Goal: Task Accomplishment & Management: Manage account settings

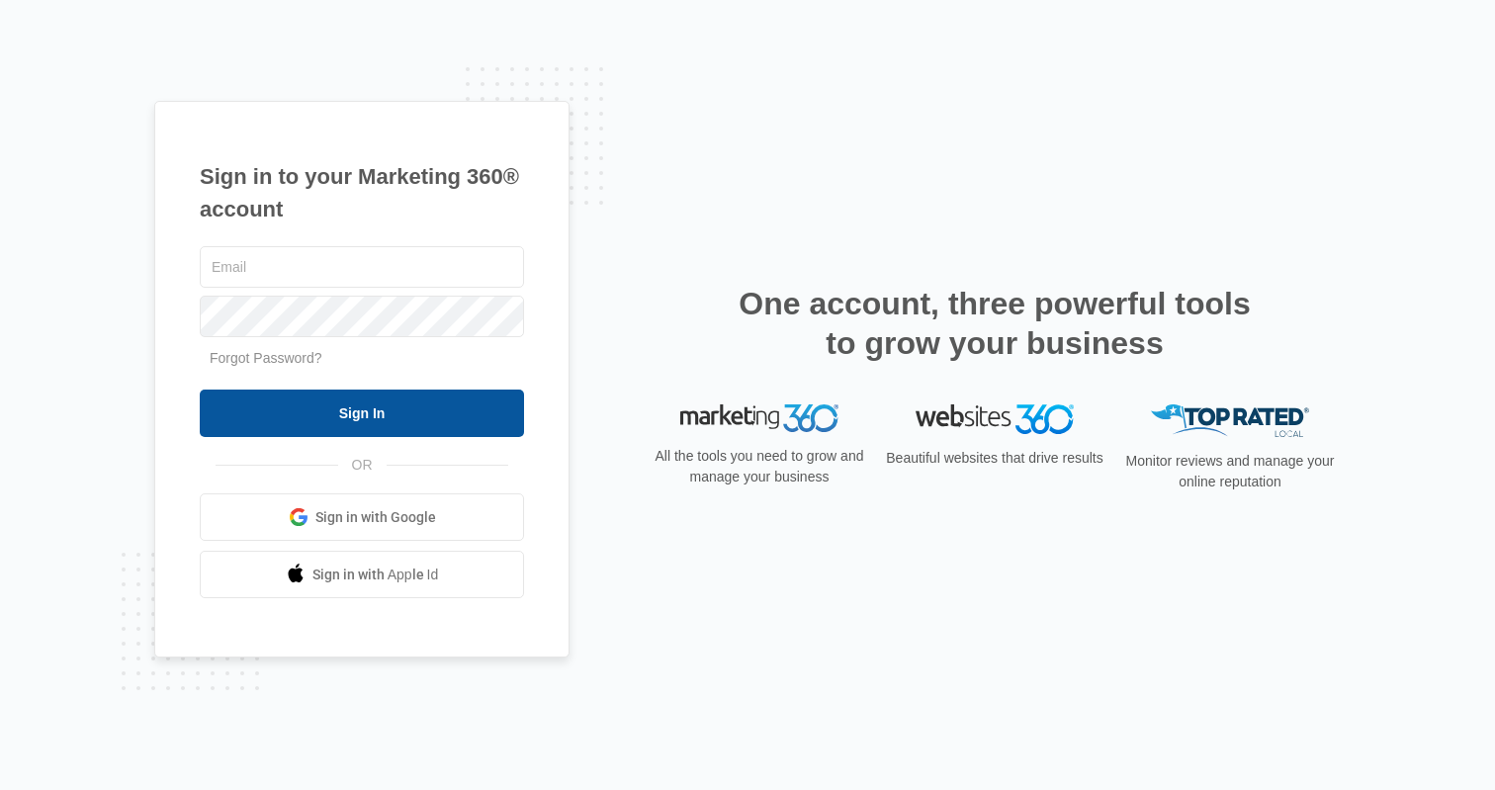
type input "[PERSON_NAME][EMAIL_ADDRESS][PERSON_NAME][DOMAIN_NAME]"
click at [341, 414] on input "Sign In" at bounding box center [362, 413] width 324 height 47
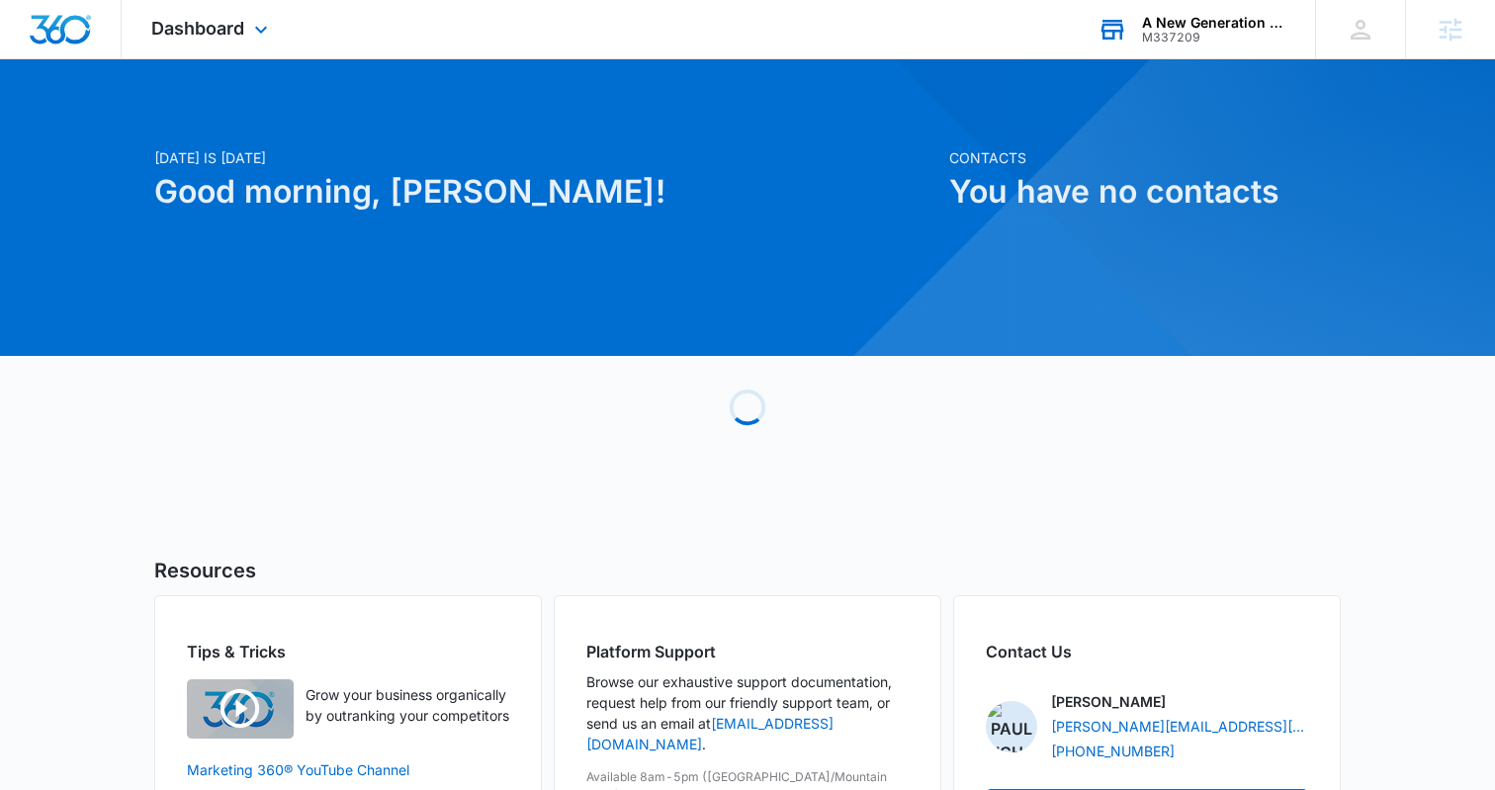
click at [1192, 35] on div "M337209" at bounding box center [1214, 38] width 144 height 14
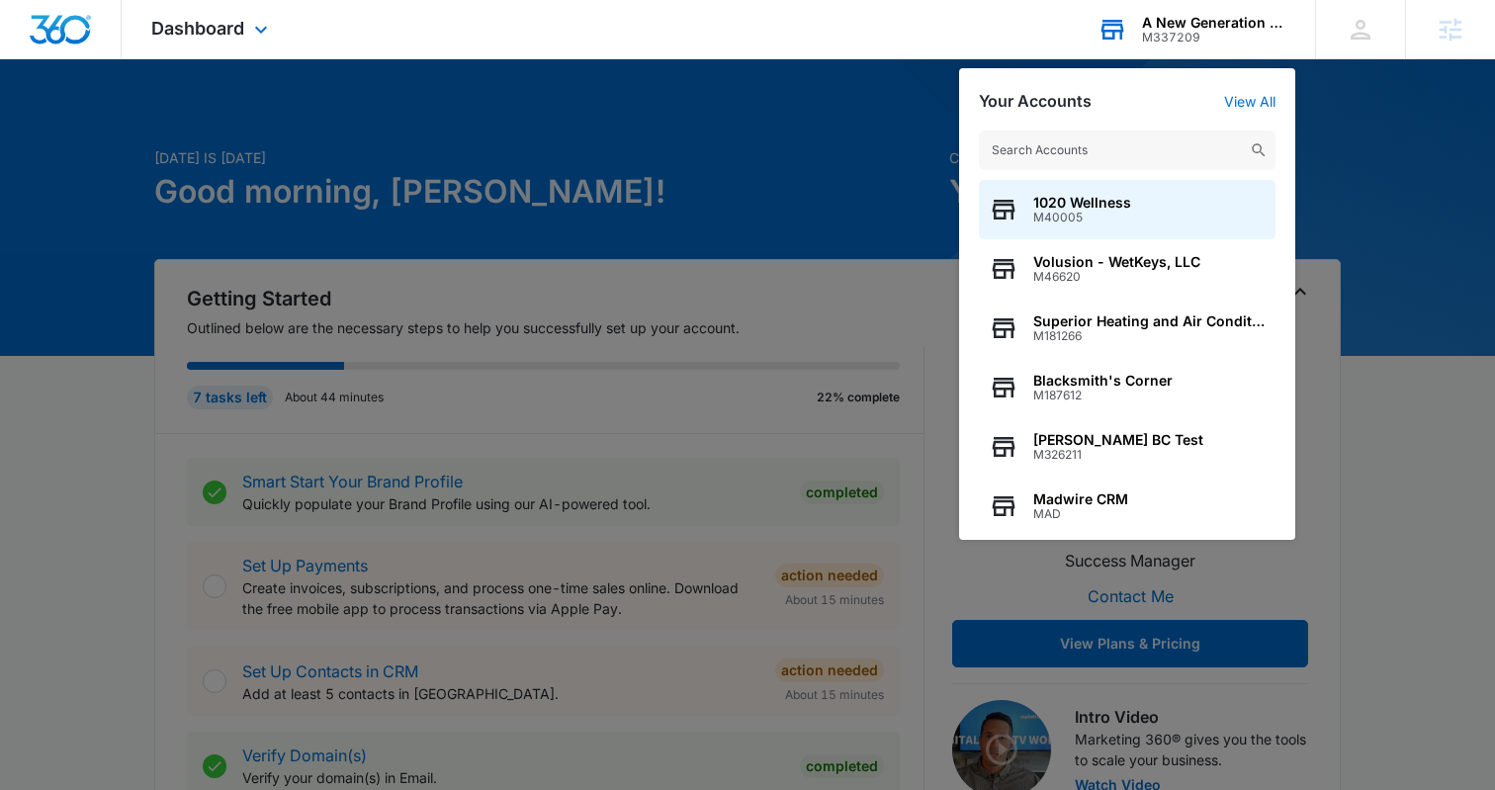
click at [1028, 153] on input "text" at bounding box center [1127, 151] width 297 height 40
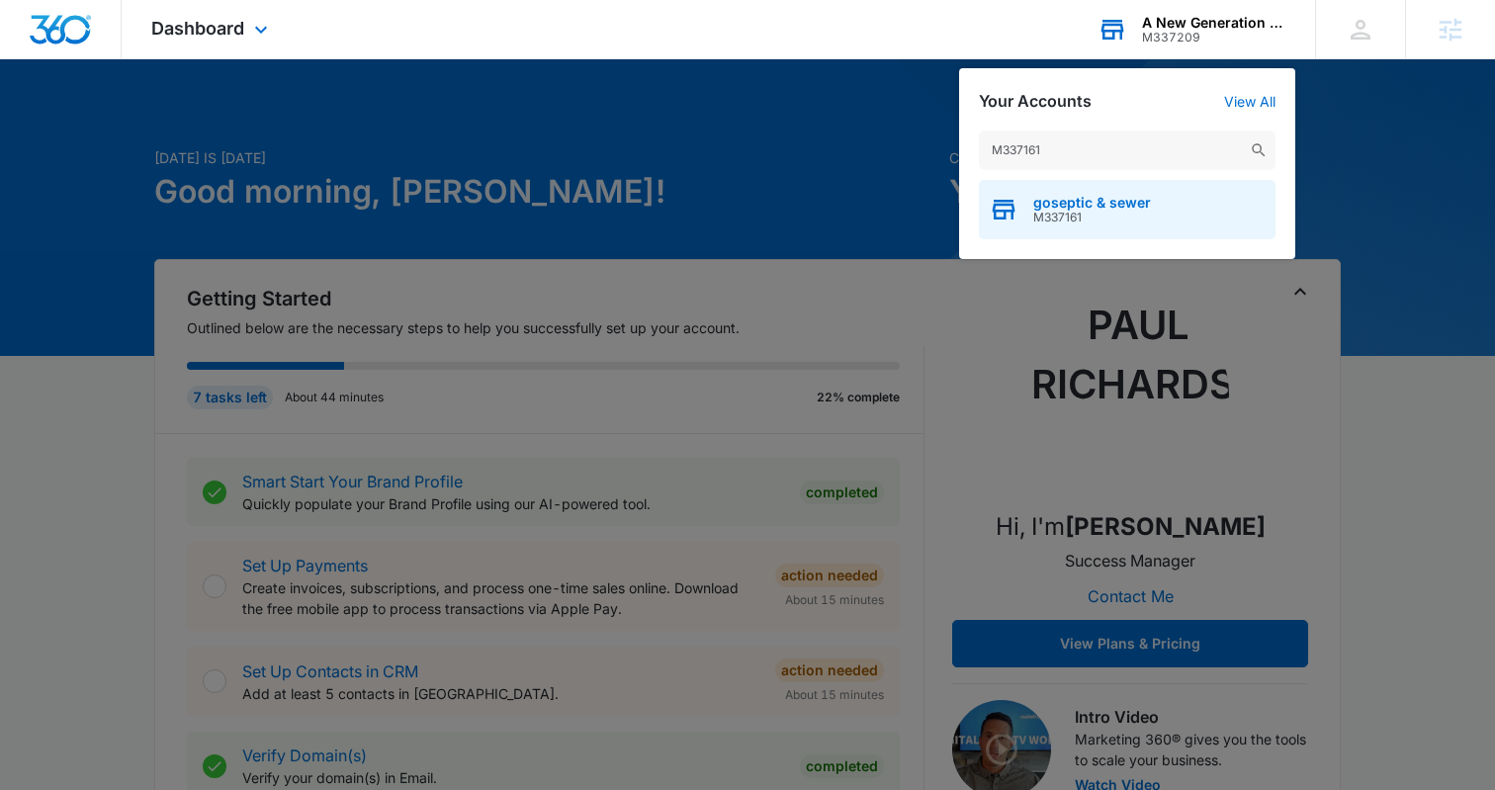
type input "M337161"
click at [1064, 201] on span "goseptic & sewer" at bounding box center [1093, 203] width 118 height 16
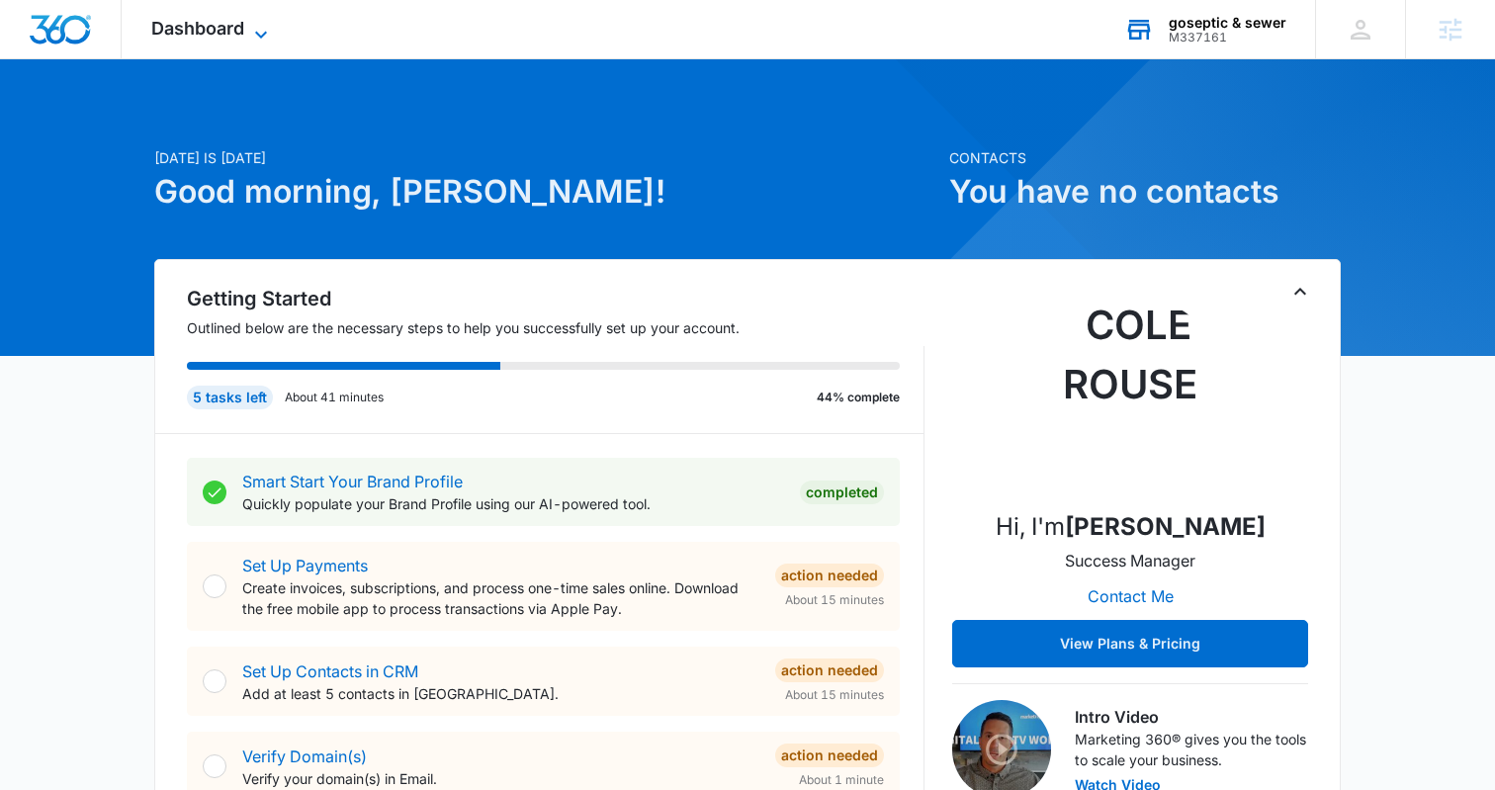
click at [251, 39] on icon at bounding box center [261, 35] width 24 height 24
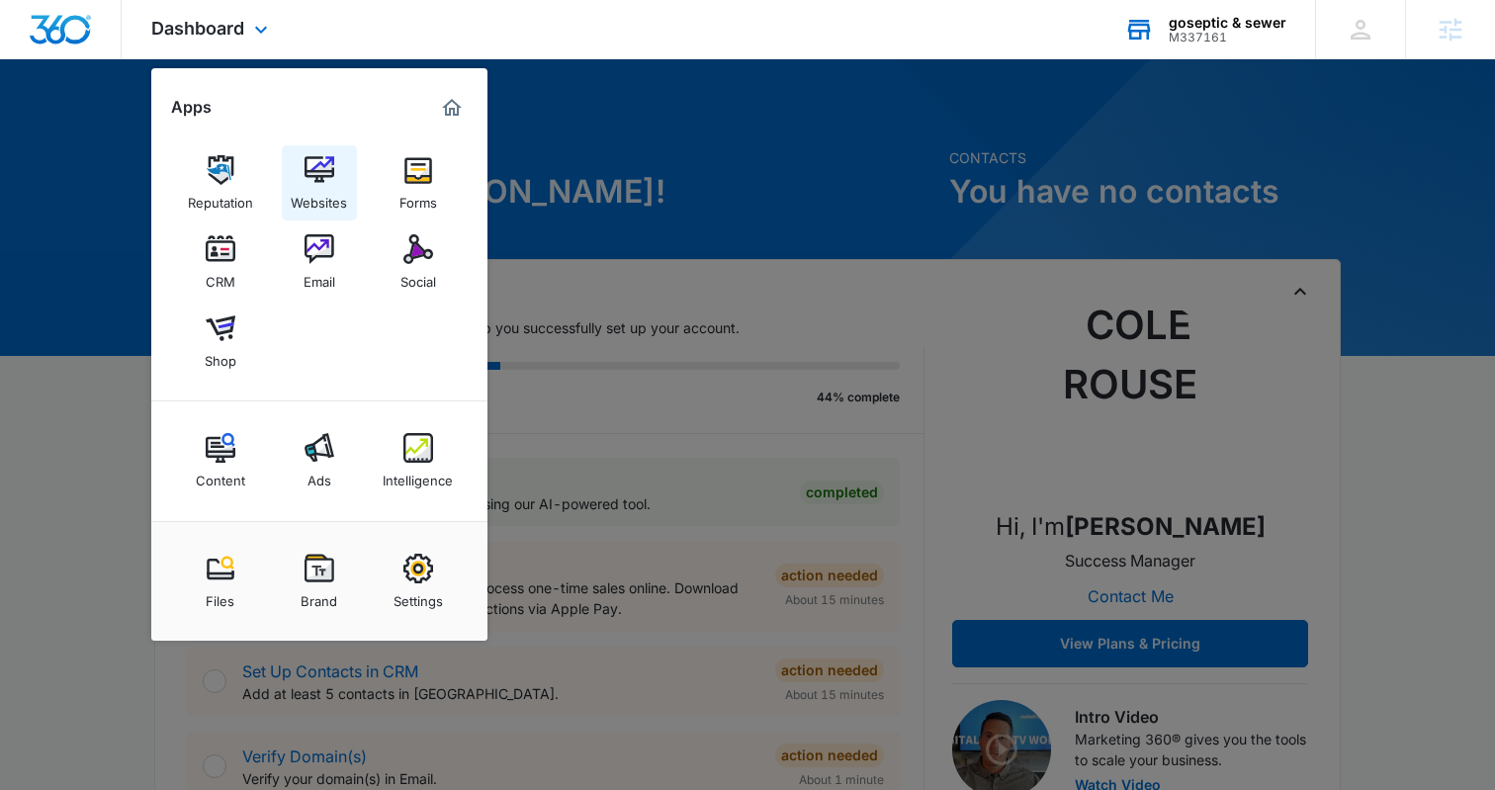
click at [326, 171] on img at bounding box center [320, 170] width 30 height 30
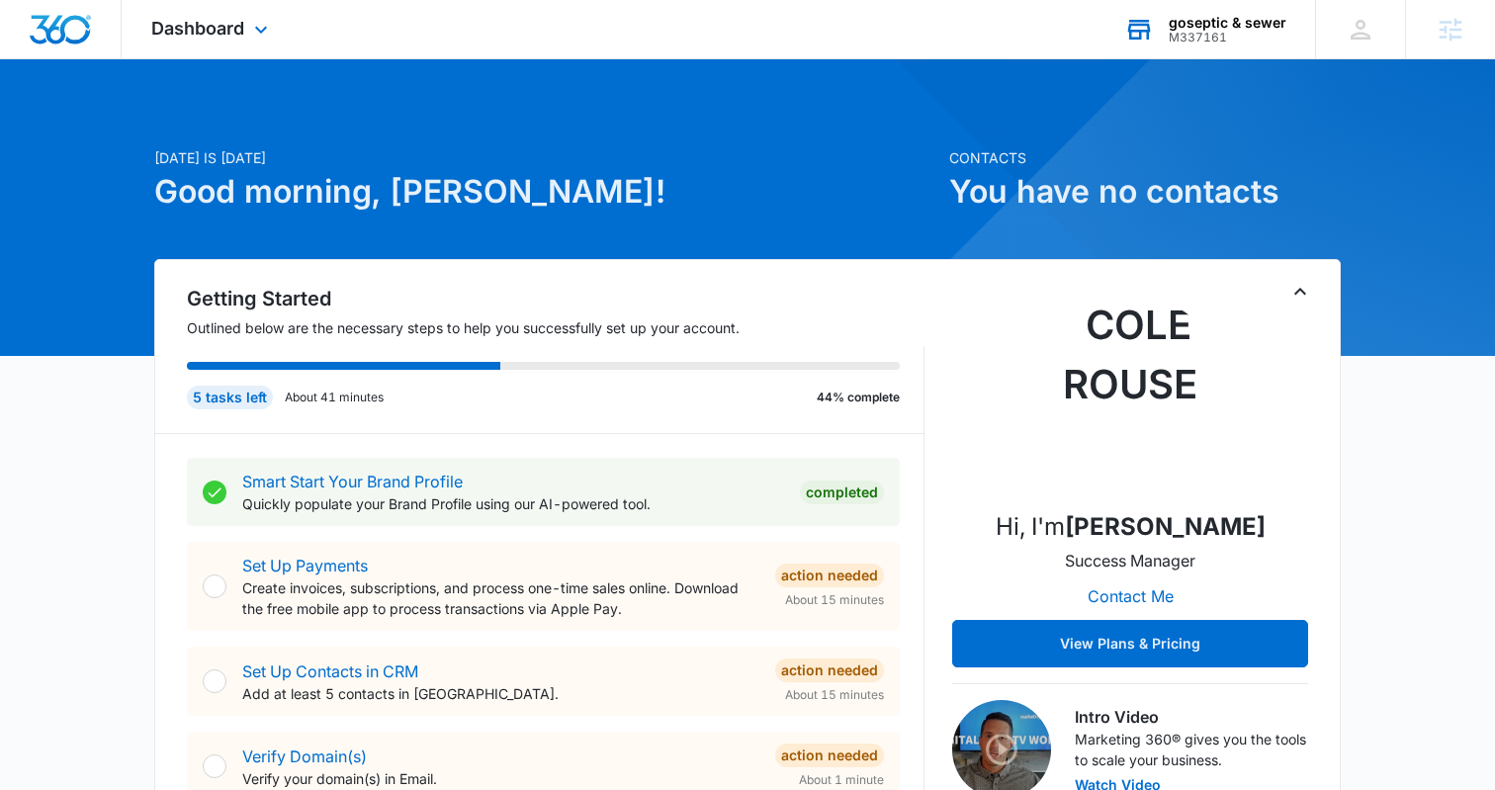
click at [1223, 43] on div "M337161" at bounding box center [1228, 38] width 118 height 14
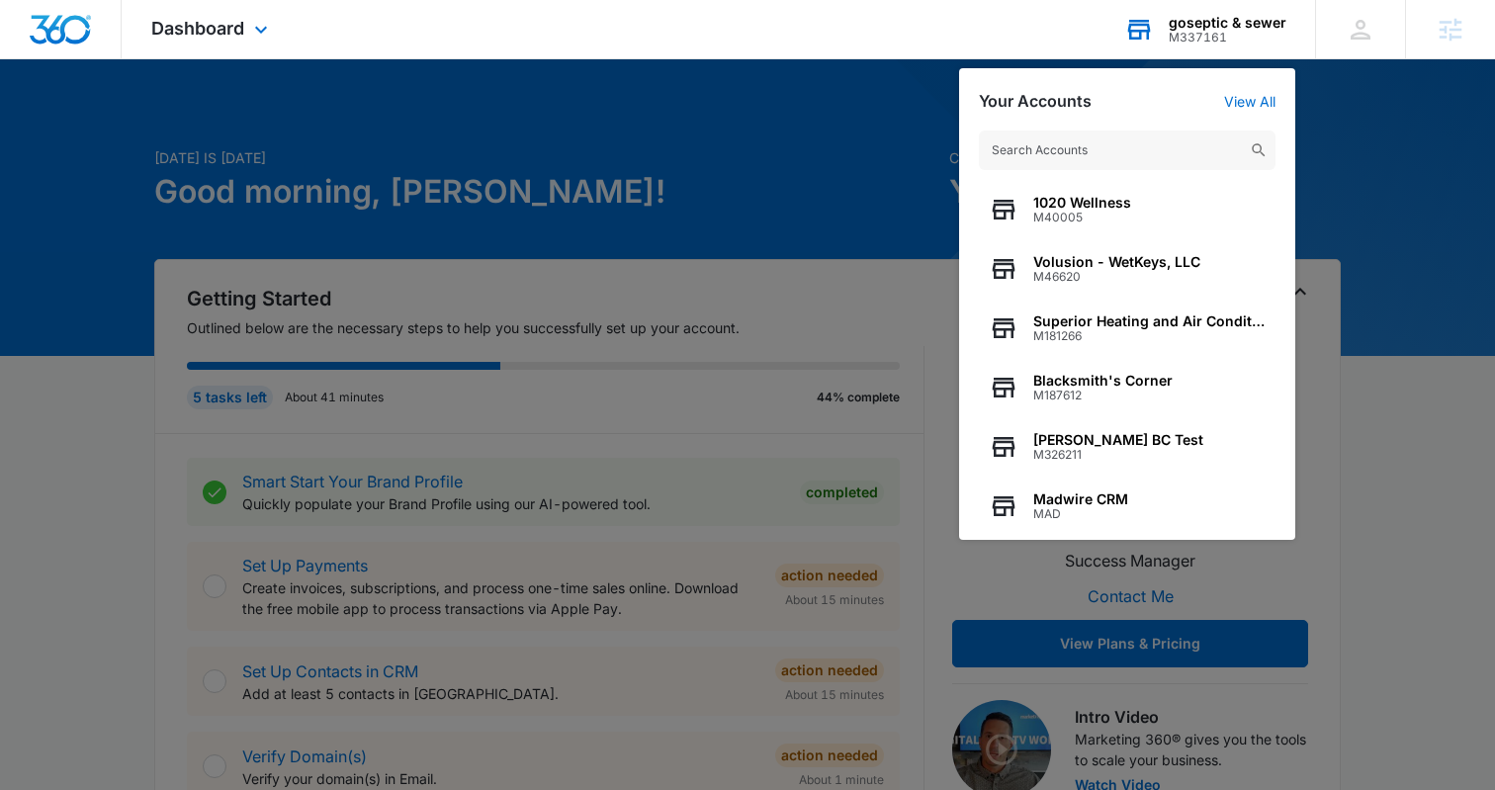
click at [1029, 147] on input "text" at bounding box center [1127, 151] width 297 height 40
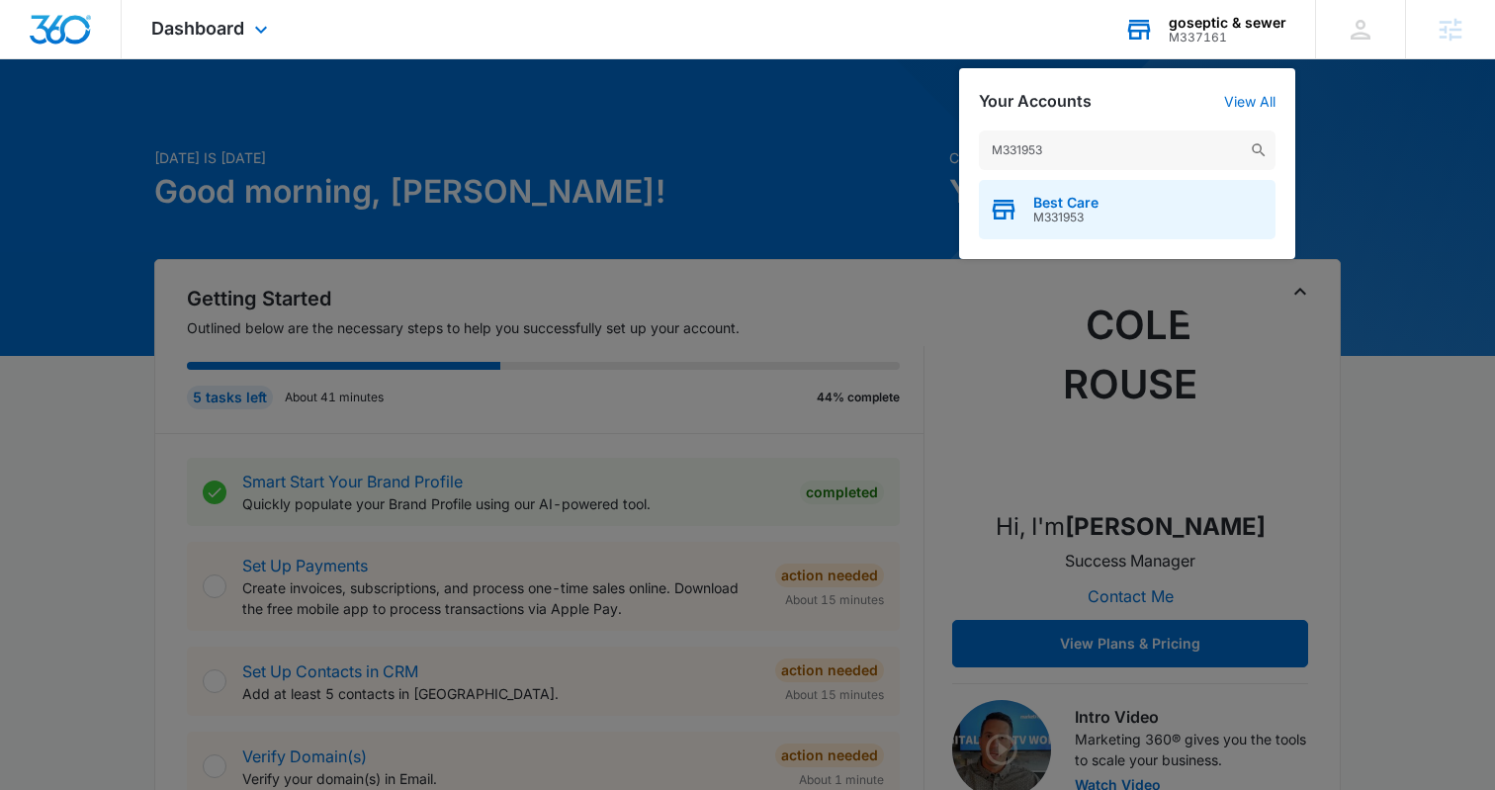
type input "M331953"
click at [1062, 220] on span "M331953" at bounding box center [1066, 218] width 65 height 14
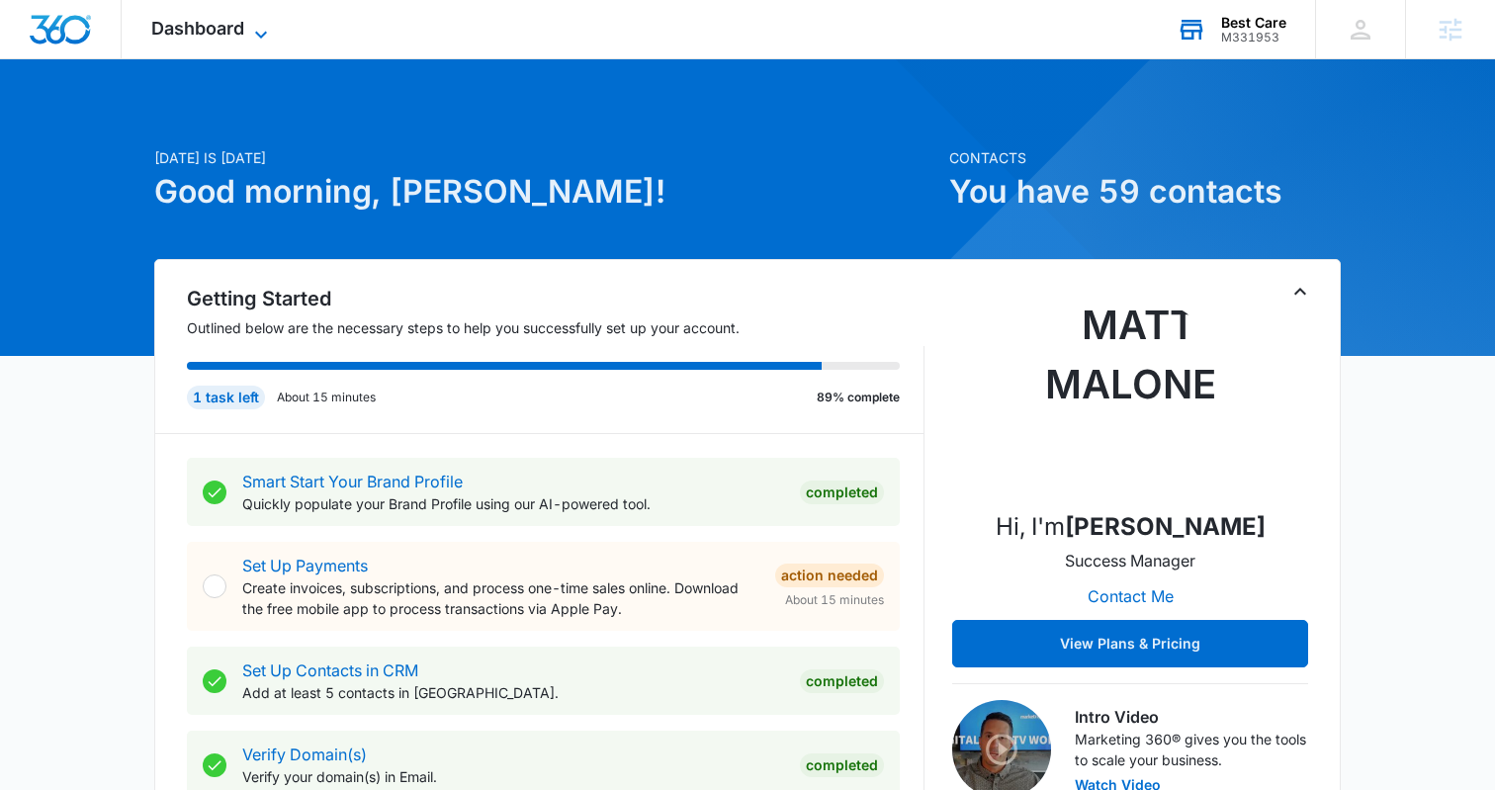
click at [249, 29] on icon at bounding box center [261, 35] width 24 height 24
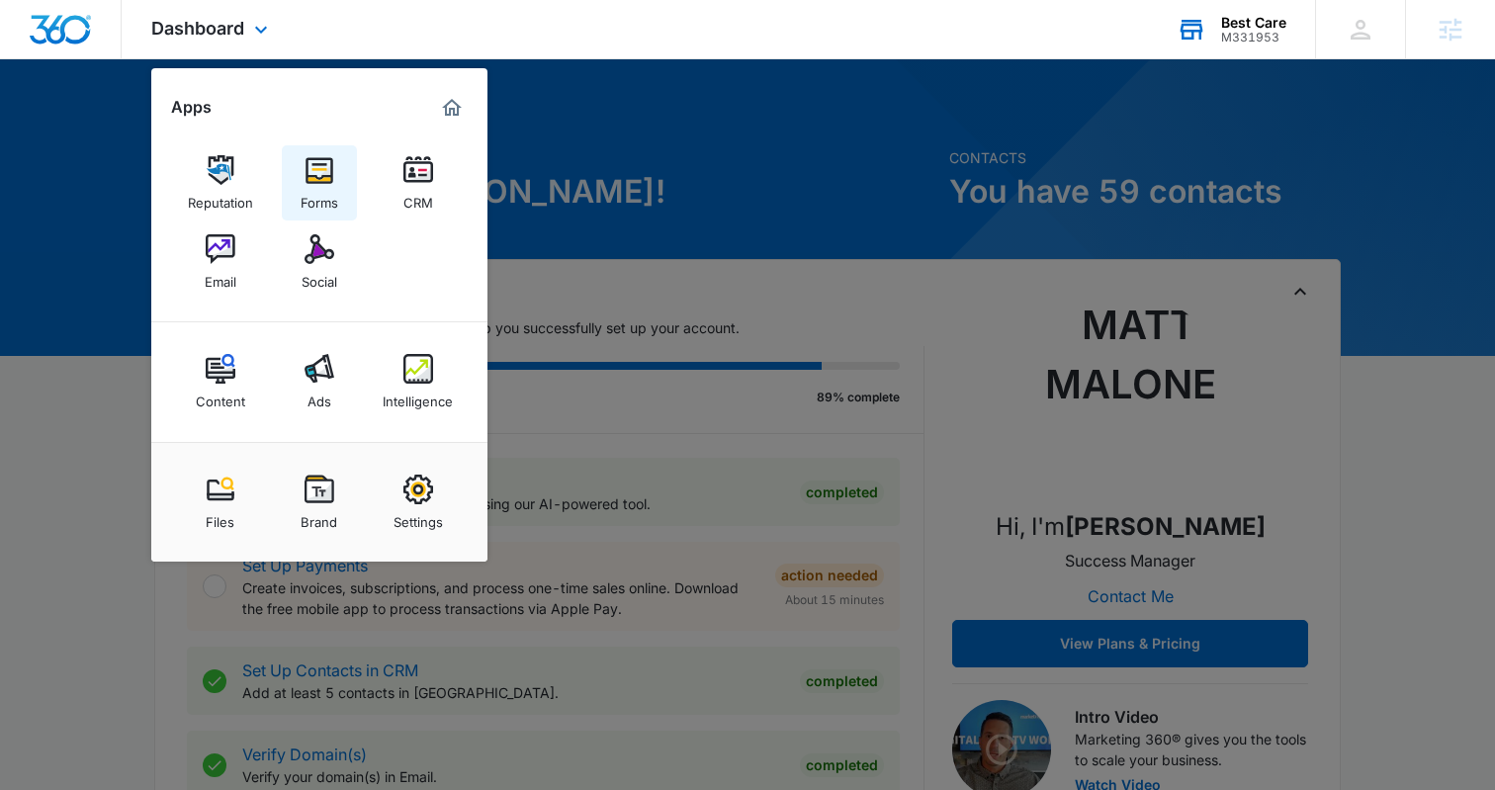
click at [313, 168] on img at bounding box center [320, 170] width 30 height 30
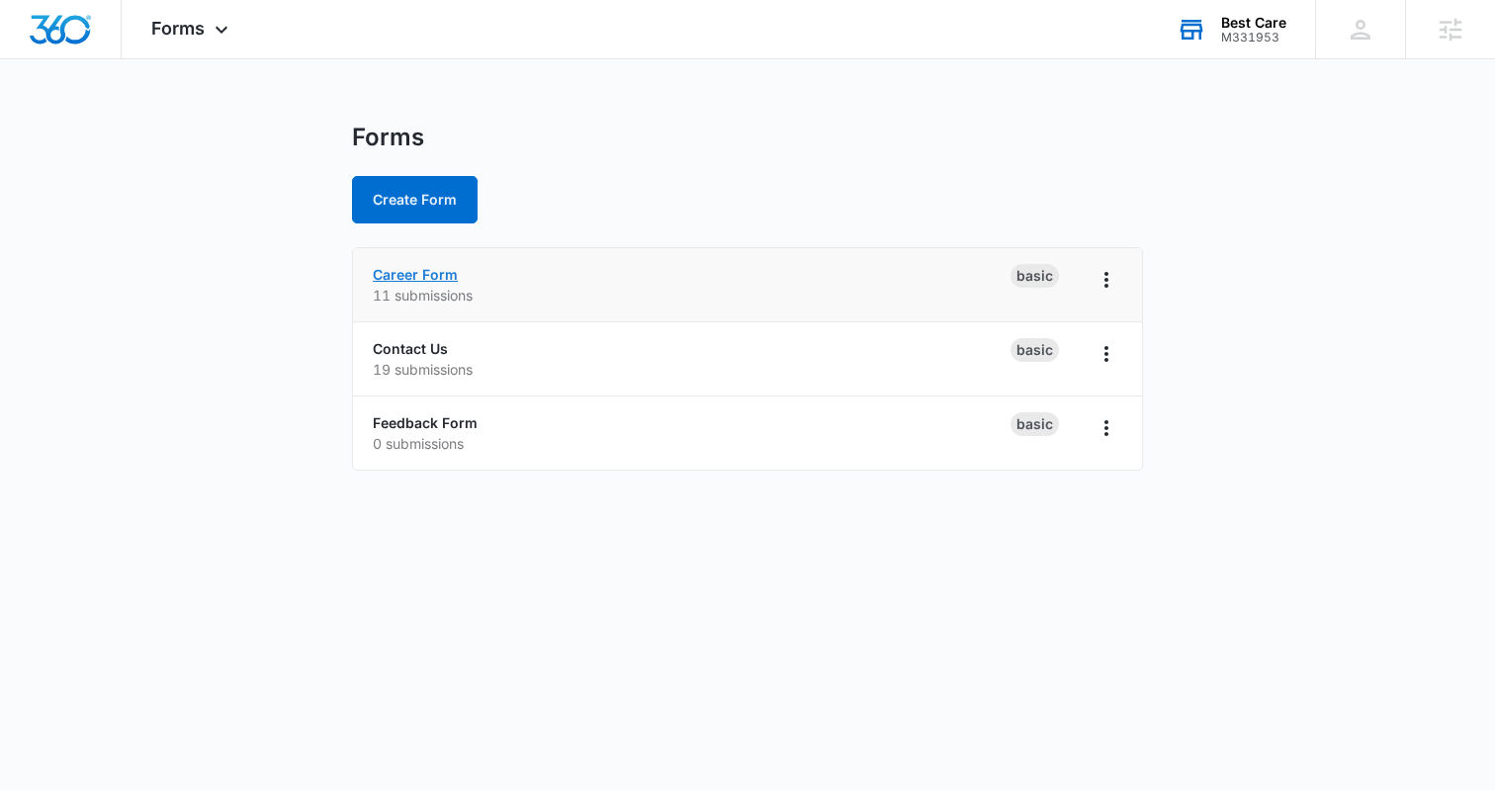
click at [429, 270] on link "Career Form" at bounding box center [415, 274] width 85 height 17
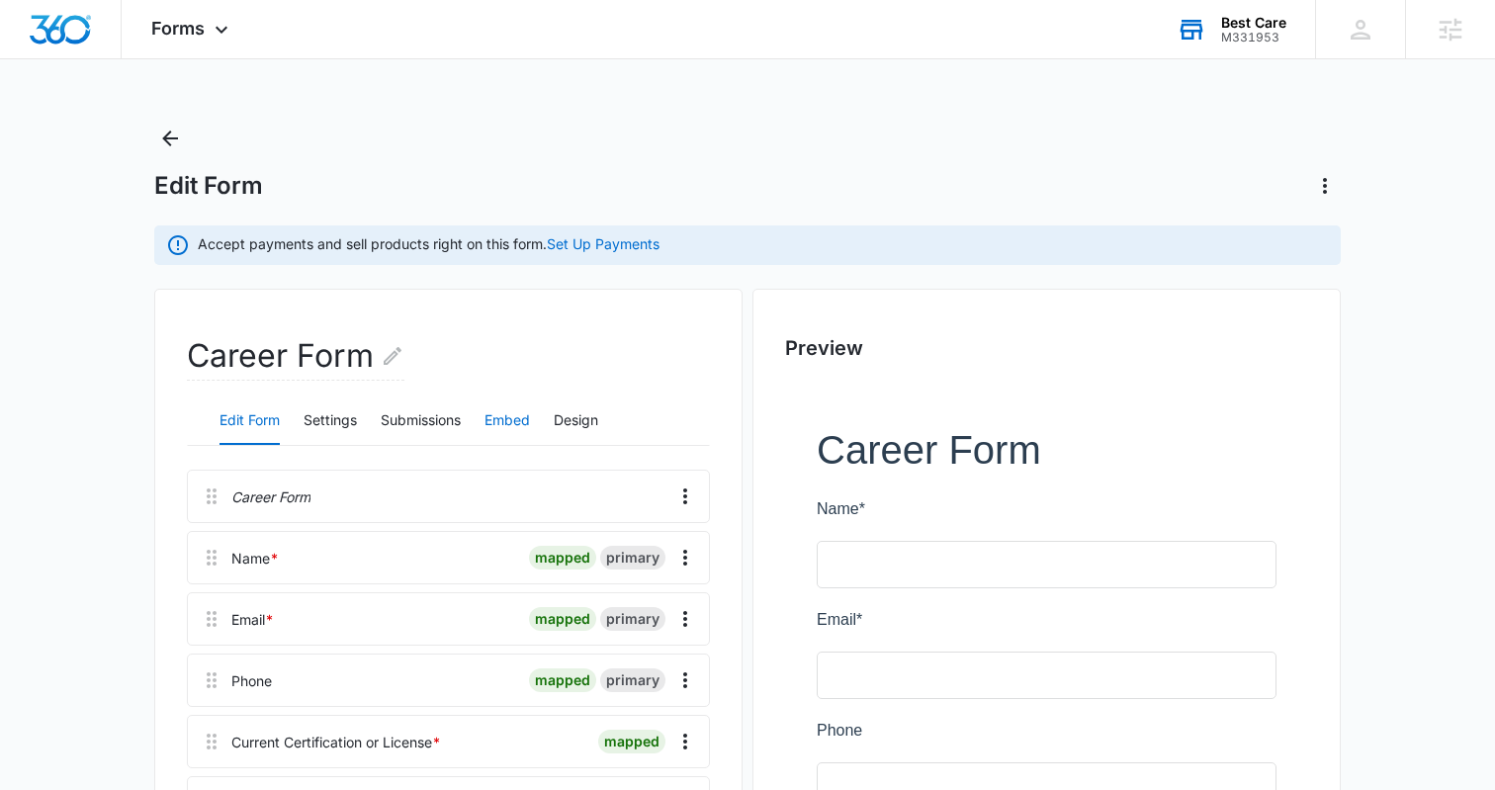
click at [496, 416] on button "Embed" at bounding box center [507, 421] width 45 height 47
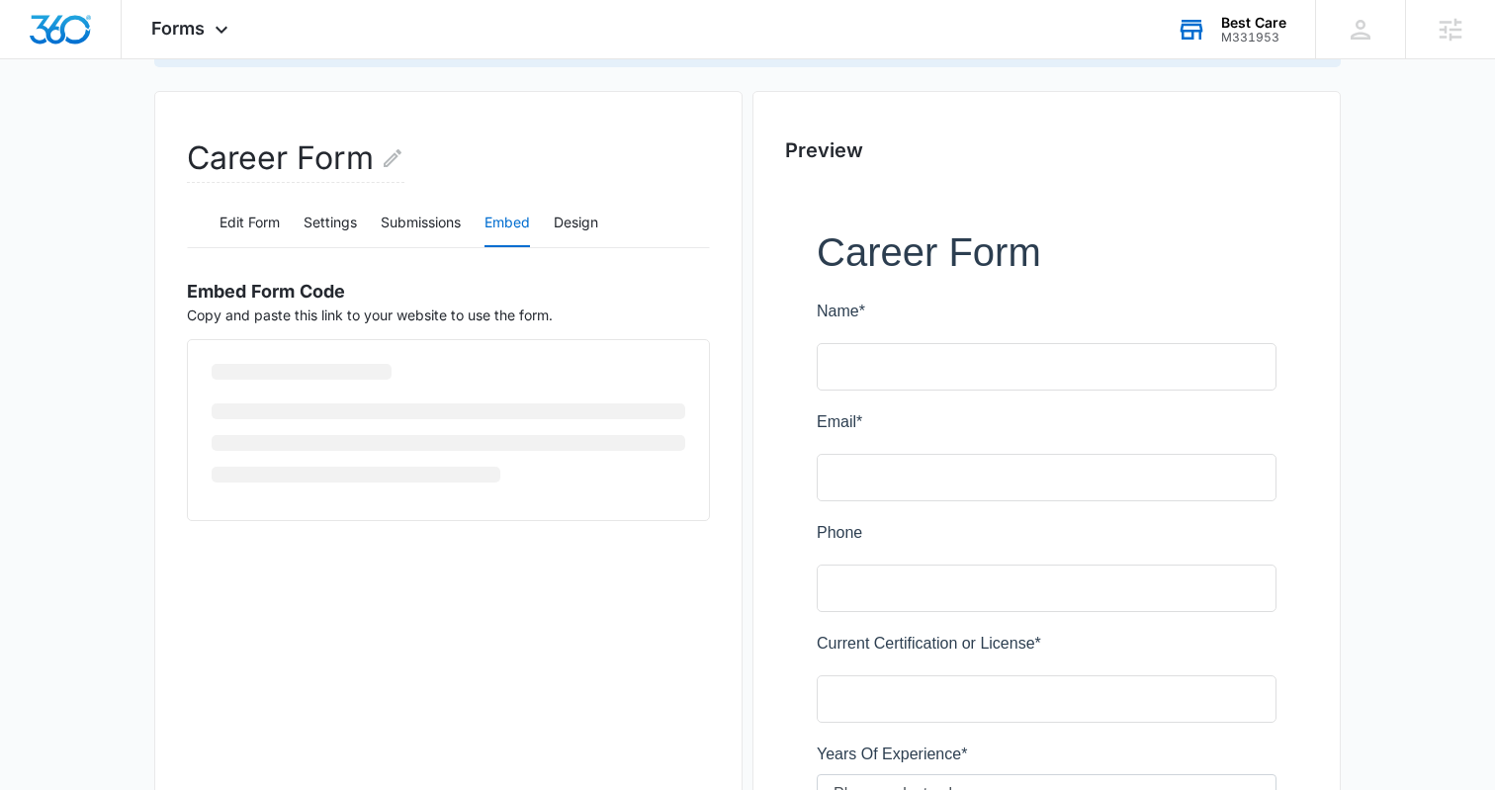
scroll to position [204, 0]
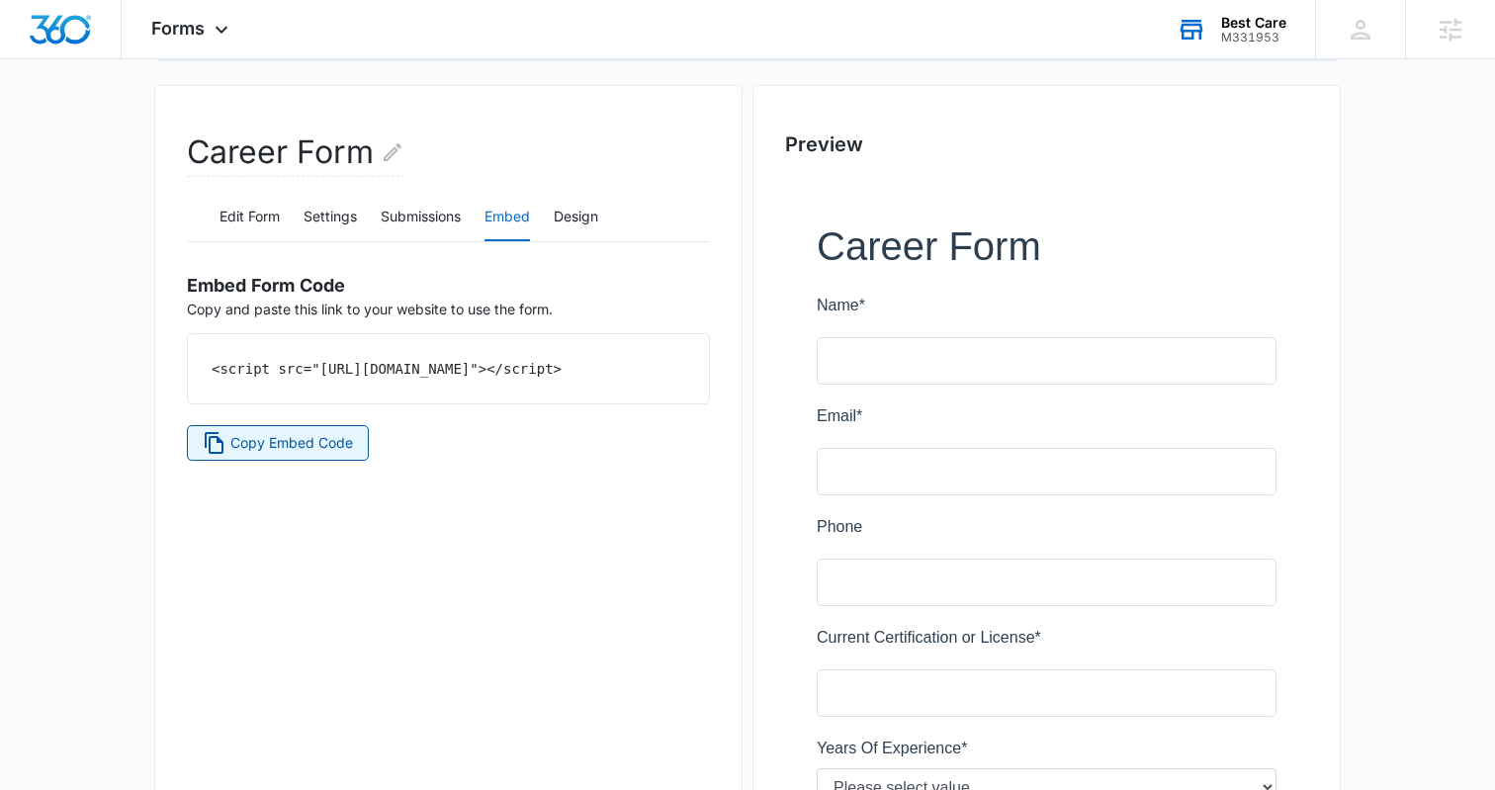
click at [311, 454] on span "Copy Embed Code" at bounding box center [291, 443] width 123 height 22
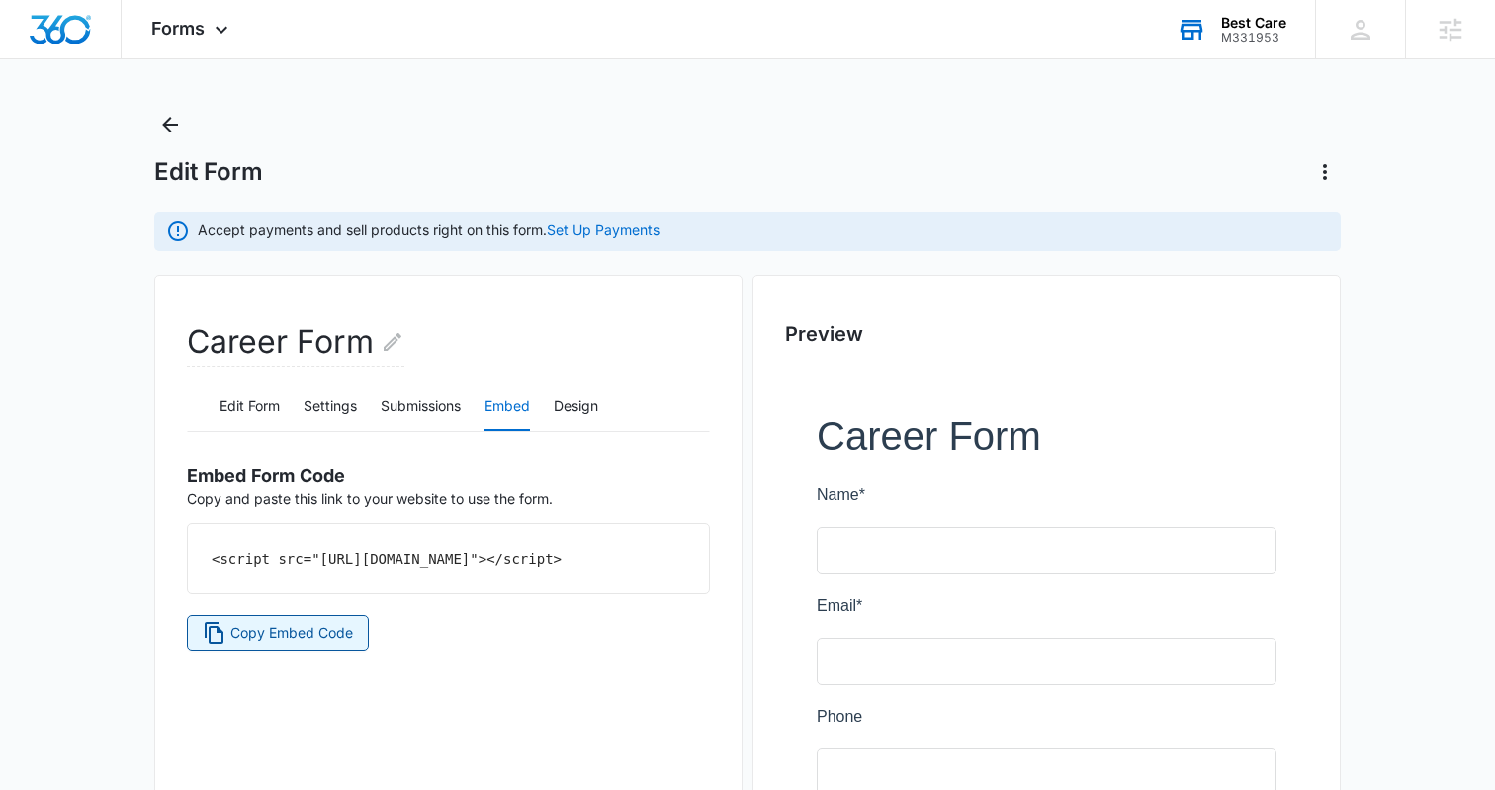
scroll to position [0, 0]
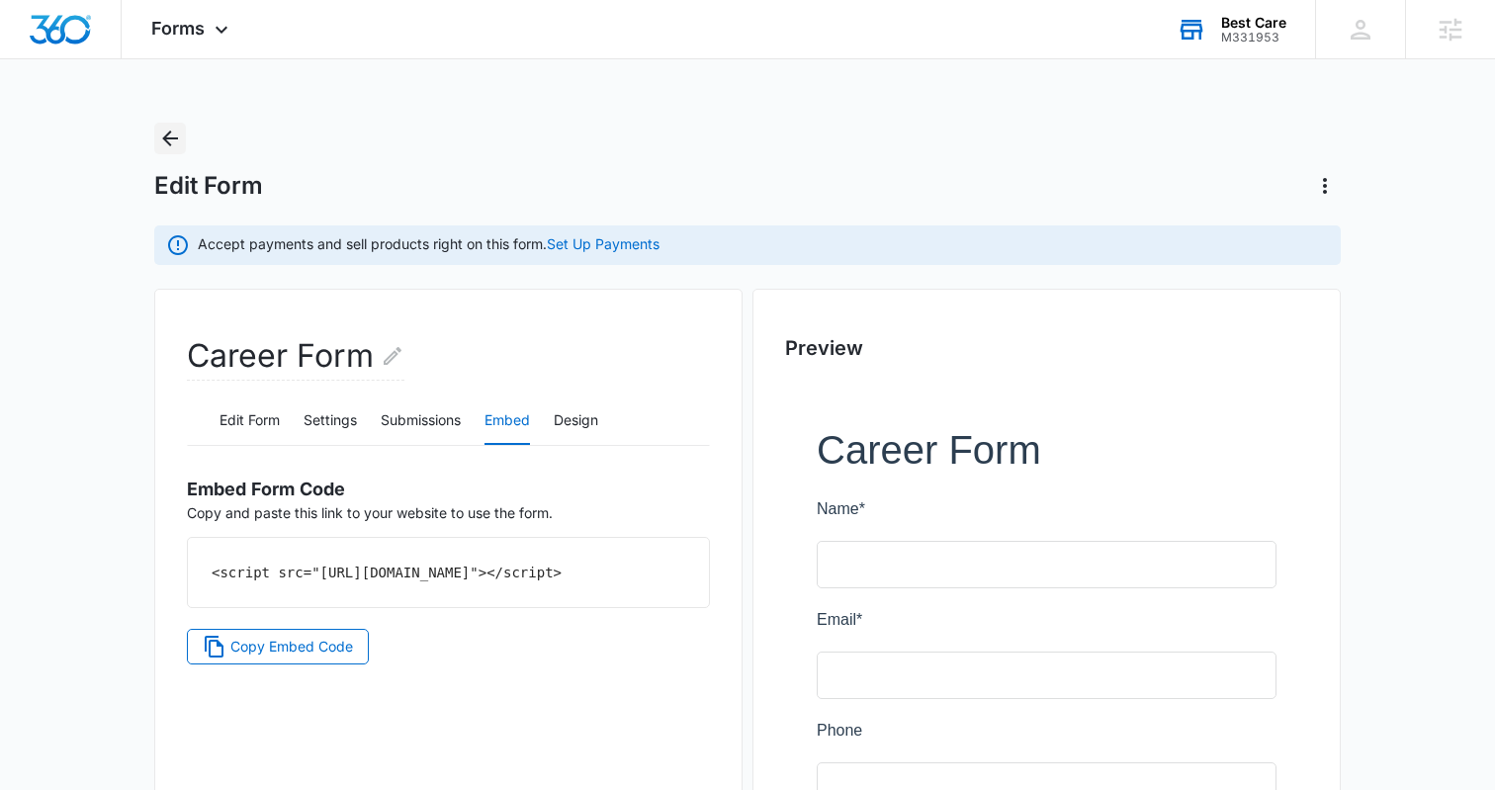
click at [167, 136] on icon "Back" at bounding box center [170, 139] width 24 height 24
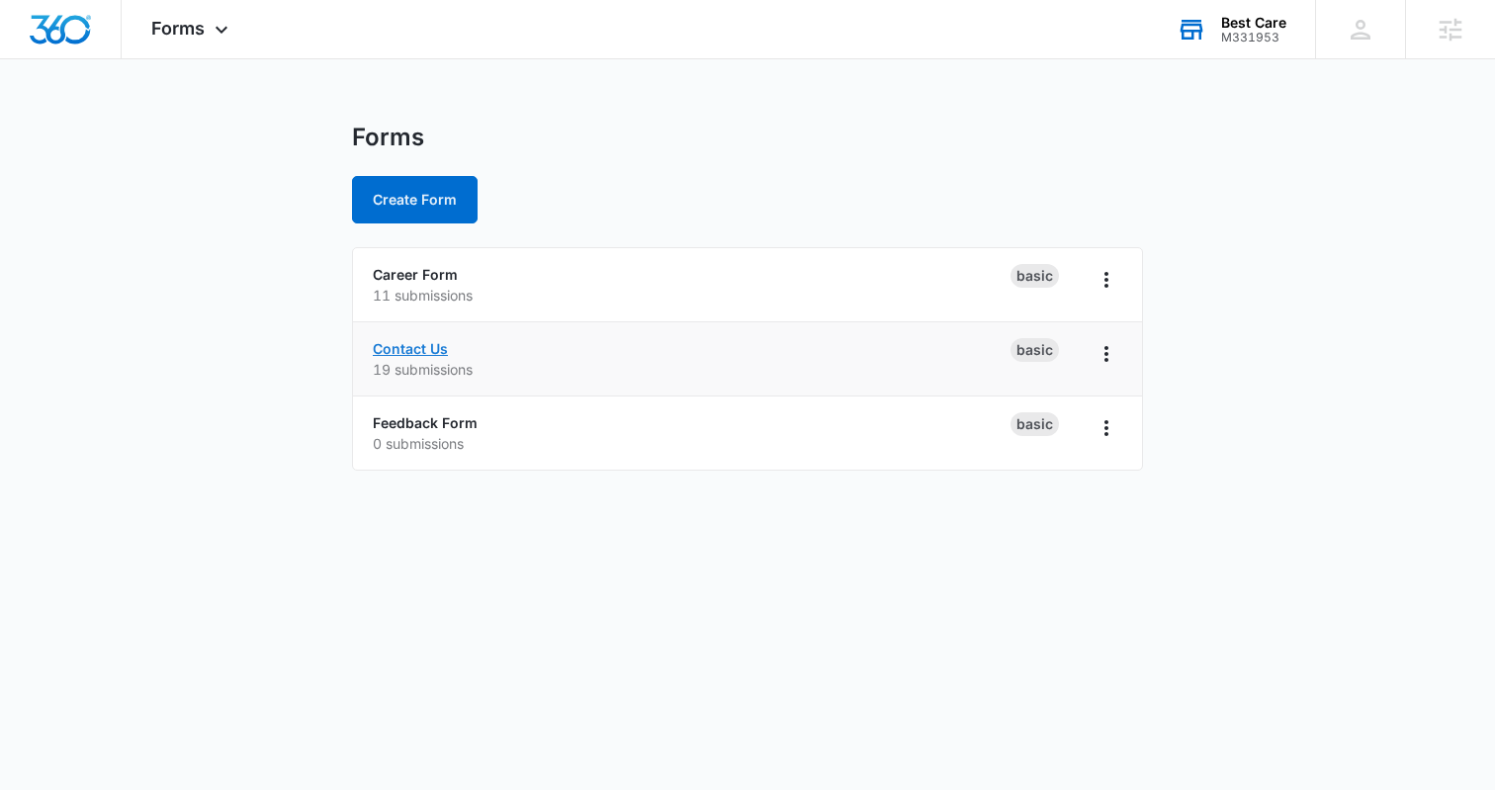
click at [428, 344] on link "Contact Us" at bounding box center [410, 348] width 75 height 17
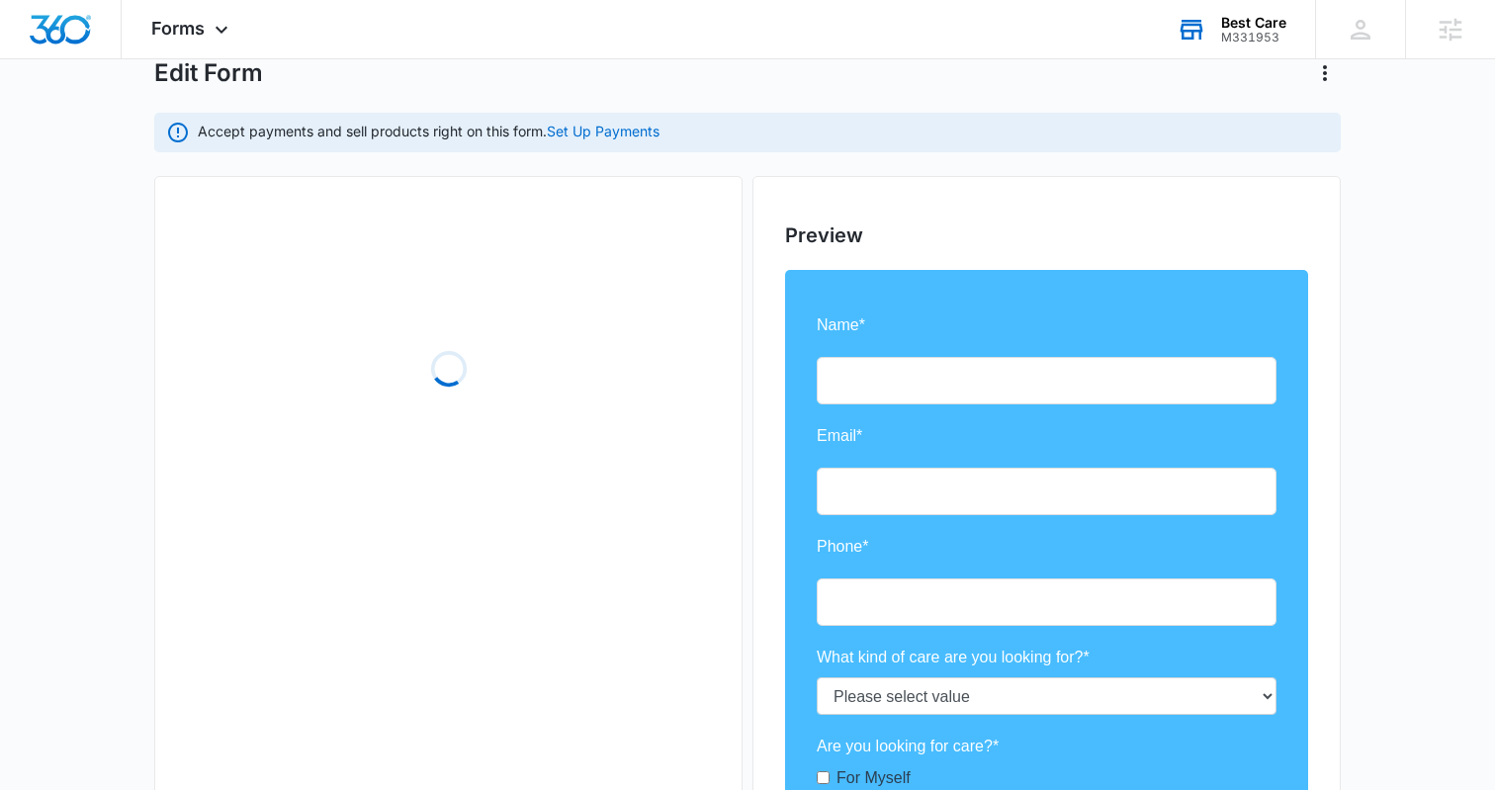
scroll to position [115, 0]
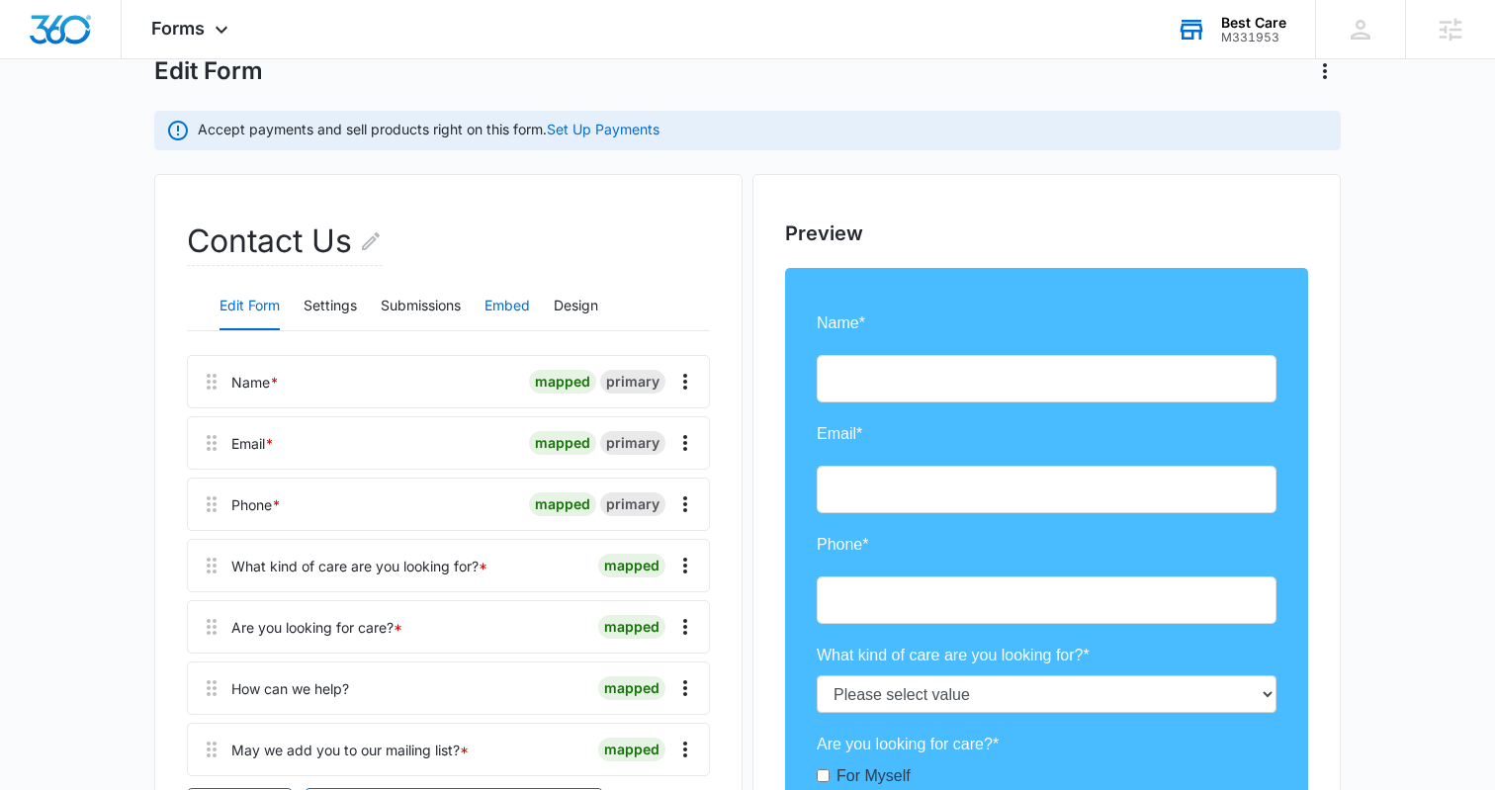
click at [509, 311] on button "Embed" at bounding box center [507, 306] width 45 height 47
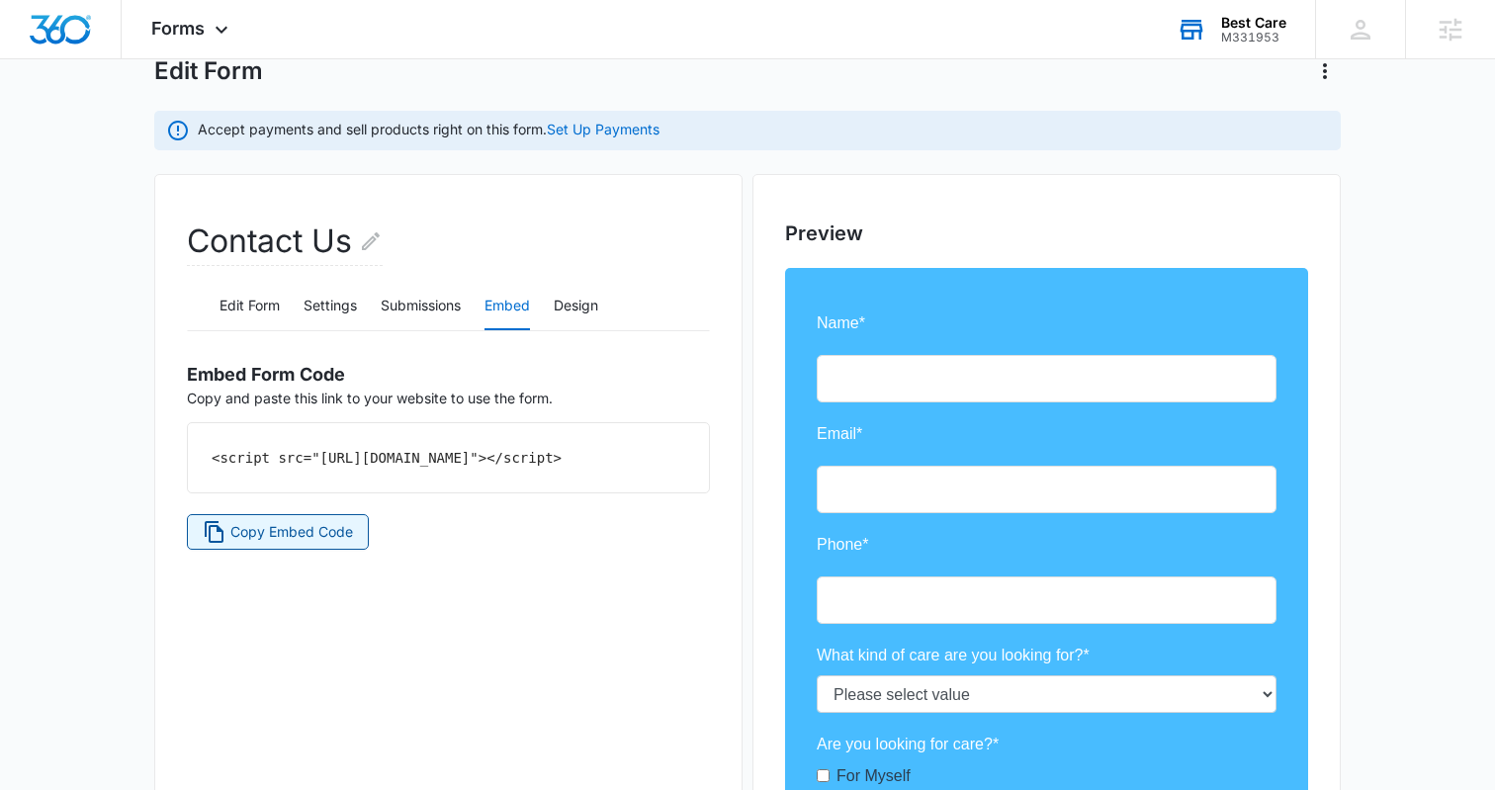
click at [238, 543] on span "Copy Embed Code" at bounding box center [291, 532] width 123 height 22
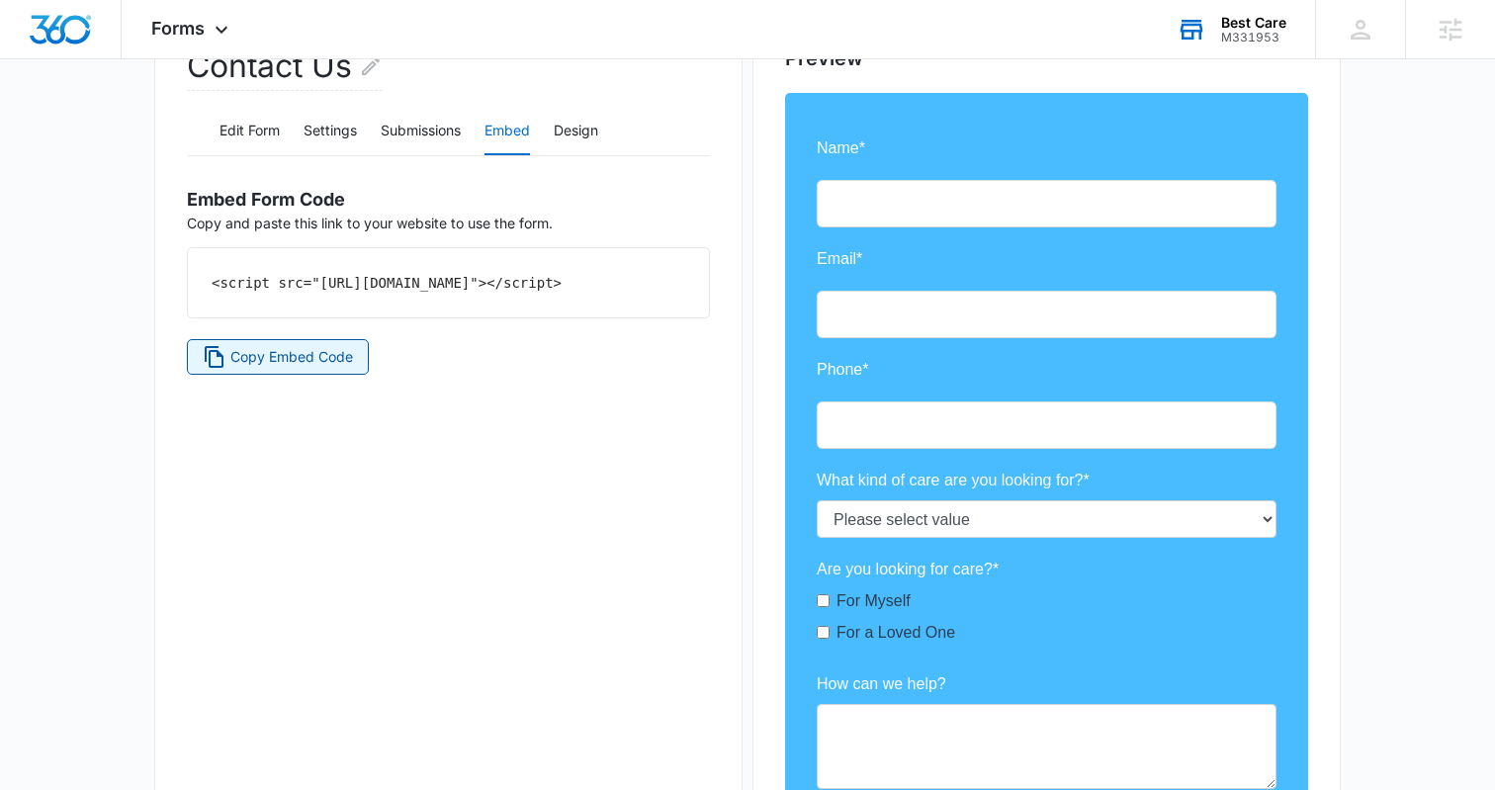
scroll to position [286, 0]
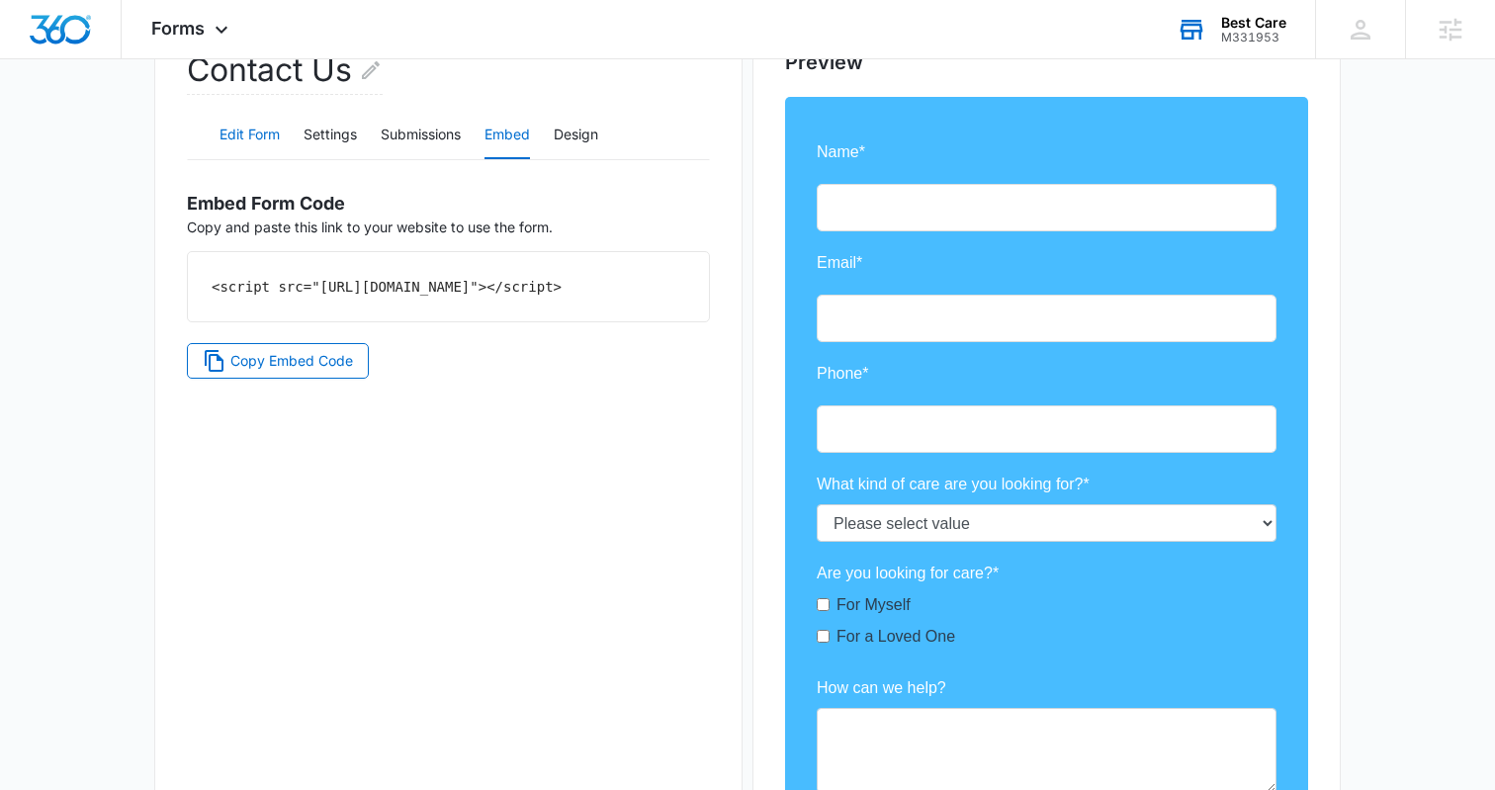
click at [231, 127] on button "Edit Form" at bounding box center [250, 135] width 60 height 47
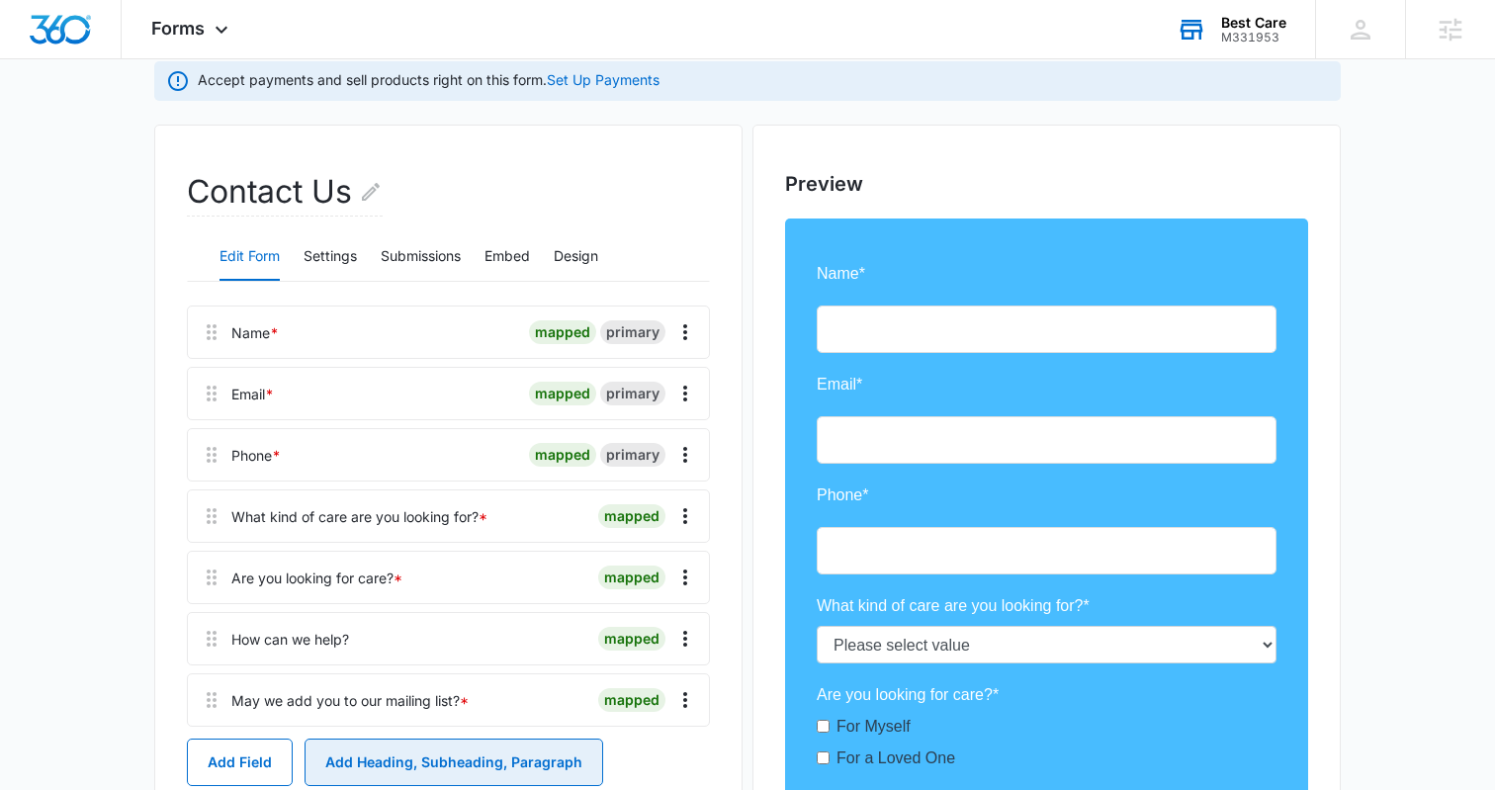
scroll to position [0, 0]
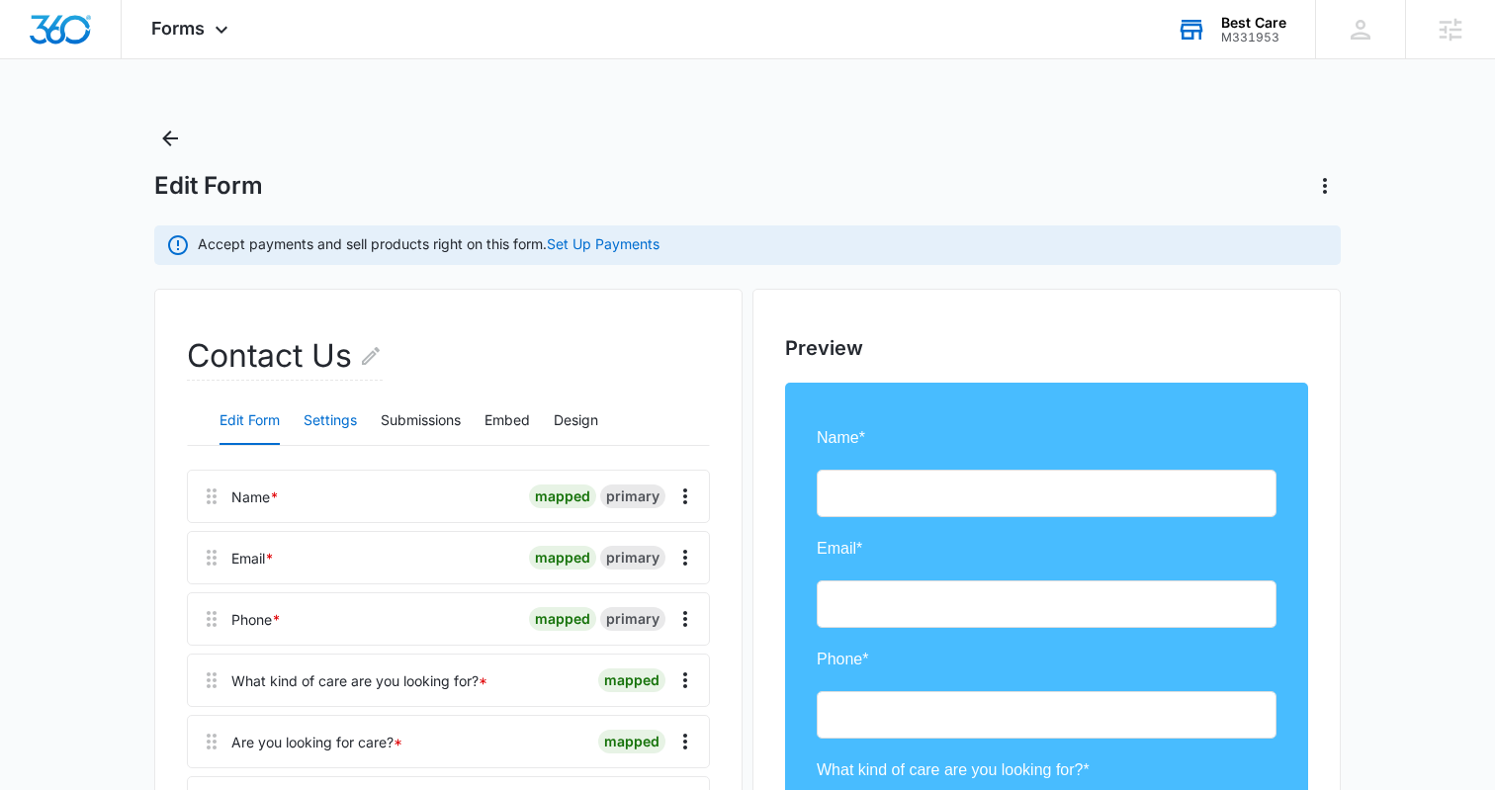
click at [348, 422] on button "Settings" at bounding box center [330, 421] width 53 height 47
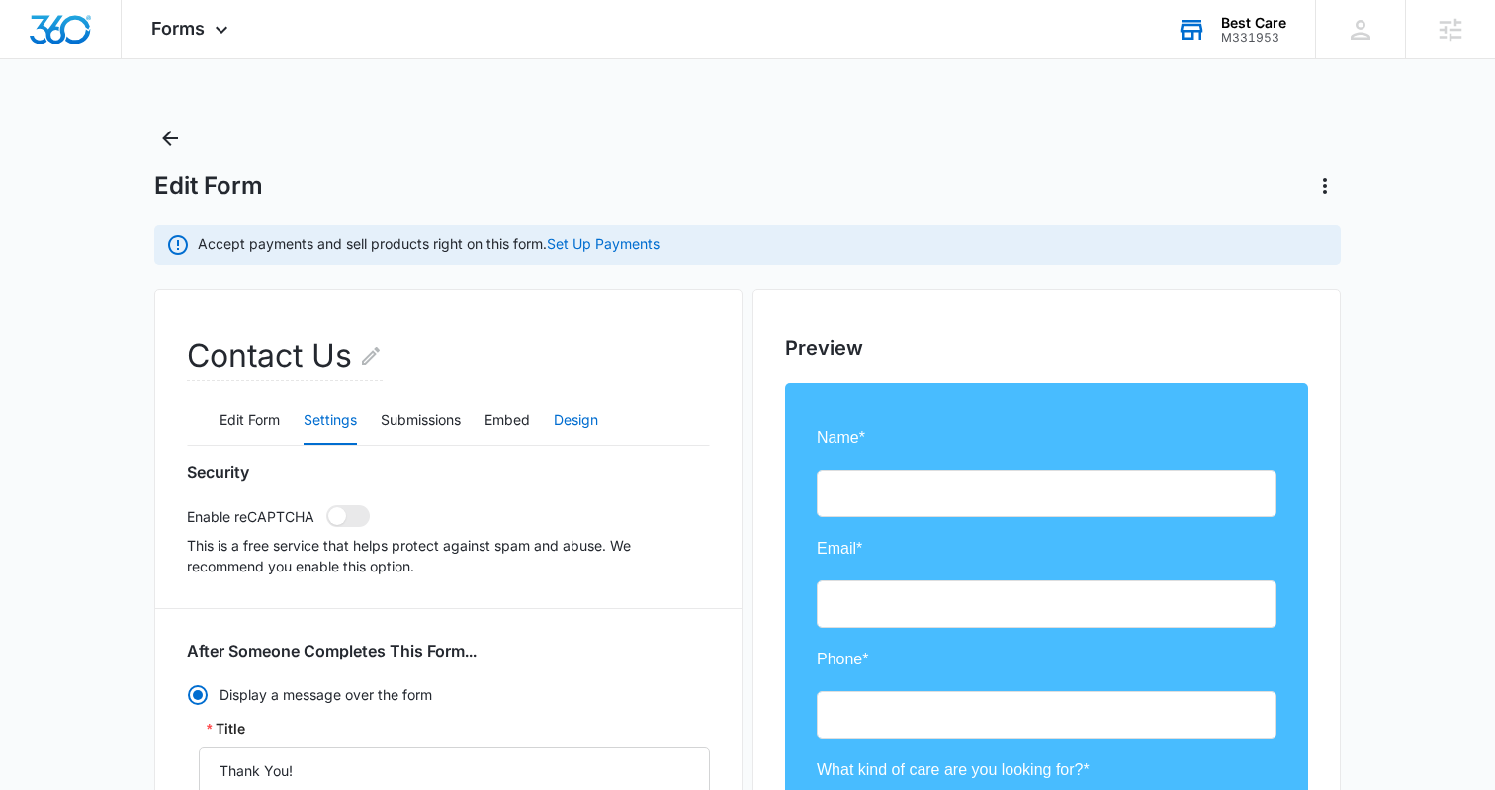
click at [584, 415] on button "Design" at bounding box center [576, 421] width 45 height 47
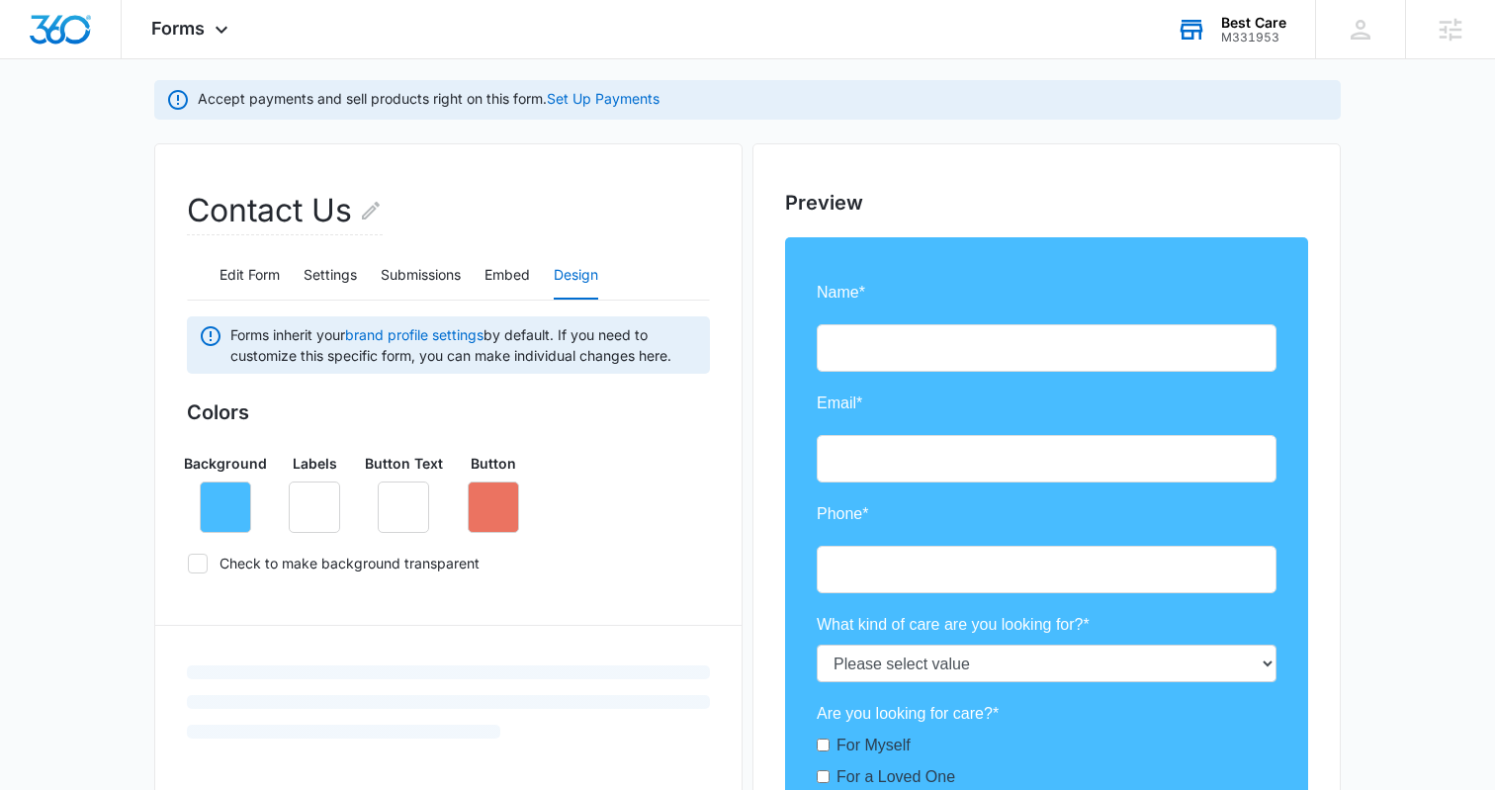
scroll to position [354, 0]
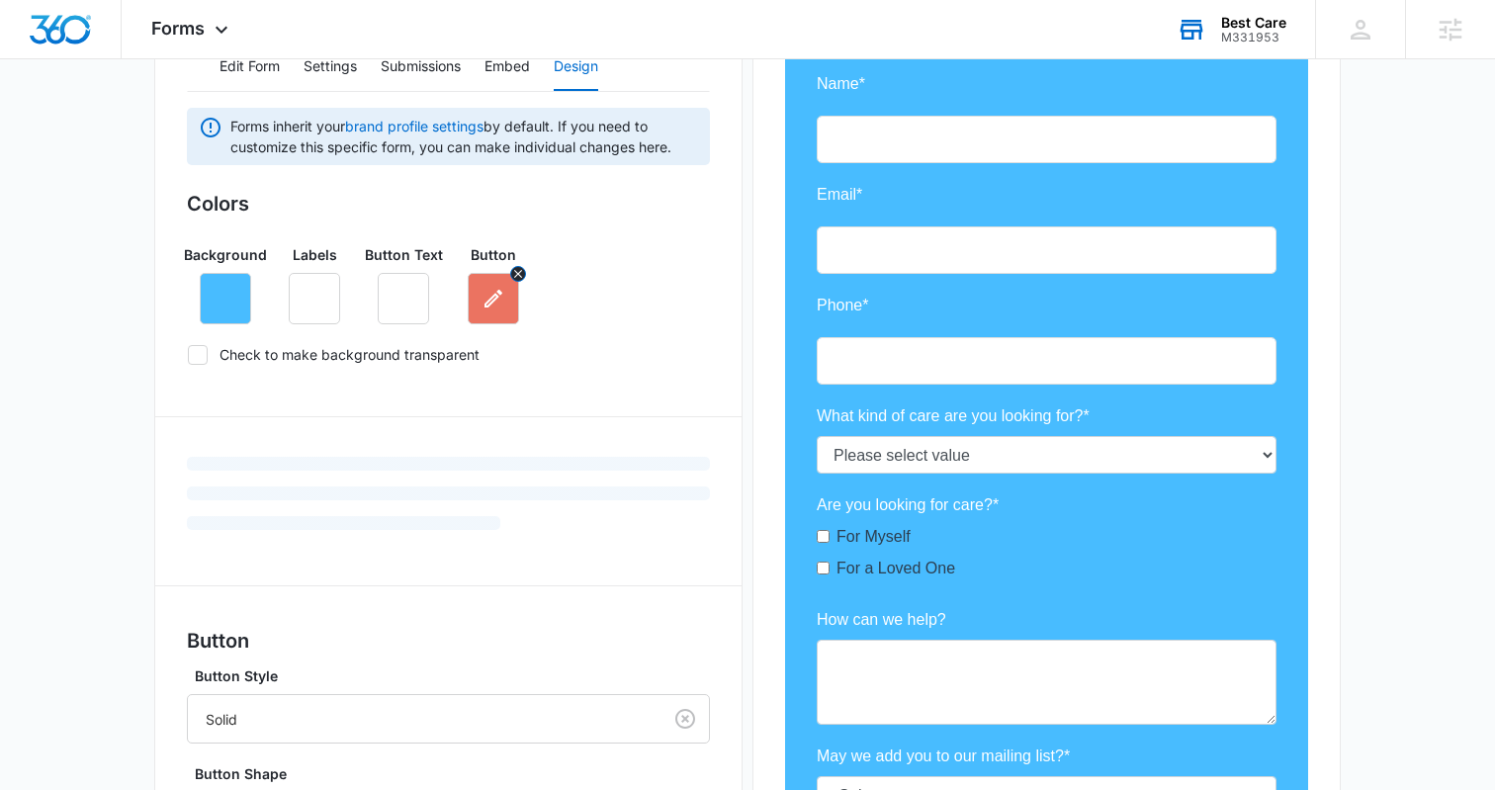
click at [471, 308] on button "button" at bounding box center [493, 298] width 51 height 51
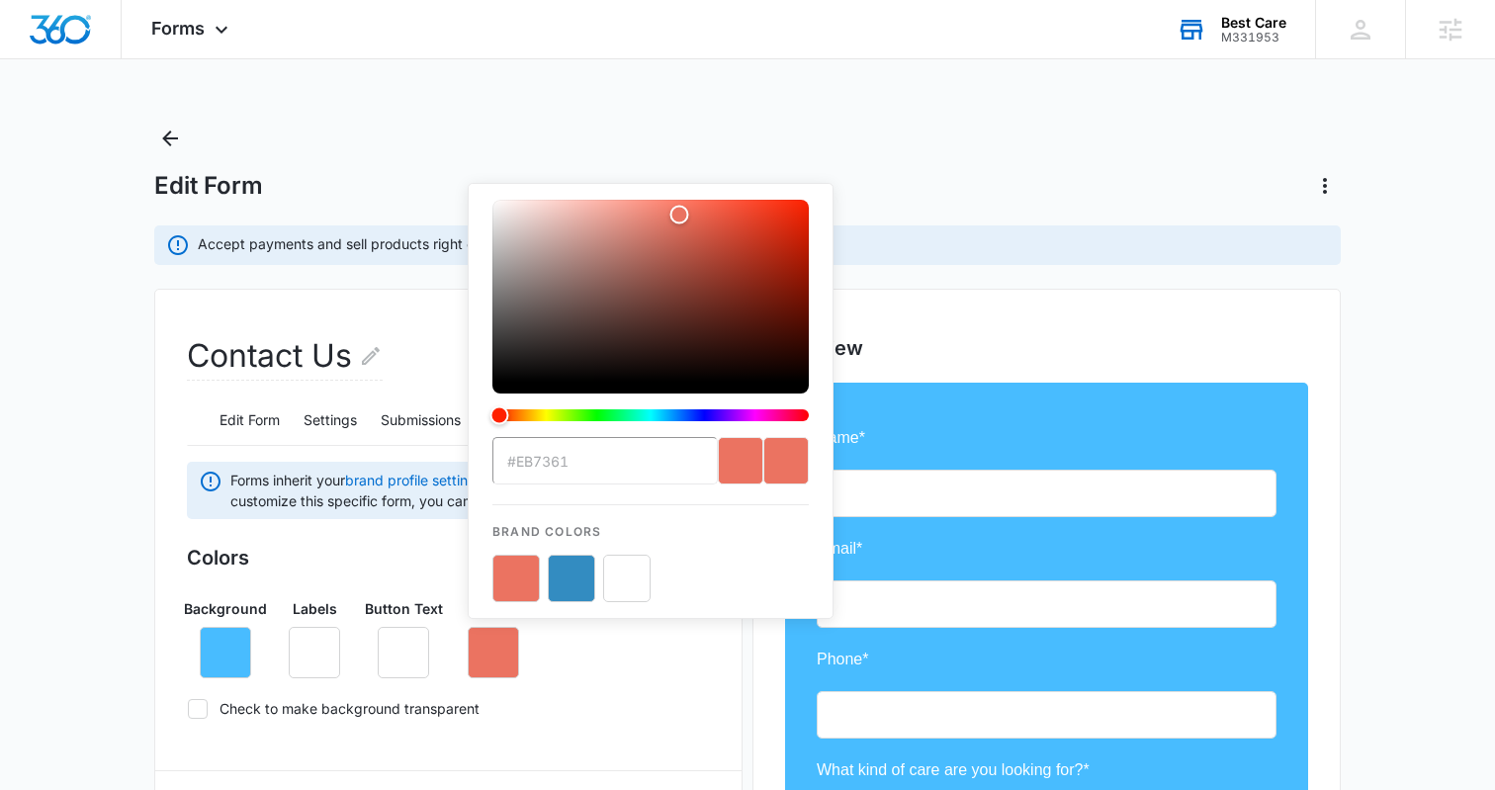
click at [100, 595] on main "Edit Form Accept payments and sell products right on this form. Set Up Payments…" at bounding box center [747, 801] width 1495 height 1357
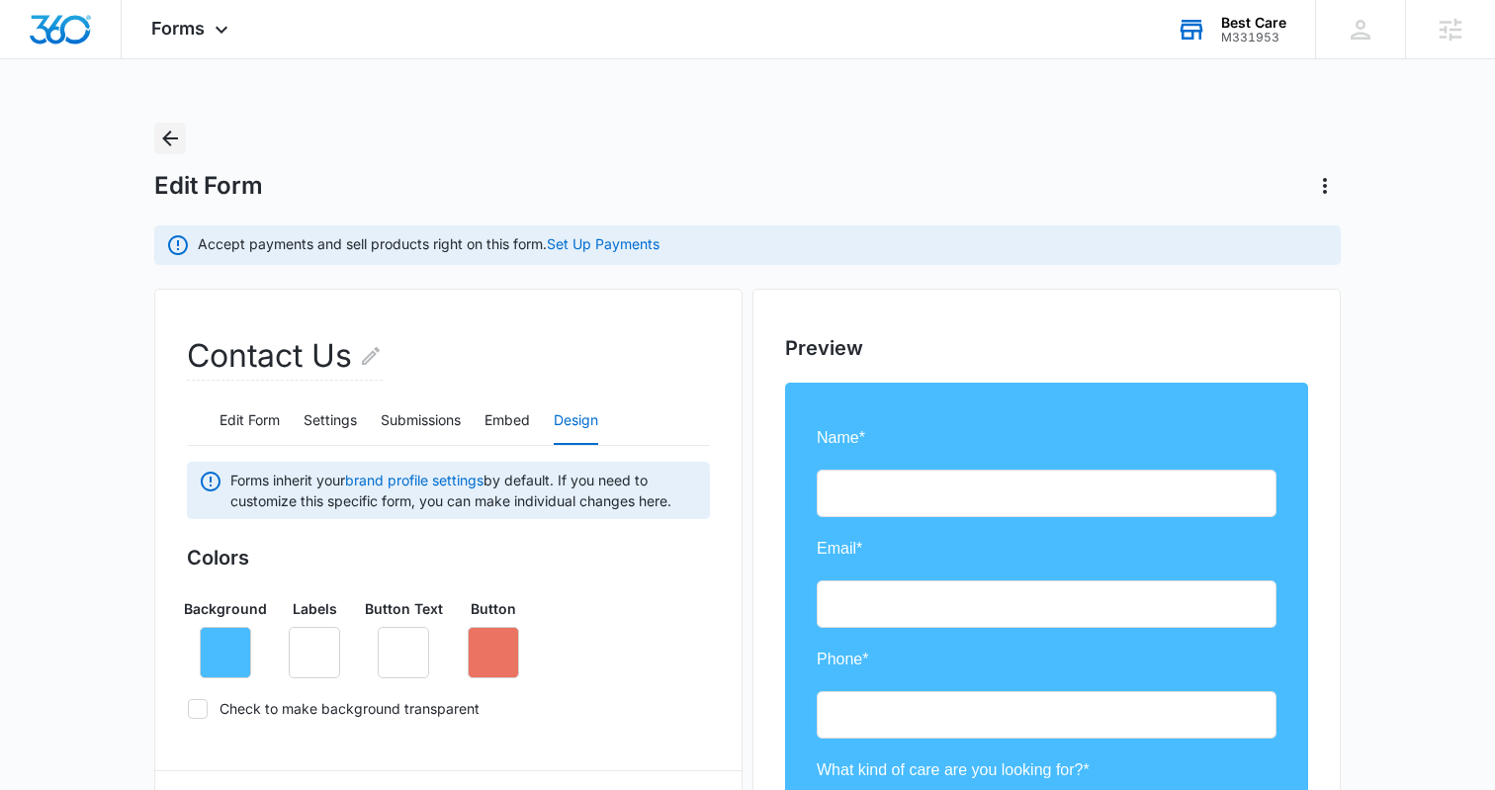
click at [168, 136] on icon "Back" at bounding box center [170, 139] width 24 height 24
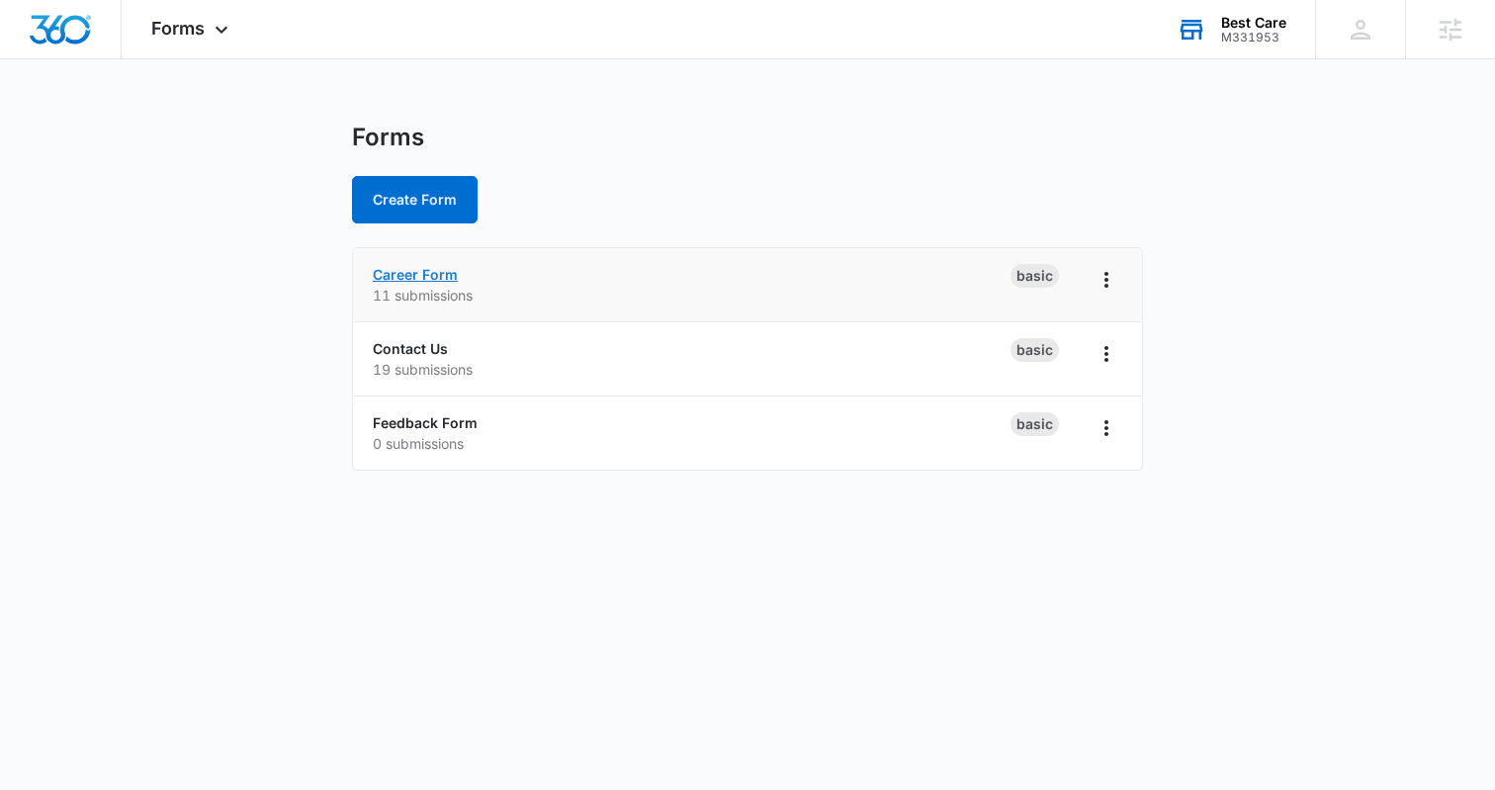
click at [438, 274] on link "Career Form" at bounding box center [415, 274] width 85 height 17
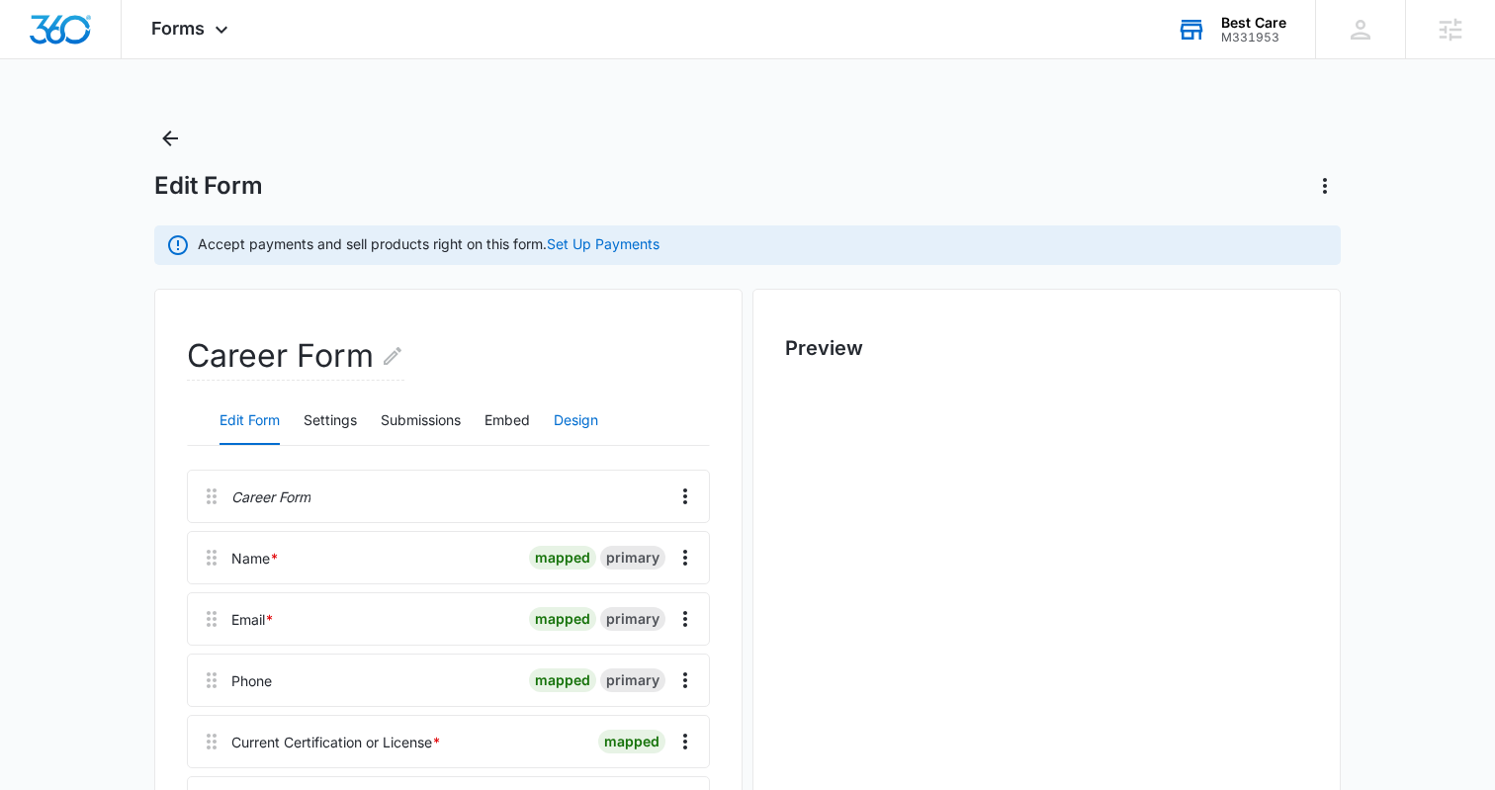
click at [564, 410] on button "Design" at bounding box center [576, 421] width 45 height 47
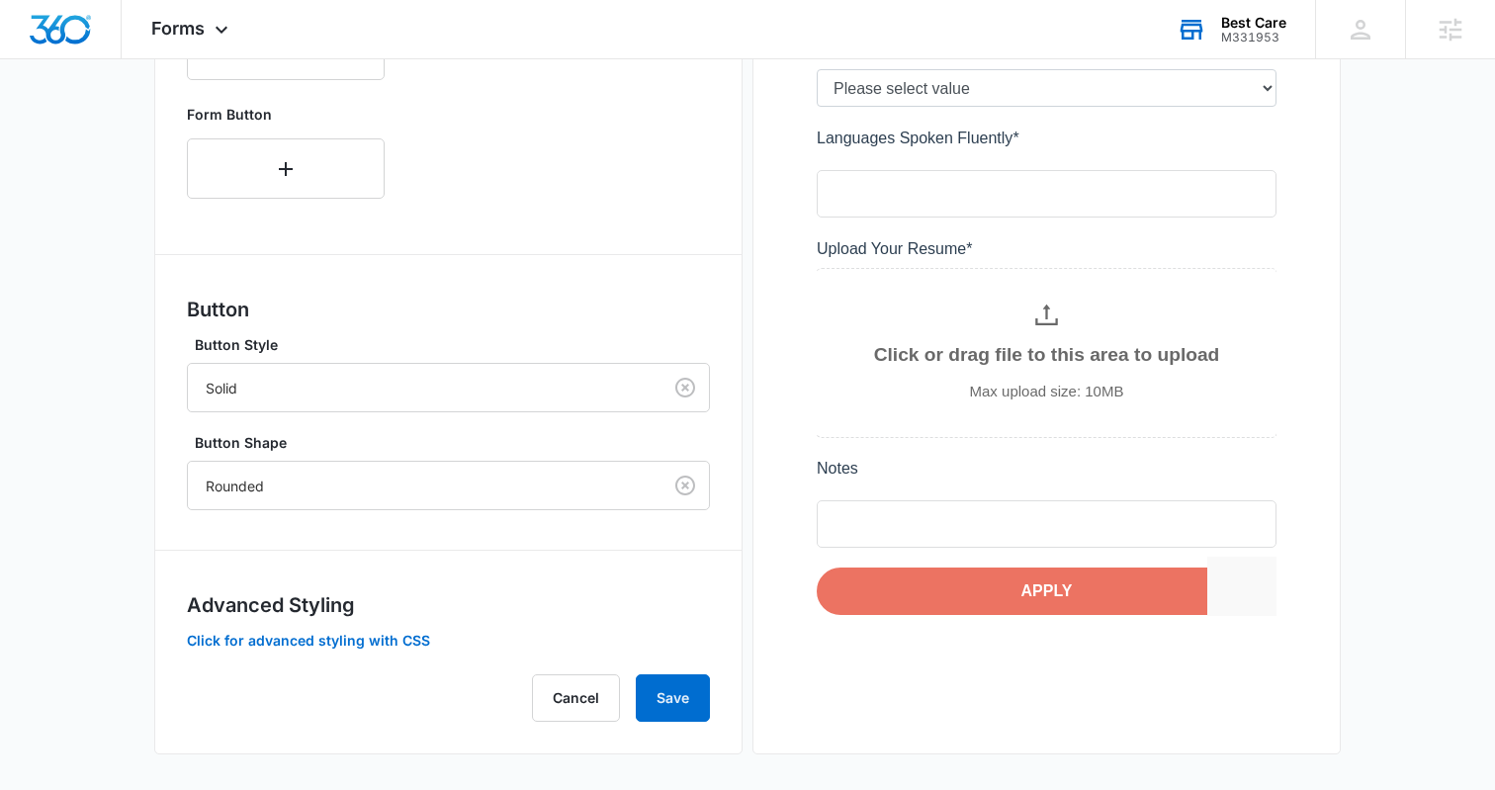
scroll to position [996, 0]
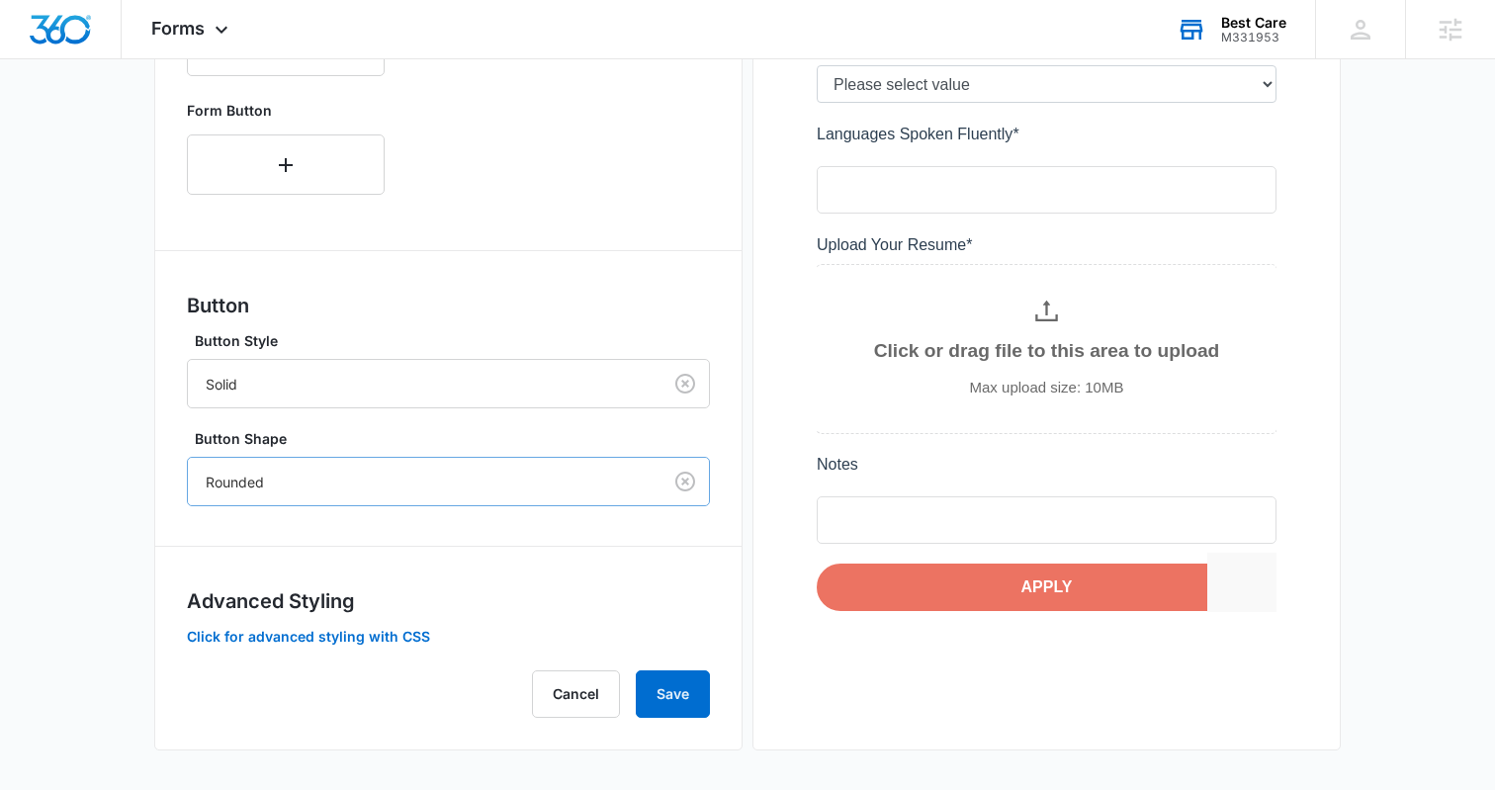
click at [364, 470] on div at bounding box center [421, 482] width 430 height 25
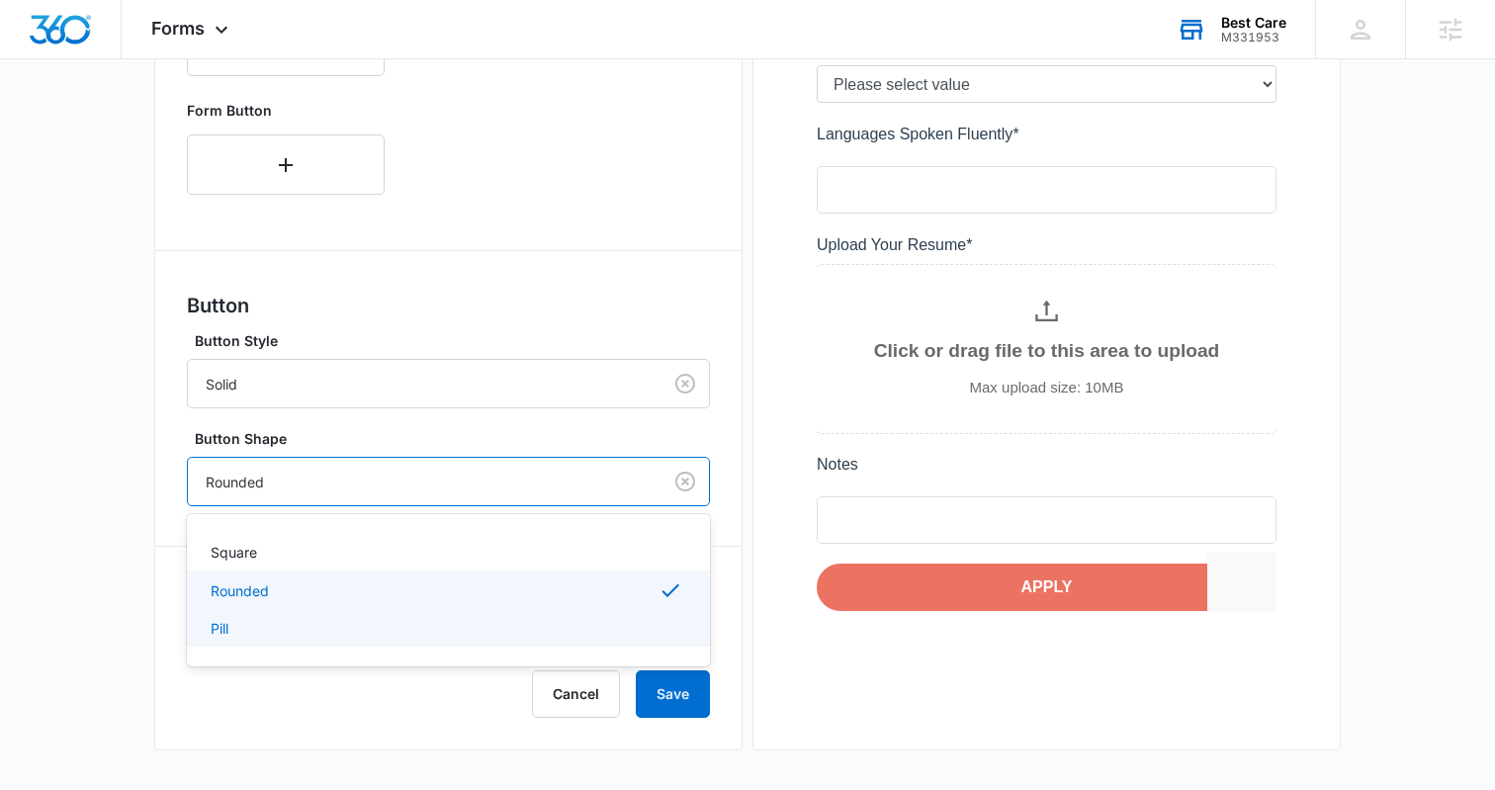
click at [252, 629] on div "Pill" at bounding box center [447, 628] width 472 height 21
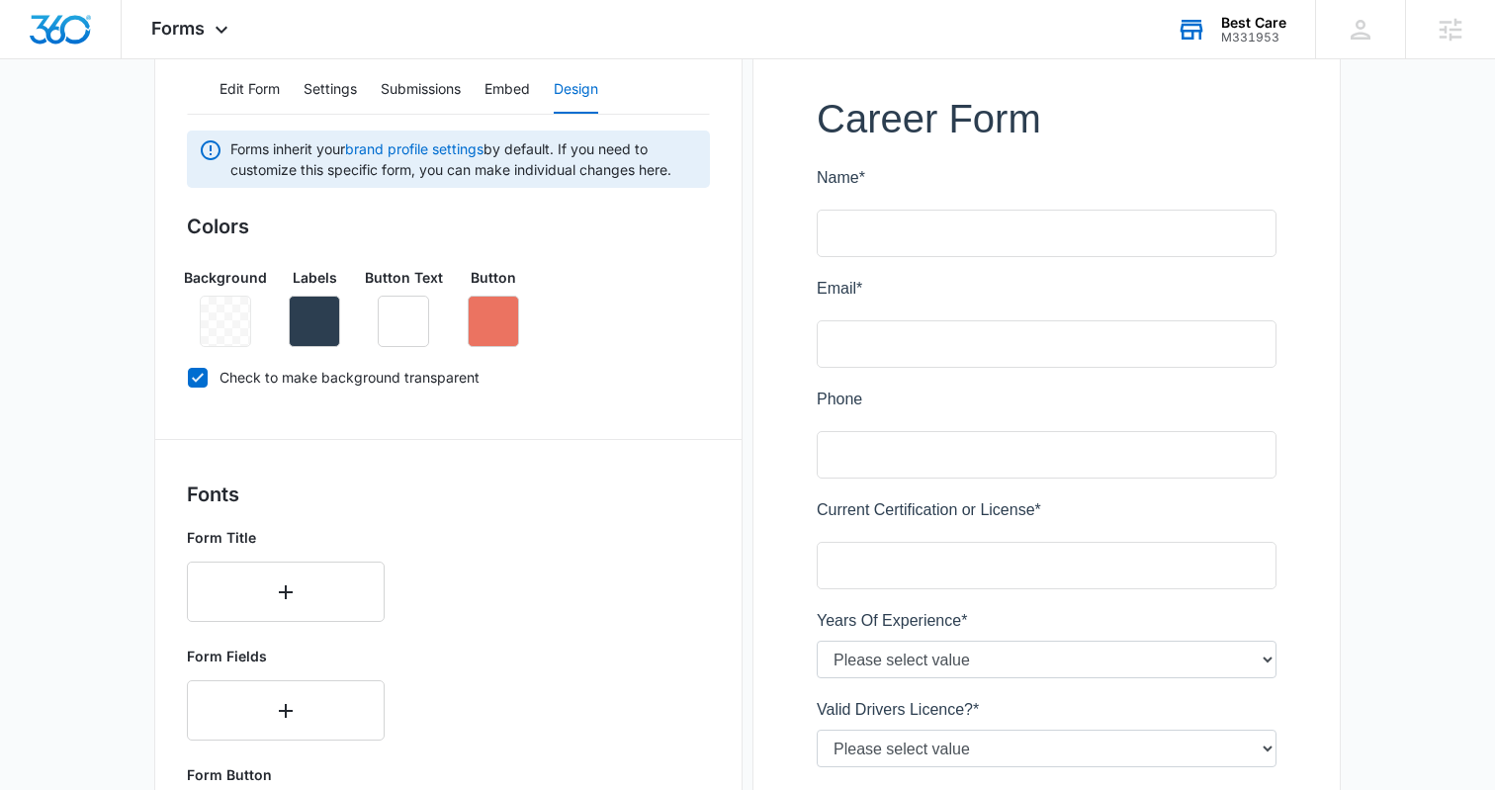
scroll to position [307, 0]
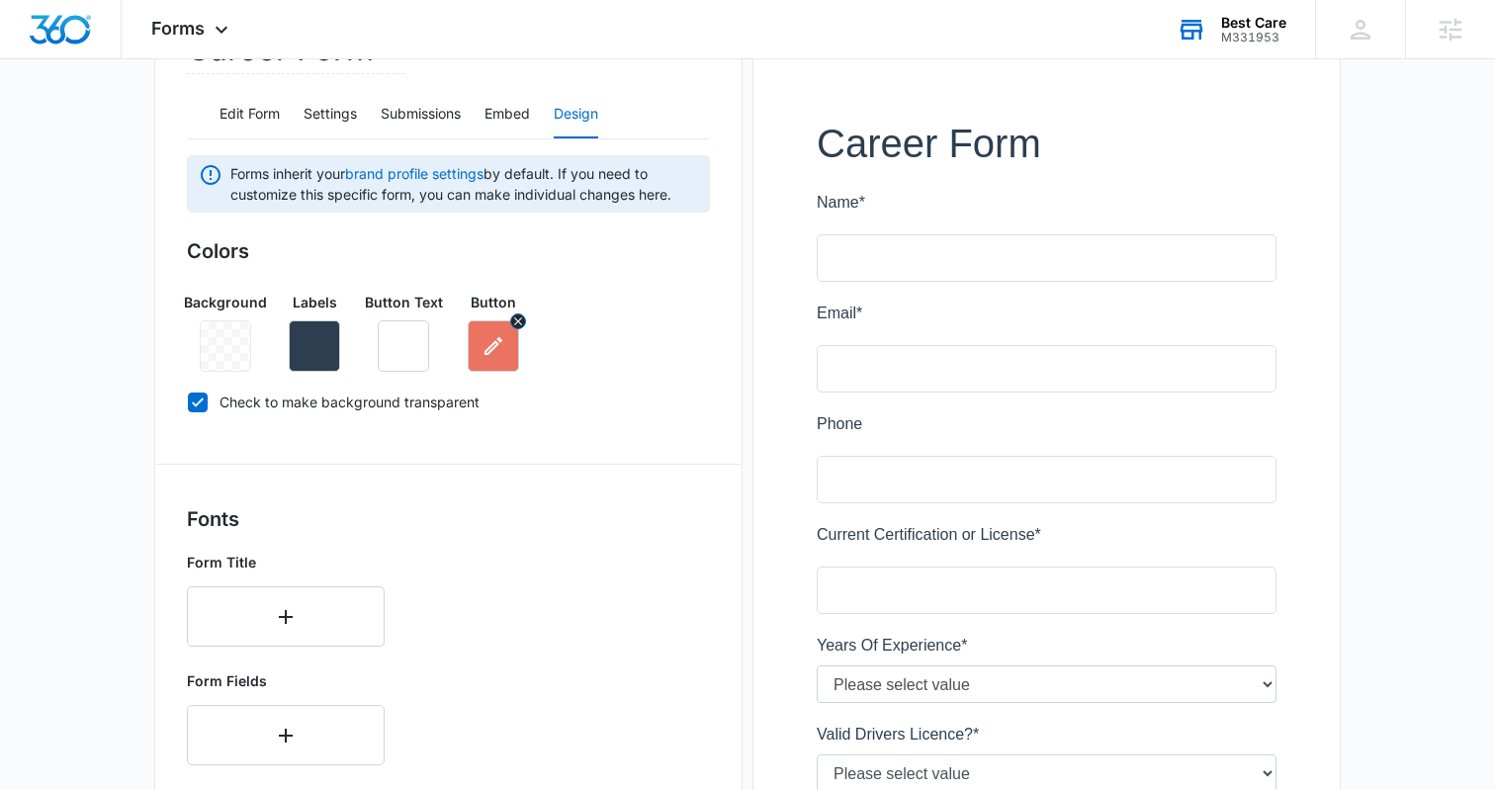
click at [489, 353] on icon "button" at bounding box center [494, 346] width 24 height 24
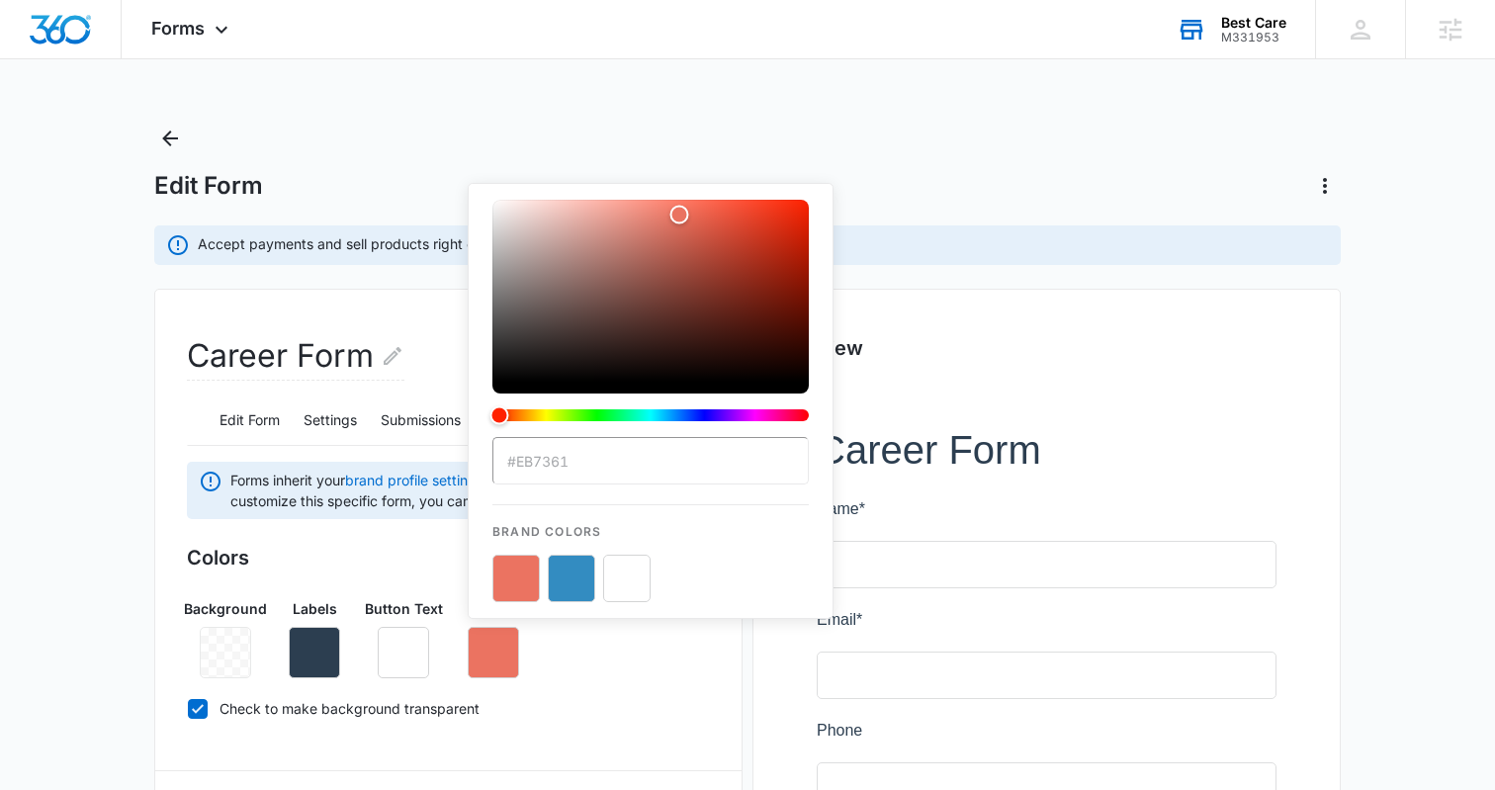
click at [521, 581] on button "color-picker-container" at bounding box center [516, 578] width 47 height 47
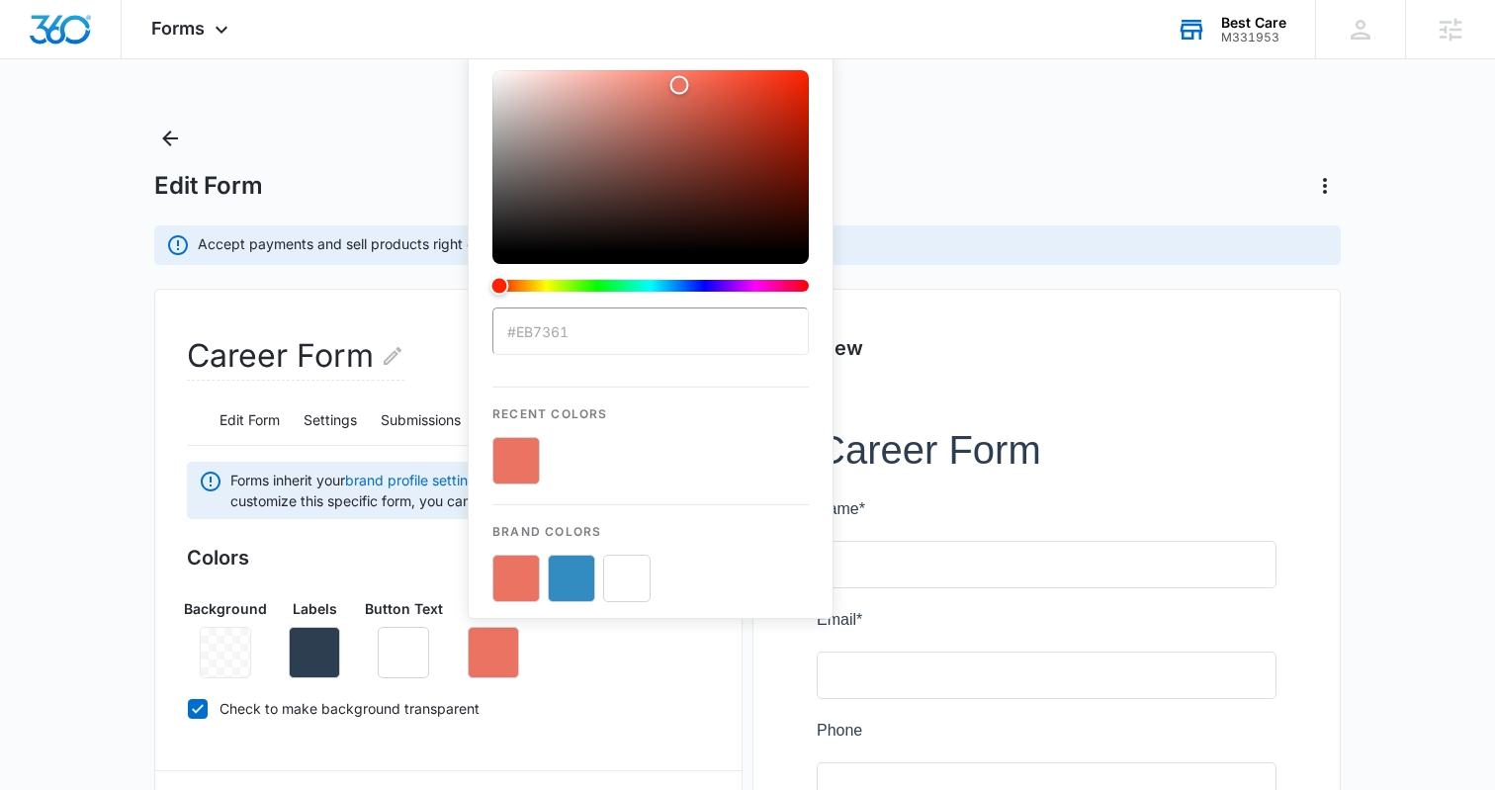
click at [452, 340] on div "Career Form" at bounding box center [448, 364] width 523 height 63
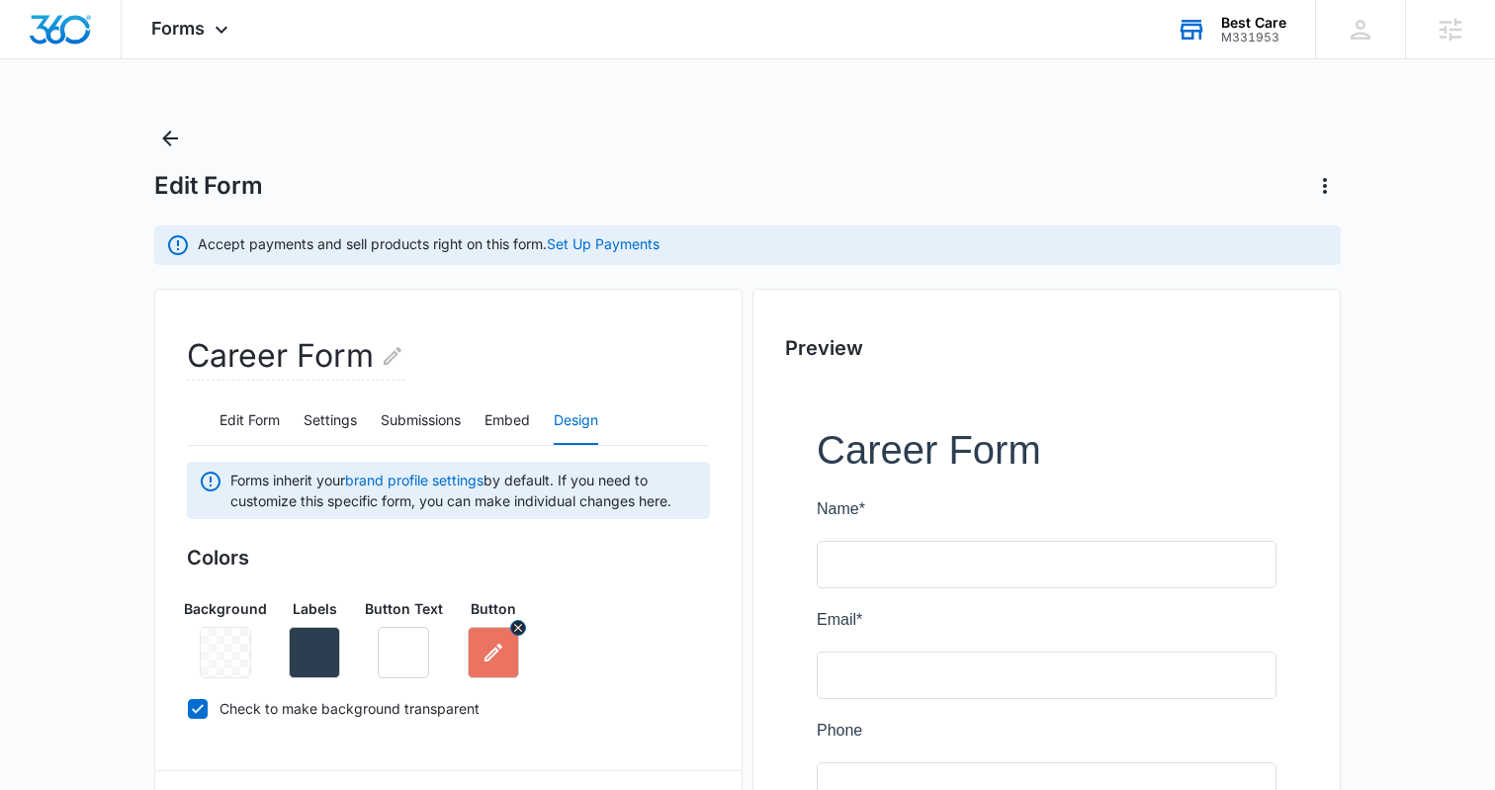
click at [483, 671] on button "button" at bounding box center [493, 652] width 51 height 51
click at [634, 692] on div "Colors Background Labels Button Text Button Check to make background transparent" at bounding box center [448, 637] width 523 height 188
click at [519, 420] on button "Embed" at bounding box center [507, 421] width 45 height 47
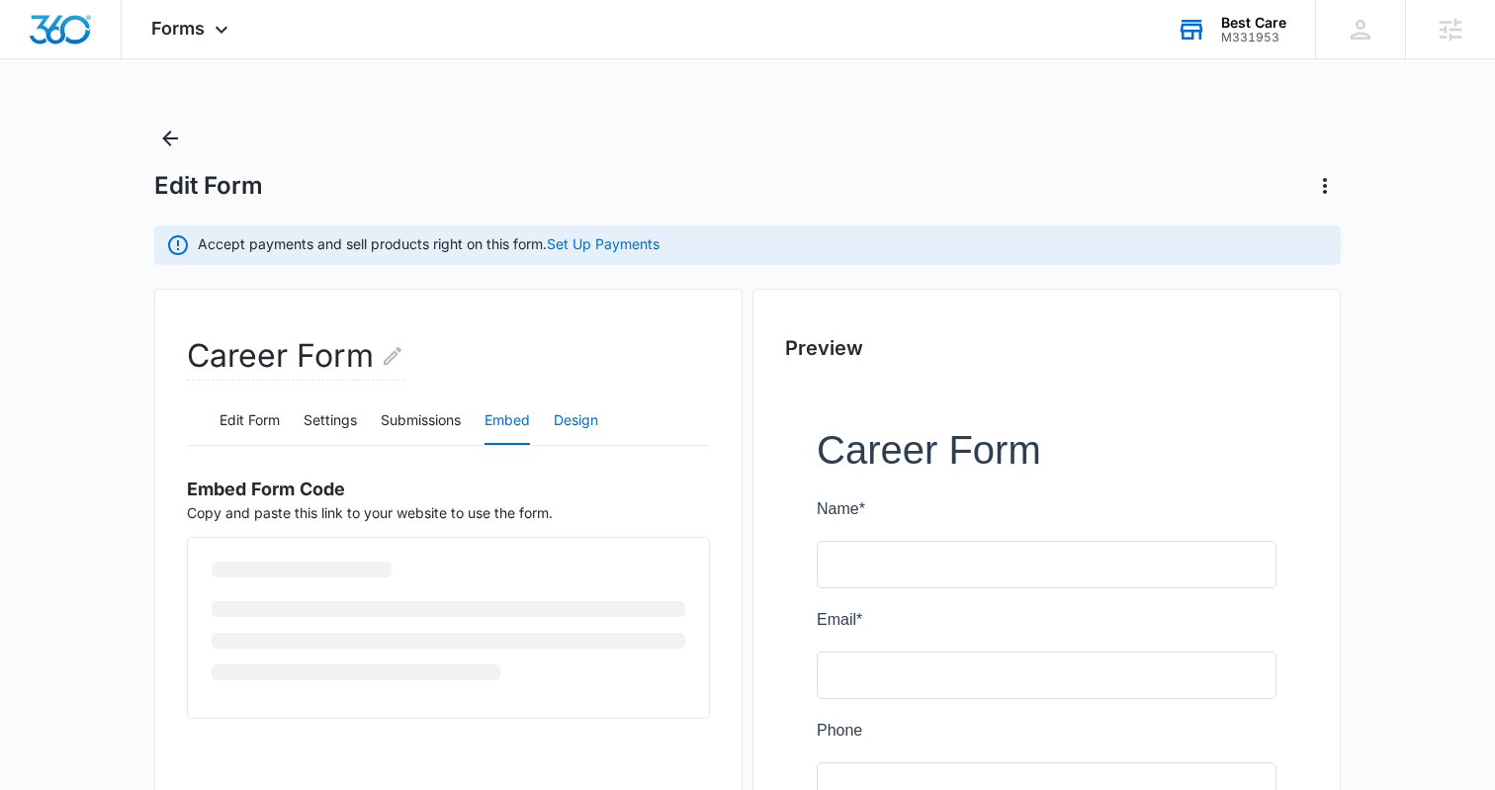
click at [571, 418] on button "Design" at bounding box center [576, 421] width 45 height 47
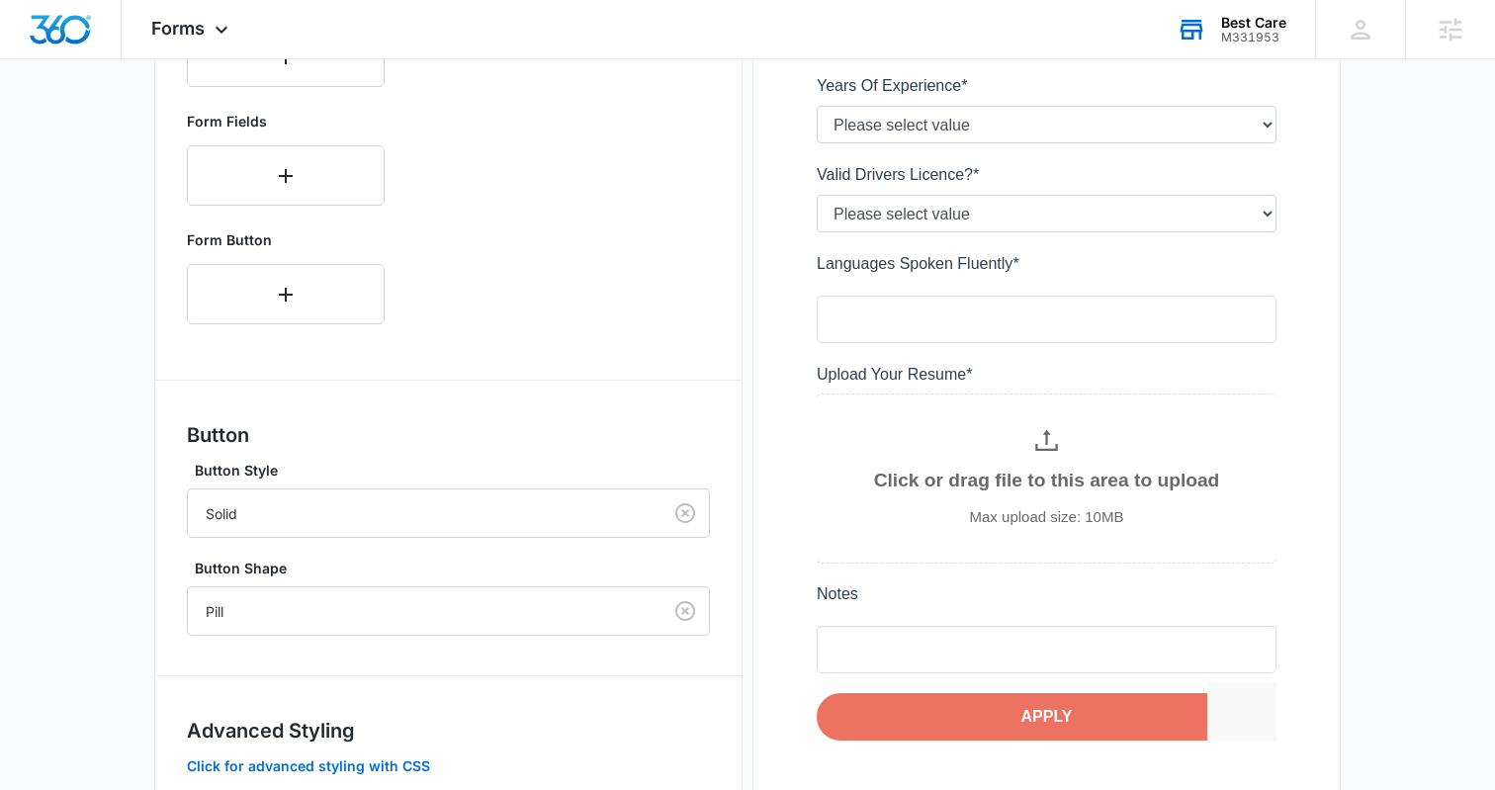
scroll to position [913, 0]
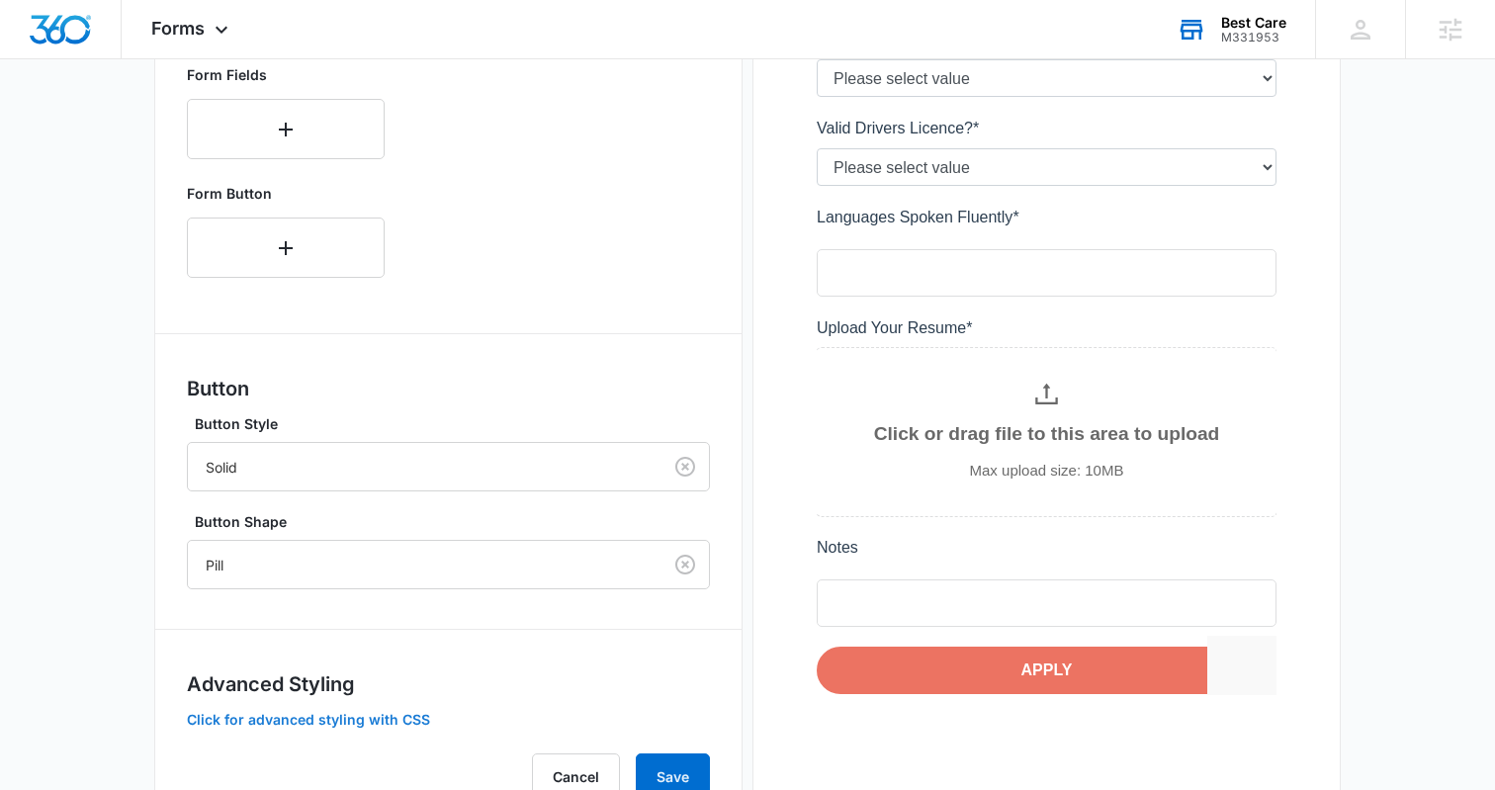
click at [321, 725] on button "Click for advanced styling with CSS" at bounding box center [308, 720] width 243 height 14
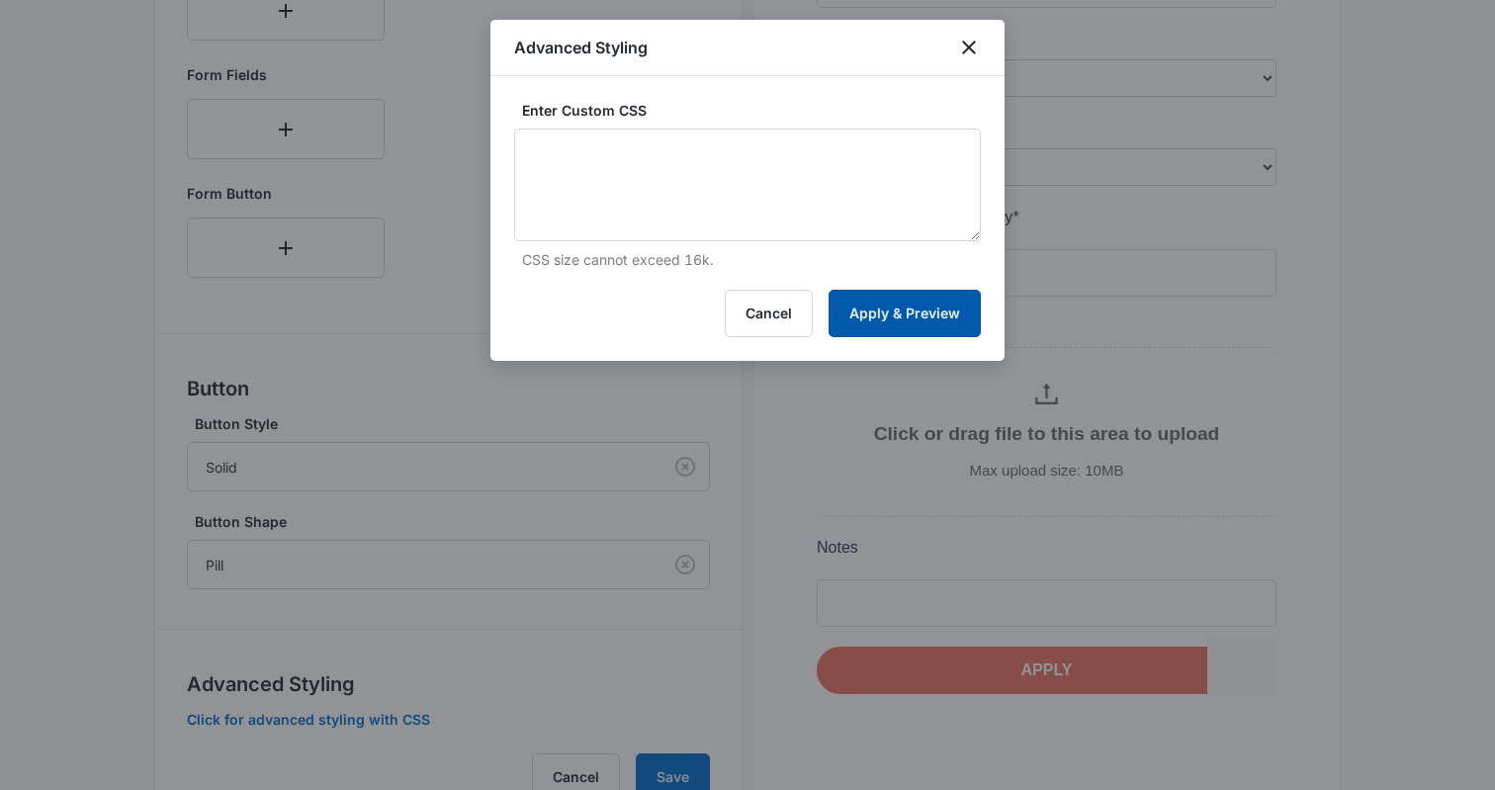
click at [865, 312] on button "Apply & Preview" at bounding box center [905, 313] width 152 height 47
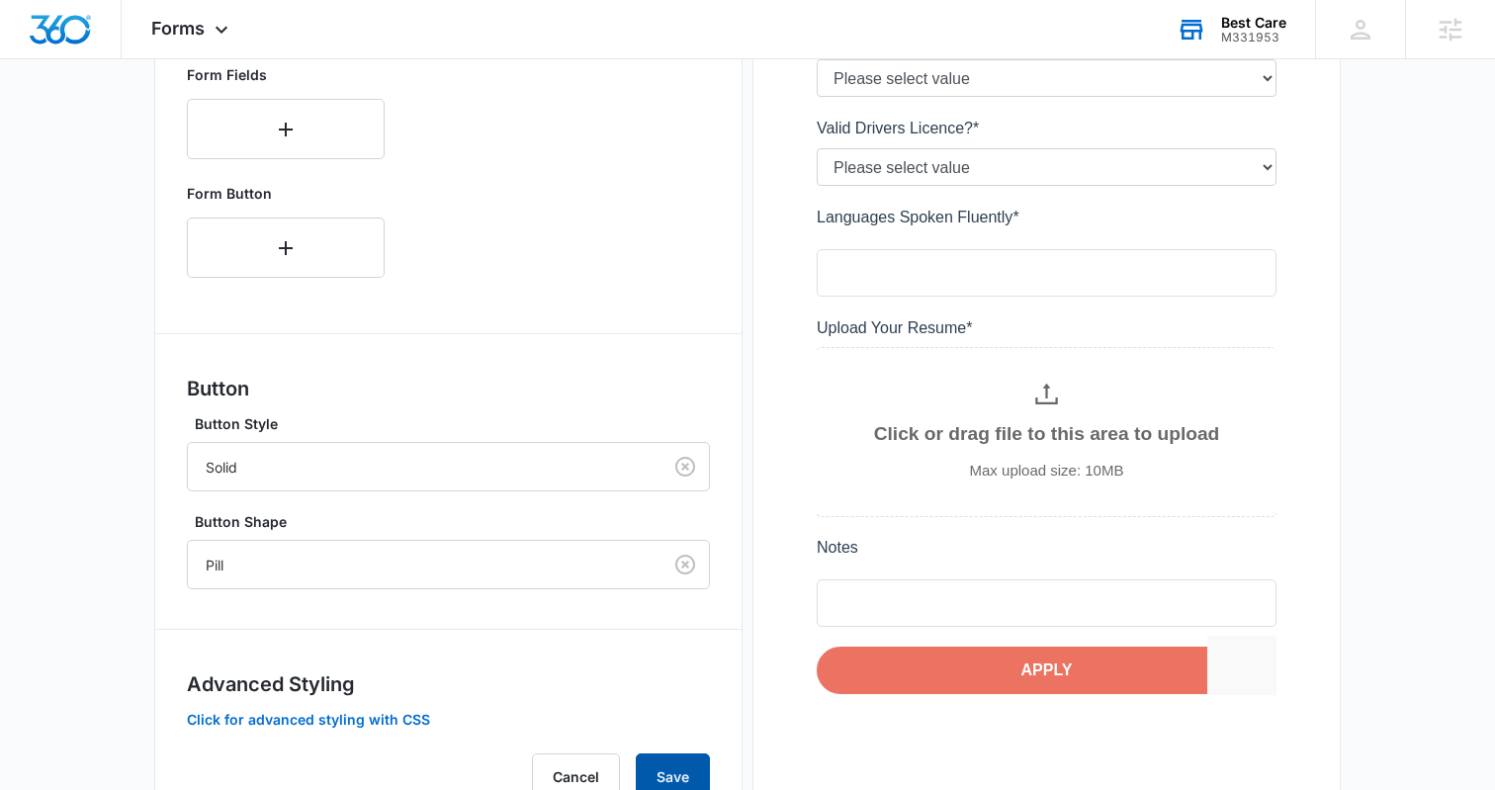
click at [655, 776] on button "Save" at bounding box center [673, 777] width 74 height 47
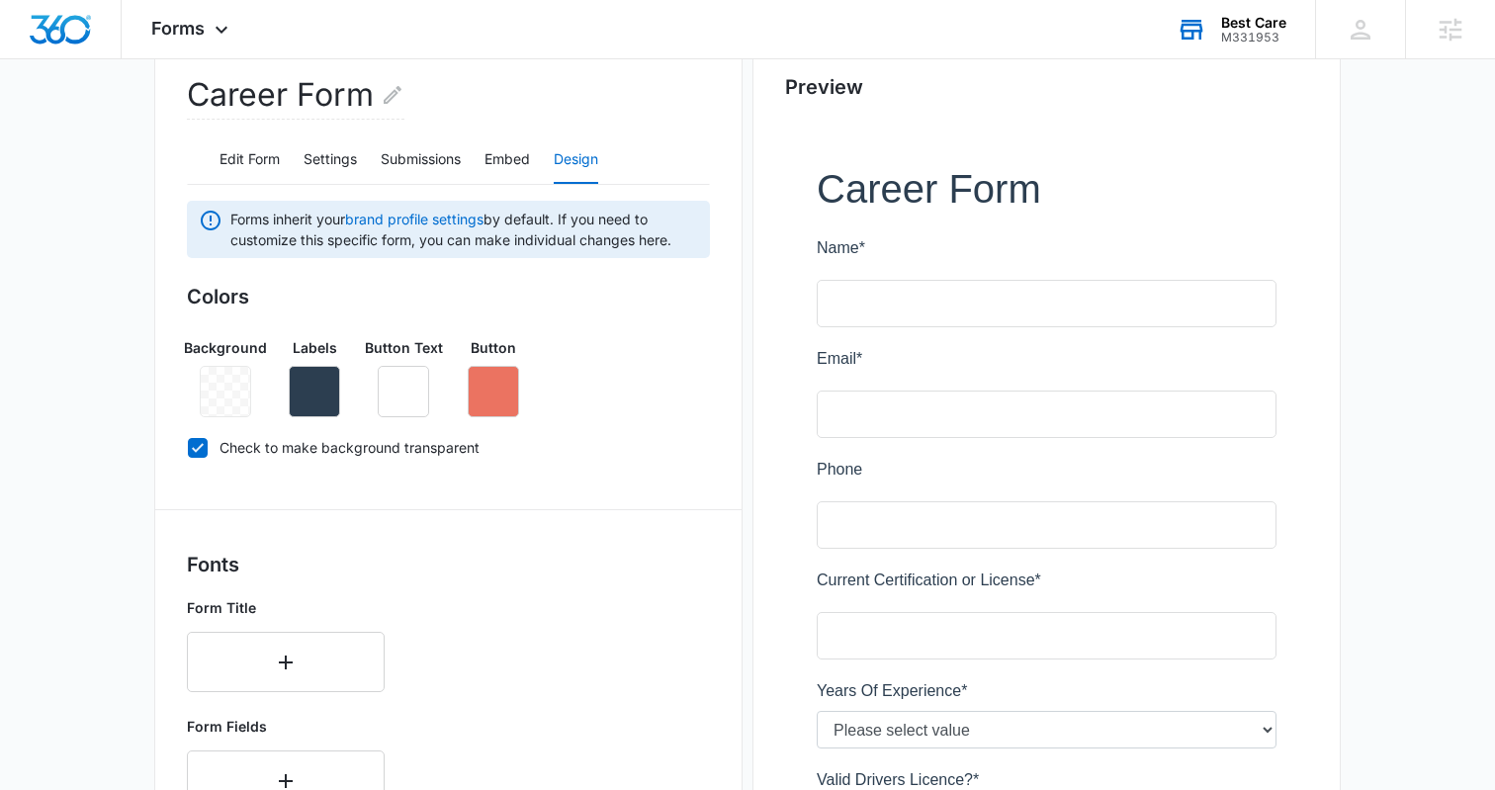
scroll to position [265, 0]
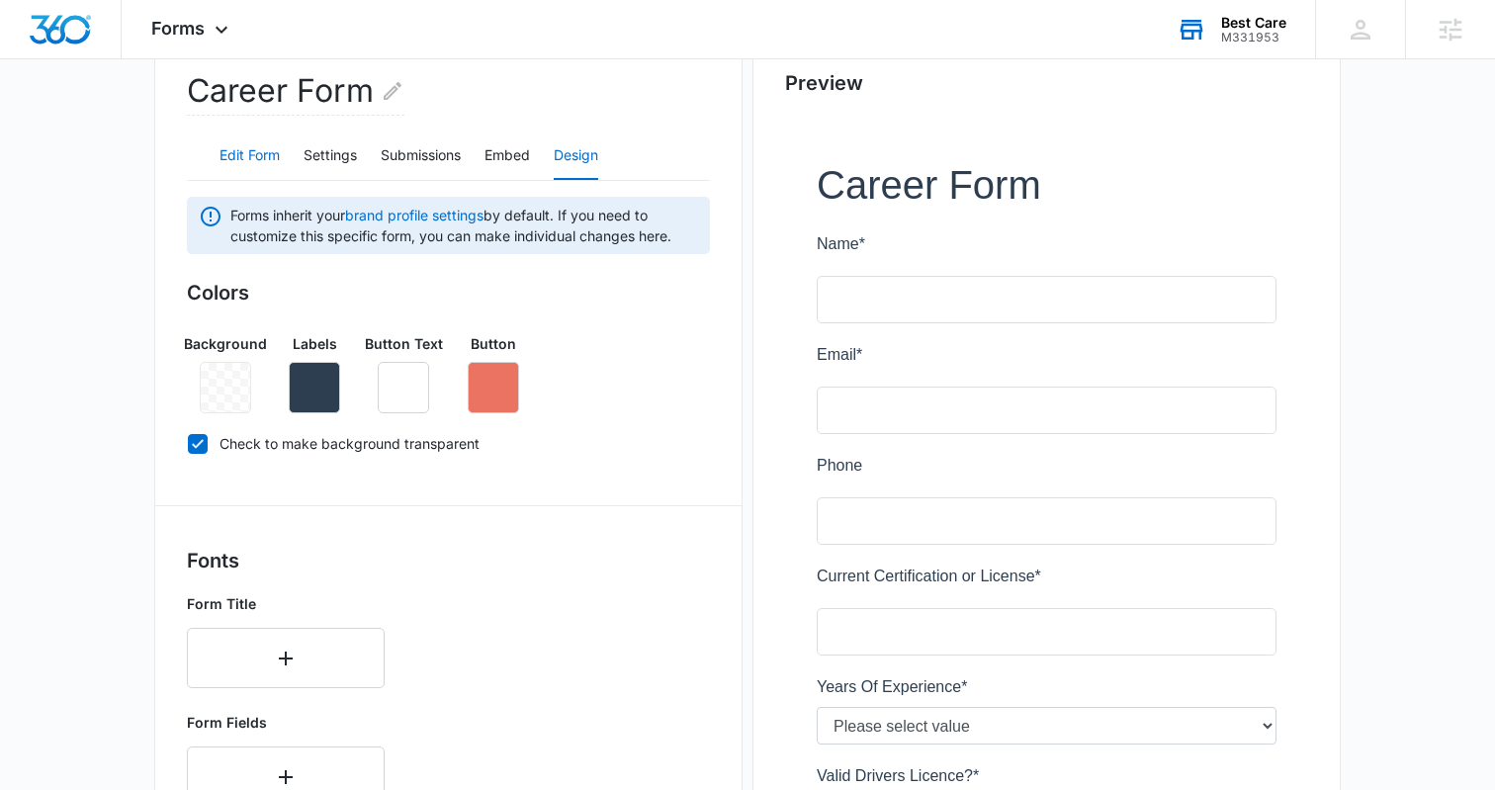
click at [263, 142] on button "Edit Form" at bounding box center [250, 156] width 60 height 47
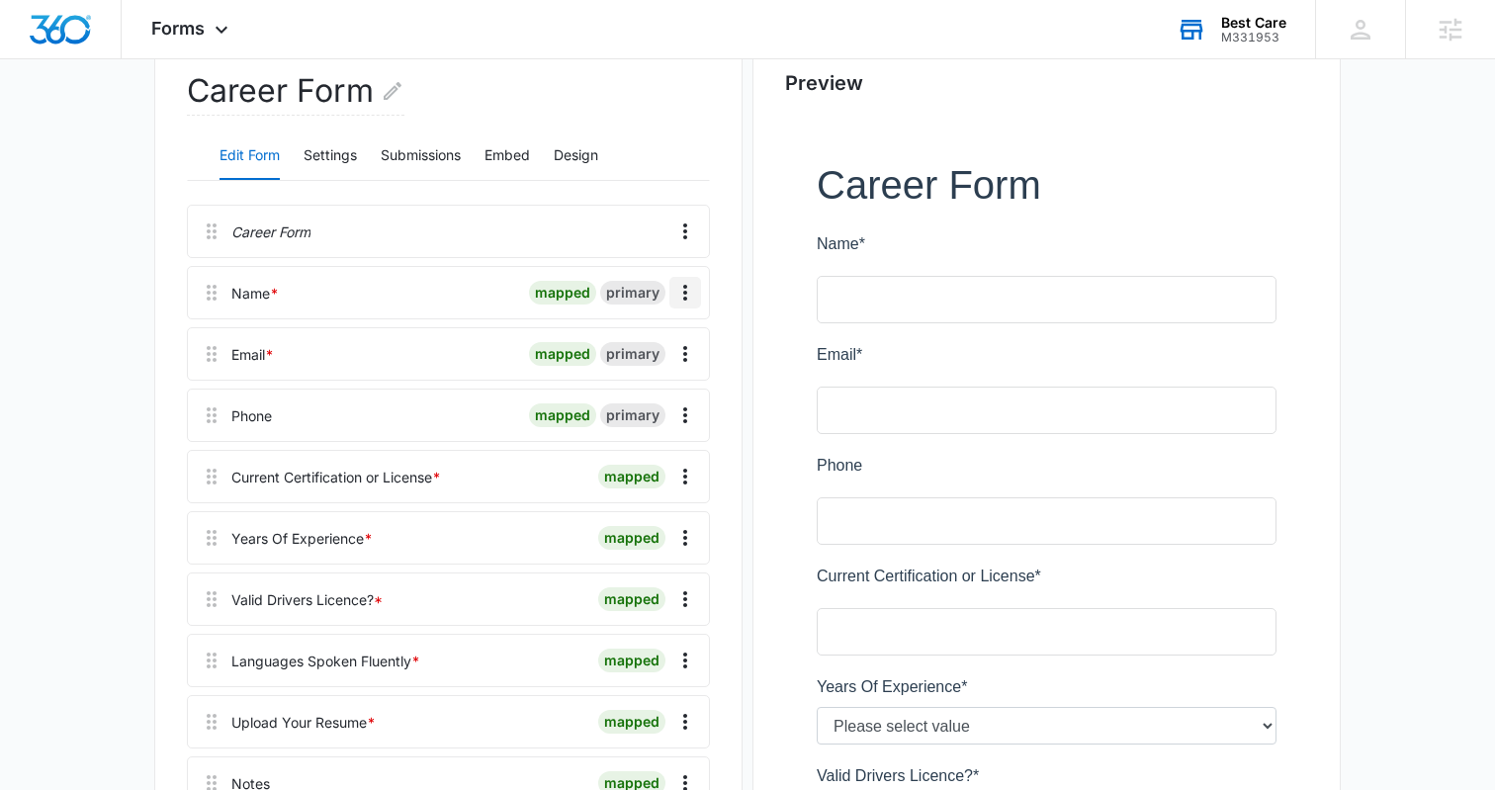
click at [687, 298] on icon "Overflow Menu" at bounding box center [686, 293] width 24 height 24
click at [628, 341] on div "Edit" at bounding box center [632, 348] width 42 height 14
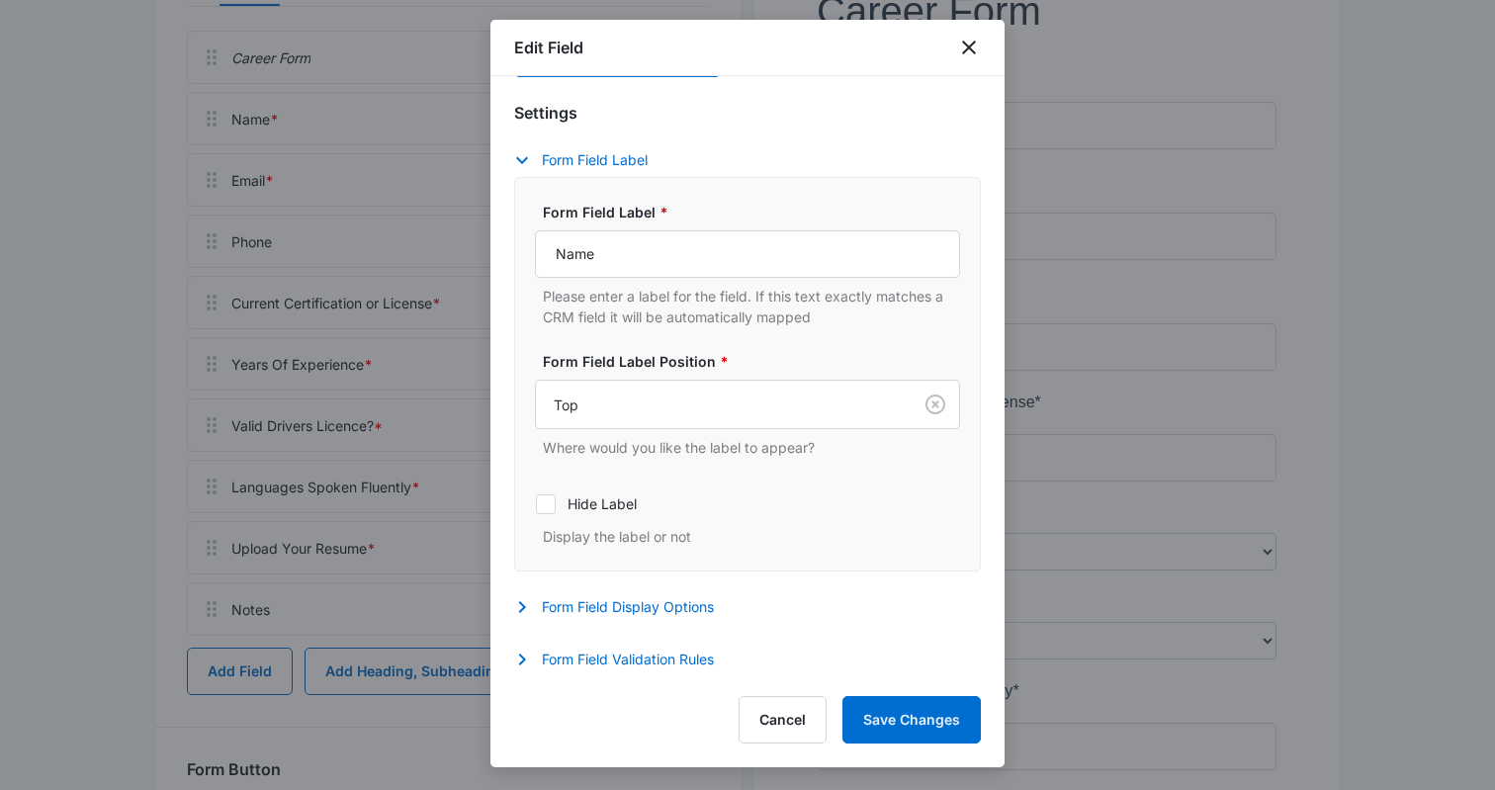
scroll to position [444, 0]
click at [604, 606] on button "Form Field Display Options" at bounding box center [624, 607] width 220 height 24
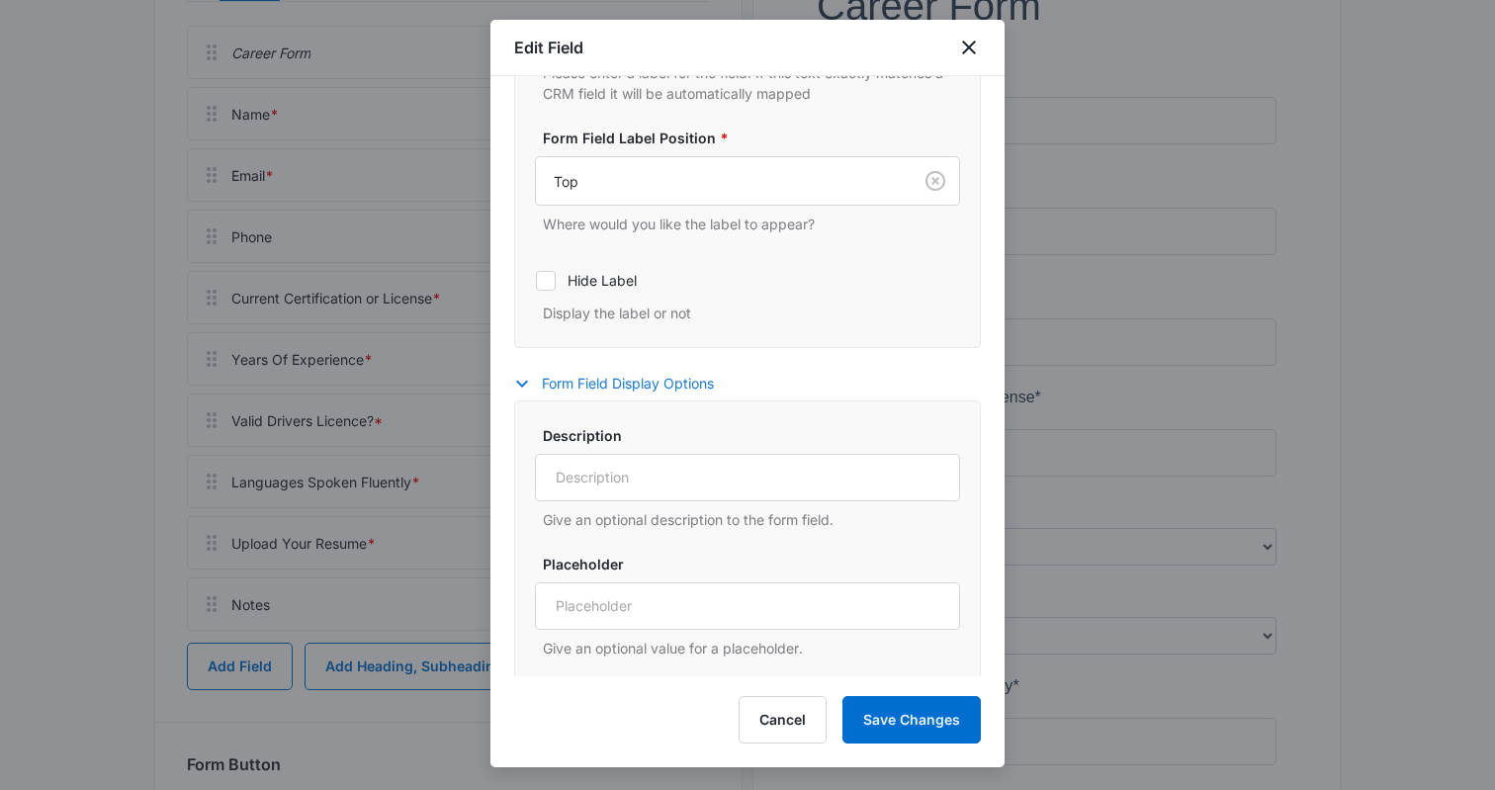
scroll to position [624, 0]
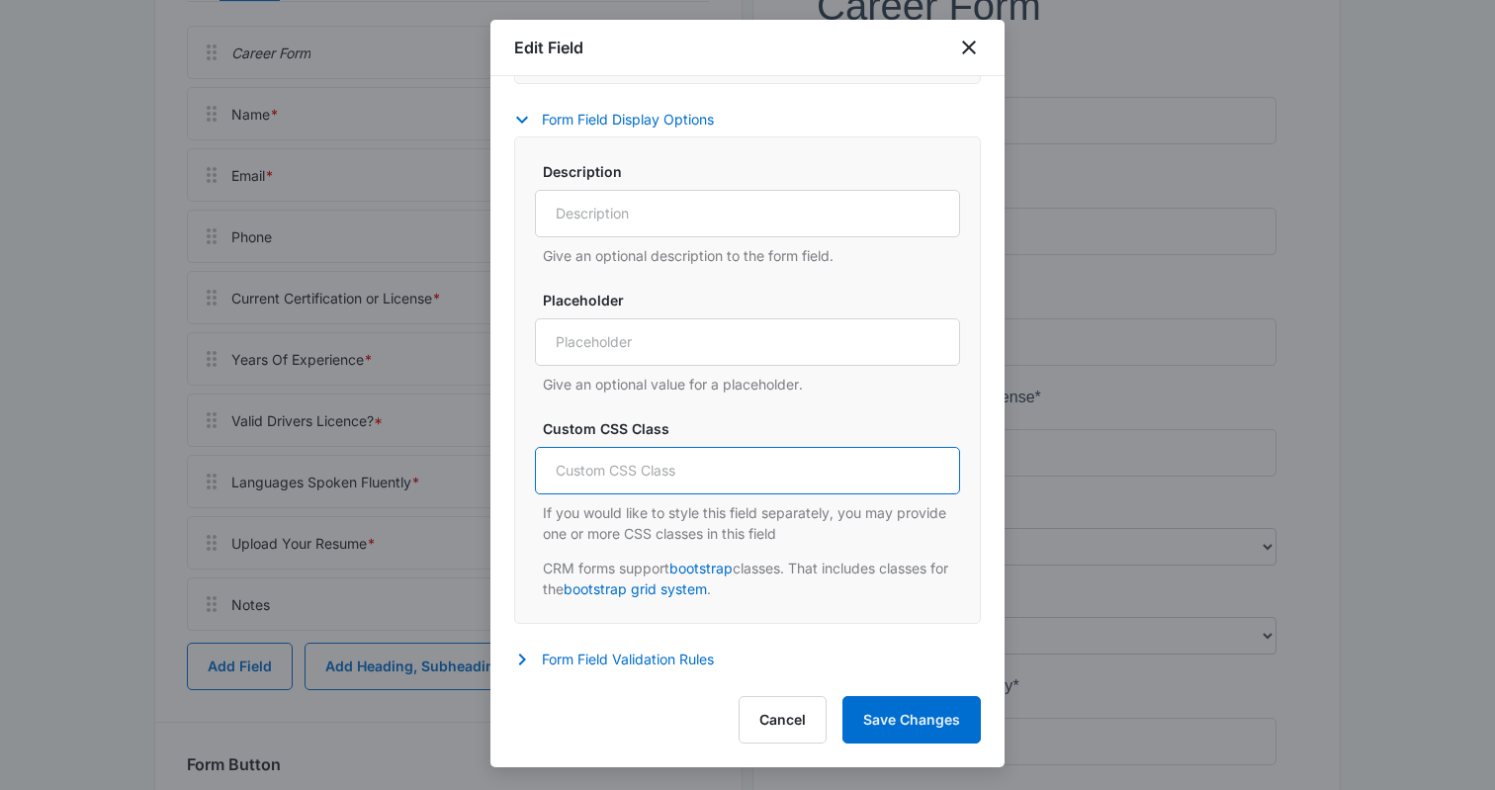
click at [662, 470] on input "Custom CSS Class" at bounding box center [747, 470] width 425 height 47
type input "col-lg-4 col-md-12 col-sm-12"
click at [798, 467] on input "col-lg-4 col-md-12 col-sm-12" at bounding box center [747, 470] width 425 height 47
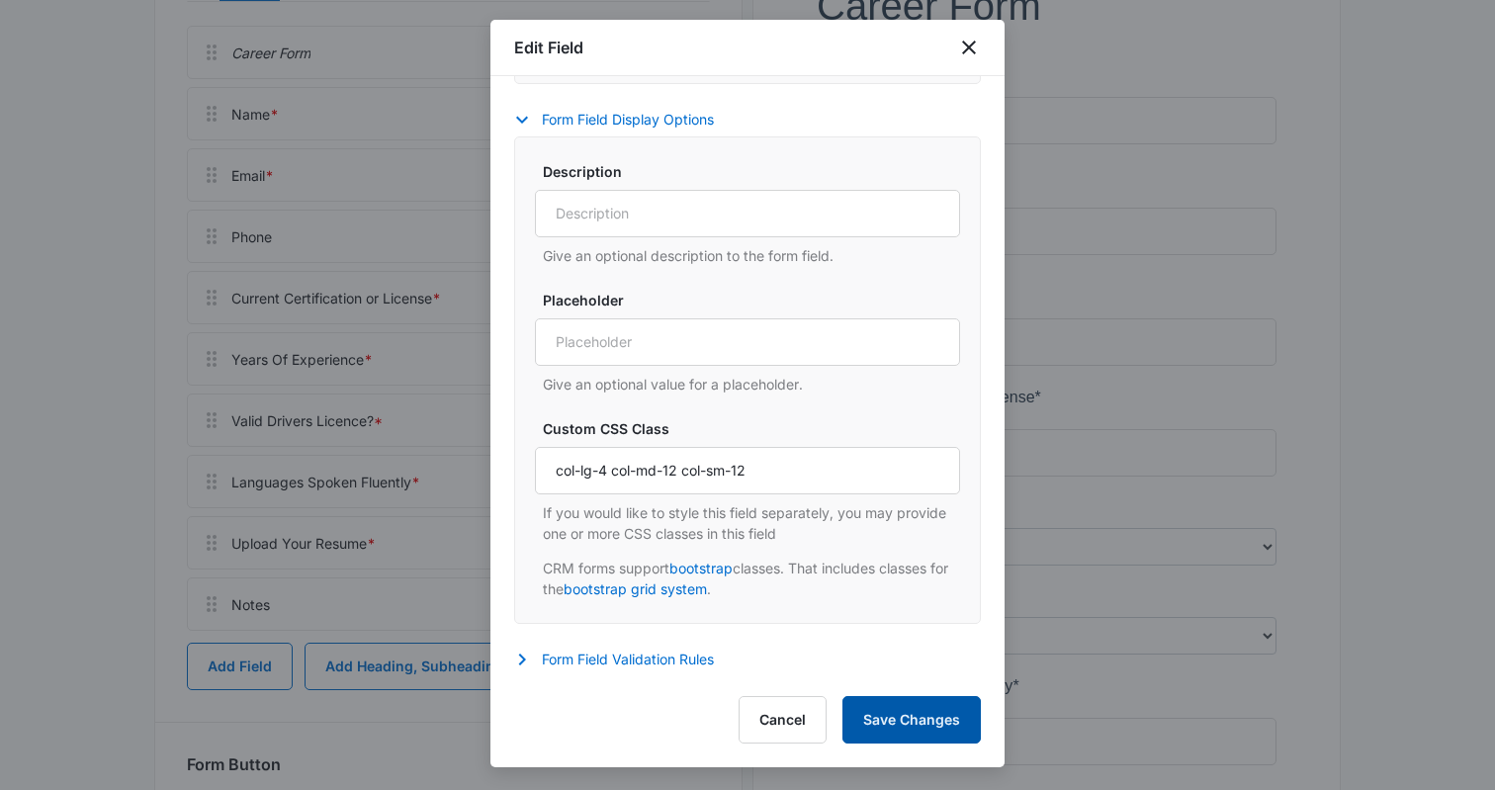
click at [886, 722] on button "Save Changes" at bounding box center [912, 719] width 138 height 47
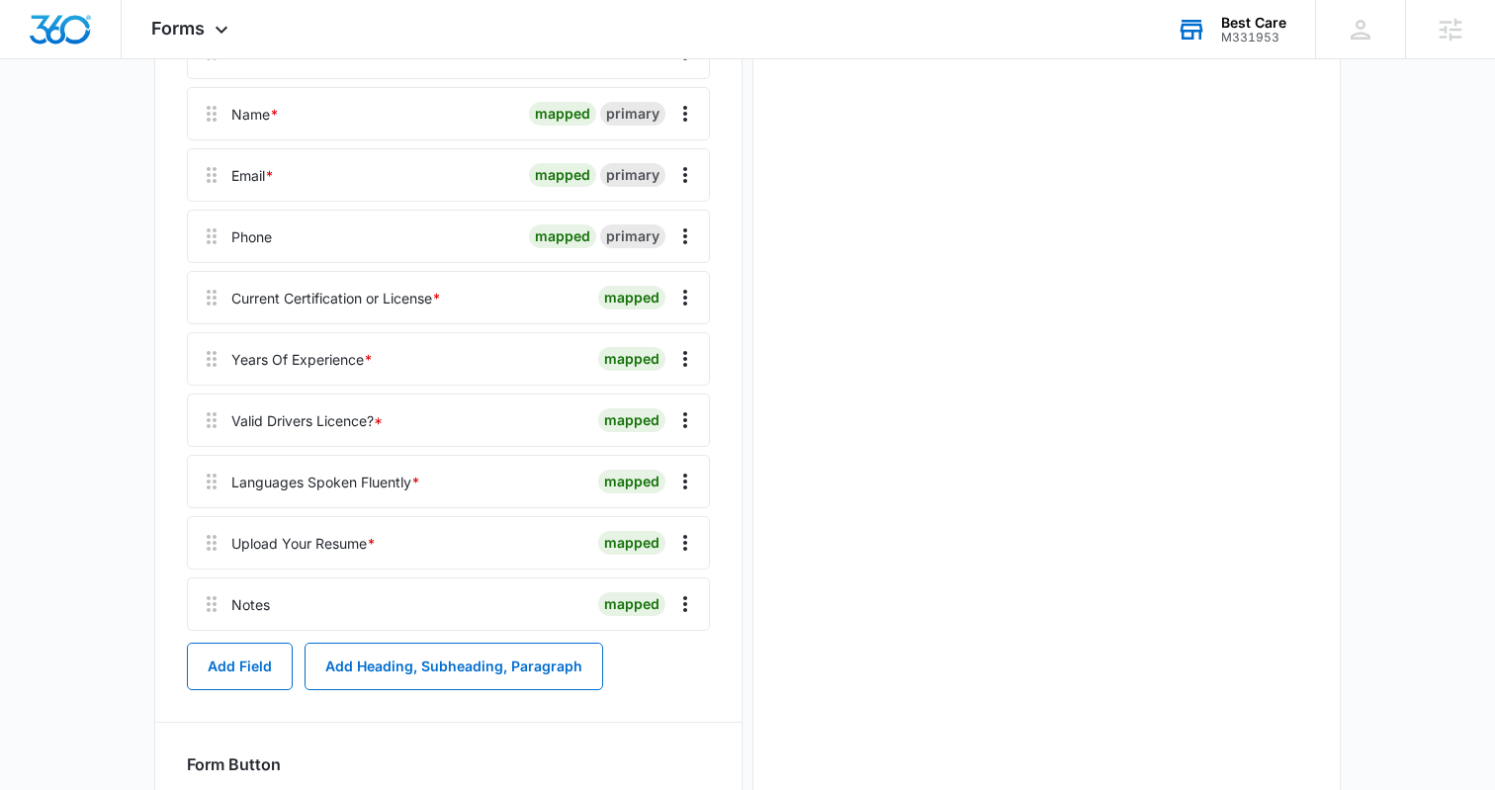
scroll to position [0, 0]
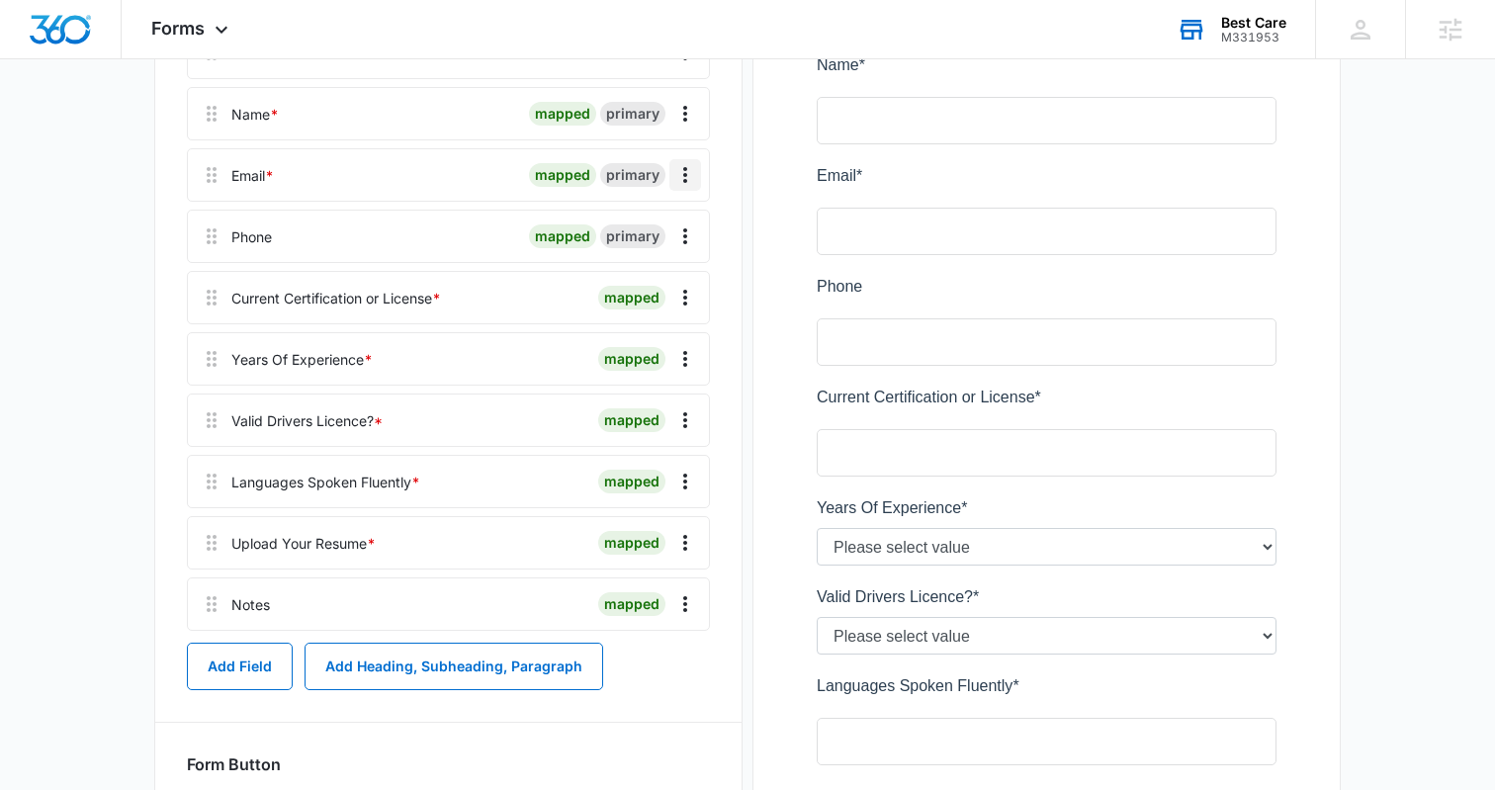
click at [684, 175] on icon "Overflow Menu" at bounding box center [685, 175] width 4 height 16
click at [642, 226] on div "Edit" at bounding box center [632, 231] width 42 height 14
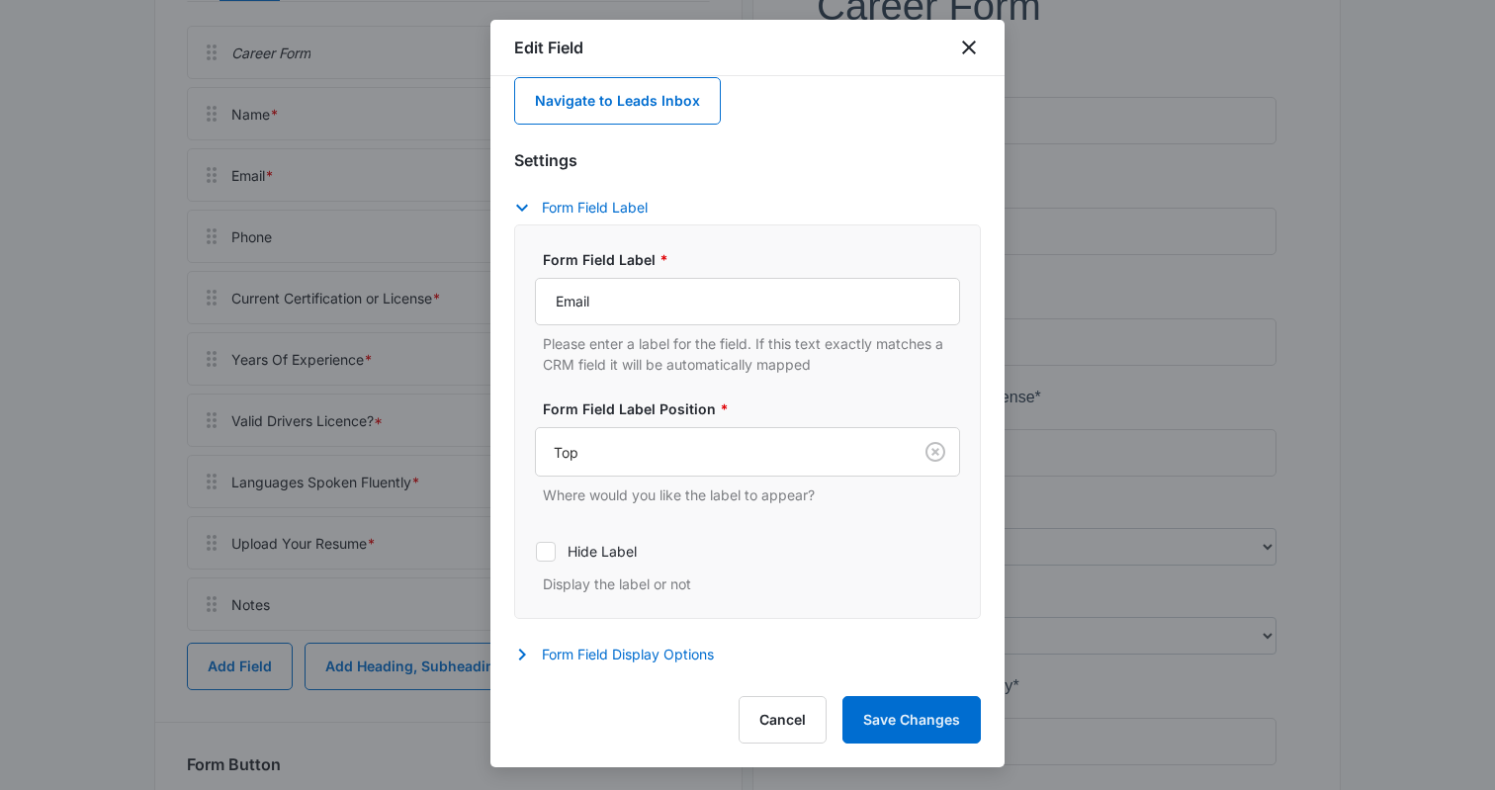
scroll to position [136, 0]
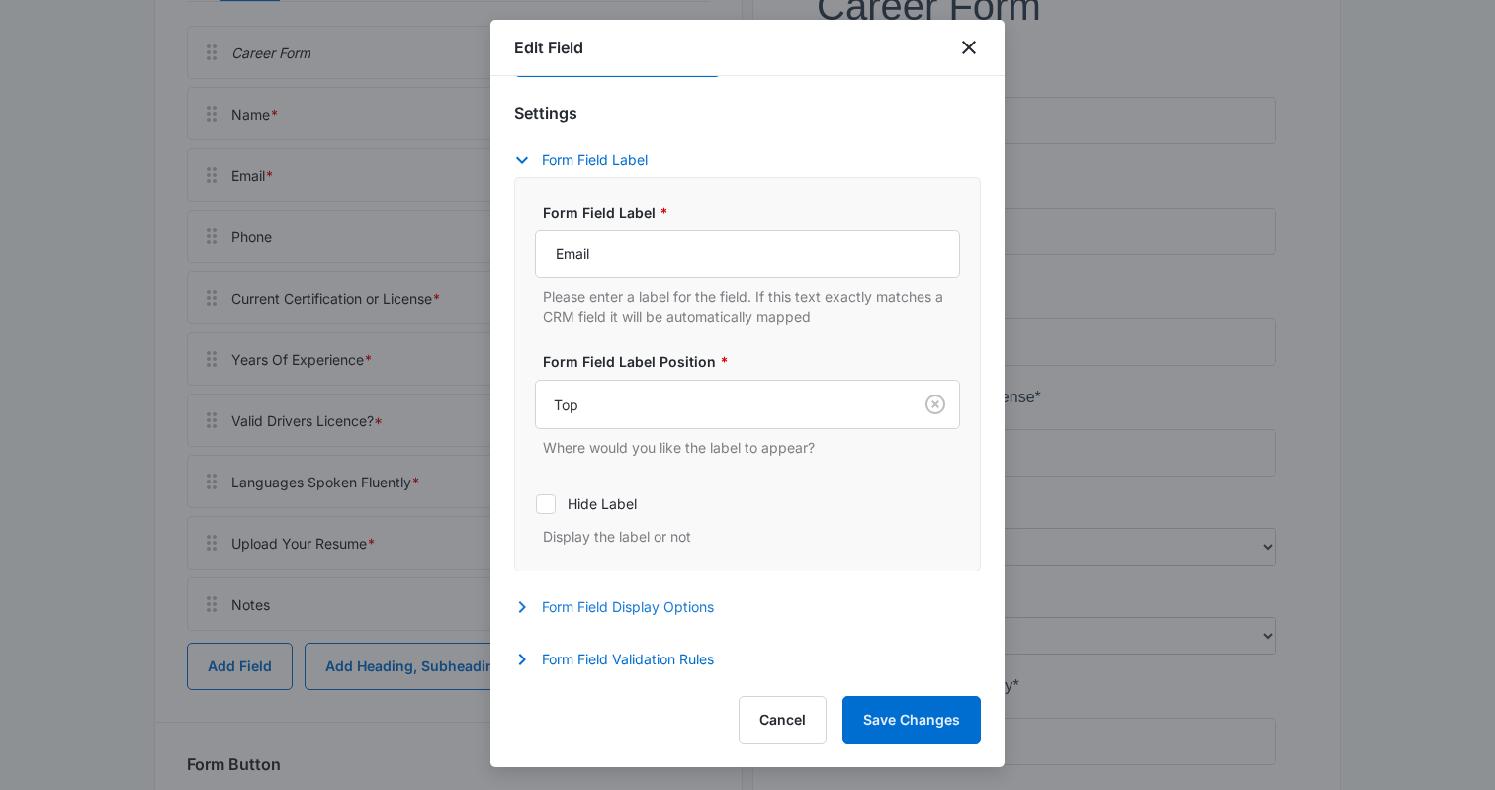
click at [608, 612] on button "Form Field Display Options" at bounding box center [624, 607] width 220 height 24
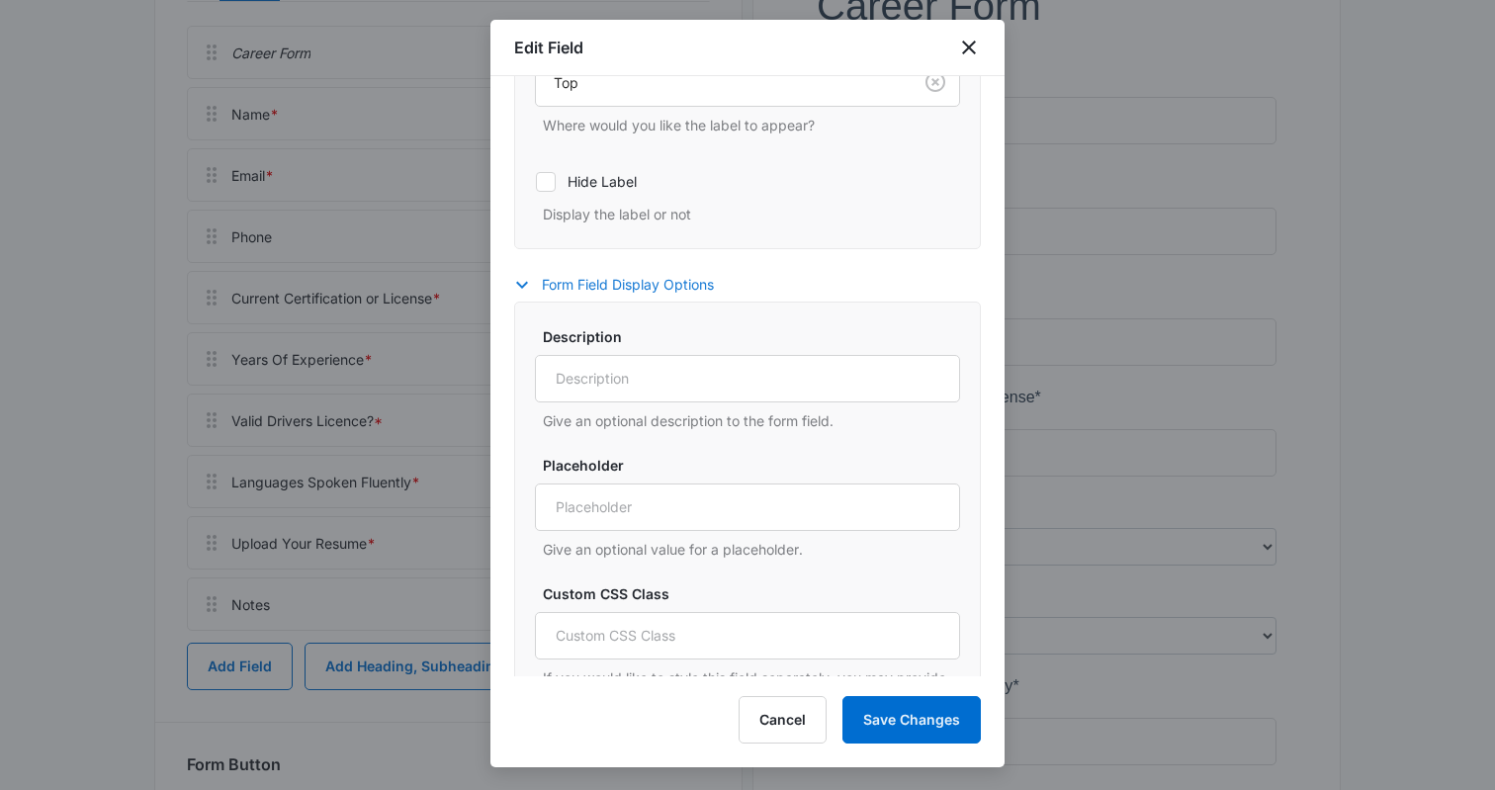
scroll to position [455, 0]
click at [624, 648] on input "Custom CSS Class" at bounding box center [747, 639] width 425 height 47
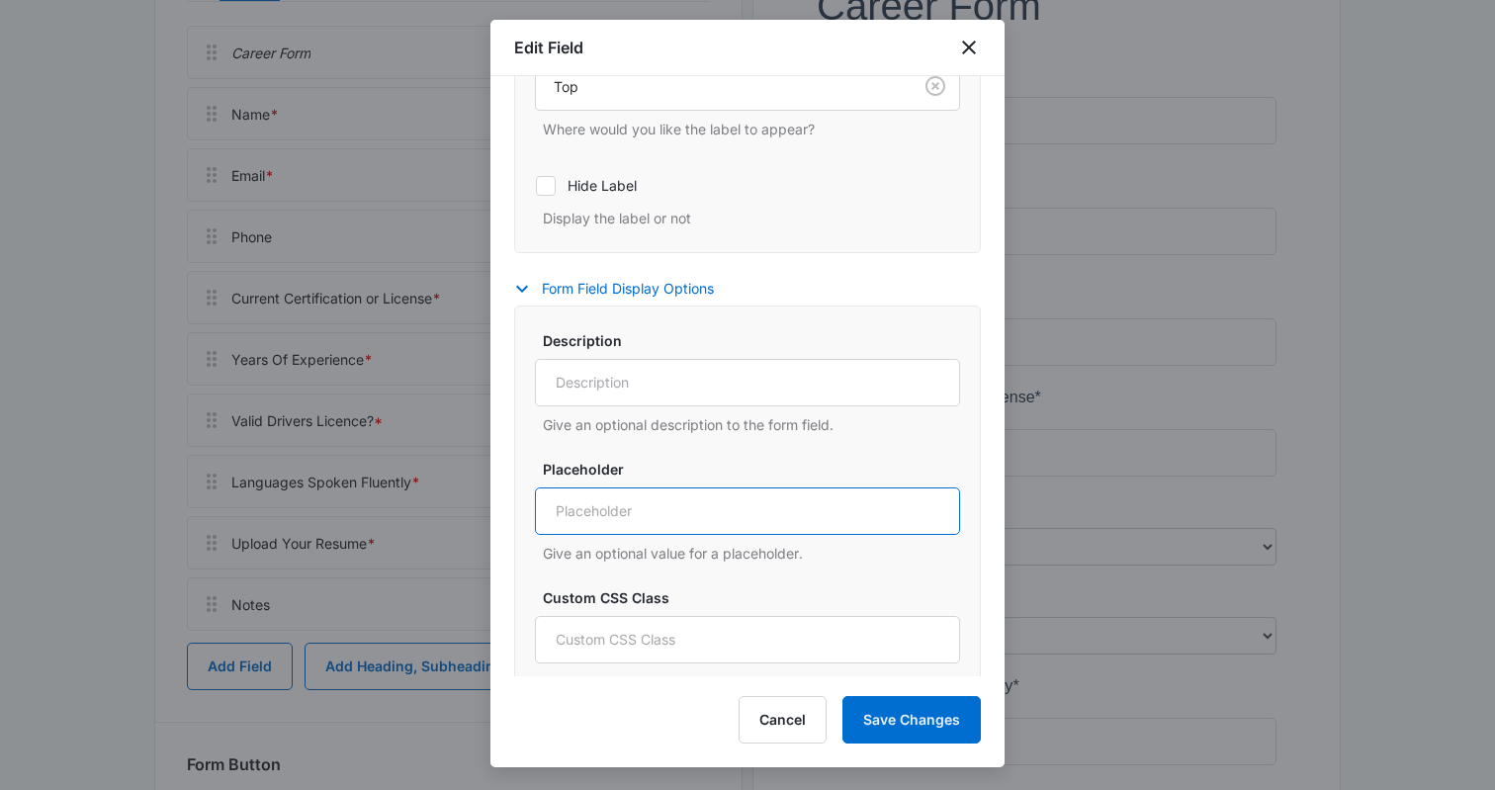
click at [581, 517] on input "Placeholder" at bounding box center [747, 511] width 425 height 47
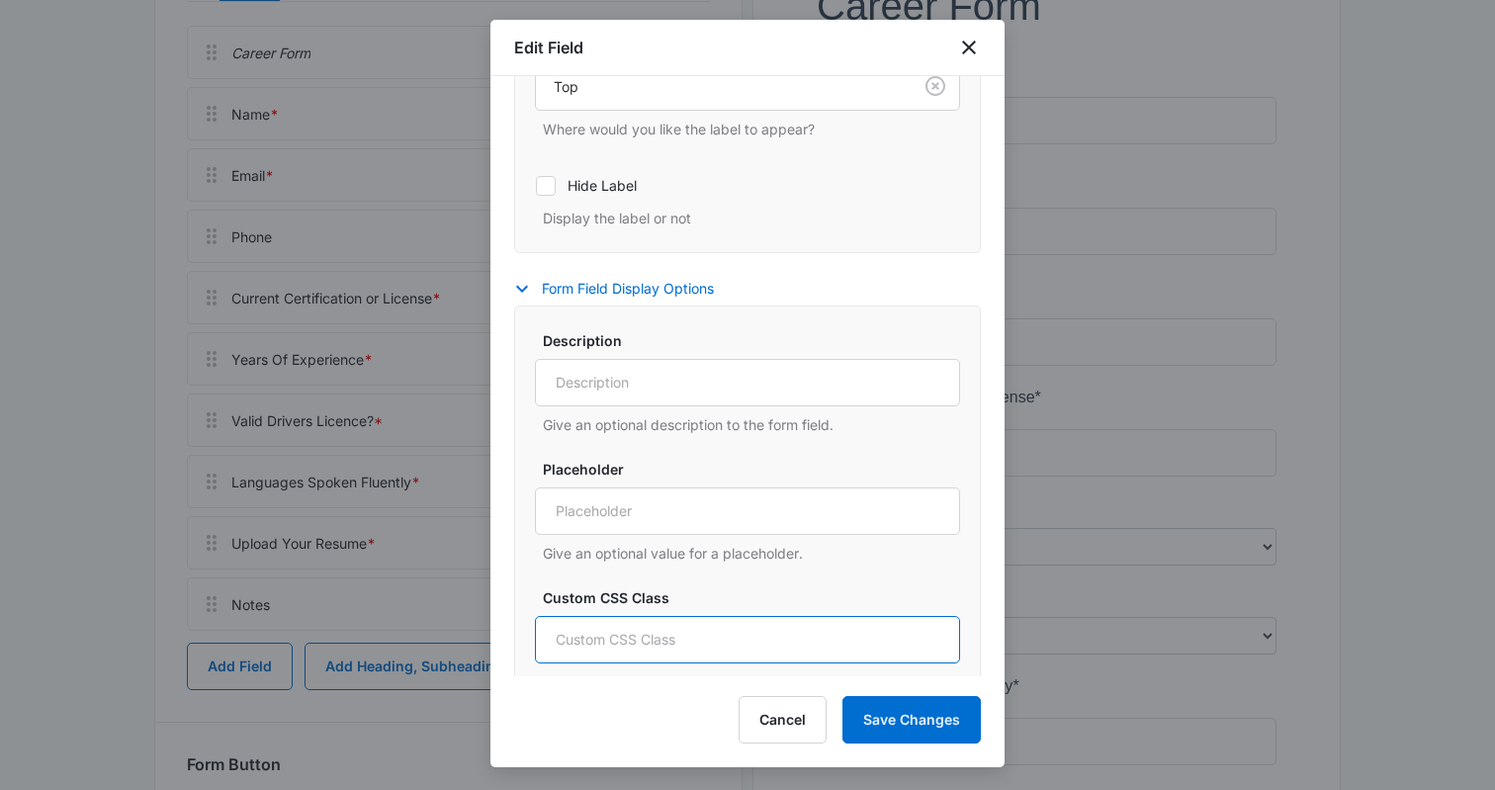
drag, startPoint x: 580, startPoint y: 643, endPoint x: 591, endPoint y: 631, distance: 16.8
click at [580, 643] on input "Custom CSS Class" at bounding box center [747, 639] width 425 height 47
click at [592, 648] on input "Custom CSS Class" at bounding box center [747, 639] width 425 height 47
paste input "col-lg-4 col-md-12 col-sm-12"
type input "col-lg-4 col-md-12 col-sm-12"
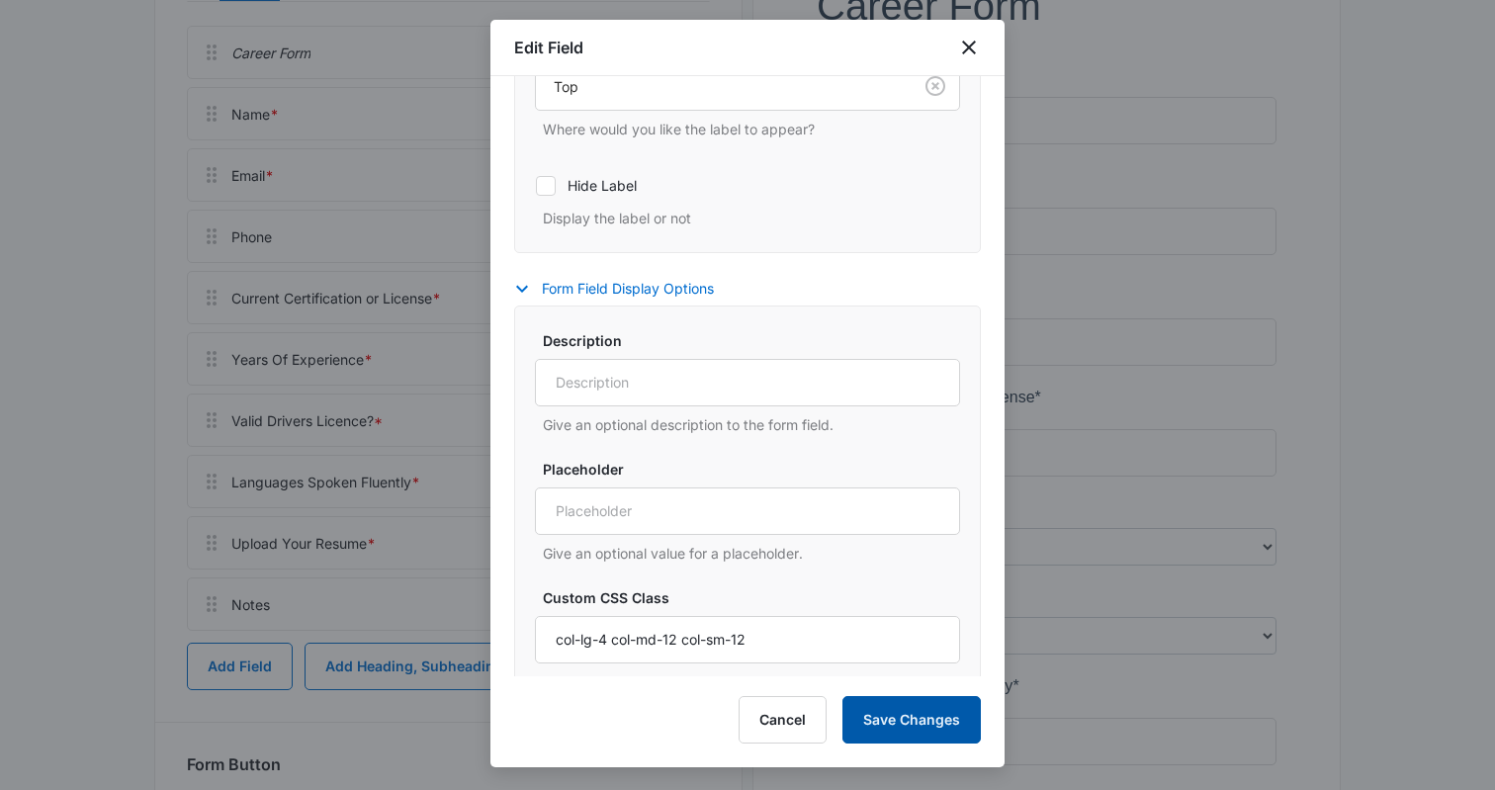
click at [929, 726] on button "Save Changes" at bounding box center [912, 719] width 138 height 47
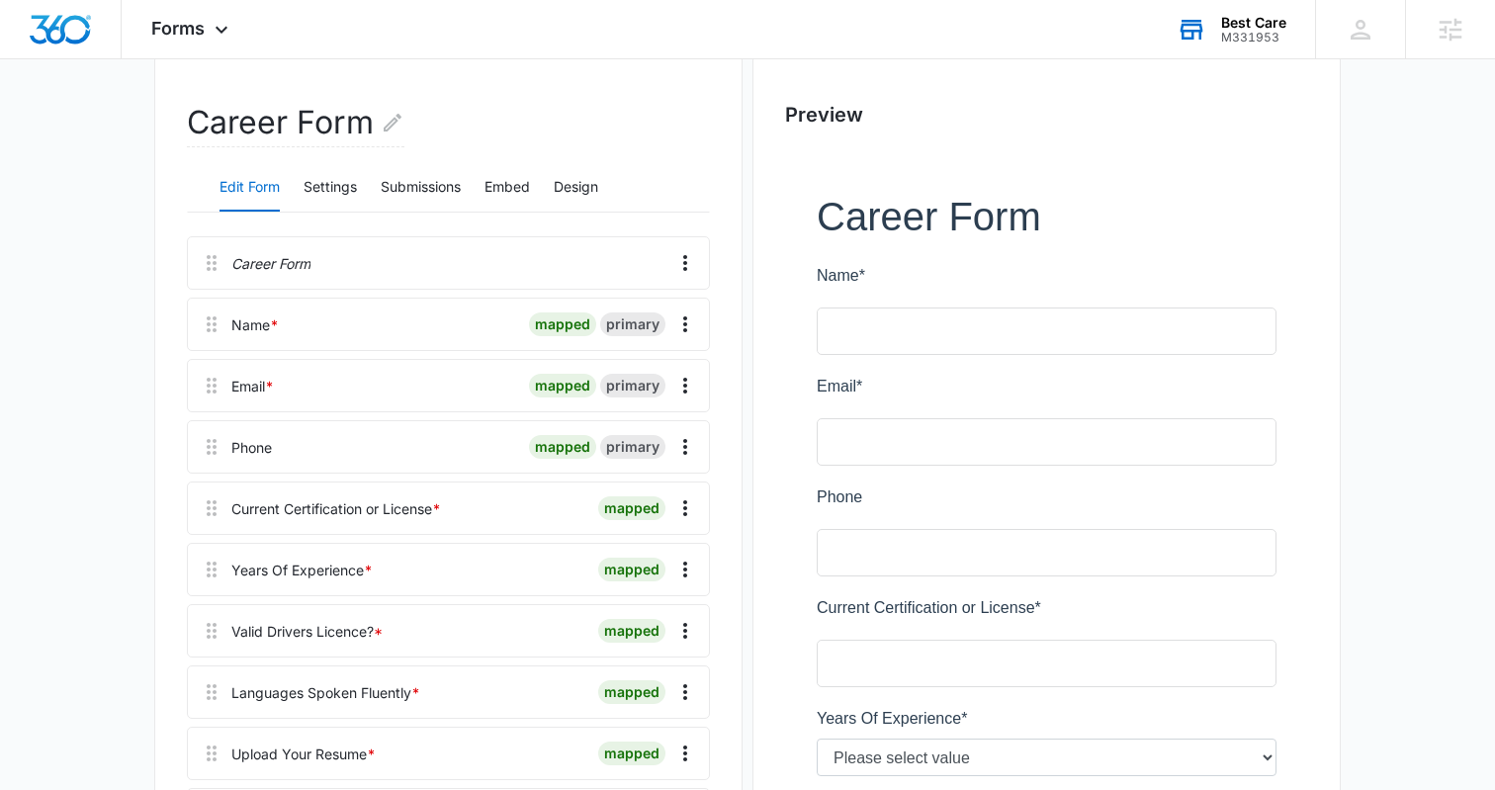
scroll to position [231, 0]
click at [678, 445] on icon "Overflow Menu" at bounding box center [686, 449] width 24 height 24
click at [644, 498] on div "Edit" at bounding box center [632, 505] width 42 height 14
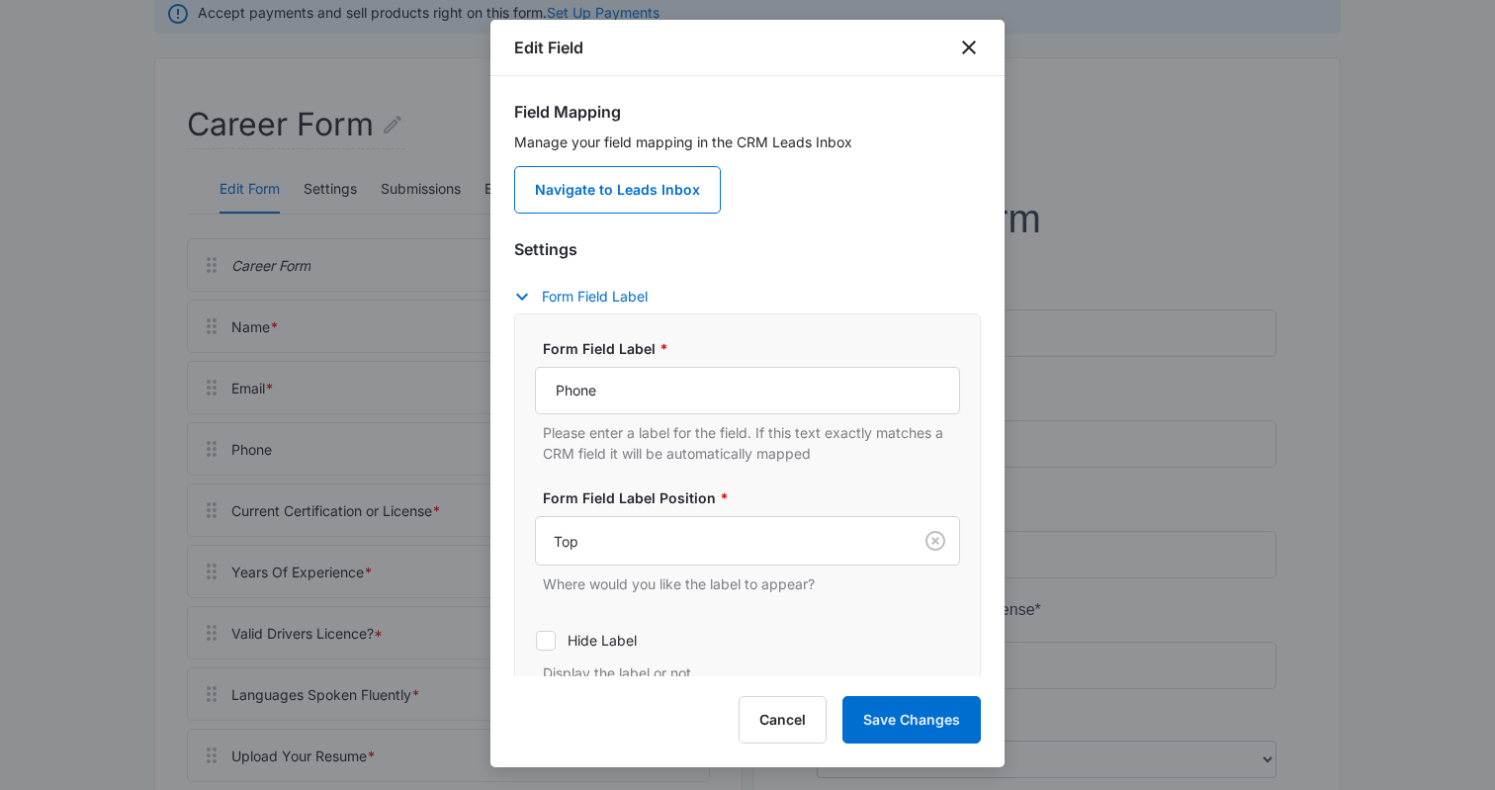
scroll to position [136, 0]
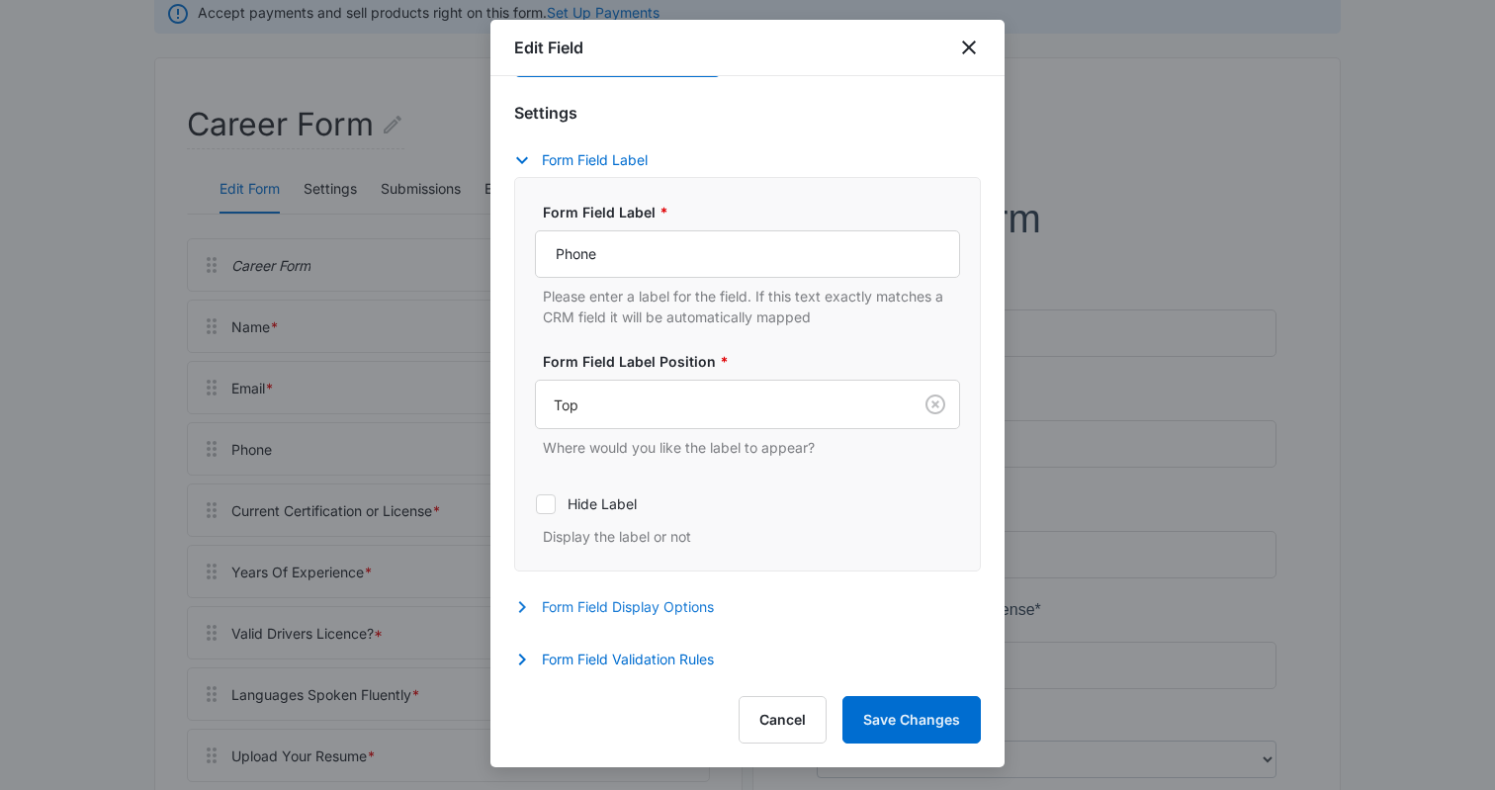
click at [656, 609] on button "Form Field Display Options" at bounding box center [624, 607] width 220 height 24
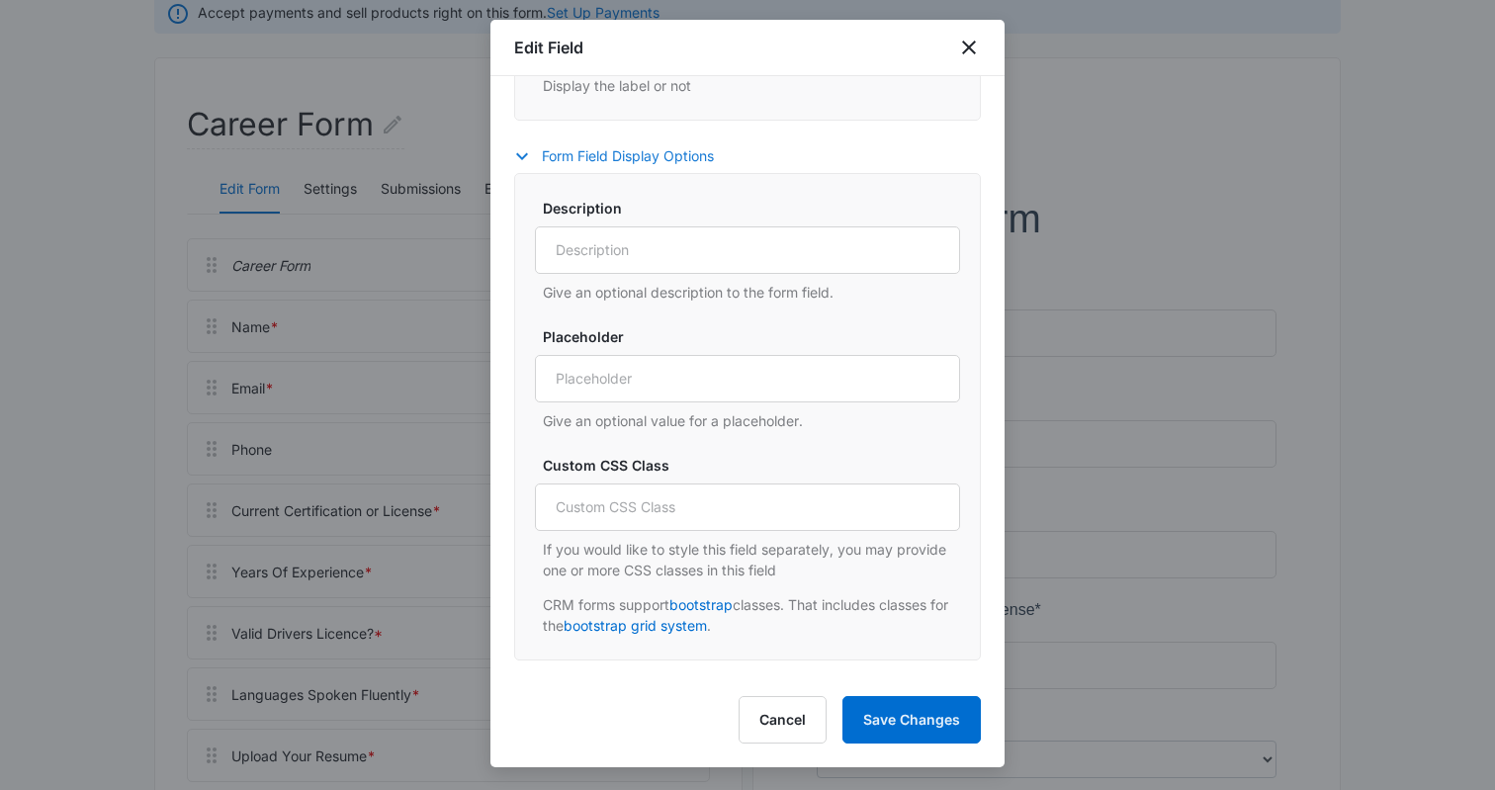
scroll to position [624, 0]
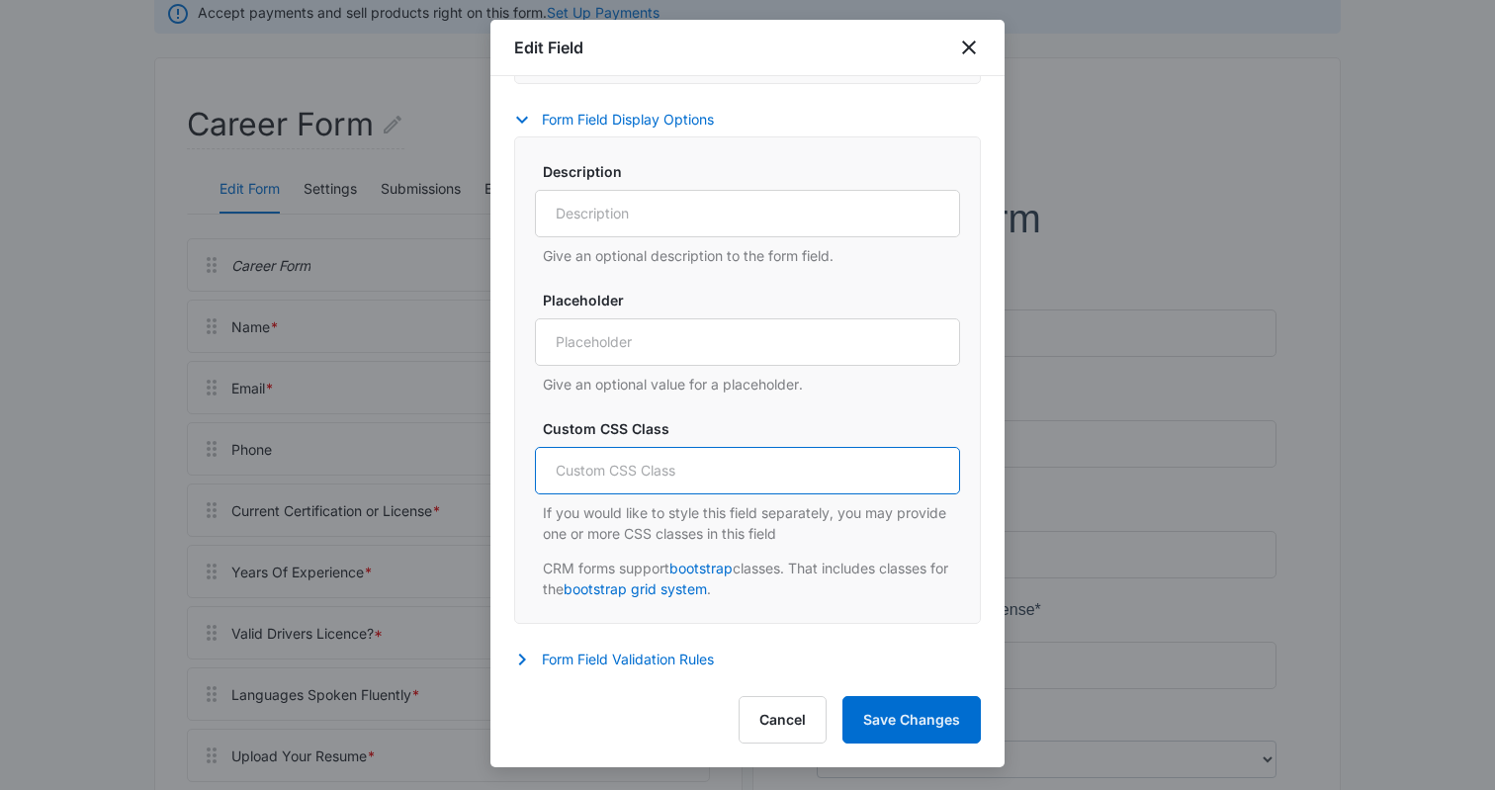
click at [695, 479] on input "Custom CSS Class" at bounding box center [747, 470] width 425 height 47
paste input "col-lg-4 col-md-12 col-sm-12"
type input "col-lg-4 col-md-12 col-sm-12"
click at [883, 707] on button "Save Changes" at bounding box center [912, 719] width 138 height 47
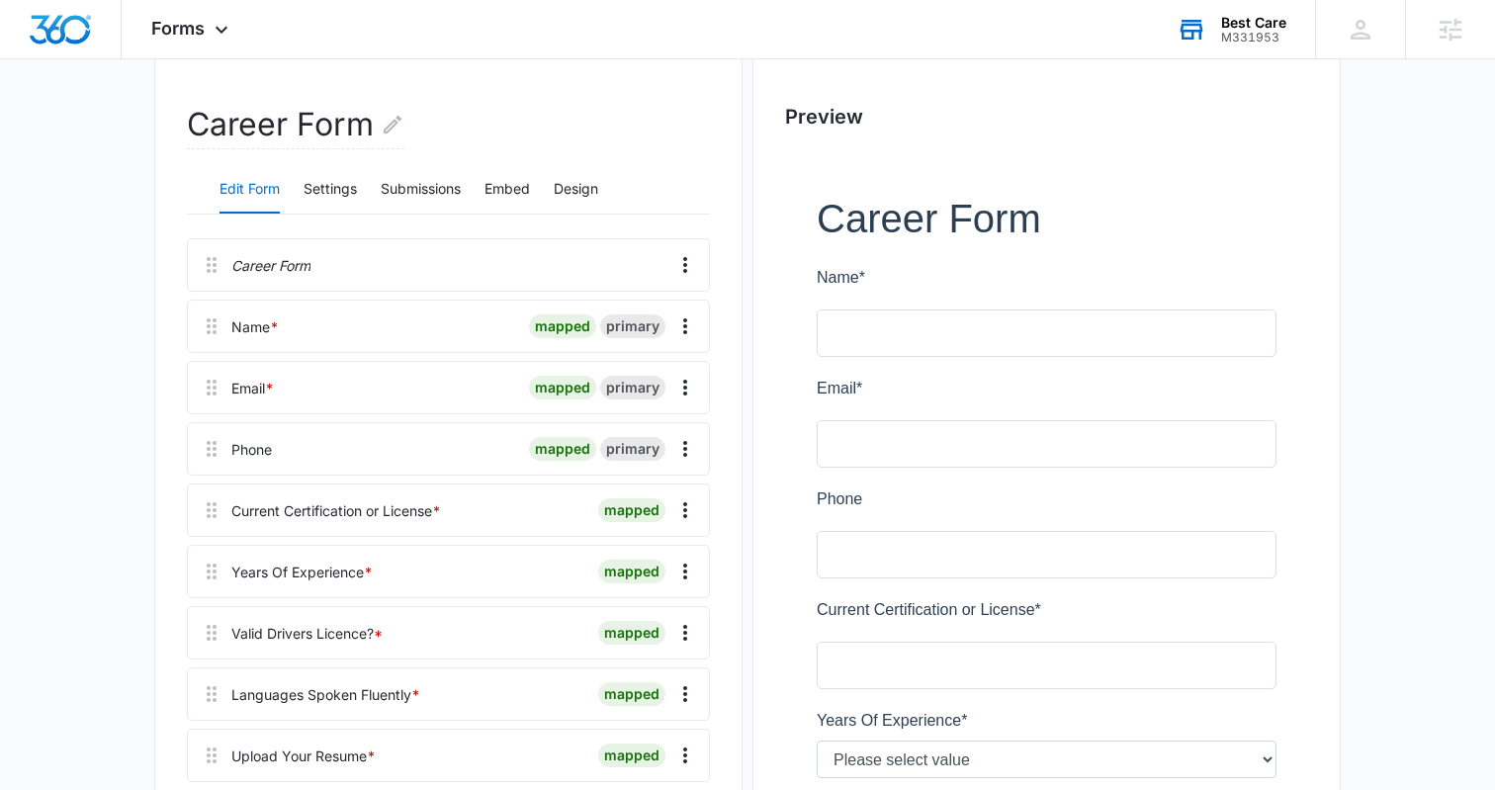
scroll to position [532, 0]
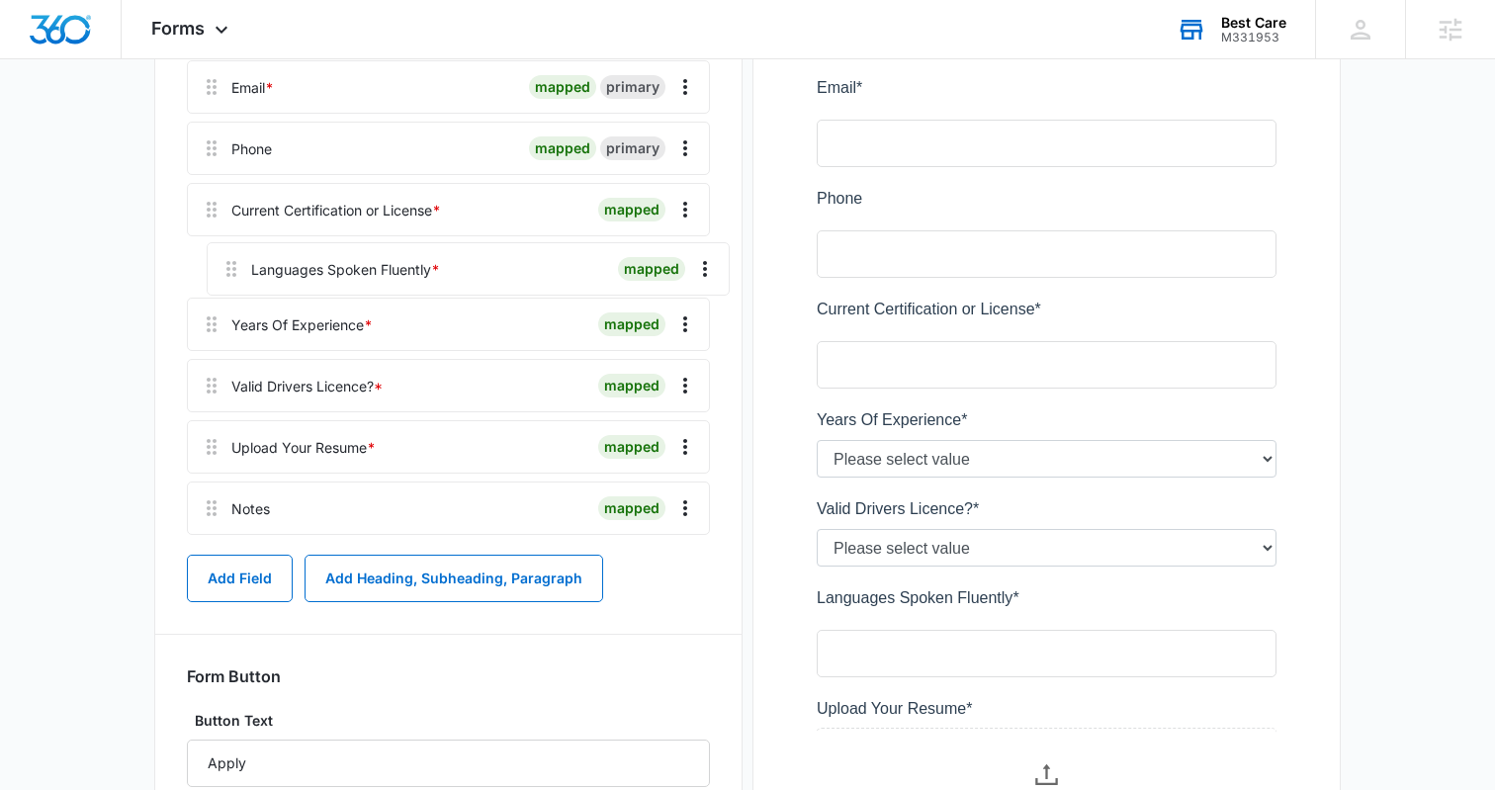
drag, startPoint x: 213, startPoint y: 398, endPoint x: 235, endPoint y: 257, distance: 142.3
click at [235, 257] on div "Career Form Name * mapped primary Email * mapped primary Phone mapped primary C…" at bounding box center [448, 240] width 523 height 605
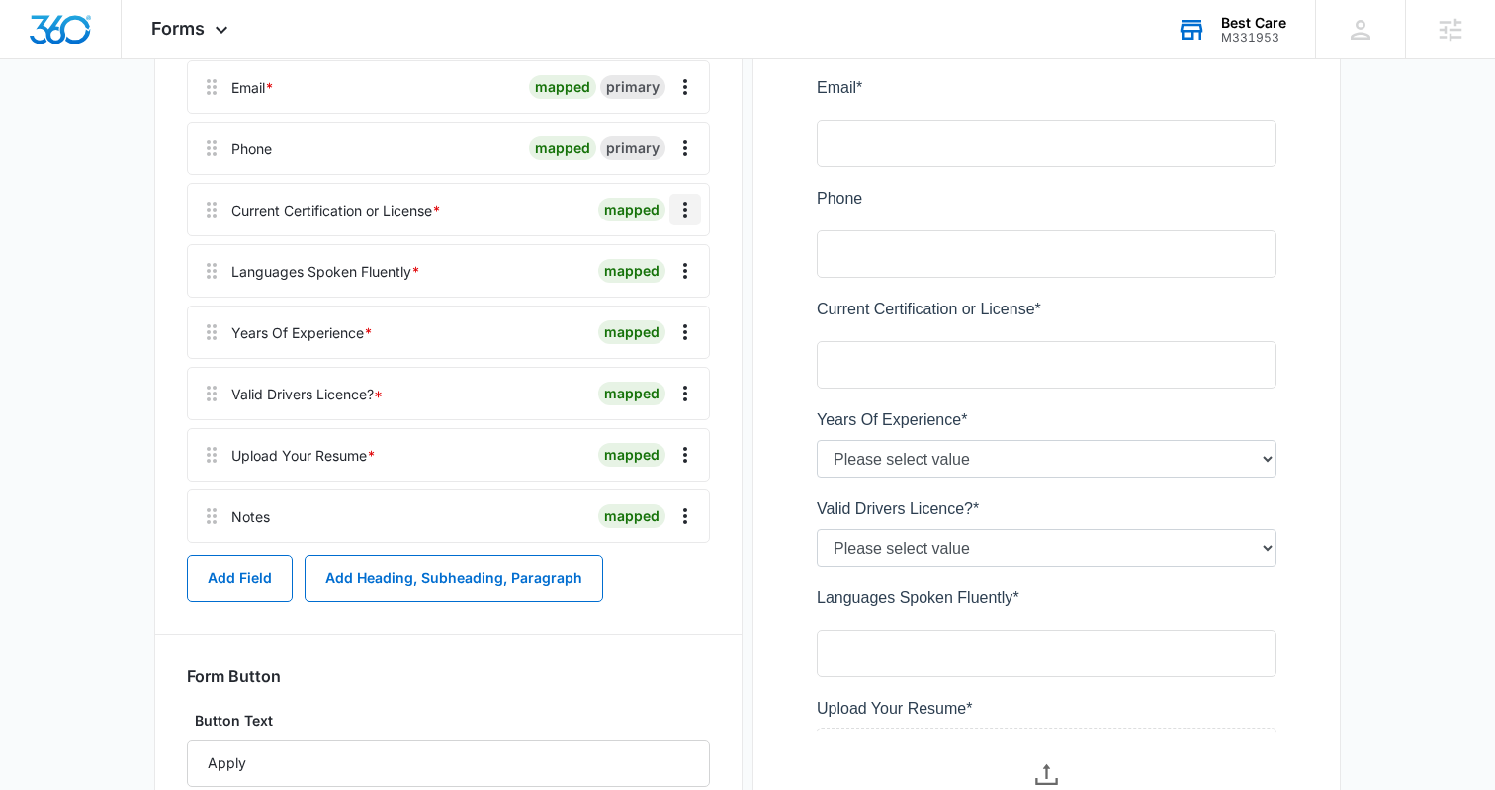
click at [683, 204] on icon "Overflow Menu" at bounding box center [685, 210] width 4 height 16
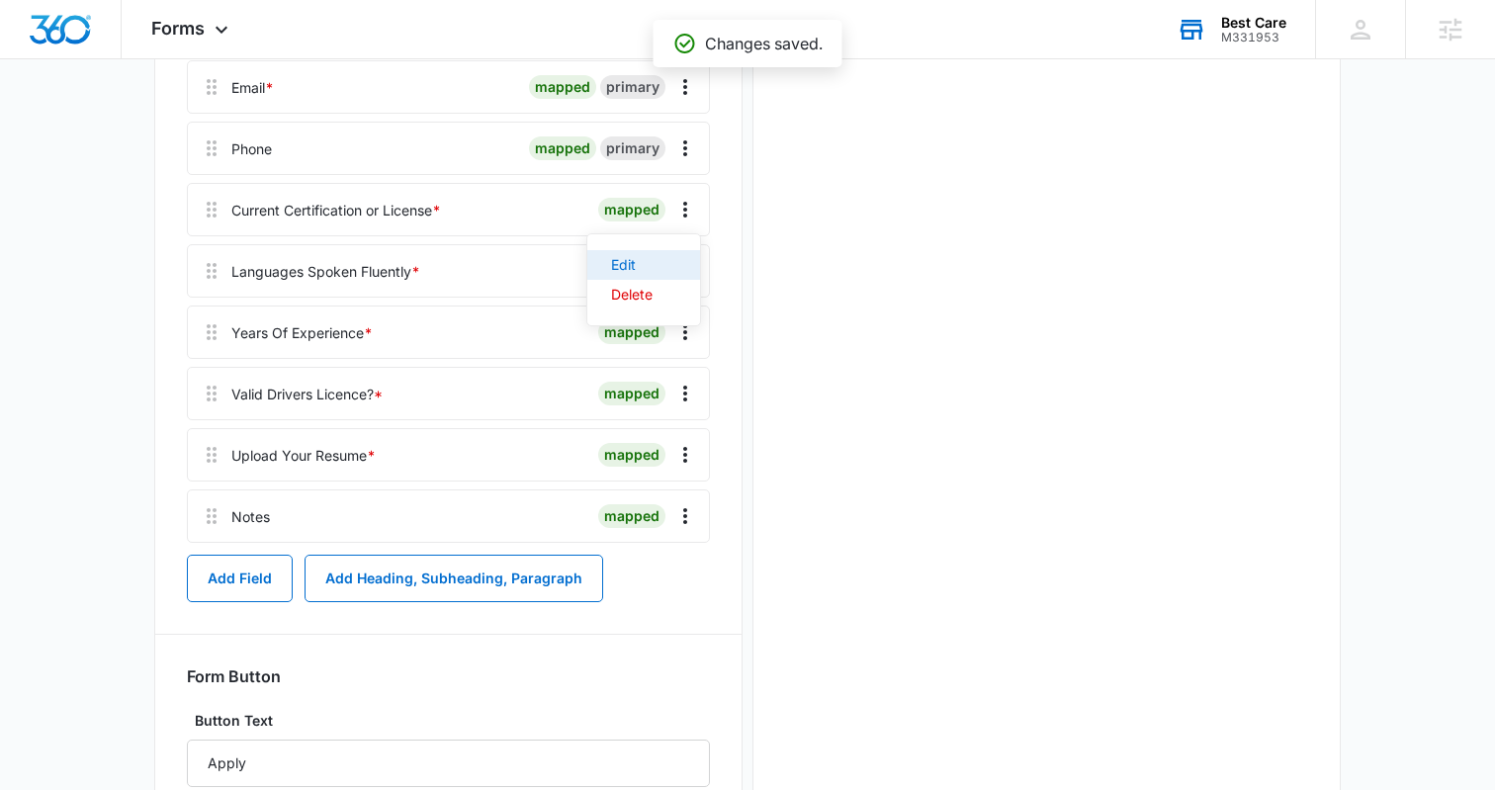
click at [634, 251] on button "Edit" at bounding box center [644, 265] width 113 height 30
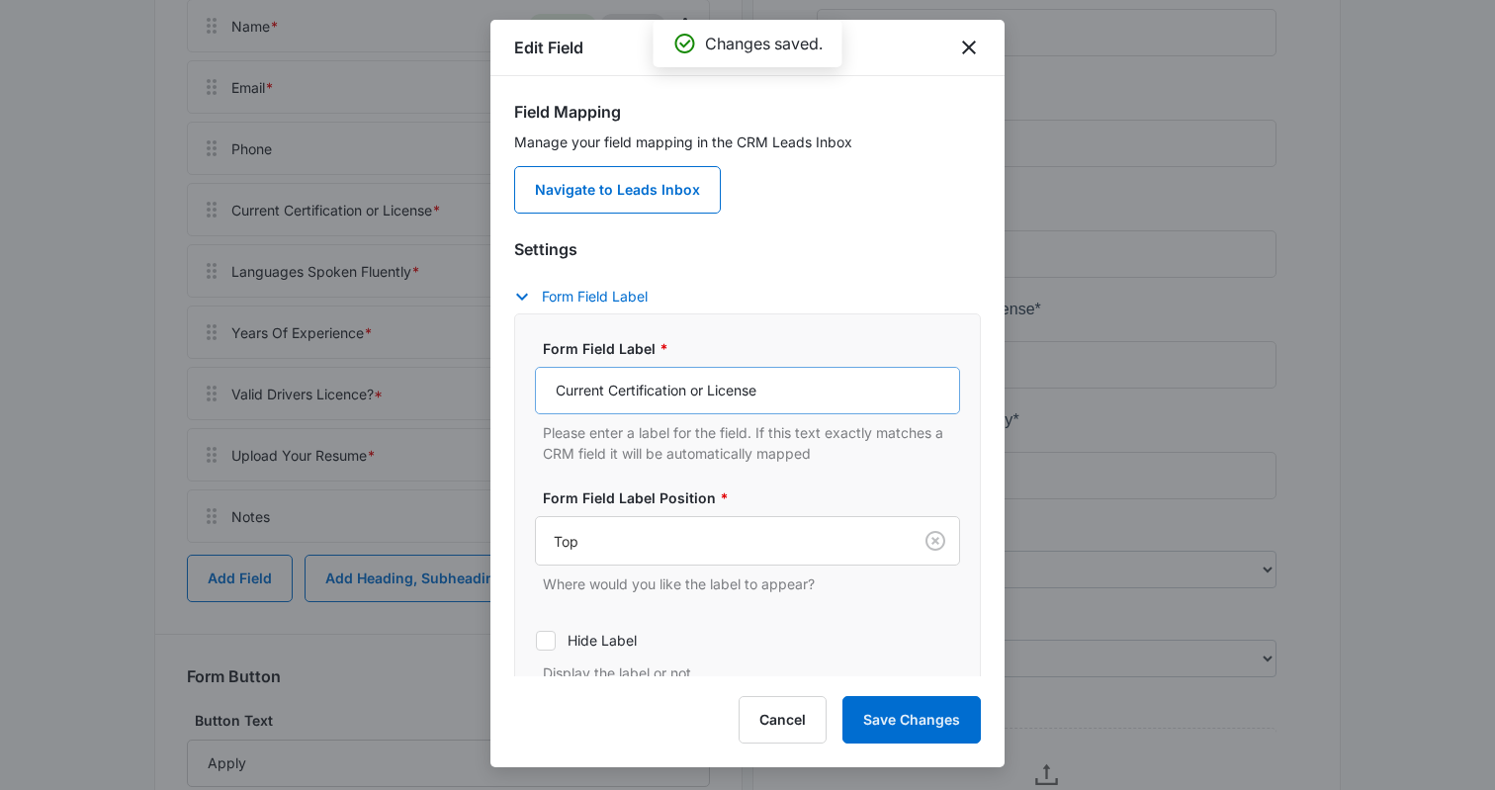
scroll to position [136, 0]
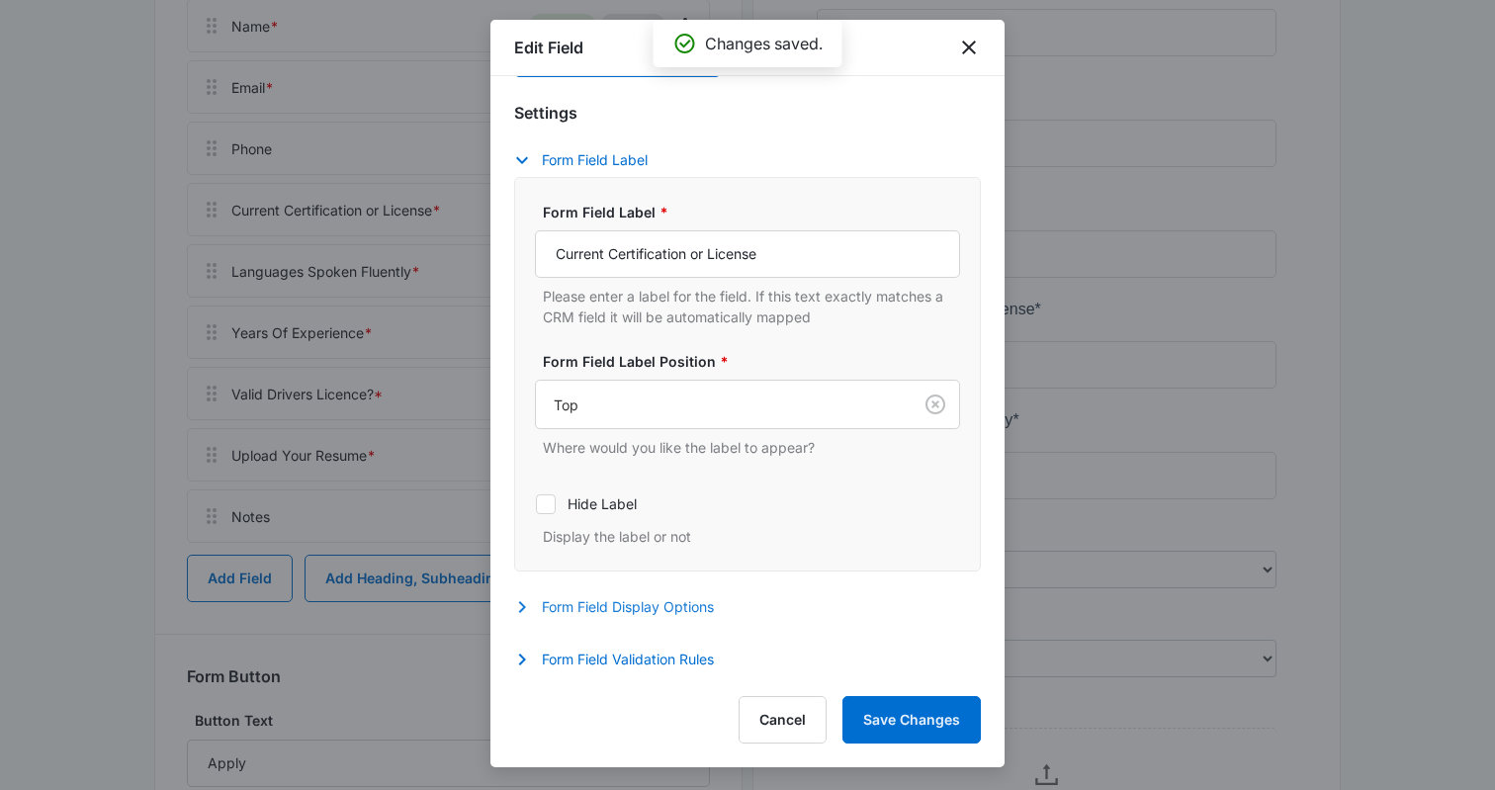
click at [668, 602] on button "Form Field Display Options" at bounding box center [624, 607] width 220 height 24
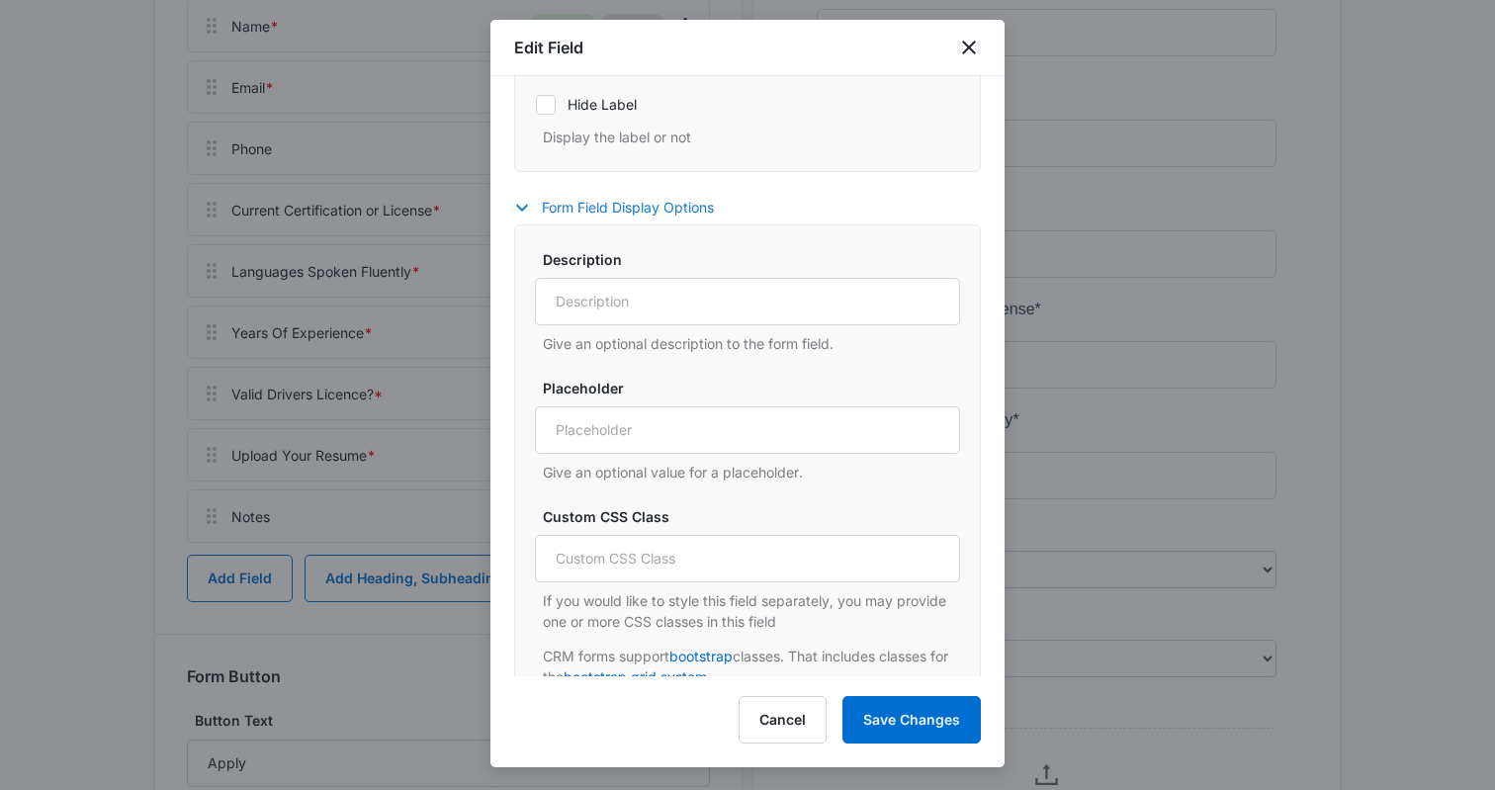
scroll to position [624, 0]
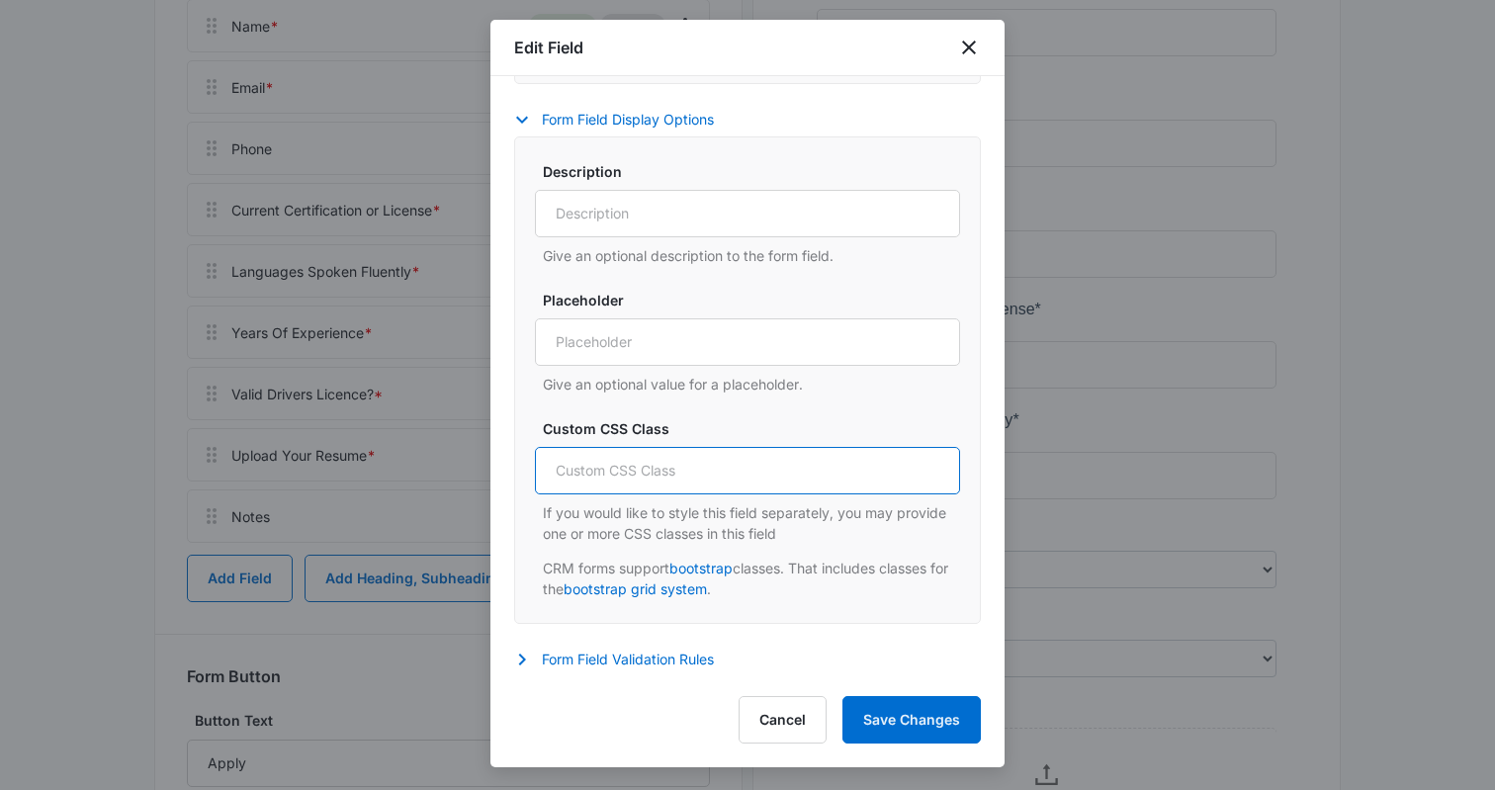
click at [646, 469] on input "Custom CSS Class" at bounding box center [747, 470] width 425 height 47
click at [605, 467] on input "col-lg-4 col-md-12 col-sm-12" at bounding box center [747, 470] width 425 height 47
type input "col-lg-6 col-md-12 col-sm-12"
click at [945, 719] on button "Save Changes" at bounding box center [912, 719] width 138 height 47
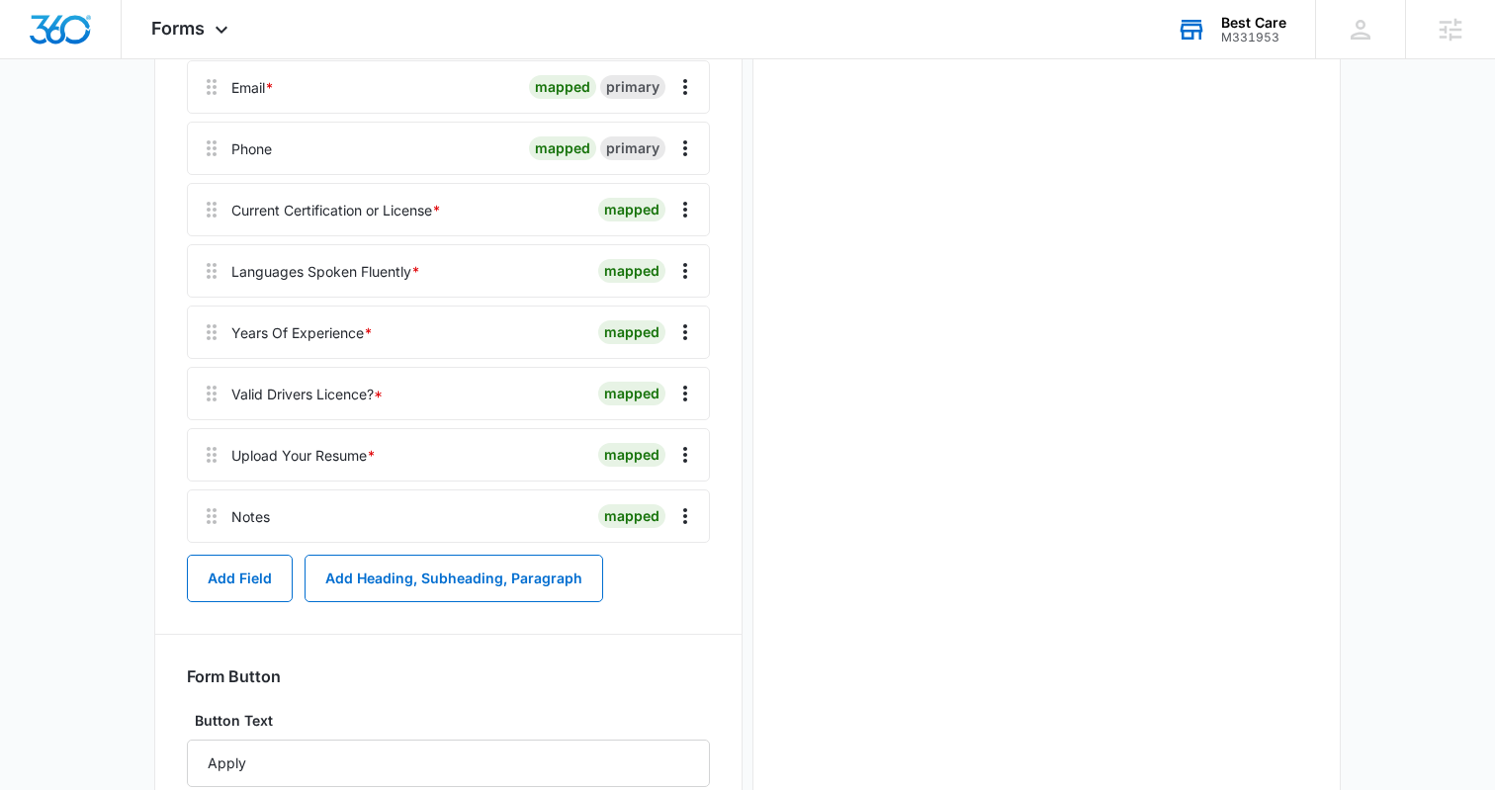
scroll to position [0, 0]
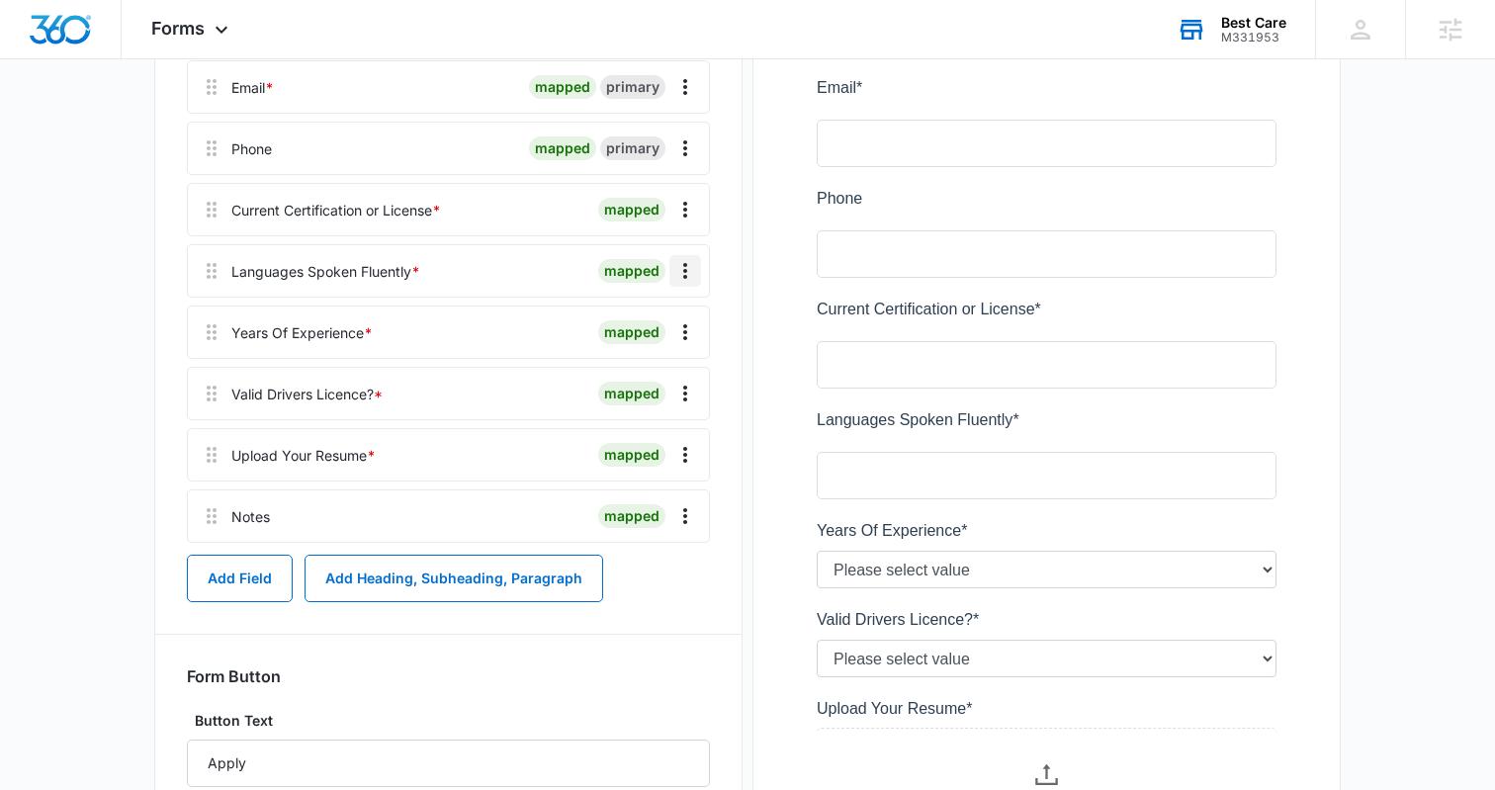
click at [684, 275] on icon "Overflow Menu" at bounding box center [685, 271] width 4 height 16
click at [632, 327] on div "Edit" at bounding box center [632, 326] width 42 height 14
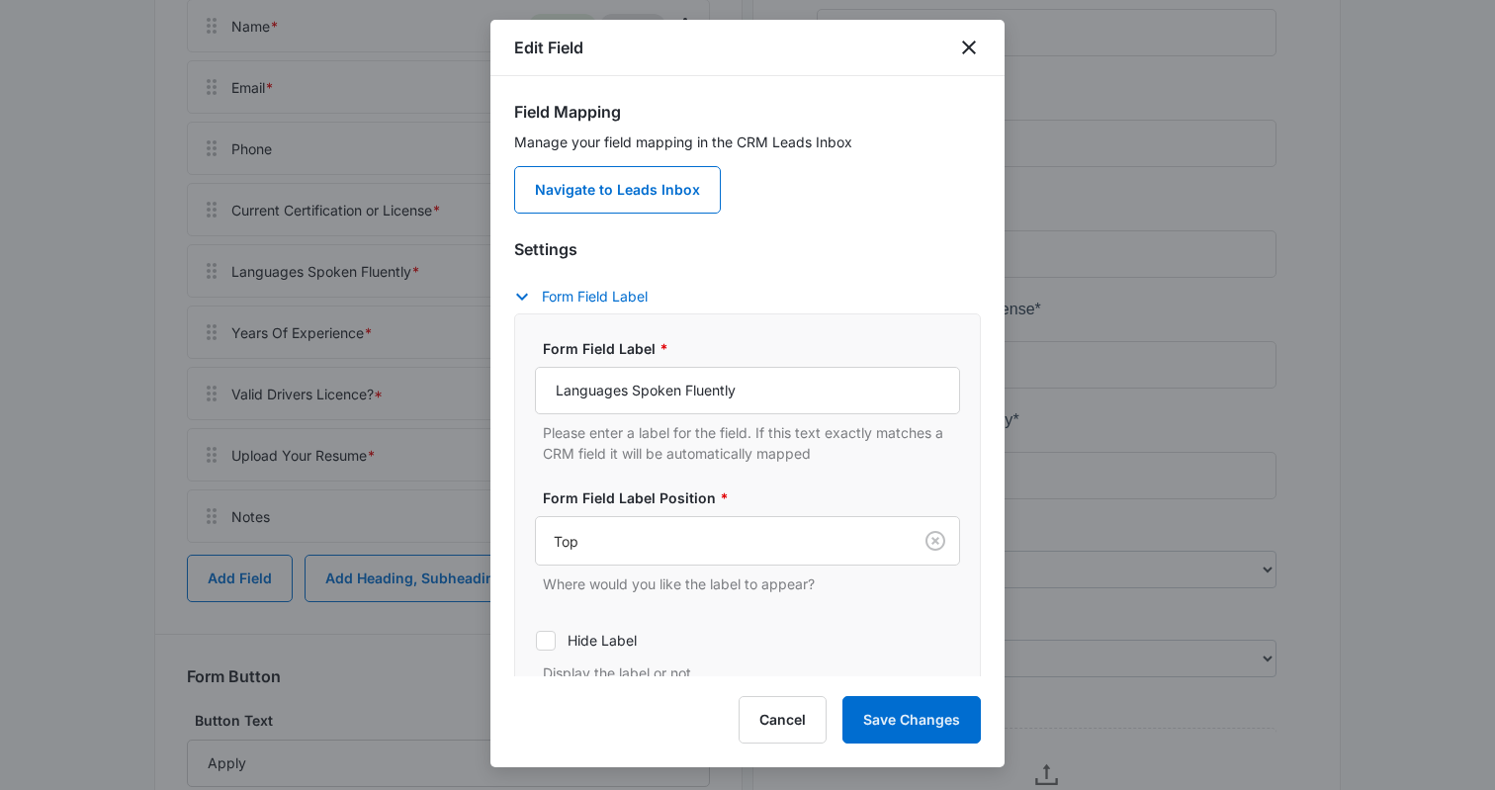
scroll to position [136, 0]
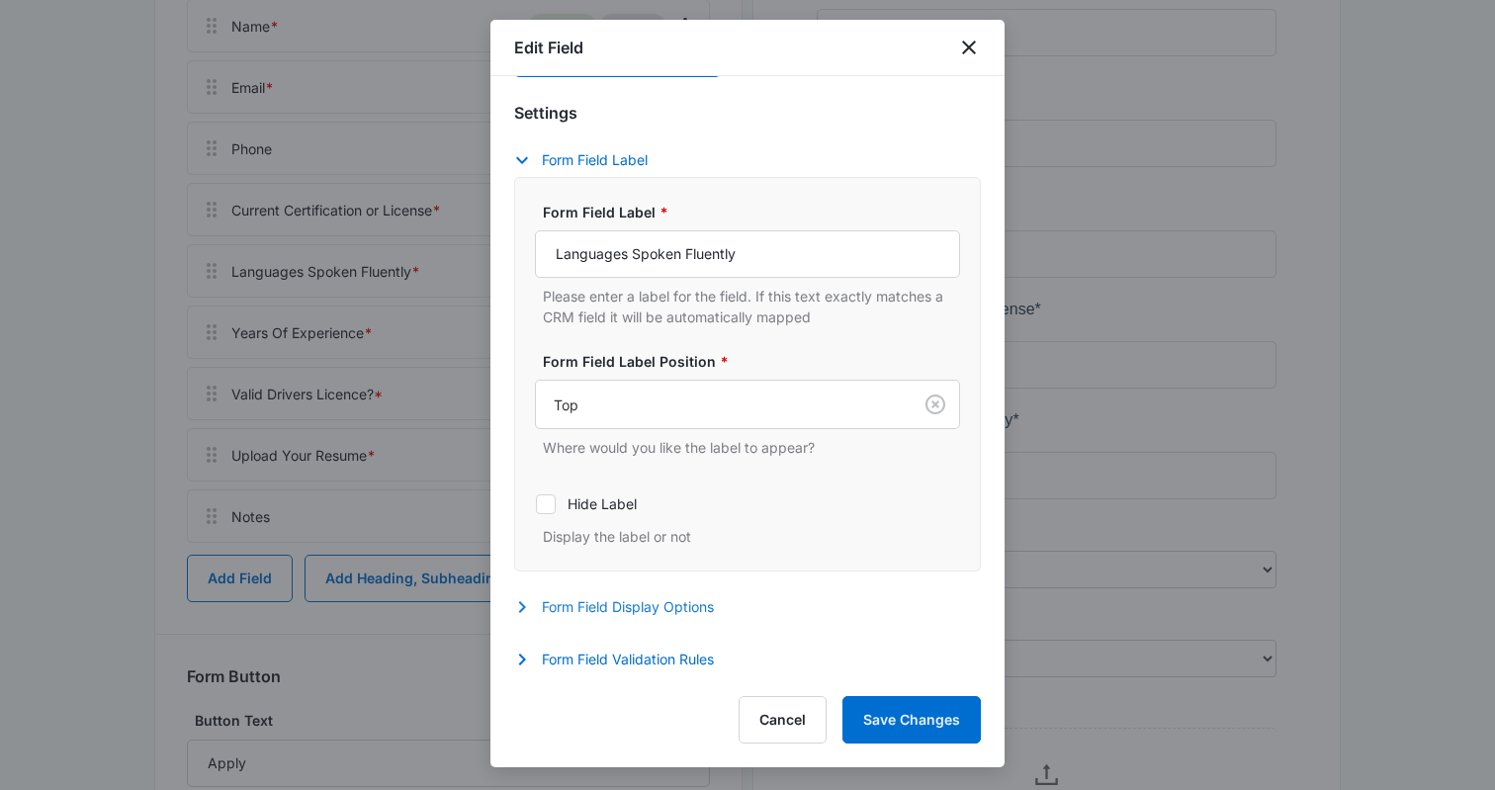
click at [614, 601] on button "Form Field Display Options" at bounding box center [624, 607] width 220 height 24
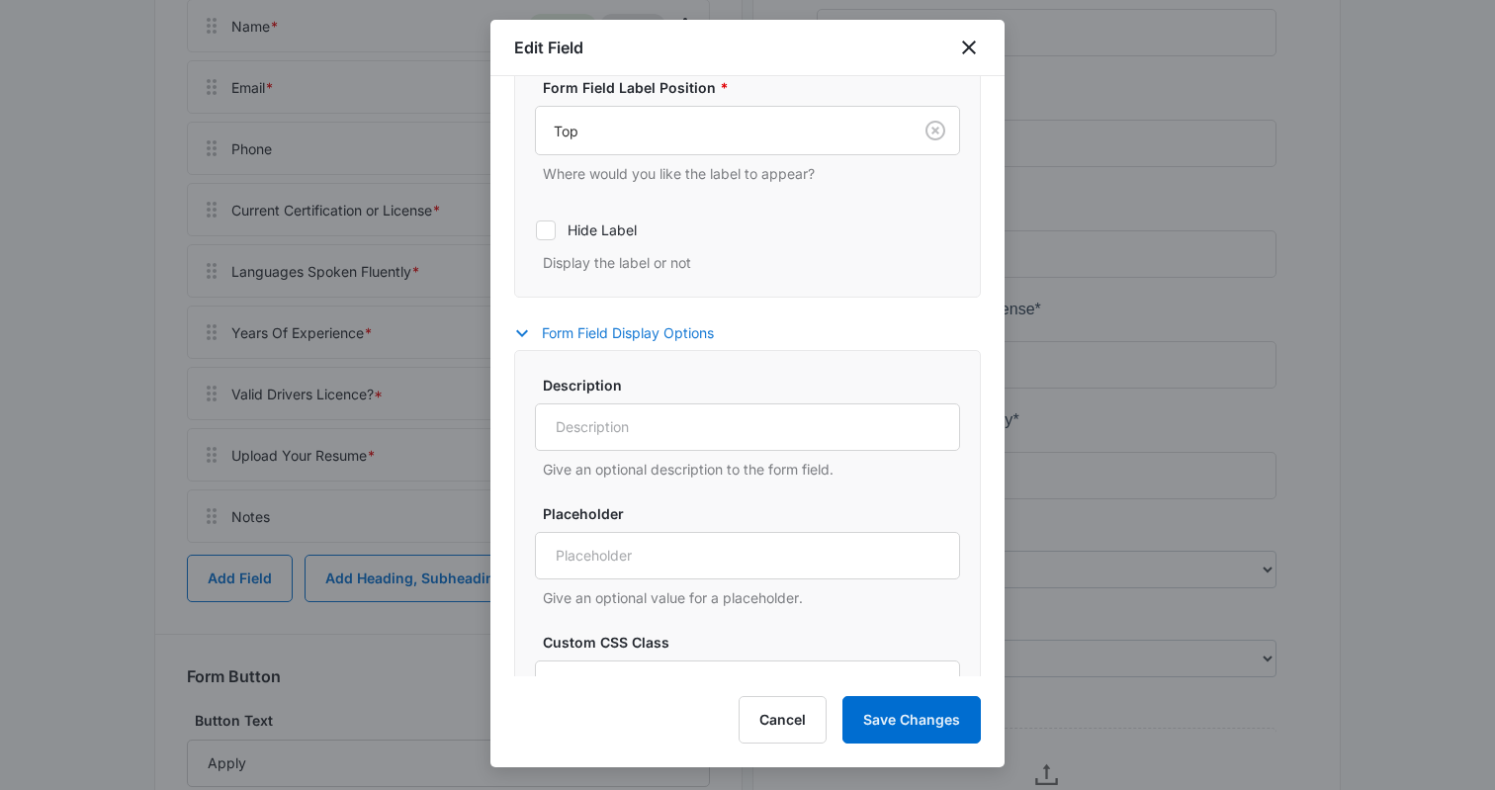
scroll to position [522, 0]
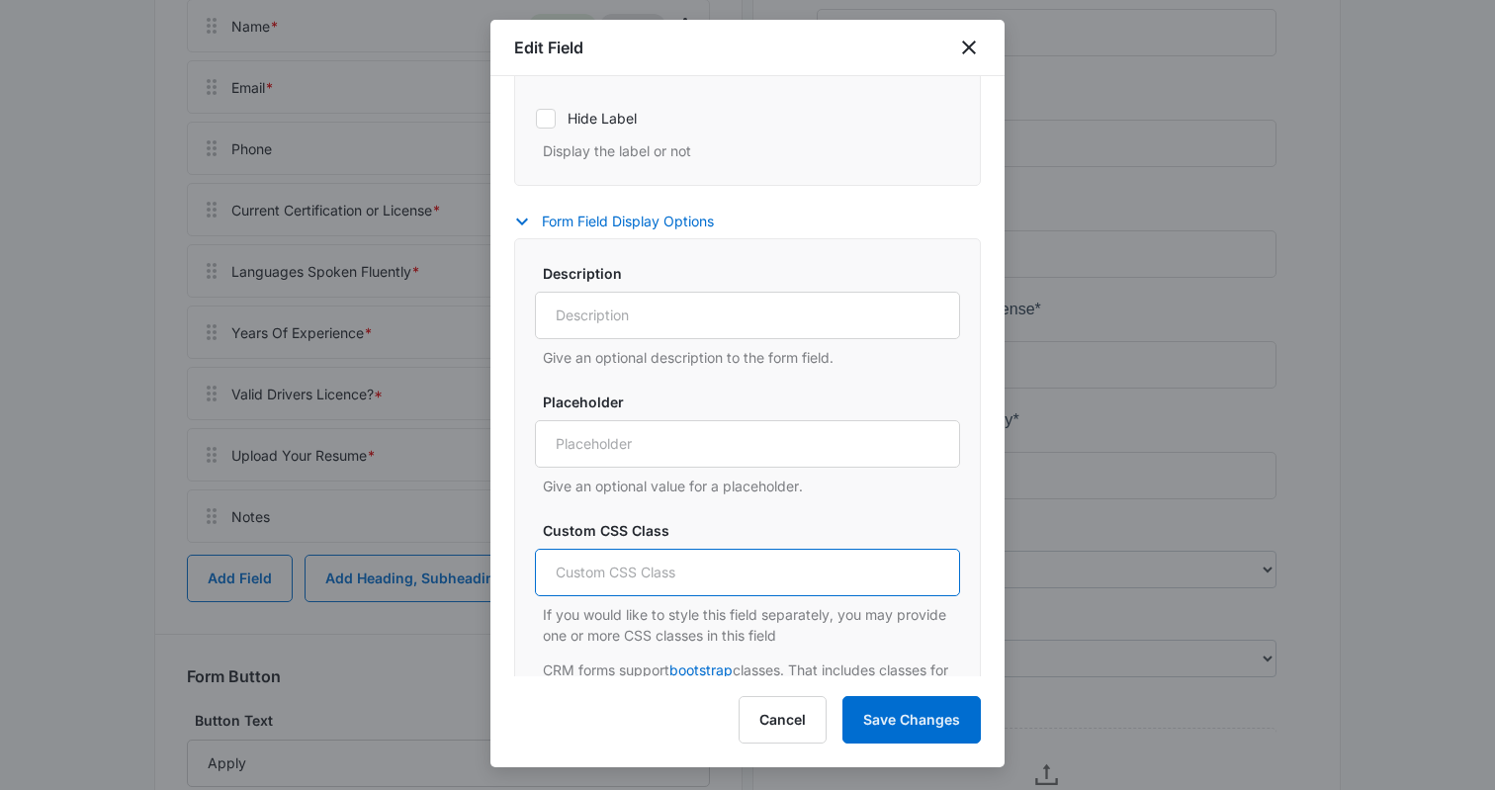
click at [624, 570] on input "Custom CSS Class" at bounding box center [747, 572] width 425 height 47
paste input "col-lg-6 col-md-12 col-sm-12"
type input "col-lg-6 col-md-12 col-sm-12"
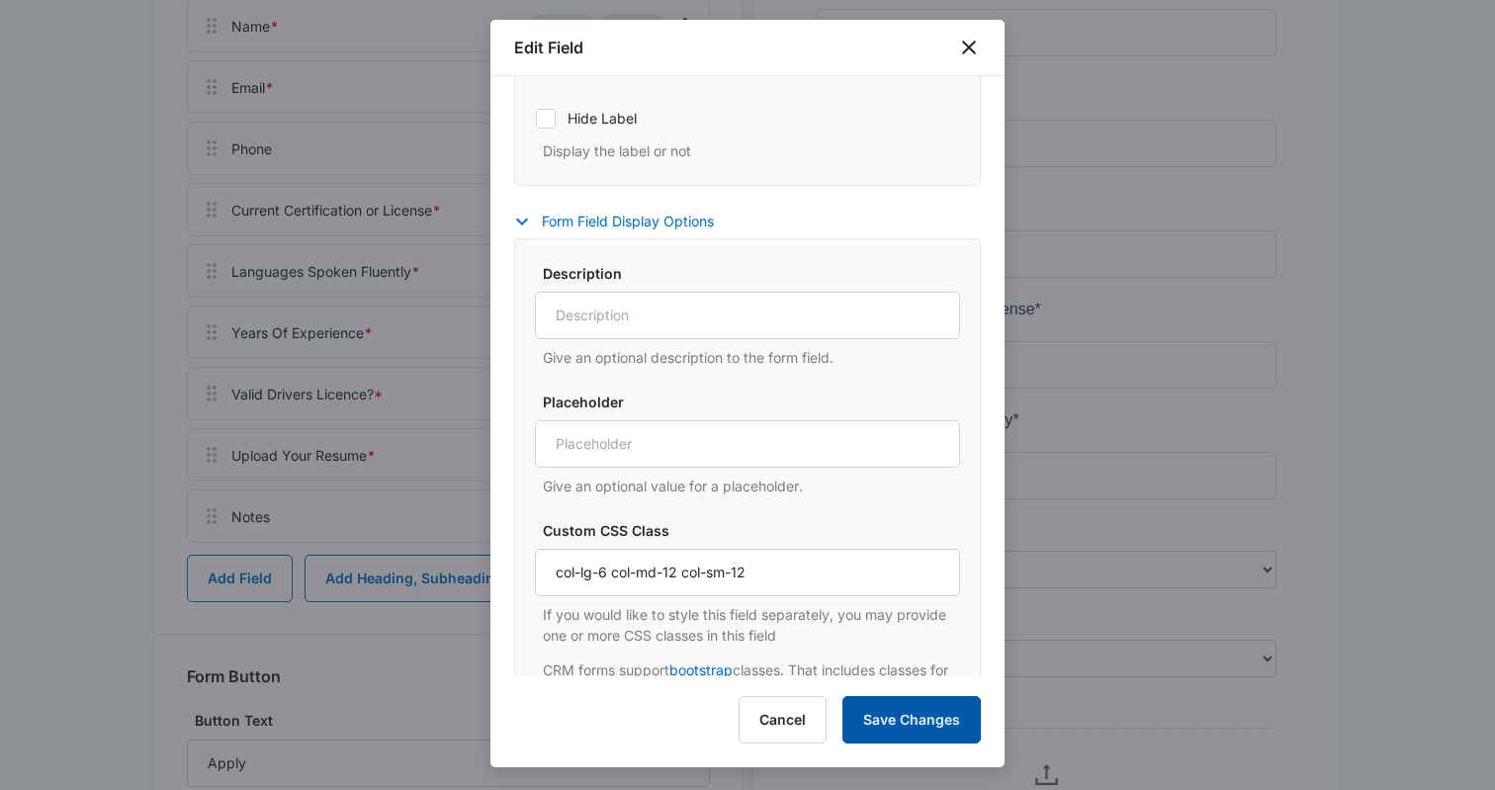
click at [929, 715] on button "Save Changes" at bounding box center [912, 719] width 138 height 47
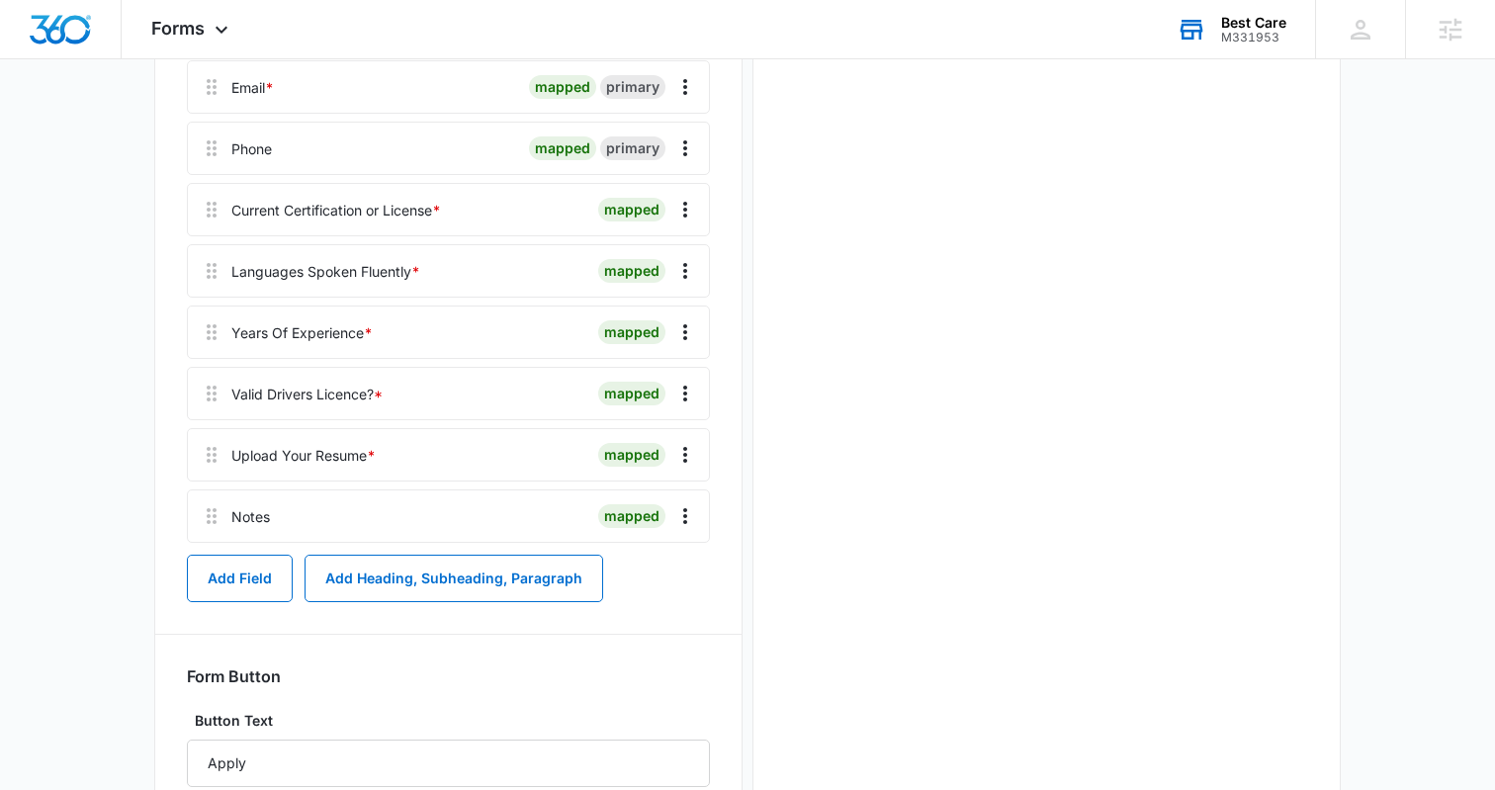
scroll to position [0, 0]
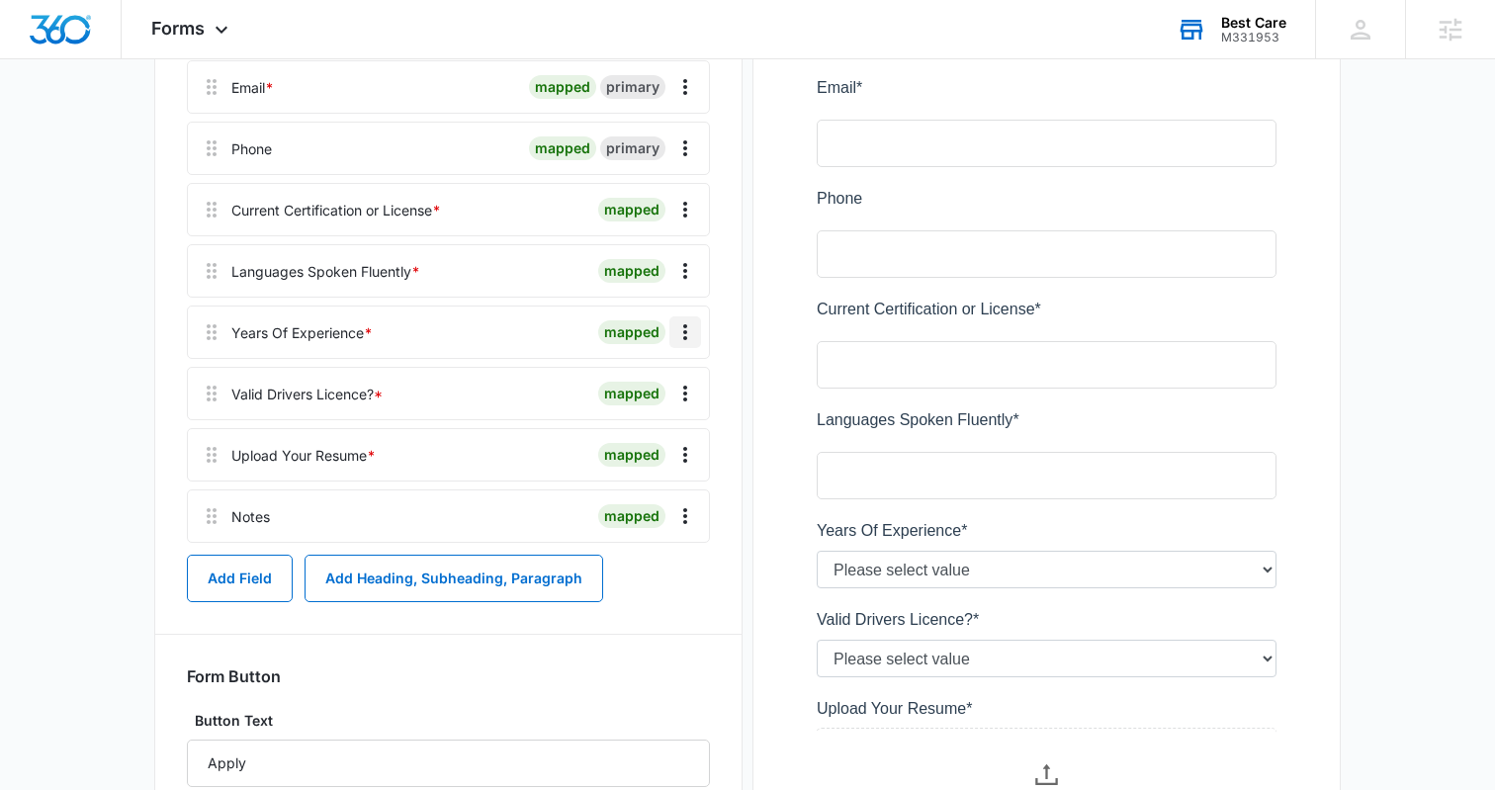
click at [681, 336] on icon "Overflow Menu" at bounding box center [686, 332] width 24 height 24
click at [634, 388] on div "Edit" at bounding box center [632, 388] width 42 height 14
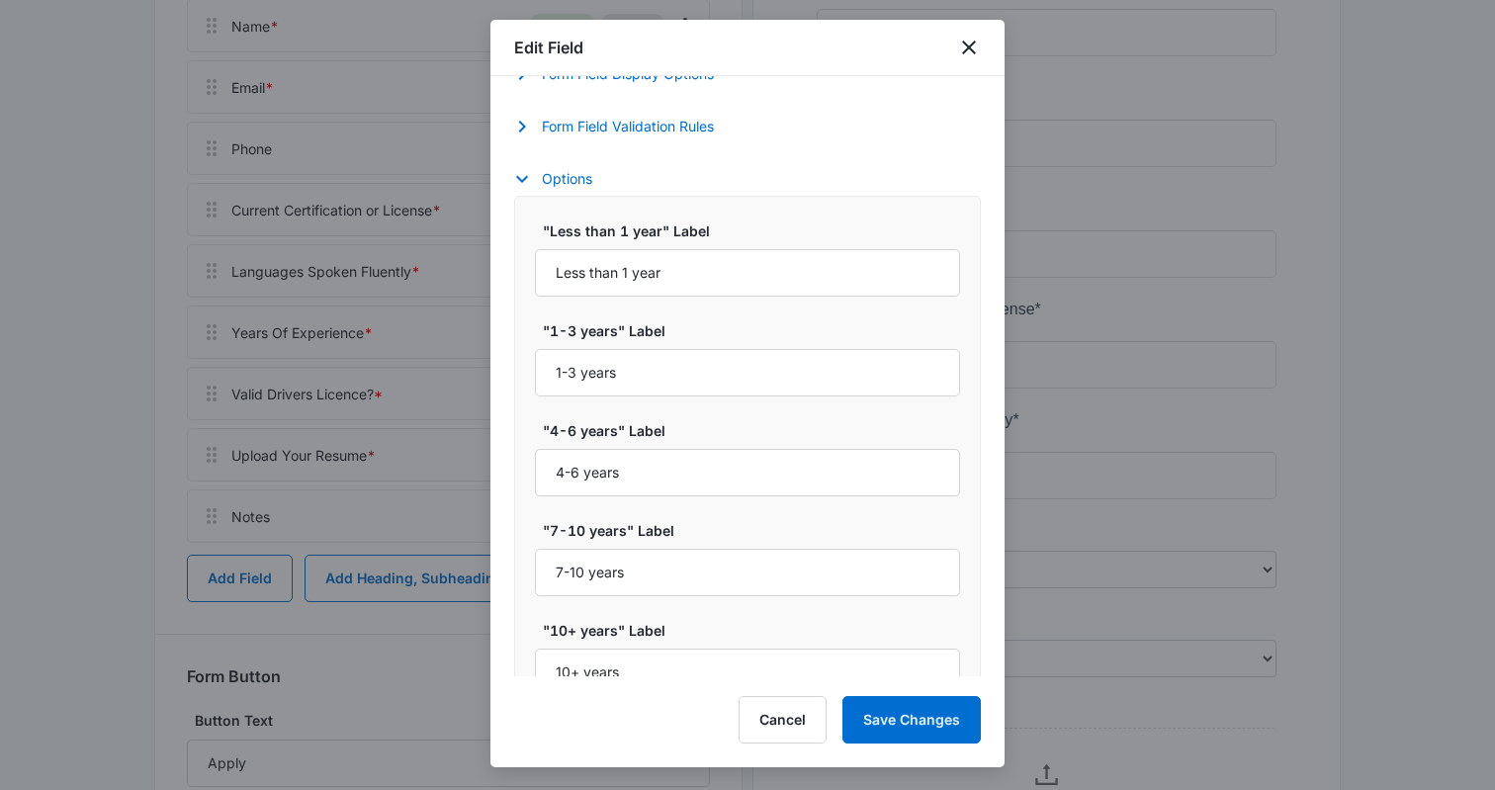
select select "383"
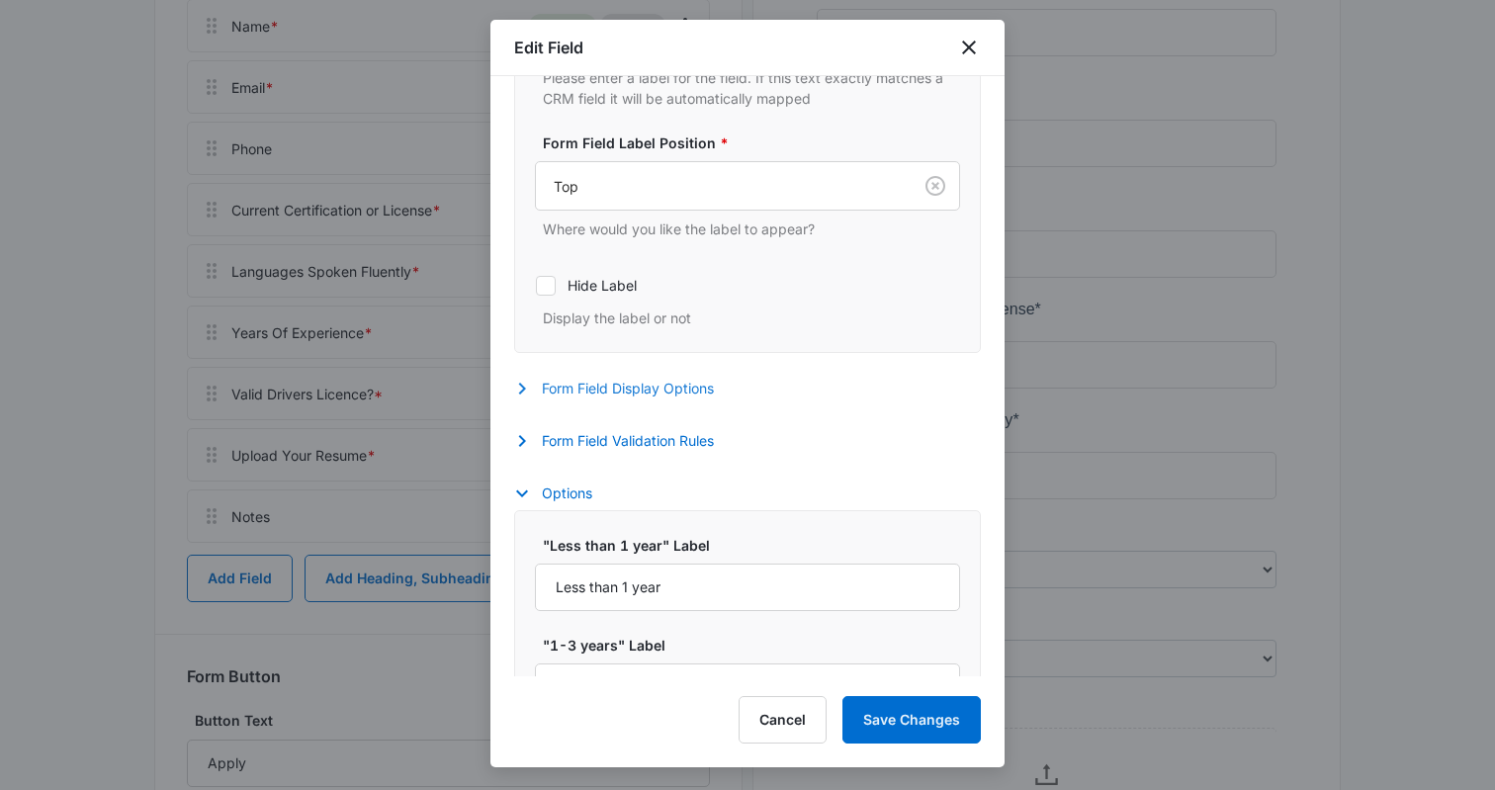
click at [640, 391] on button "Form Field Display Options" at bounding box center [624, 389] width 220 height 24
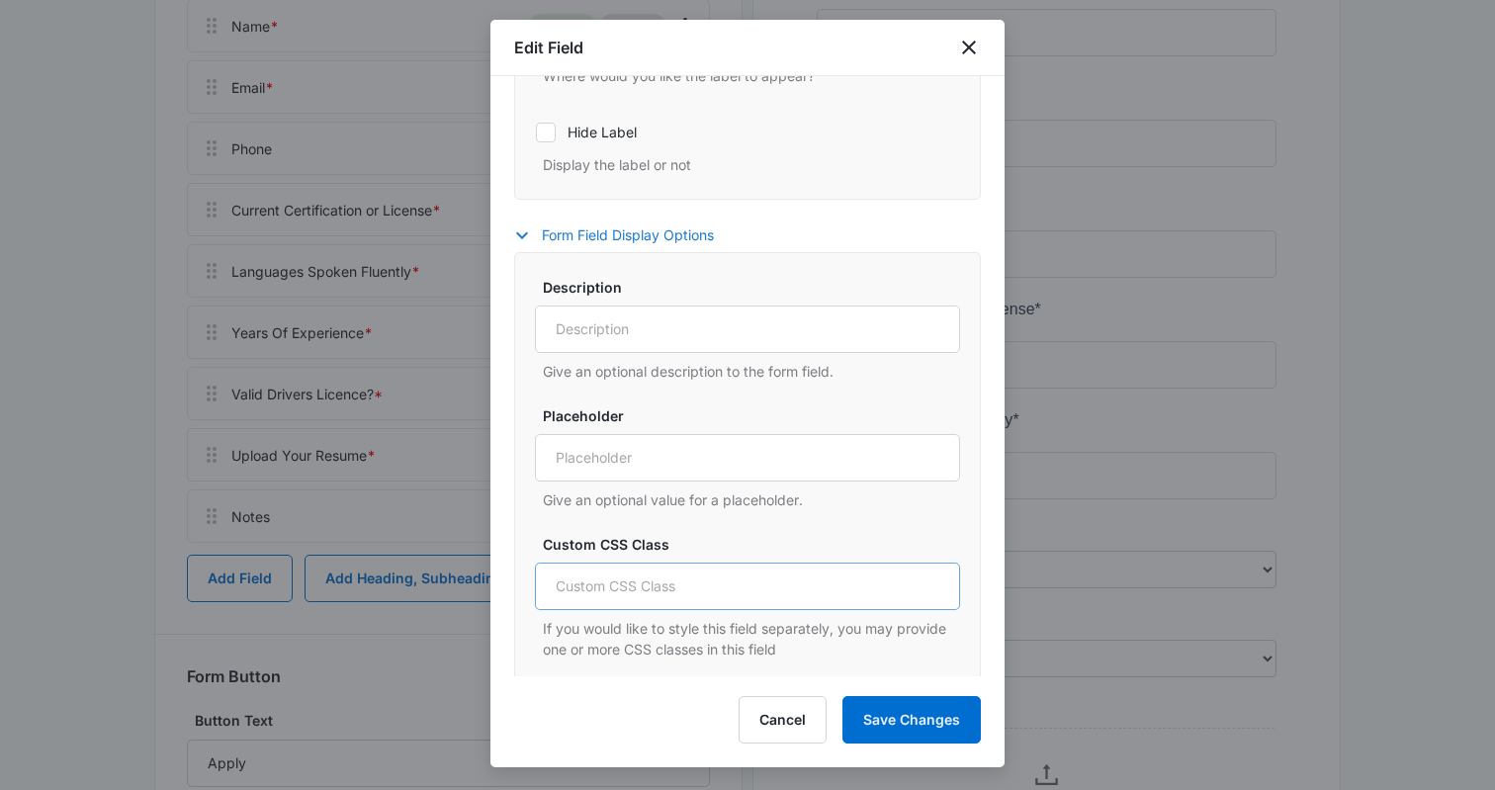
scroll to position [769, 0]
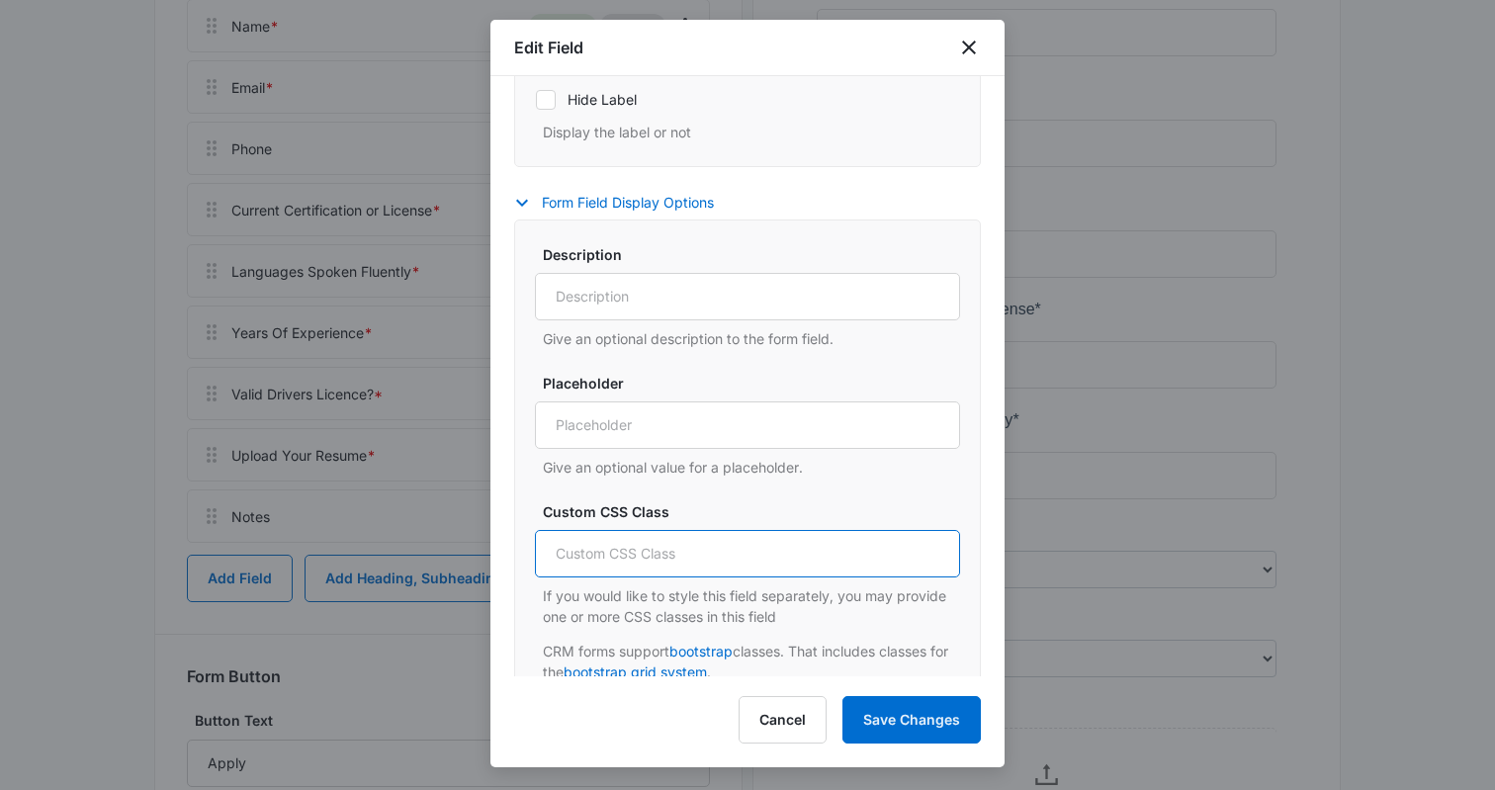
drag, startPoint x: 627, startPoint y: 546, endPoint x: 658, endPoint y: 558, distance: 32.9
click at [627, 546] on input "Custom CSS Class" at bounding box center [747, 553] width 425 height 47
paste input "col-lg-6 col-md-12 col-sm-12"
type input "col-lg-6 col-md-12 col-sm-12"
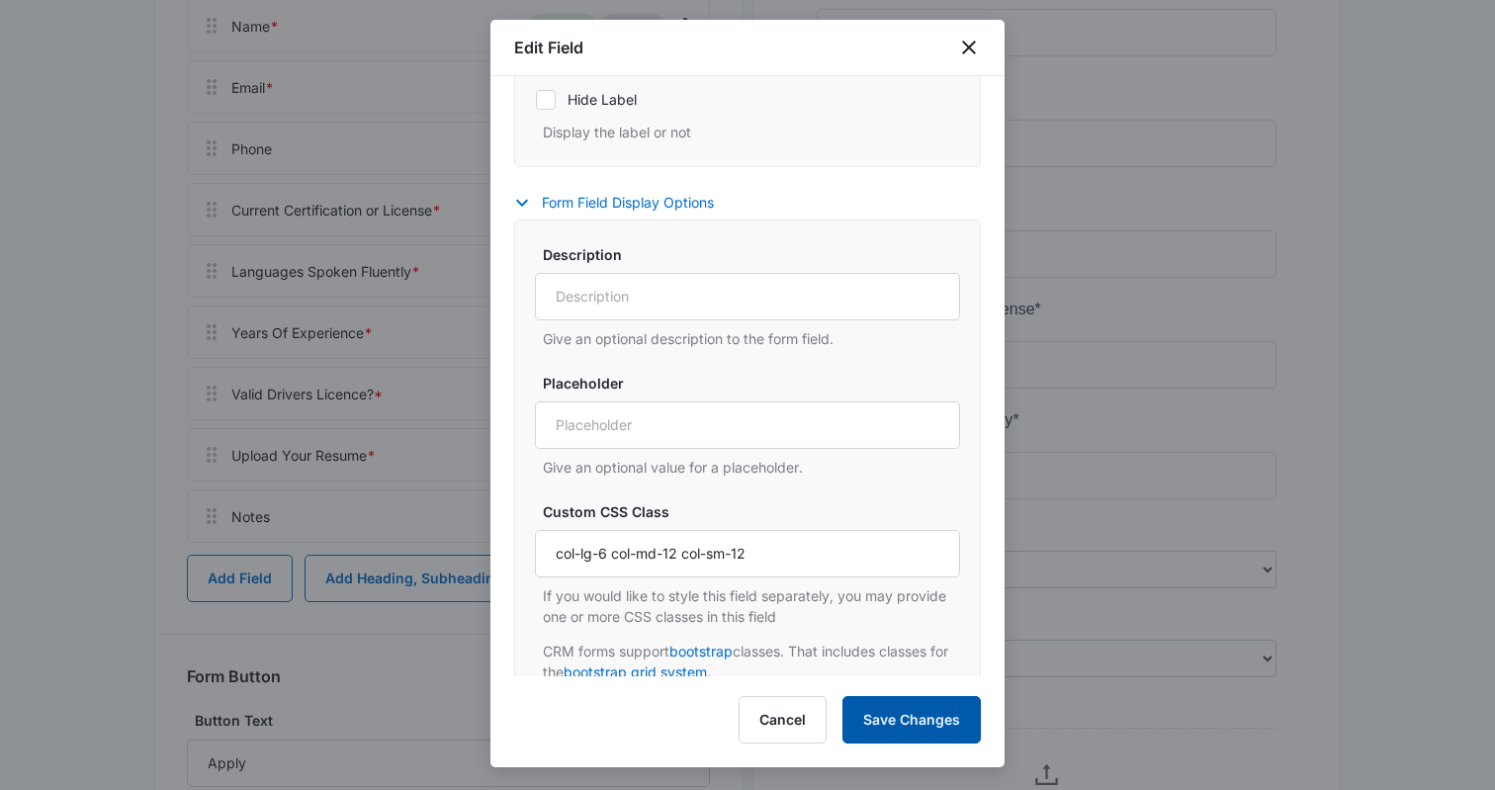
click at [931, 716] on button "Save Changes" at bounding box center [912, 719] width 138 height 47
click at [968, 46] on icon "close" at bounding box center [969, 48] width 14 height 14
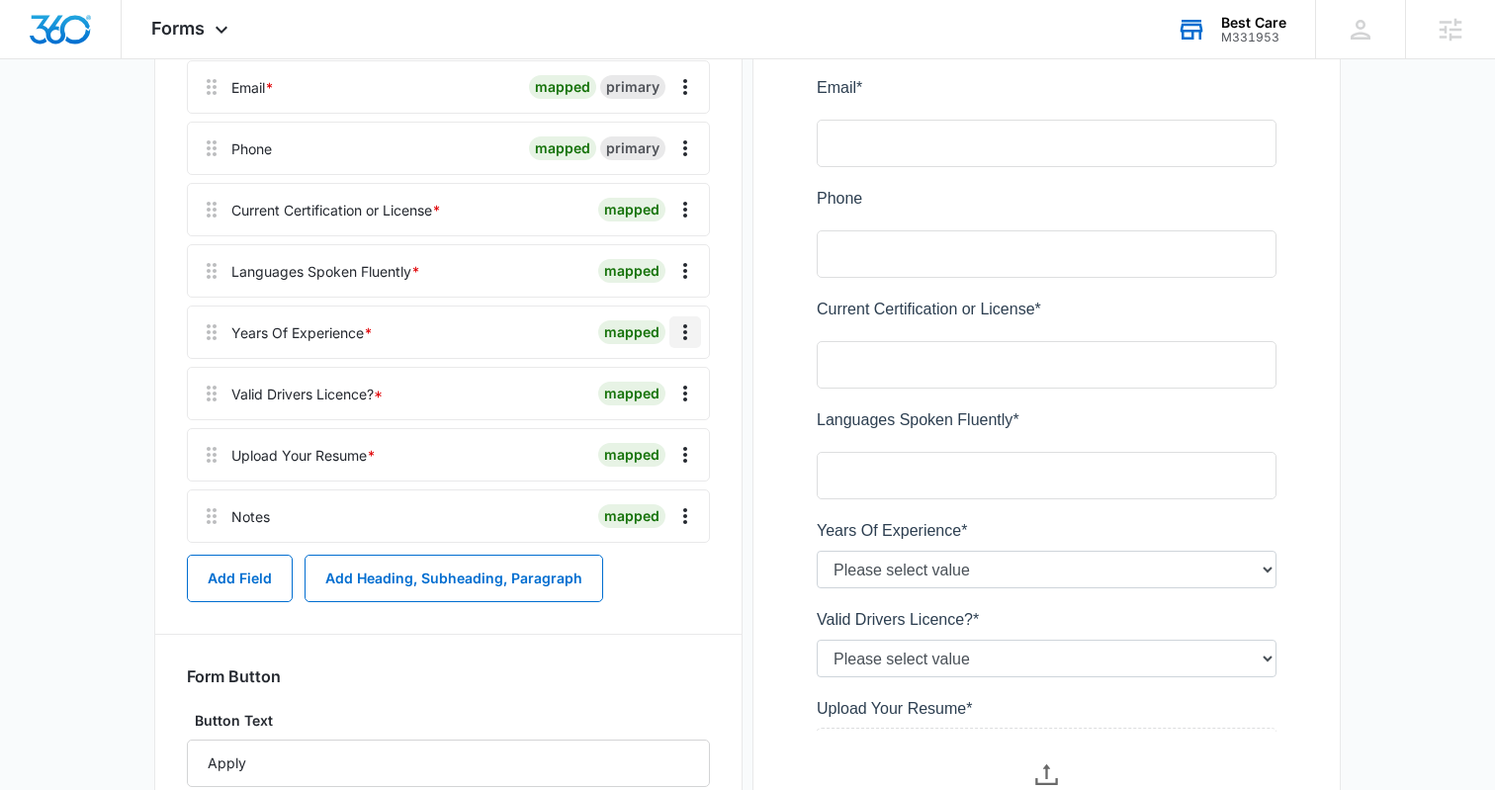
click at [689, 329] on icon "Overflow Menu" at bounding box center [686, 332] width 24 height 24
click at [617, 384] on div "Edit" at bounding box center [632, 388] width 42 height 14
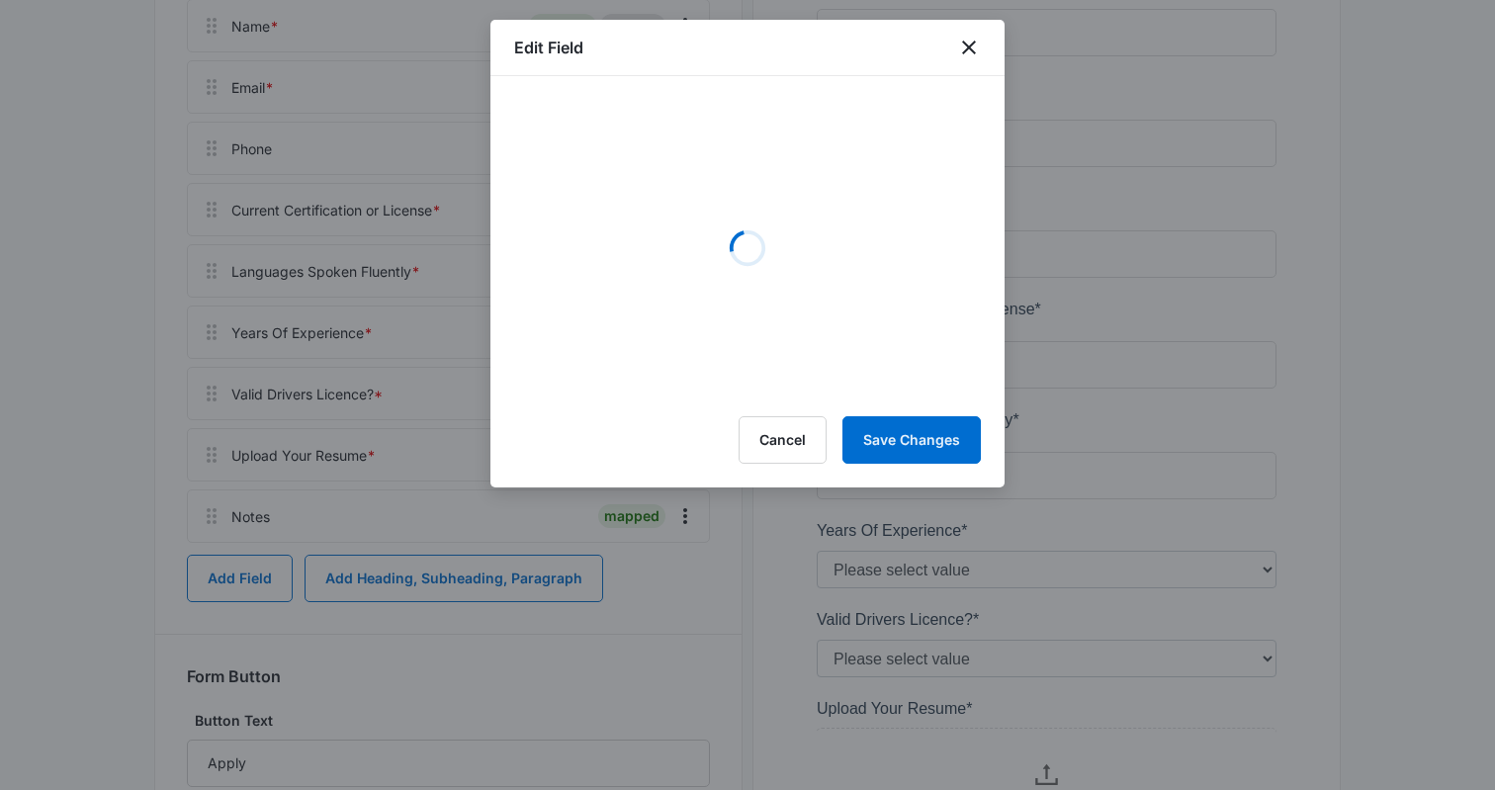
select select "383"
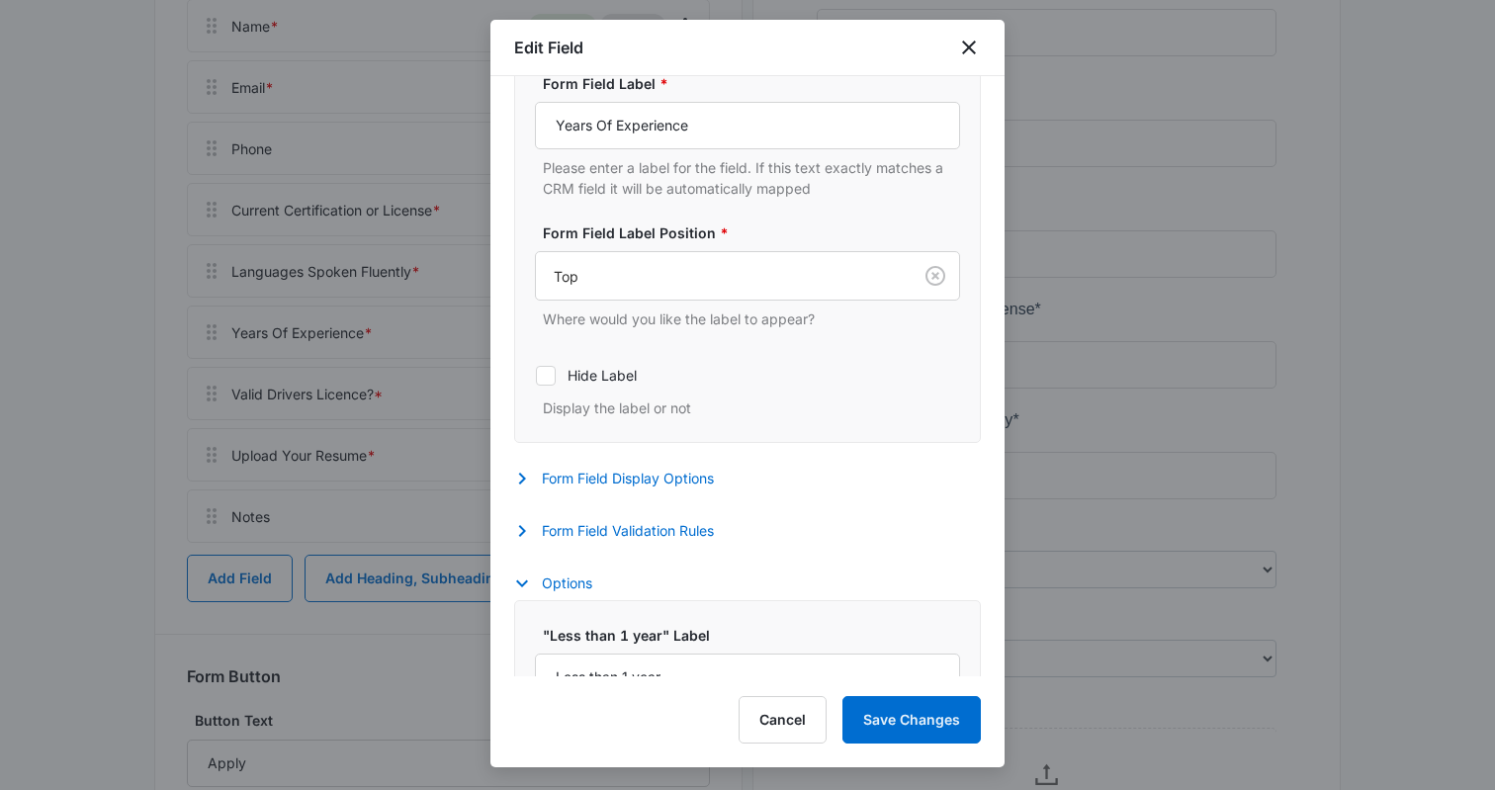
scroll to position [331, 0]
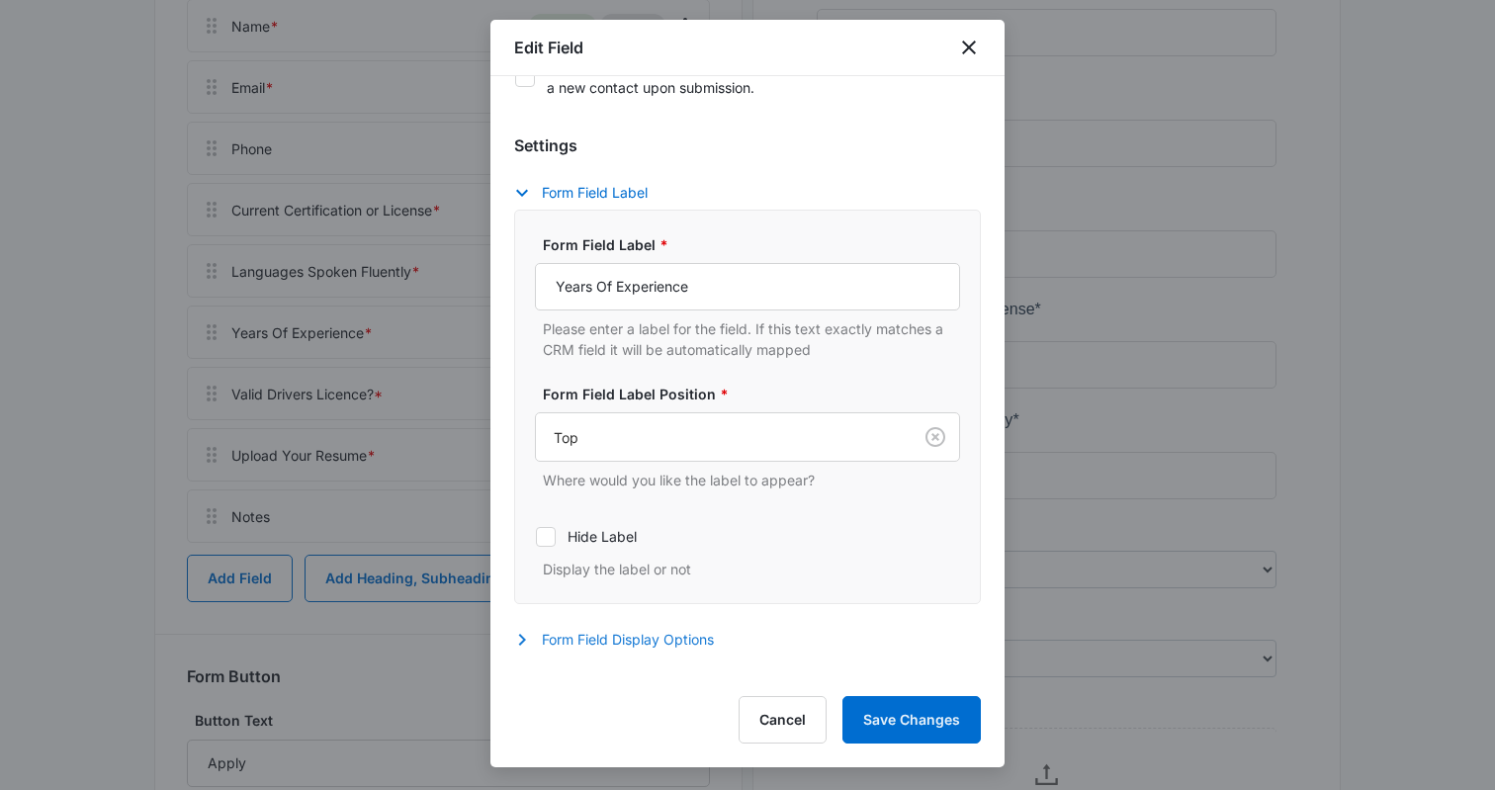
click at [605, 637] on button "Form Field Display Options" at bounding box center [624, 640] width 220 height 24
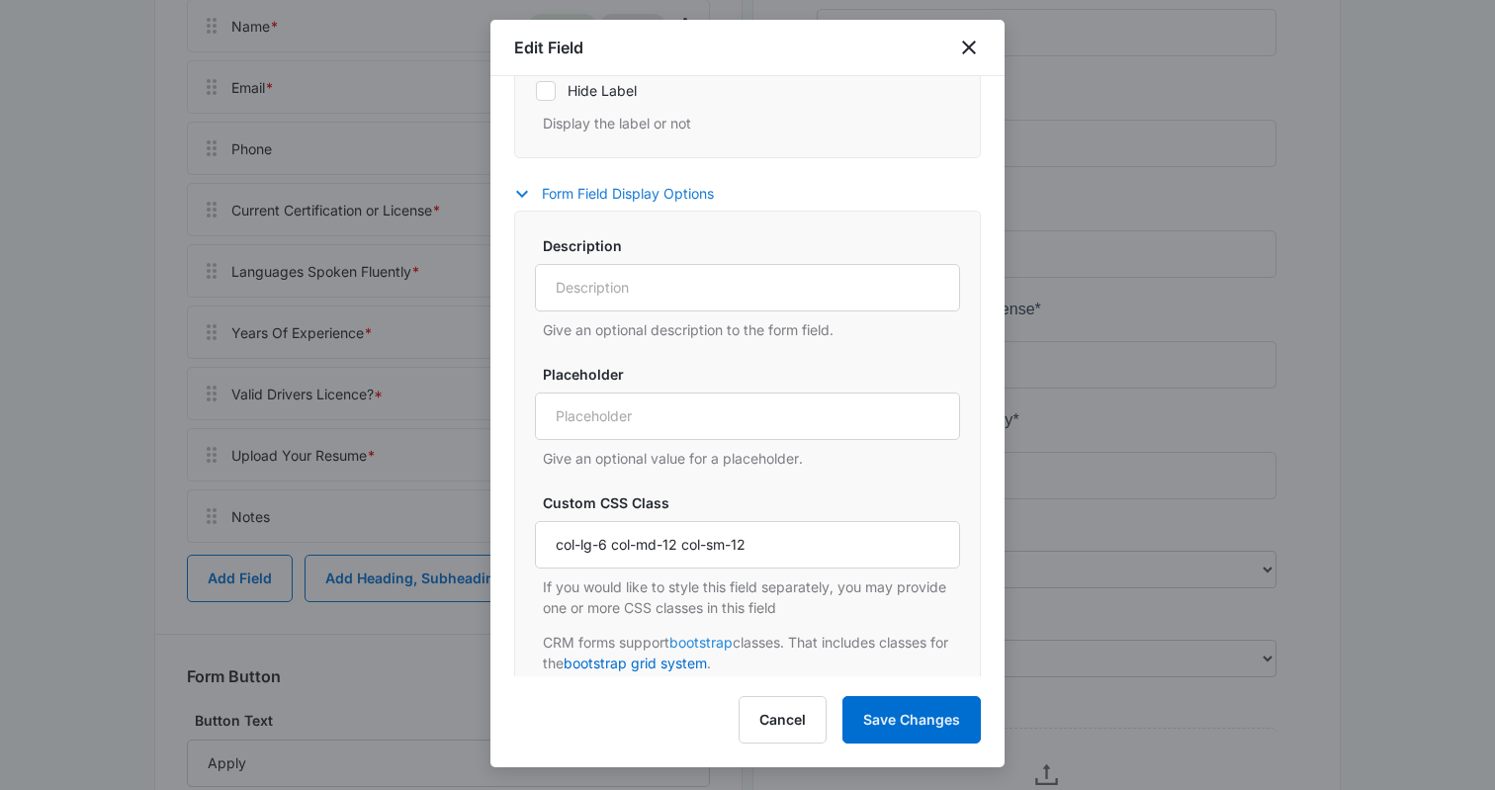
scroll to position [764, 0]
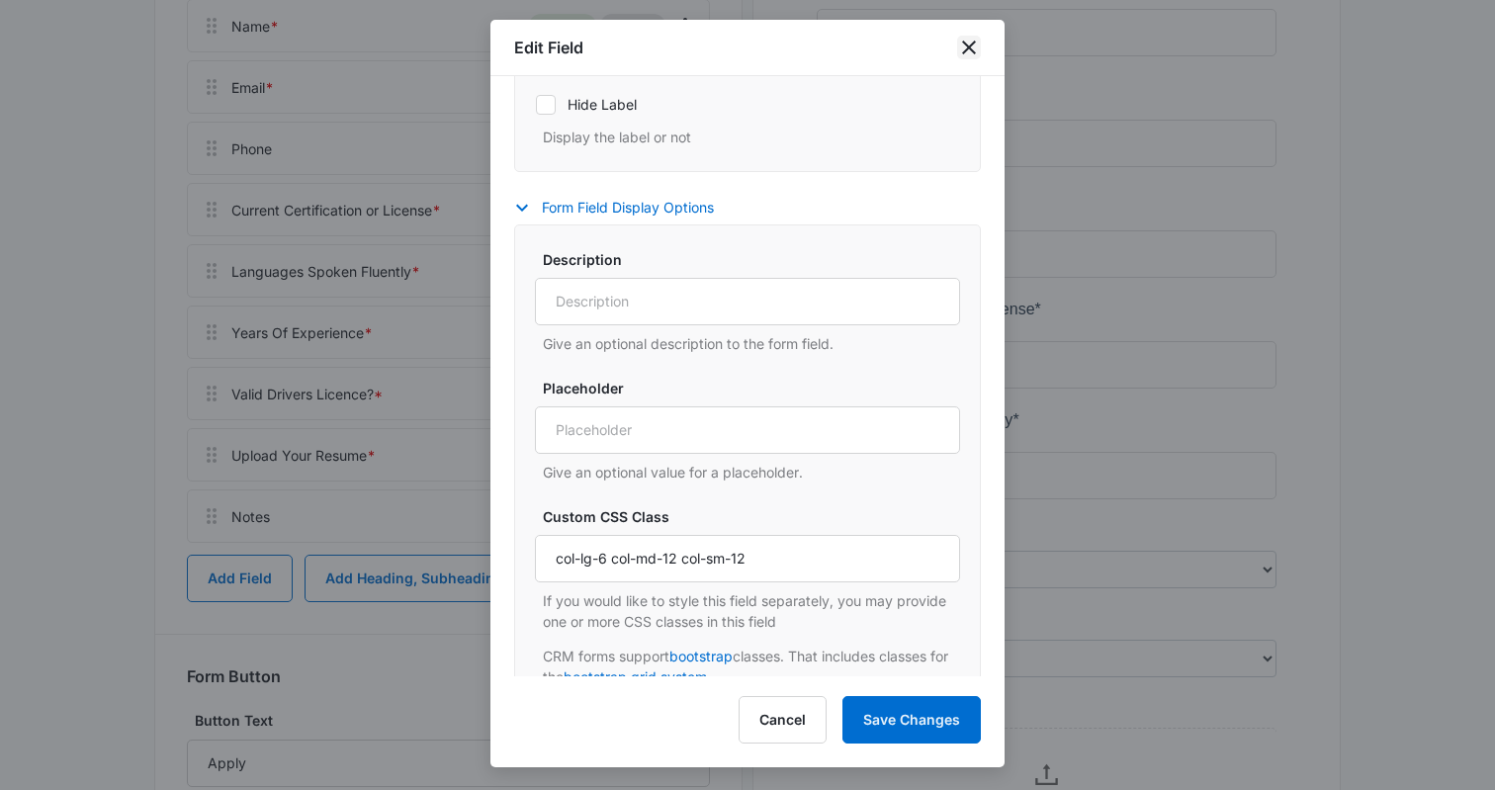
click at [969, 43] on icon "close" at bounding box center [969, 48] width 24 height 24
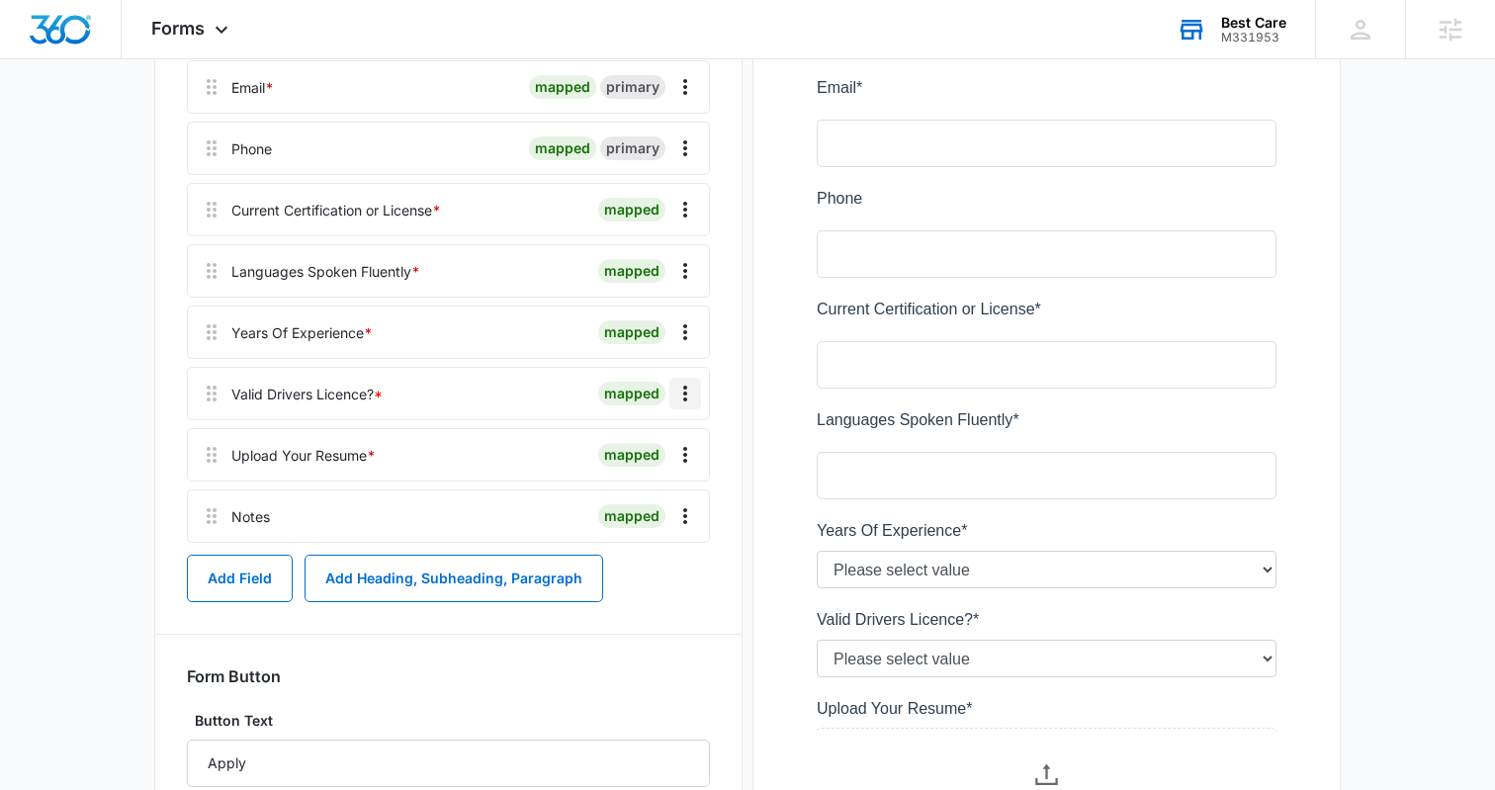
click at [682, 395] on icon "Overflow Menu" at bounding box center [686, 394] width 24 height 24
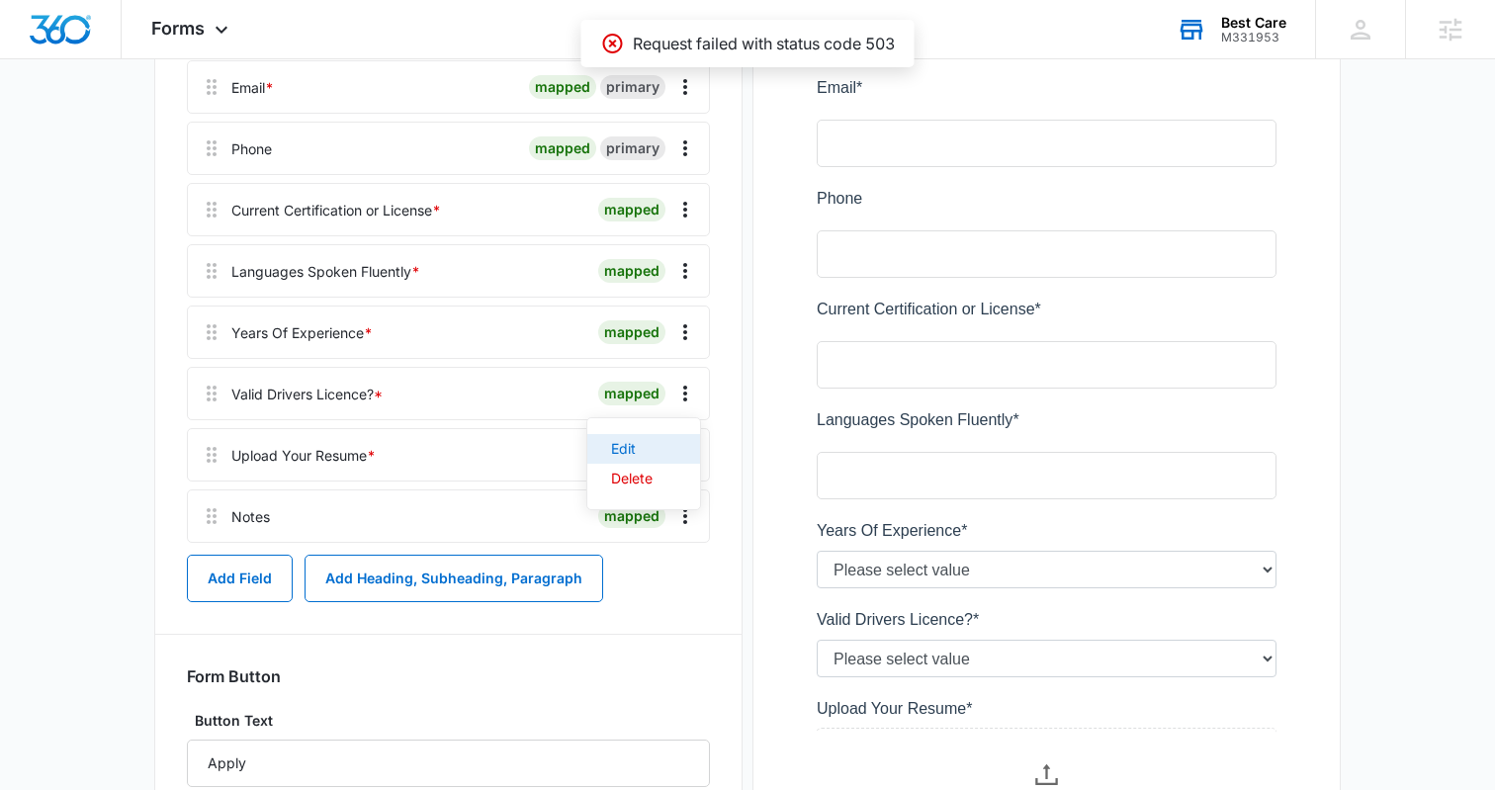
click at [621, 449] on div "Edit" at bounding box center [632, 449] width 42 height 14
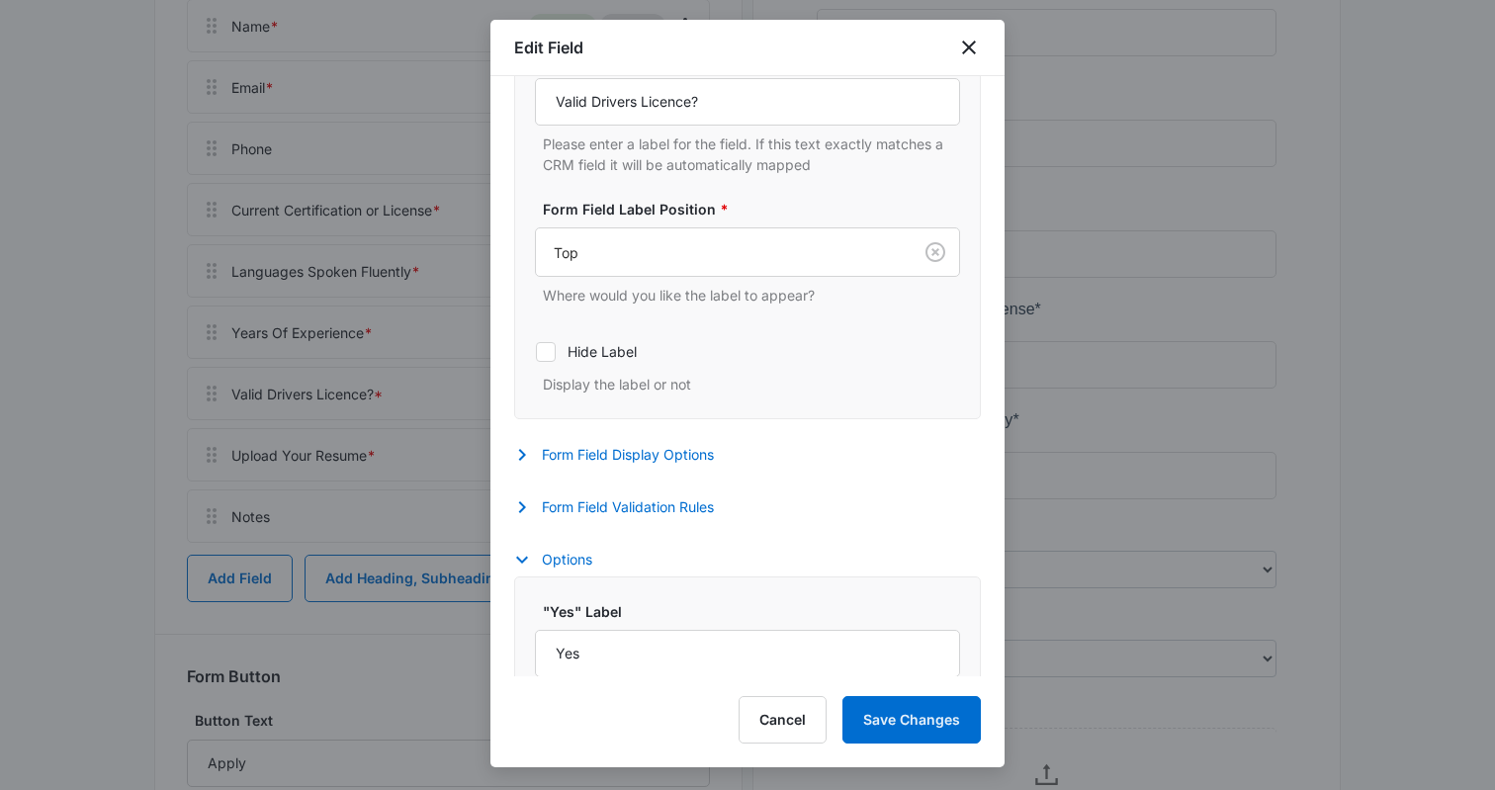
select select "389"
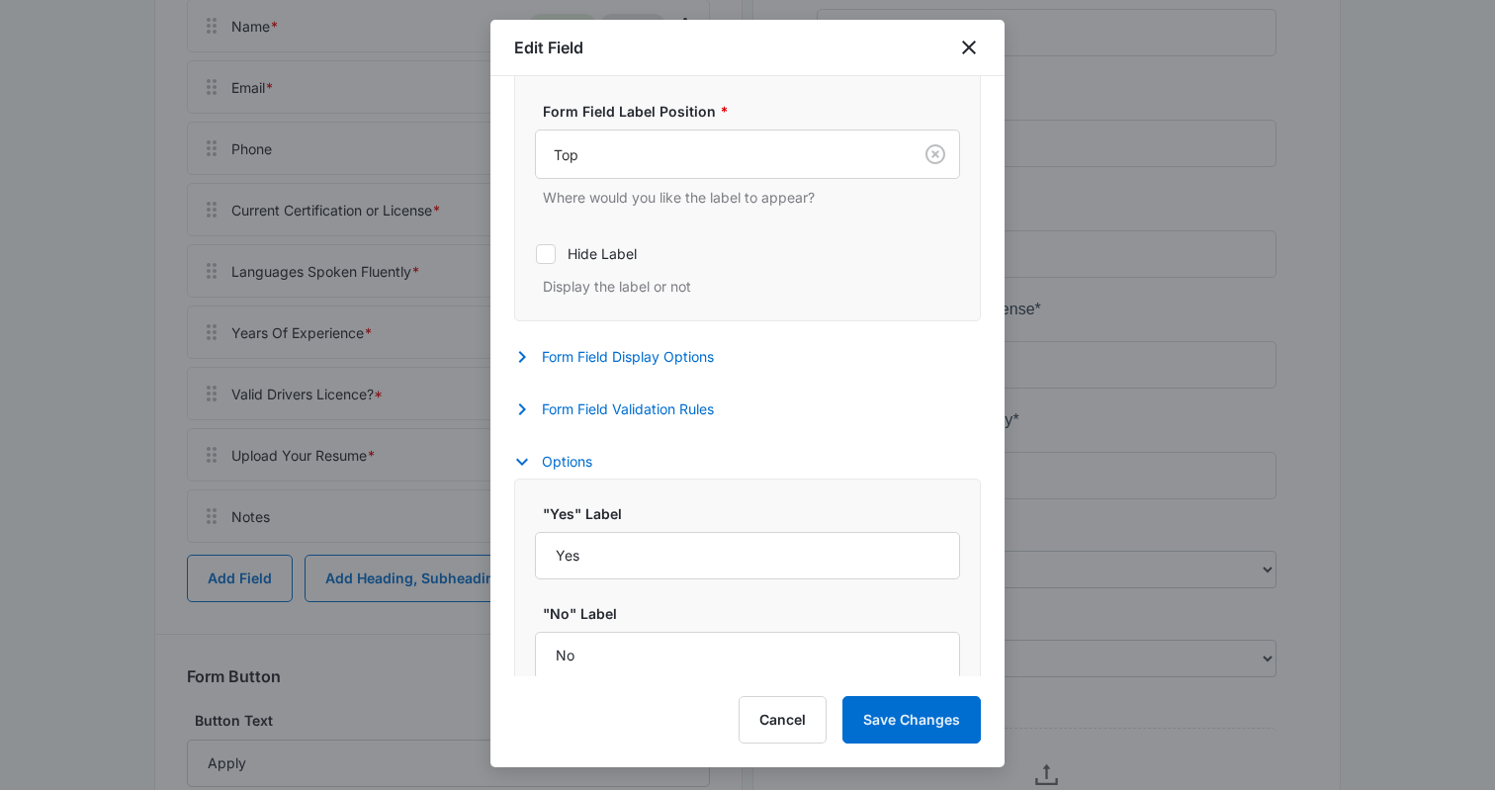
scroll to position [625, 0]
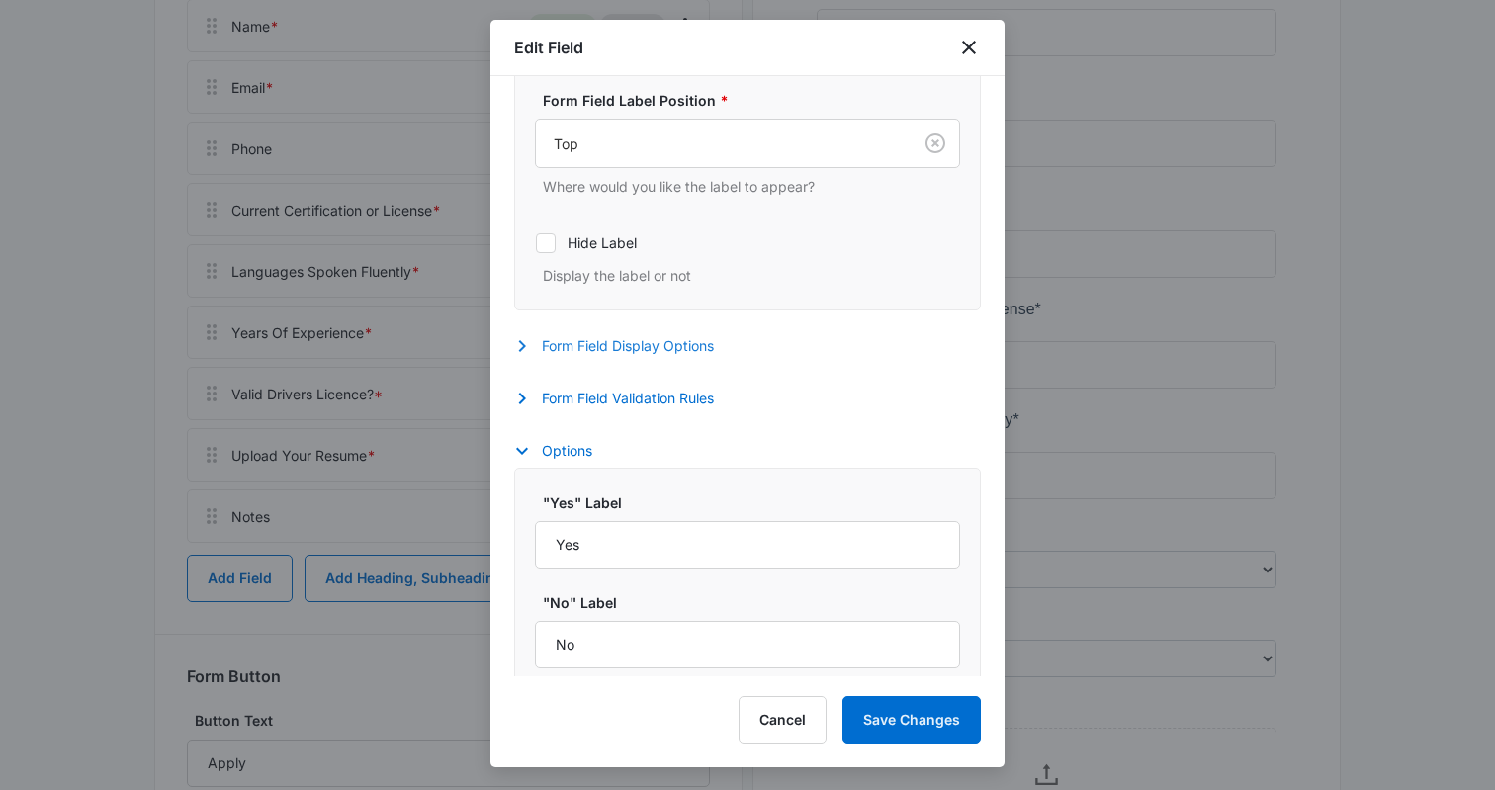
click at [669, 351] on button "Form Field Display Options" at bounding box center [624, 346] width 220 height 24
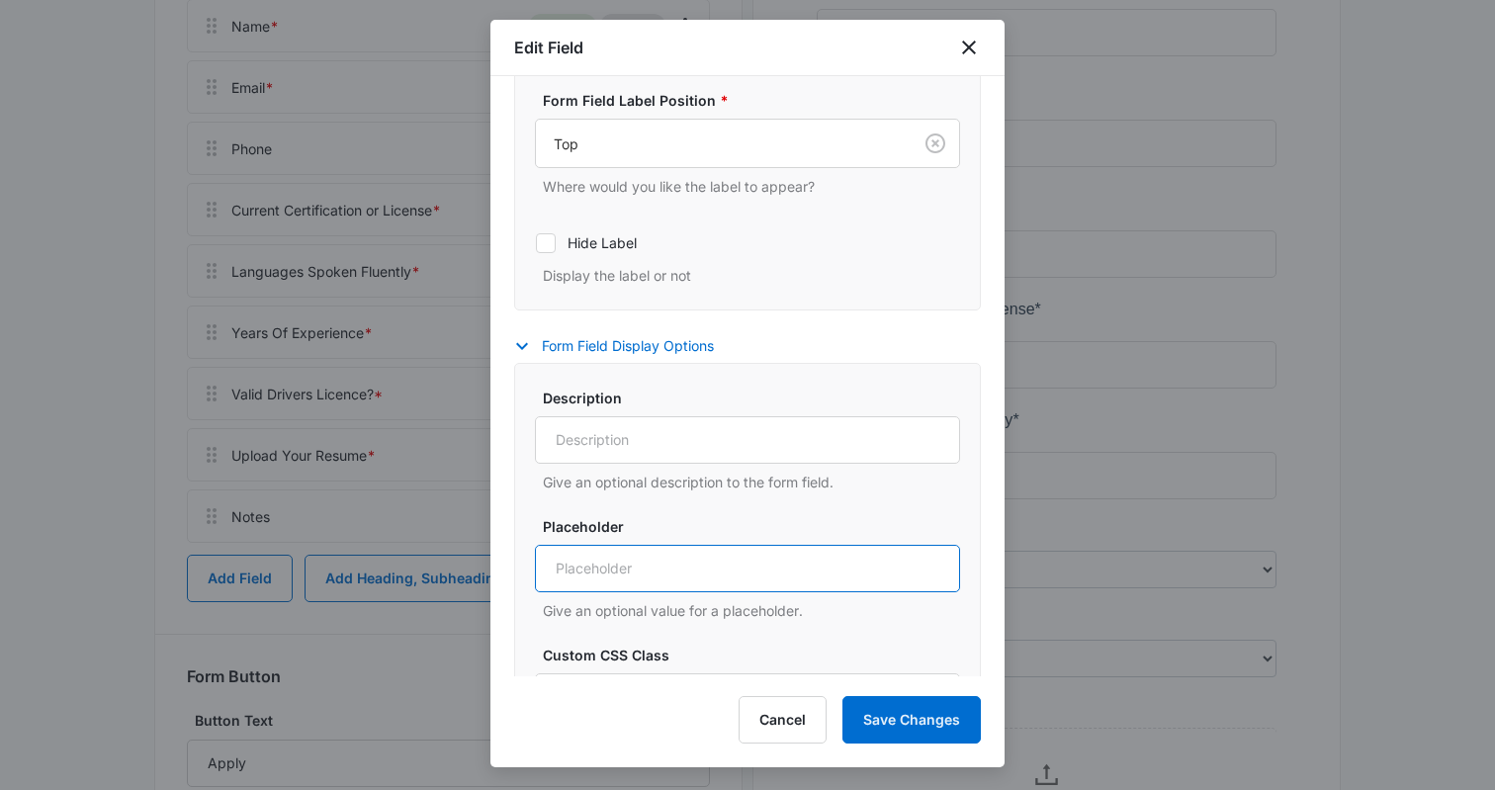
click at [604, 562] on input "Placeholder" at bounding box center [747, 568] width 425 height 47
paste input "col-lg-6 col-md-12 col-sm-12"
type input "col-lg-6 col-md-12 col-sm-12"
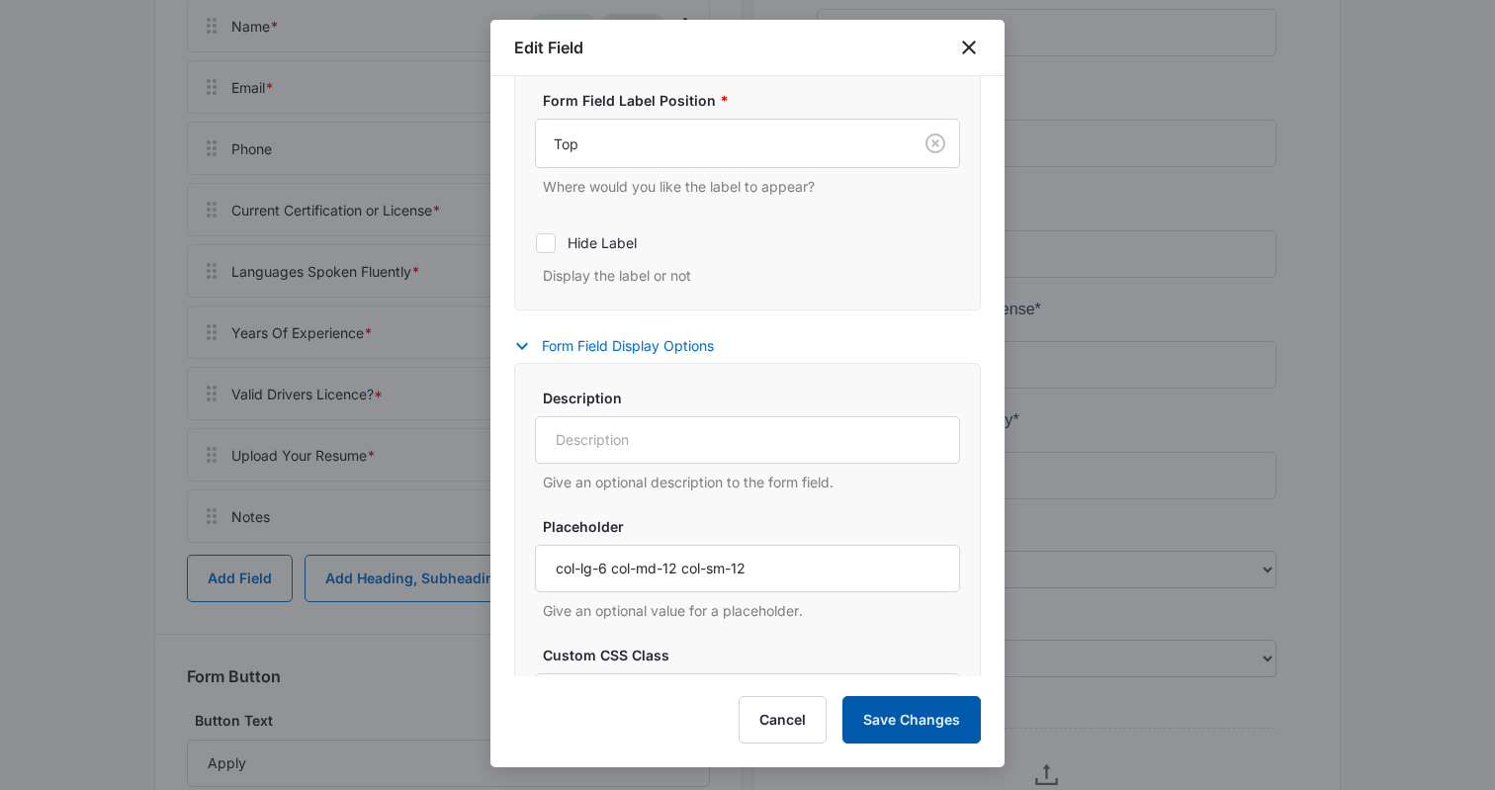
click at [881, 710] on button "Save Changes" at bounding box center [912, 719] width 138 height 47
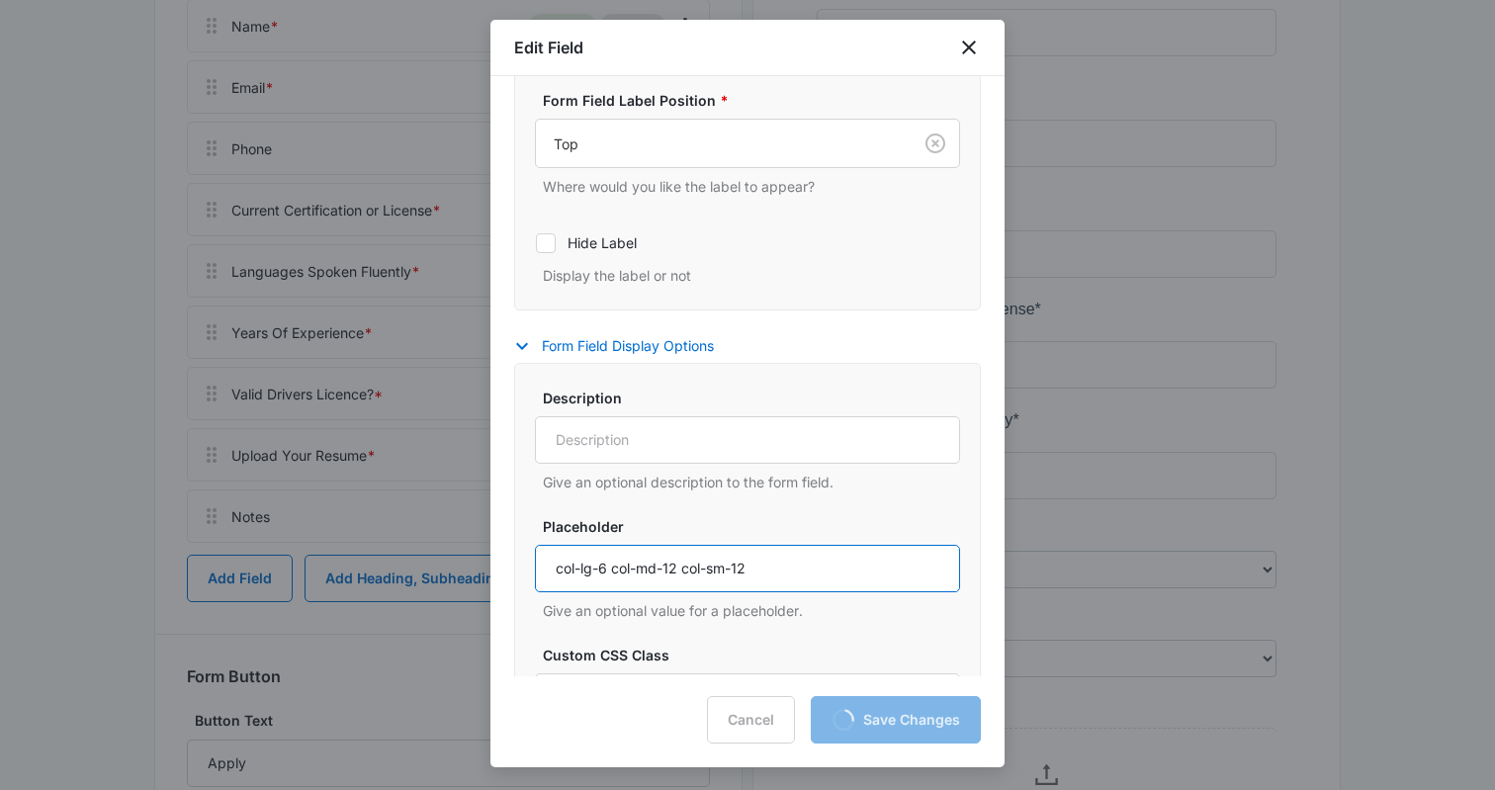
drag, startPoint x: 832, startPoint y: 570, endPoint x: 541, endPoint y: 571, distance: 290.8
click at [541, 571] on input "col-lg-6 col-md-12 col-sm-12" at bounding box center [747, 568] width 425 height 47
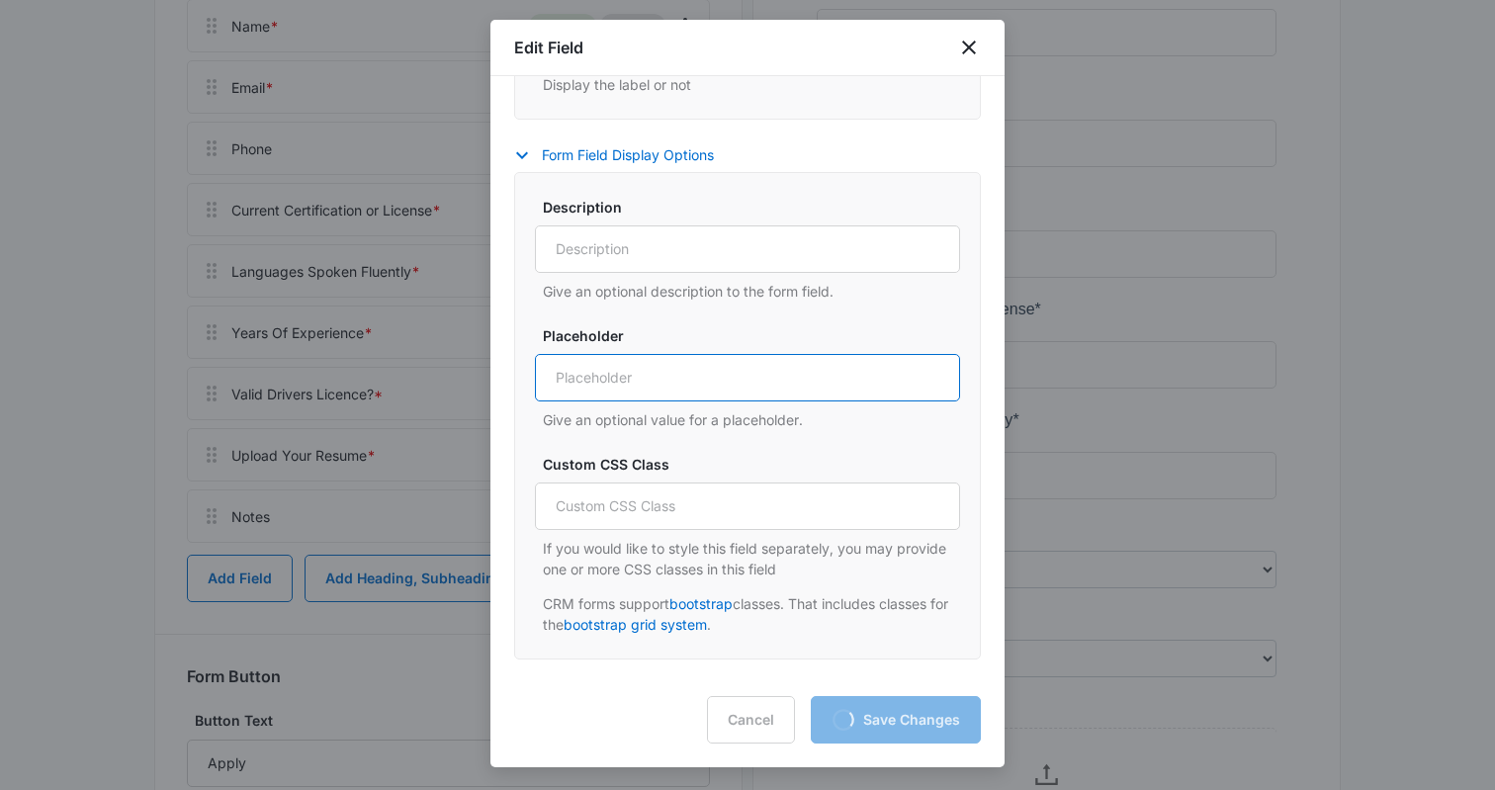
scroll to position [824, 0]
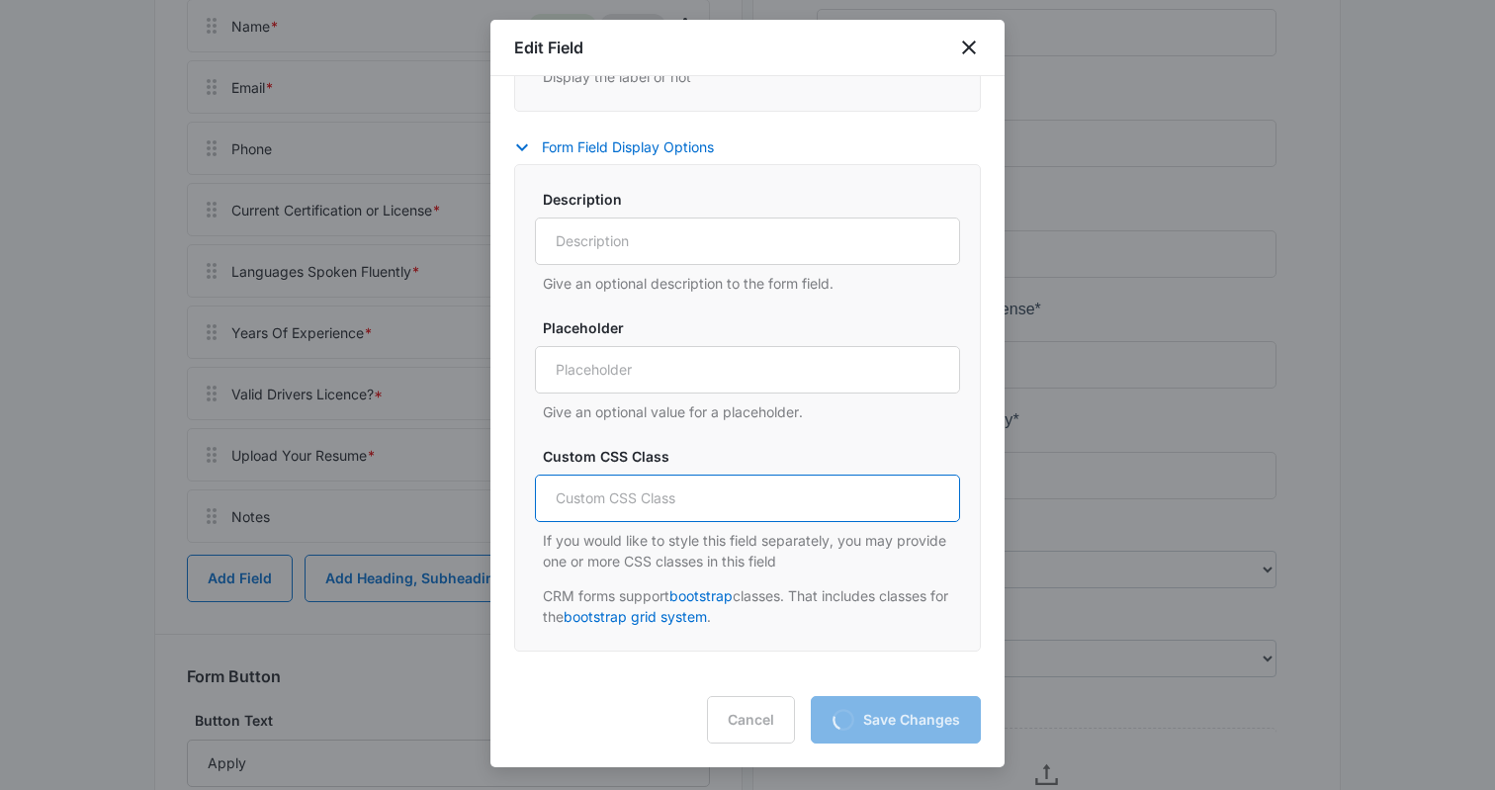
click at [587, 492] on input "Custom CSS Class" at bounding box center [747, 498] width 425 height 47
paste input "col-lg-6 col-md-12 col-sm-12"
type input "col-lg-6 col-md-12 col-sm-12"
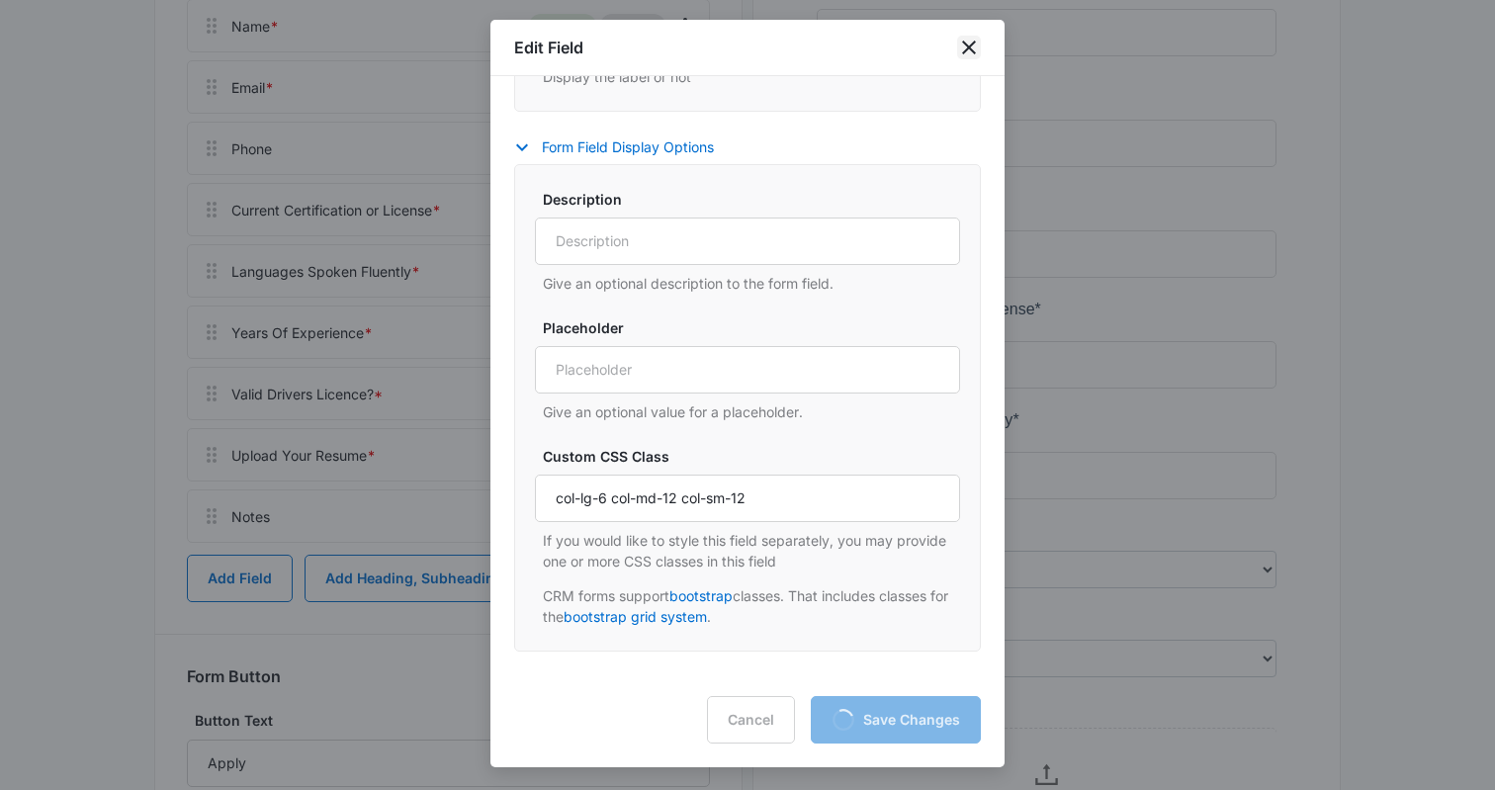
click at [968, 54] on icon "close" at bounding box center [969, 48] width 24 height 24
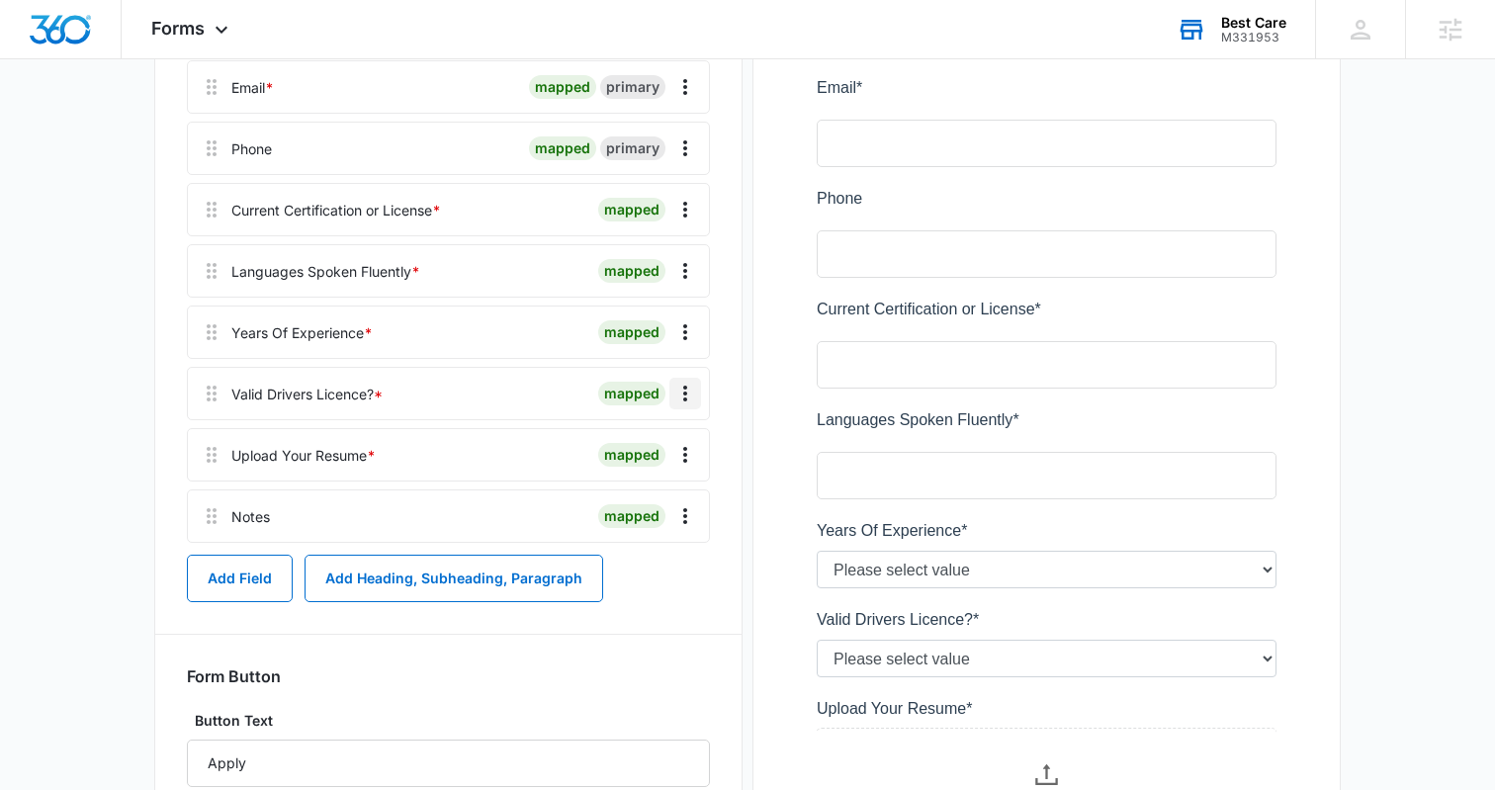
click at [676, 392] on icon "Overflow Menu" at bounding box center [686, 394] width 24 height 24
click at [643, 439] on button "Edit" at bounding box center [644, 449] width 113 height 30
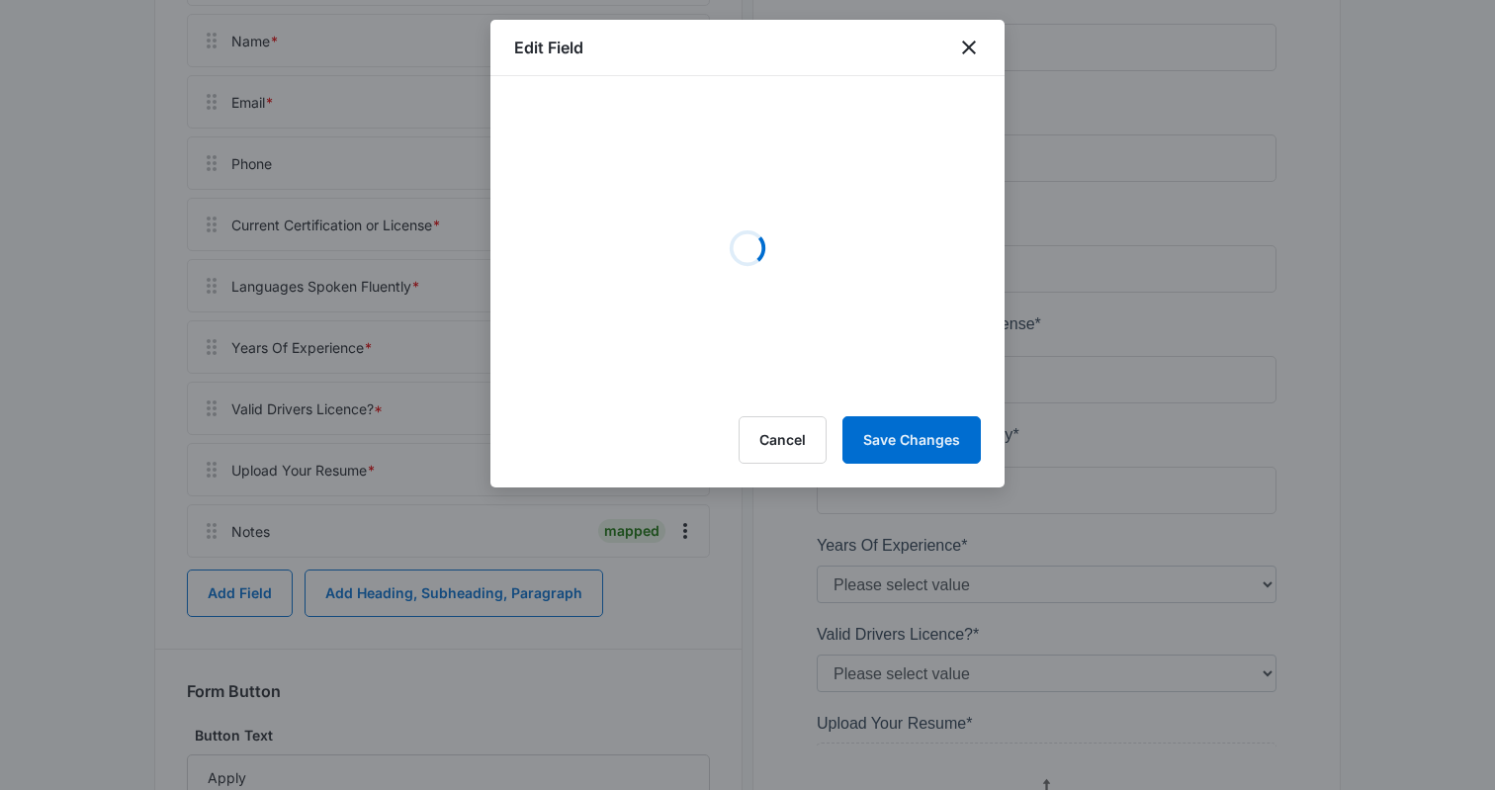
scroll to position [515, 0]
select select "389"
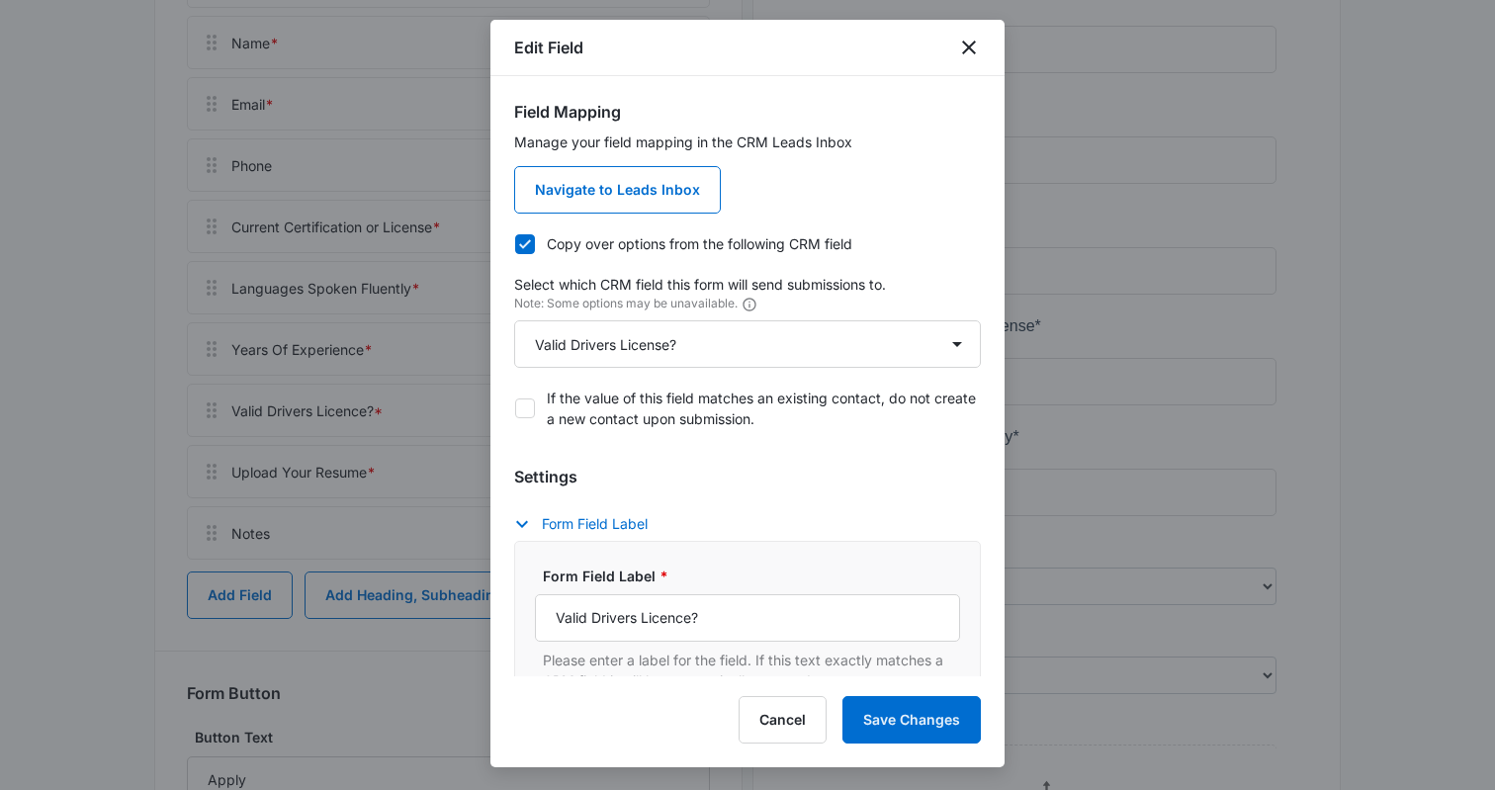
scroll to position [642, 0]
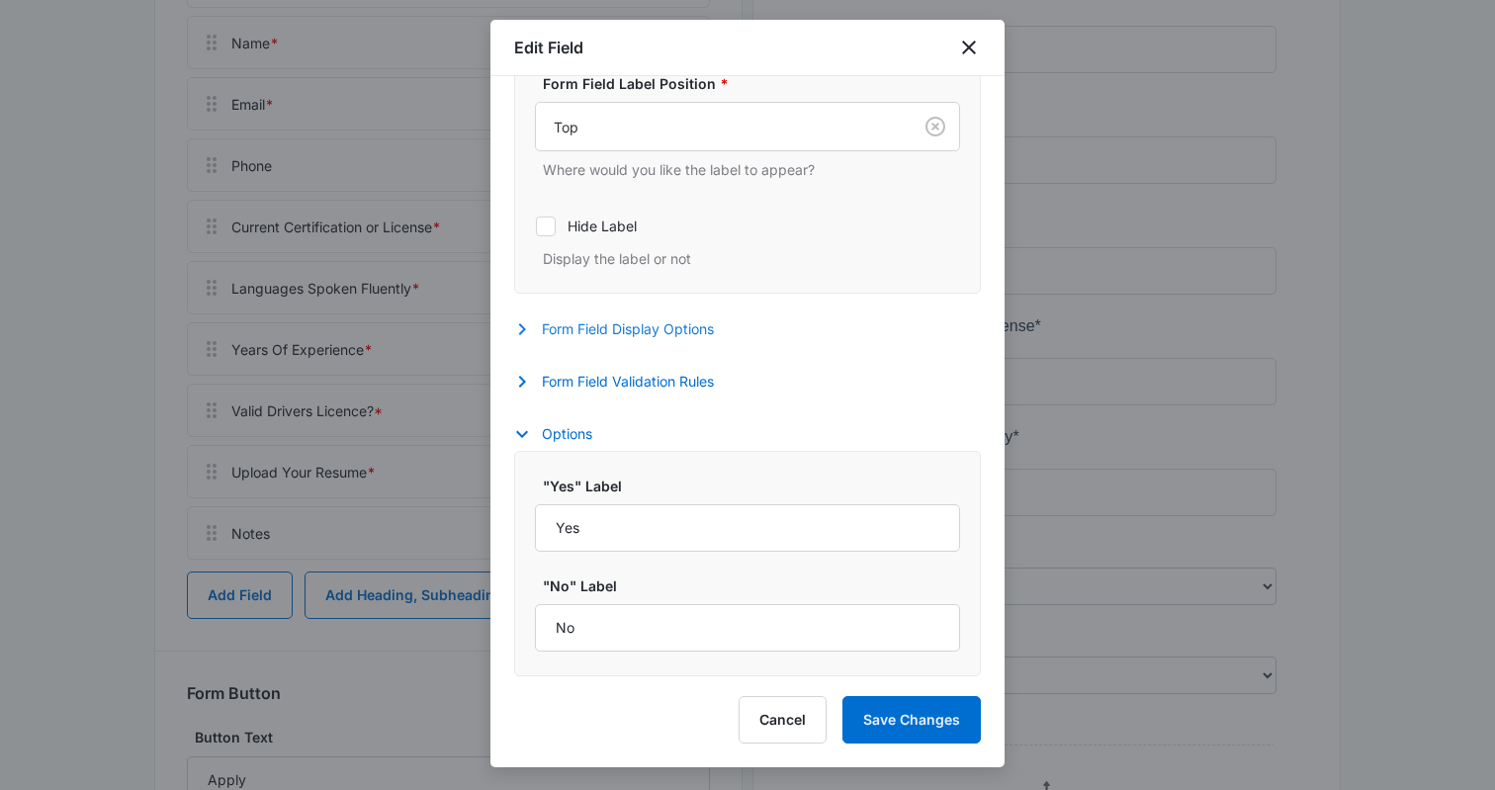
click at [613, 329] on button "Form Field Display Options" at bounding box center [624, 329] width 220 height 24
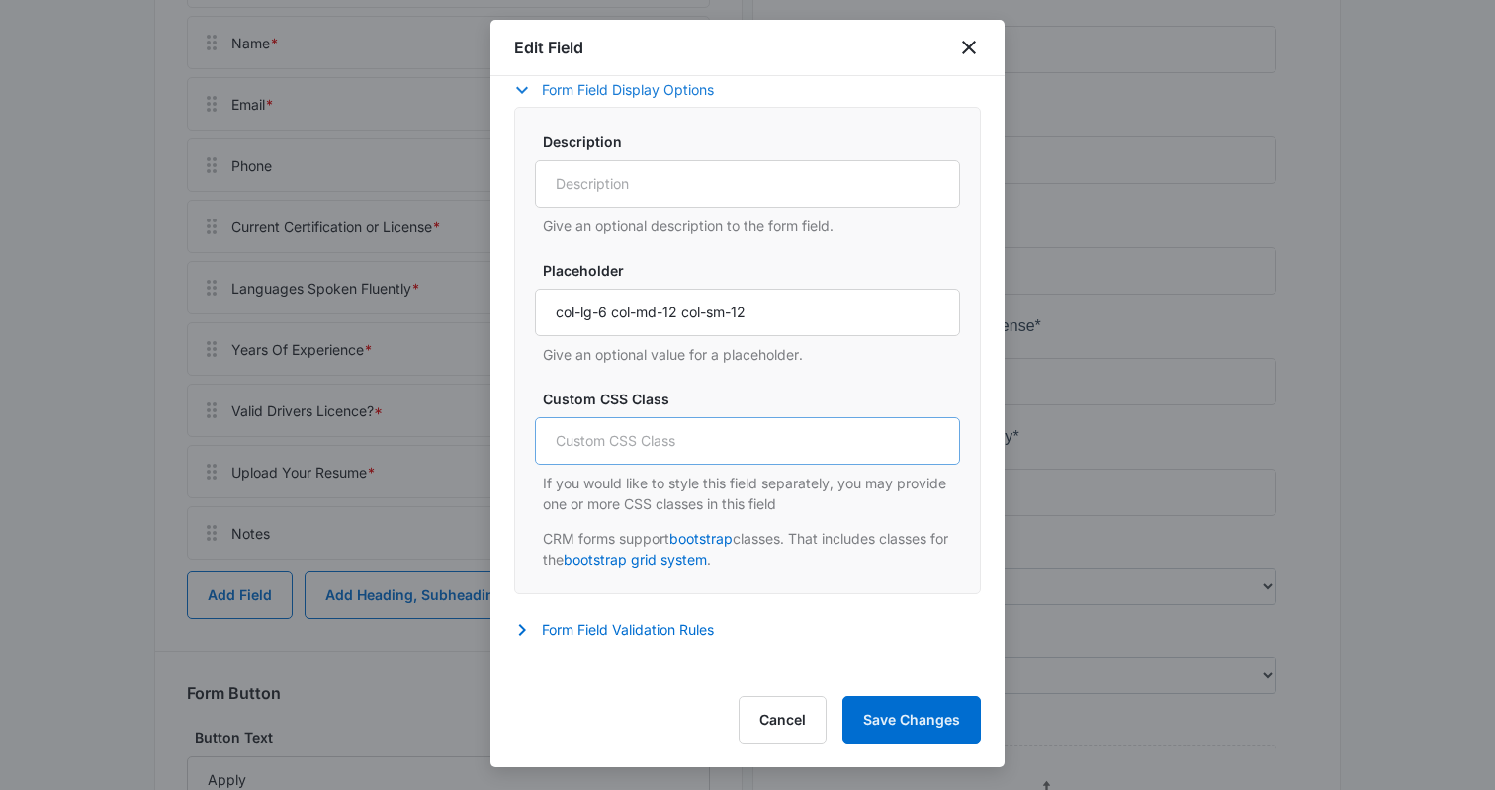
scroll to position [888, 0]
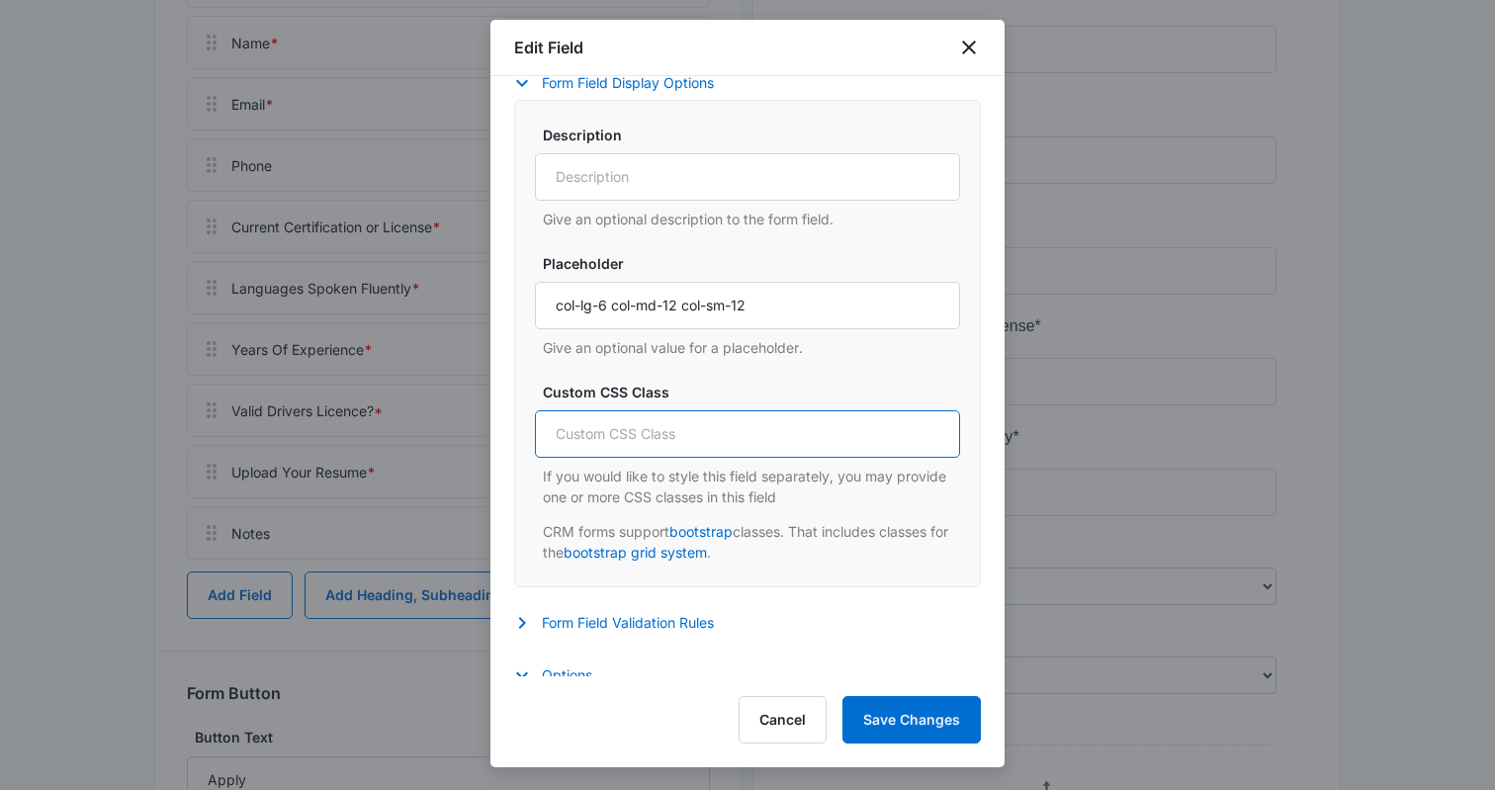
click at [664, 433] on input "Custom CSS Class" at bounding box center [747, 433] width 425 height 47
paste input "col-lg-6 col-md-12 col-sm-12"
type input "col-lg-6 col-md-12 col-sm-12"
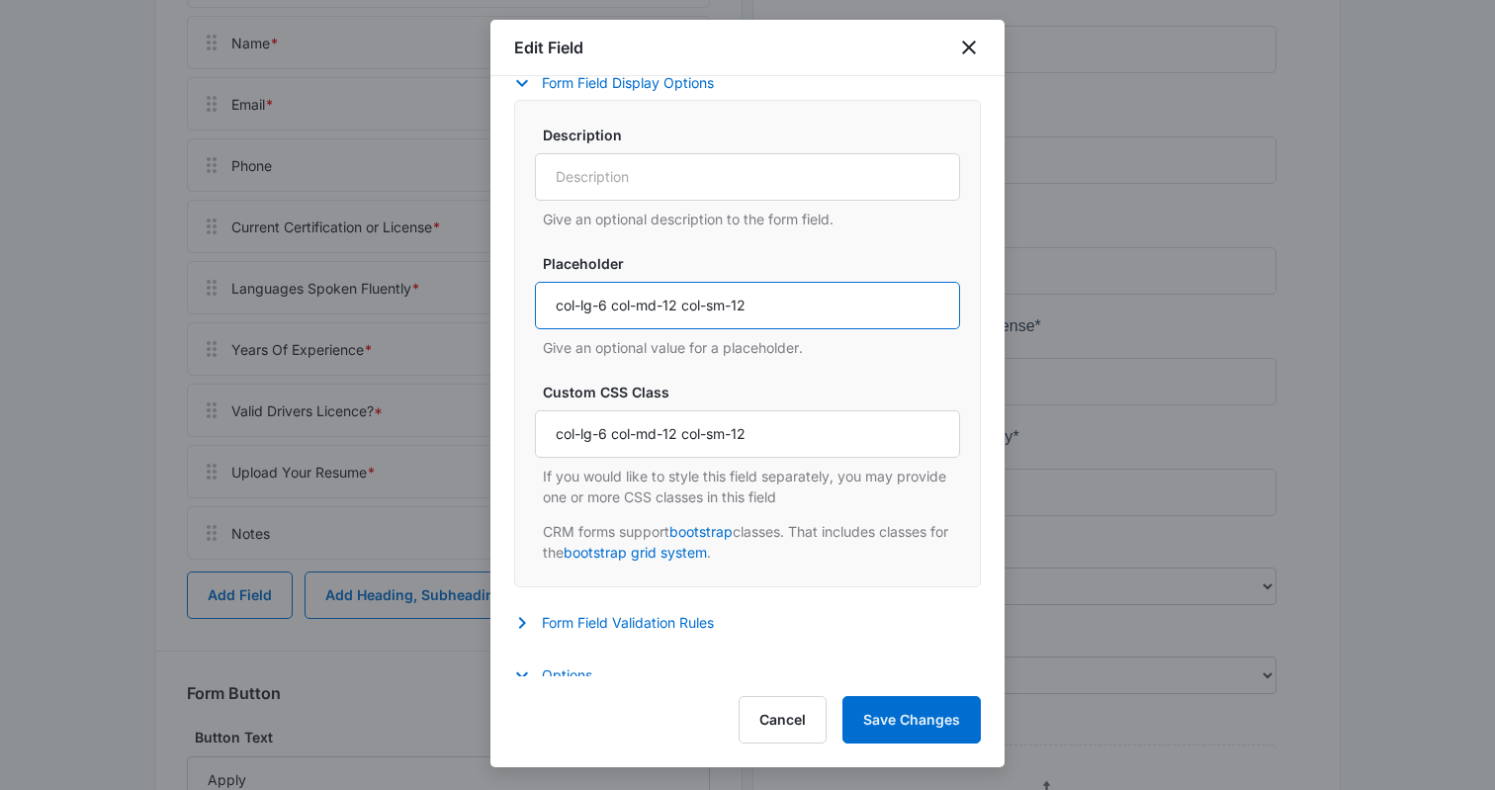
click at [689, 292] on input "col-lg-6 col-md-12 col-sm-12" at bounding box center [747, 305] width 425 height 47
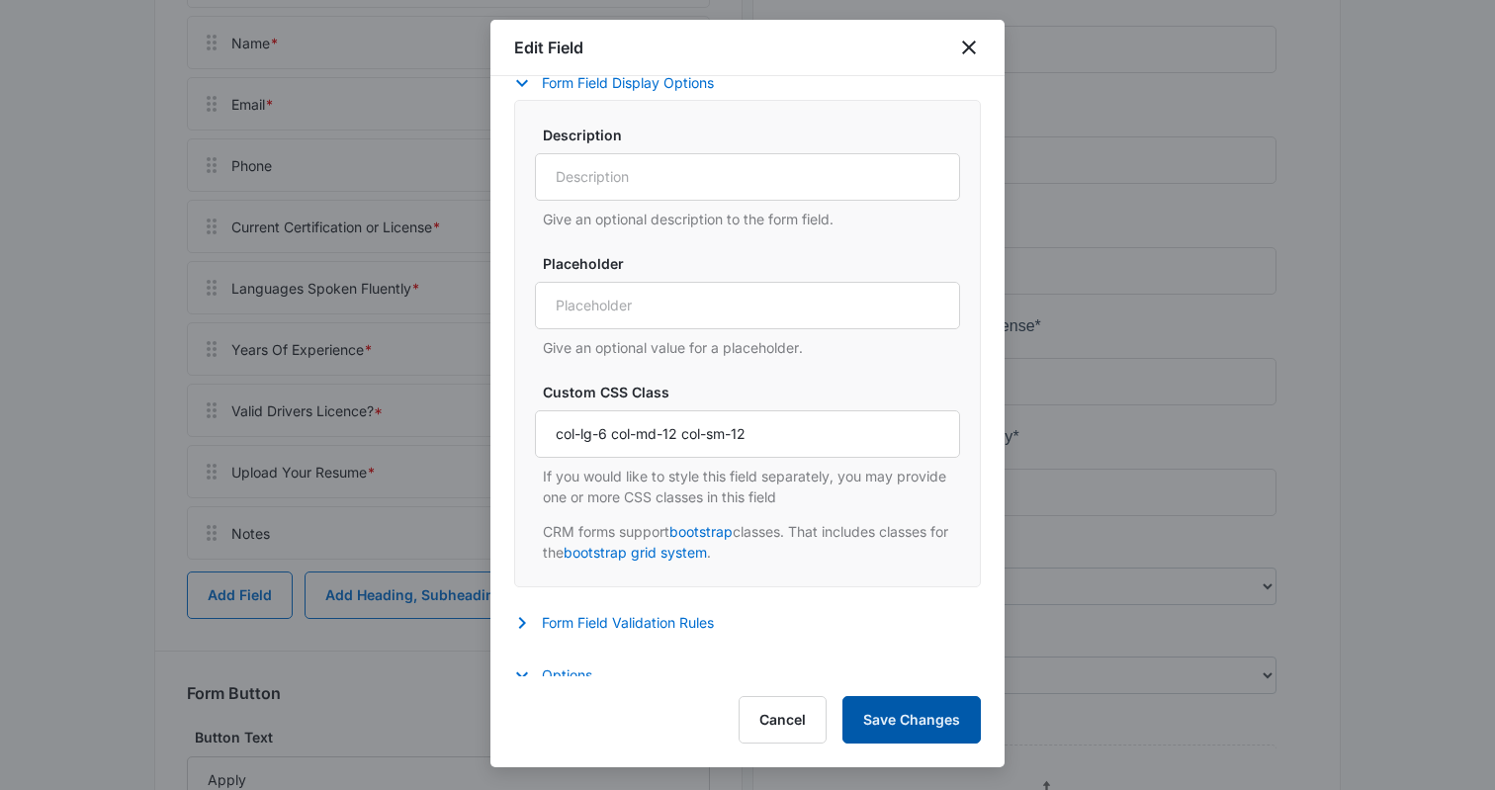
click at [902, 708] on button "Save Changes" at bounding box center [912, 719] width 138 height 47
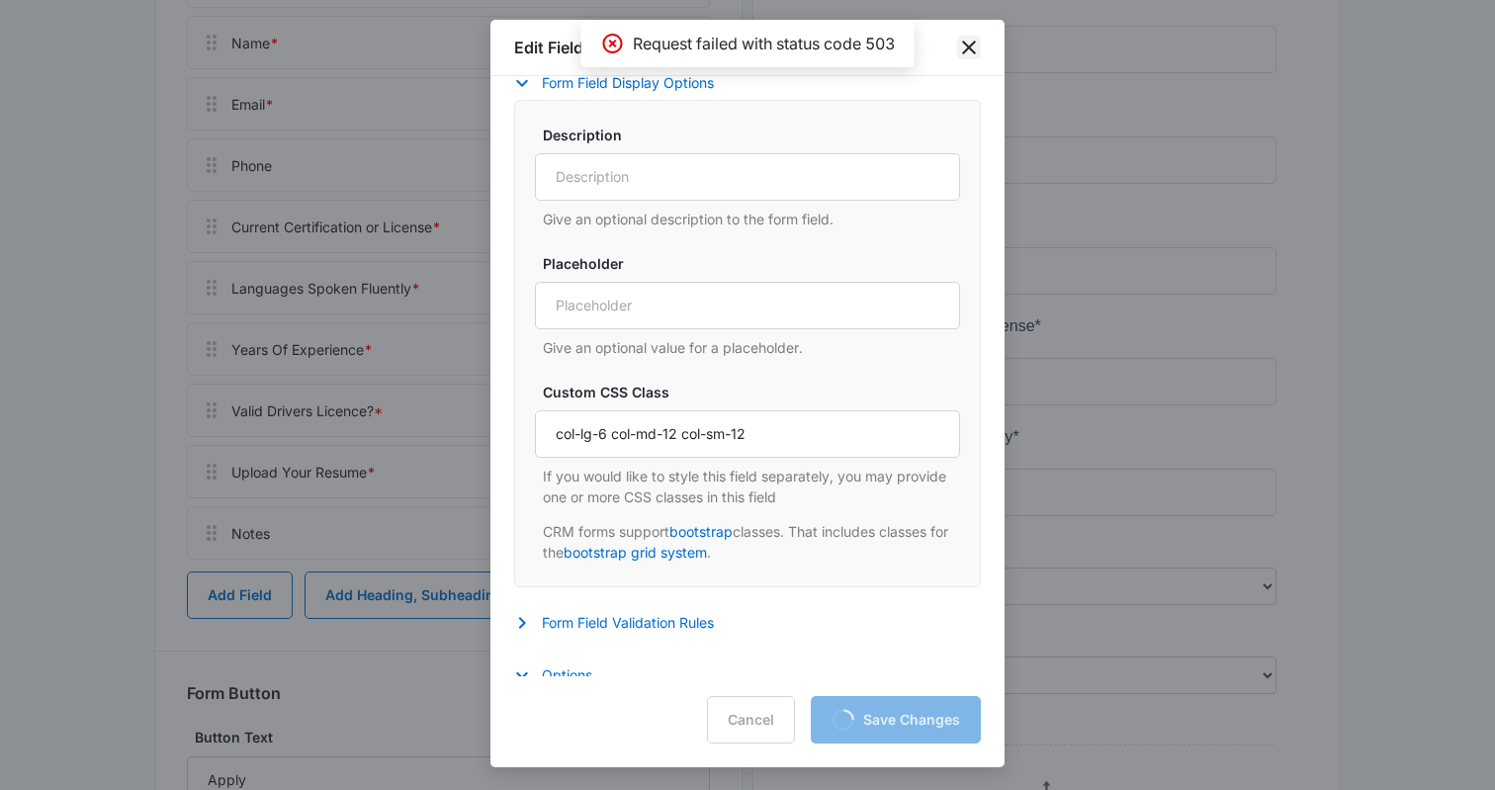
click at [970, 44] on icon "close" at bounding box center [969, 48] width 24 height 24
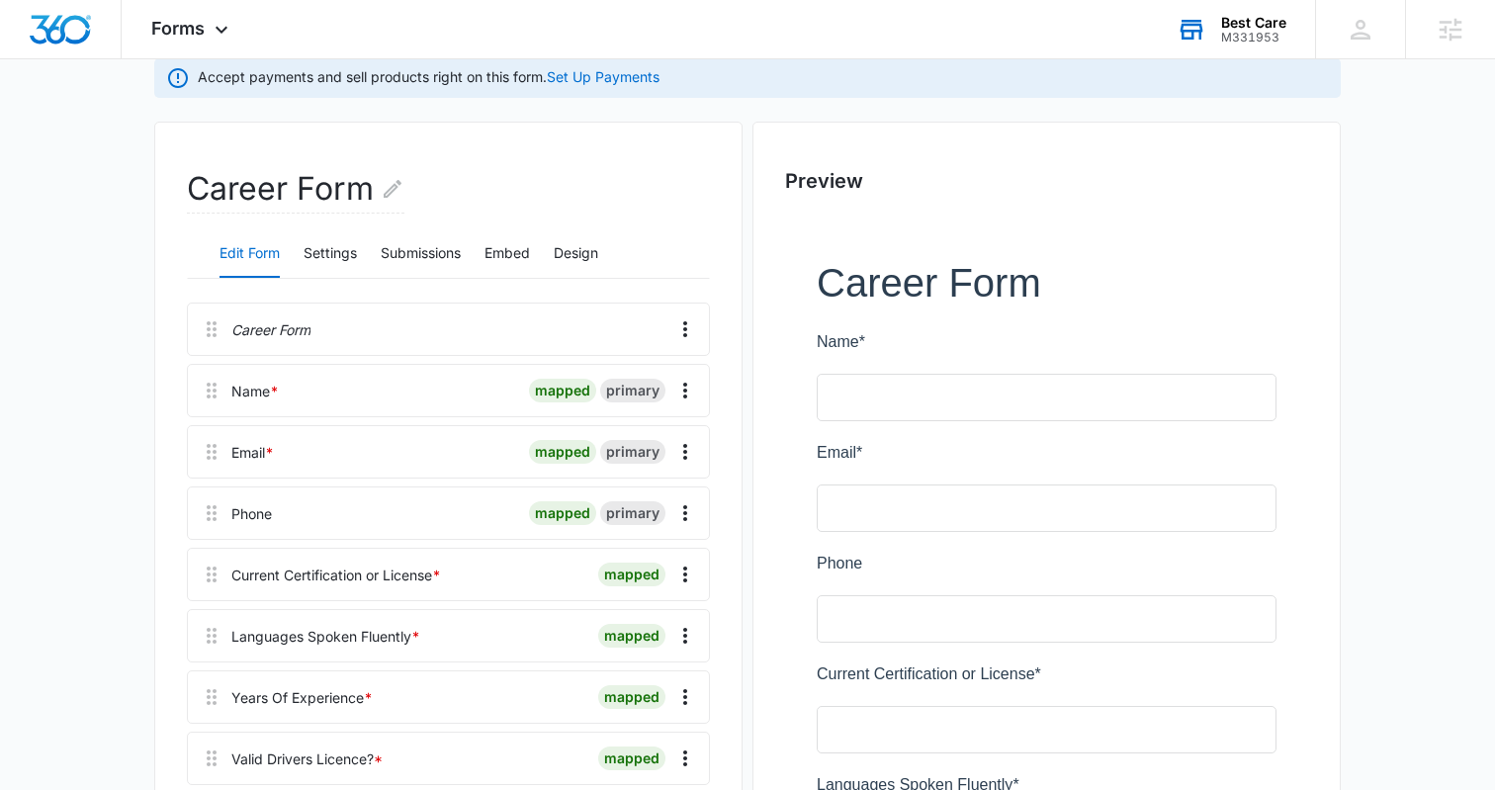
scroll to position [0, 0]
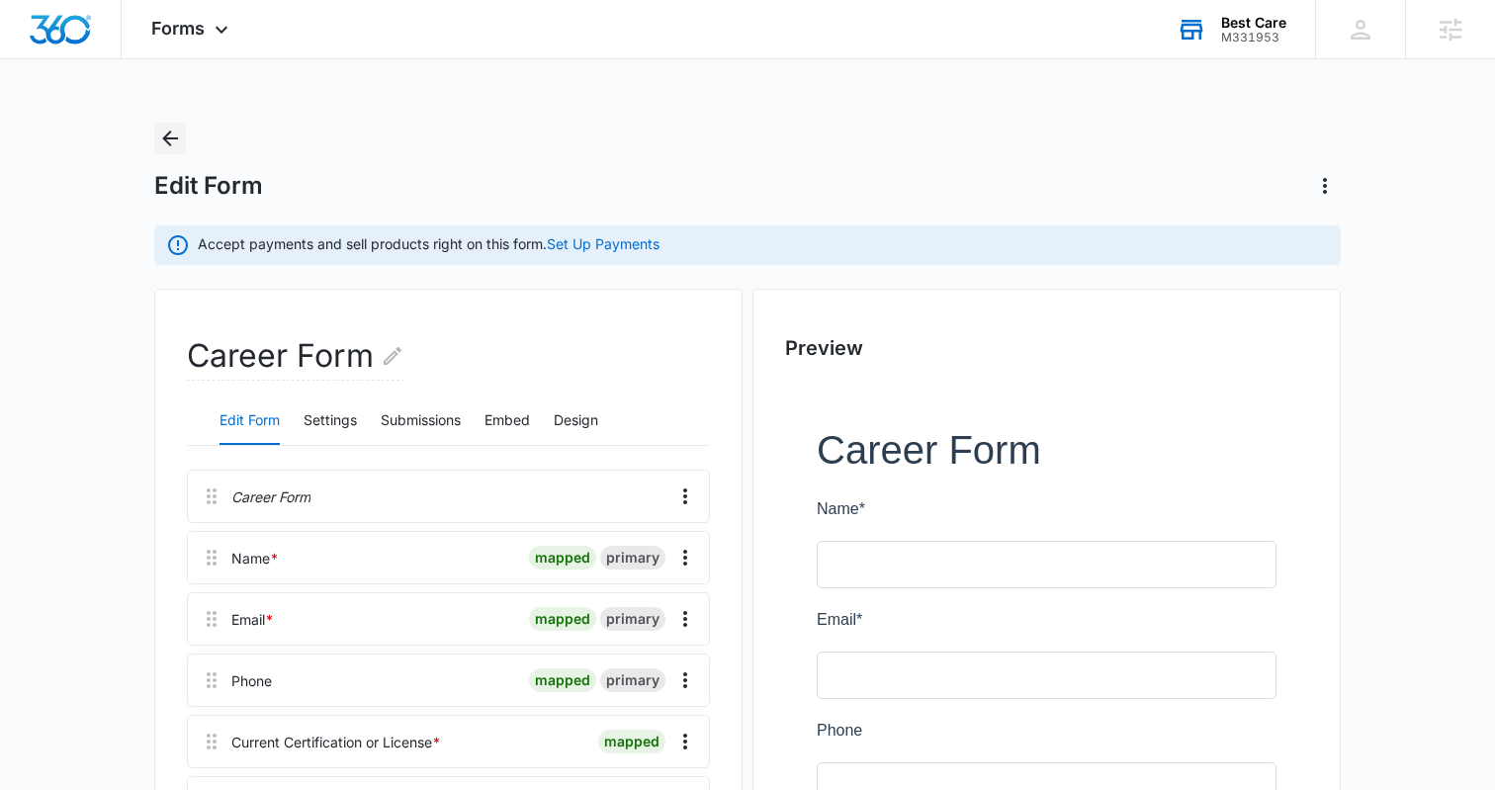
click at [172, 135] on icon "Back" at bounding box center [170, 139] width 24 height 24
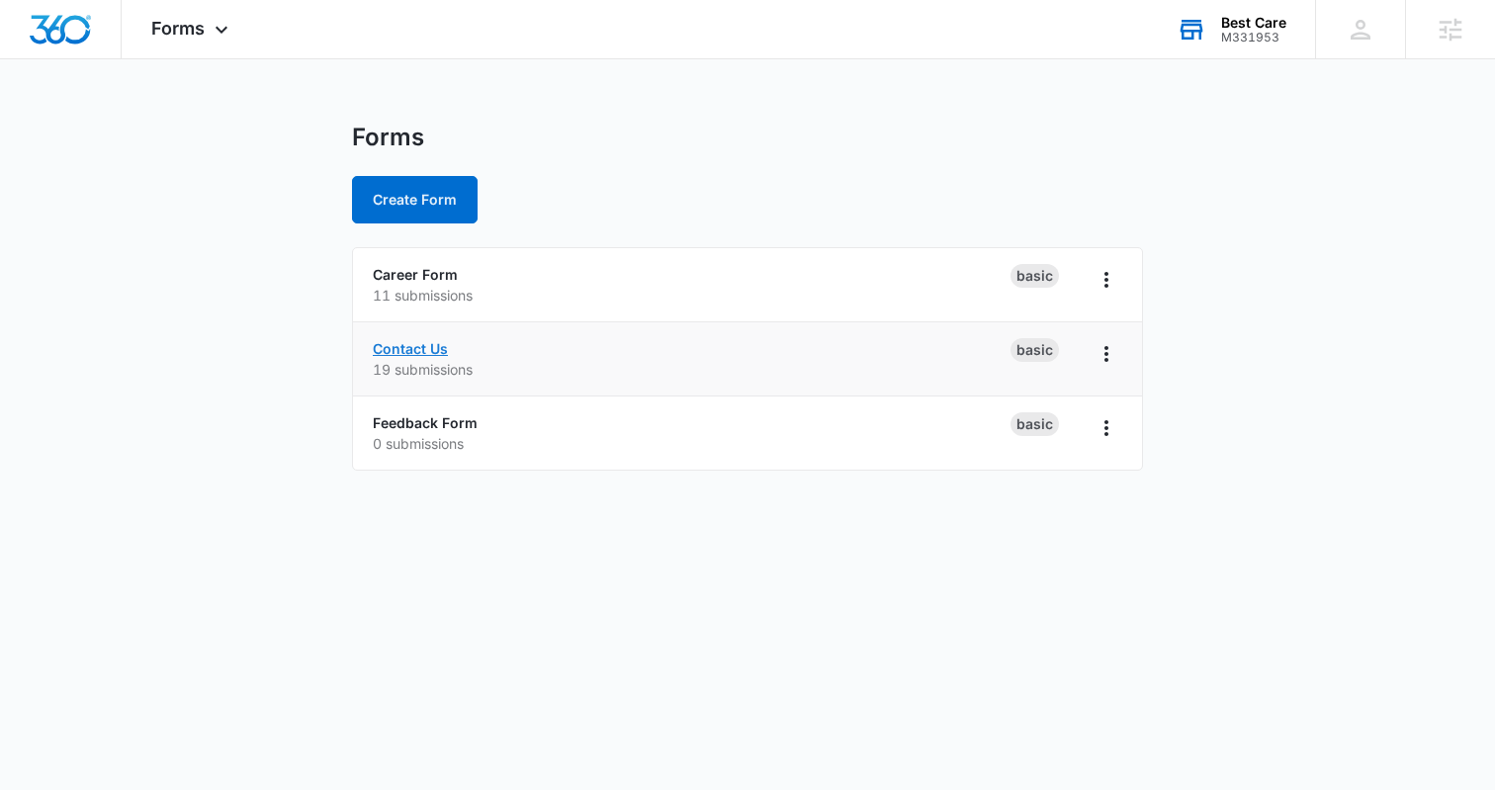
click at [412, 346] on link "Contact Us" at bounding box center [410, 348] width 75 height 17
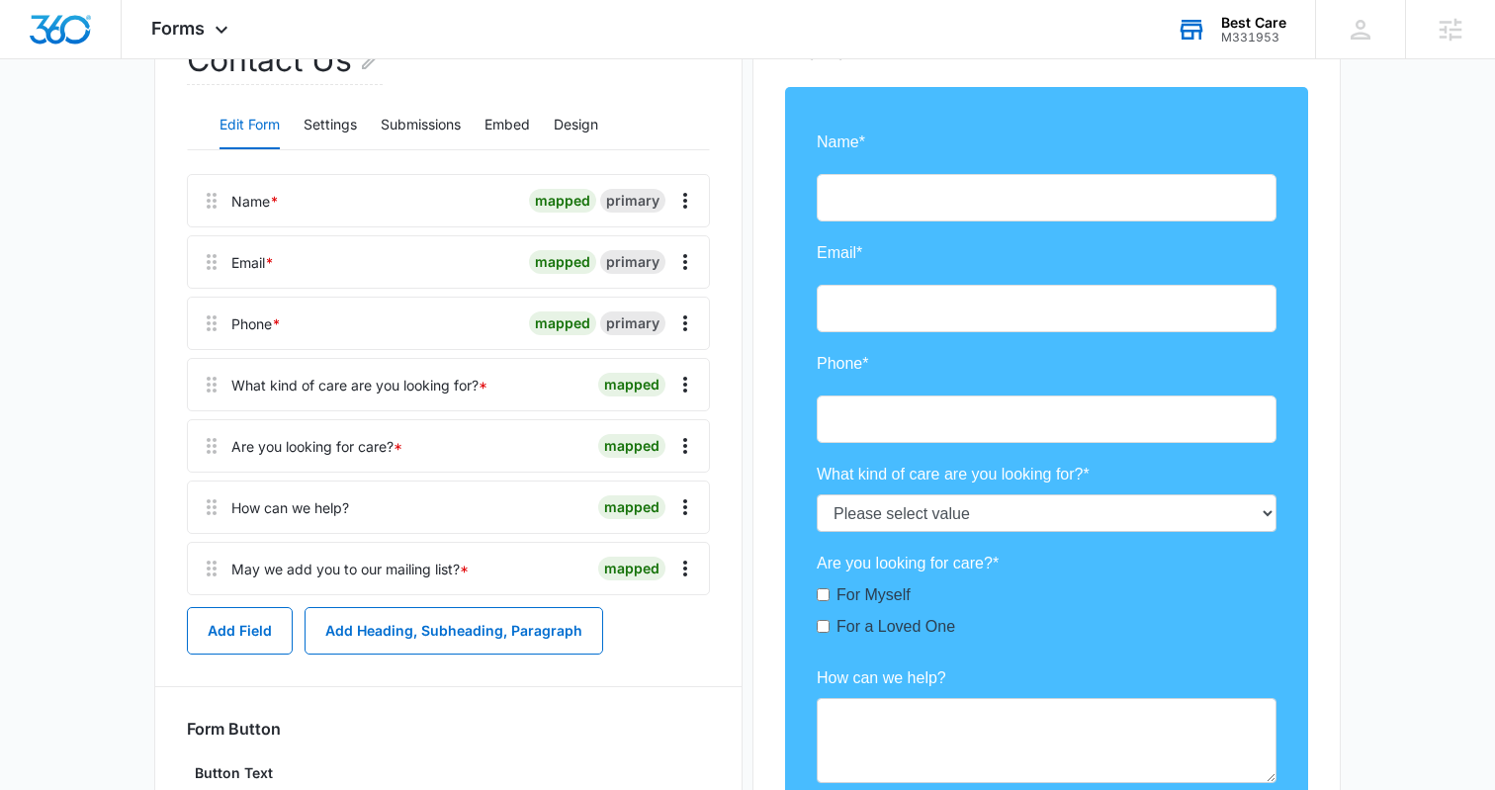
scroll to position [289, 0]
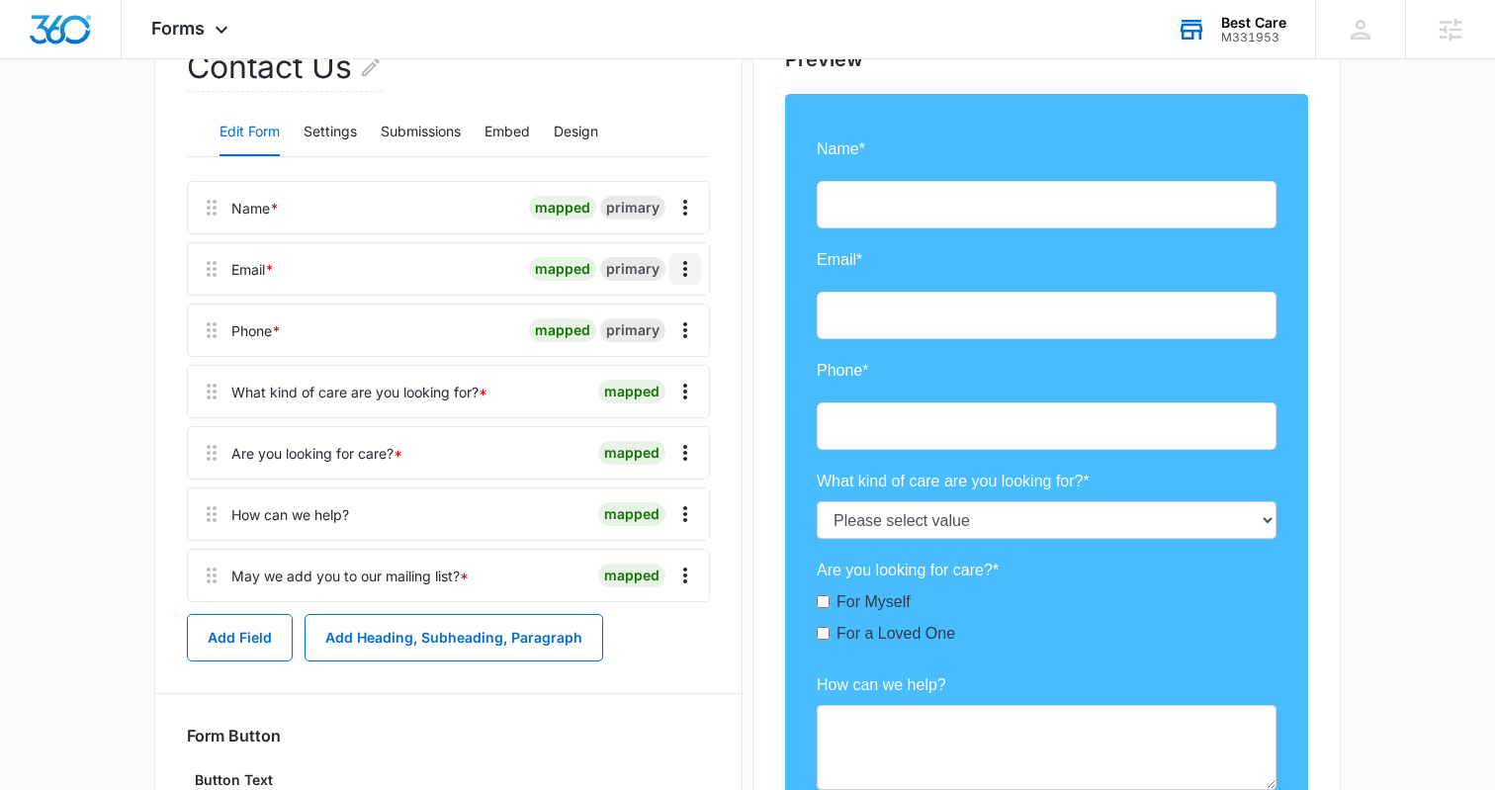
click at [689, 277] on icon "Overflow Menu" at bounding box center [686, 269] width 24 height 24
click at [637, 325] on div "Edit" at bounding box center [632, 324] width 42 height 14
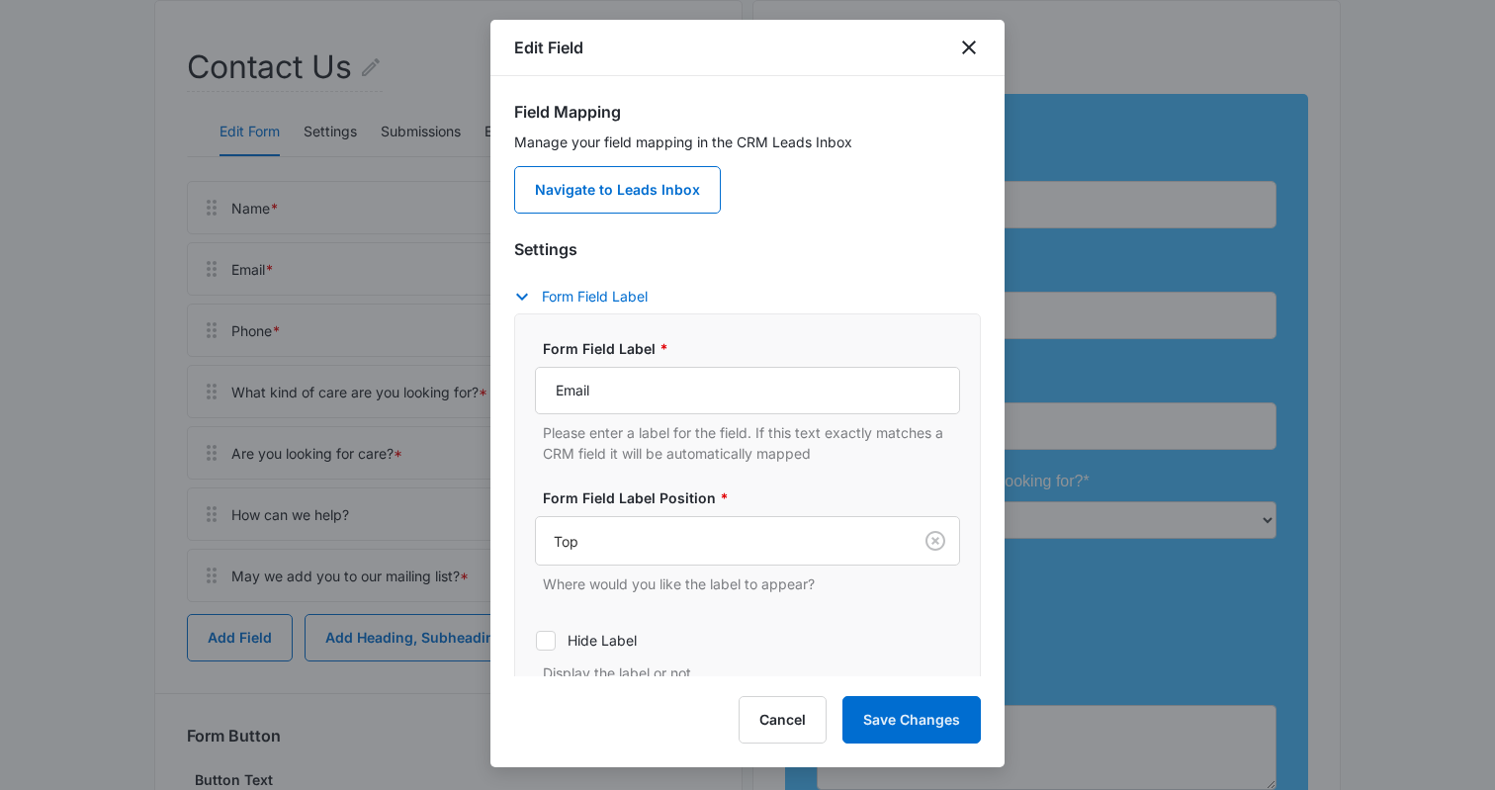
scroll to position [136, 0]
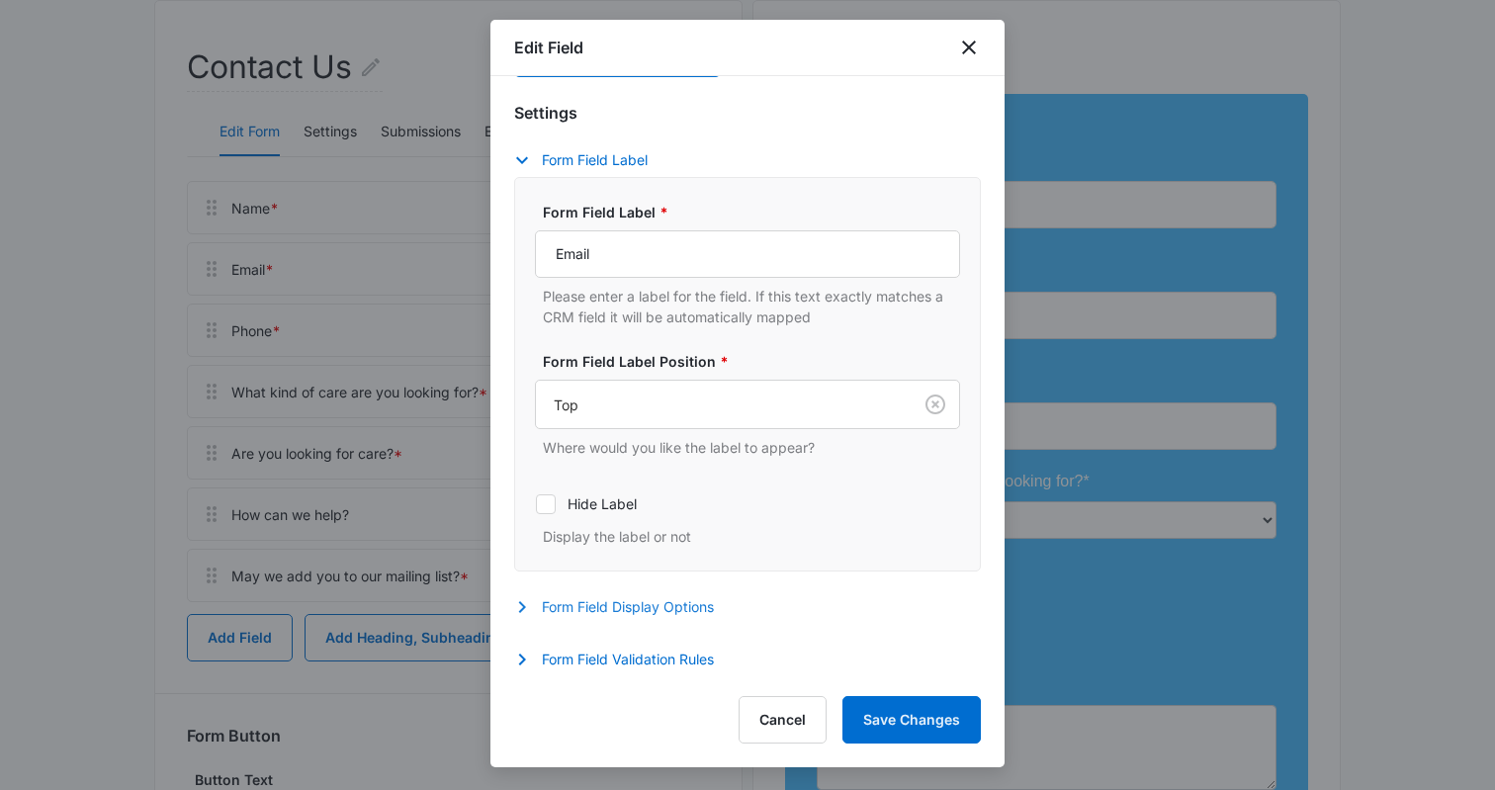
click at [564, 615] on button "Form Field Display Options" at bounding box center [624, 607] width 220 height 24
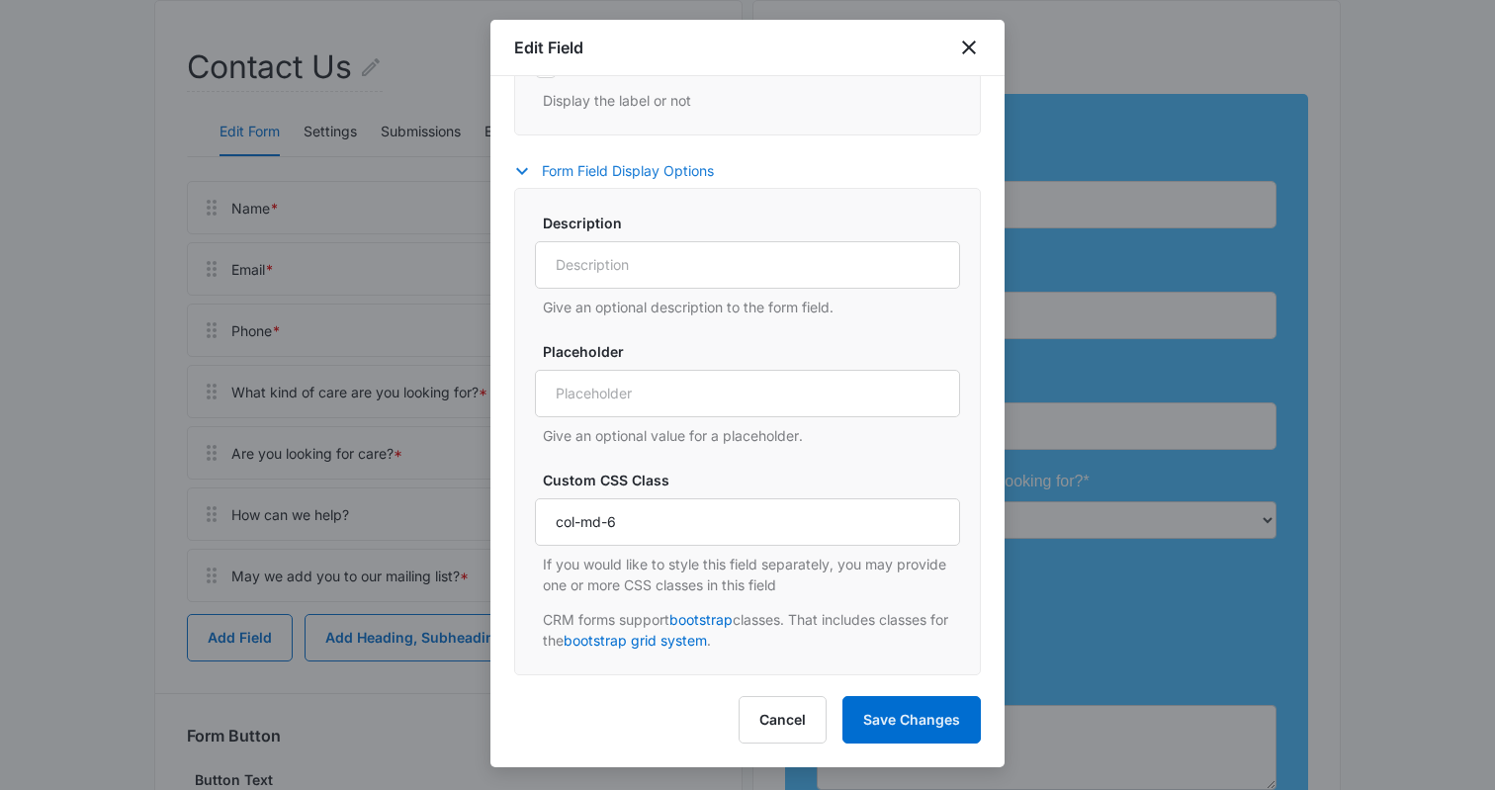
scroll to position [624, 0]
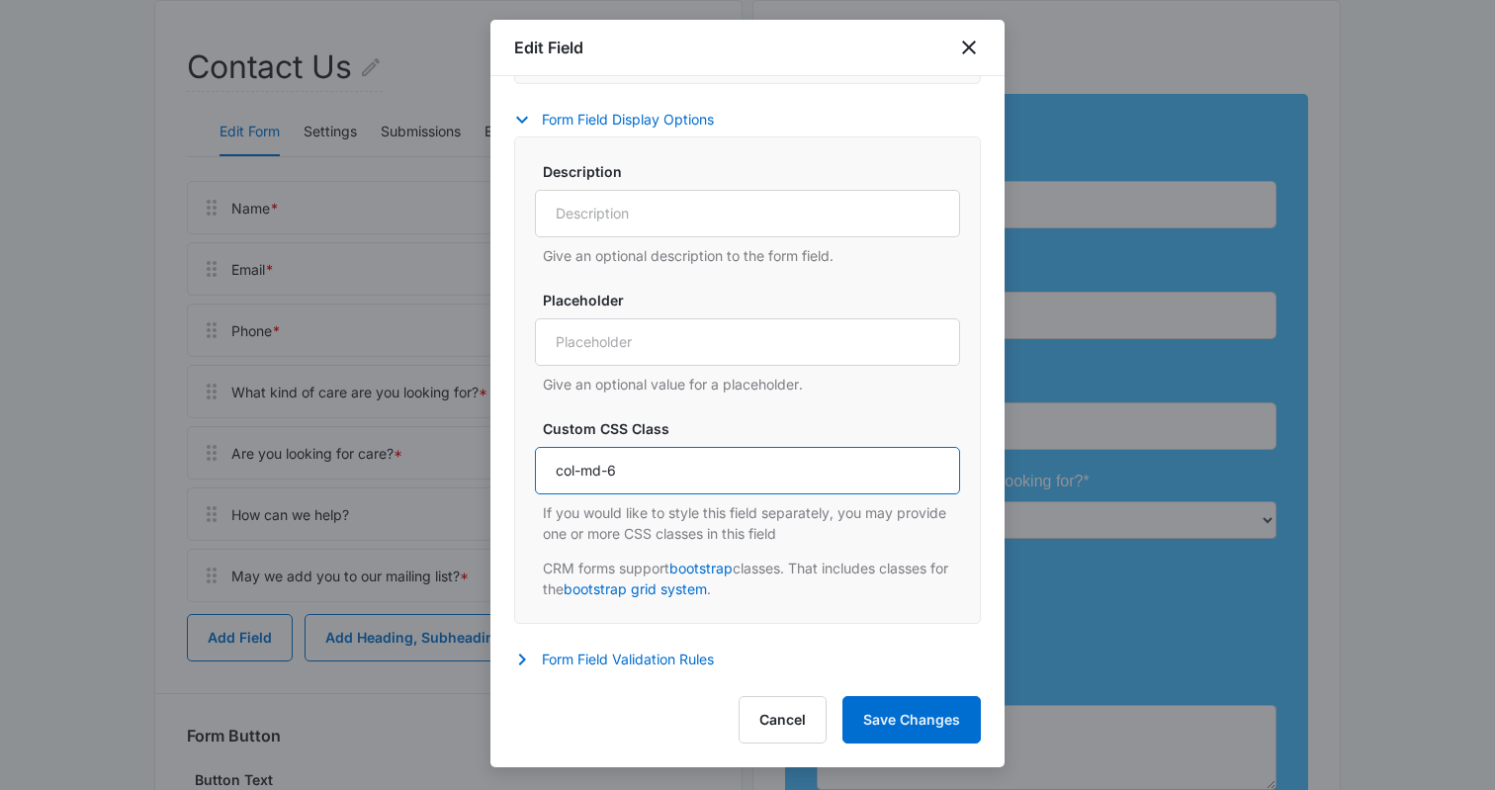
click at [639, 463] on input "col-md-6" at bounding box center [747, 470] width 425 height 47
paste input "lg-6 col-md-12 col-sm-12"
type input "col-lg-6 col-md-12 col-sm-12"
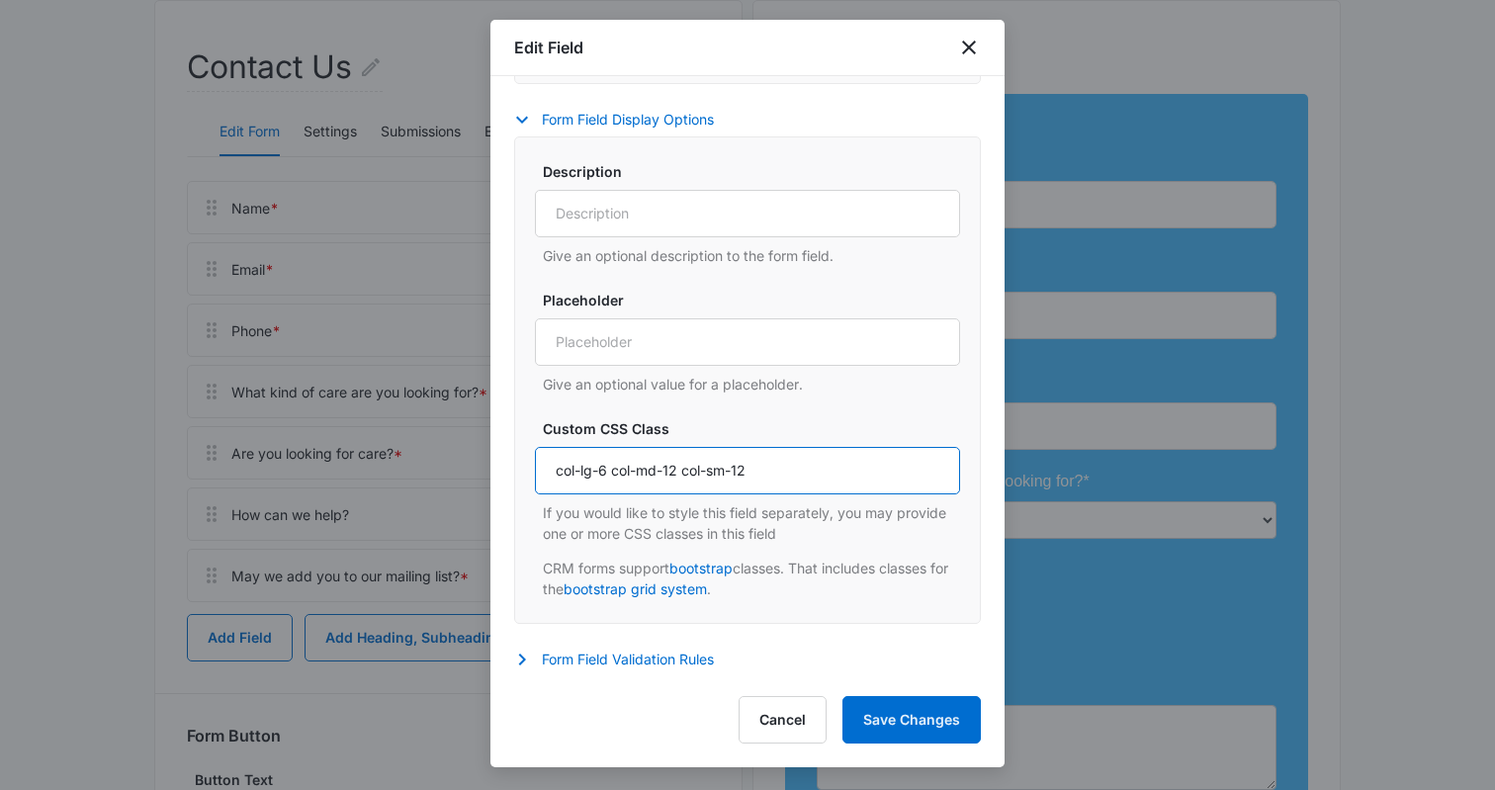
click at [670, 469] on input "col-lg-6 col-md-12 col-sm-12" at bounding box center [747, 470] width 425 height 47
click at [805, 465] on input "col-lg-6 col-md-12 col-sm-12" at bounding box center [747, 470] width 425 height 47
drag, startPoint x: 805, startPoint y: 465, endPoint x: 401, endPoint y: 457, distance: 404.6
click at [401, 457] on body "Forms Apps Reputation Forms CRM Email Social Content Ads Intelligence Files Bra…" at bounding box center [747, 400] width 1495 height 1378
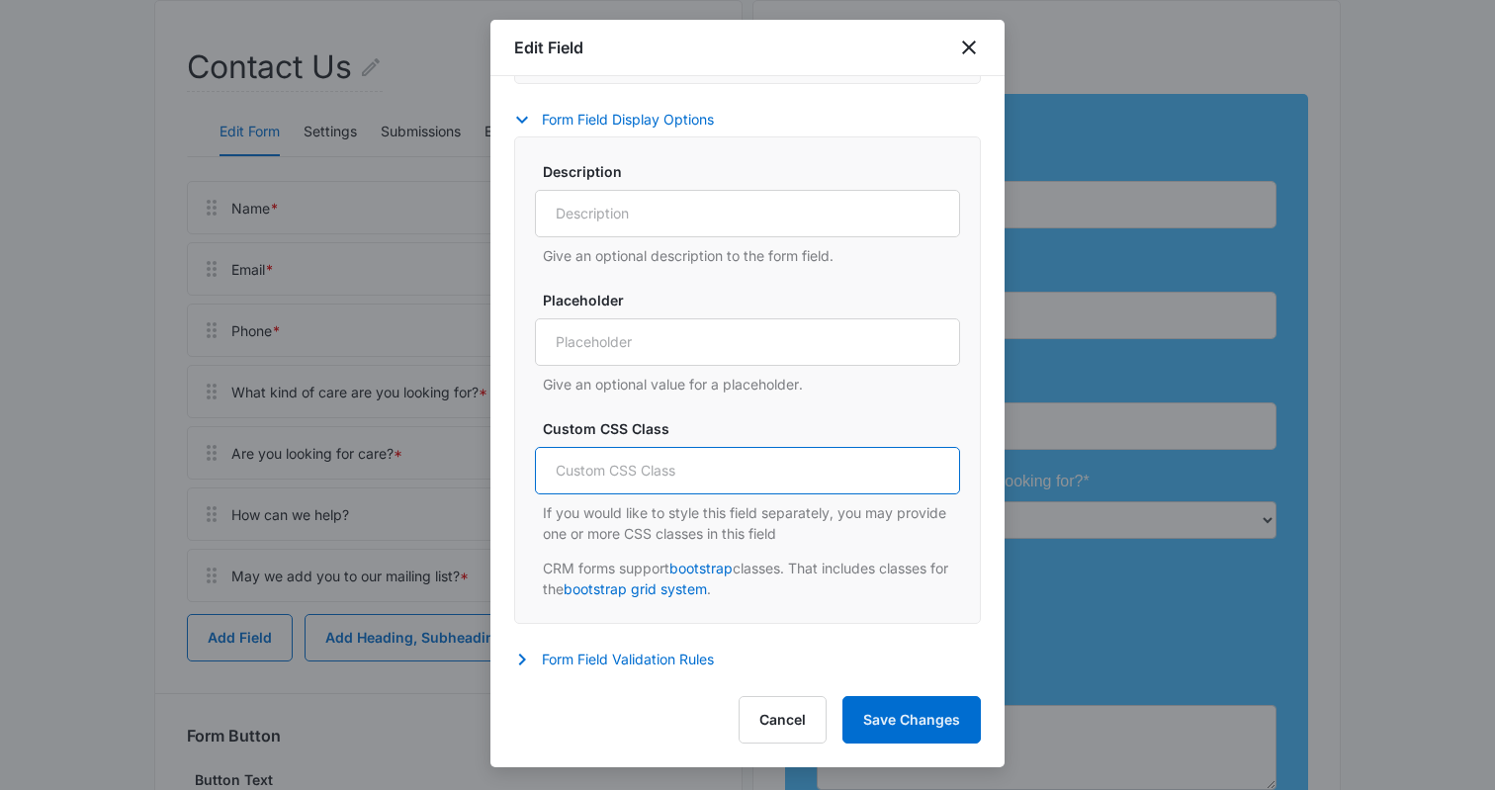
click at [567, 481] on input "Custom CSS Class" at bounding box center [747, 470] width 425 height 47
type input "col-6"
click at [888, 710] on button "Save Changes" at bounding box center [912, 719] width 138 height 47
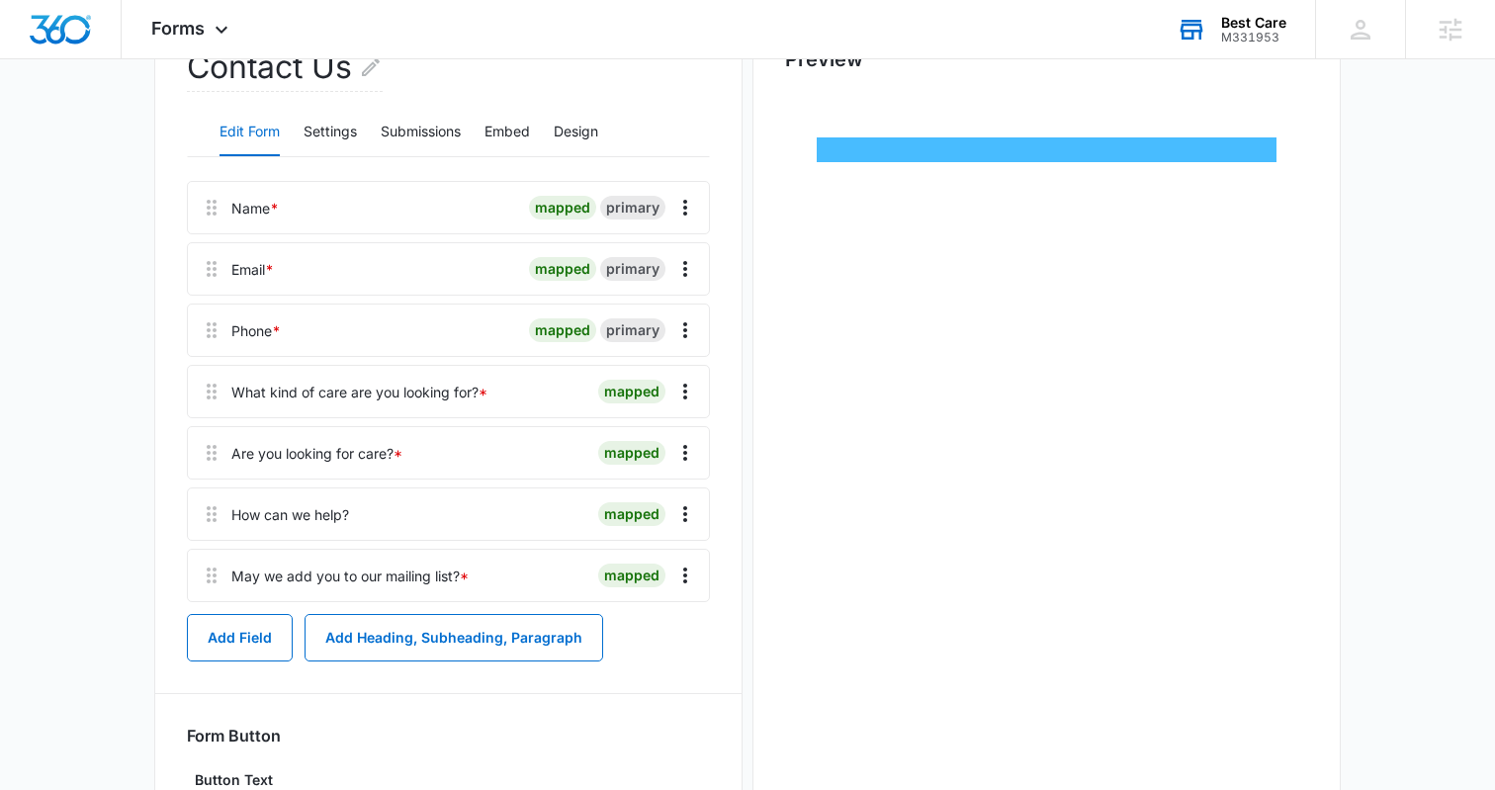
scroll to position [0, 0]
click at [680, 323] on icon "Overflow Menu" at bounding box center [686, 330] width 24 height 24
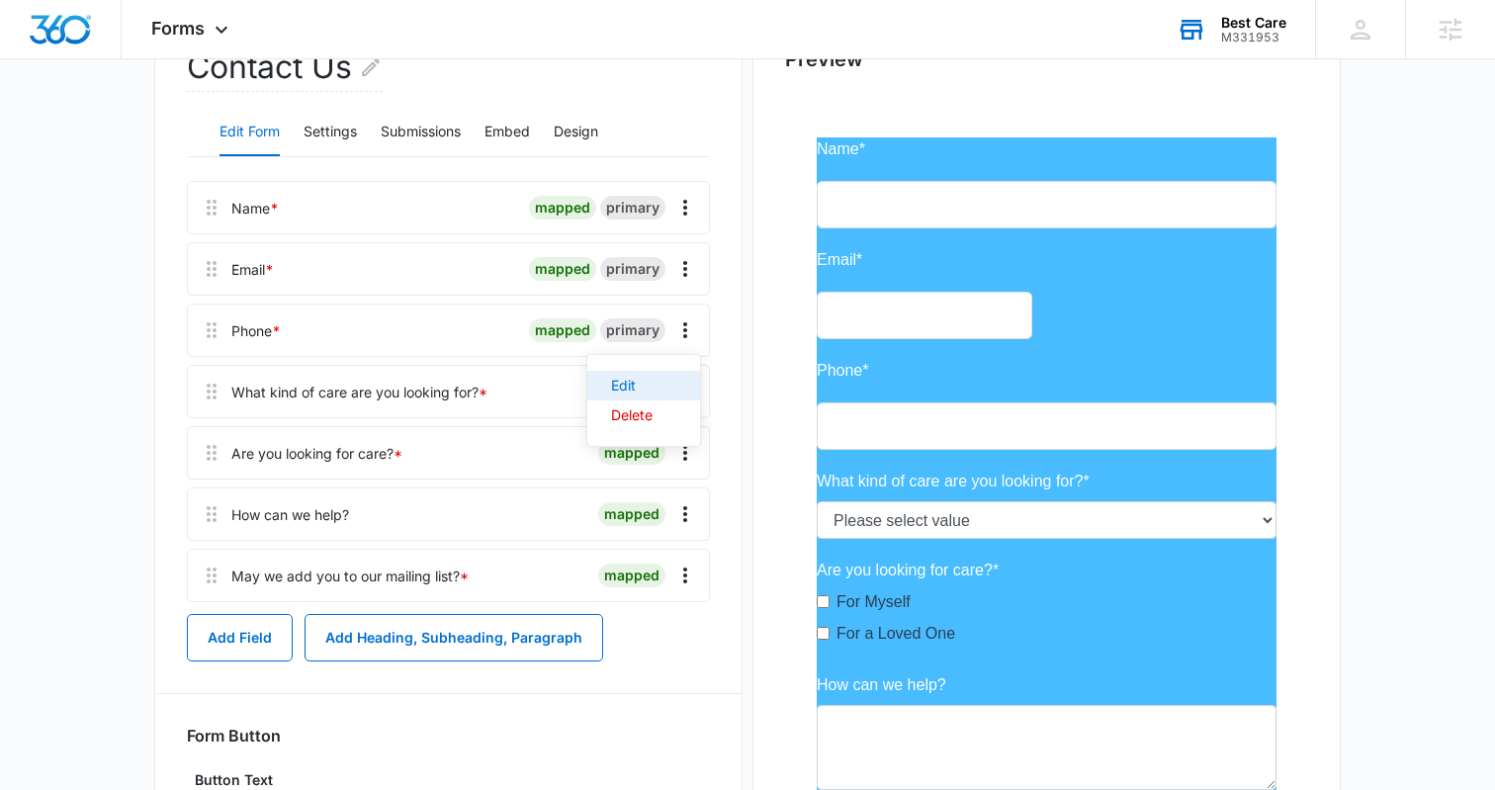
click at [659, 382] on button "Edit" at bounding box center [644, 386] width 113 height 30
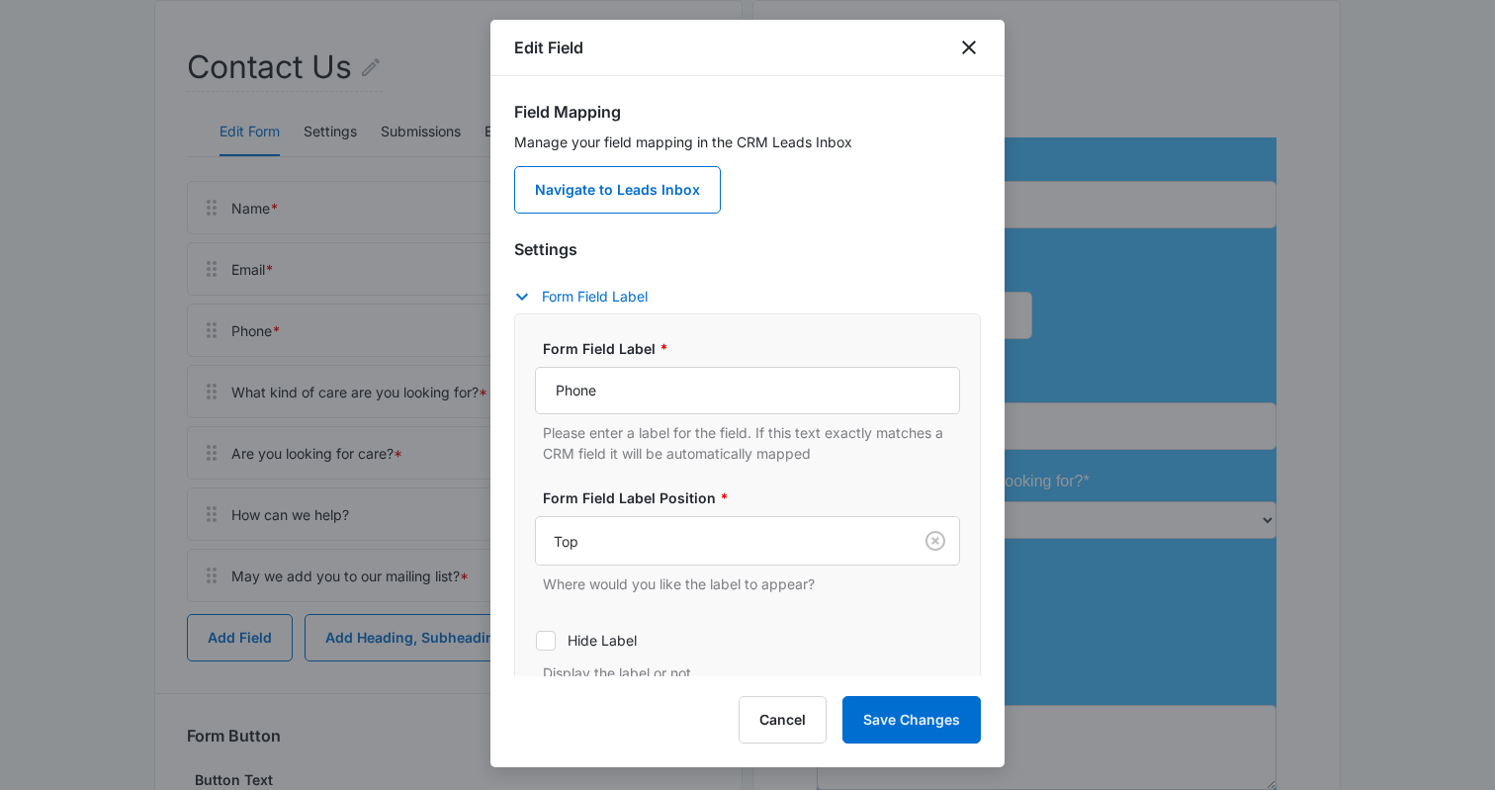
scroll to position [136, 0]
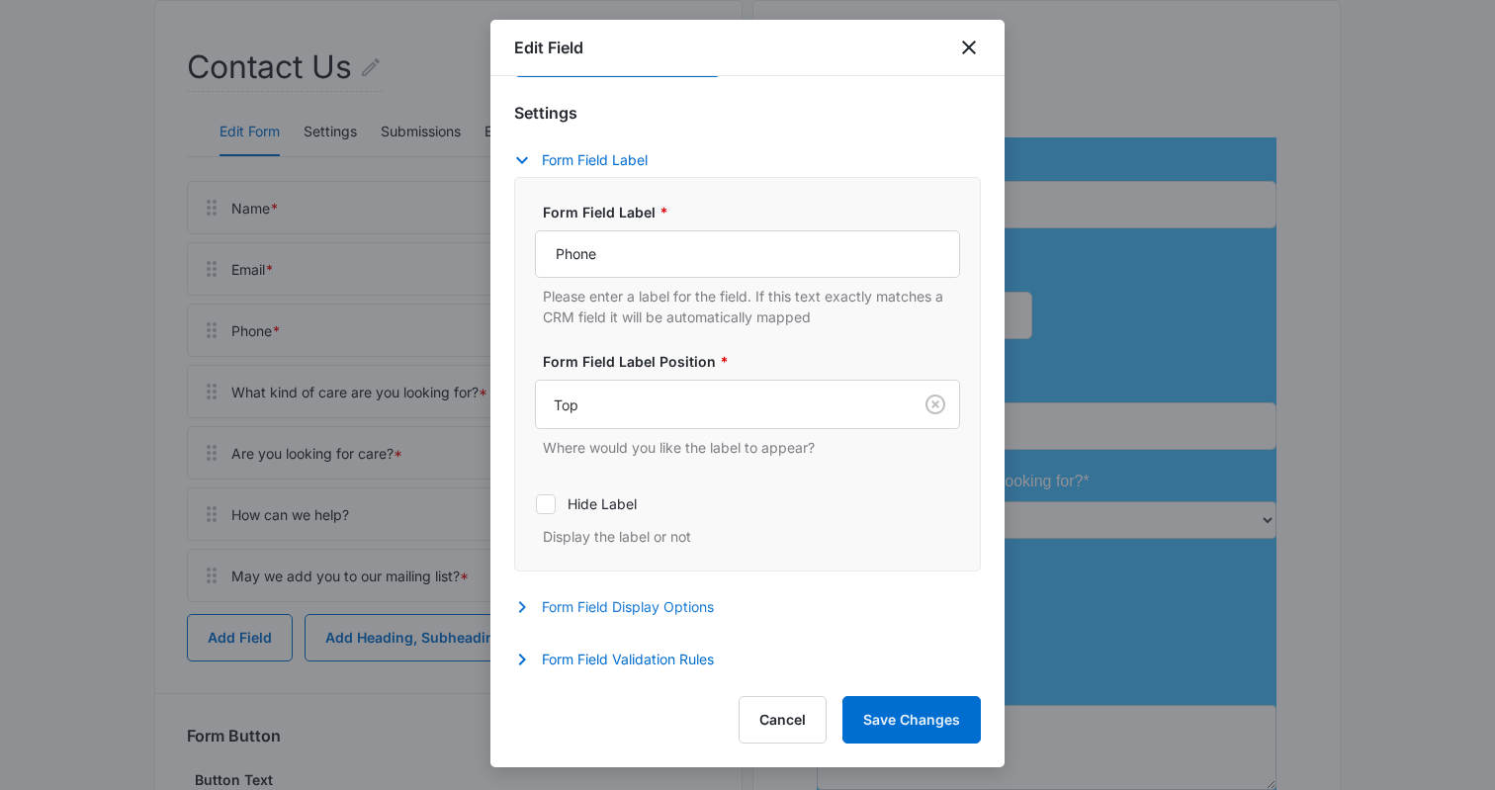
click at [604, 601] on button "Form Field Display Options" at bounding box center [624, 607] width 220 height 24
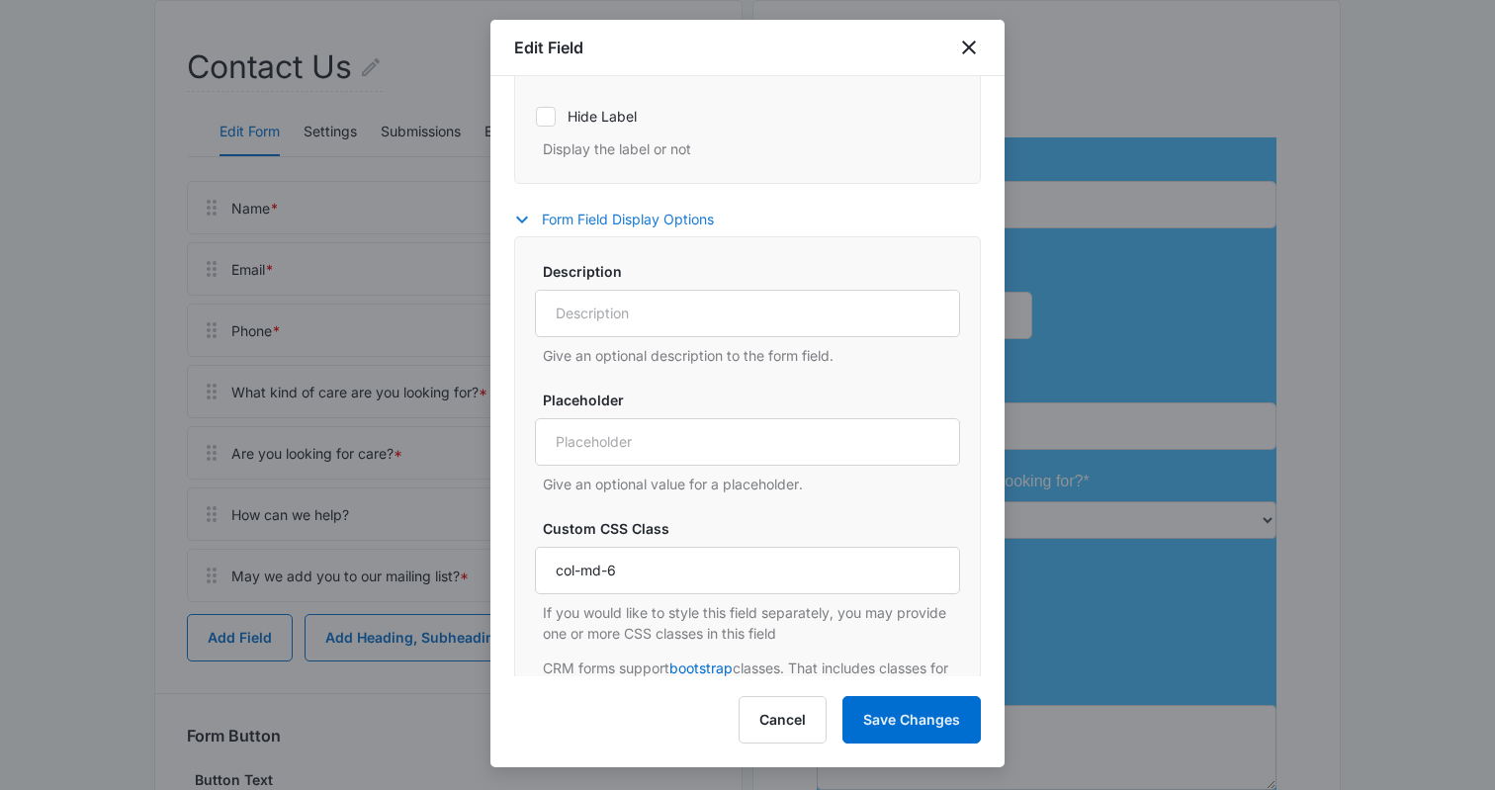
scroll to position [624, 0]
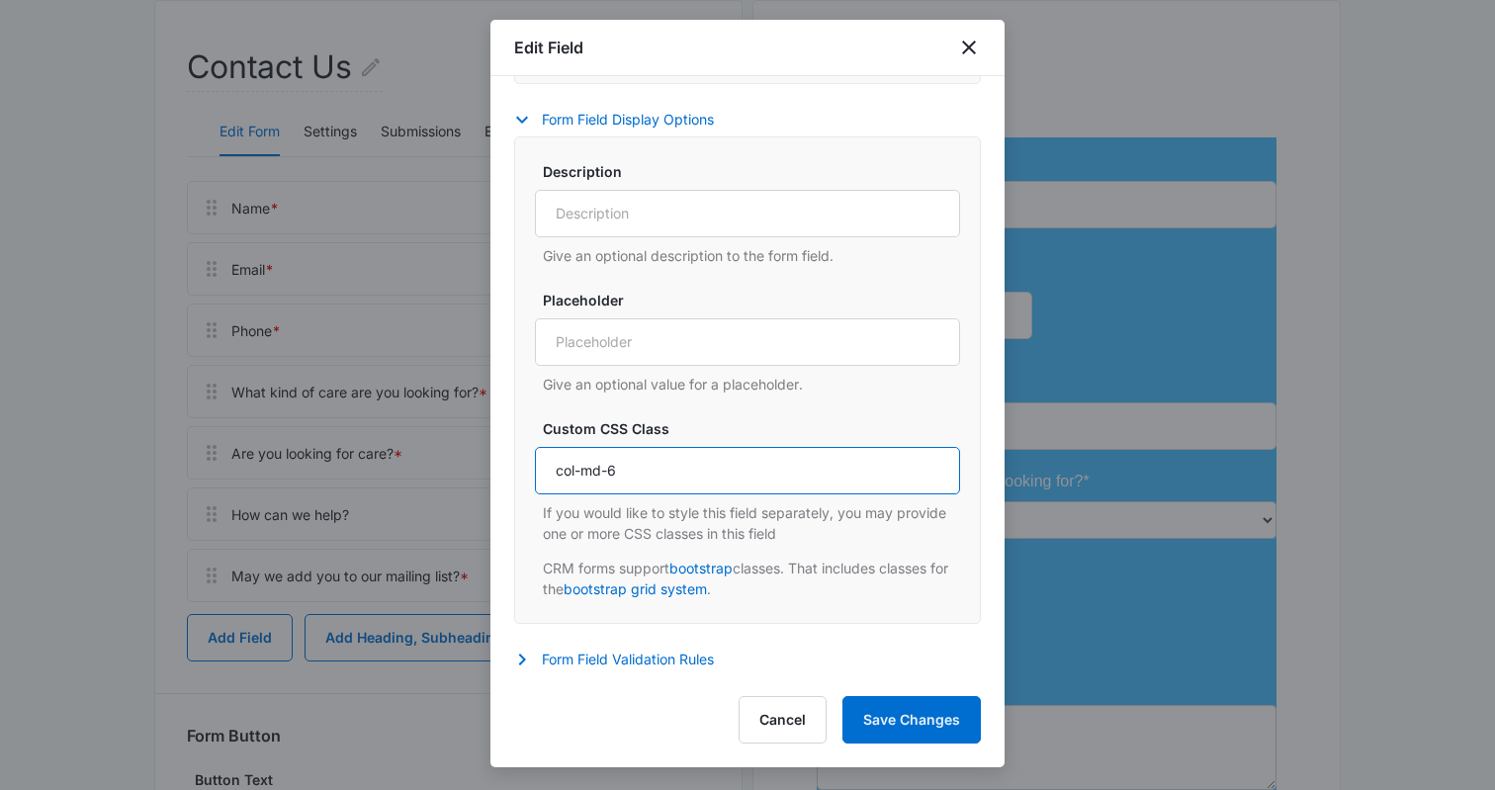
click at [587, 471] on input "col-md-6" at bounding box center [747, 470] width 425 height 47
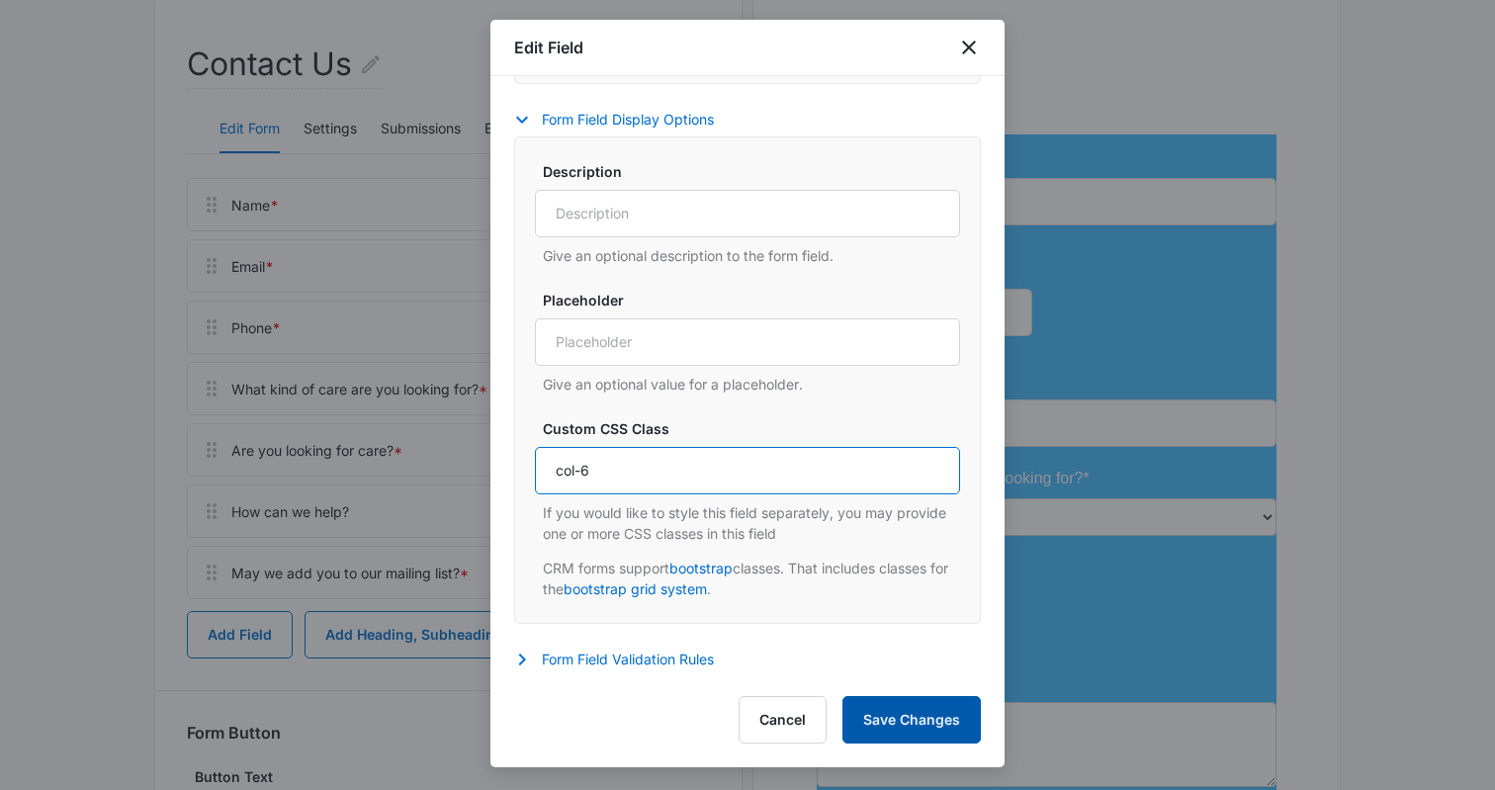
type input "col-6"
click at [887, 712] on button "Save Changes" at bounding box center [912, 719] width 138 height 47
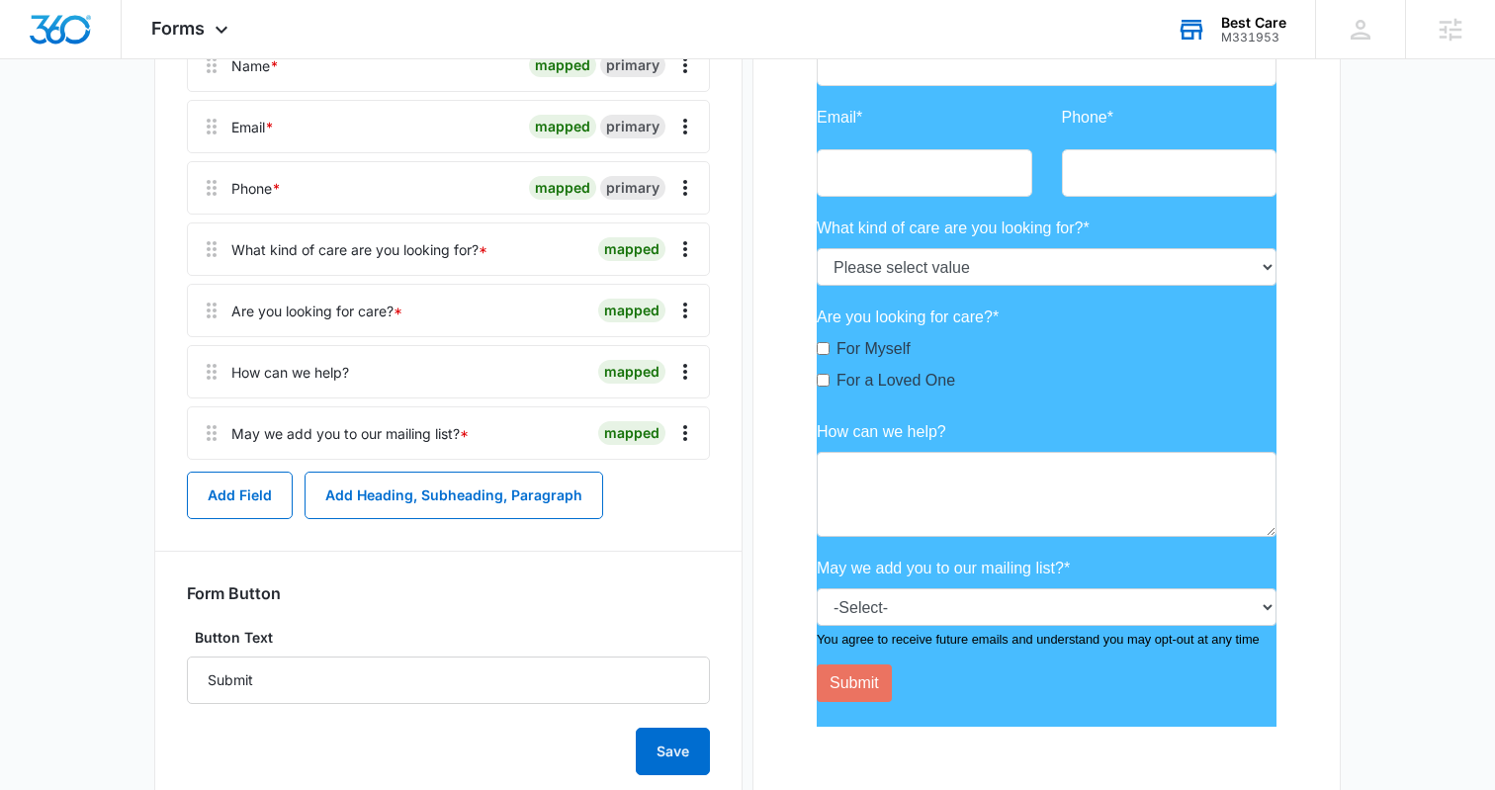
scroll to position [489, 0]
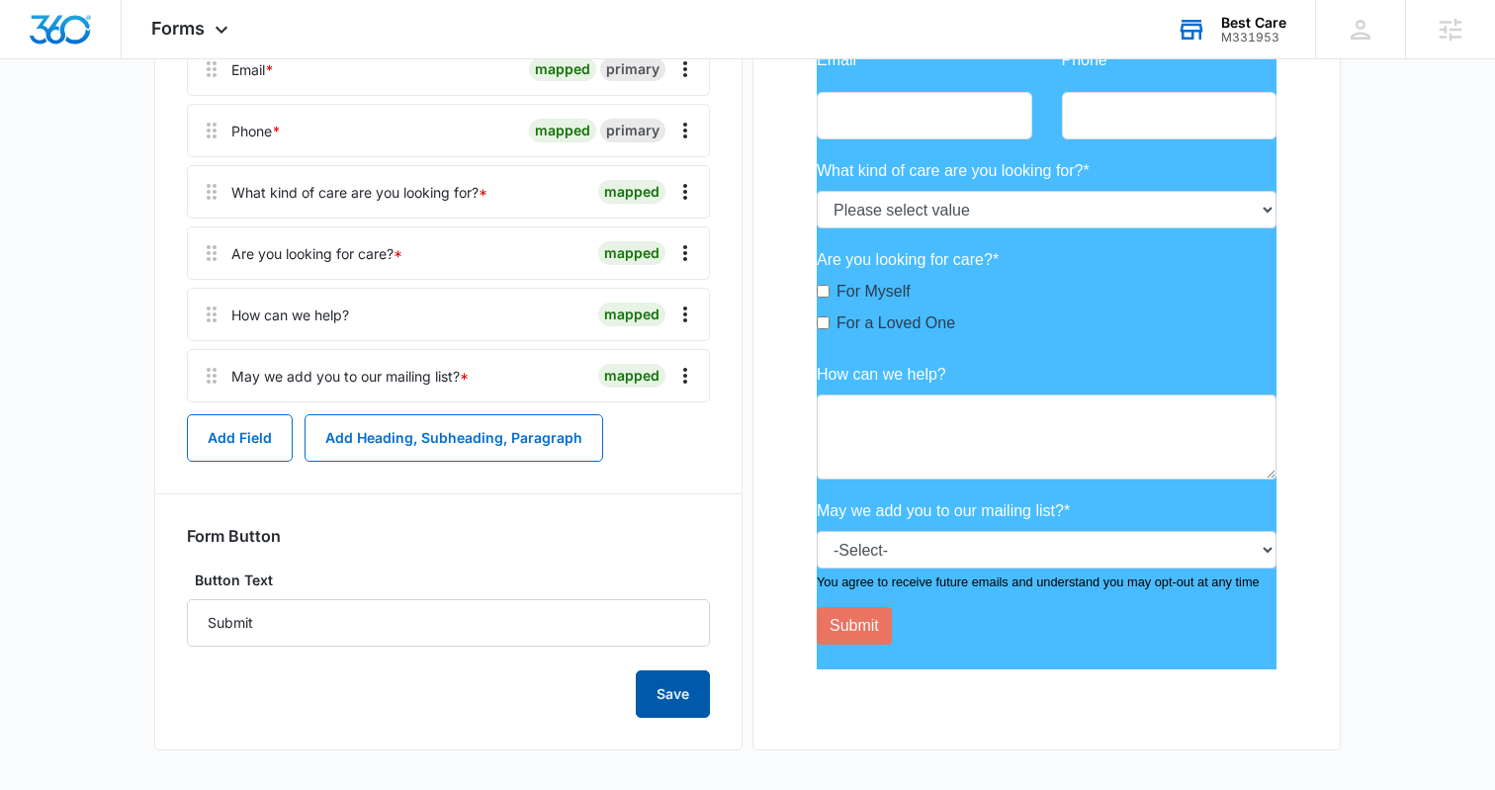
click at [659, 690] on button "Save" at bounding box center [673, 694] width 74 height 47
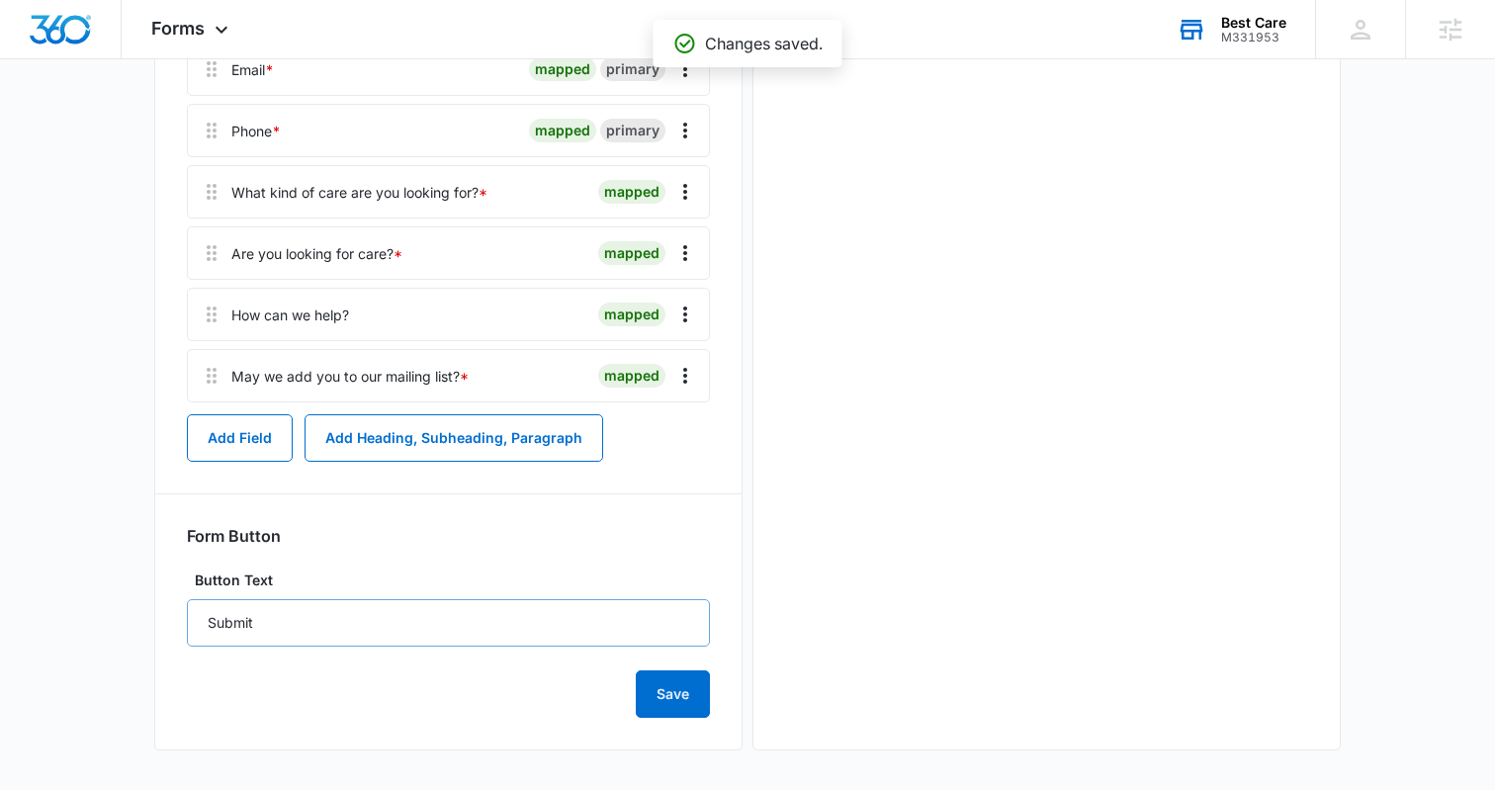
scroll to position [0, 0]
click at [439, 617] on input "Submit" at bounding box center [448, 622] width 523 height 47
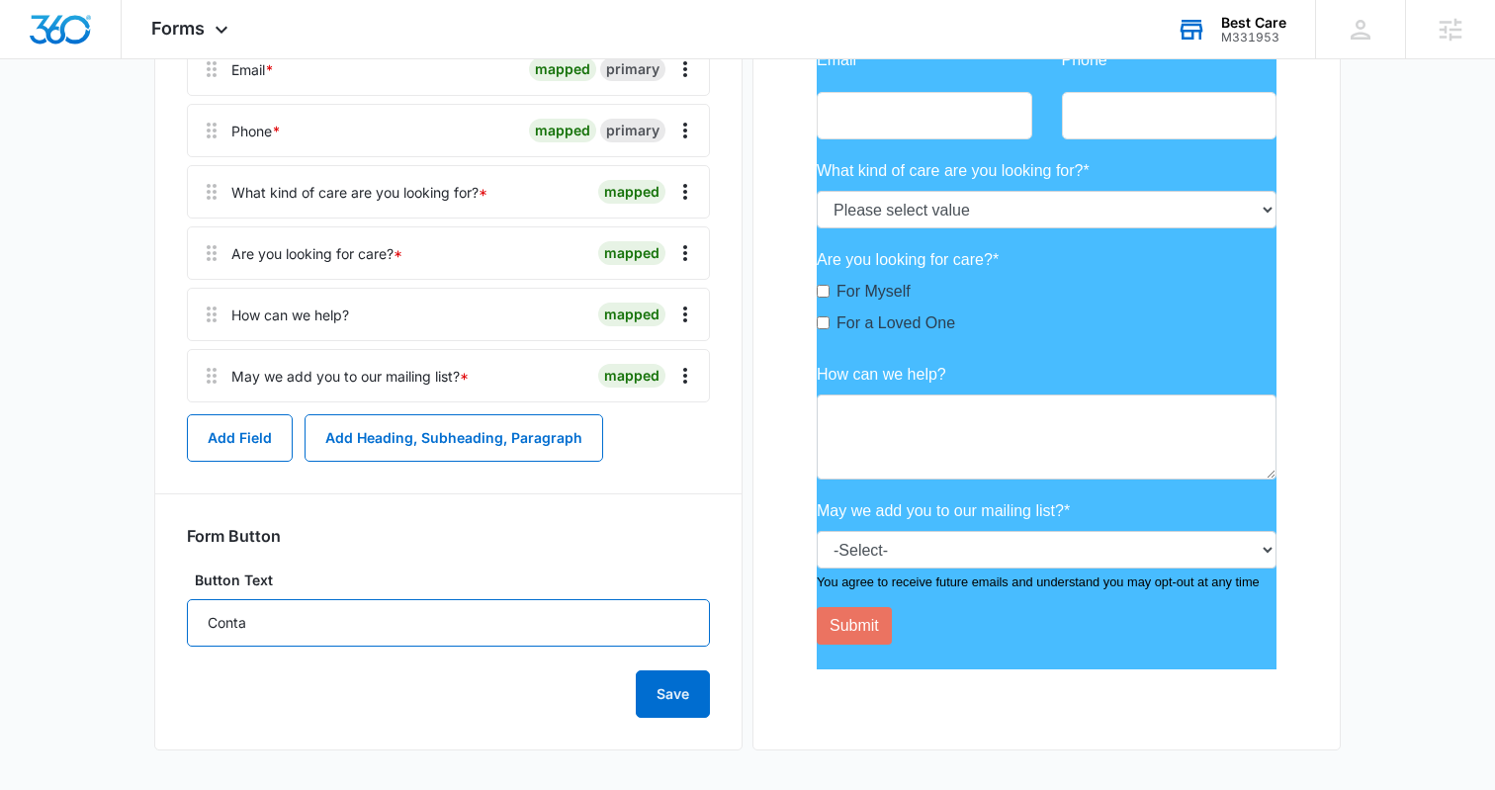
type input "Contact Us"
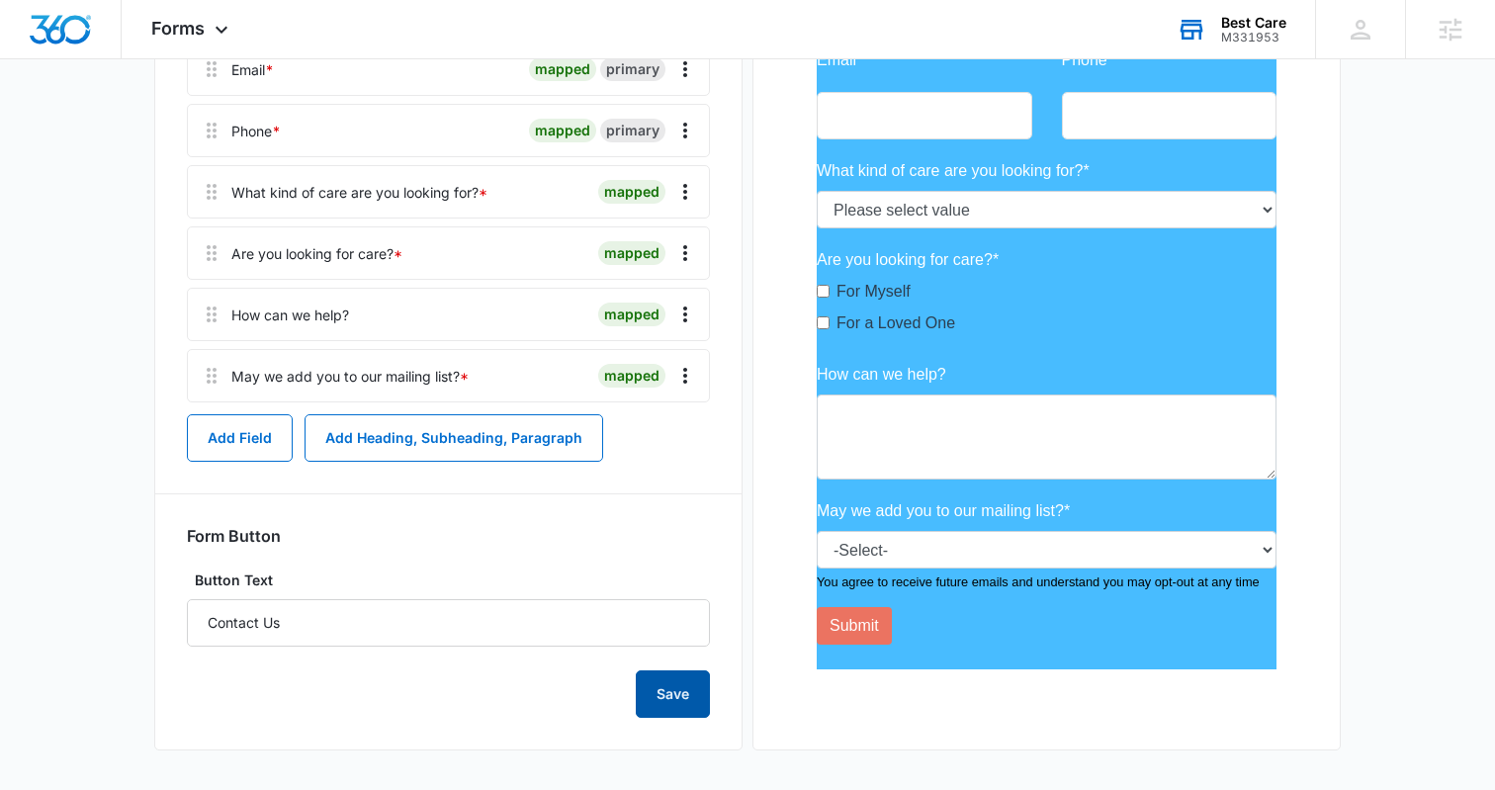
click at [656, 684] on button "Save" at bounding box center [673, 694] width 74 height 47
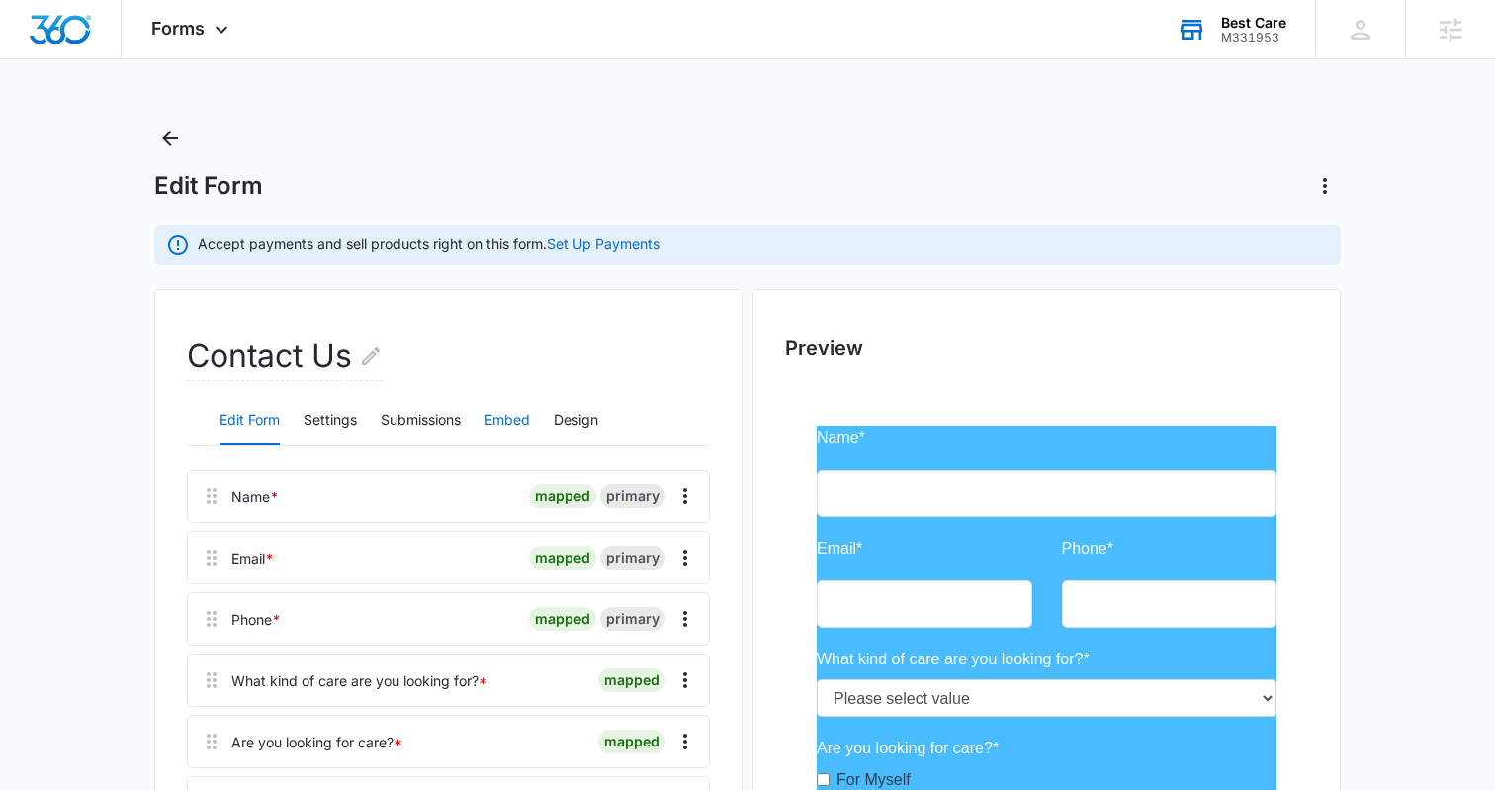
click at [509, 421] on button "Embed" at bounding box center [507, 421] width 45 height 47
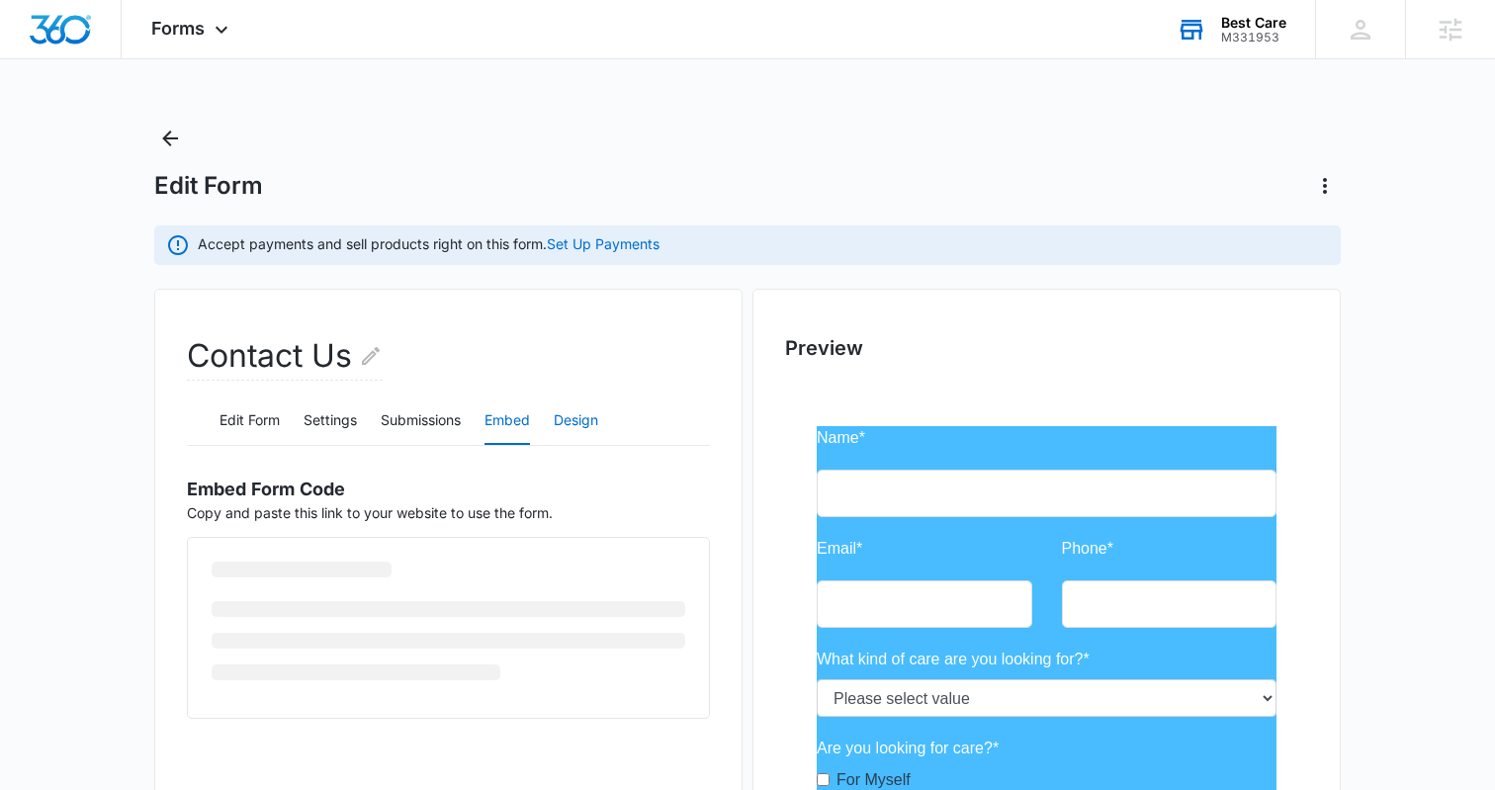
click at [598, 417] on button "Design" at bounding box center [576, 421] width 45 height 47
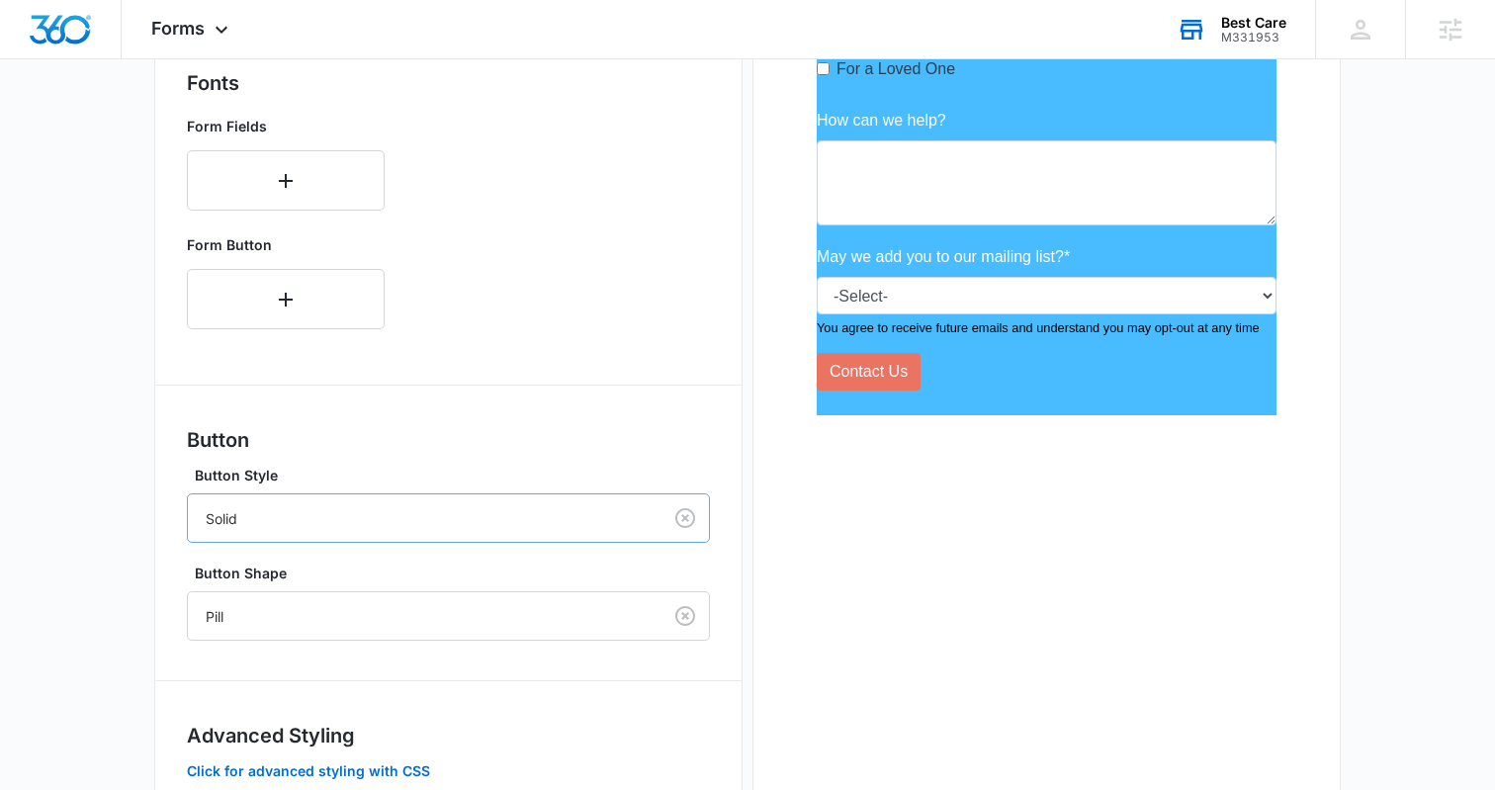
scroll to position [877, 0]
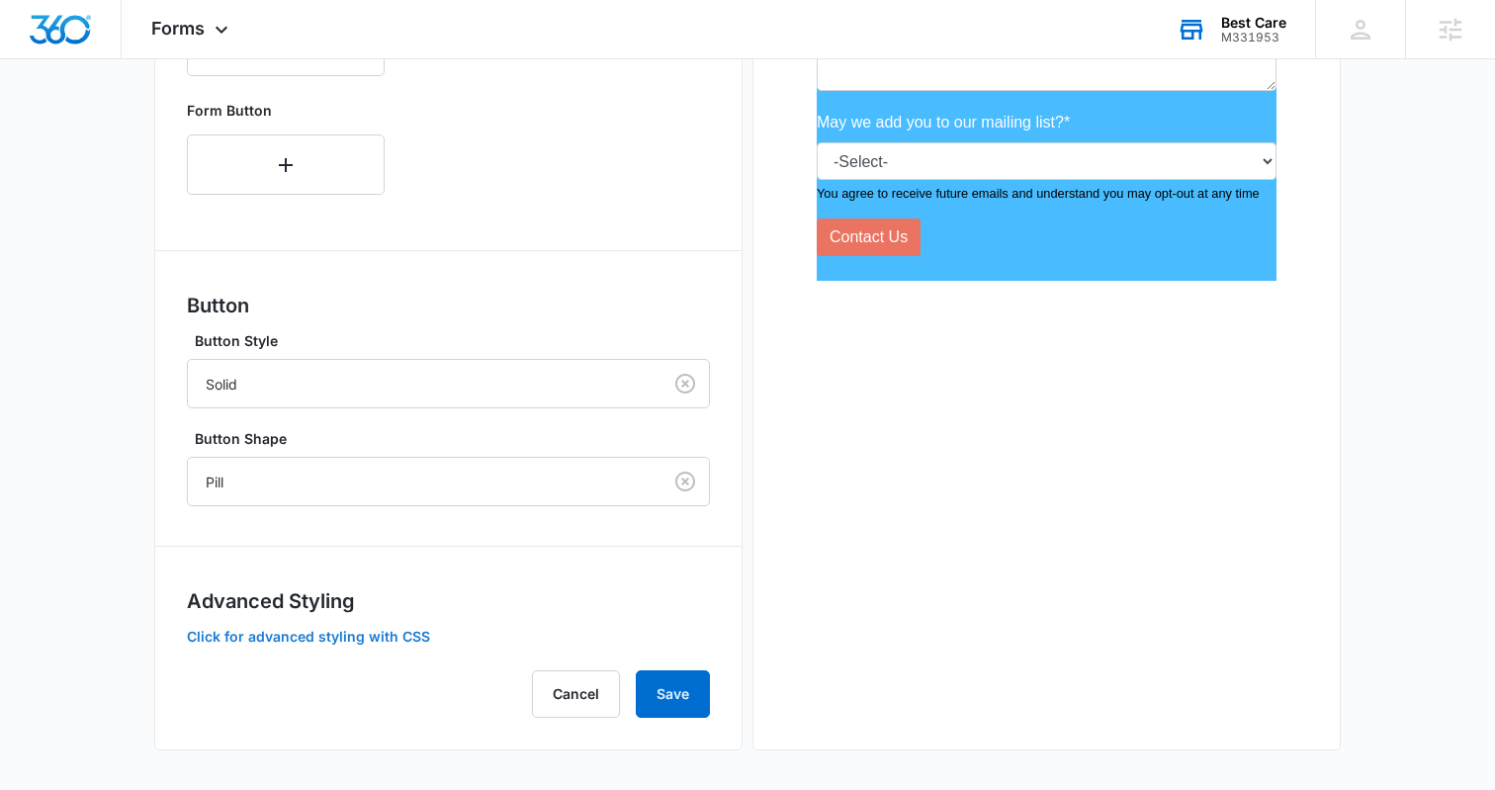
click at [350, 630] on button "Click for advanced styling with CSS" at bounding box center [308, 637] width 243 height 14
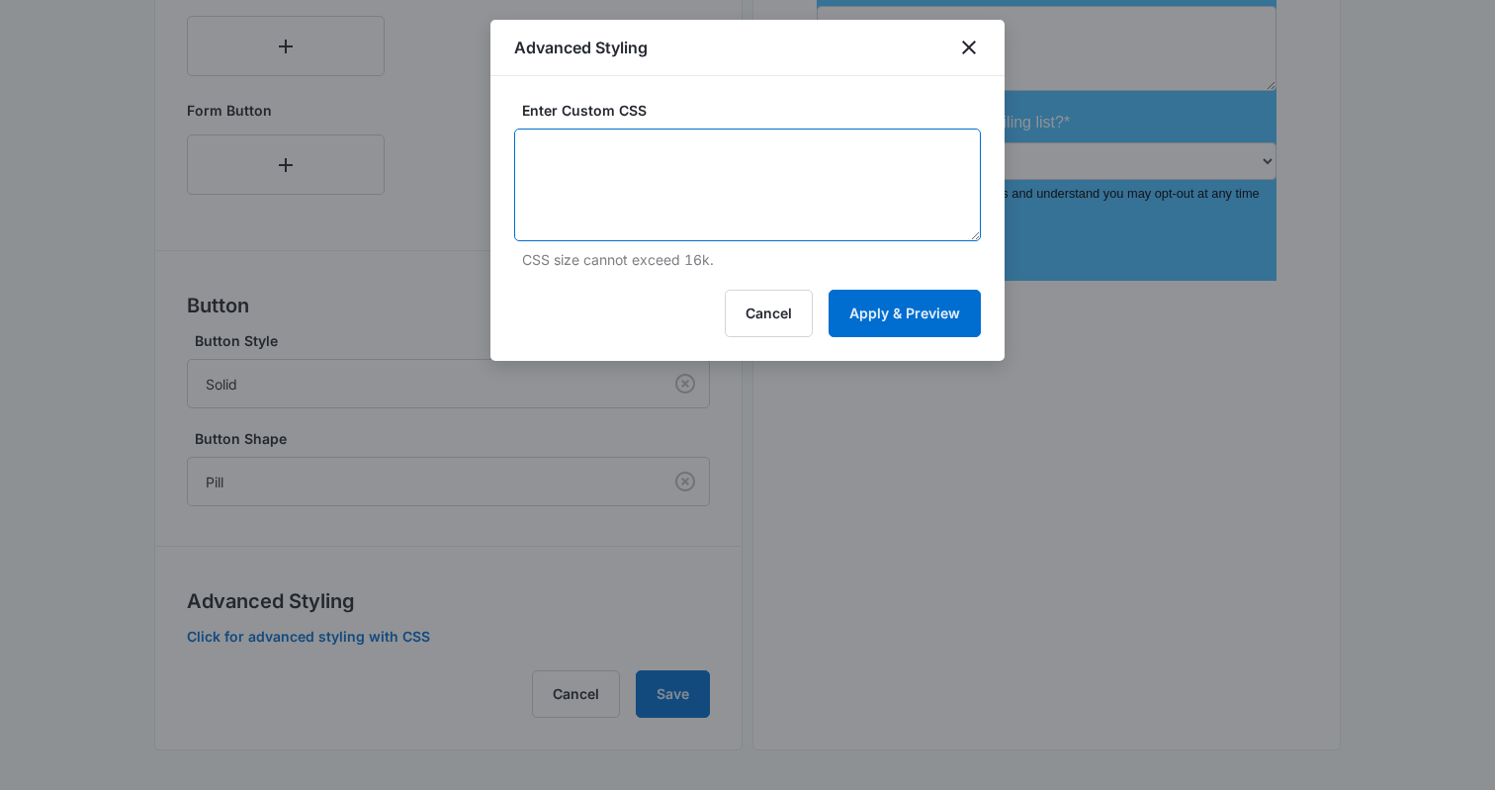
click at [650, 196] on textarea at bounding box center [747, 185] width 467 height 113
type textarea "label { color: #ffffff; }"
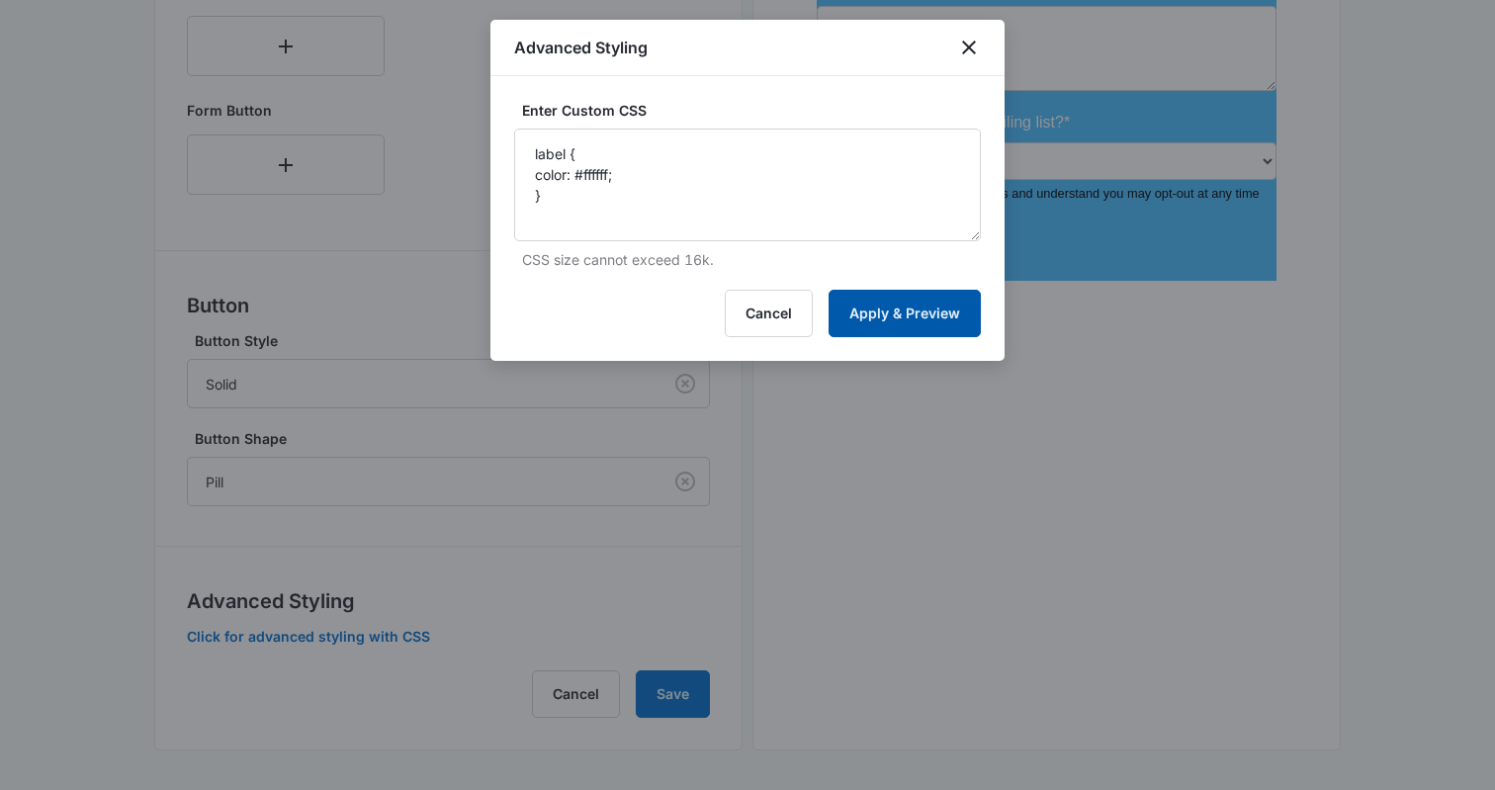
click at [932, 312] on button "Apply & Preview" at bounding box center [905, 313] width 152 height 47
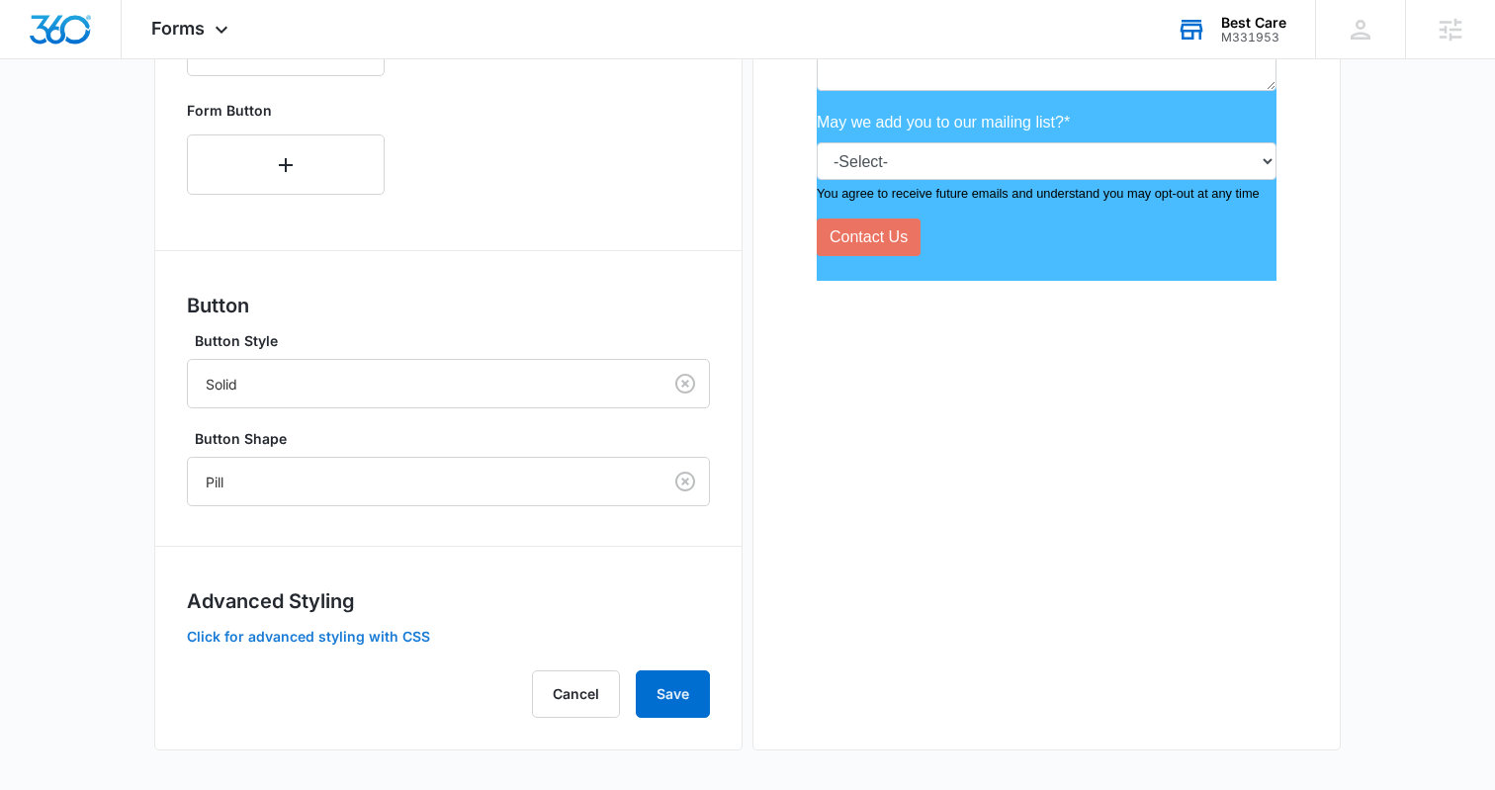
click at [392, 633] on button "Click for advanced styling with CSS" at bounding box center [308, 637] width 243 height 14
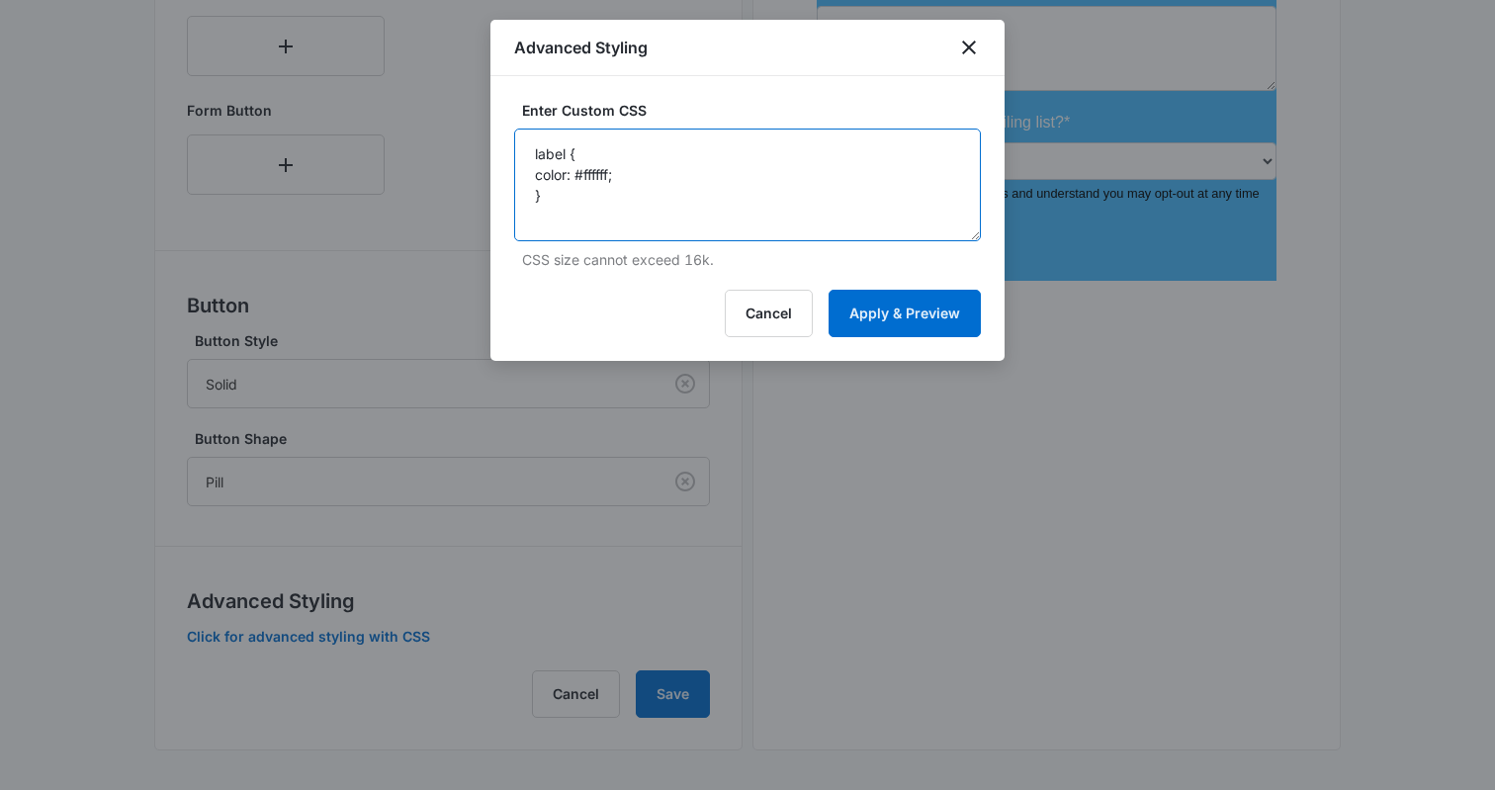
drag, startPoint x: 653, startPoint y: 192, endPoint x: 495, endPoint y: 147, distance: 164.4
paste textarea "/* Label Color - modifies the label on input fields */ label { color: #000000; …"
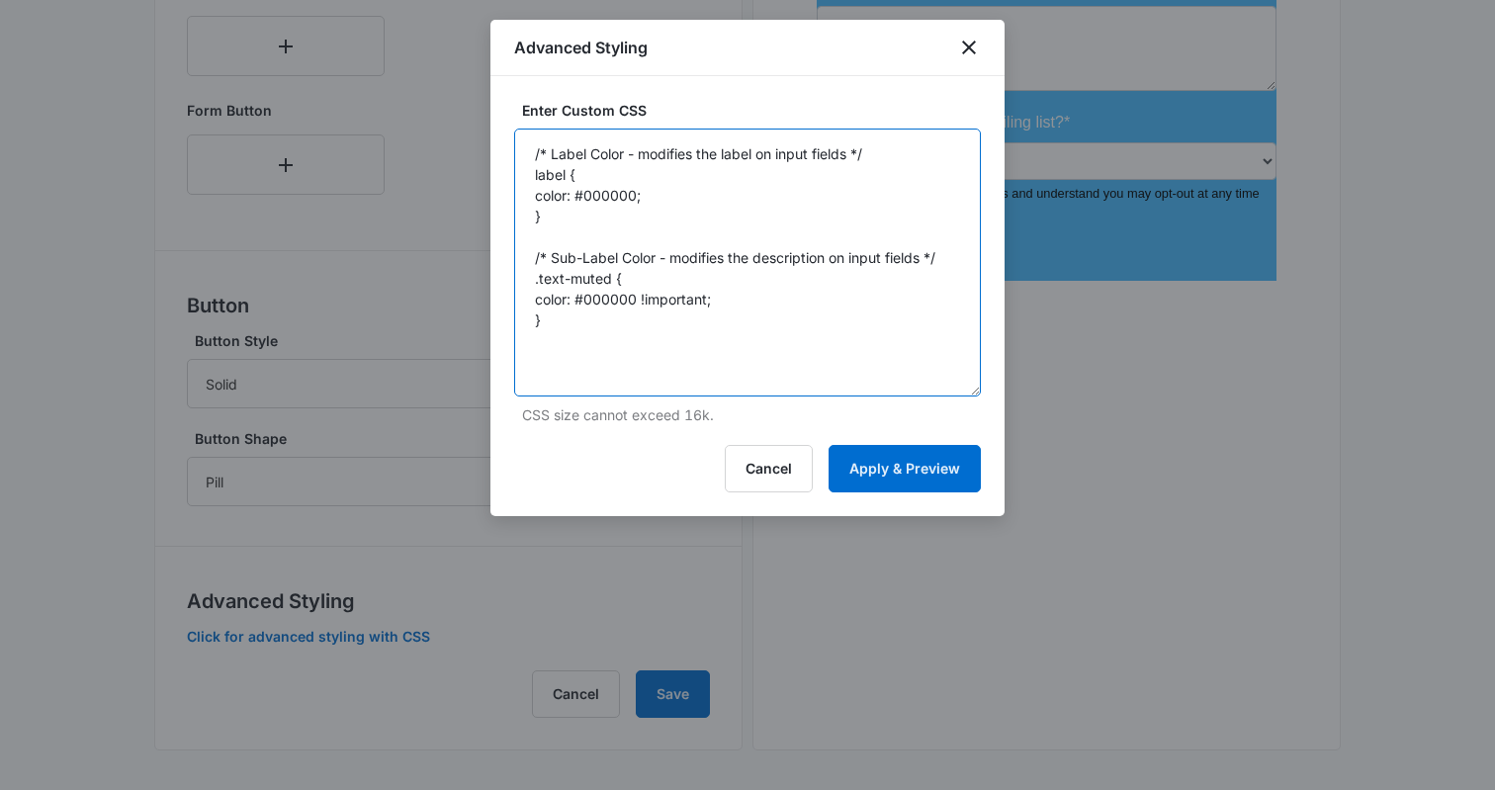
scroll to position [0, 0]
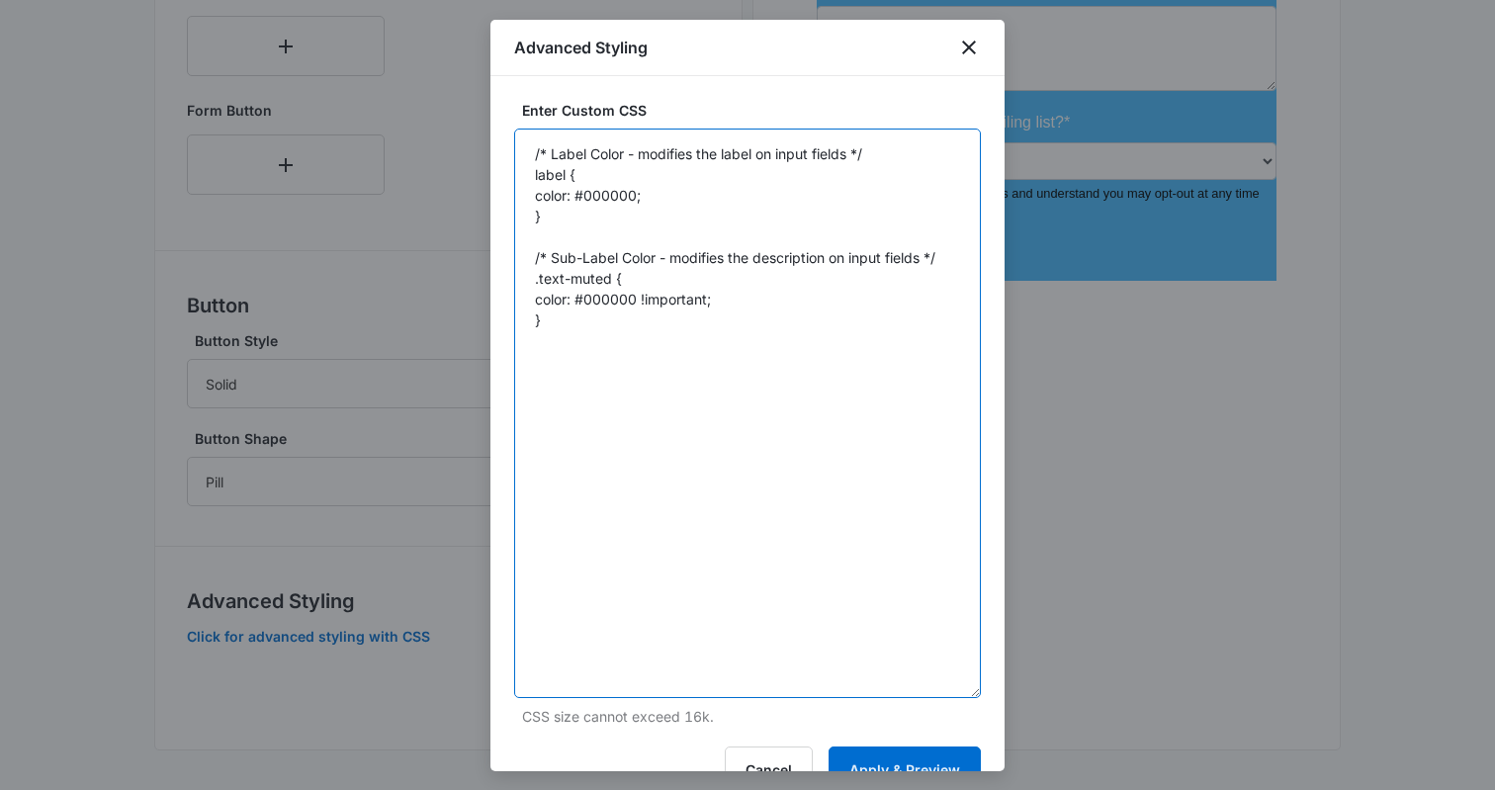
drag, startPoint x: 971, startPoint y: 232, endPoint x: 1047, endPoint y: 689, distance: 463.3
click at [596, 197] on textarea "/* Label Color - modifies the label on input fields */ label { color: #000000; …" at bounding box center [747, 414] width 467 height 570
click at [597, 197] on textarea "/* Label Color - modifies the label on input fields */ label { color: #000000; …" at bounding box center [747, 414] width 467 height 570
click at [587, 195] on textarea "/* Label Color - modifies the label on input fields */ label { color: #ffffff; …" at bounding box center [747, 414] width 467 height 570
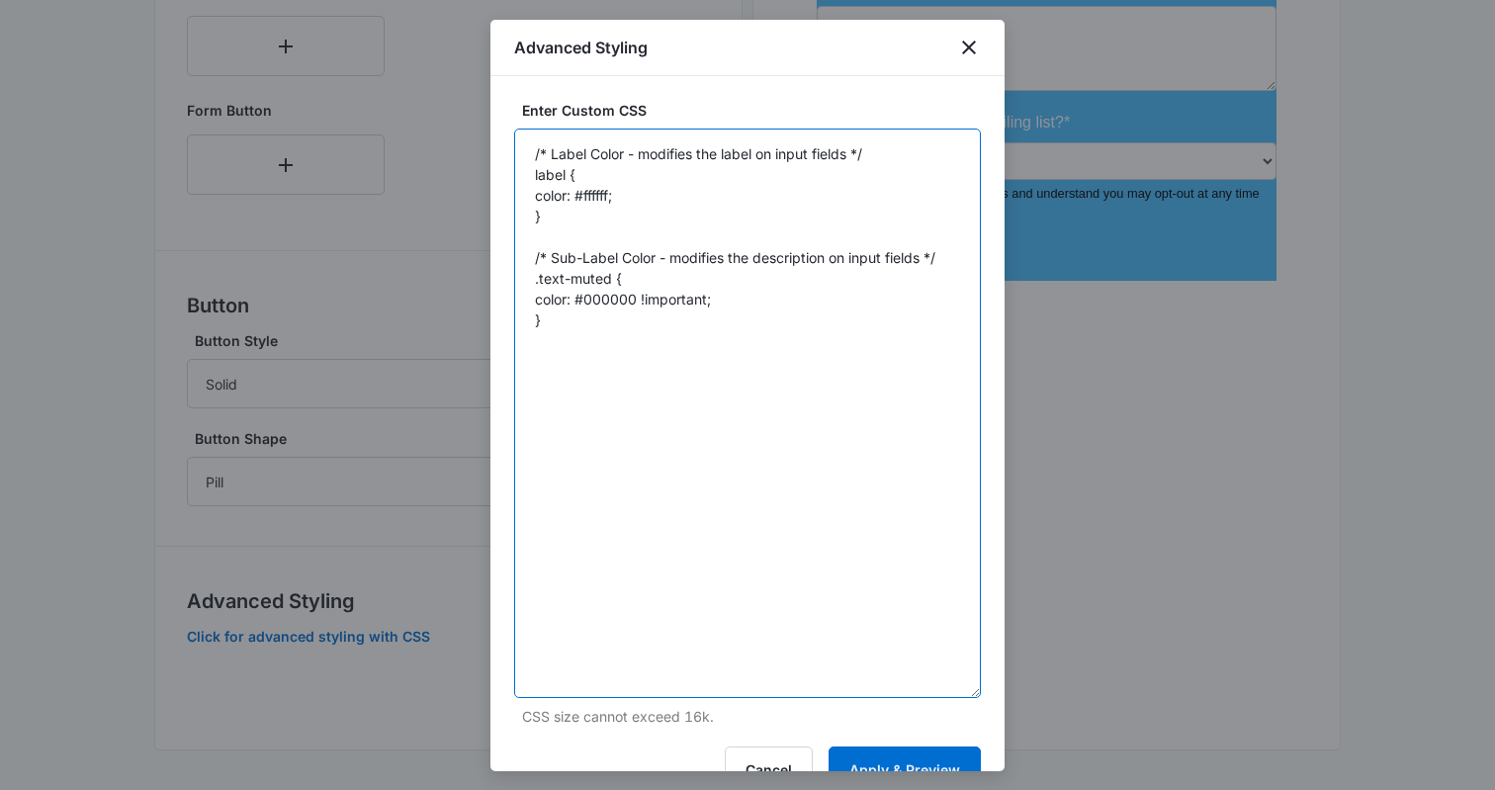
click at [587, 195] on textarea "/* Label Color - modifies the label on input fields */ label { color: #ffffff; …" at bounding box center [747, 414] width 467 height 570
click at [600, 297] on textarea "/* Label Color - modifies the label on input fields */ label { color: #ffffff; …" at bounding box center [747, 414] width 467 height 570
paste textarea "ffffff"
click at [521, 147] on textarea "/* Label Color - modifies the label on input fields */ label { color: #ffffff; …" at bounding box center [747, 414] width 467 height 570
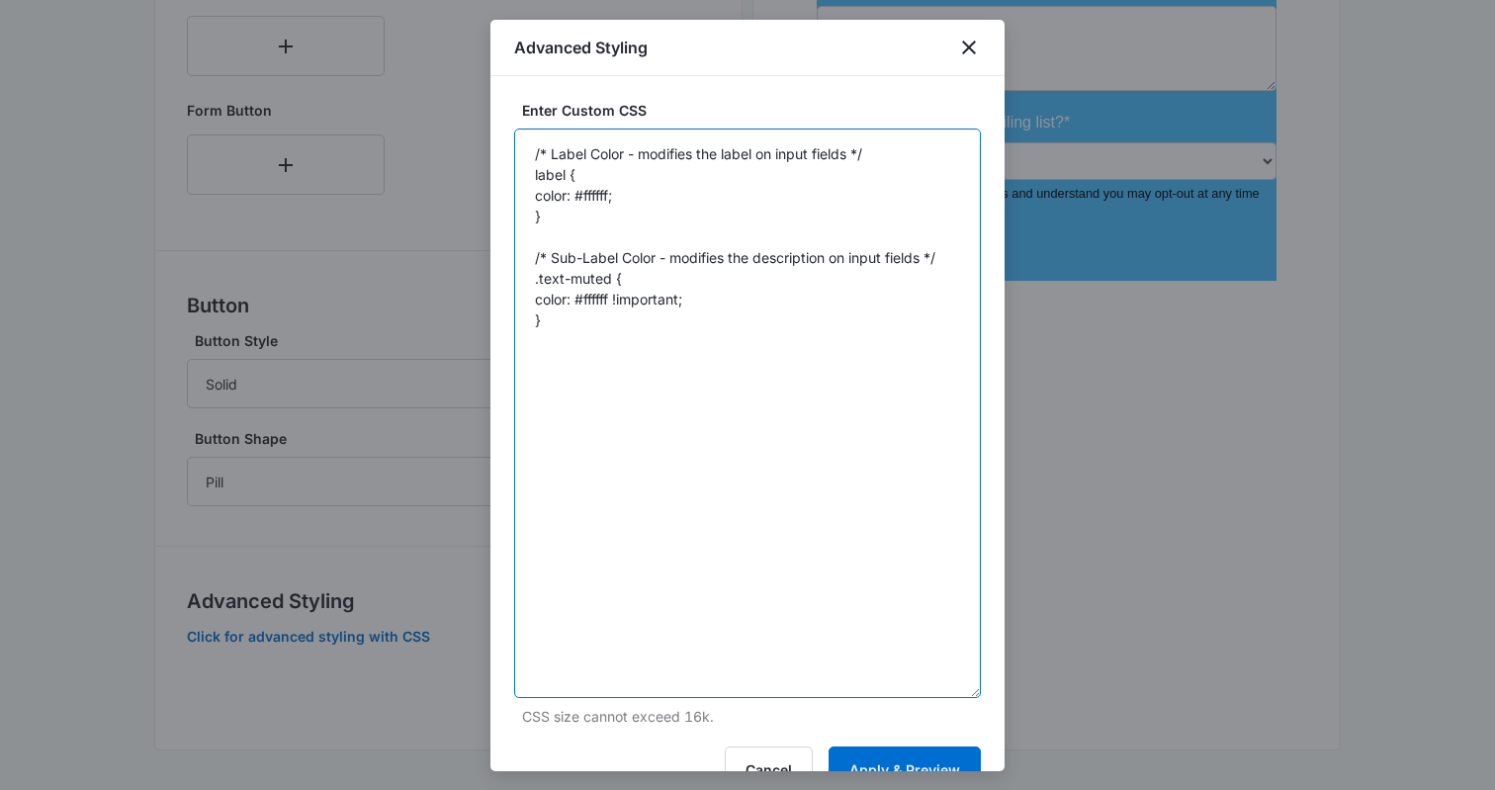
paste textarea "/* Button Styles - modifies the look of the submit button */ .madform-submit { …"
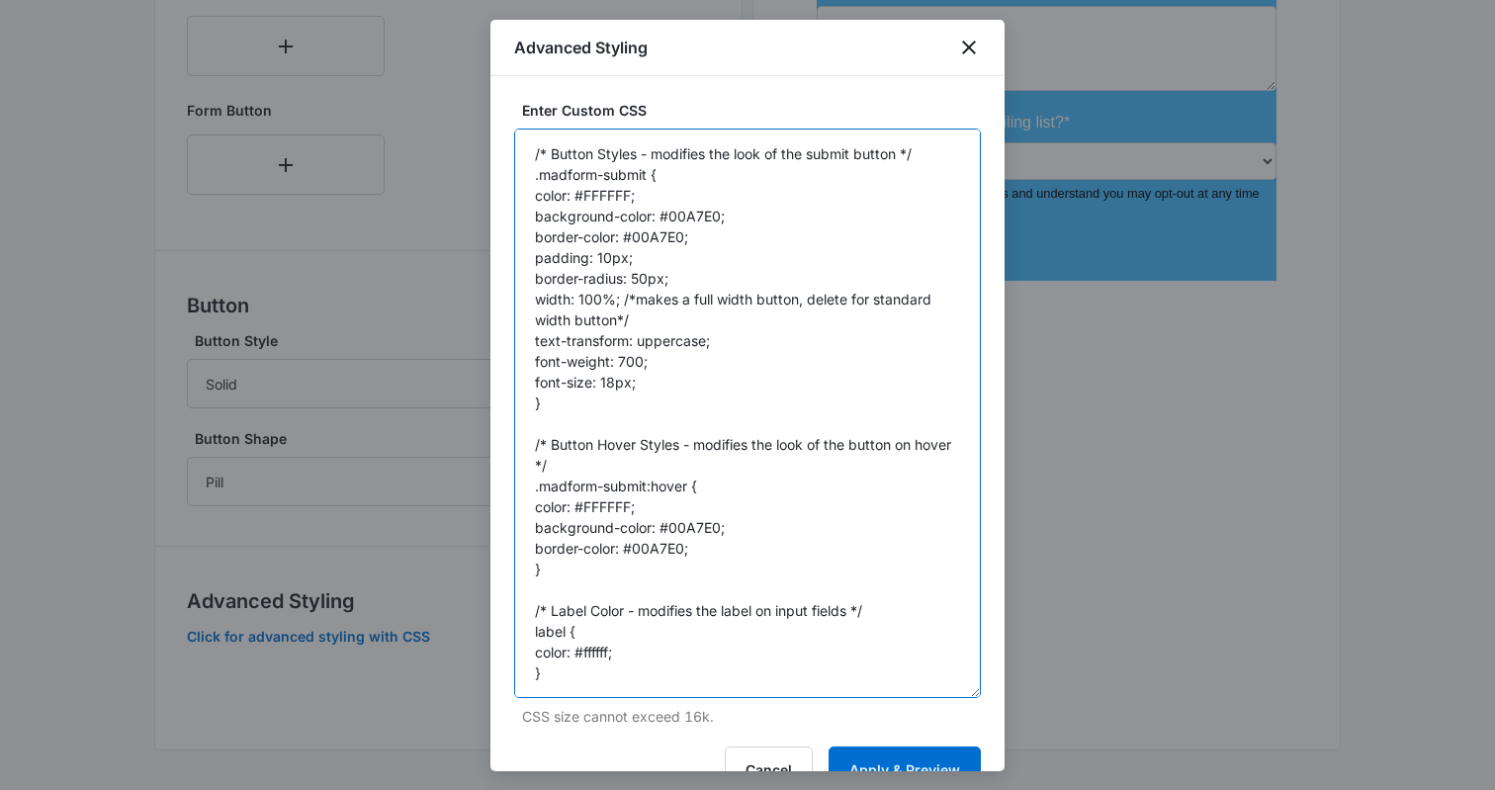
click at [692, 216] on textarea "/* Button Styles - modifies the look of the submit button */ .madform-submit { …" at bounding box center [747, 414] width 467 height 570
paste textarea "ec7362"
click at [664, 235] on textarea "/* Button Styles - modifies the look of the submit button */ .madform-submit { …" at bounding box center [747, 414] width 467 height 570
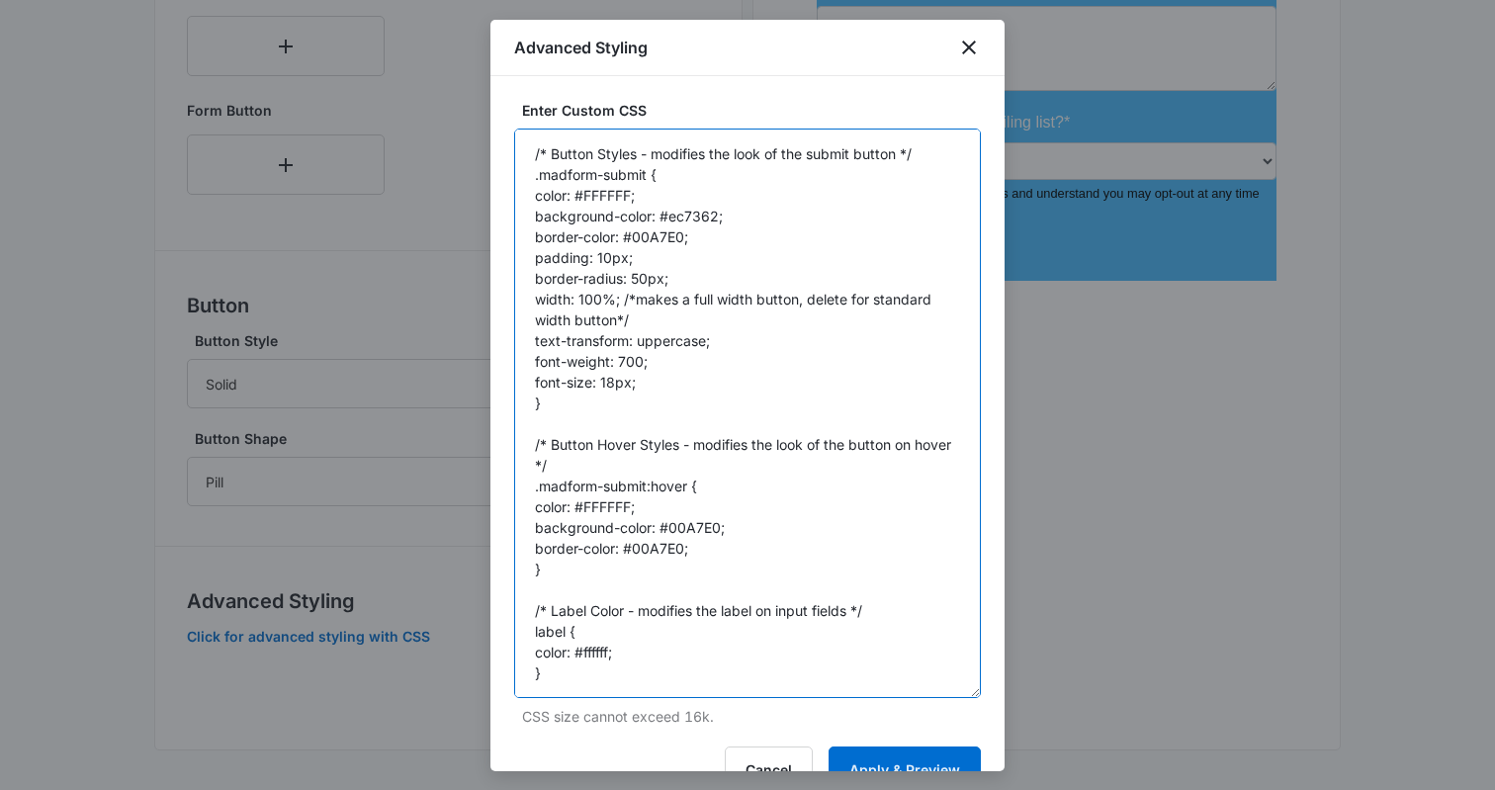
paste textarea "ec7362"
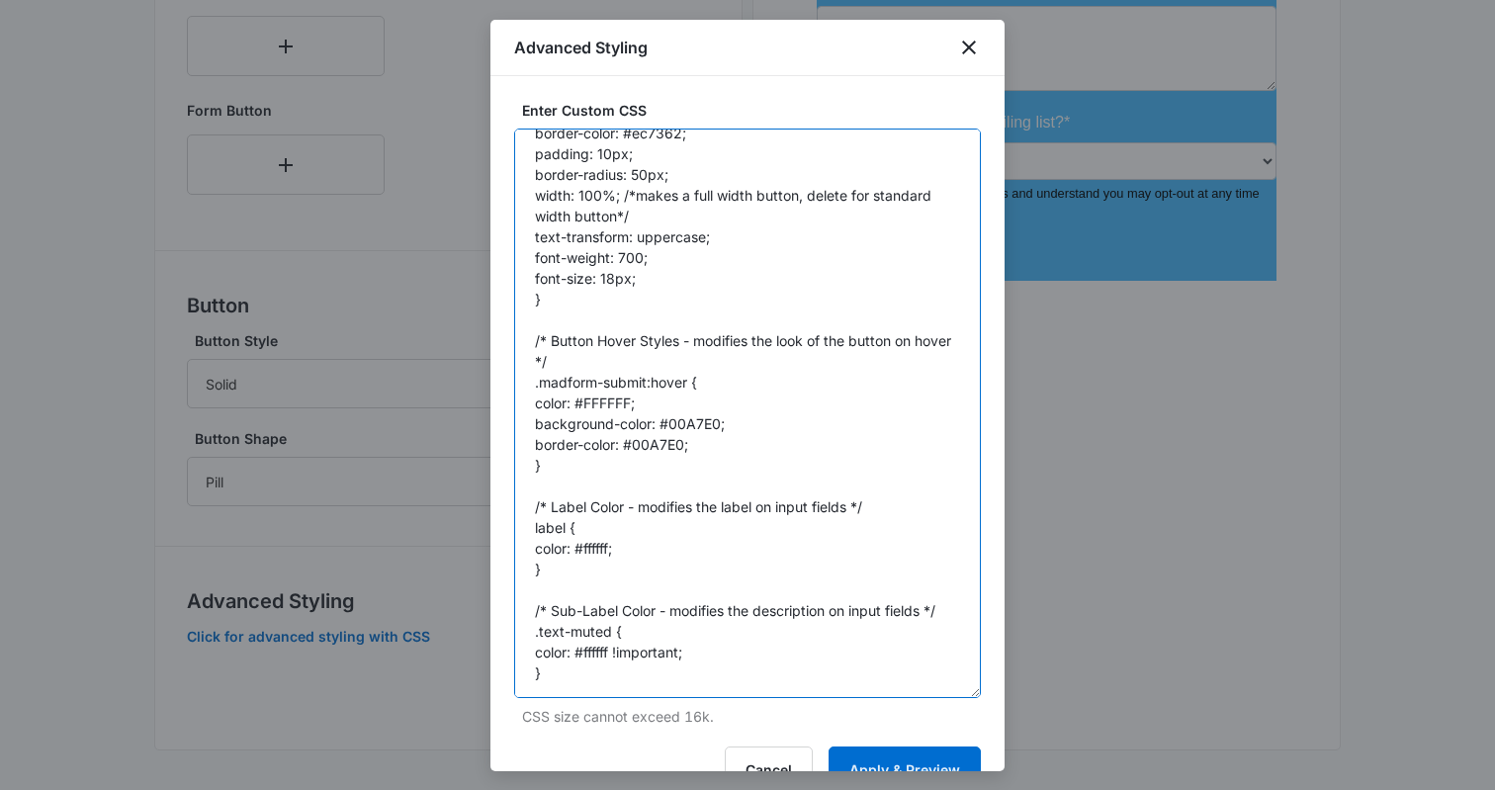
click at [724, 603] on textarea "/* Button Styles - modifies the look of the submit button */ .madform-submit { …" at bounding box center [747, 414] width 467 height 570
type textarea "/* Button Styles - modifies the look of the submit button */ .madform-submit { …"
click at [917, 765] on button "Apply & Preview" at bounding box center [905, 770] width 152 height 47
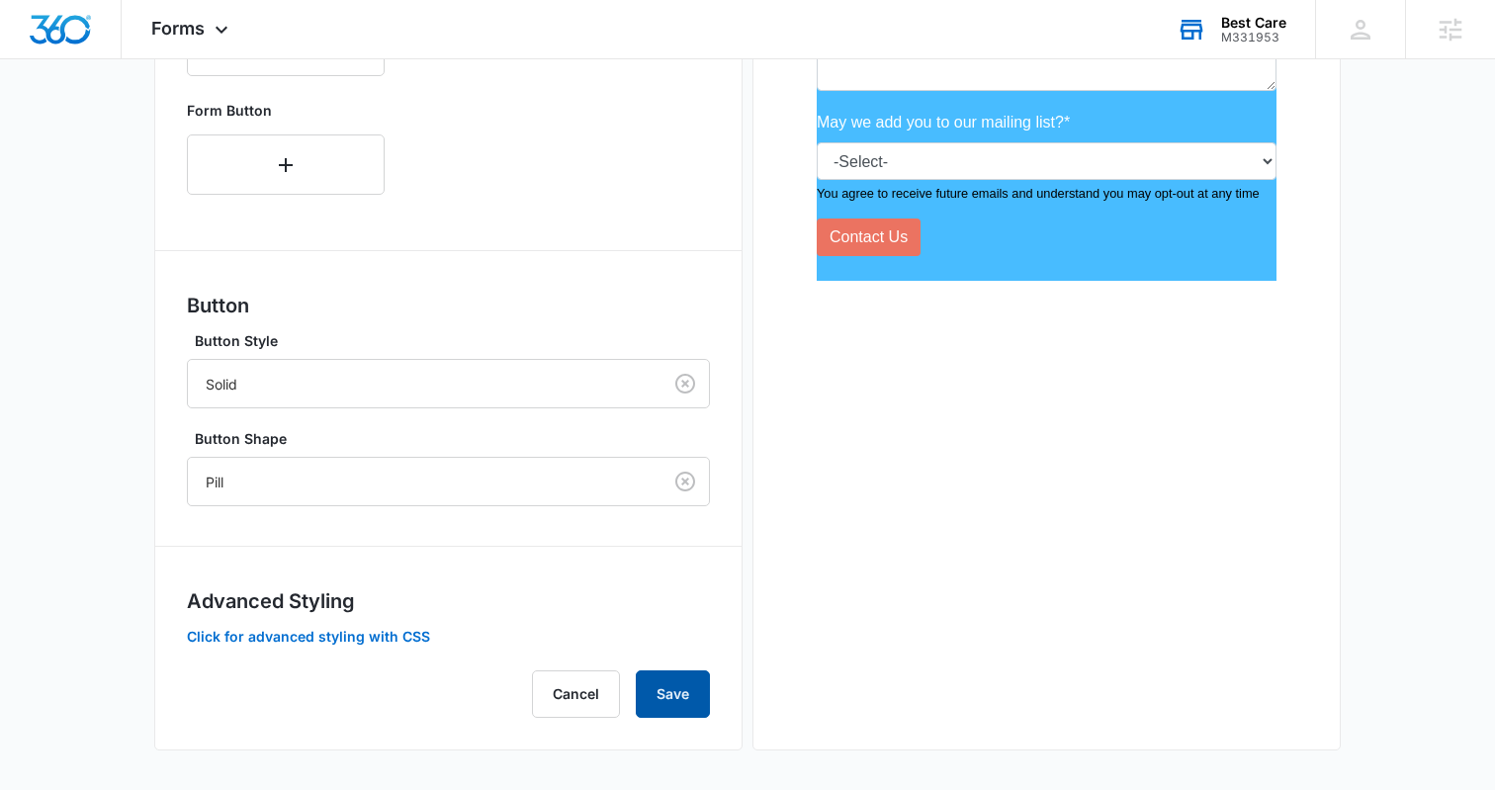
click at [673, 679] on button "Save" at bounding box center [673, 694] width 74 height 47
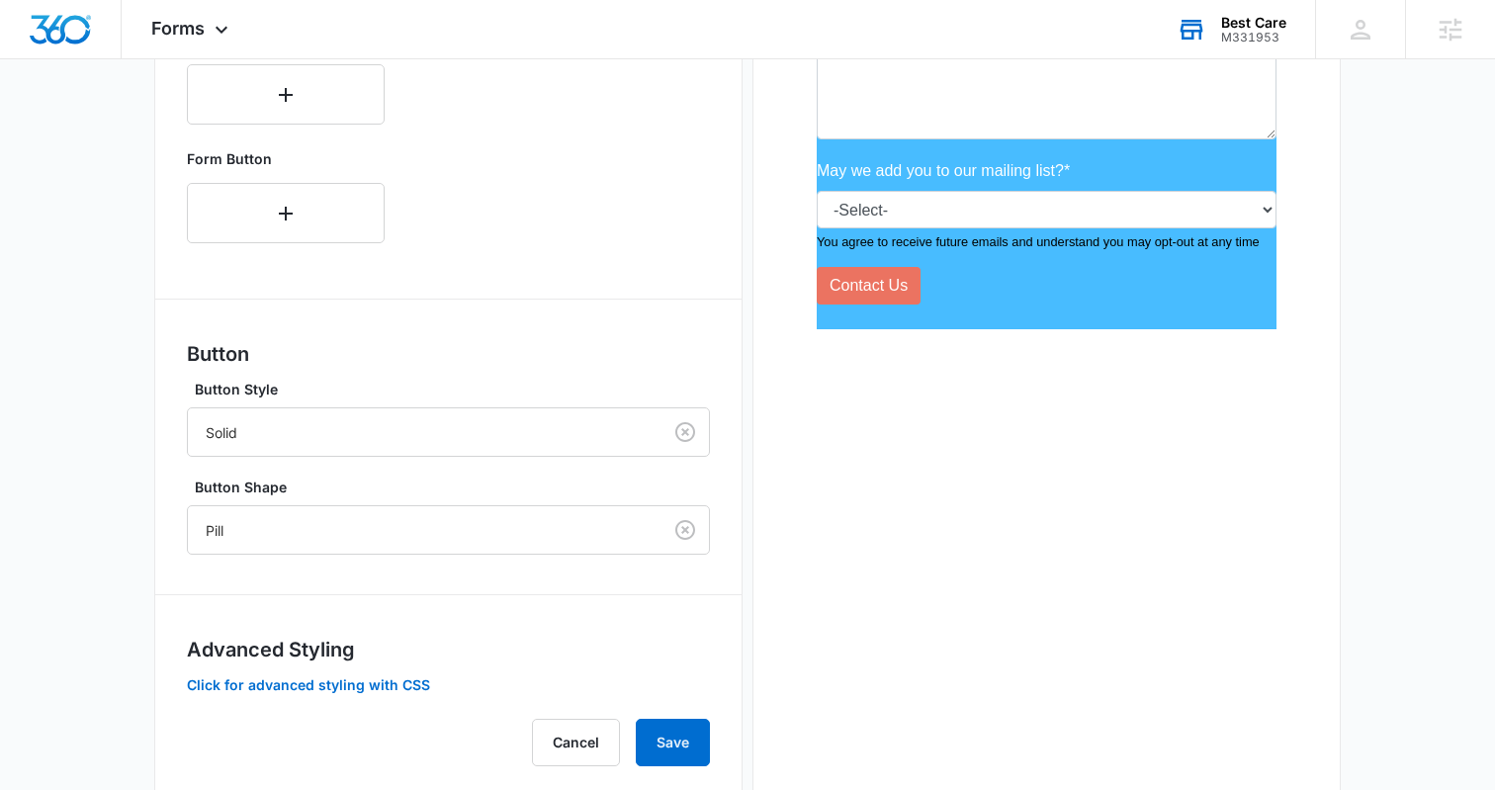
scroll to position [877, 0]
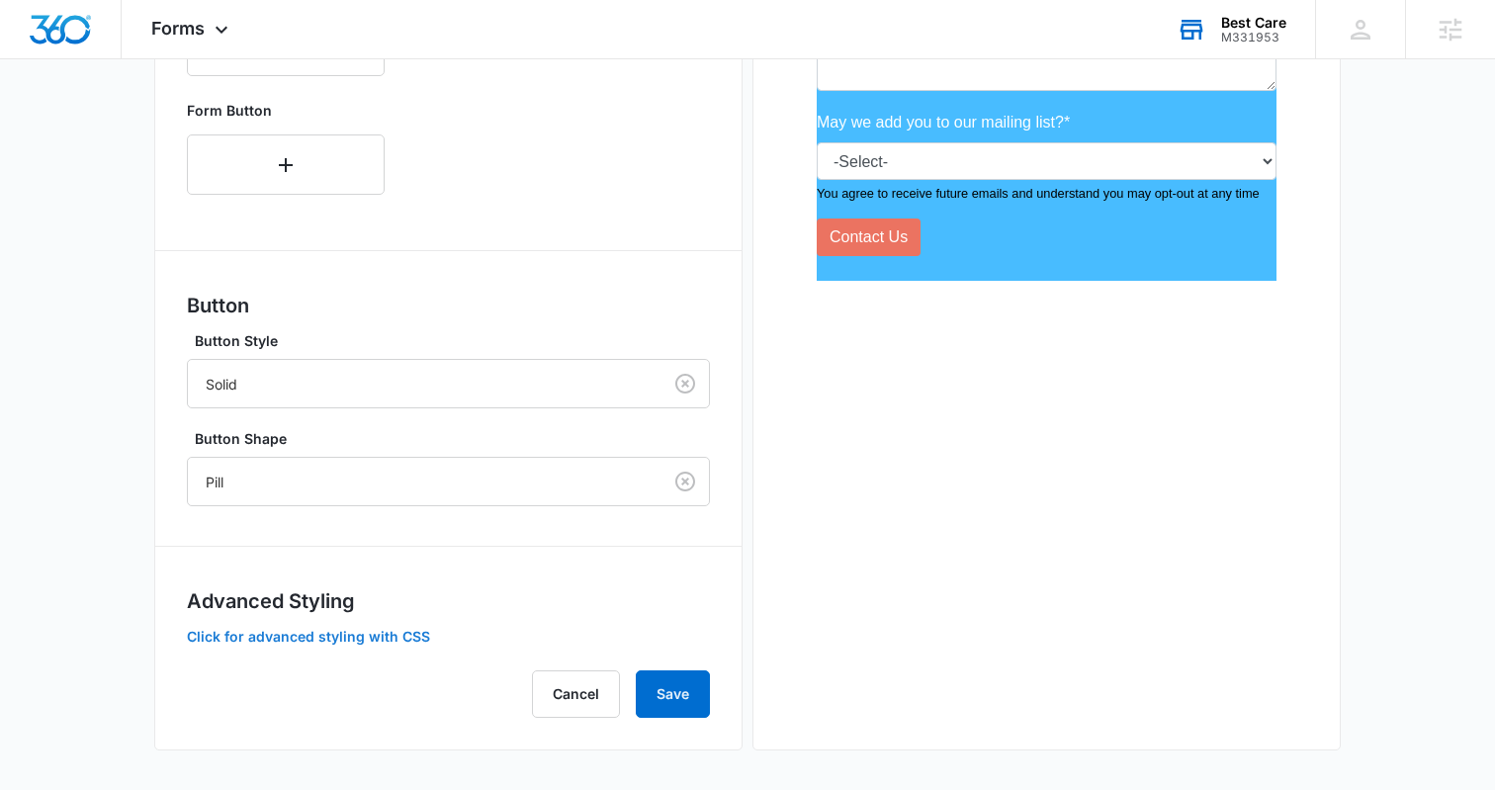
click at [294, 640] on button "Click for advanced styling with CSS" at bounding box center [308, 637] width 243 height 14
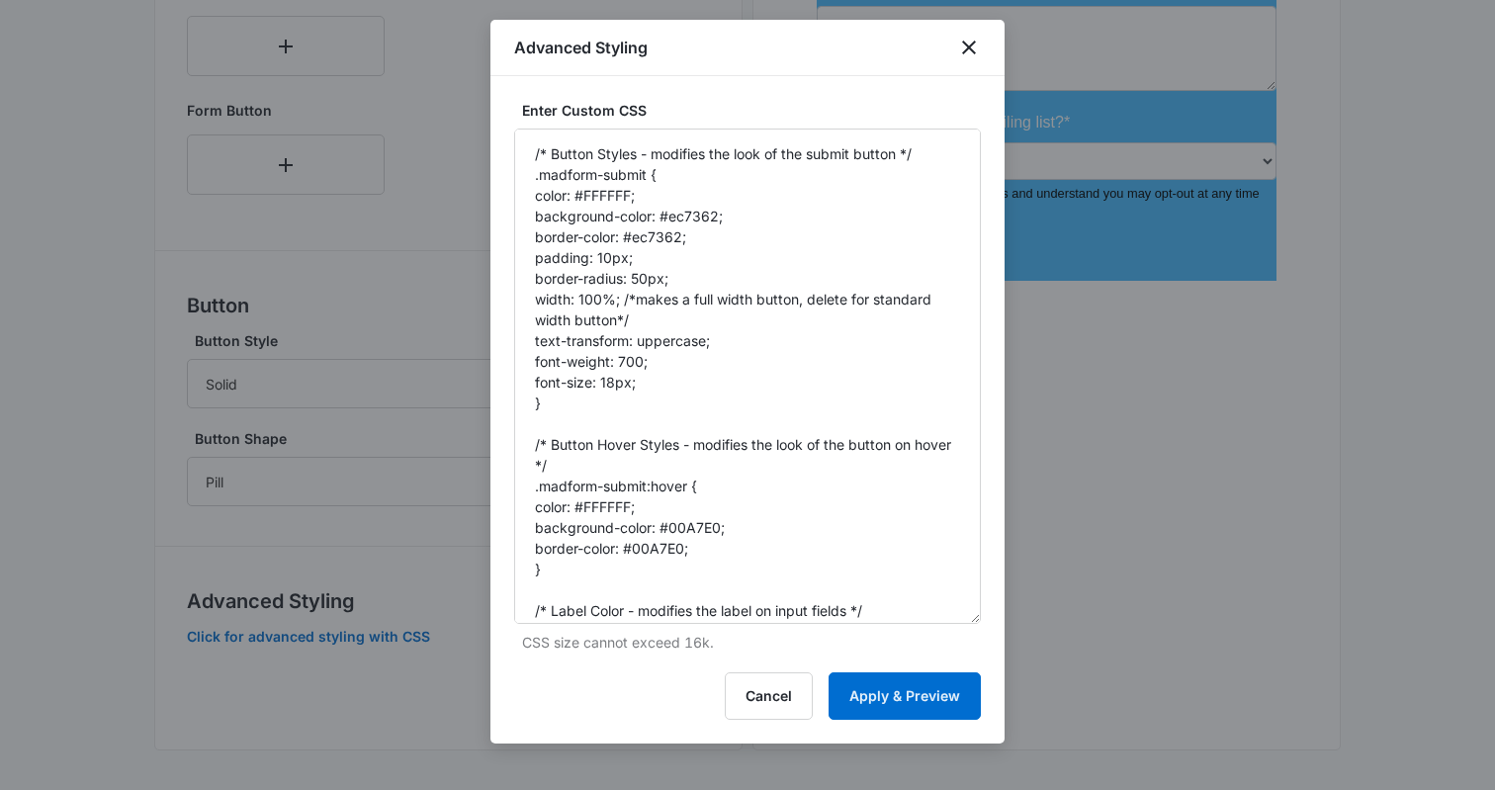
drag, startPoint x: 975, startPoint y: 231, endPoint x: 1039, endPoint y: 614, distance: 388.0
click at [664, 281] on textarea "/* Button Styles - modifies the look of the submit button */ .madform-submit { …" at bounding box center [747, 377] width 467 height 496
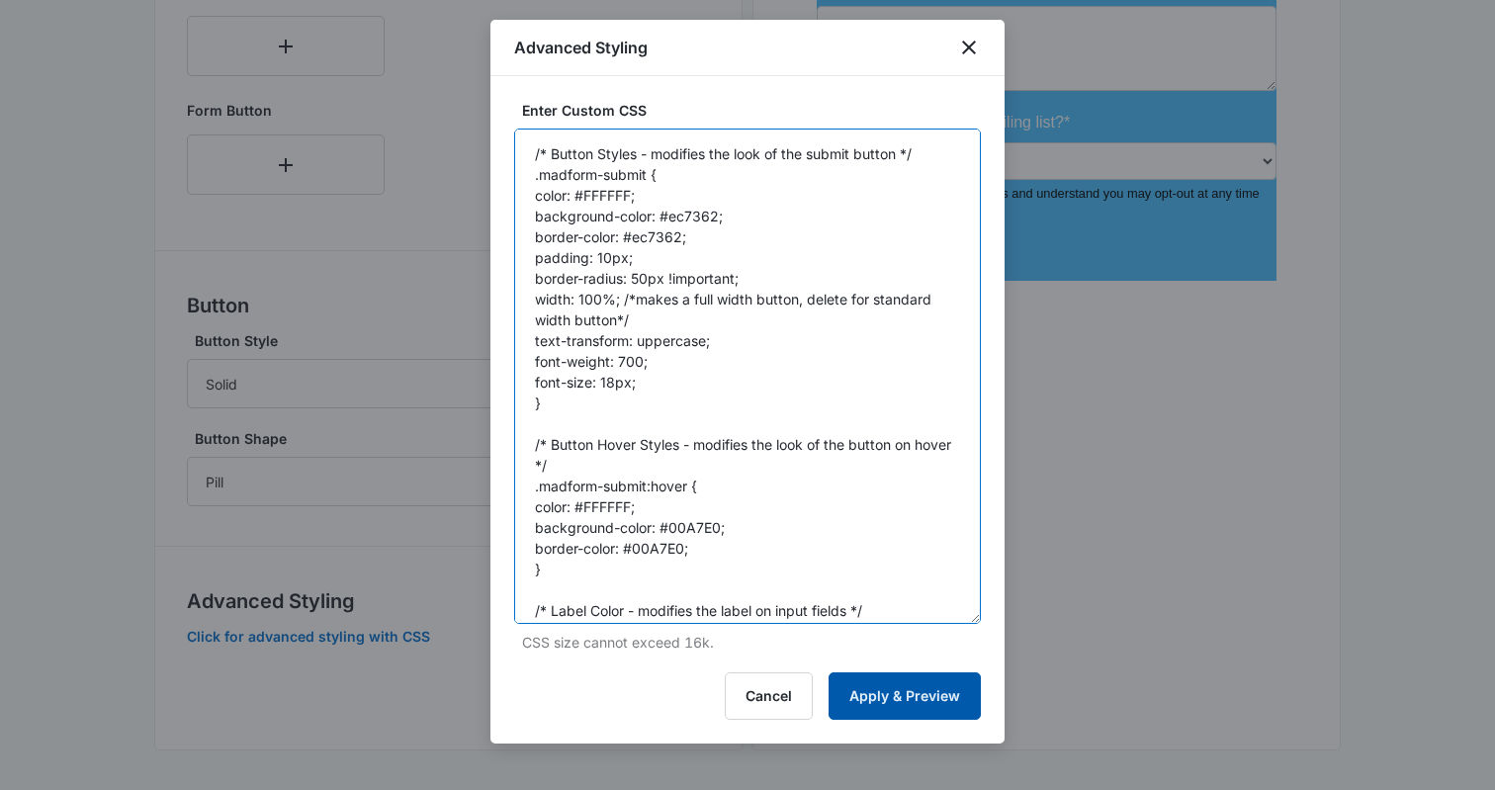
type textarea "/* Button Styles - modifies the look of the submit button */ .madform-submit { …"
click at [898, 696] on button "Apply & Preview" at bounding box center [905, 696] width 152 height 47
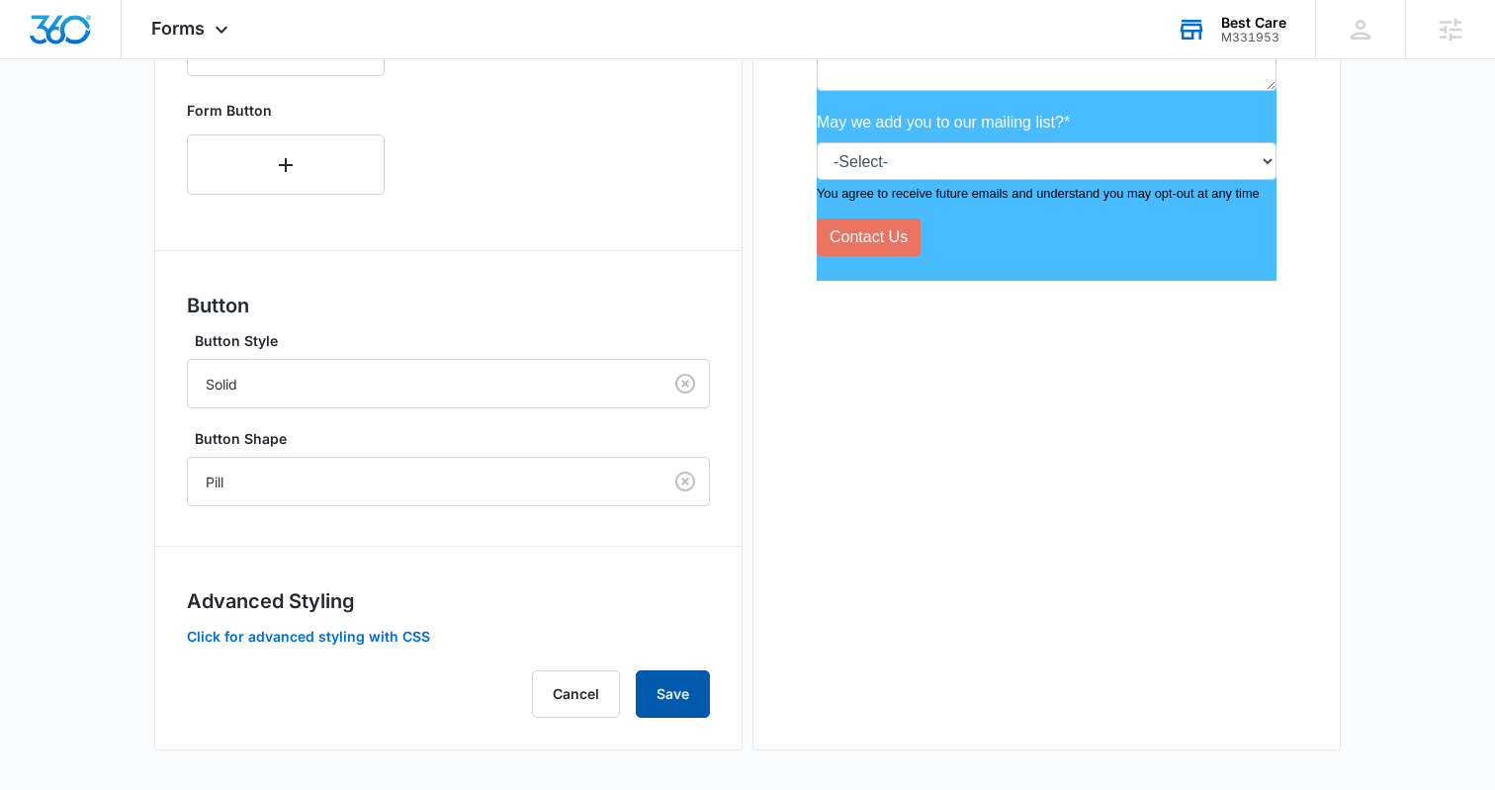
click at [670, 694] on button "Save" at bounding box center [673, 694] width 74 height 47
click at [335, 634] on button "Click for advanced styling with CSS" at bounding box center [308, 637] width 243 height 14
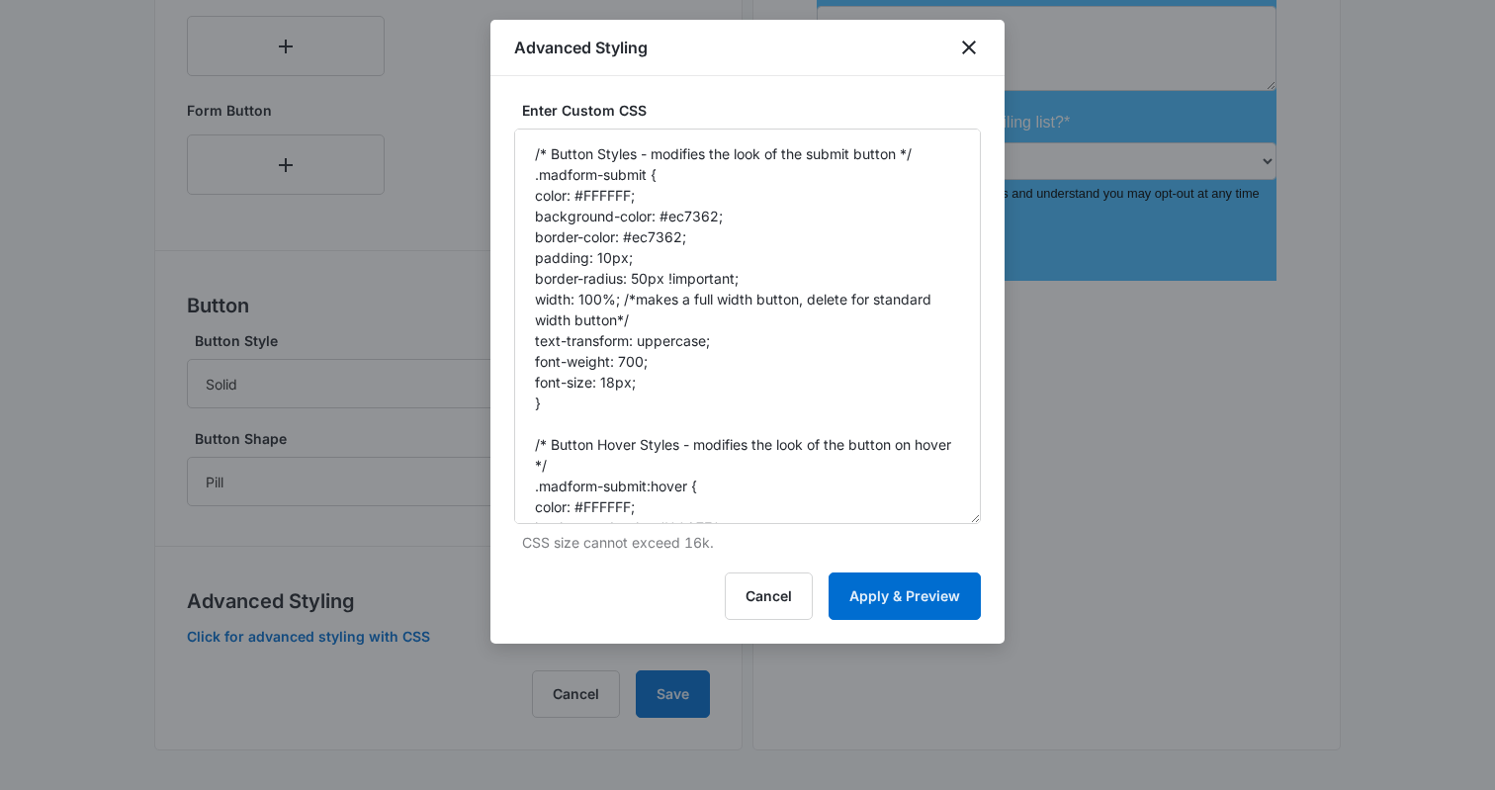
drag, startPoint x: 974, startPoint y: 238, endPoint x: 993, endPoint y: 521, distance: 283.5
click at [993, 521] on div "Enter Custom CSS /* Button Styles - modifies the look of the submit button */ .…" at bounding box center [748, 360] width 514 height 568
click at [656, 235] on textarea "/* Button Styles - modifies the look of the submit button */ .madform-submit { …" at bounding box center [747, 327] width 467 height 396
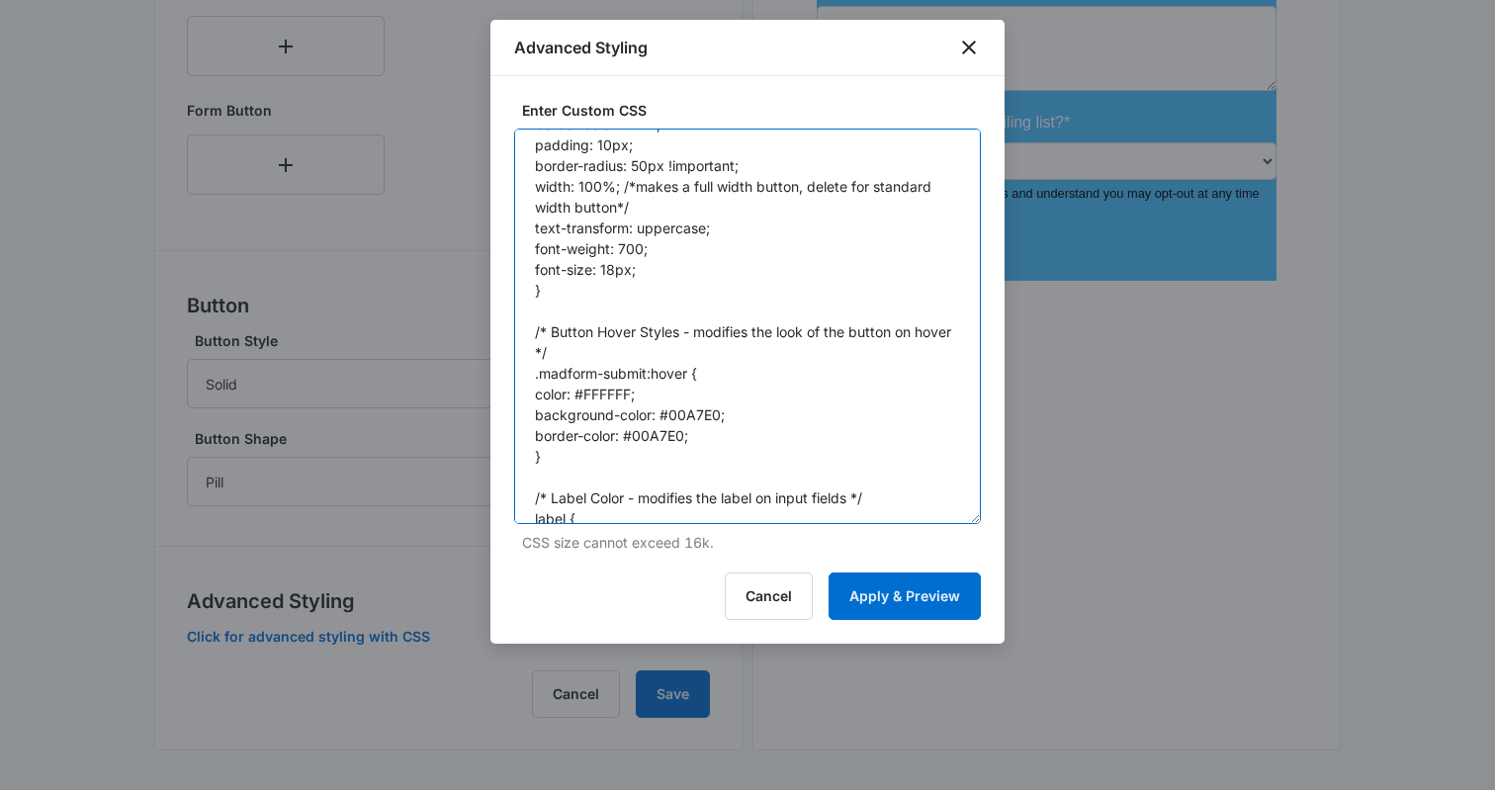
scroll to position [116, 0]
click at [651, 431] on textarea "/* Button Styles - modifies the look of the submit button */ .madform-submit { …" at bounding box center [747, 327] width 467 height 396
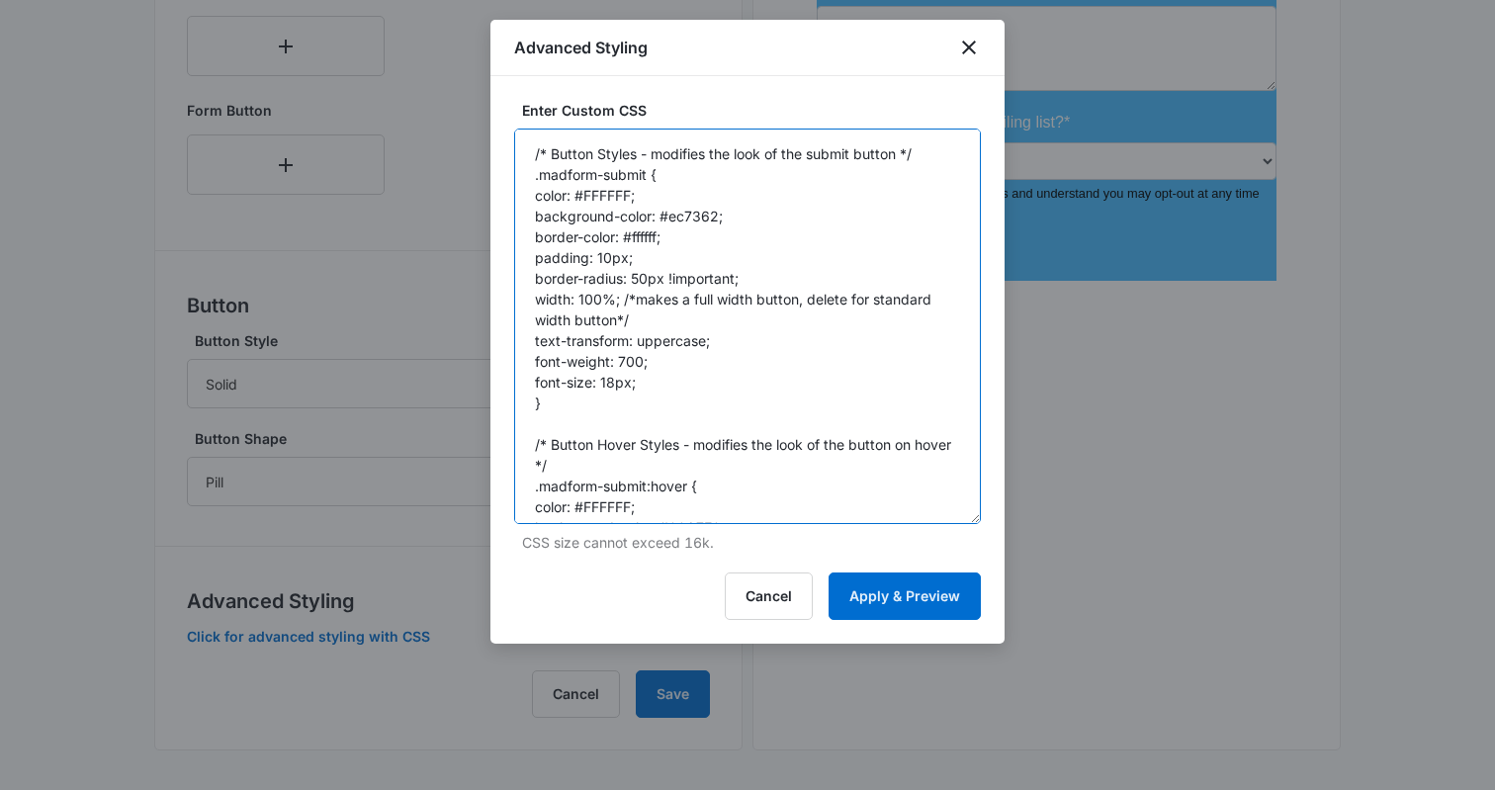
scroll to position [1, 0]
type textarea "/* Button Styles - modifies the look of the submit button */ .madform-submit { …"
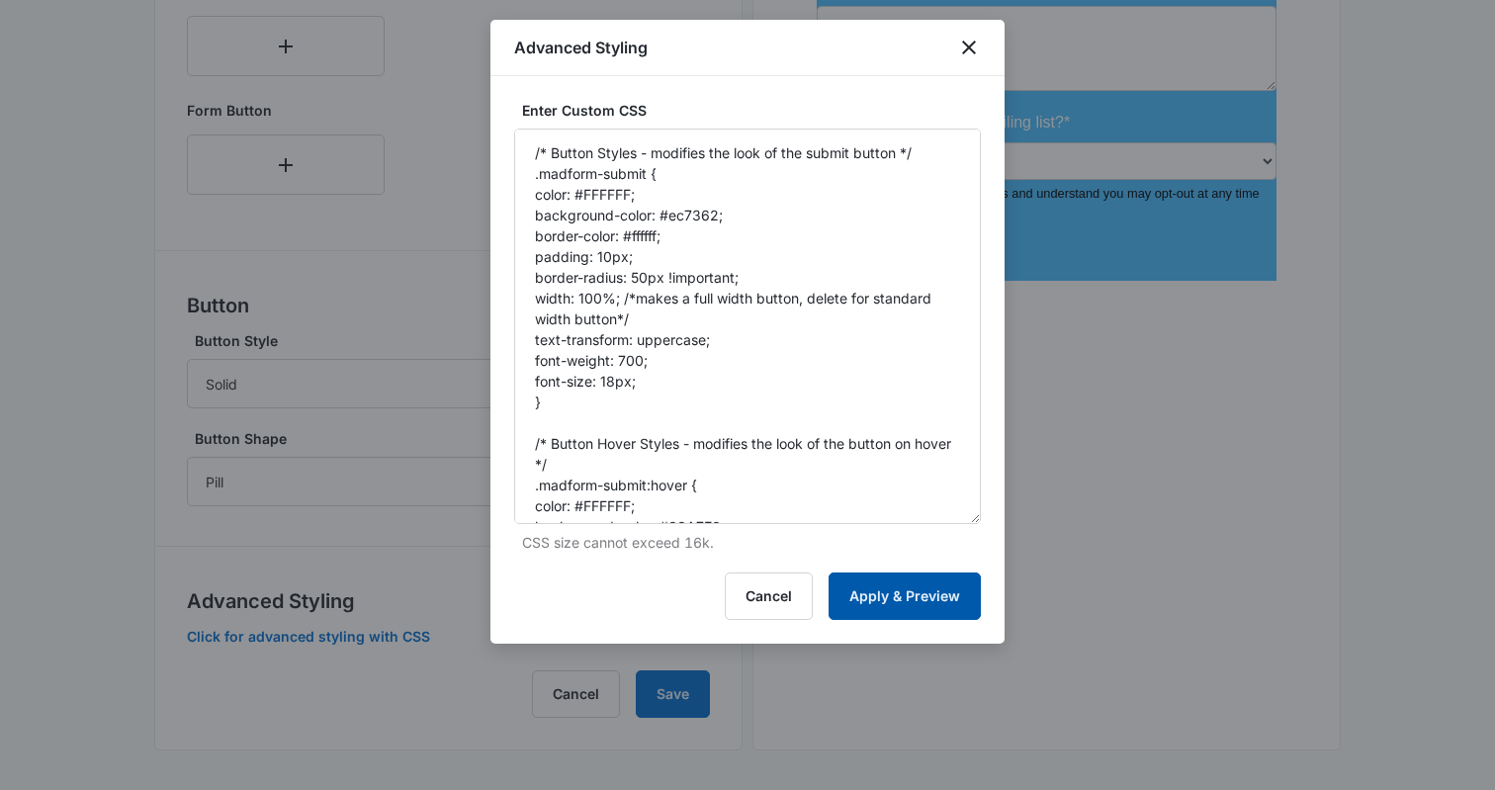
click at [902, 583] on button "Apply & Preview" at bounding box center [905, 596] width 152 height 47
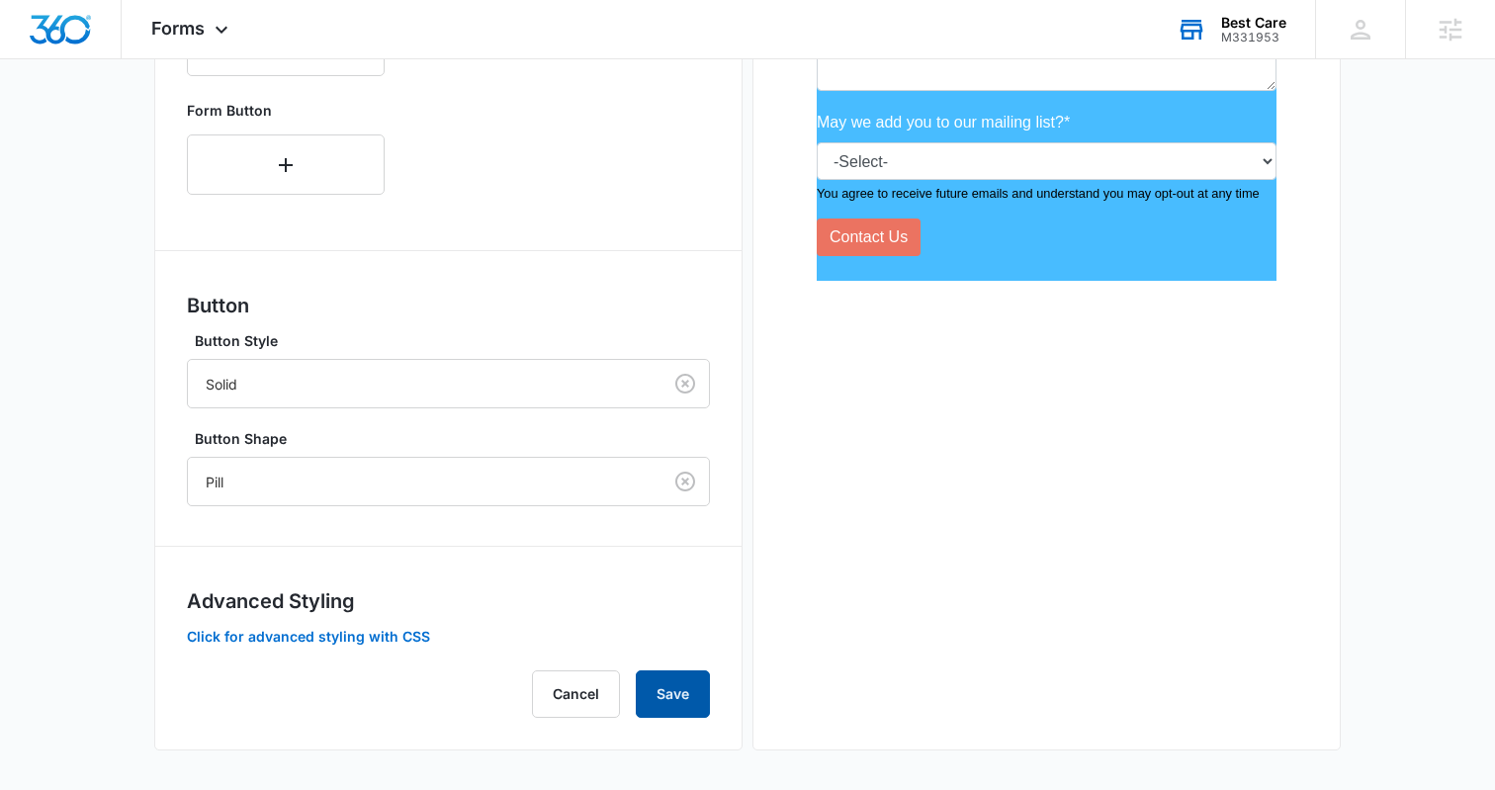
drag, startPoint x: 684, startPoint y: 676, endPoint x: 737, endPoint y: 652, distance: 57.5
click at [683, 676] on button "Save" at bounding box center [673, 694] width 74 height 47
click at [365, 632] on button "Click for advanced styling with CSS" at bounding box center [308, 637] width 243 height 14
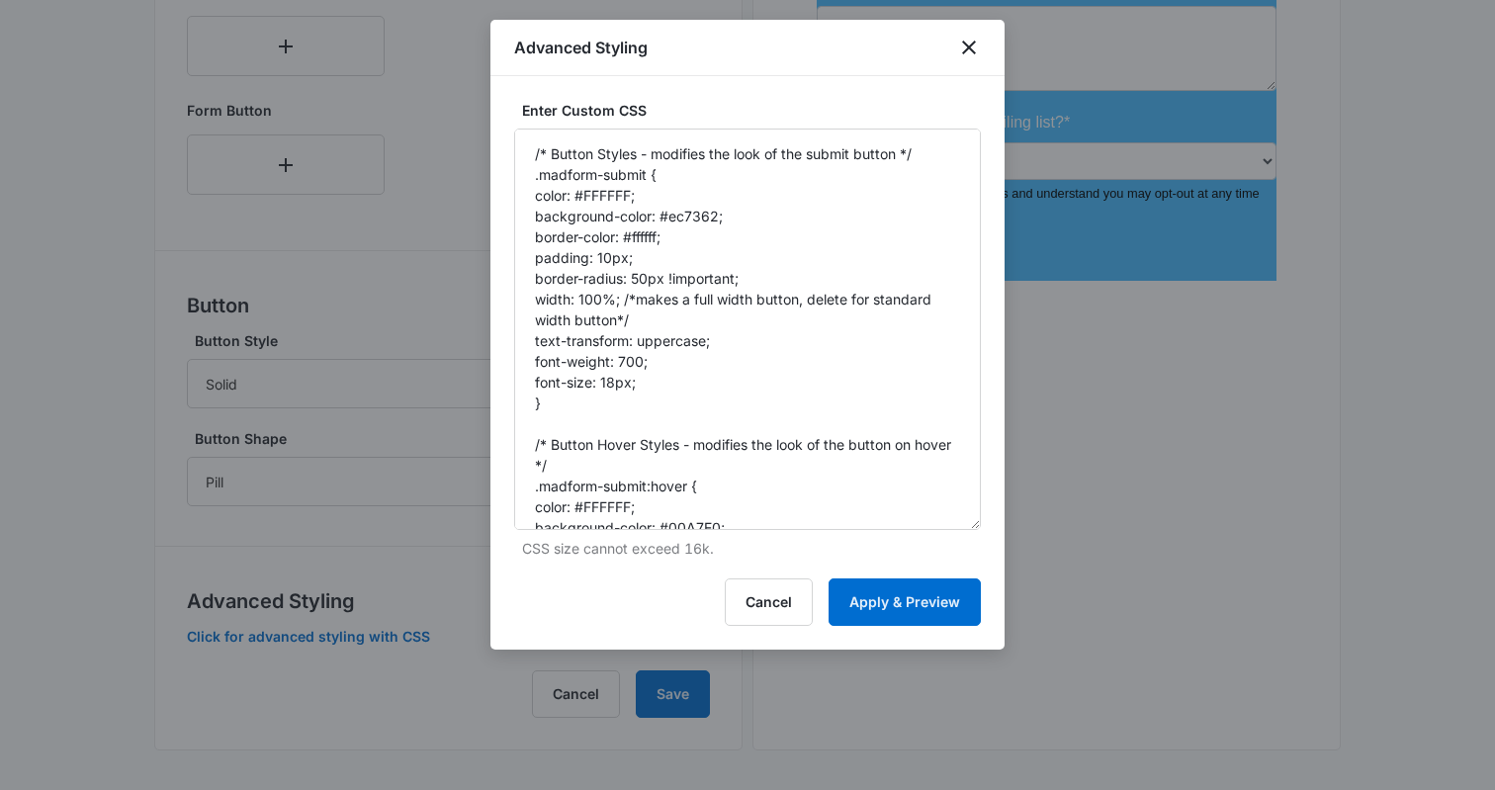
drag, startPoint x: 978, startPoint y: 229, endPoint x: 1027, endPoint y: 518, distance: 292.8
click at [604, 234] on textarea "/* Button Styles - modifies the look of the submit button */ .madform-submit { …" at bounding box center [747, 330] width 467 height 402
click at [675, 226] on textarea "/* Button Styles - modifies the look of the submit button */ .madform-submit { …" at bounding box center [747, 330] width 467 height 402
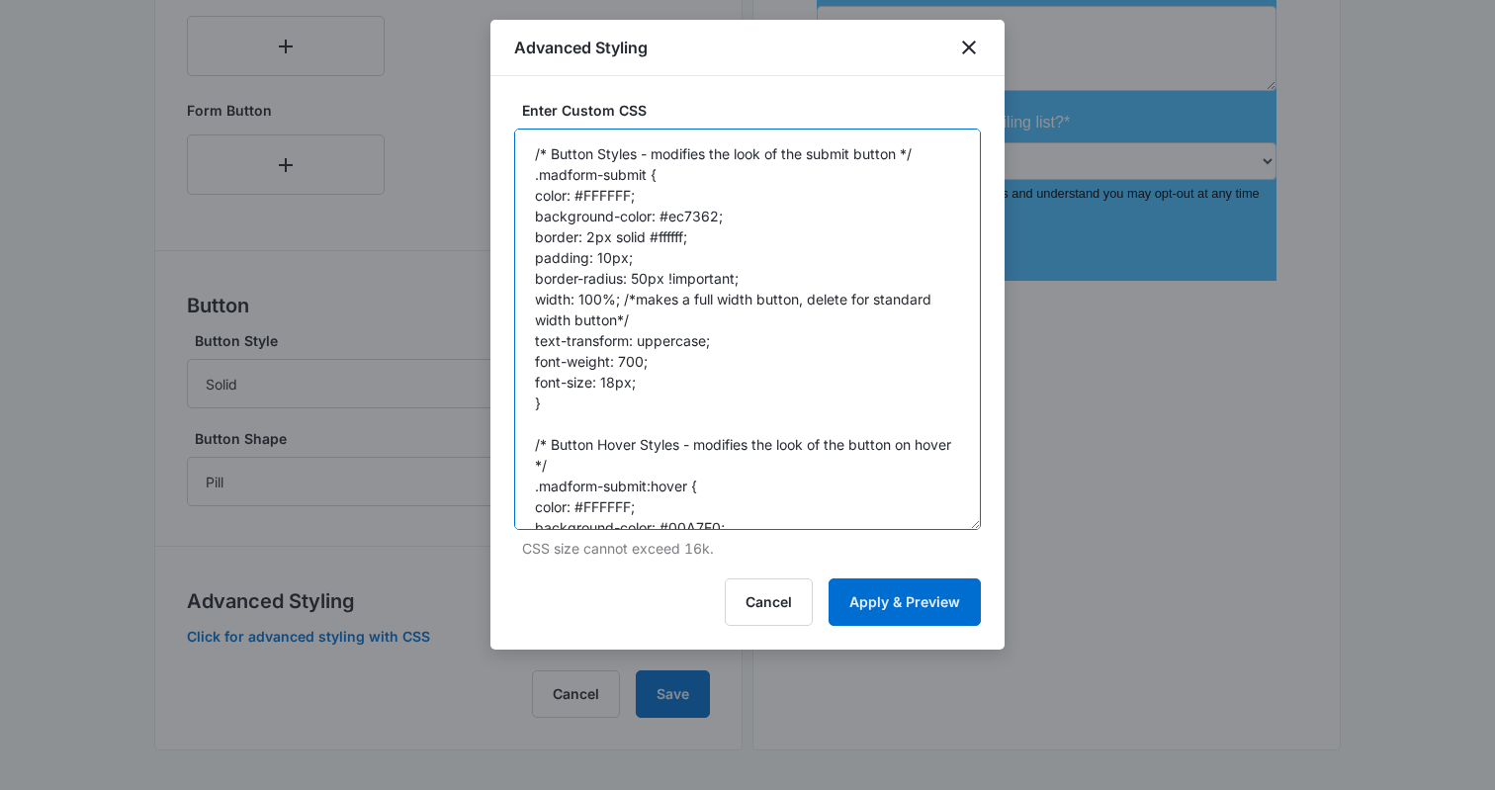
click at [671, 237] on textarea "/* Button Styles - modifies the look of the submit button */ .madform-submit { …" at bounding box center [747, 330] width 467 height 402
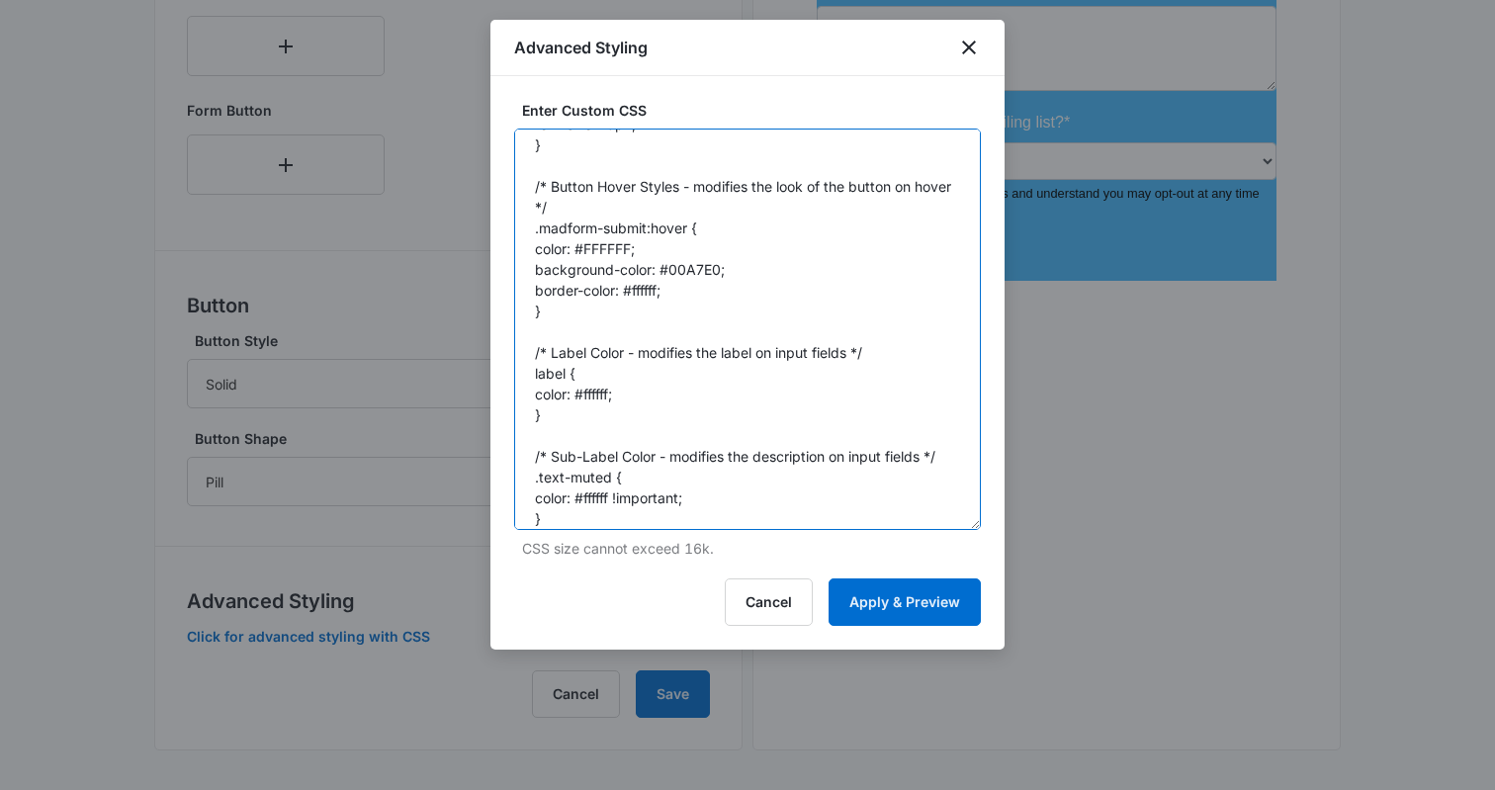
scroll to position [268, 0]
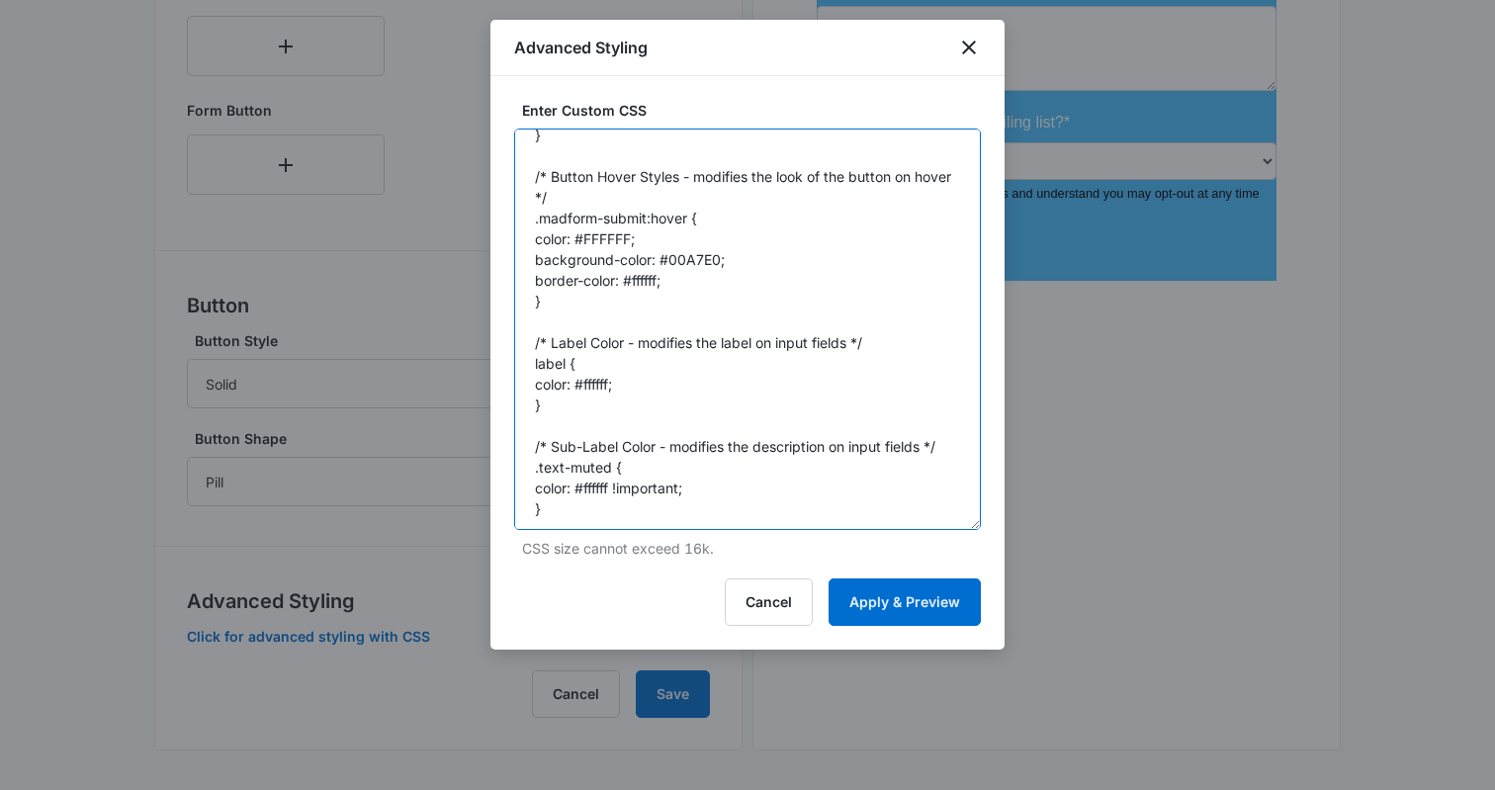
click at [582, 277] on textarea "/* Button Styles - modifies the look of the submit button */ .madform-submit { …" at bounding box center [747, 330] width 467 height 402
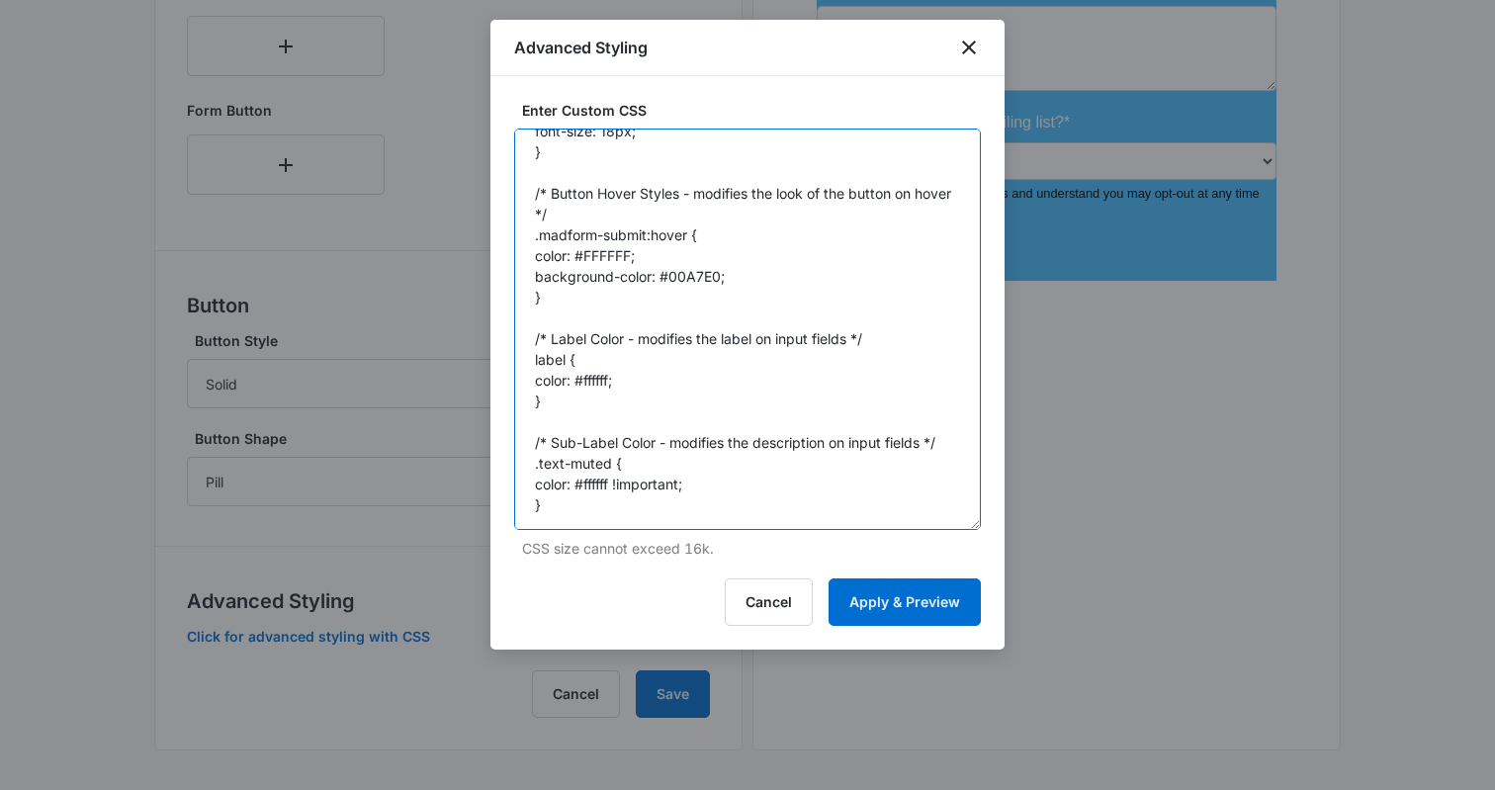
scroll to position [251, 0]
type textarea "/* Button Styles - modifies the look of the submit button */ .madform-submit { …"
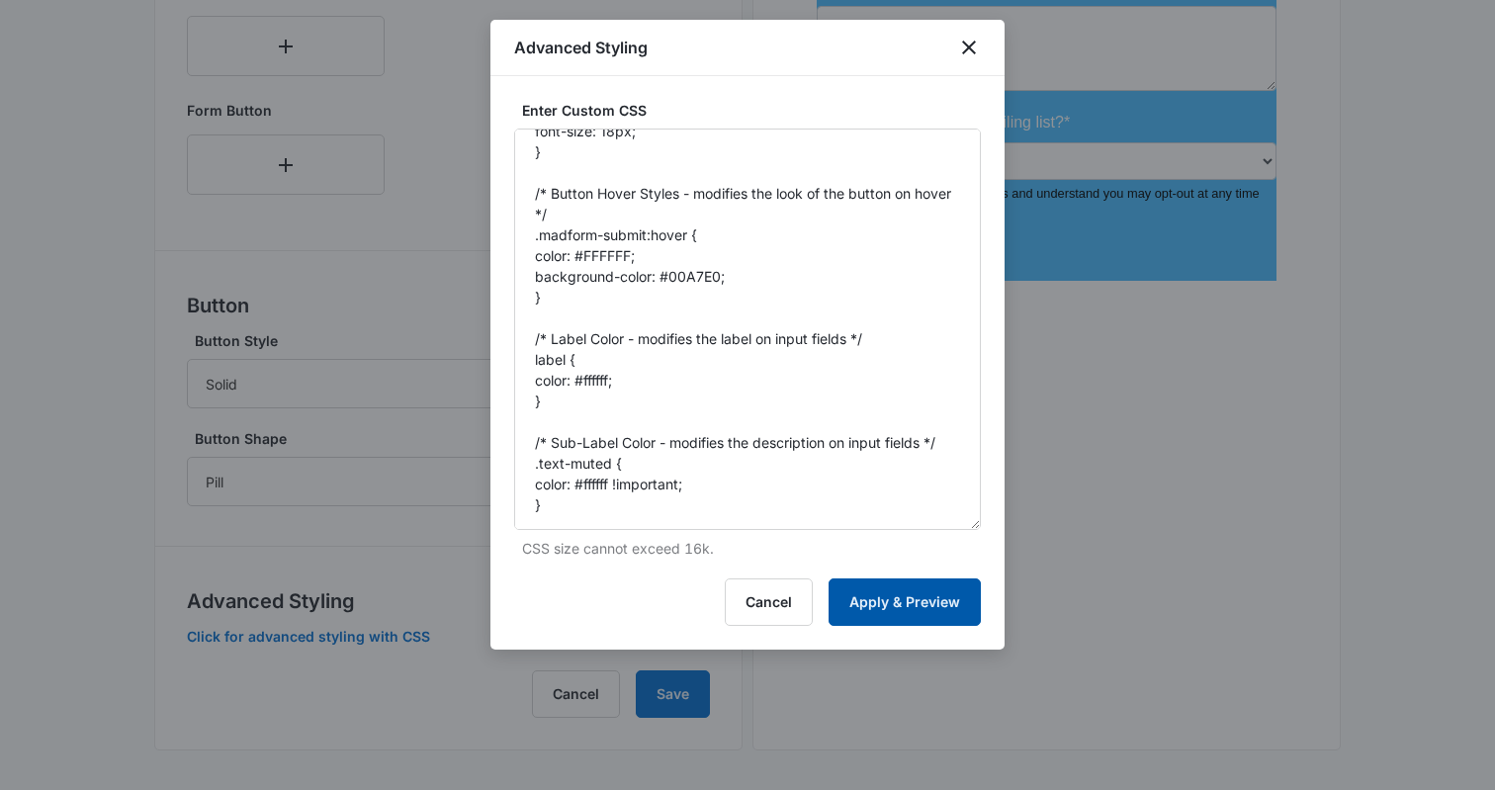
click at [855, 588] on button "Apply & Preview" at bounding box center [905, 602] width 152 height 47
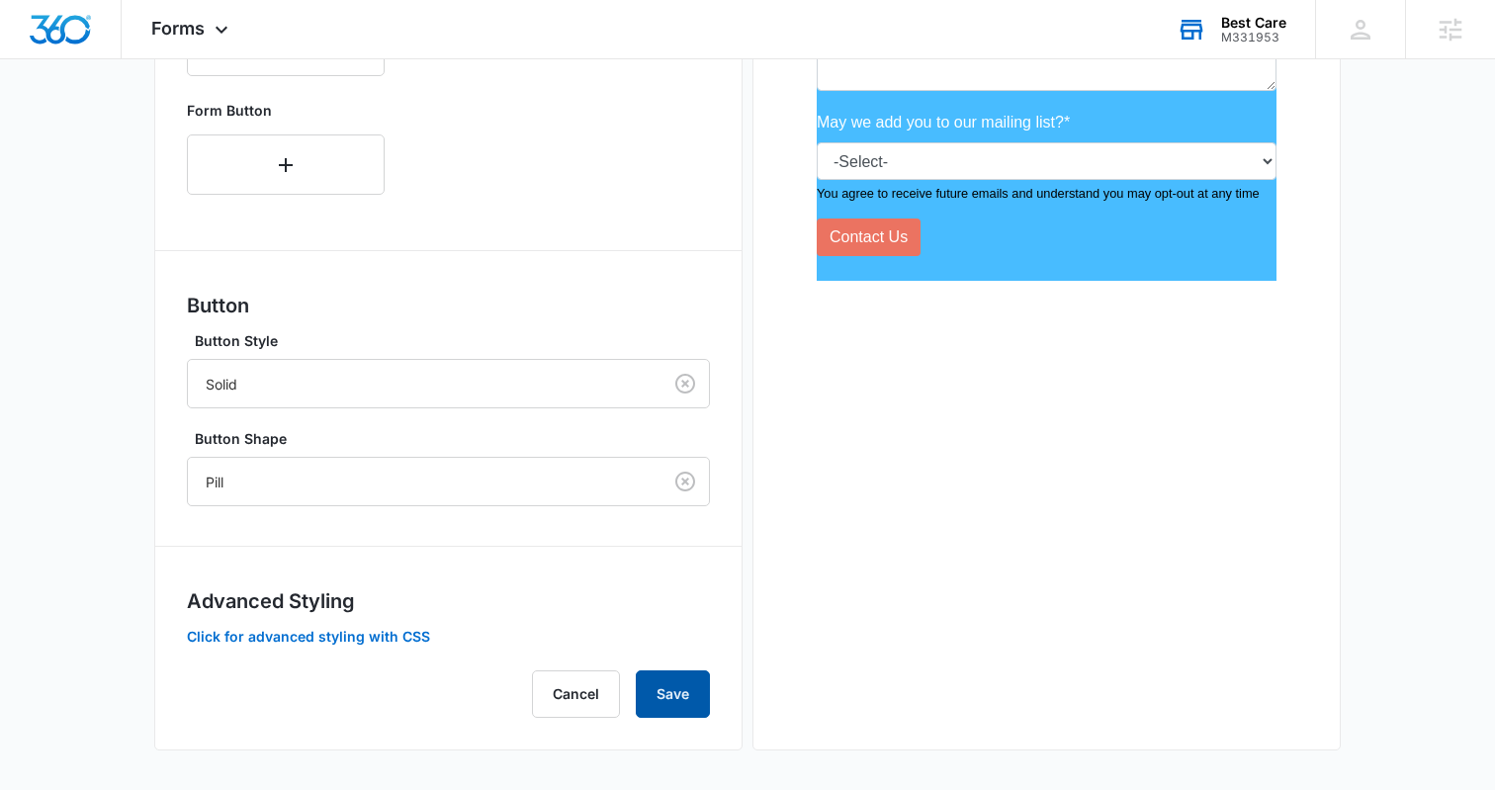
click at [669, 678] on button "Save" at bounding box center [673, 694] width 74 height 47
click at [345, 632] on button "Click for advanced styling with CSS" at bounding box center [308, 637] width 243 height 14
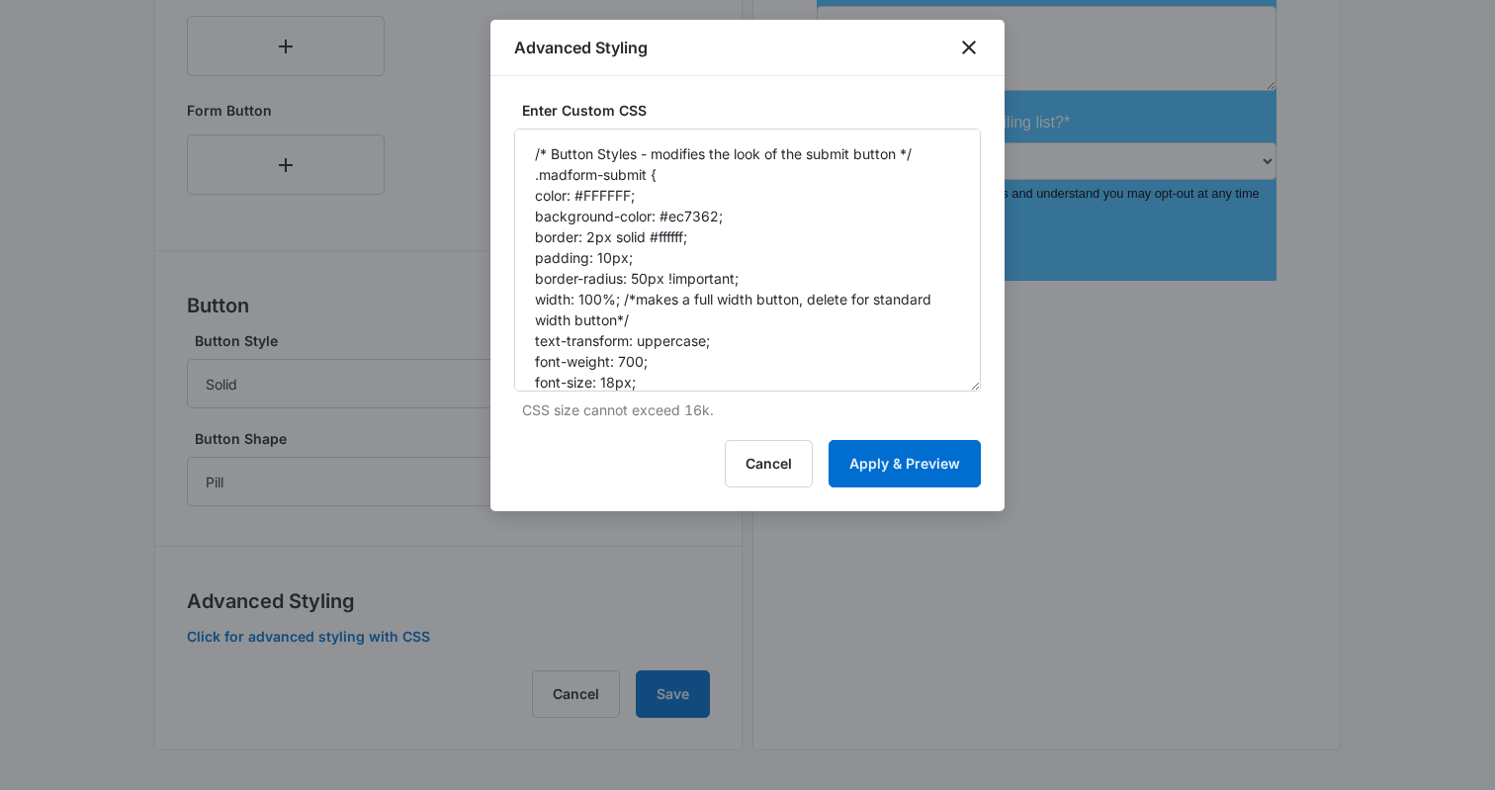
drag, startPoint x: 974, startPoint y: 237, endPoint x: 1013, endPoint y: 561, distance: 325.7
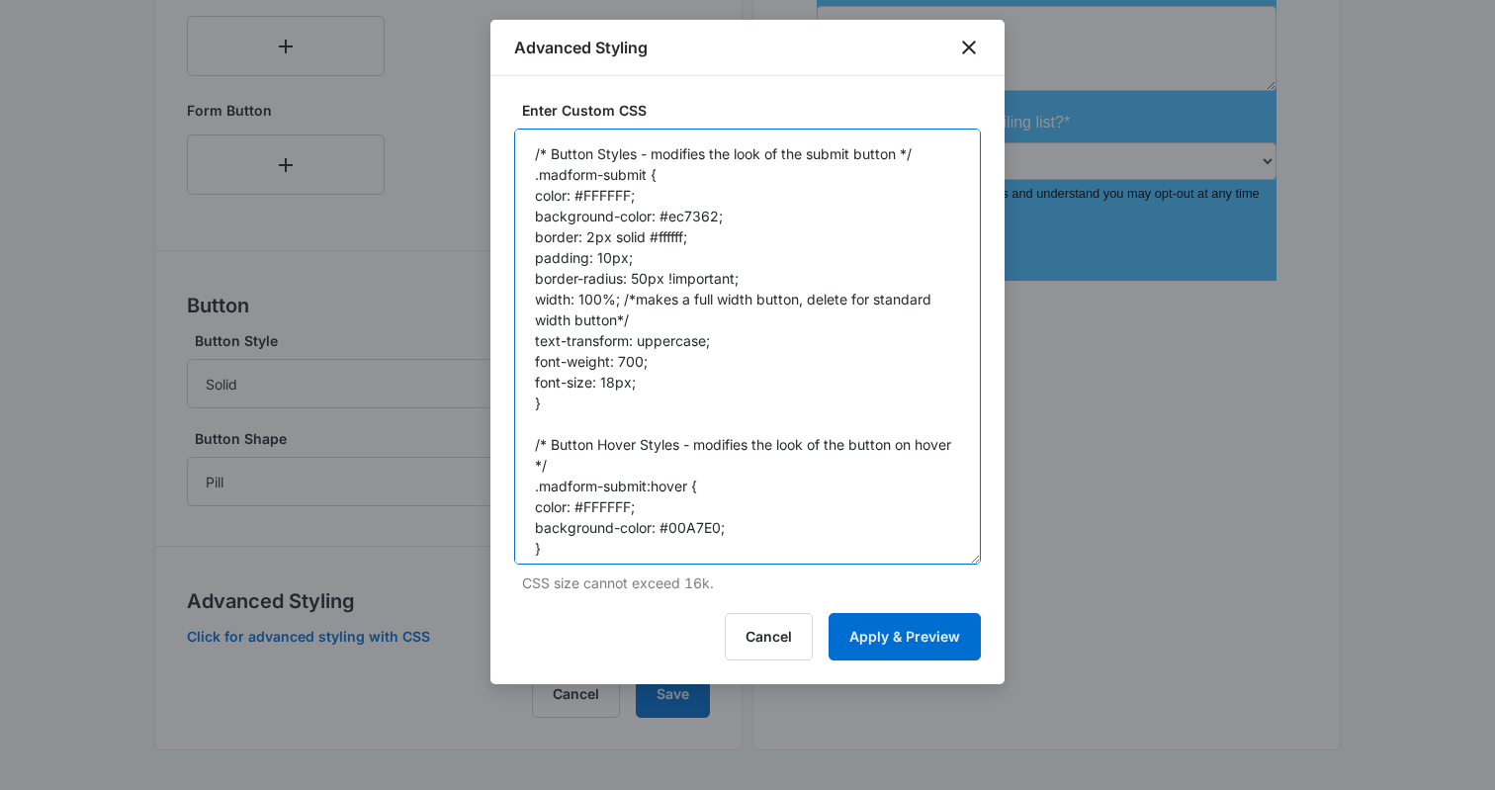
click at [748, 523] on textarea "/* Button Styles - modifies the look of the submit button */ .madform-submit { …" at bounding box center [747, 347] width 467 height 436
paste textarea "border-color: #ffffff;"
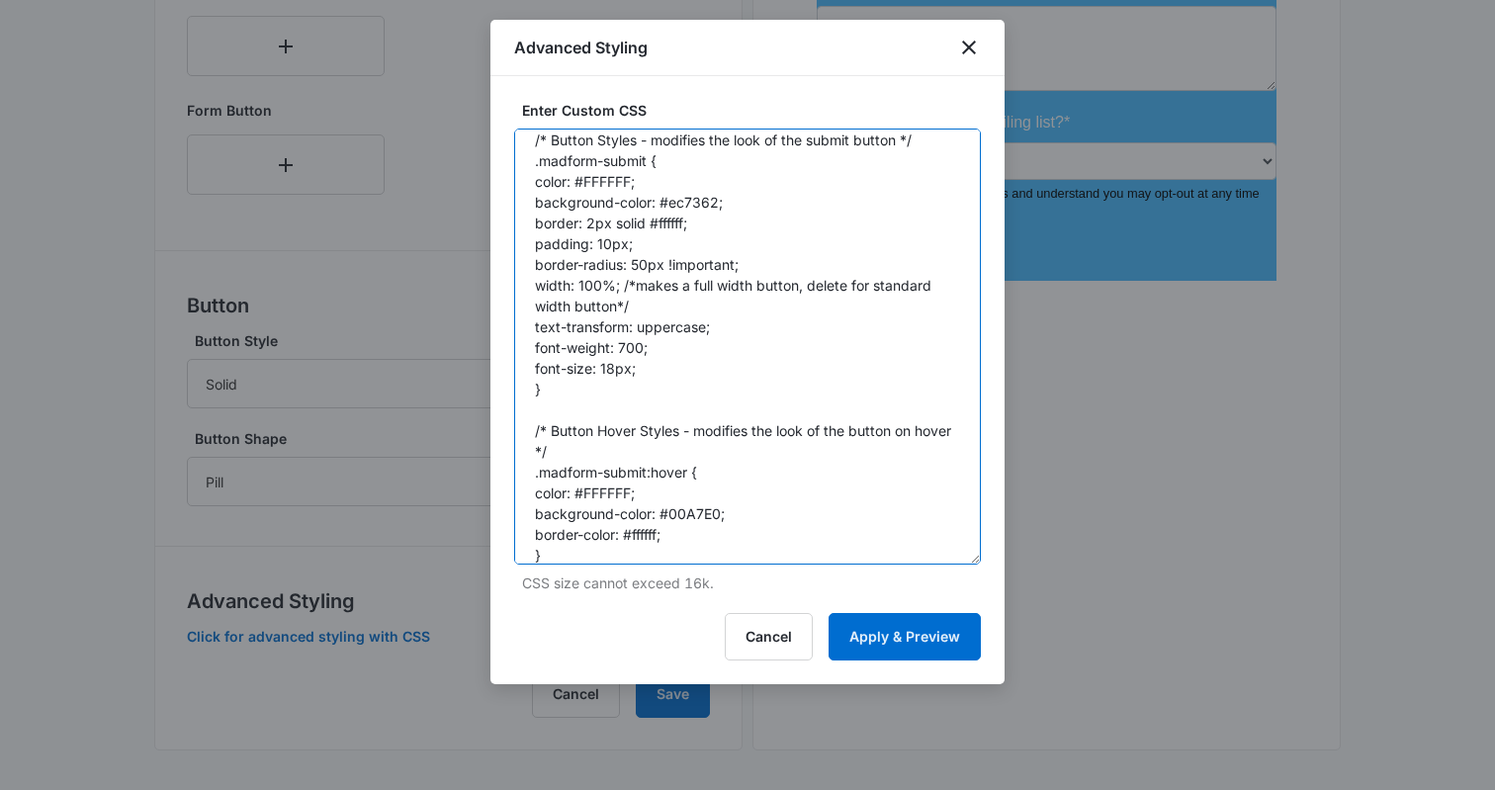
scroll to position [0, 0]
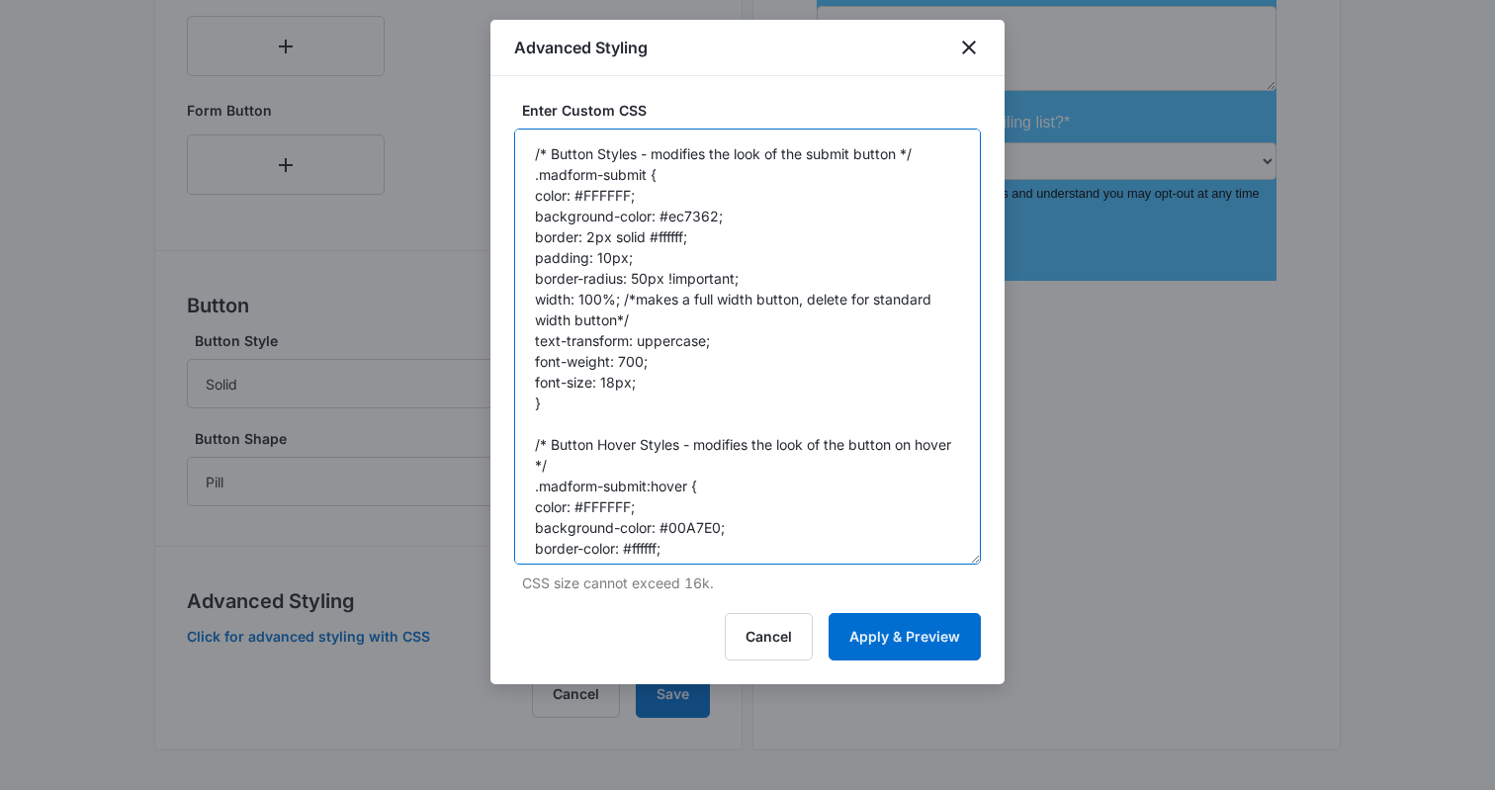
click at [661, 239] on textarea "/* Button Styles - modifies the look of the submit button */ .madform-submit { …" at bounding box center [747, 347] width 467 height 436
paste textarea "-color:"
click at [694, 233] on textarea "/* Button Styles - modifies the look of the submit button */ .madform-submit { …" at bounding box center [747, 347] width 467 height 436
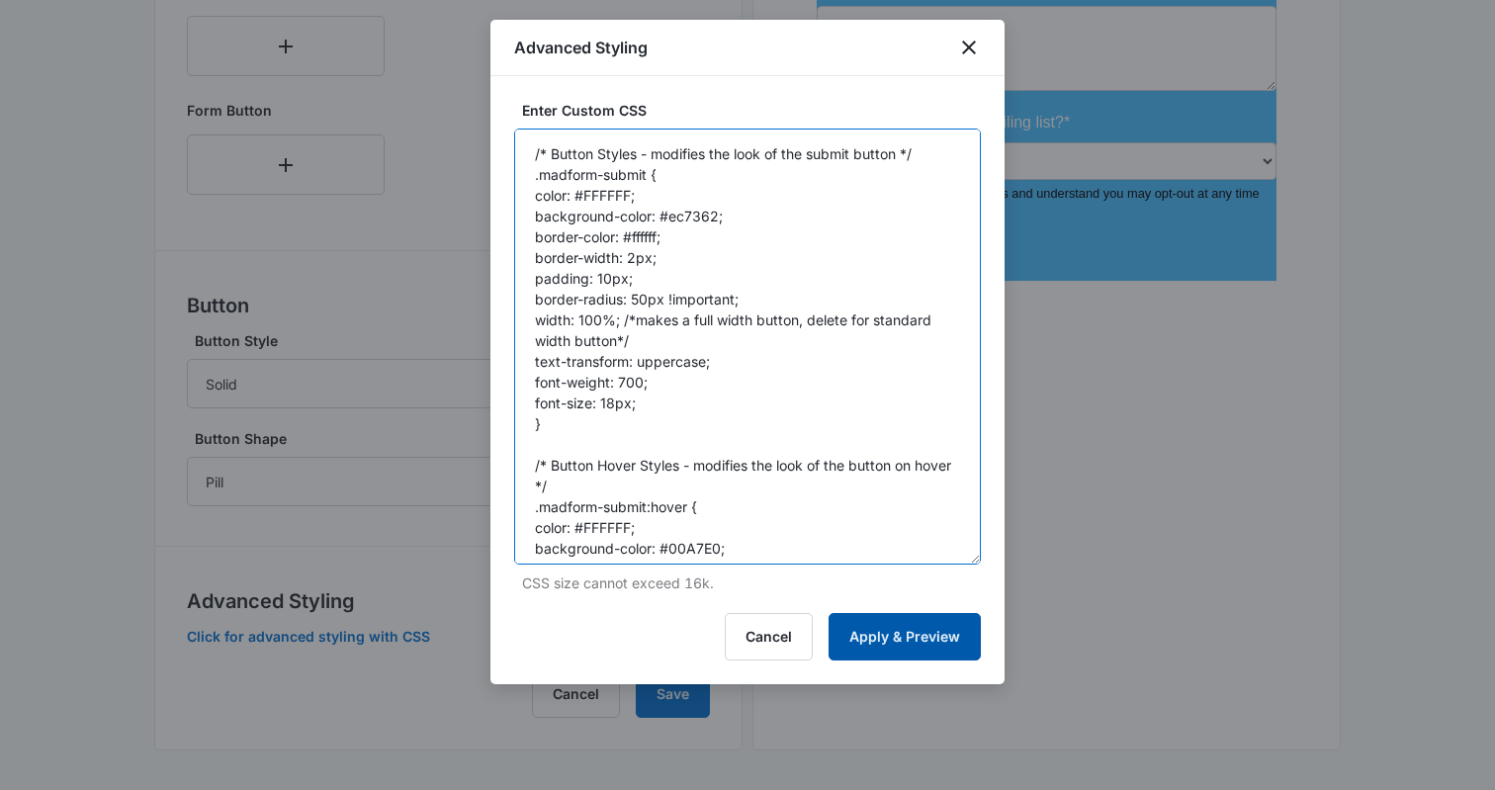
type textarea "/* Button Styles - modifies the look of the submit button */ .madform-submit { …"
click at [882, 632] on button "Apply & Preview" at bounding box center [905, 636] width 152 height 47
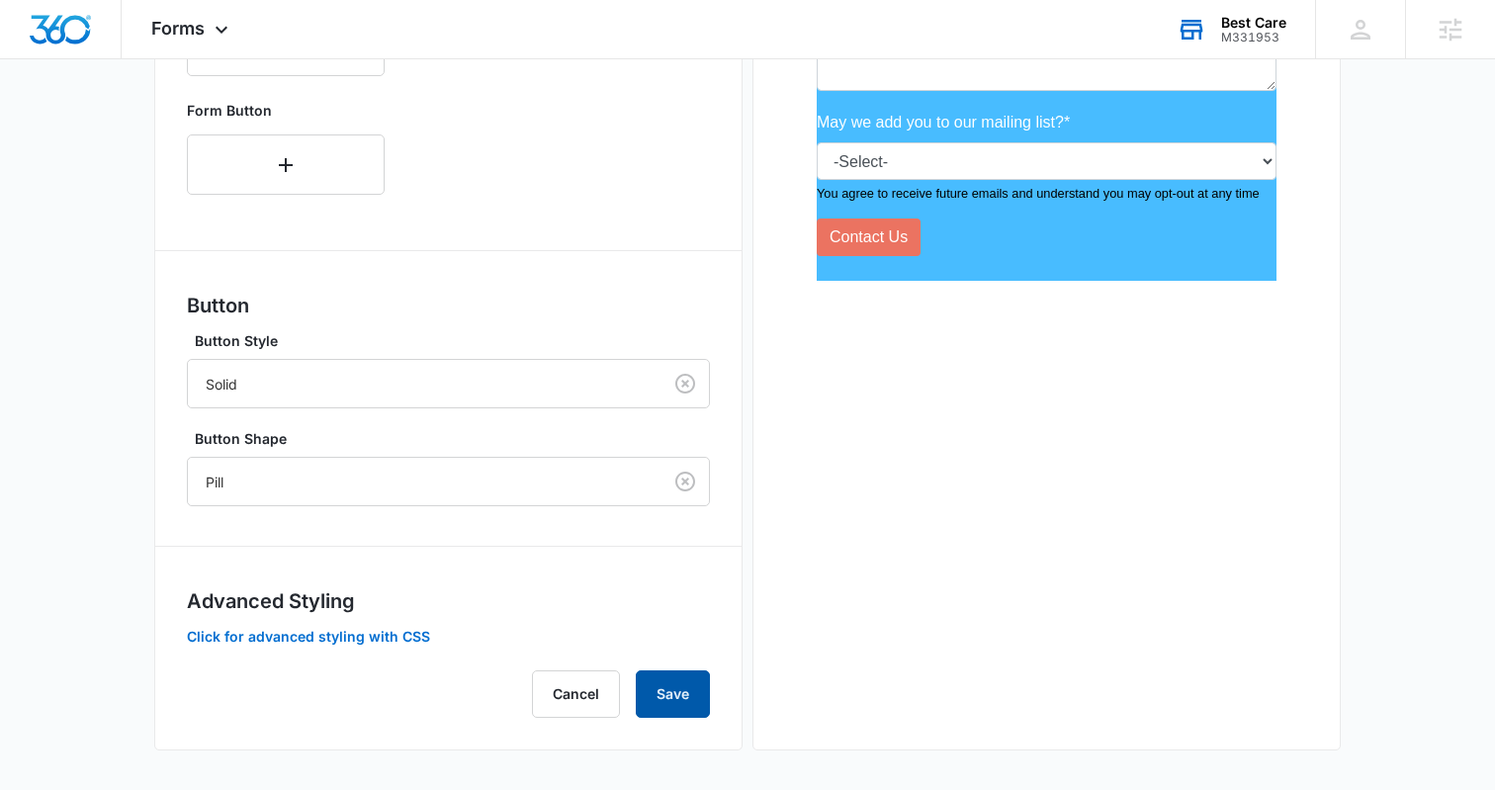
click at [652, 683] on button "Save" at bounding box center [673, 694] width 74 height 47
click at [345, 631] on button "Click for advanced styling with CSS" at bounding box center [308, 637] width 243 height 14
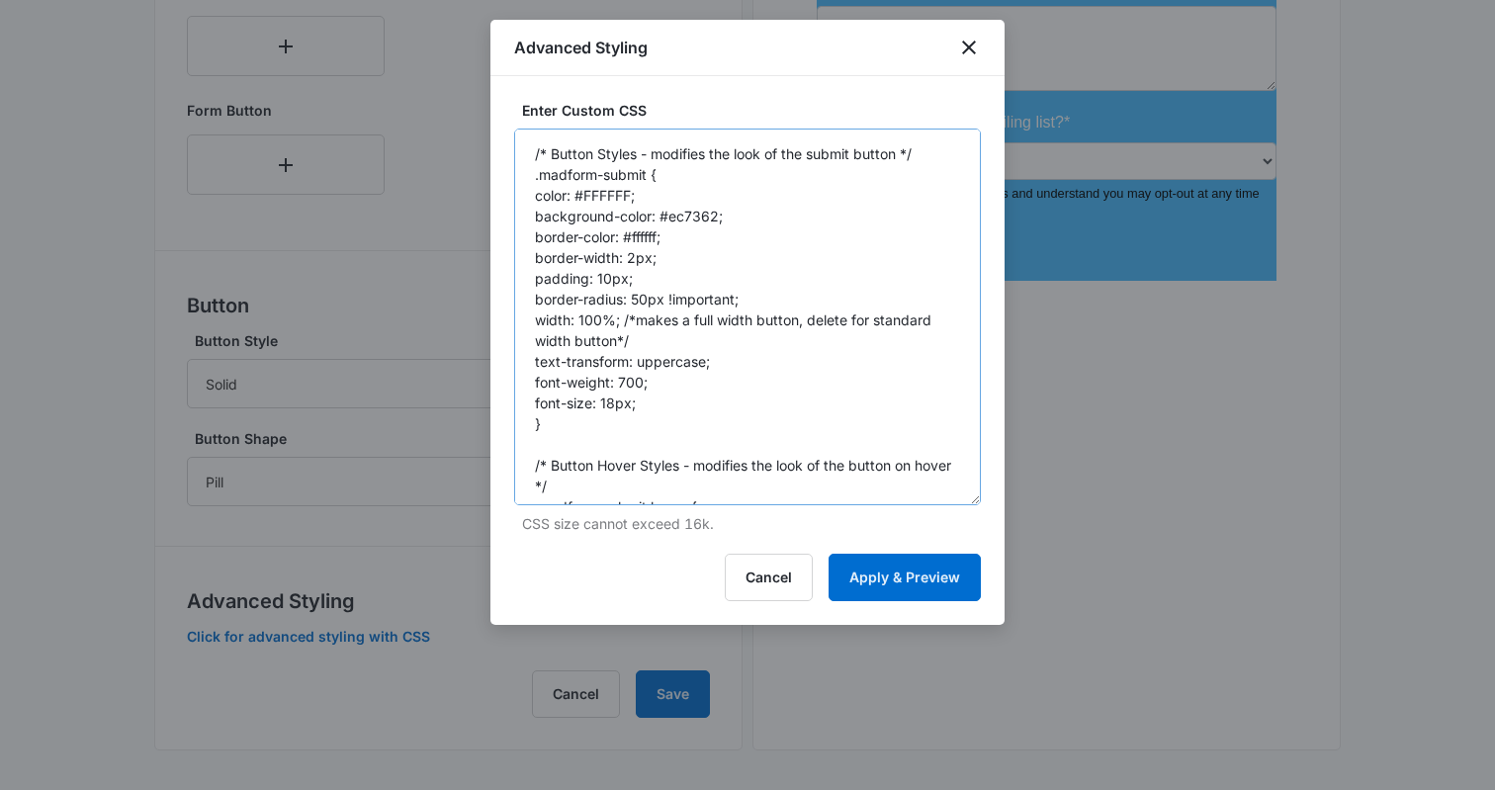
drag, startPoint x: 978, startPoint y: 238, endPoint x: 977, endPoint y: 543, distance: 304.6
click at [977, 505] on textarea "/* Button Styles - modifies the look of the submit button */ .madform-submit { …" at bounding box center [747, 317] width 467 height 377
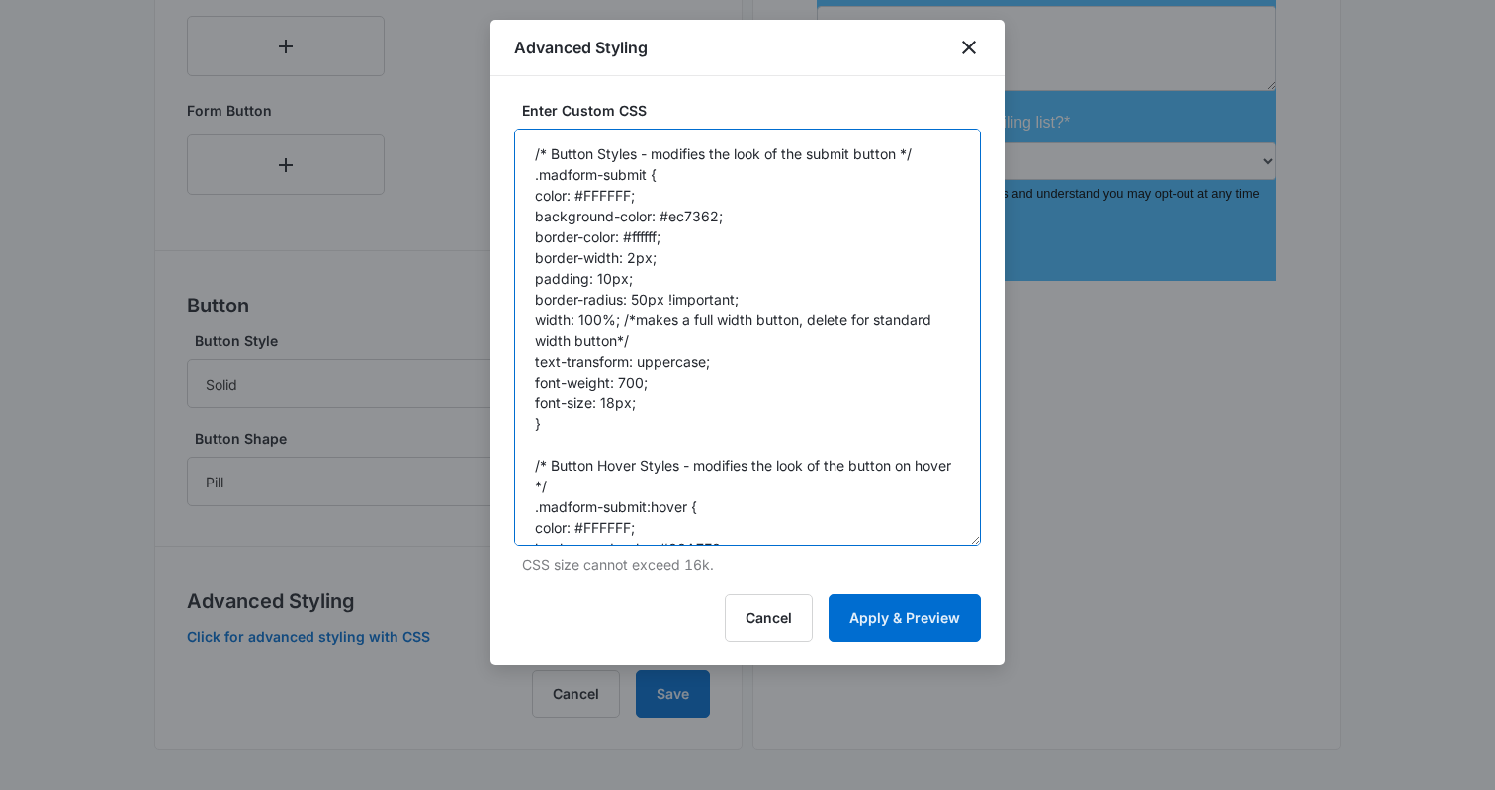
click at [593, 179] on textarea "/* Button Styles - modifies the look of the submit button */ .madform-submit { …" at bounding box center [747, 337] width 467 height 417
click at [534, 175] on textarea "/* Button Styles - modifies the look of the submit button */ .madform-submit { …" at bounding box center [747, 337] width 467 height 417
paste textarea "button.btn-nohover.madform-submit"
drag, startPoint x: 776, startPoint y: 174, endPoint x: 663, endPoint y: 183, distance: 114.1
click at [663, 183] on textarea "/* Button Styles - modifies the look of the submit button */ button.btn-nohover…" at bounding box center [747, 337] width 467 height 417
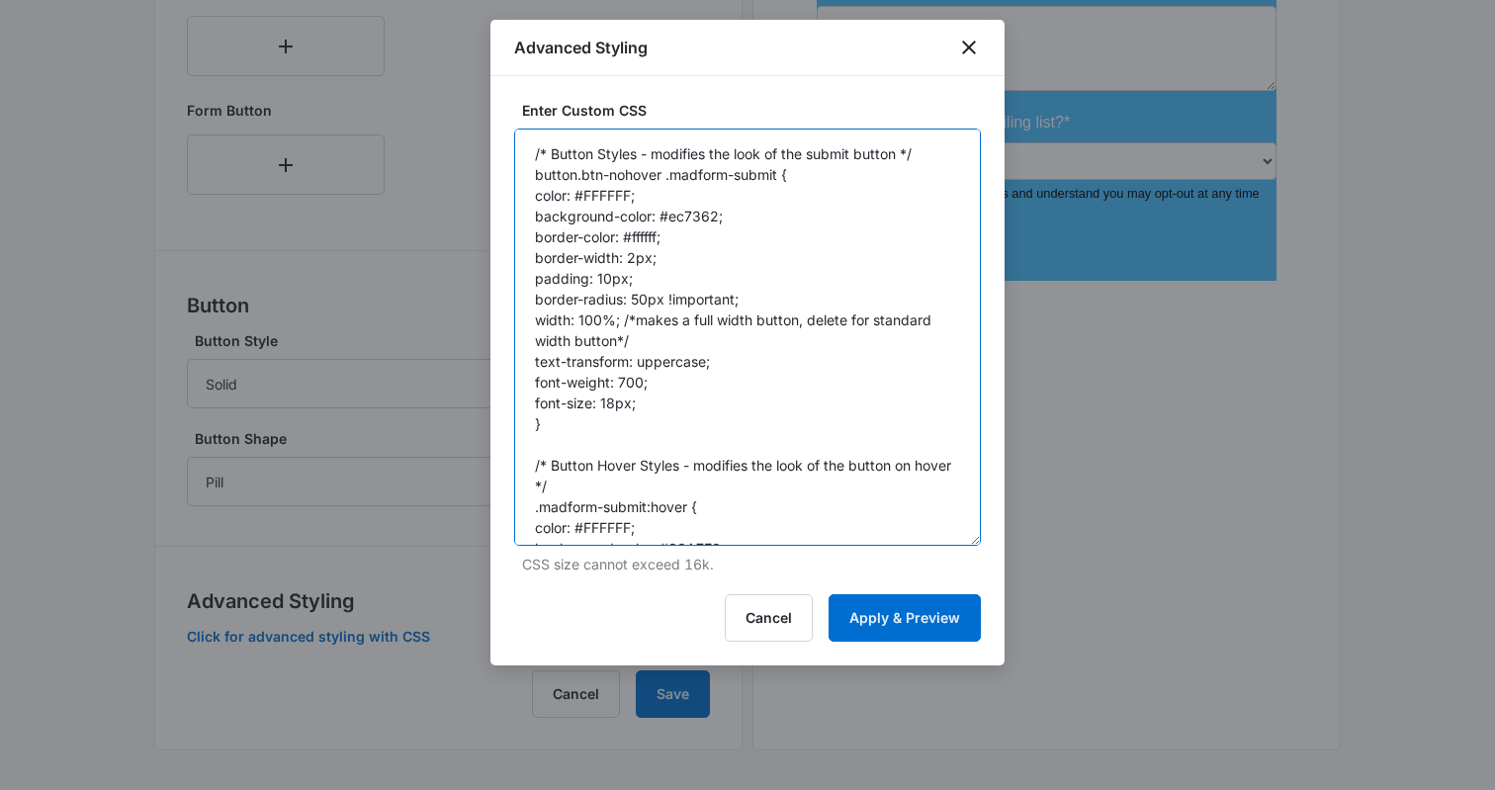
drag, startPoint x: 582, startPoint y: 175, endPoint x: 474, endPoint y: 174, distance: 107.8
drag, startPoint x: 738, startPoint y: 172, endPoint x: 607, endPoint y: 250, distance: 152.2
click at [518, 175] on textarea "/* Button Styles - modifies the look of the submit button */ .btn-nohover .madf…" at bounding box center [747, 337] width 467 height 417
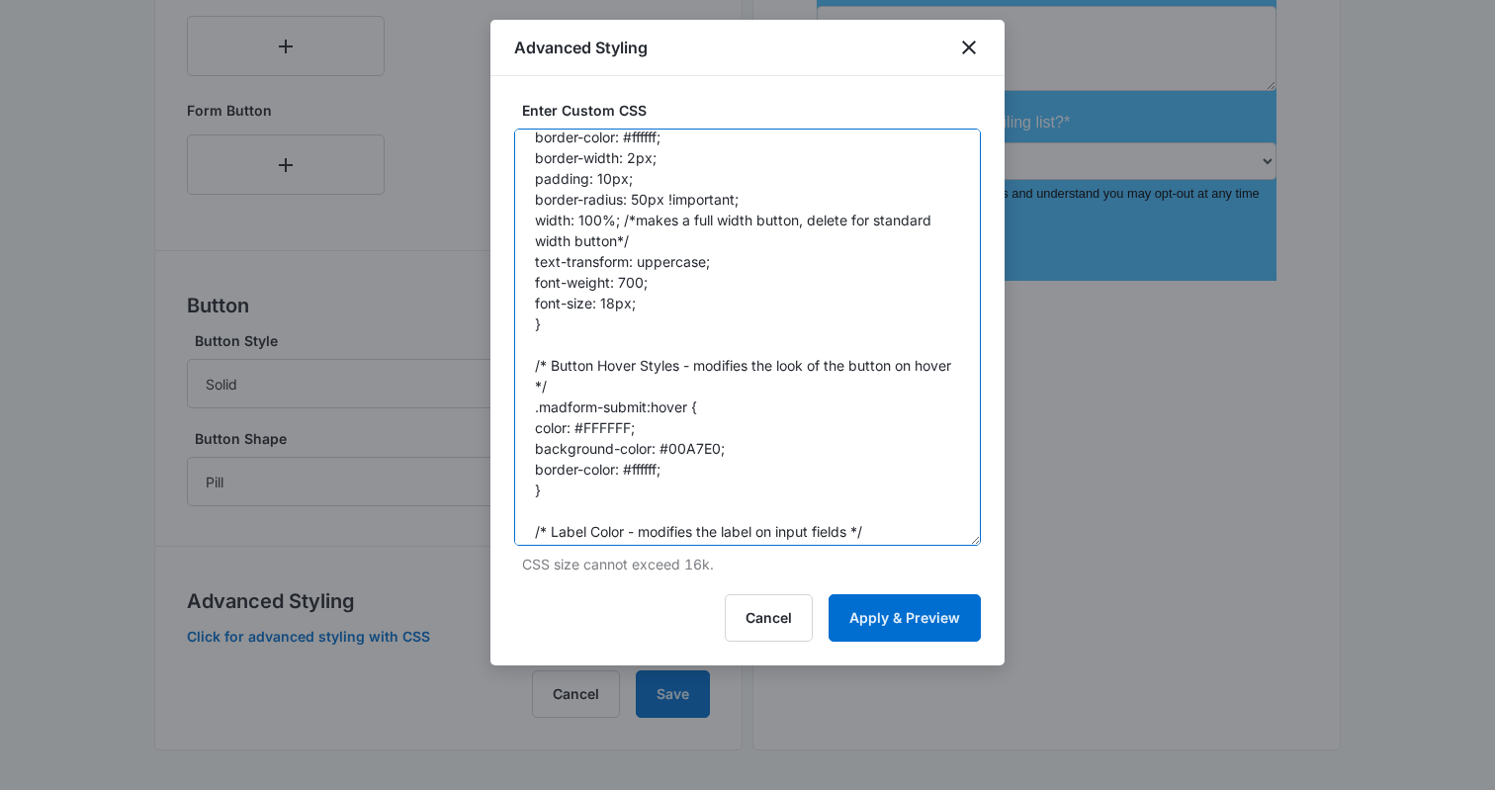
scroll to position [120, 0]
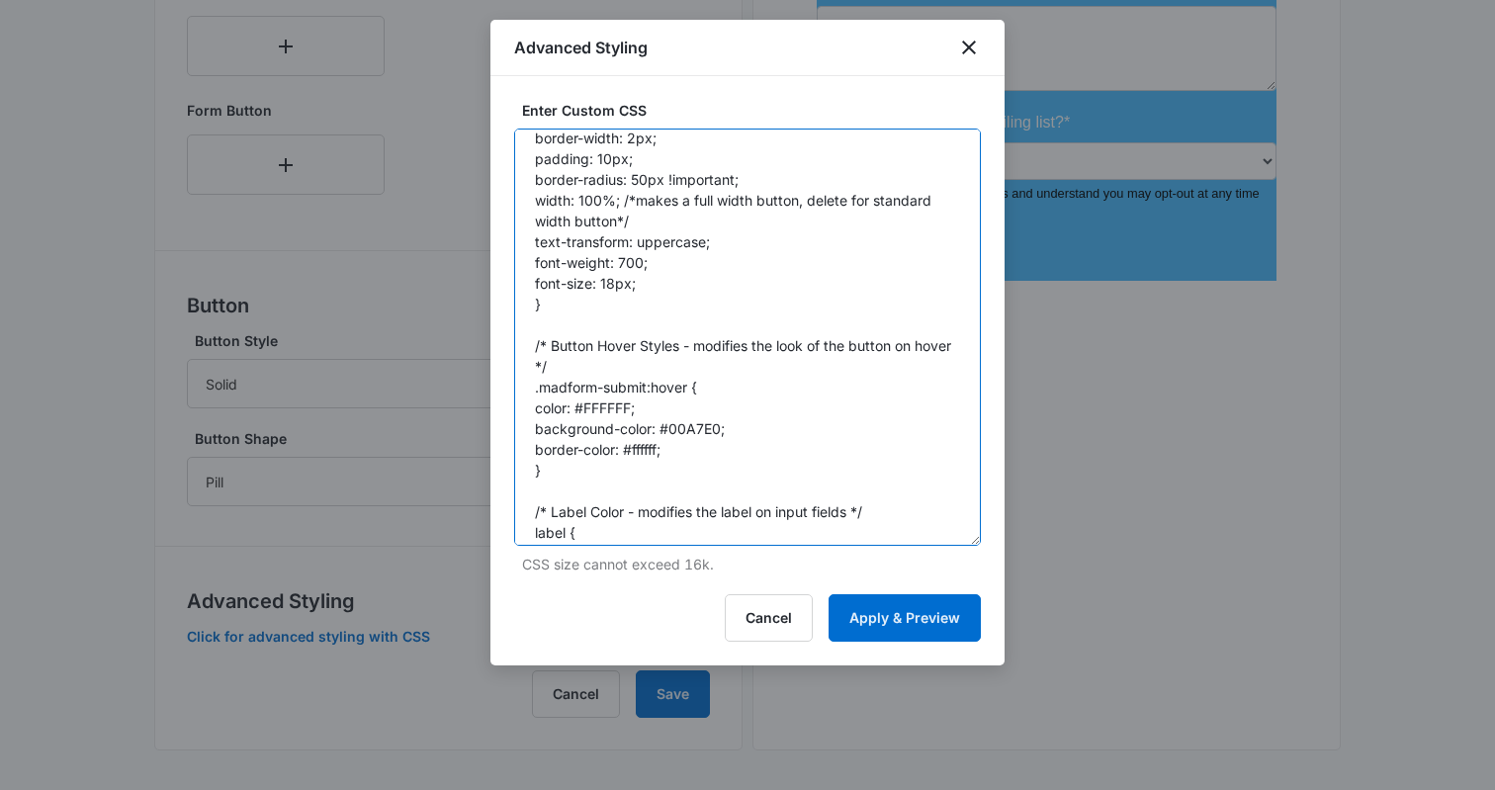
drag, startPoint x: 648, startPoint y: 385, endPoint x: 504, endPoint y: 383, distance: 143.4
click at [501, 381] on div "Enter Custom CSS /* Button Styles - modifies the look of the submit button */ .…" at bounding box center [748, 370] width 514 height 589
paste textarea "btn-nohover ."
type textarea "/* Button Styles - modifies the look of the submit button */ .btn-nohover .madf…"
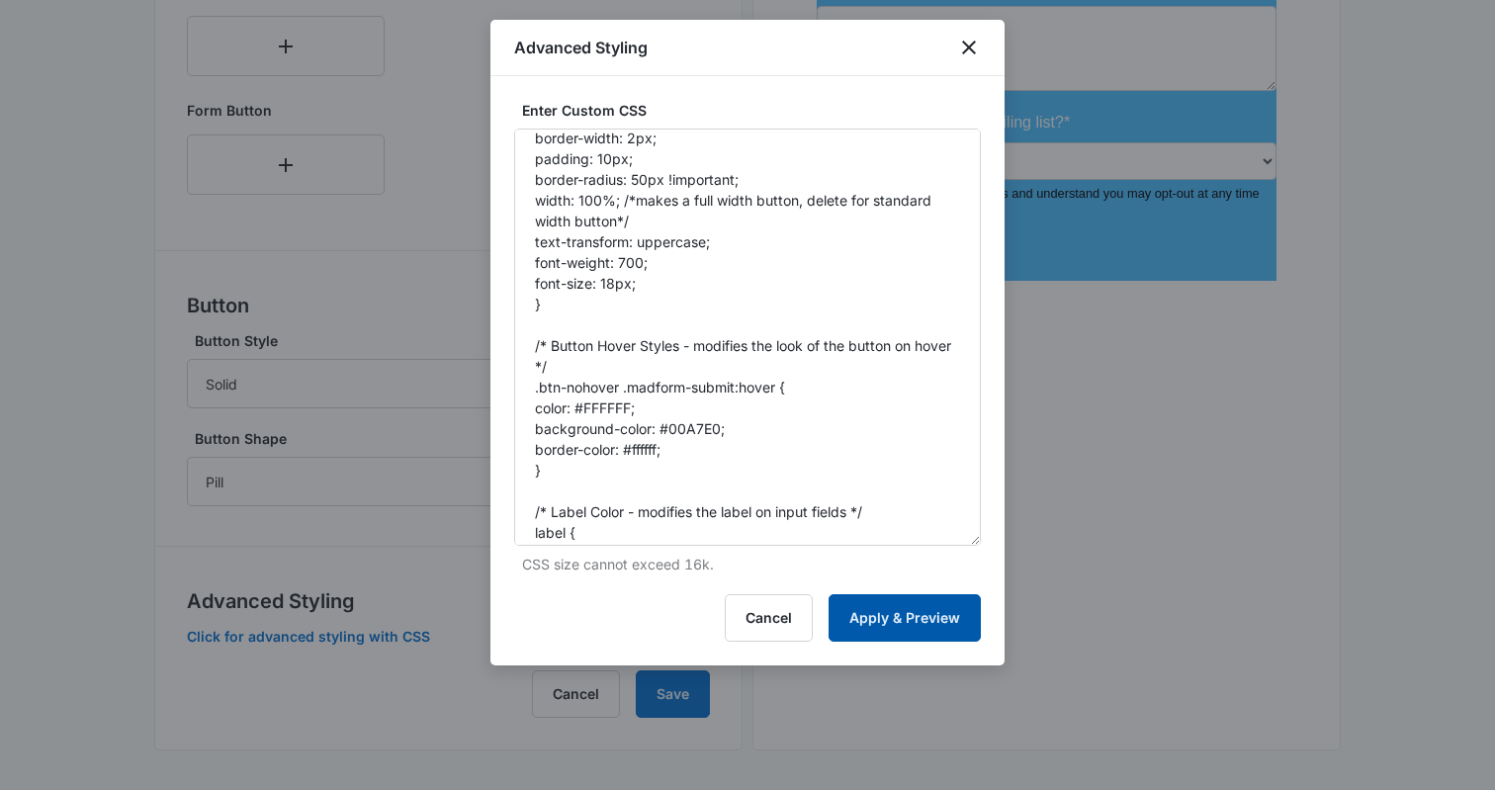
click at [875, 617] on button "Apply & Preview" at bounding box center [905, 617] width 152 height 47
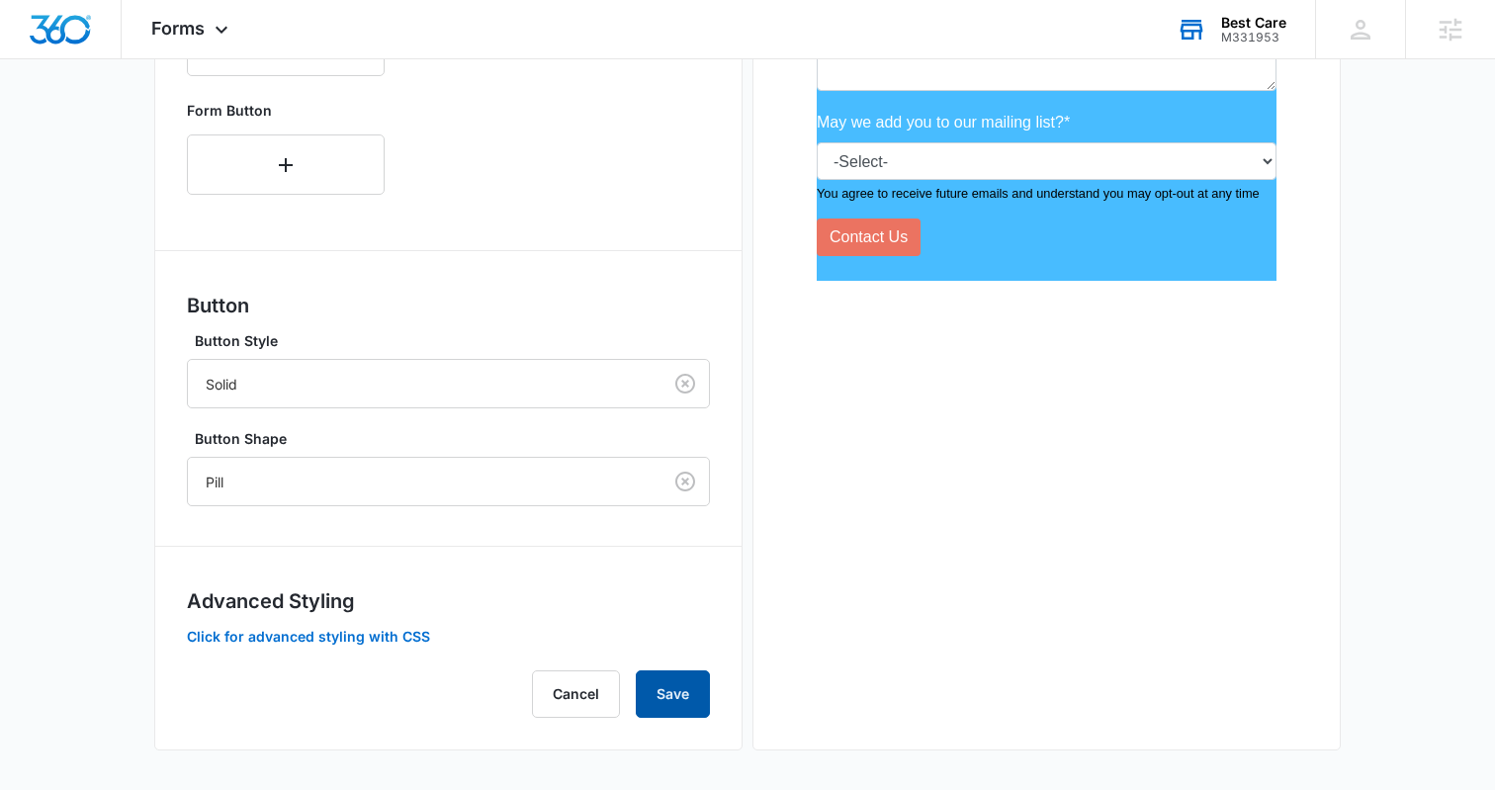
drag, startPoint x: 666, startPoint y: 686, endPoint x: 692, endPoint y: 685, distance: 26.7
click at [665, 686] on button "Save" at bounding box center [673, 694] width 74 height 47
click at [397, 630] on button "Click for advanced styling with CSS" at bounding box center [308, 637] width 243 height 14
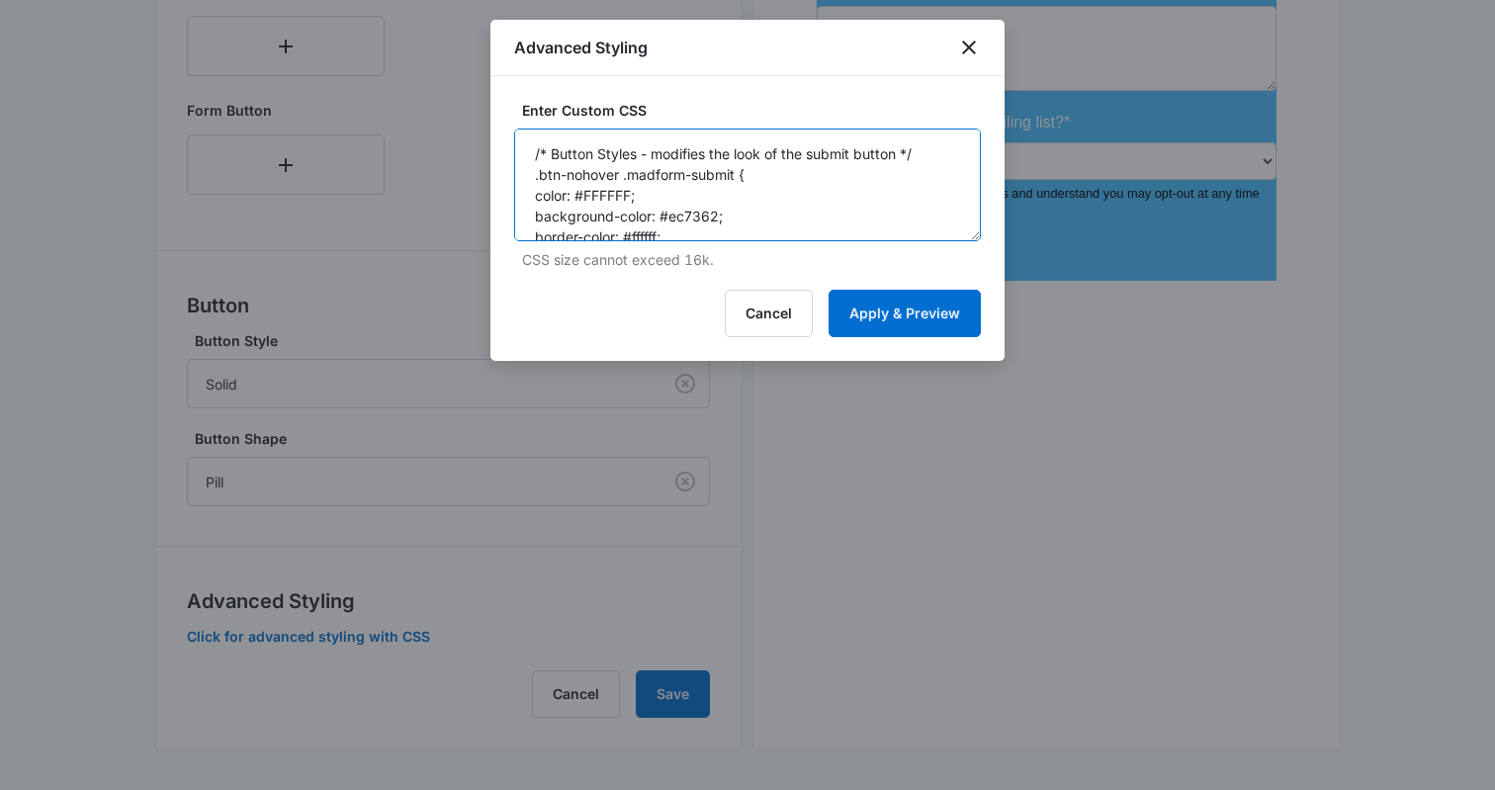
drag, startPoint x: 624, startPoint y: 178, endPoint x: 716, endPoint y: 201, distance: 94.8
click at [623, 178] on textarea "/* Button Styles - modifies the look of the submit button */ .btn-nohover .madf…" at bounding box center [747, 185] width 467 height 113
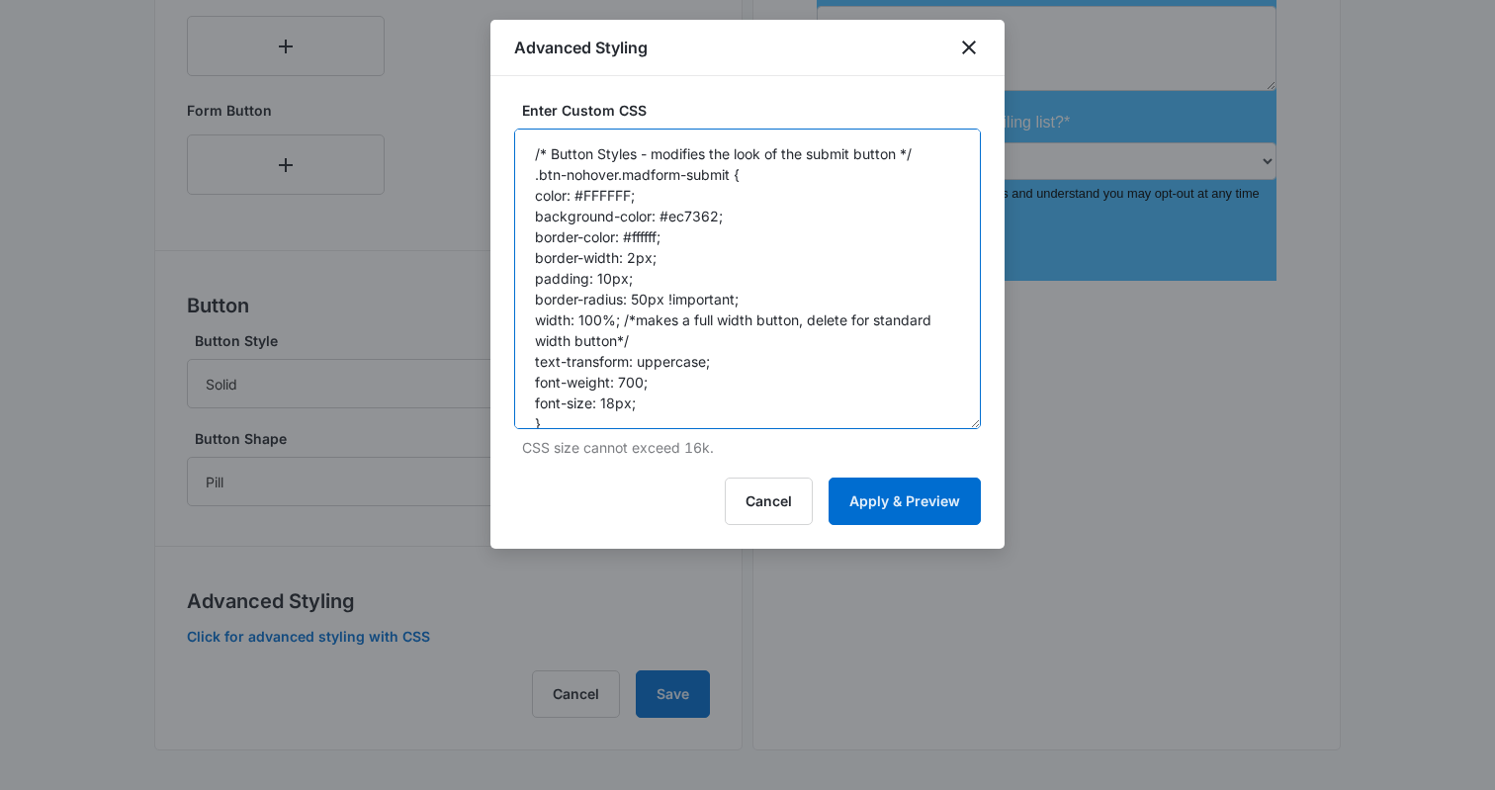
drag, startPoint x: 977, startPoint y: 254, endPoint x: 1014, endPoint y: 501, distance: 250.0
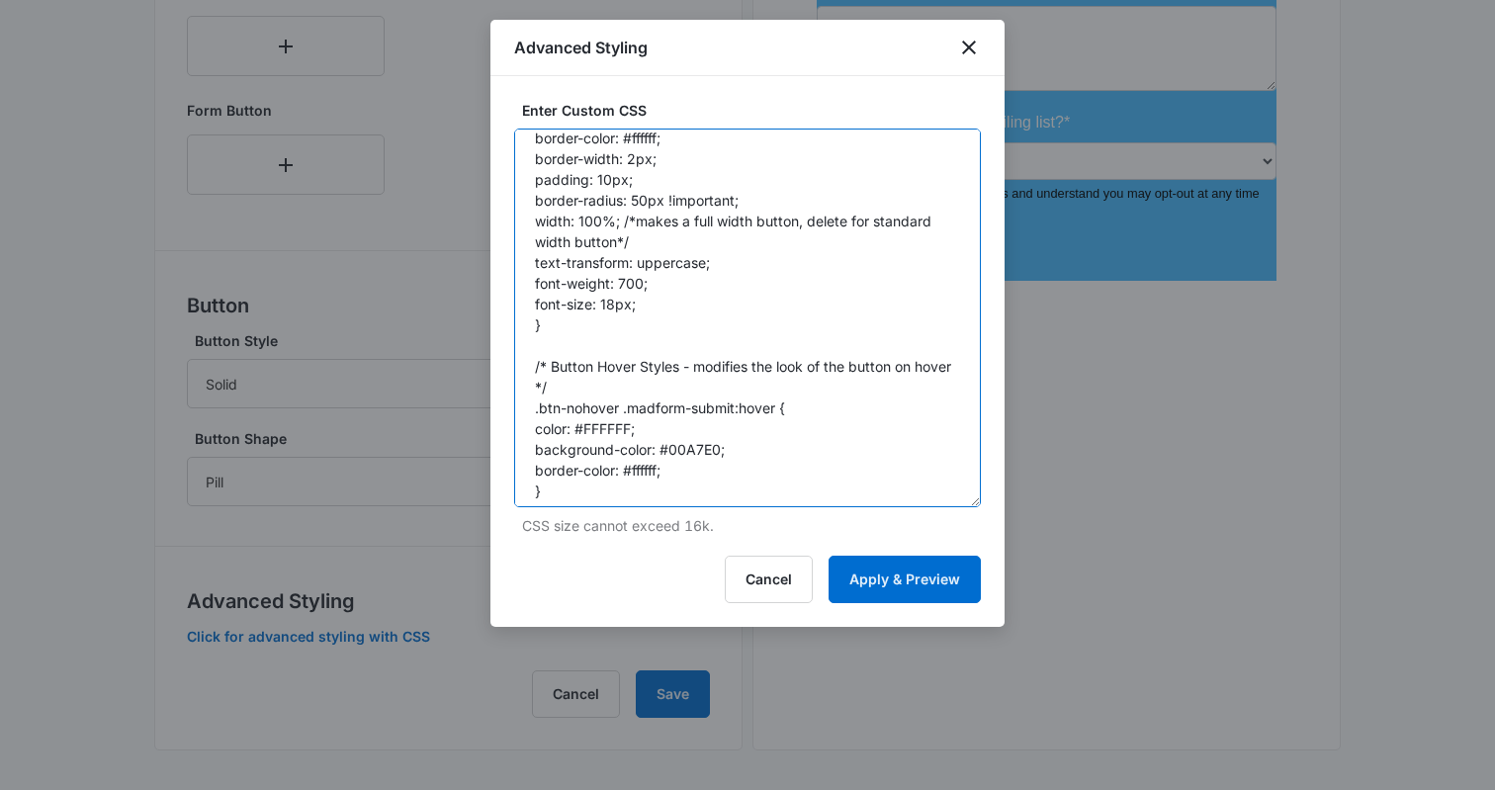
scroll to position [92, 0]
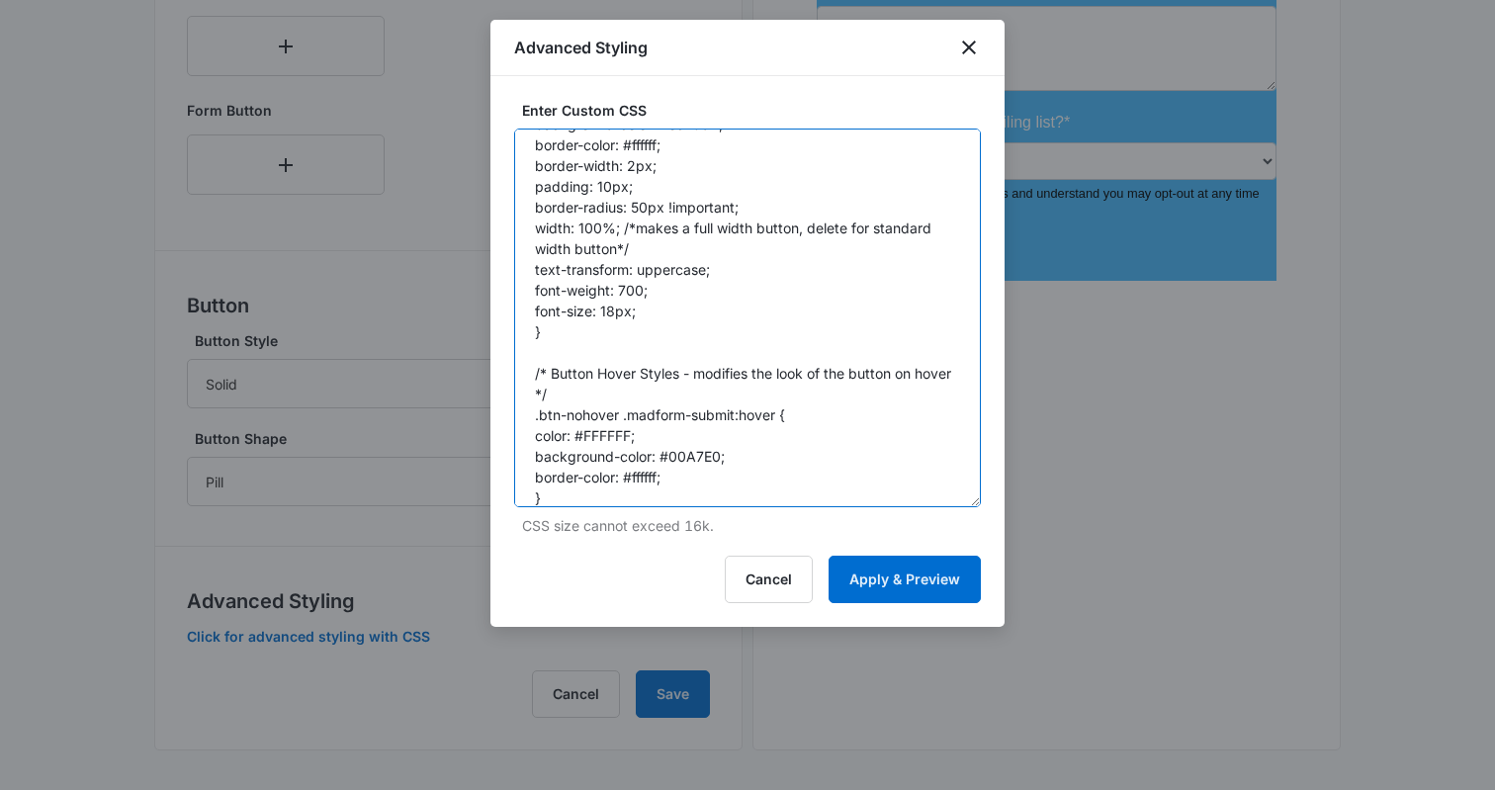
drag, startPoint x: 623, startPoint y: 410, endPoint x: 666, endPoint y: 442, distance: 53.0
click at [625, 411] on textarea "/* Button Styles - modifies the look of the submit button */ .btn-nohover.madfo…" at bounding box center [747, 318] width 467 height 379
type textarea "/* Button Styles - modifies the look of the submit button */ .btn-nohover.madfo…"
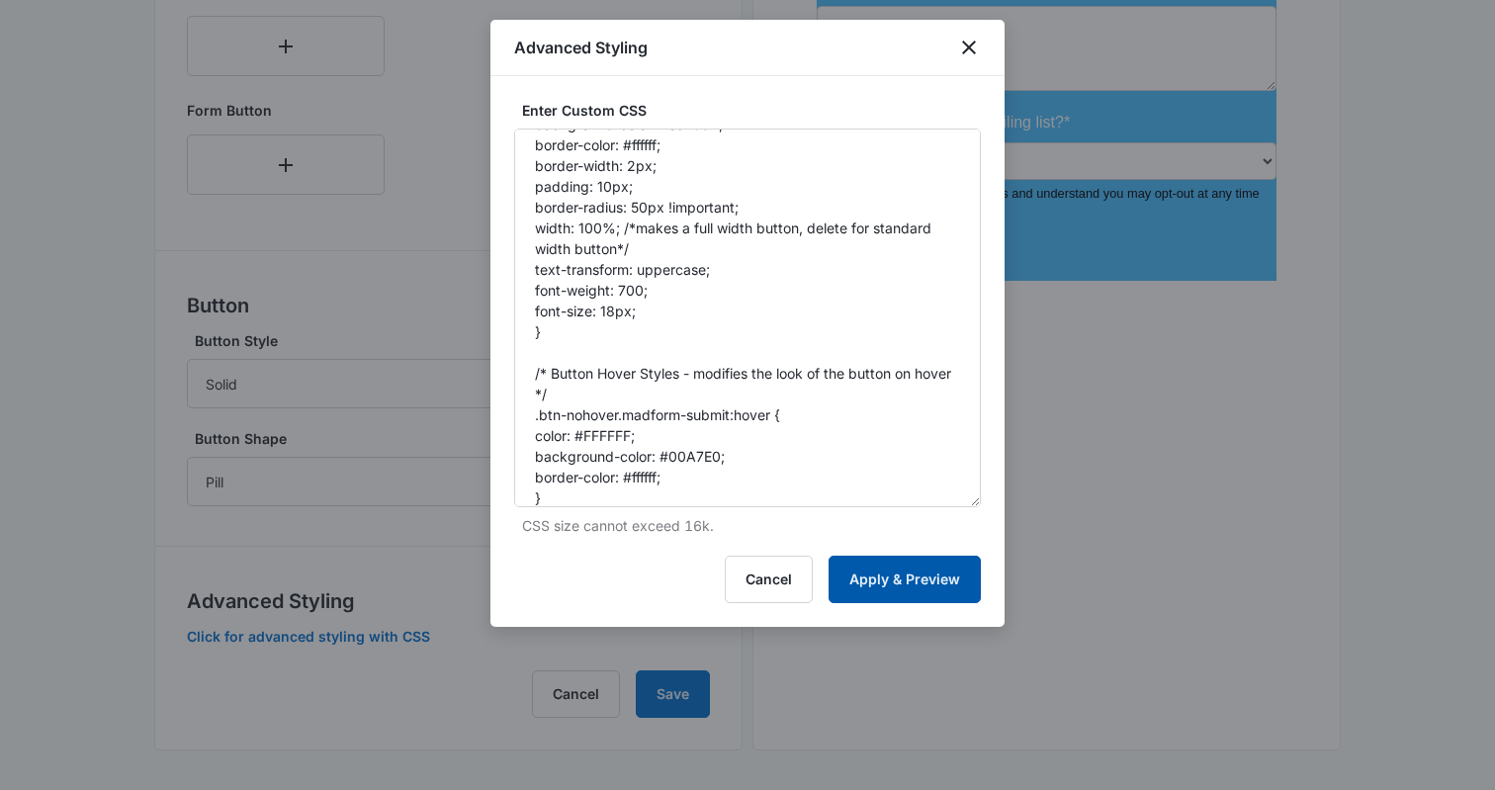
click at [897, 588] on button "Apply & Preview" at bounding box center [905, 579] width 152 height 47
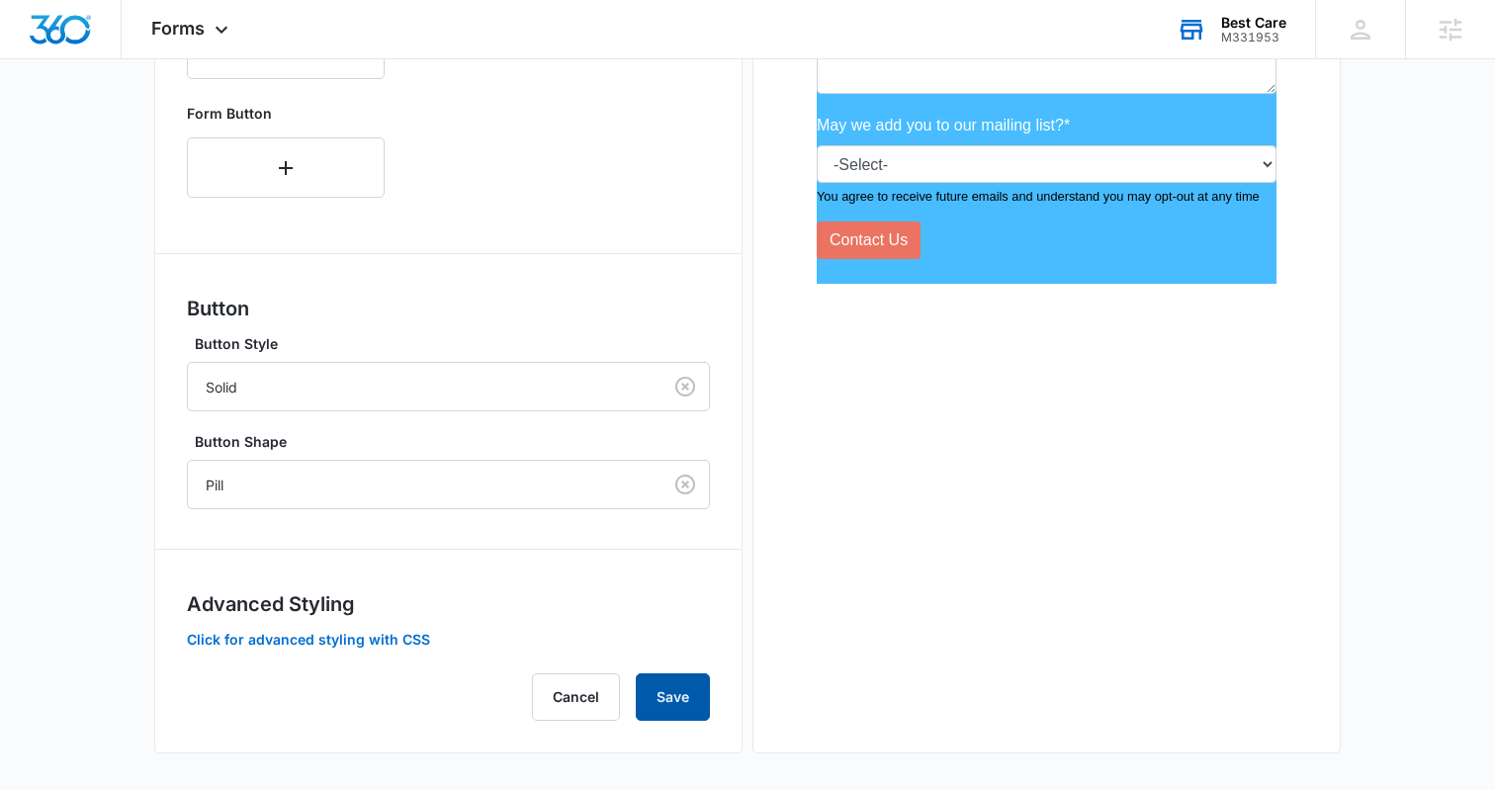
click at [665, 705] on button "Save" at bounding box center [673, 697] width 74 height 47
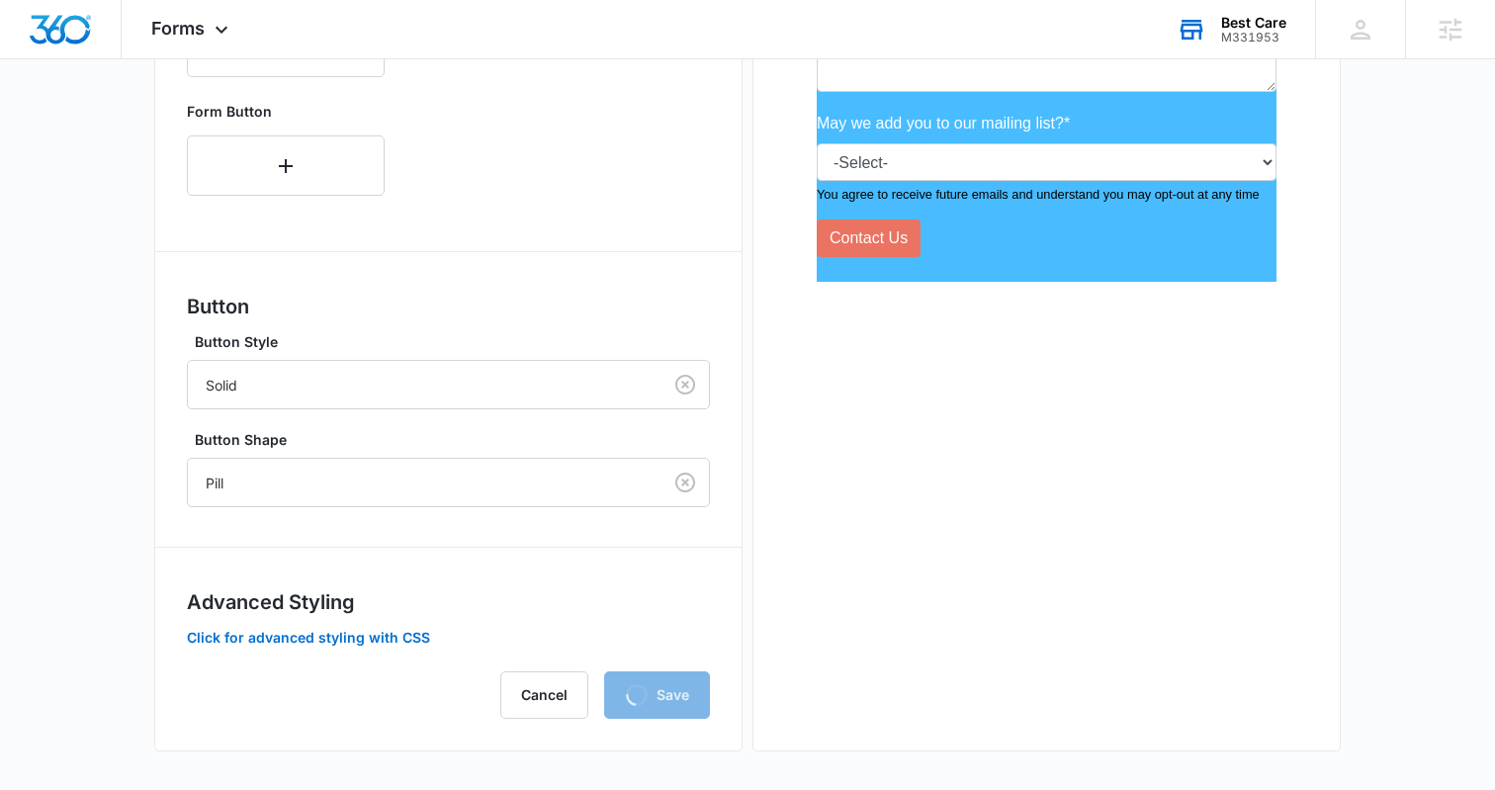
scroll to position [877, 0]
click at [350, 630] on button "Click for advanced styling with CSS" at bounding box center [308, 637] width 243 height 14
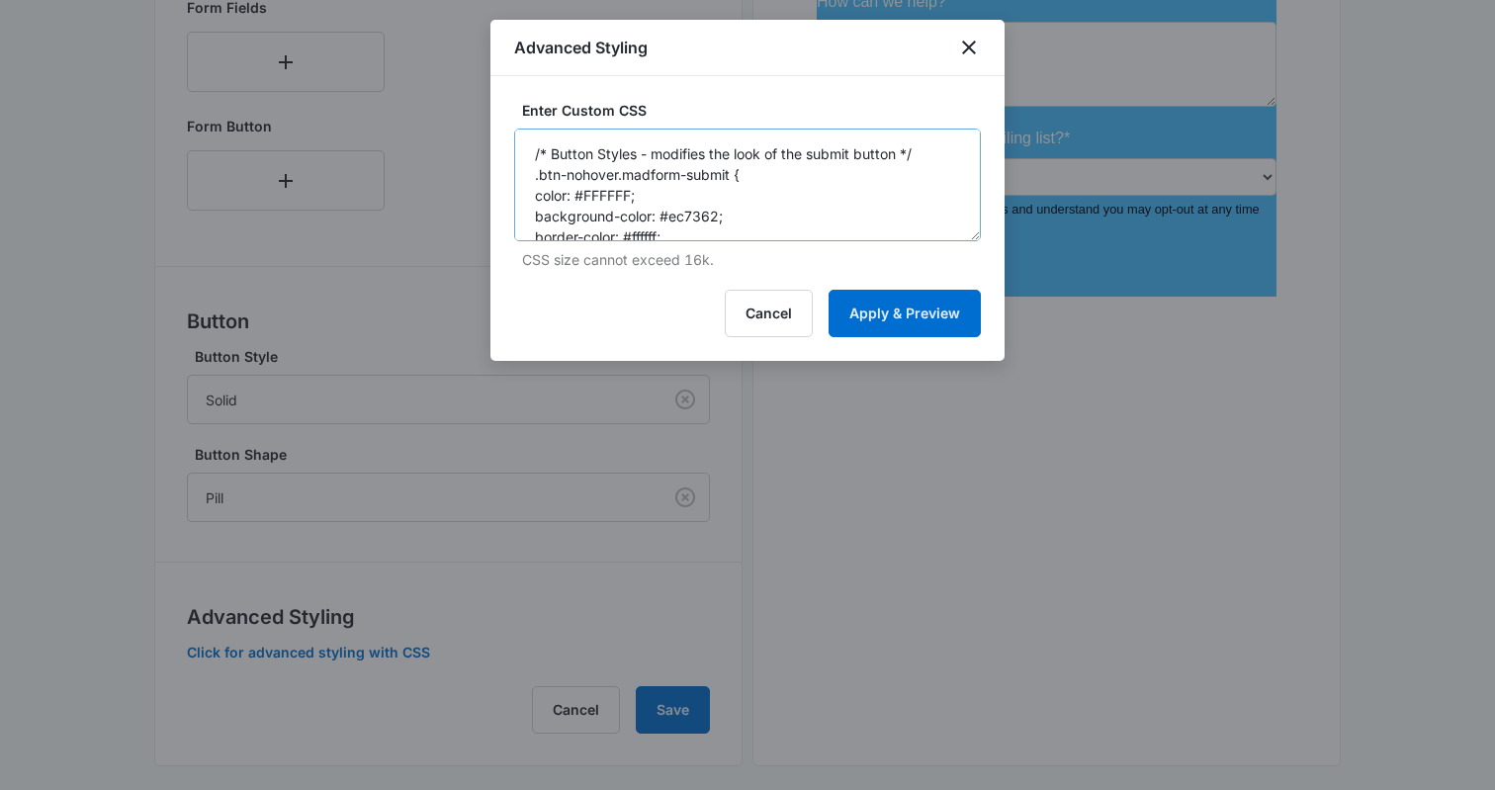
scroll to position [1, 0]
click at [644, 192] on textarea "/* Button Styles - modifies the look of the submit button */ .btn-nohover.madfo…" at bounding box center [747, 185] width 467 height 113
drag, startPoint x: 620, startPoint y: 176, endPoint x: 502, endPoint y: 179, distance: 117.7
click at [502, 179] on div "Enter Custom CSS /* Button Styles - modifies the look of the submit button */ .…" at bounding box center [748, 218] width 514 height 285
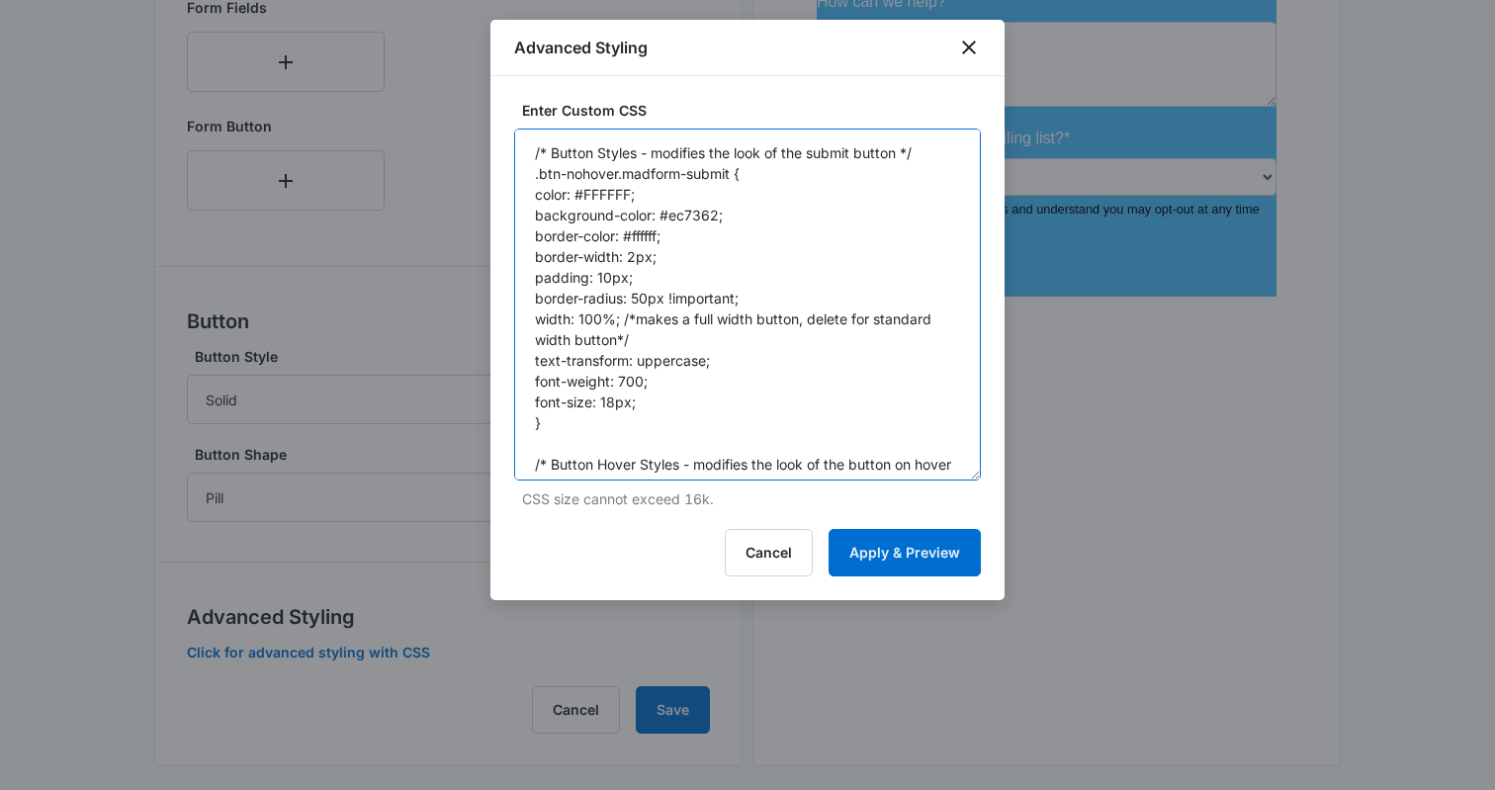
drag, startPoint x: 976, startPoint y: 232, endPoint x: 1011, endPoint y: 472, distance: 241.8
click at [697, 298] on textarea "/* Button Styles - modifies the look of the submit button */ .btn-nohover.madfo…" at bounding box center [747, 305] width 467 height 352
click at [612, 396] on textarea "/* Button Styles - modifies the look of the submit button */ .btn-nohover.madfo…" at bounding box center [747, 305] width 467 height 352
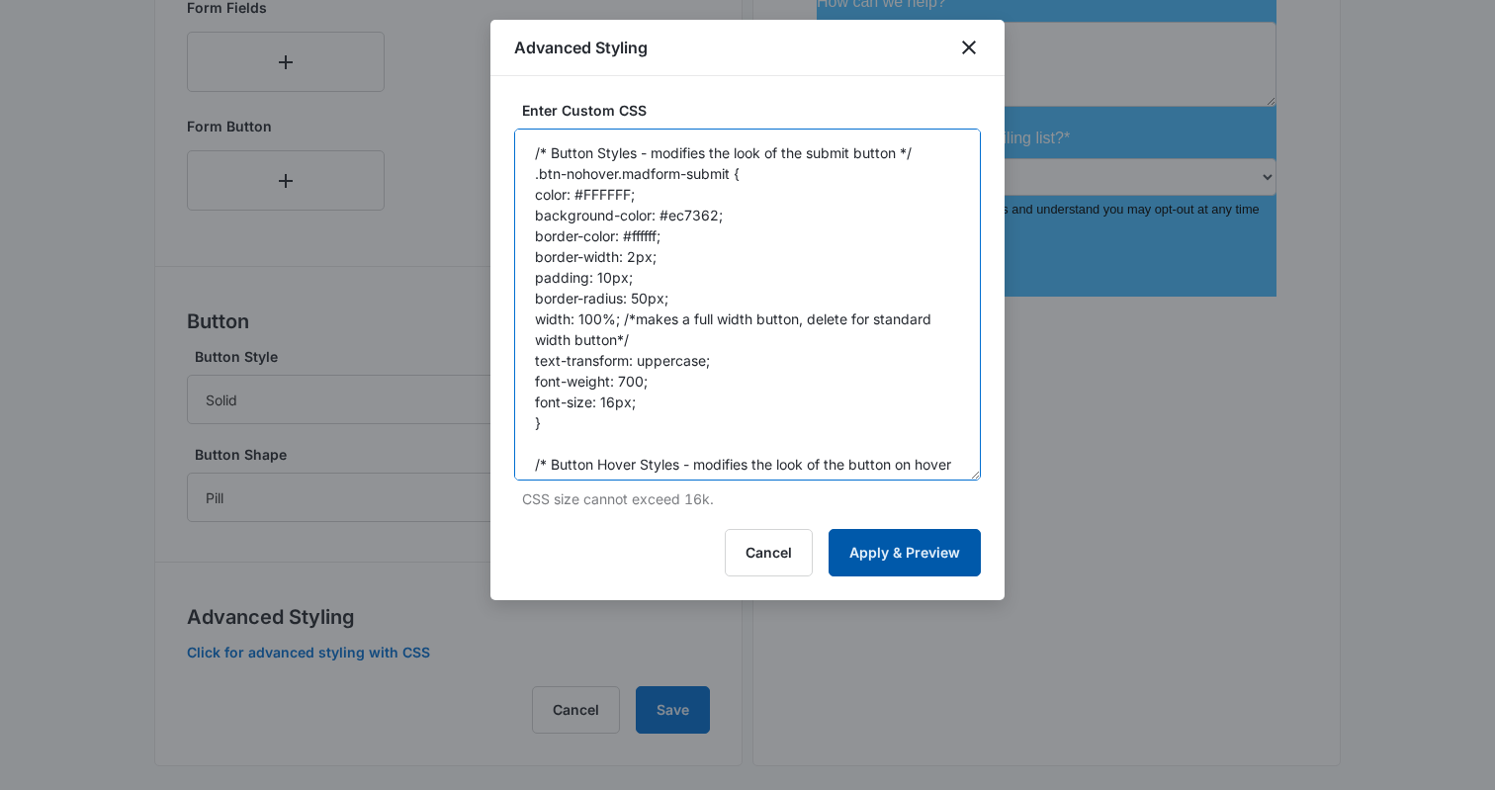
type textarea "/* Button Styles - modifies the look of the submit button */ .btn-nohover.madfo…"
click at [876, 554] on button "Apply & Preview" at bounding box center [905, 552] width 152 height 47
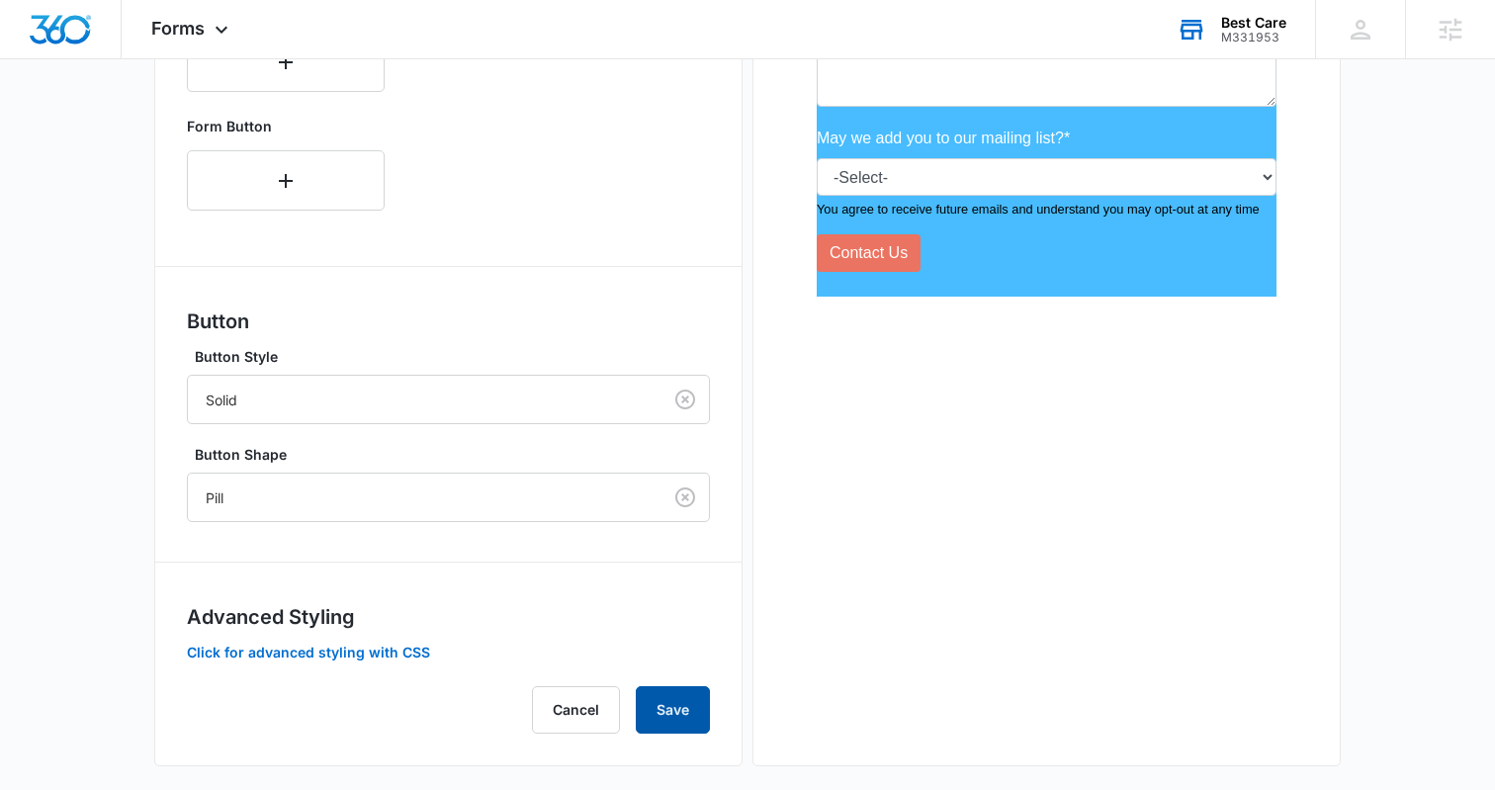
click at [659, 711] on button "Save" at bounding box center [673, 709] width 74 height 47
click at [350, 666] on div "Forms inherit your brand profile settings by default. If you need to customize …" at bounding box center [448, 166] width 523 height 1133
click at [351, 653] on button "Click for advanced styling with CSS" at bounding box center [308, 653] width 243 height 14
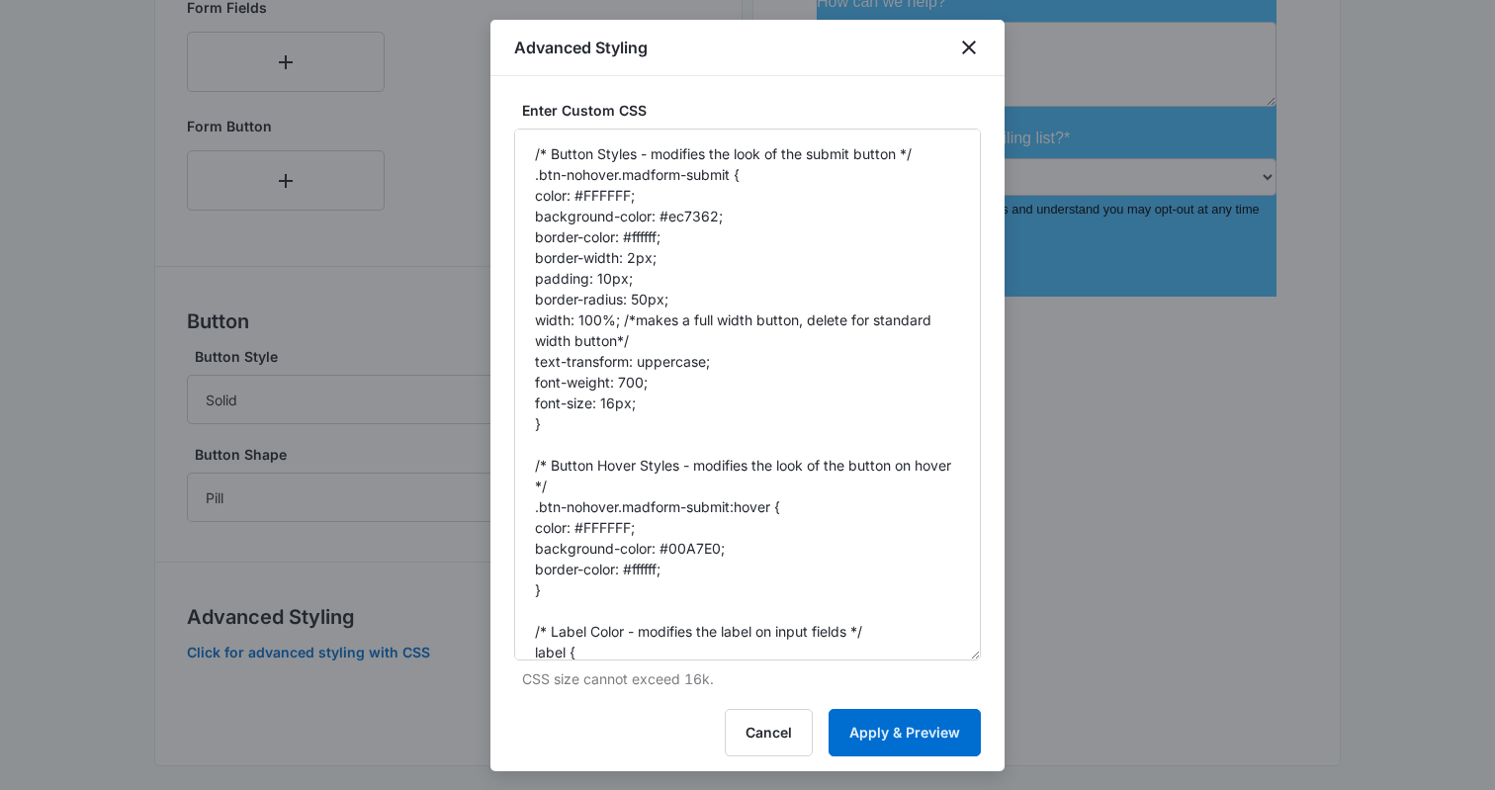
drag, startPoint x: 975, startPoint y: 235, endPoint x: 1047, endPoint y: 750, distance: 519.4
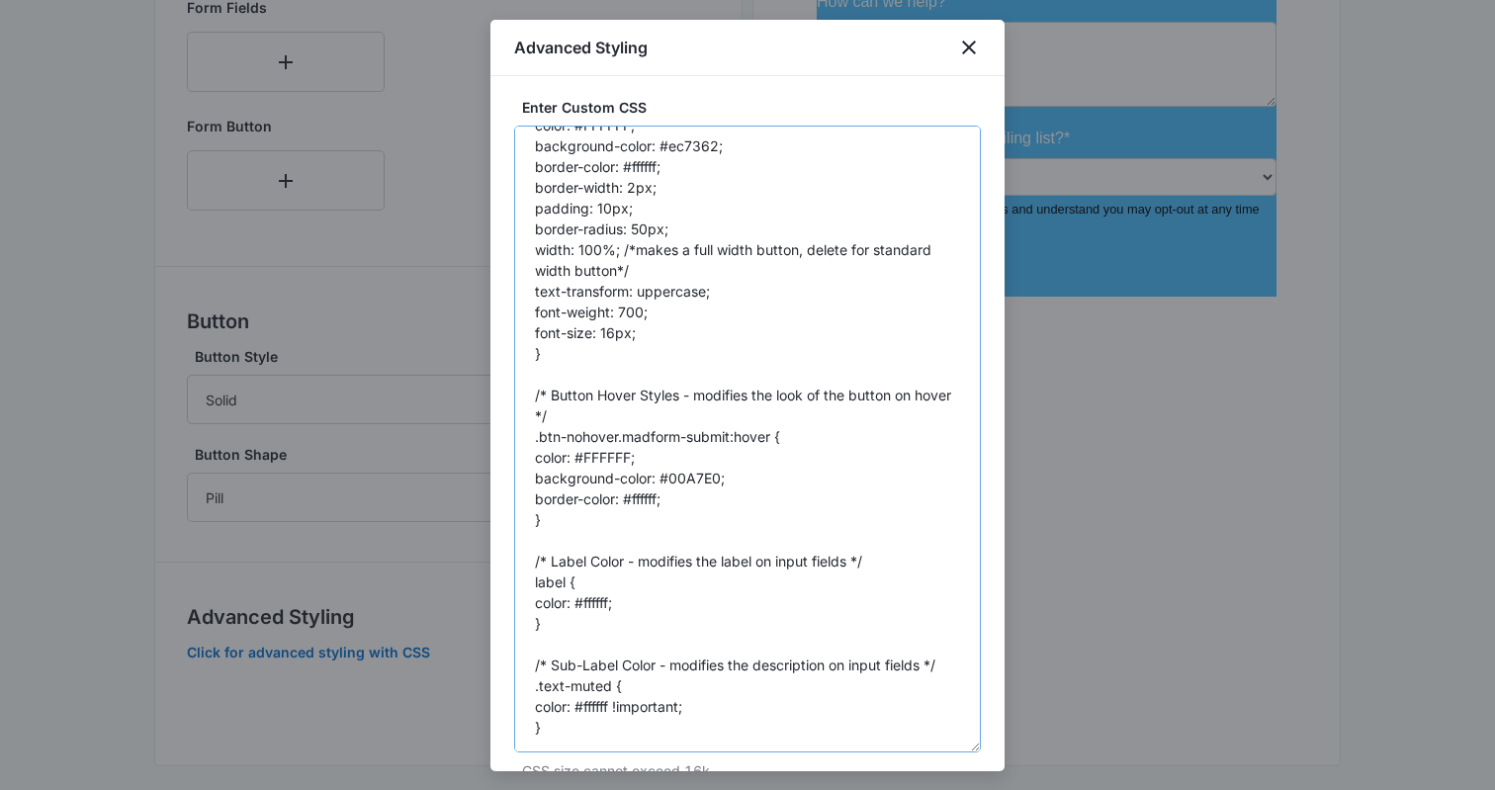
scroll to position [9, 0]
click at [681, 141] on textarea "/* Button Styles - modifies the look of the submit button */ .btn-nohover.madfo…" at bounding box center [747, 438] width 467 height 627
click at [681, 141] on textarea "/* Button Styles - modifies the look of the submit button */ .btn-nohover.madfo…" at bounding box center [747, 439] width 467 height 627
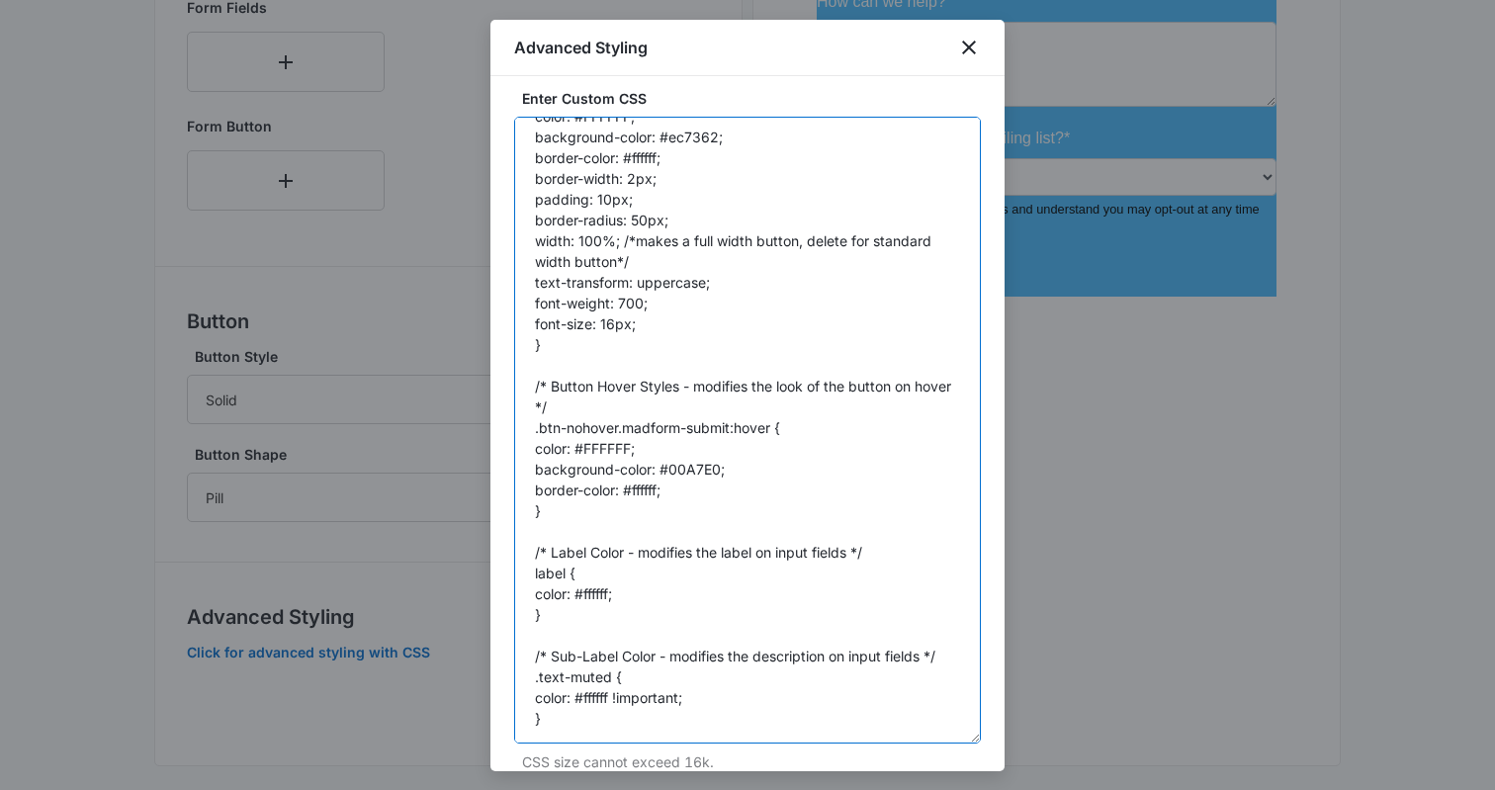
scroll to position [61, 0]
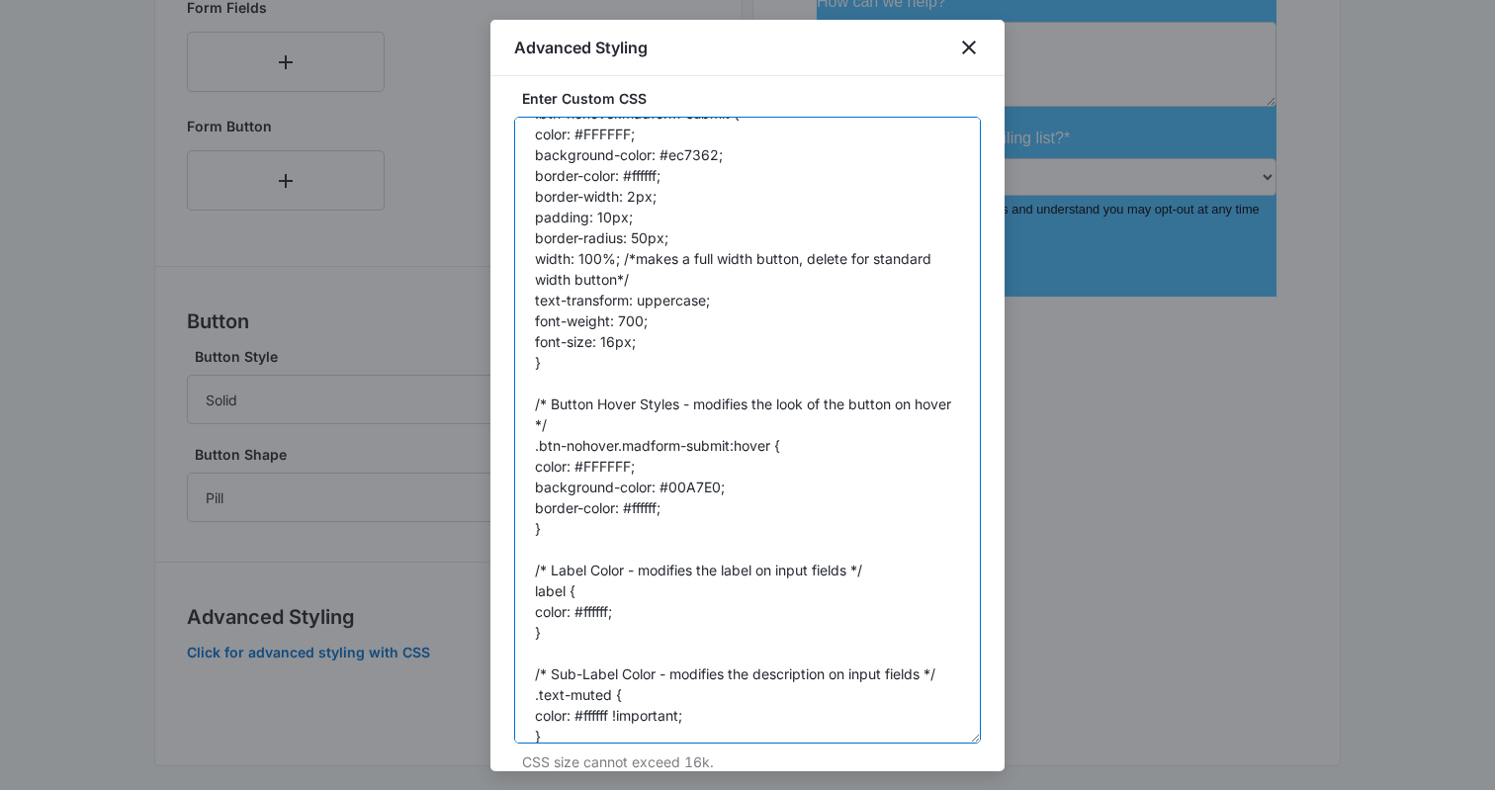
click at [604, 450] on textarea "/* Button Styles - modifies the look of the submit button */ .btn-nohover.madfo…" at bounding box center [747, 430] width 467 height 627
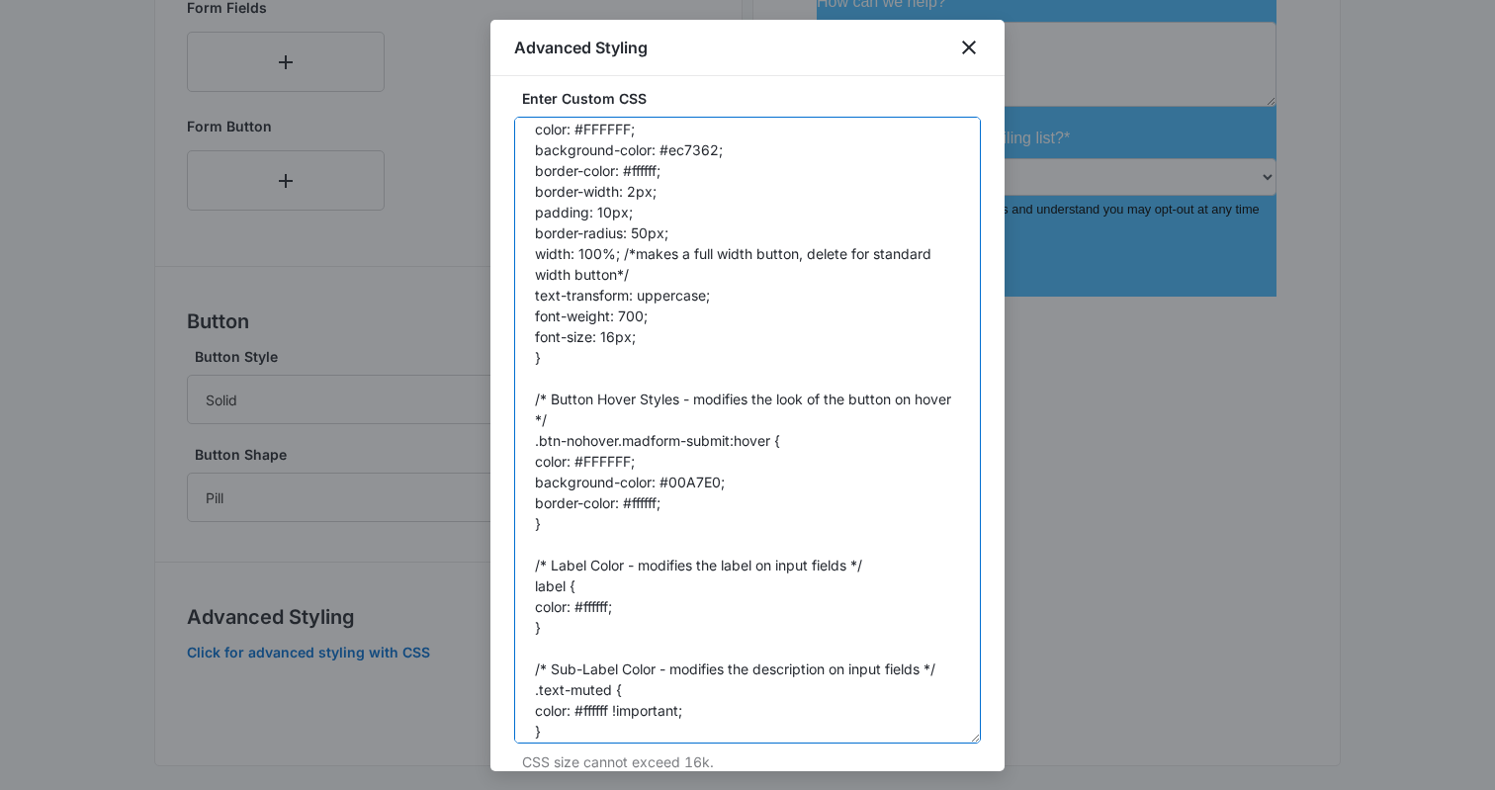
click at [609, 464] on textarea "/* Button Styles - modifies the look of the submit button */ .btn-nohover.madfo…" at bounding box center [747, 430] width 467 height 627
paste textarea "ec7362"
click at [642, 504] on textarea "/* Button Styles - modifies the look of the submit button */ .btn-nohover.madfo…" at bounding box center [747, 430] width 467 height 627
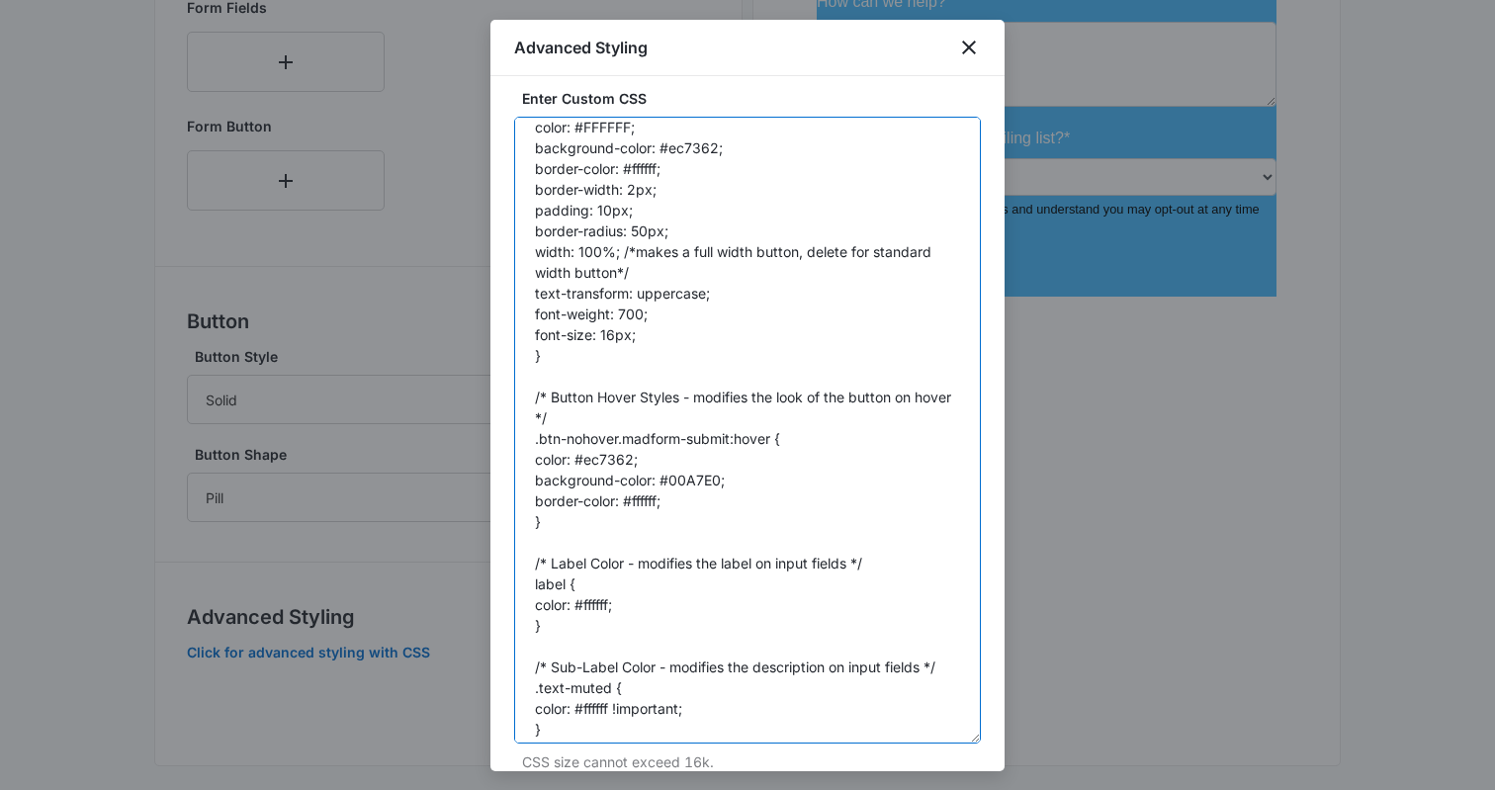
click at [642, 504] on textarea "/* Button Styles - modifies the look of the submit button */ .btn-nohover.madfo…" at bounding box center [747, 430] width 467 height 627
click at [694, 484] on textarea "/* Button Styles - modifies the look of the submit button */ .btn-nohover.madfo…" at bounding box center [747, 430] width 467 height 627
paste textarea "ec7362"
click at [650, 503] on textarea "/* Button Styles - modifies the look of the submit button */ .btn-nohover.madfo…" at bounding box center [747, 430] width 467 height 627
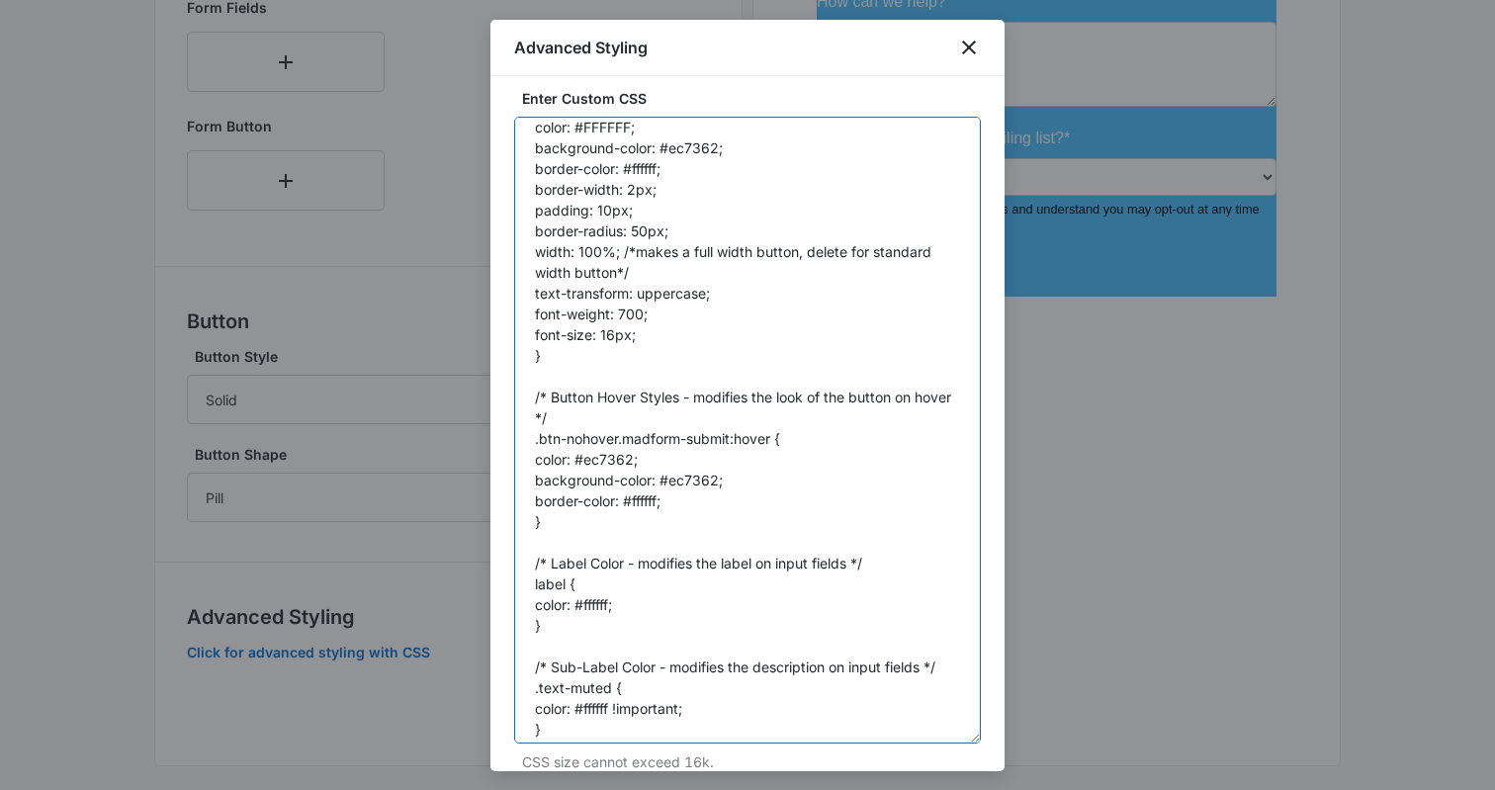
click at [650, 503] on textarea "/* Button Styles - modifies the look of the submit button */ .btn-nohover.madfo…" at bounding box center [747, 430] width 467 height 627
click at [705, 480] on textarea "/* Button Styles - modifies the look of the submit button */ .btn-nohover.madfo…" at bounding box center [747, 430] width 467 height 627
paste textarea "ffffff"
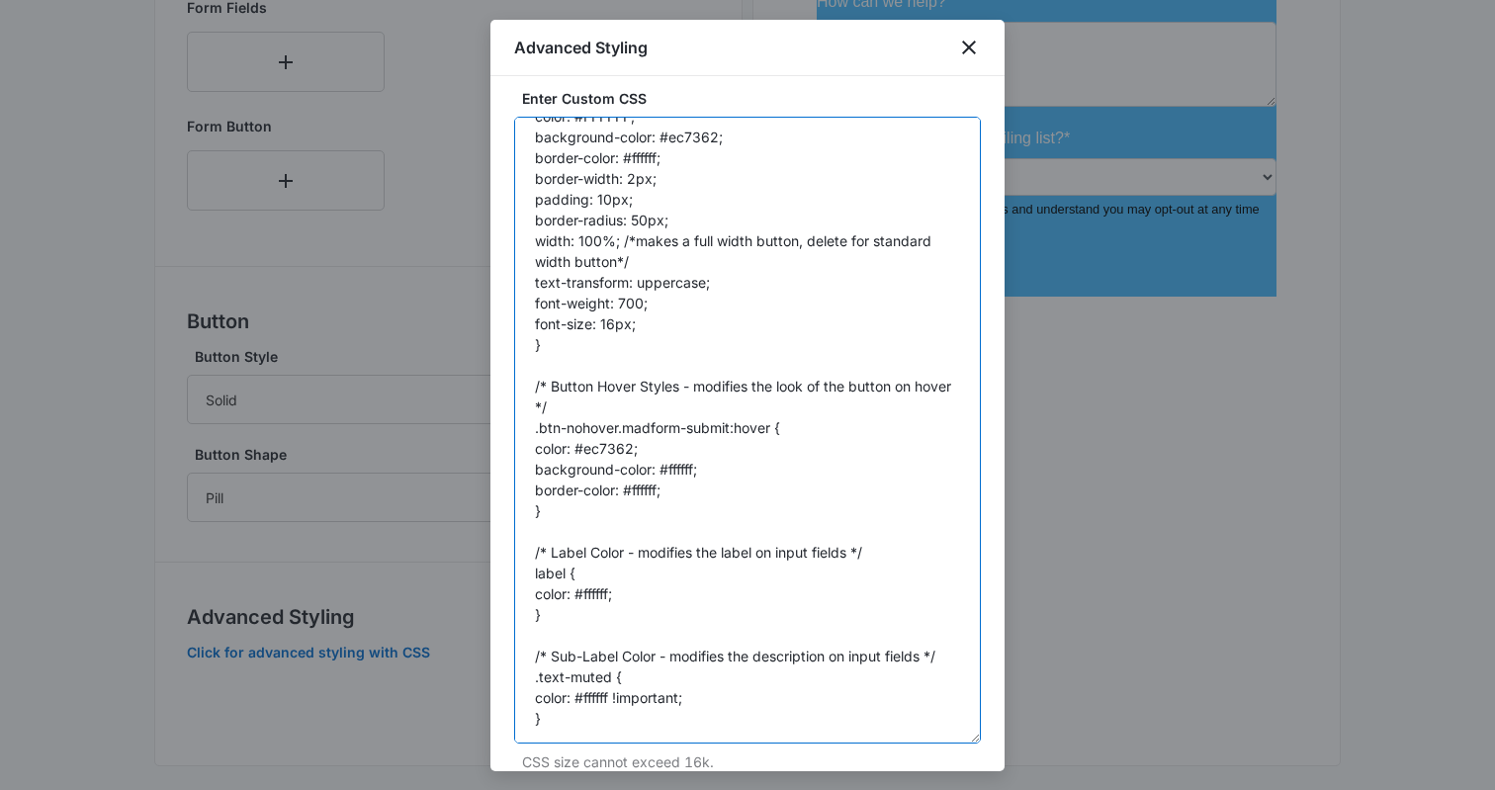
scroll to position [104, 0]
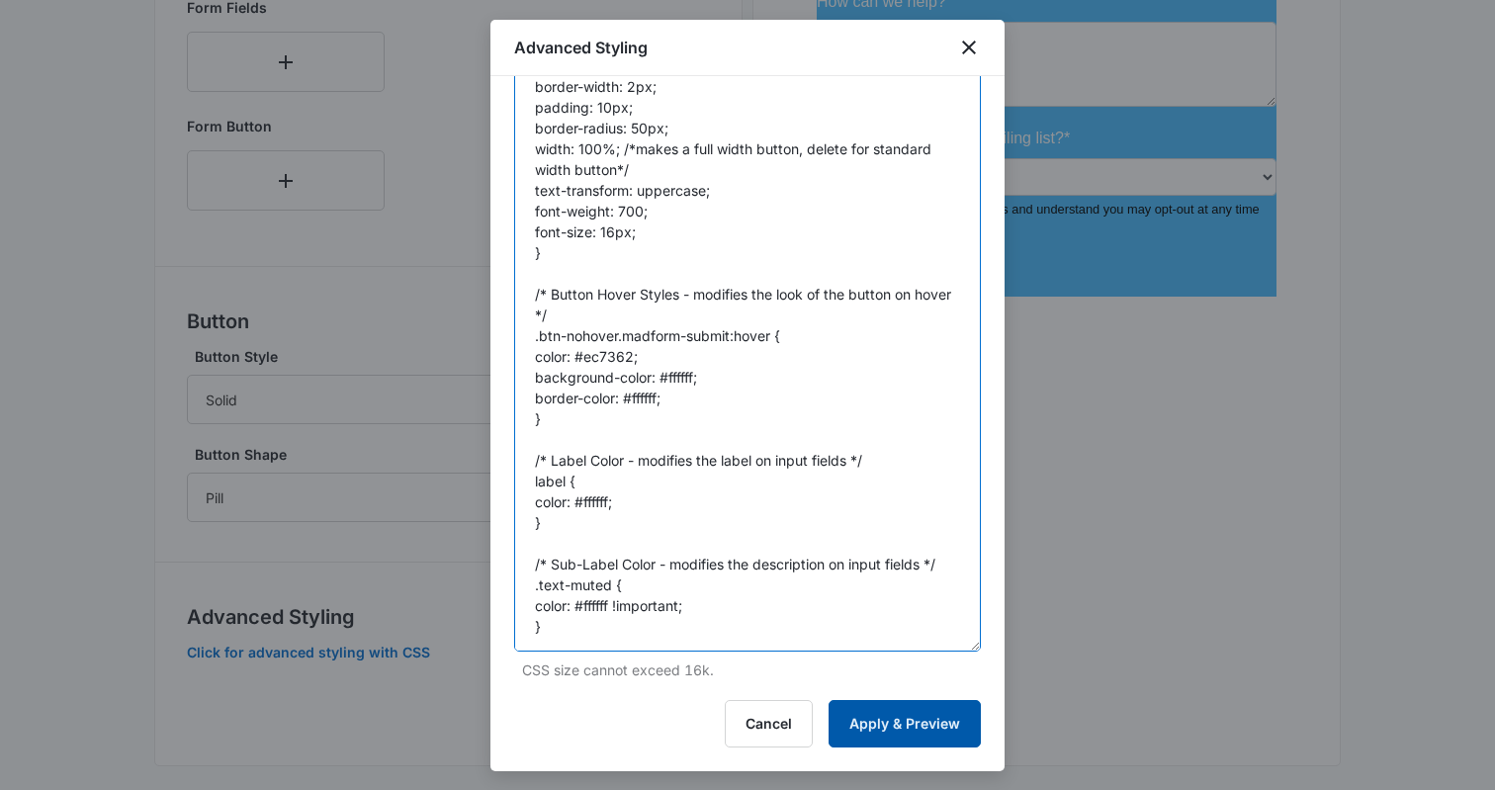
type textarea "/* Button Styles - modifies the look of the submit button */ .btn-nohover.madfo…"
click at [867, 720] on button "Apply & Preview" at bounding box center [905, 723] width 152 height 47
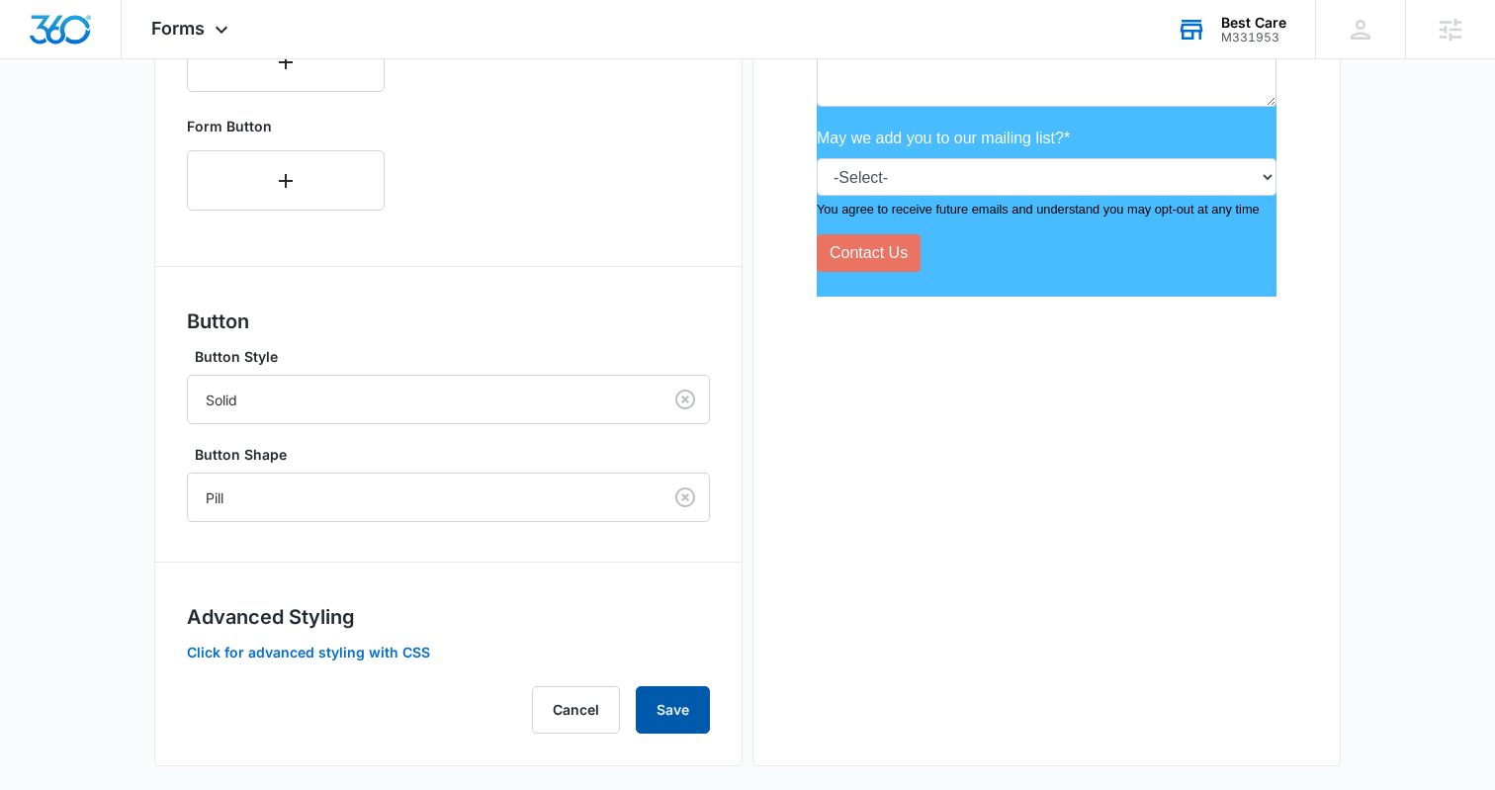
click at [675, 696] on button "Save" at bounding box center [673, 709] width 74 height 47
click at [316, 650] on button "Click for advanced styling with CSS" at bounding box center [308, 653] width 243 height 14
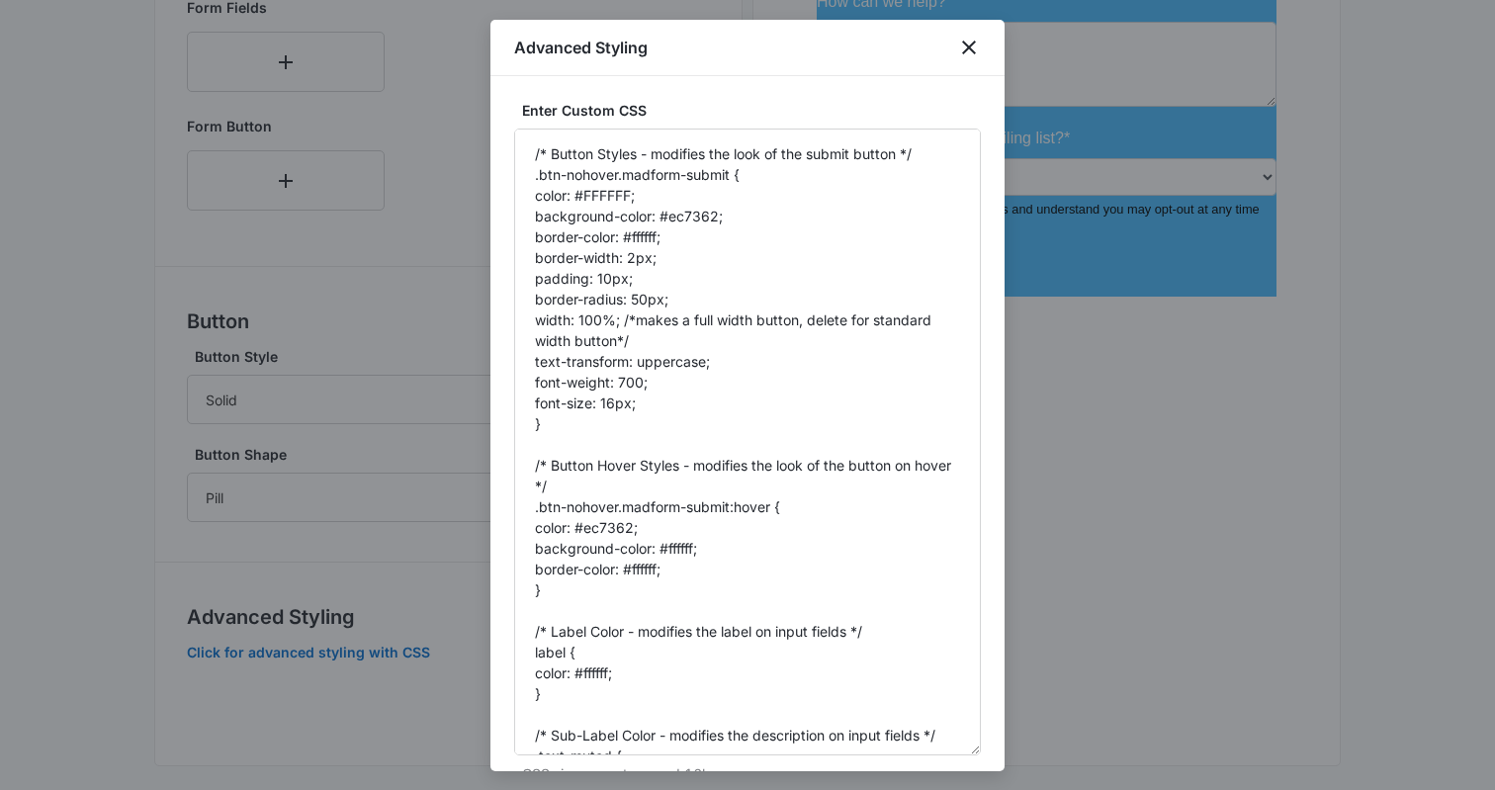
drag, startPoint x: 976, startPoint y: 235, endPoint x: 1027, endPoint y: 750, distance: 516.8
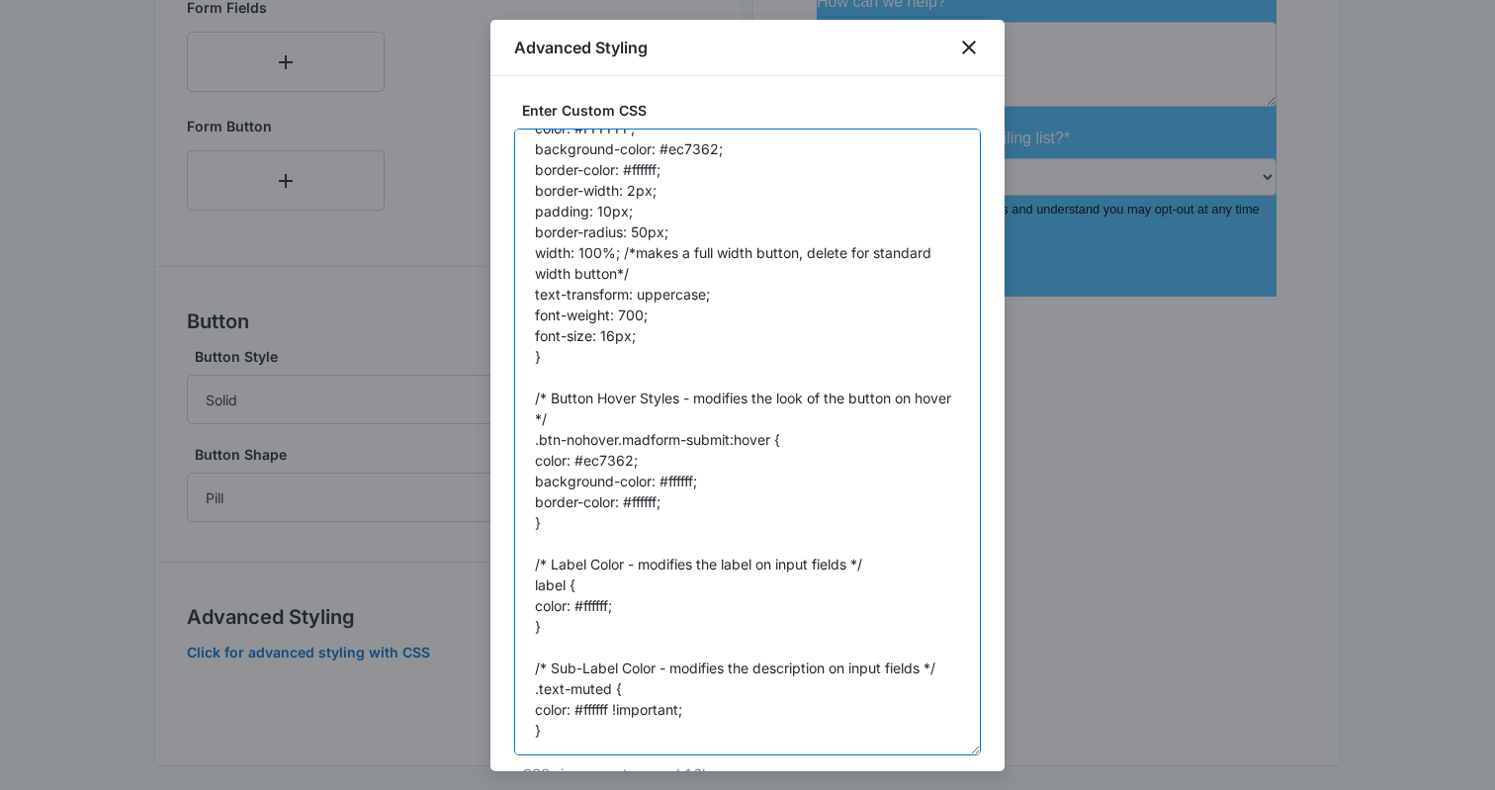
click at [680, 497] on textarea "/* Button Styles - modifies the look of the submit button */ .btn-nohover.madfo…" at bounding box center [747, 442] width 467 height 627
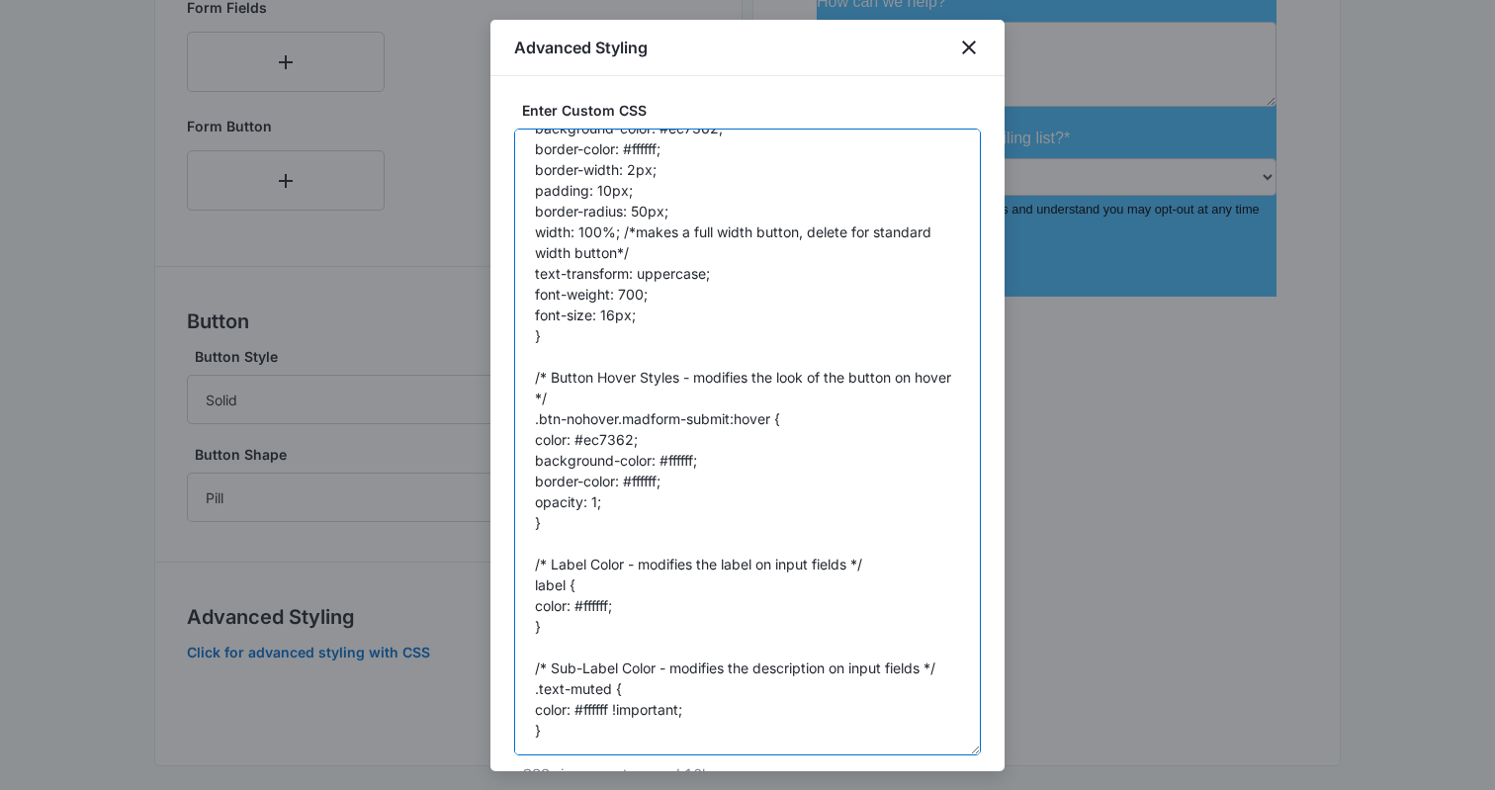
scroll to position [104, 0]
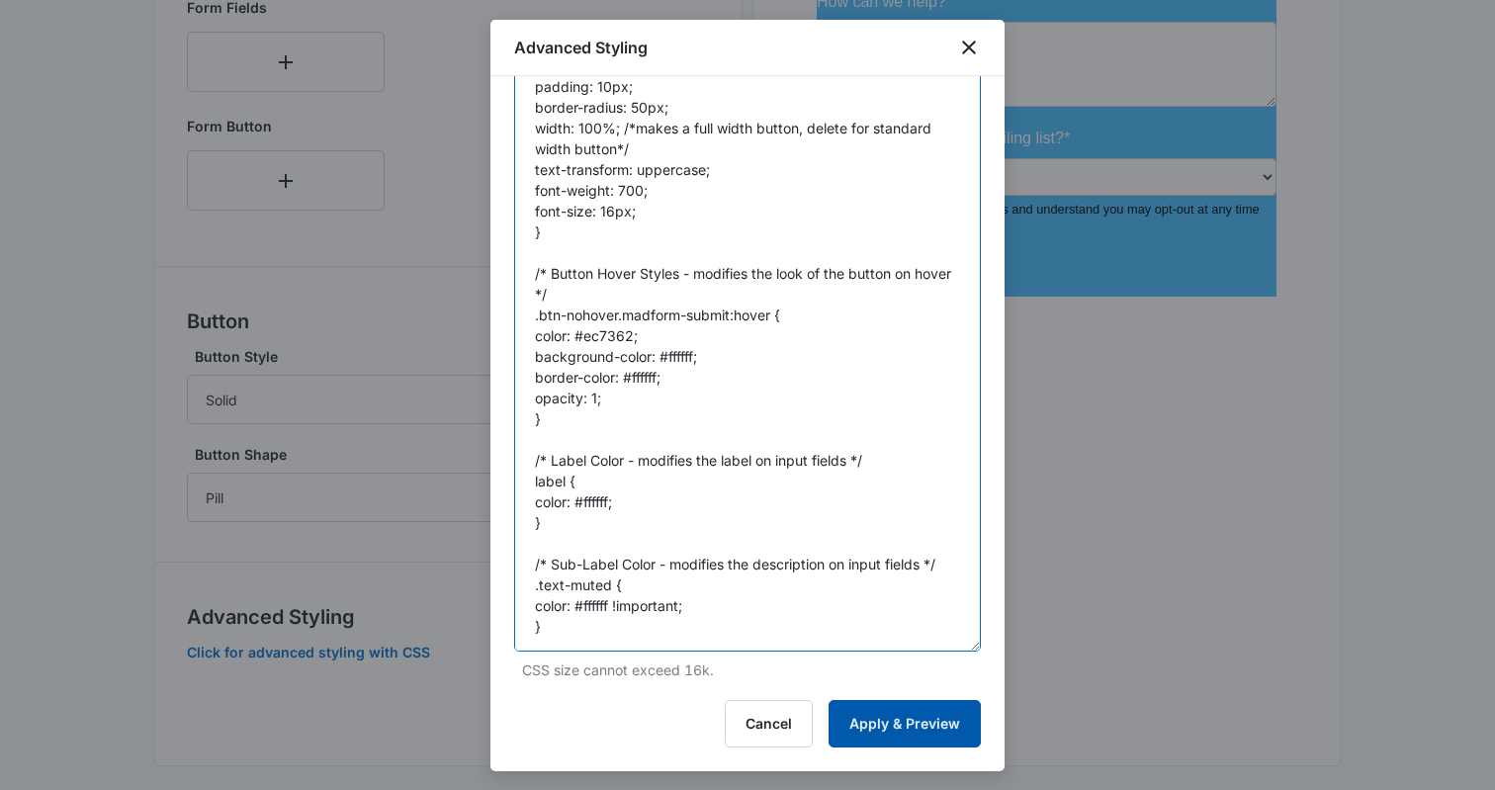
type textarea "/* Button Styles - modifies the look of the submit button */ .btn-nohover.madfo…"
click at [902, 714] on button "Apply & Preview" at bounding box center [905, 723] width 152 height 47
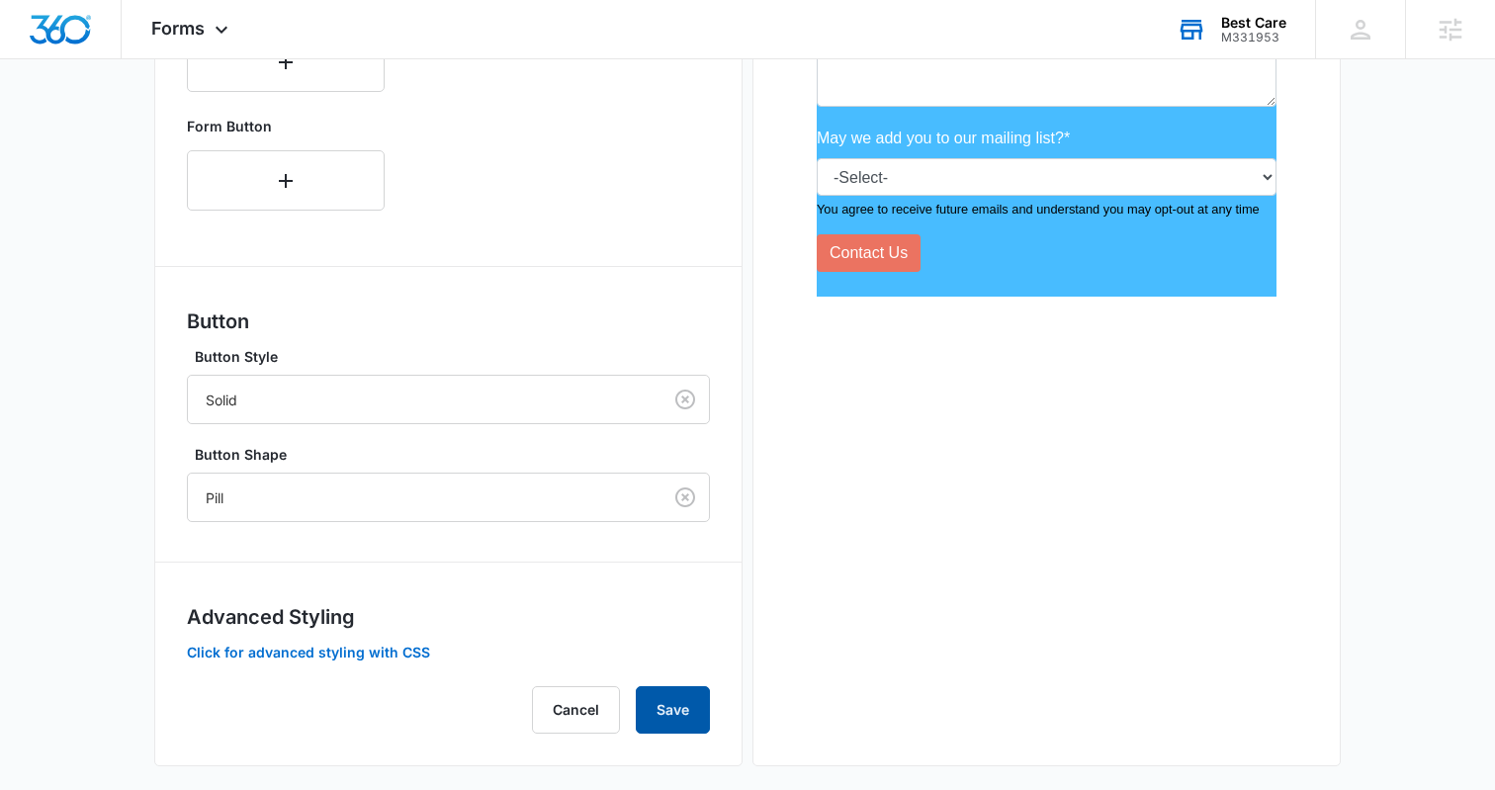
click at [668, 700] on button "Save" at bounding box center [673, 709] width 74 height 47
click at [361, 651] on button "Click for advanced styling with CSS" at bounding box center [308, 653] width 243 height 14
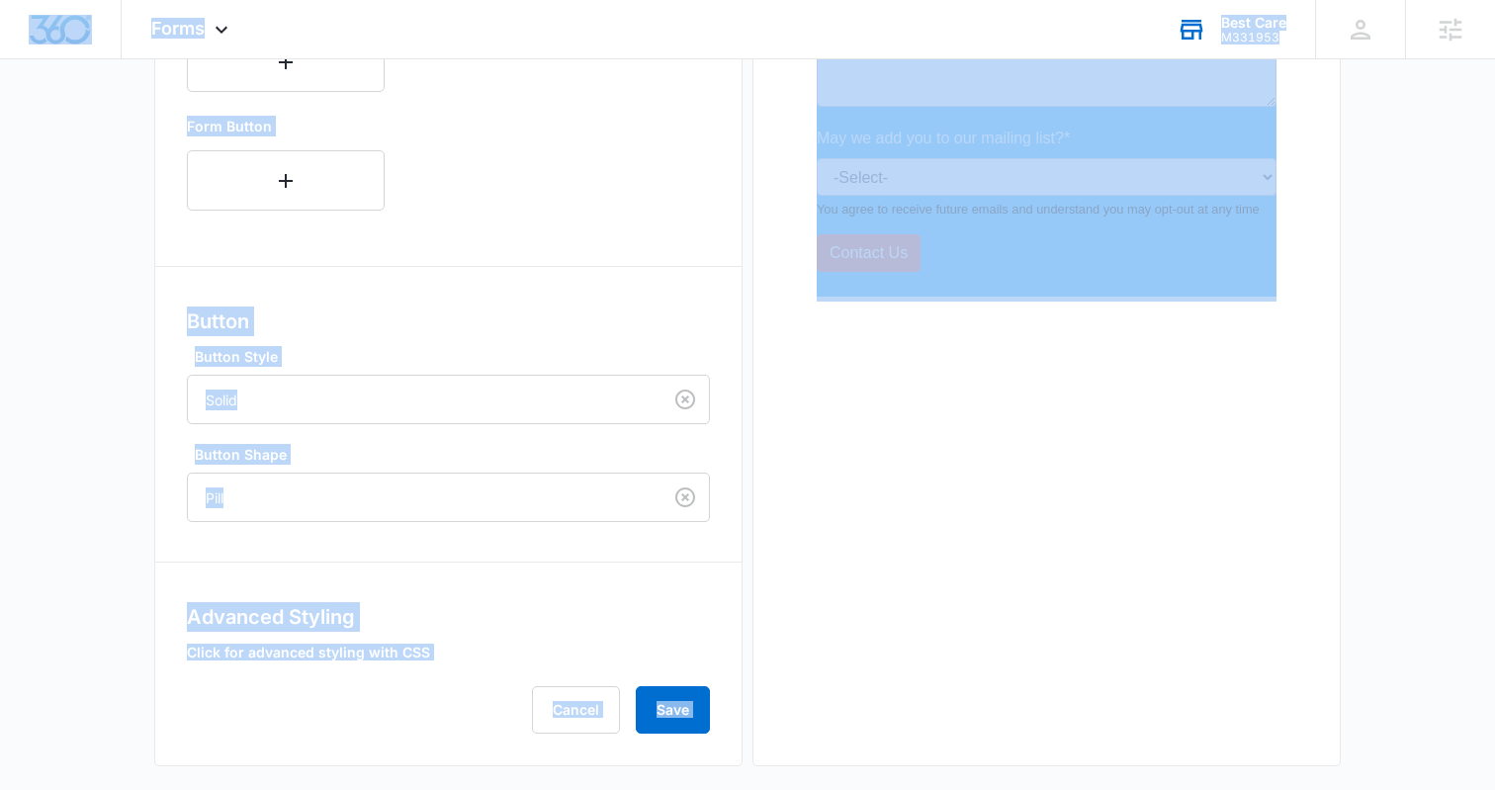
click at [348, 654] on button "Click for advanced styling with CSS" at bounding box center [308, 653] width 243 height 14
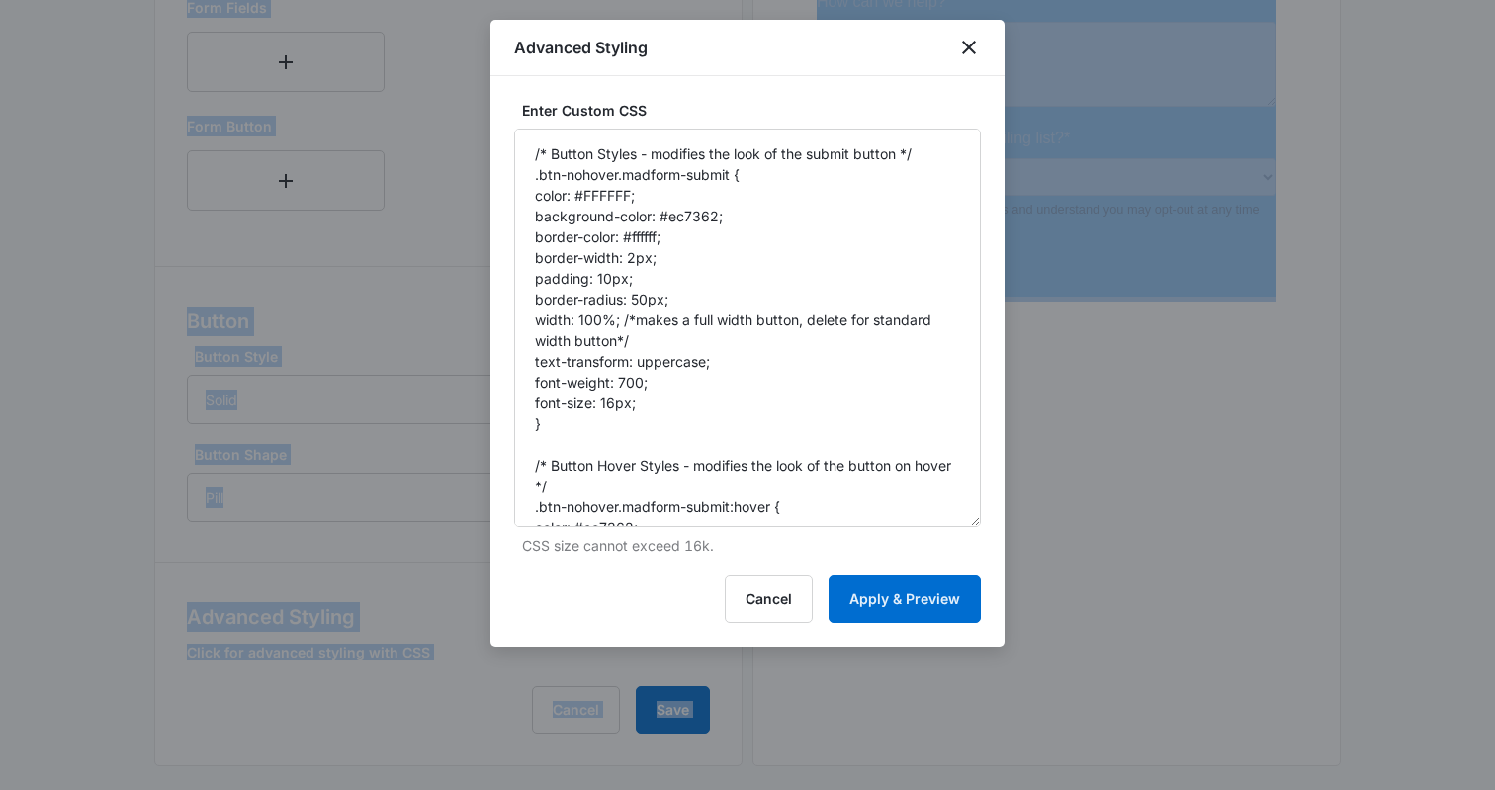
drag, startPoint x: 974, startPoint y: 234, endPoint x: 1006, endPoint y: 585, distance: 351.6
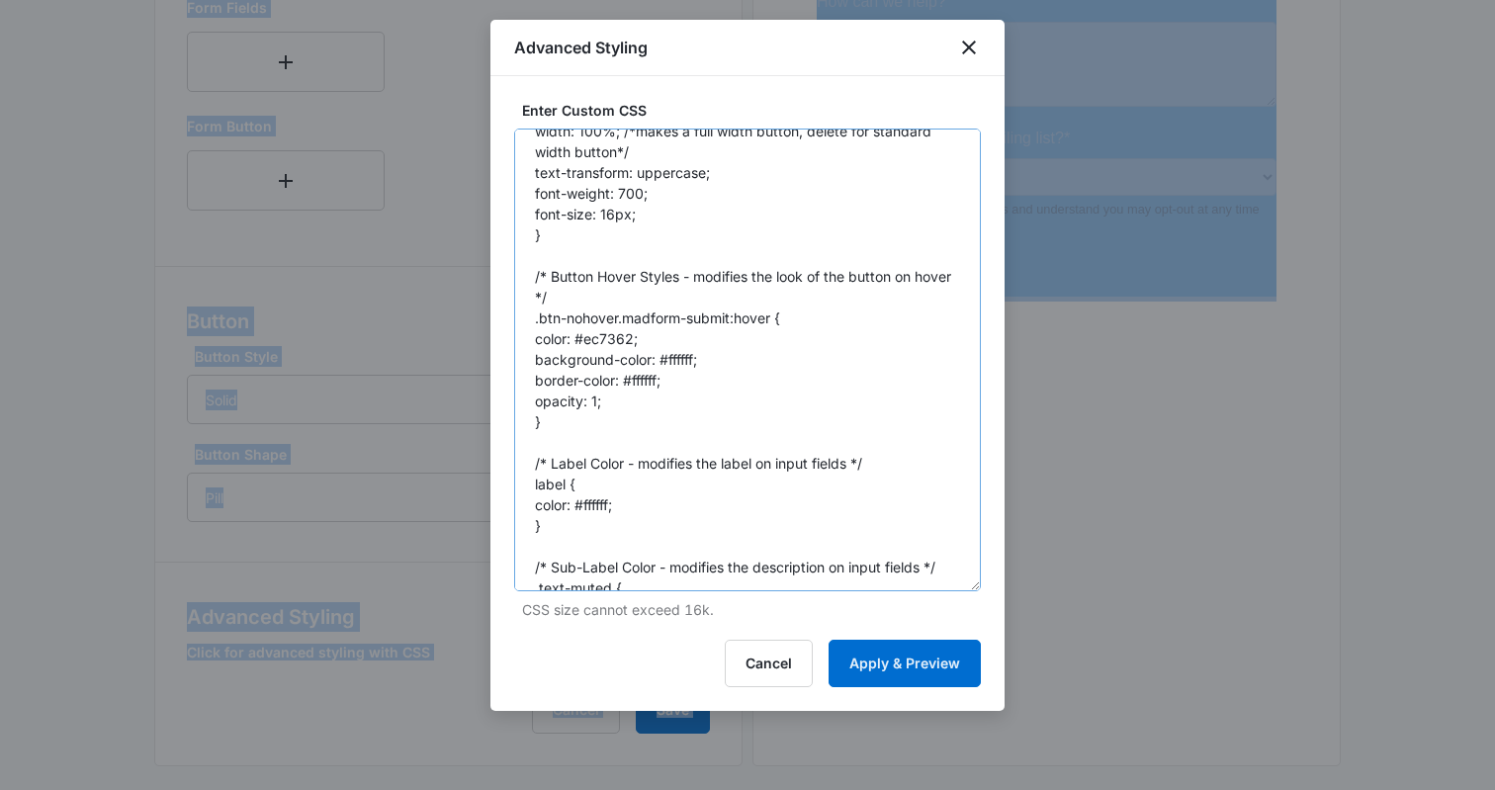
scroll to position [190, 0]
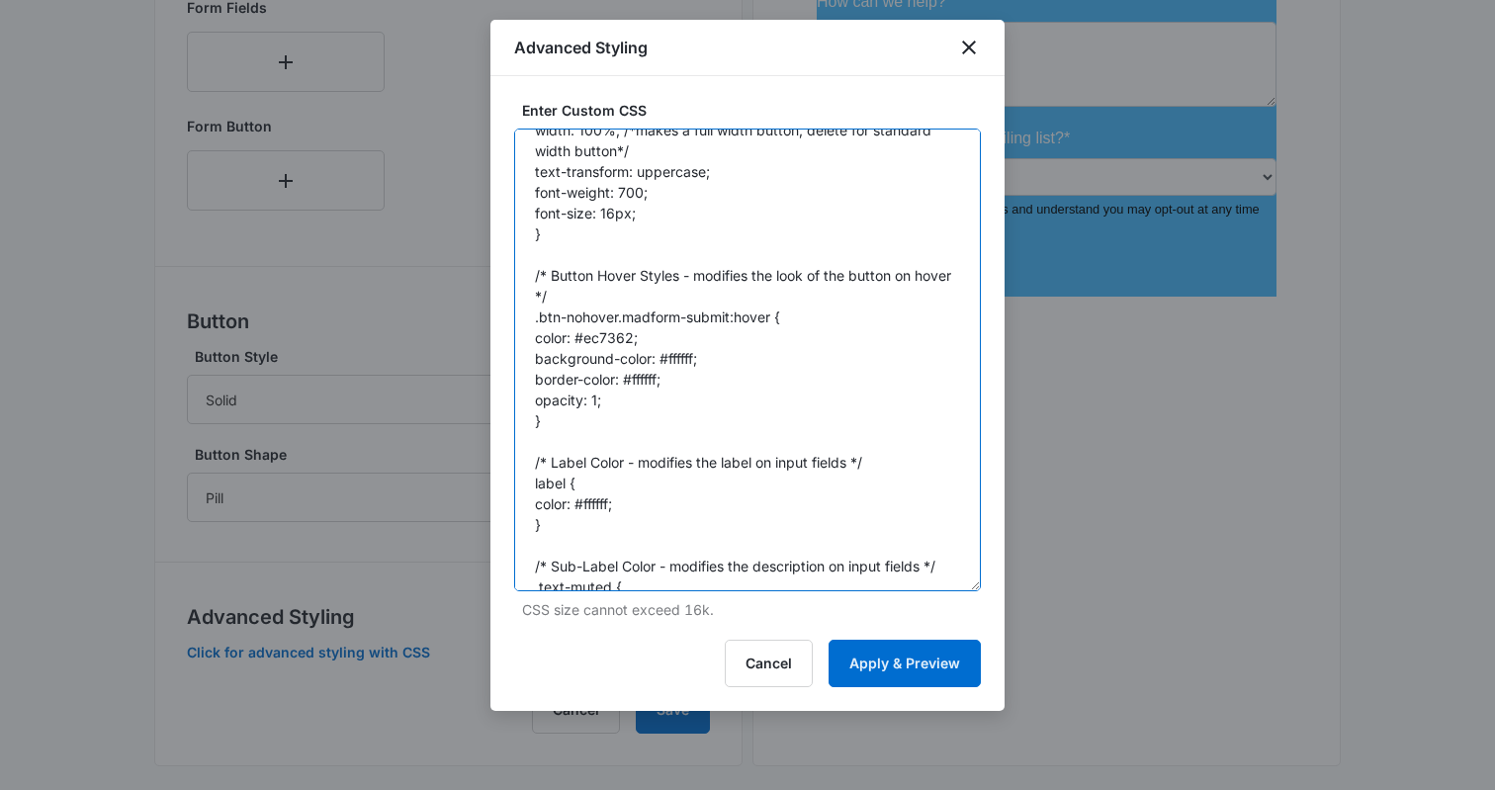
drag, startPoint x: 626, startPoint y: 401, endPoint x: 501, endPoint y: 405, distance: 124.7
click at [501, 405] on div "Enter Custom CSS /* Button Styles - modifies the look of the submit button */ .…" at bounding box center [748, 393] width 514 height 635
click at [772, 672] on button "Cancel" at bounding box center [769, 663] width 88 height 47
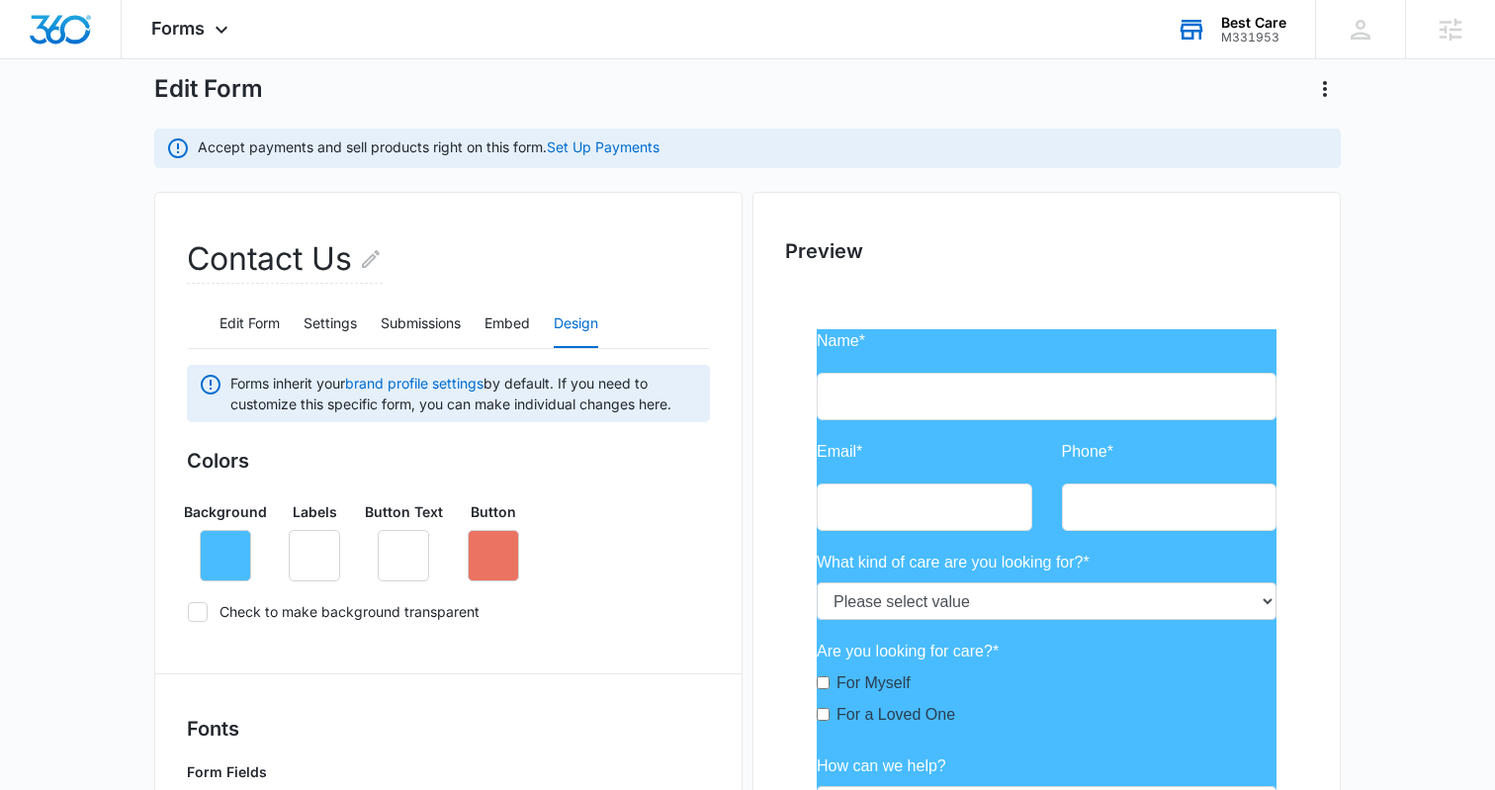
scroll to position [0, 0]
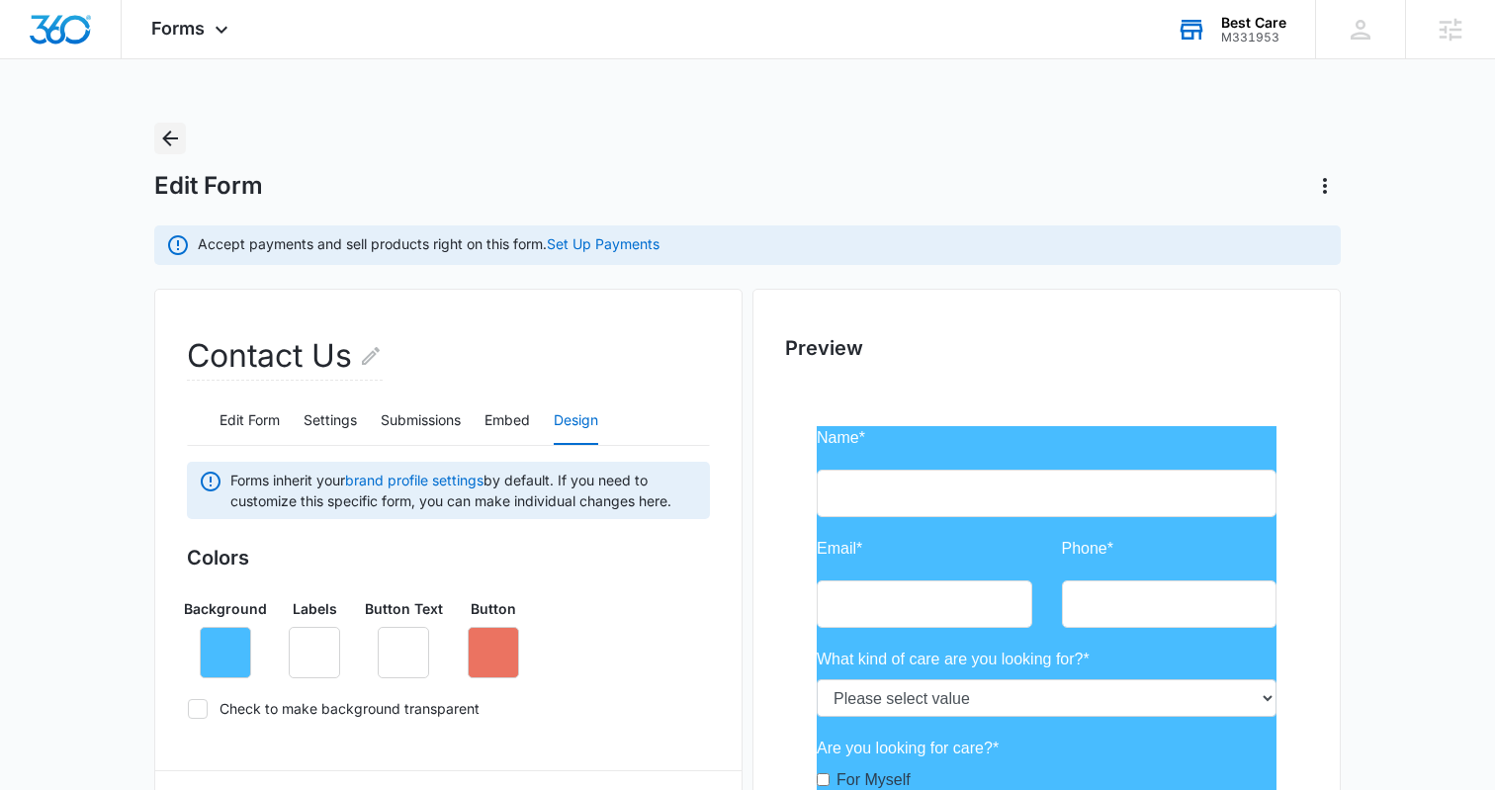
click at [169, 144] on icon "Back" at bounding box center [170, 139] width 16 height 16
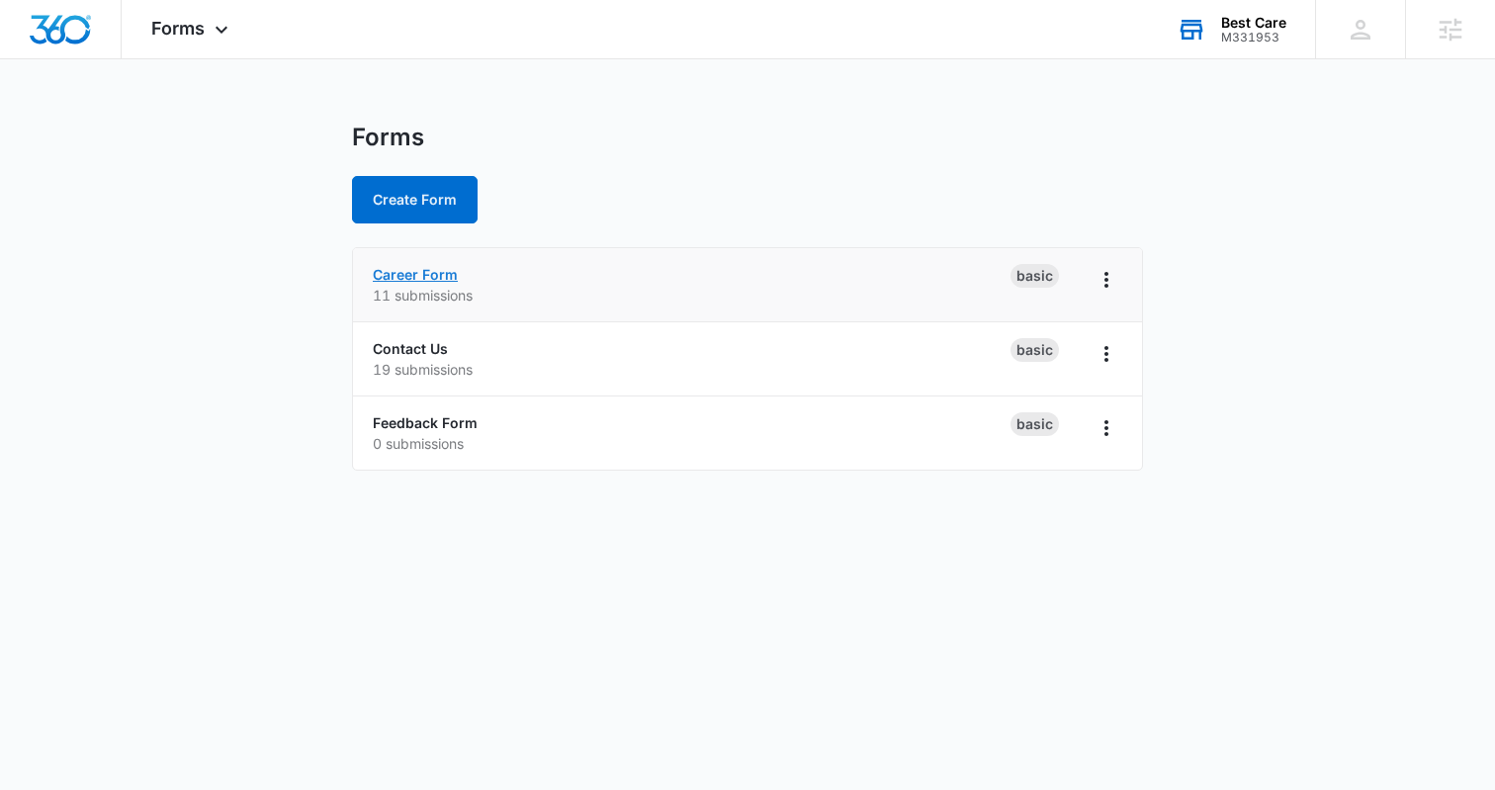
click at [424, 274] on link "Career Form" at bounding box center [415, 274] width 85 height 17
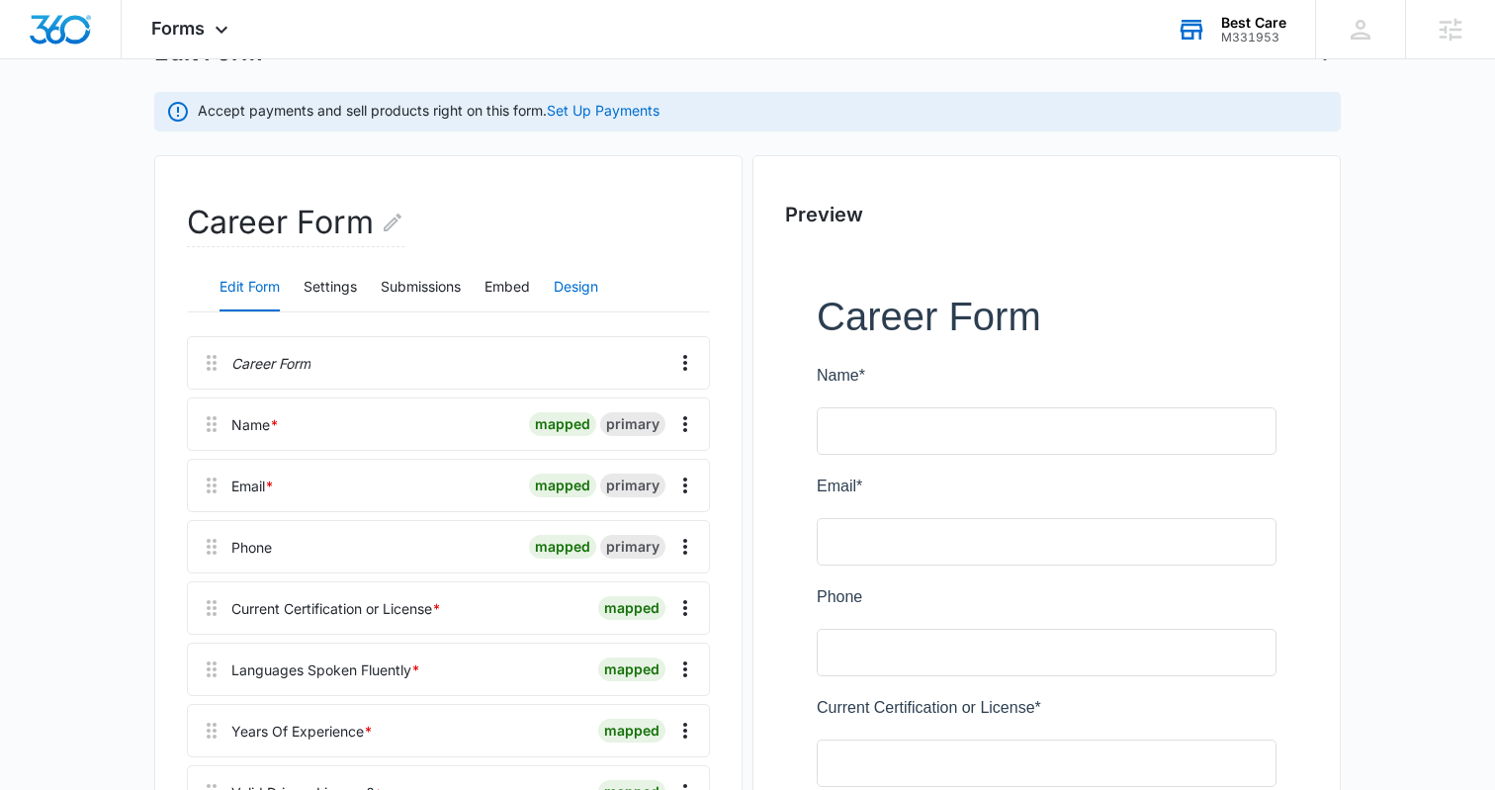
scroll to position [120, 0]
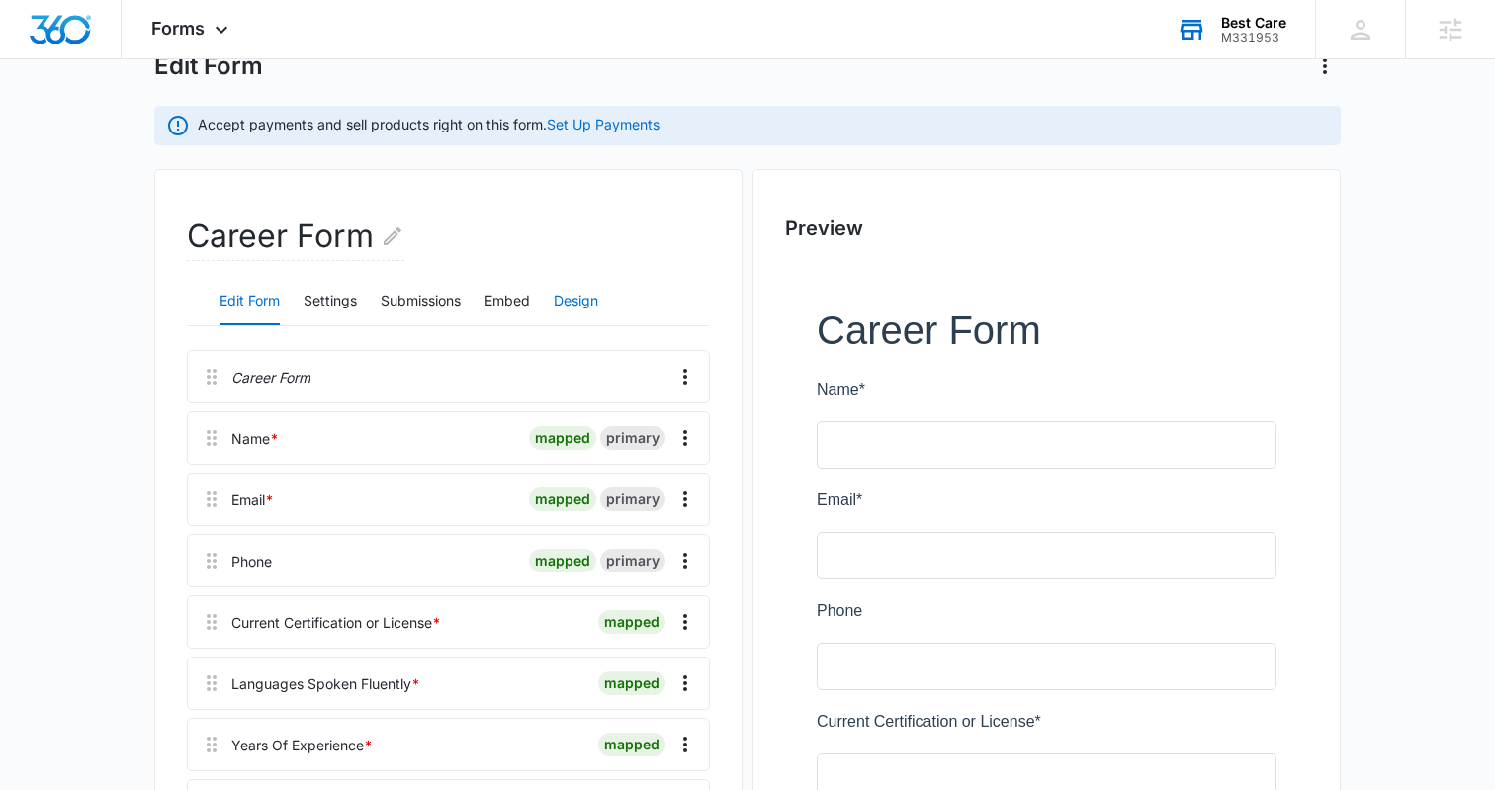
drag, startPoint x: 565, startPoint y: 297, endPoint x: 564, endPoint y: 329, distance: 32.7
click at [565, 297] on button "Design" at bounding box center [576, 301] width 45 height 47
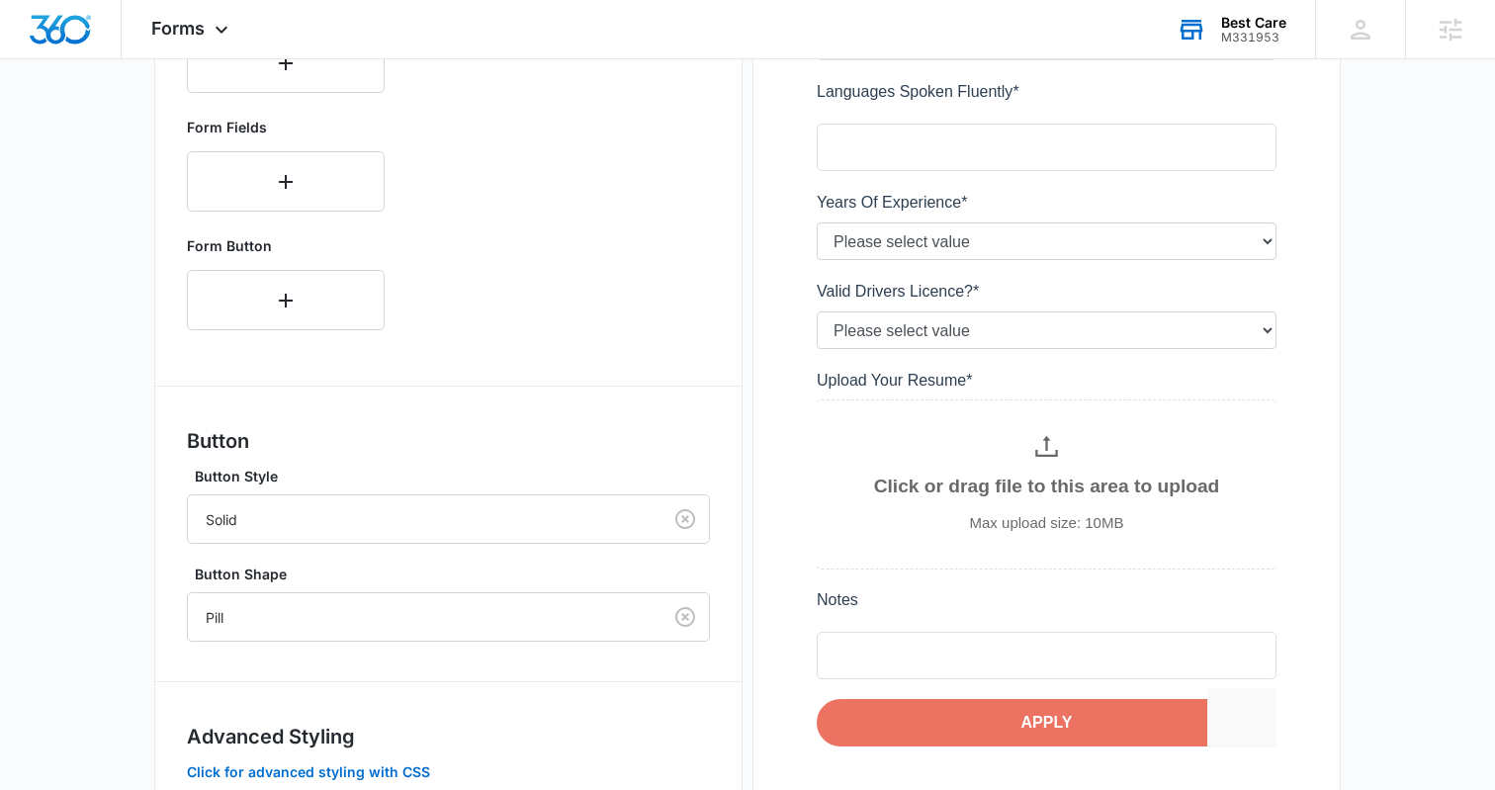
scroll to position [996, 0]
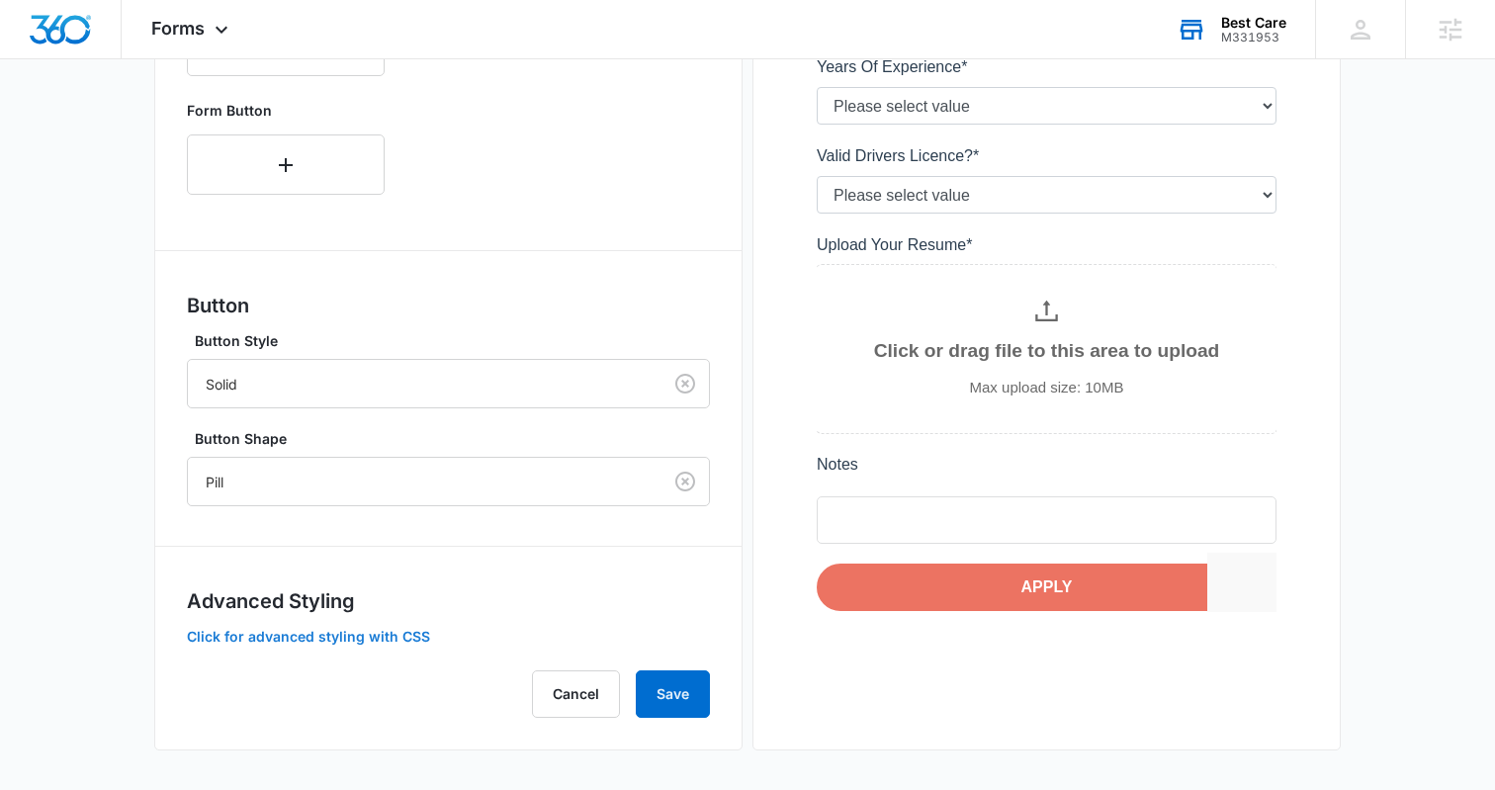
click at [381, 643] on button "Click for advanced styling with CSS" at bounding box center [308, 637] width 243 height 14
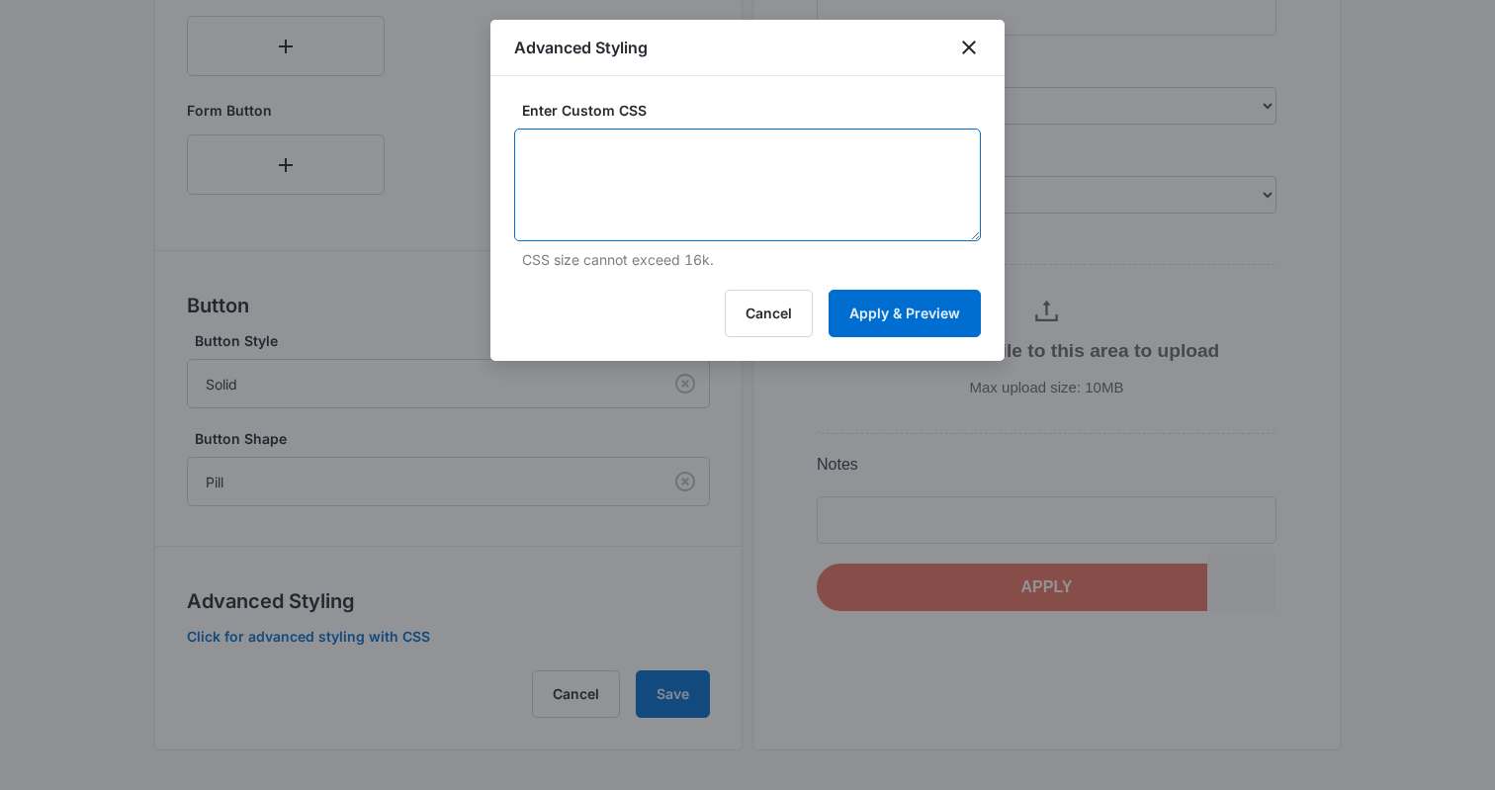
click at [664, 185] on textarea at bounding box center [747, 185] width 467 height 113
paste textarea "/* Button Styles - modifies the look of the submit button */ .btn-nohover.madfo…"
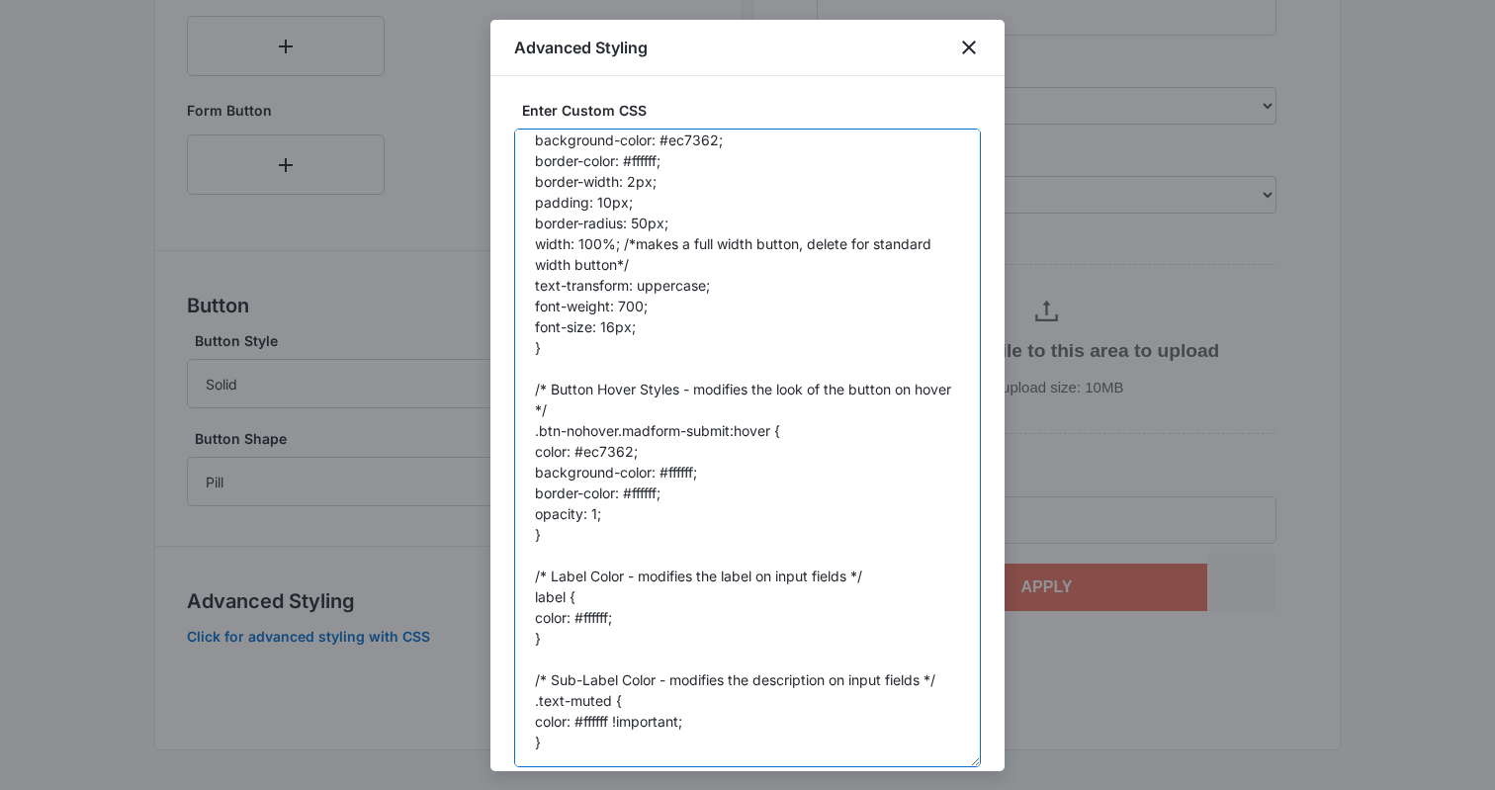
scroll to position [75, 0]
drag, startPoint x: 977, startPoint y: 235, endPoint x: 1028, endPoint y: 763, distance: 529.6
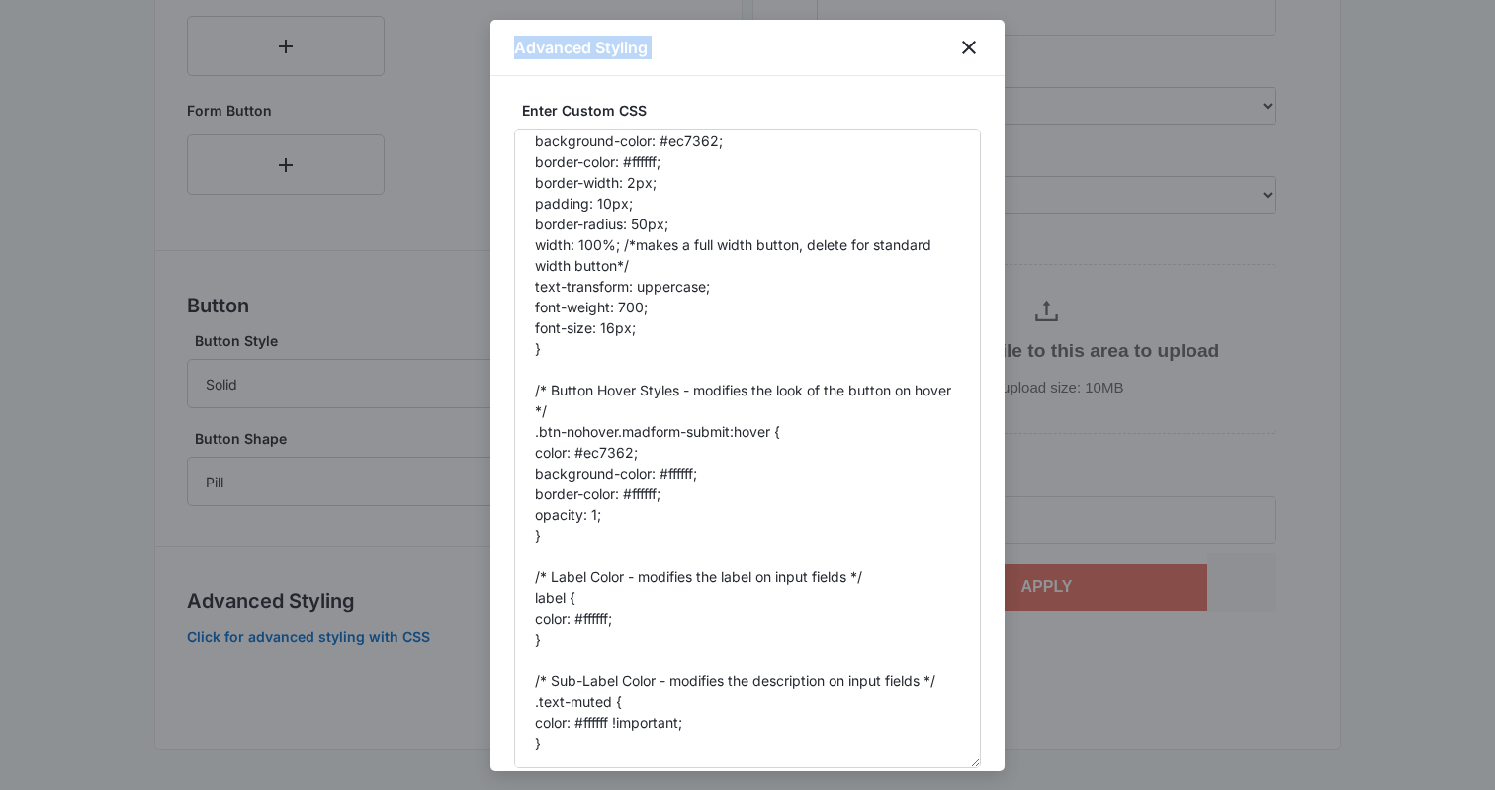
drag, startPoint x: 865, startPoint y: 40, endPoint x: 585, endPoint y: 32, distance: 281.0
click at [556, 21] on div "Advanced Styling" at bounding box center [748, 48] width 514 height 56
drag, startPoint x: 710, startPoint y: 40, endPoint x: 630, endPoint y: 41, distance: 80.1
click at [630, 41] on div "Advanced Styling" at bounding box center [748, 48] width 514 height 56
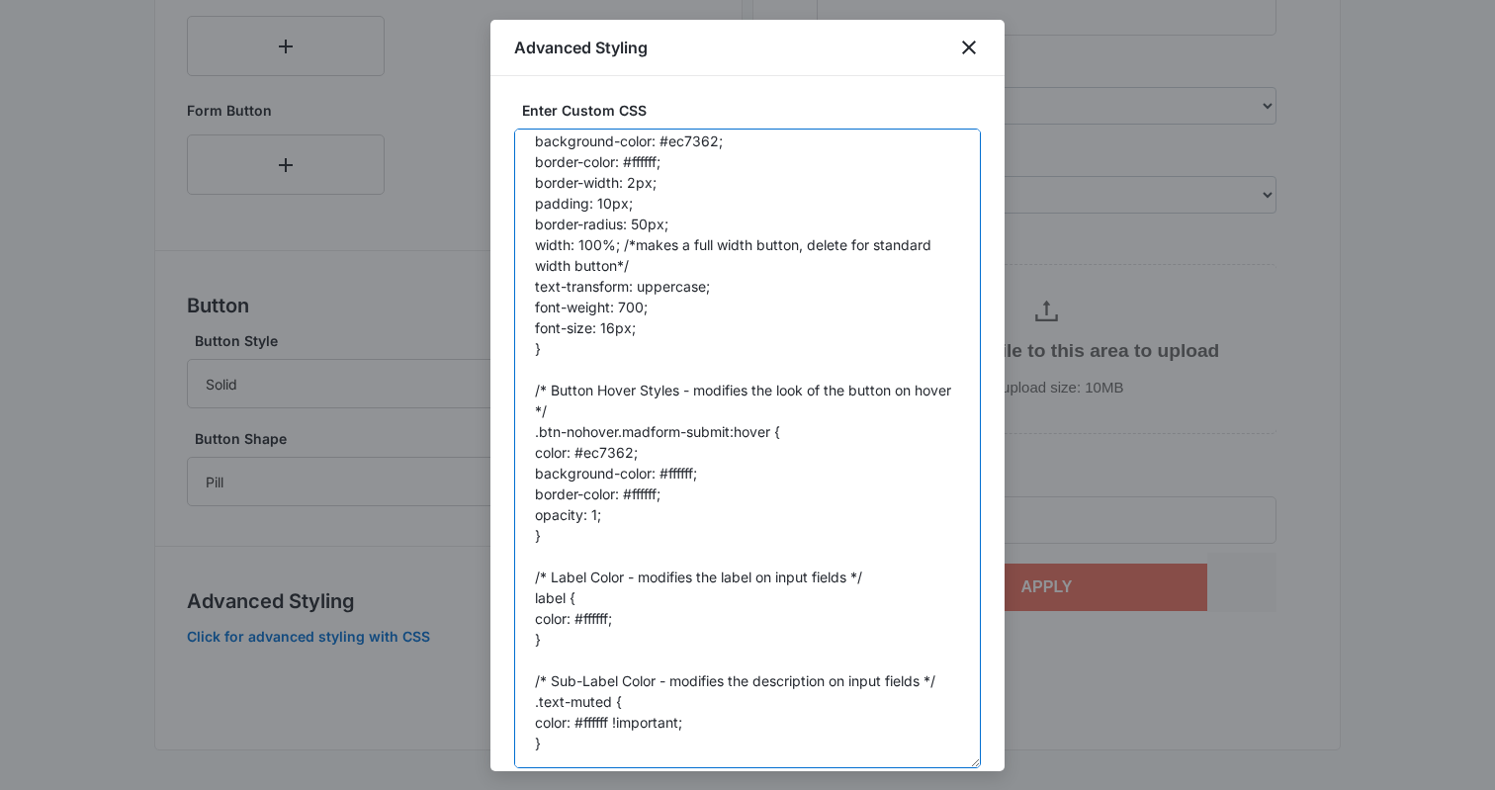
scroll to position [117, 0]
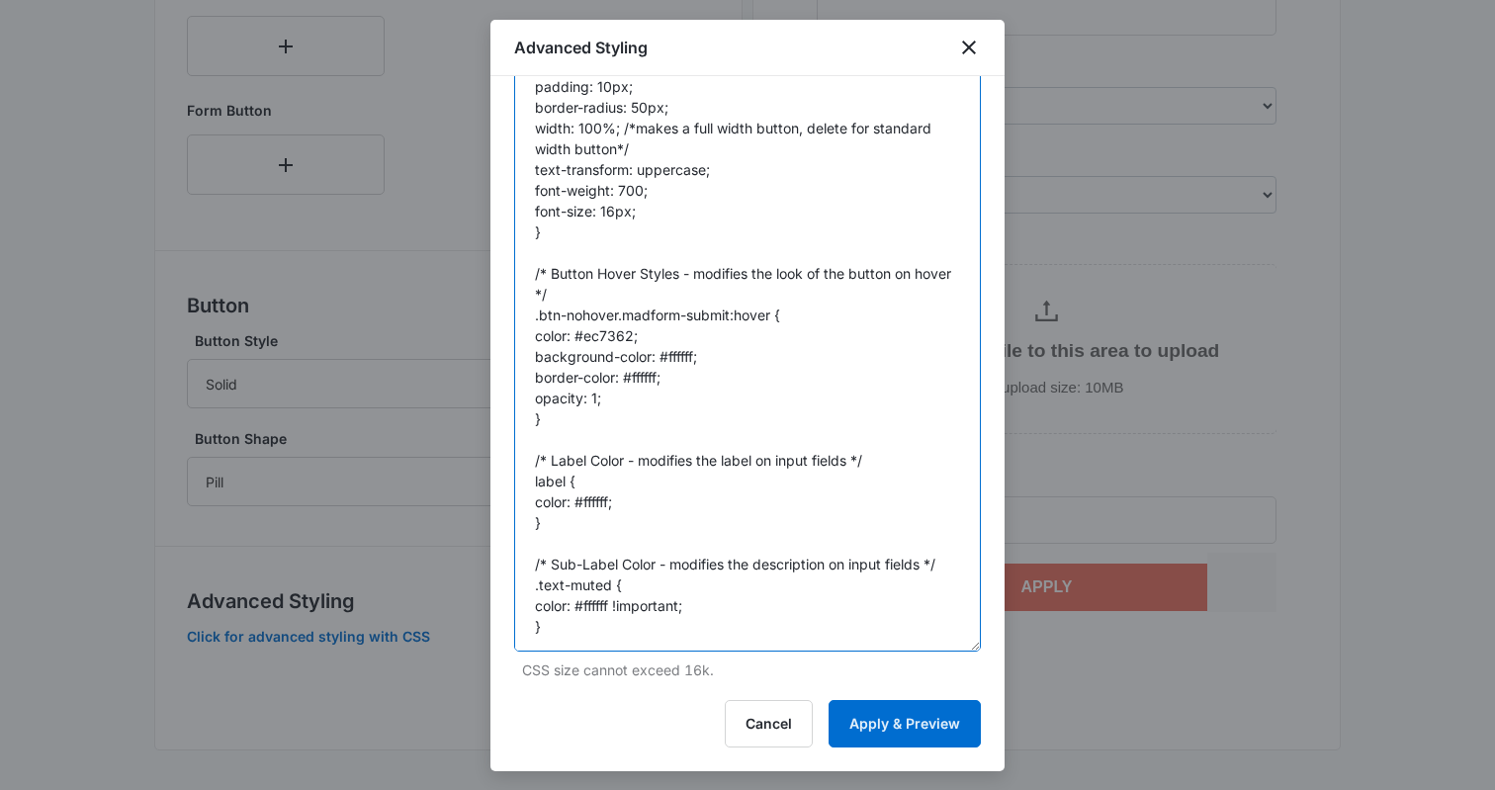
drag, startPoint x: 532, startPoint y: 582, endPoint x: 723, endPoint y: 830, distance: 313.2
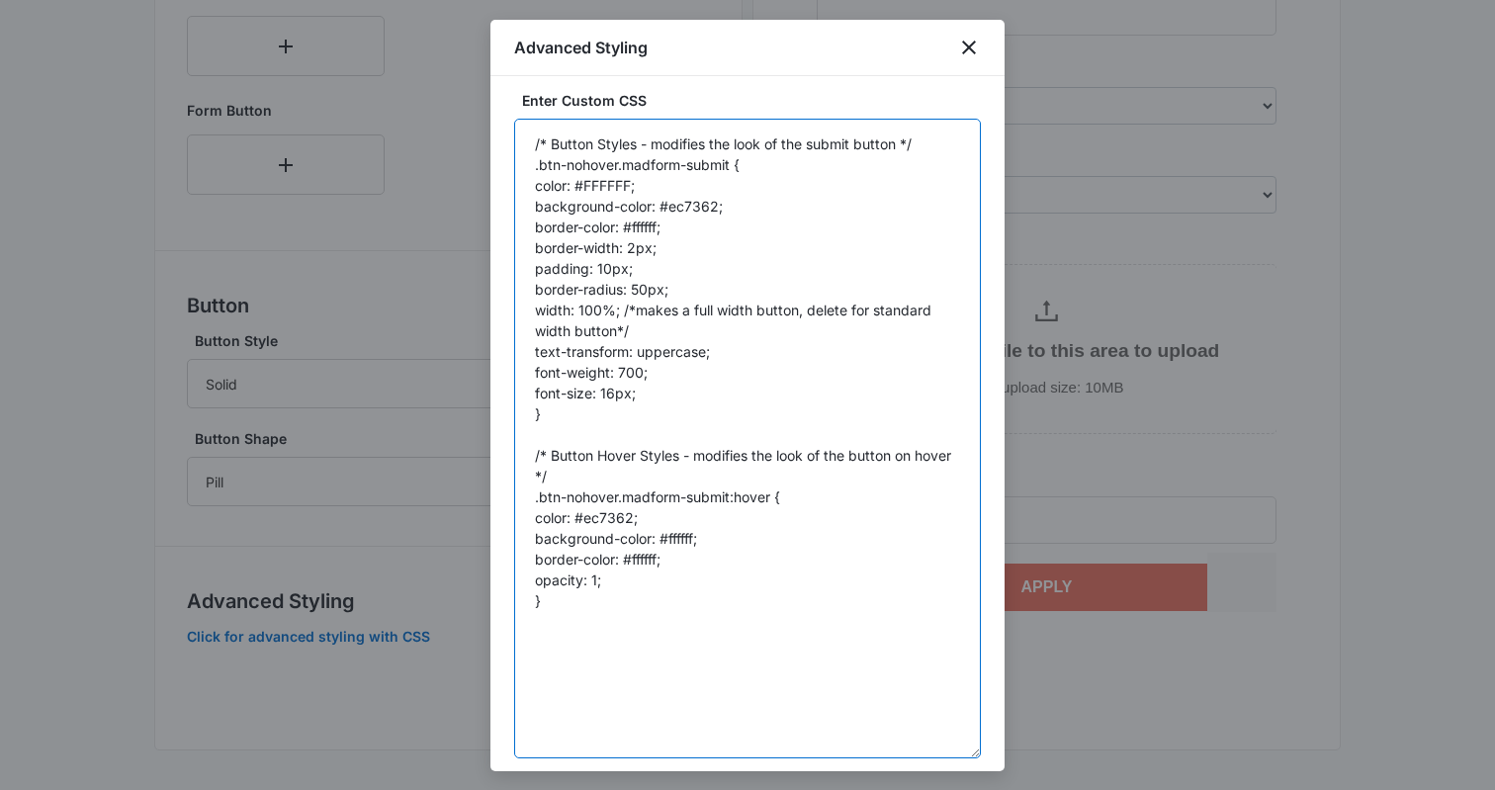
scroll to position [3, 0]
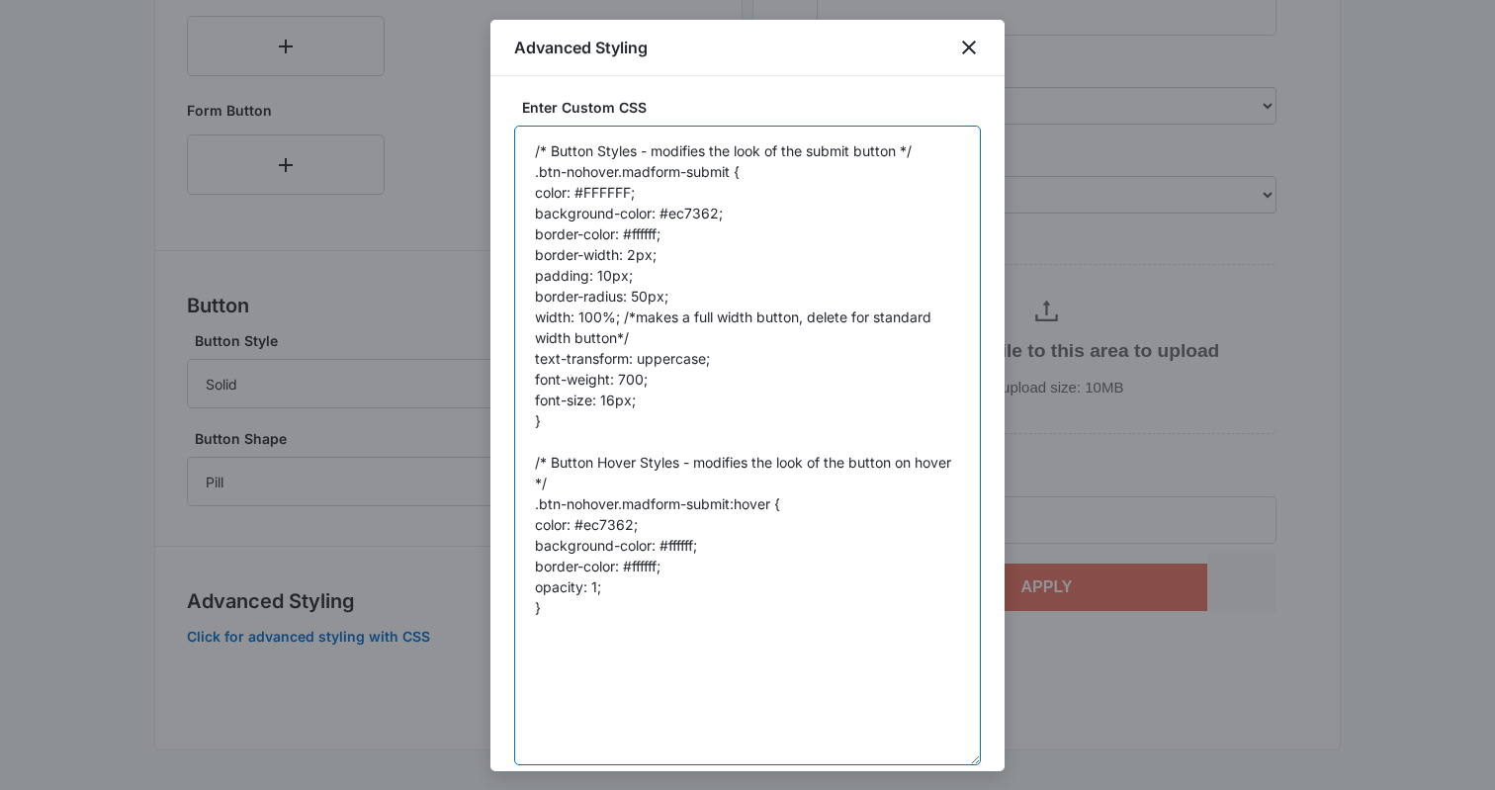
click at [617, 531] on textarea "/* Button Styles - modifies the look of the submit button */ .btn-nohover.madfo…" at bounding box center [747, 446] width 467 height 640
click at [682, 547] on textarea "/* Button Styles - modifies the look of the submit button */ .btn-nohover.madfo…" at bounding box center [747, 446] width 467 height 640
paste textarea "49bc"
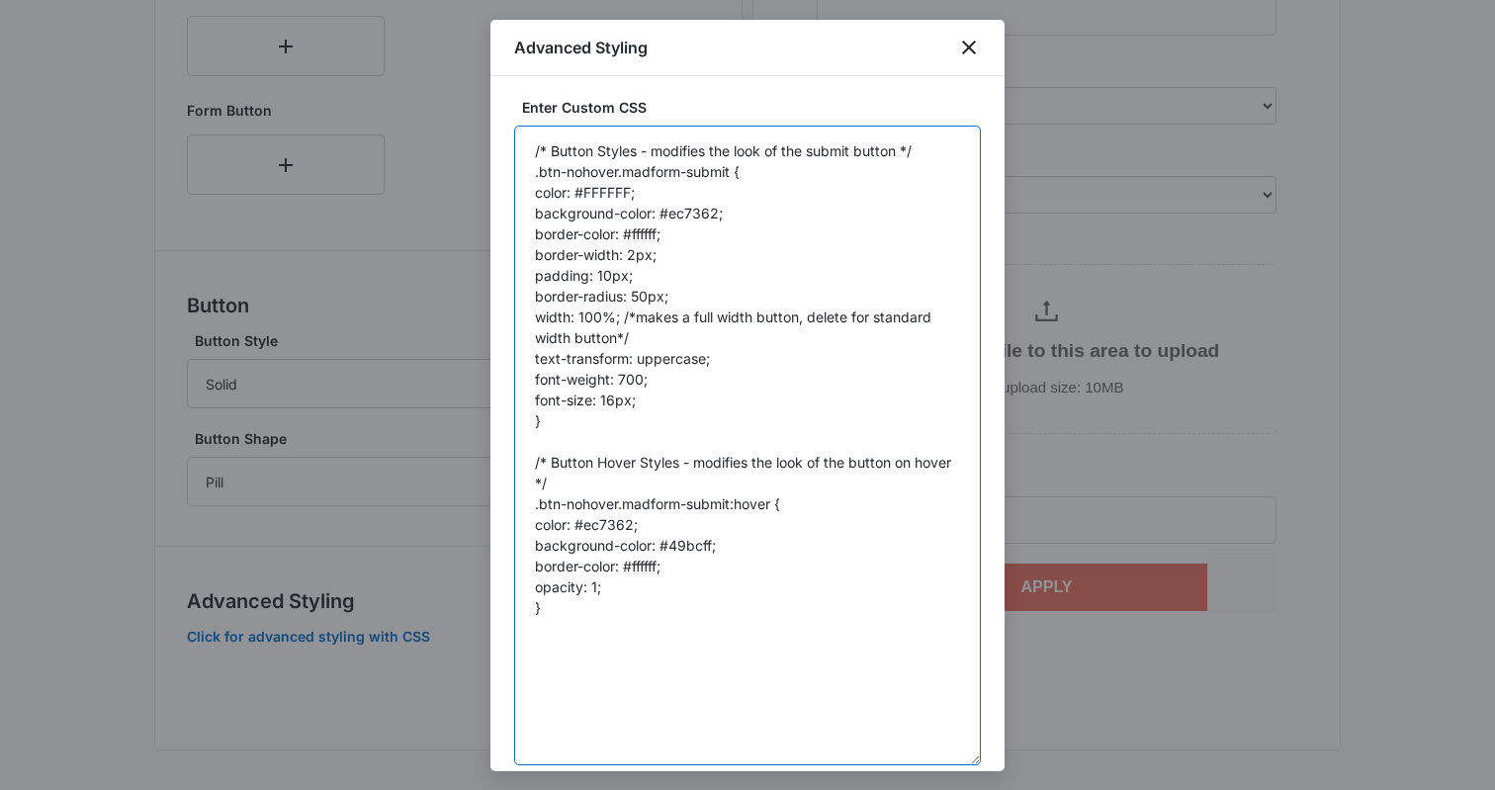
click at [649, 569] on textarea "/* Button Styles - modifies the look of the submit button */ .btn-nohover.madfo…" at bounding box center [747, 446] width 467 height 640
paste textarea "49bc"
click at [692, 204] on textarea "/* Button Styles - modifies the look of the submit button */ .btn-nohover.madfo…" at bounding box center [747, 446] width 467 height 640
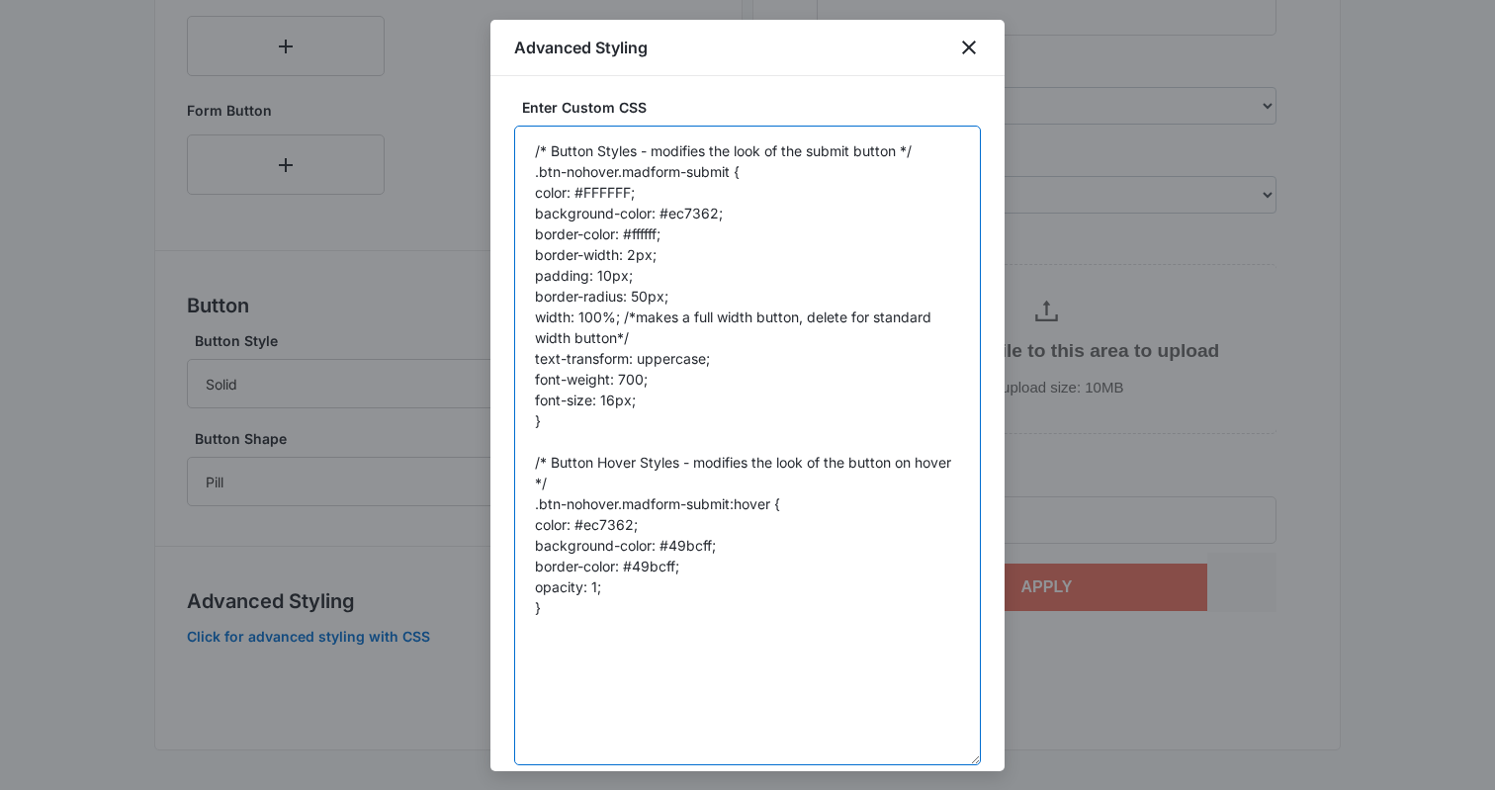
click at [635, 242] on textarea "/* Button Styles - modifies the look of the submit button */ .btn-nohover.madfo…" at bounding box center [747, 446] width 467 height 640
paste textarea "ec7362"
click at [591, 521] on textarea "/* Button Styles - modifies the look of the submit button */ .btn-nohover.madfo…" at bounding box center [747, 446] width 467 height 640
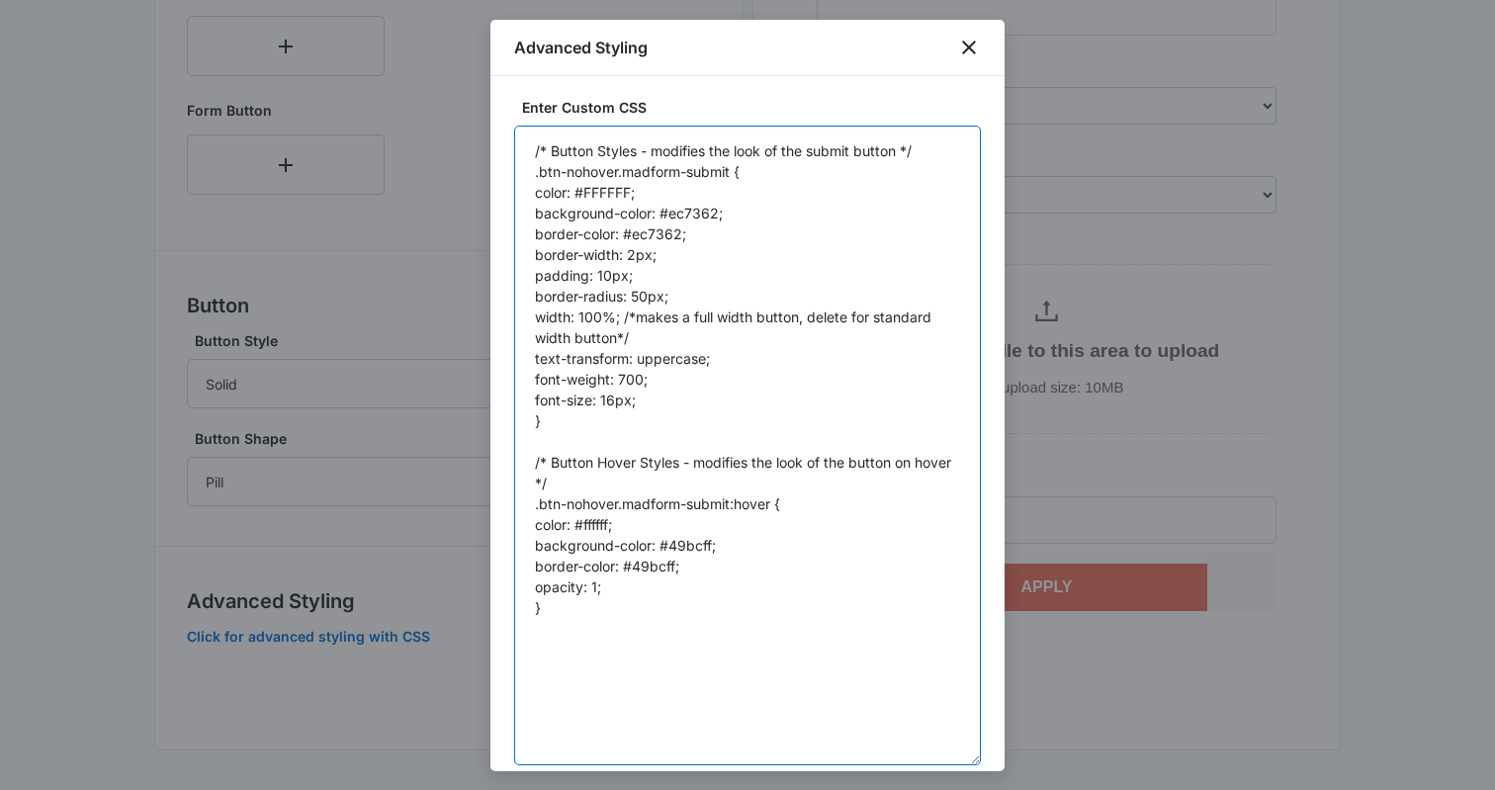
scroll to position [117, 0]
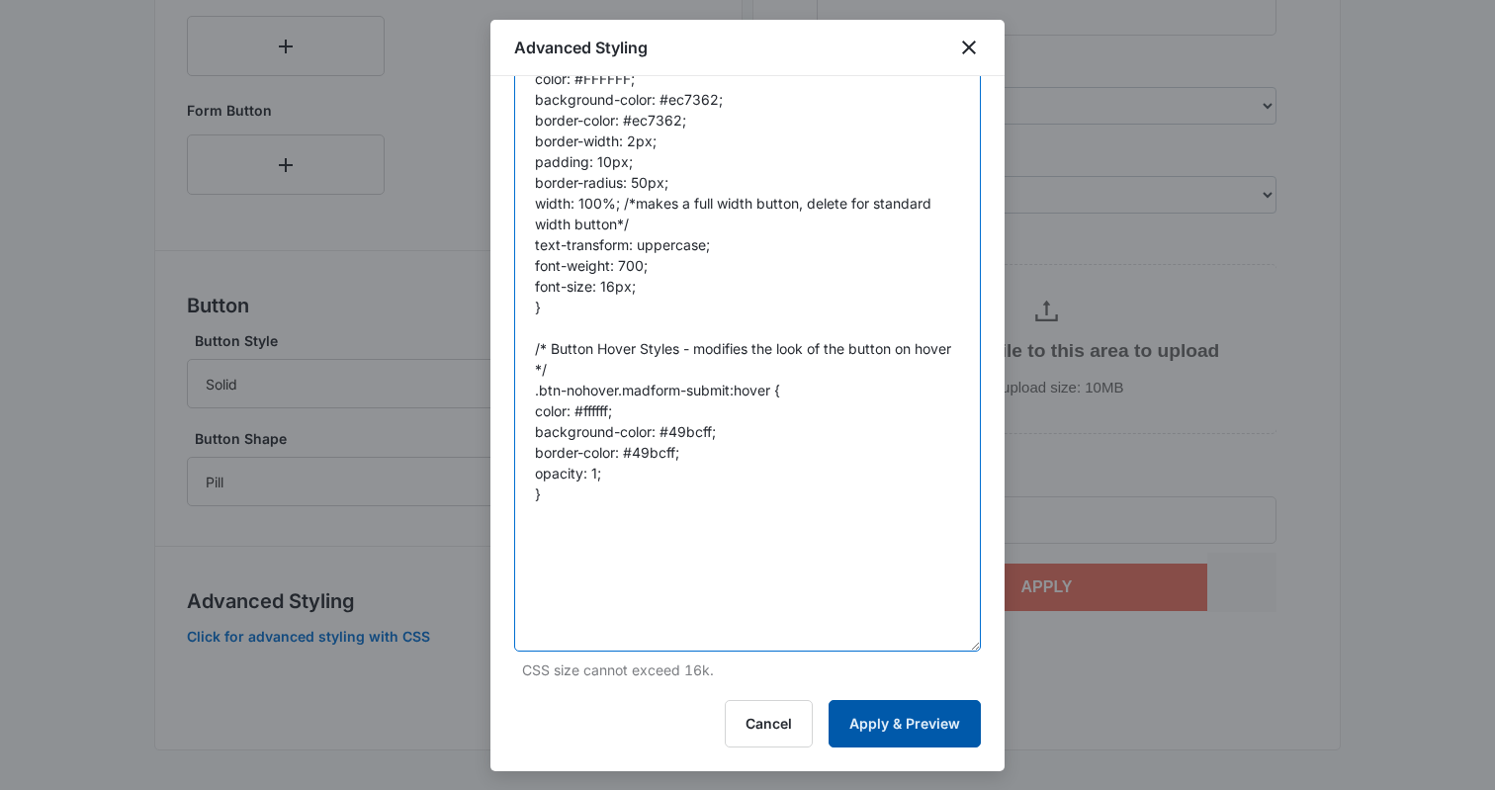
type textarea "/* Button Styles - modifies the look of the submit button */ .btn-nohover.madfo…"
click at [882, 719] on button "Apply & Preview" at bounding box center [905, 723] width 152 height 47
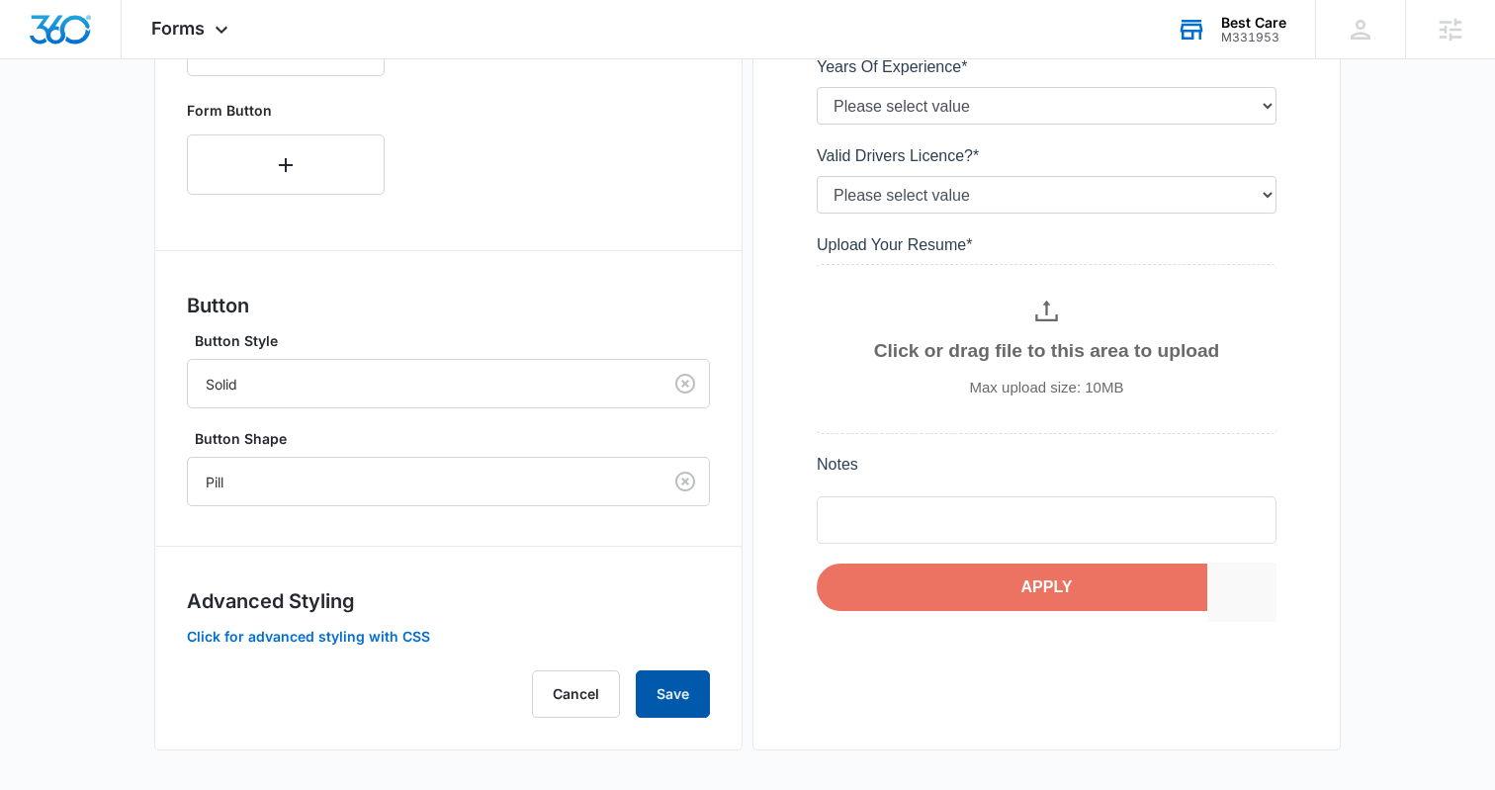
click at [657, 697] on button "Save" at bounding box center [673, 694] width 74 height 47
click at [315, 647] on div "Forms inherit your brand profile settings by default. If you need to customize …" at bounding box center [448, 92] width 523 height 1252
click at [315, 641] on button "Click for advanced styling with CSS" at bounding box center [308, 637] width 243 height 14
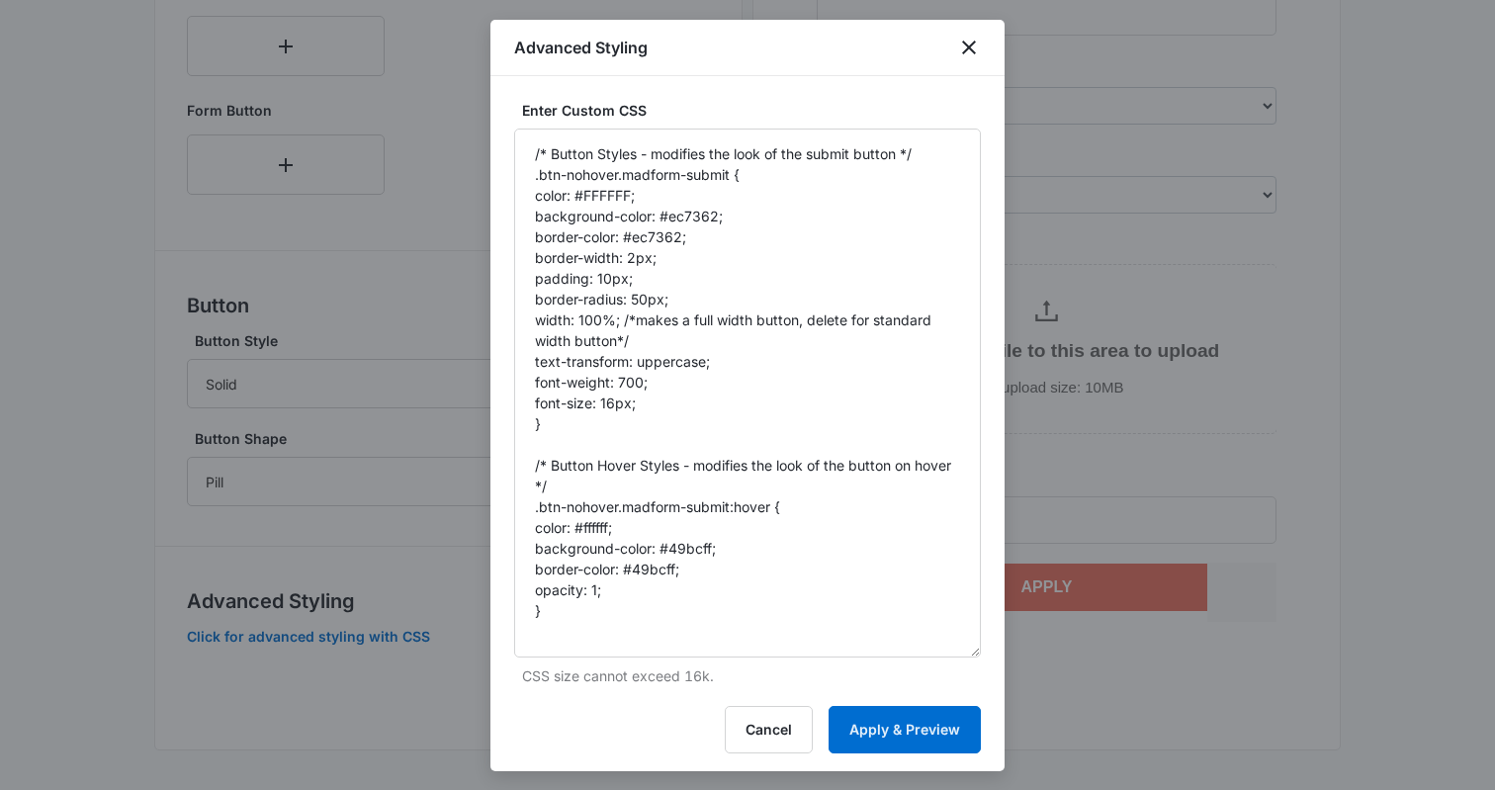
drag, startPoint x: 976, startPoint y: 232, endPoint x: 1040, endPoint y: 649, distance: 421.2
click at [972, 45] on icon "close" at bounding box center [969, 48] width 14 height 14
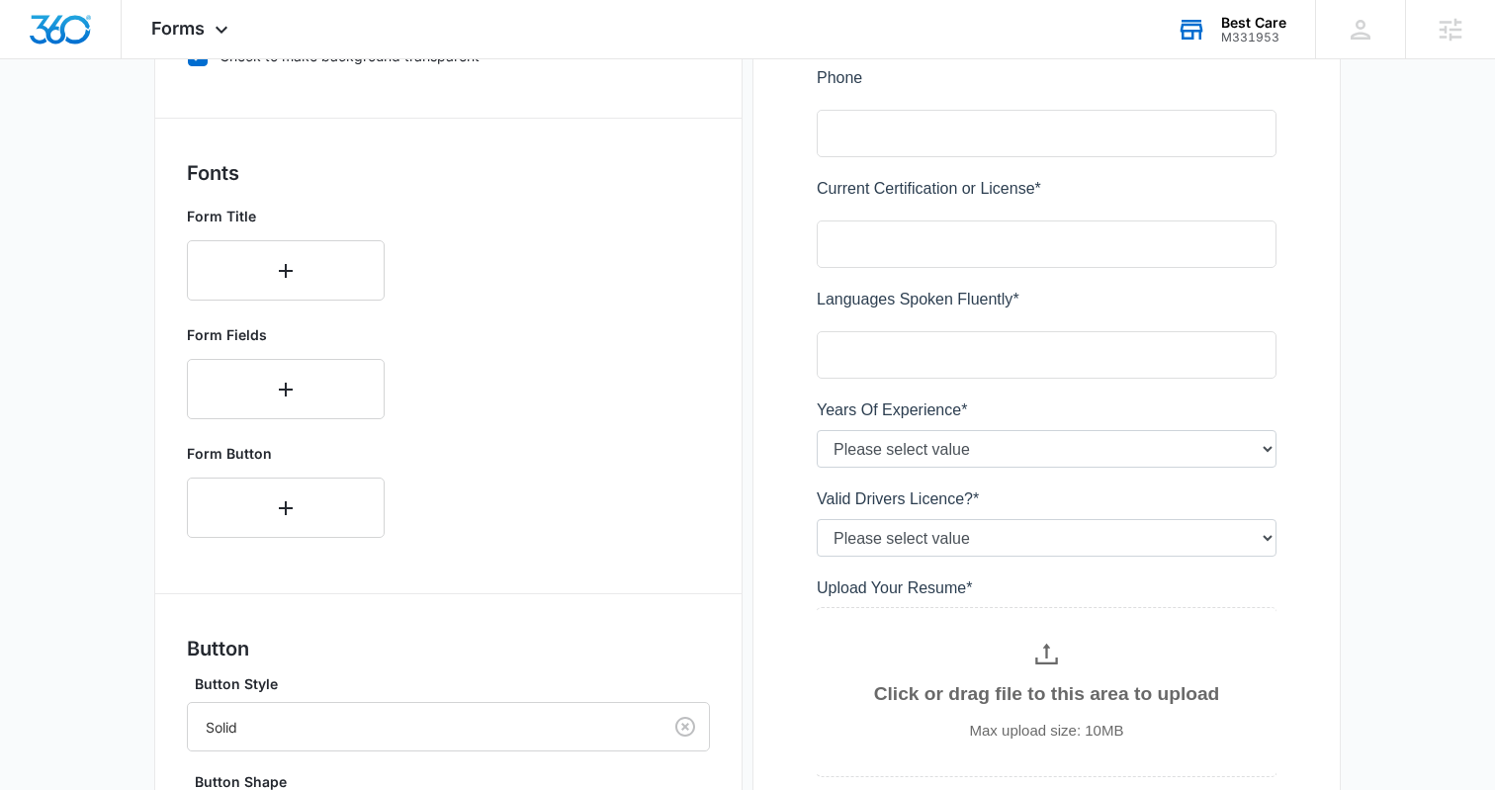
scroll to position [593, 0]
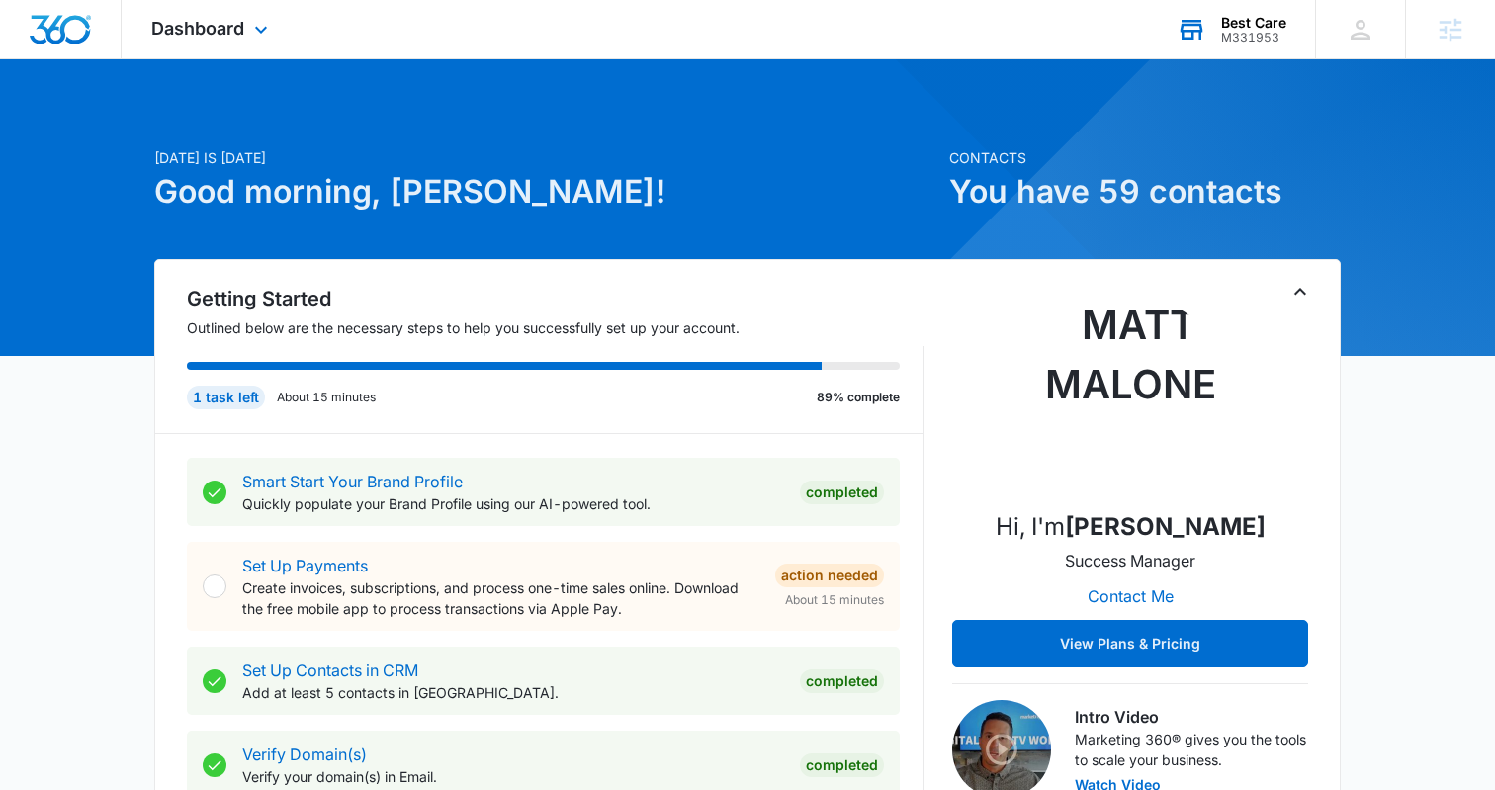
click at [1264, 29] on div "Best Care" at bounding box center [1254, 23] width 65 height 16
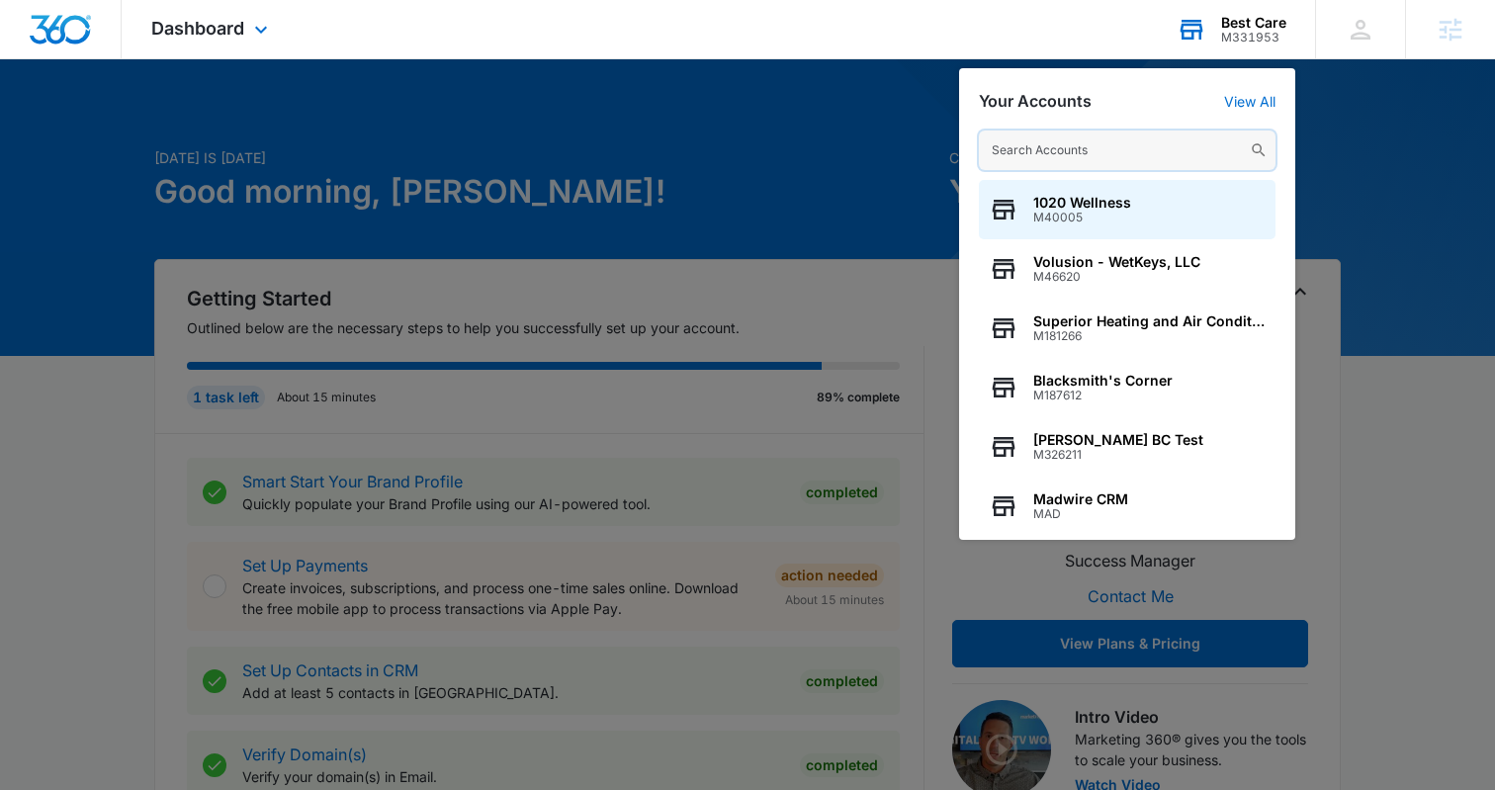
click at [1120, 160] on input "text" at bounding box center [1127, 151] width 297 height 40
paste input "M28441"
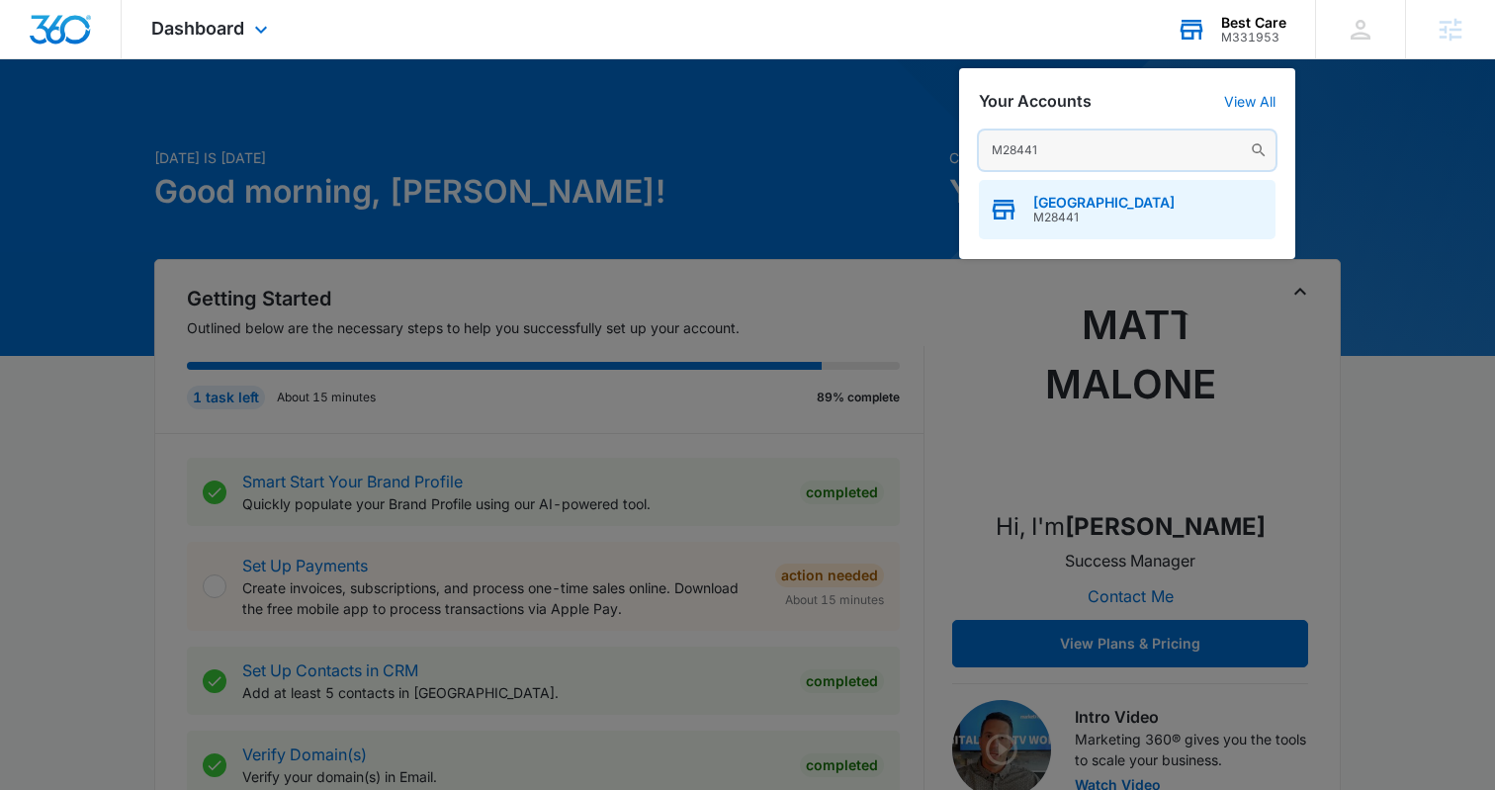
type input "M28441"
click at [1040, 236] on div "Mountain Laurel Surgery Center M28441" at bounding box center [1127, 209] width 297 height 59
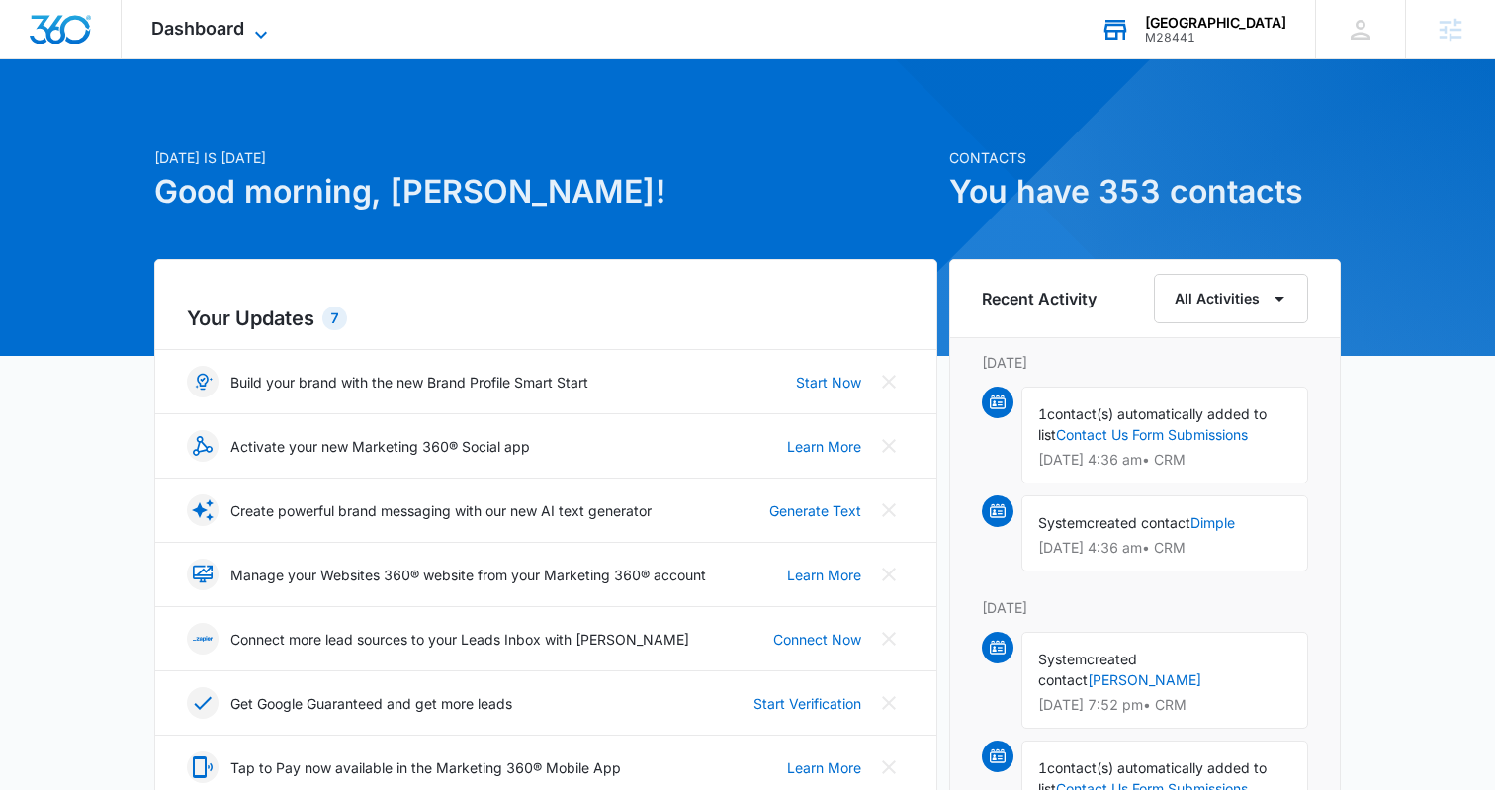
click at [236, 23] on span "Dashboard" at bounding box center [197, 28] width 93 height 21
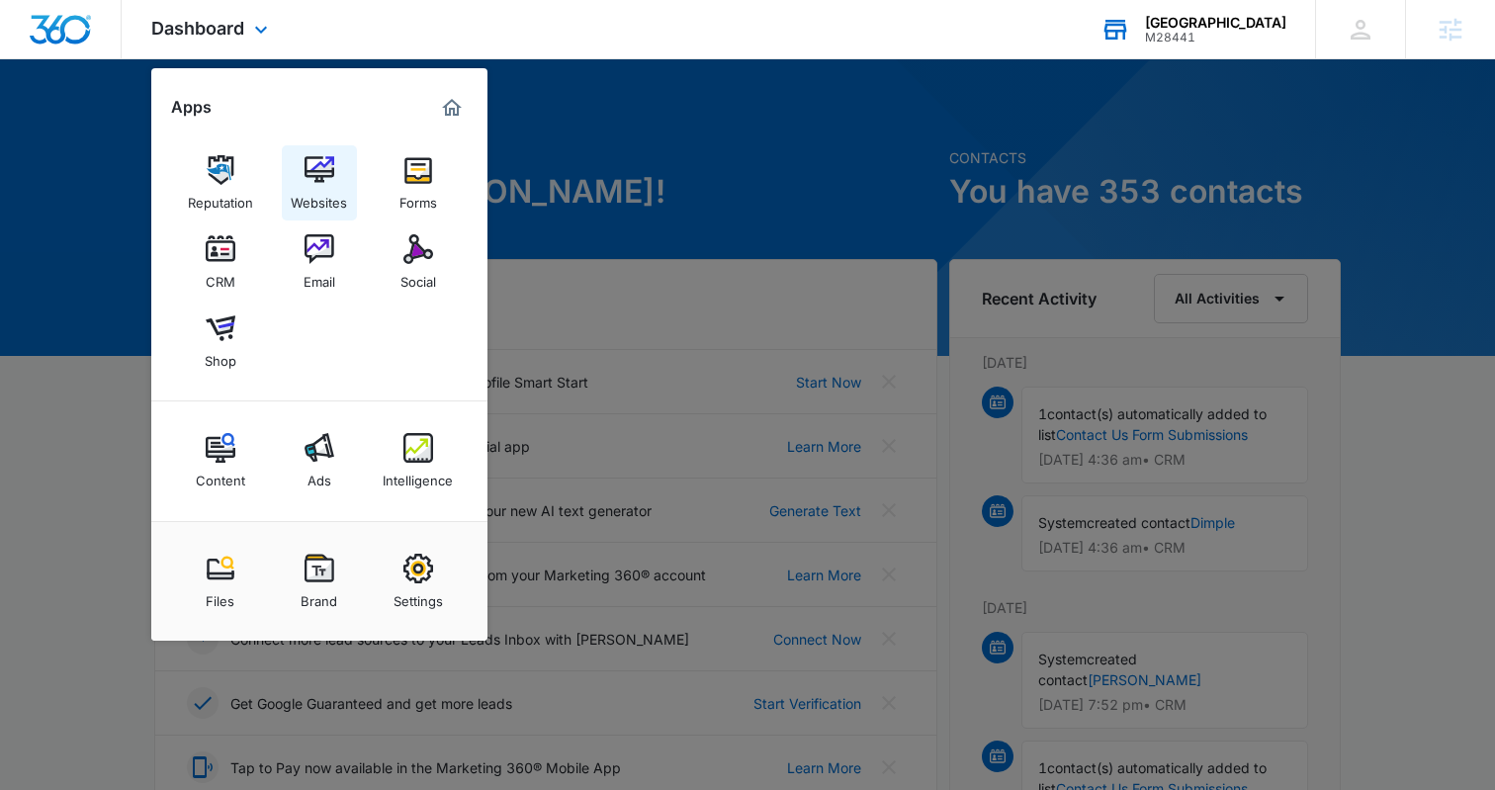
click at [332, 178] on img at bounding box center [320, 170] width 30 height 30
